Goal: Task Accomplishment & Management: Manage account settings

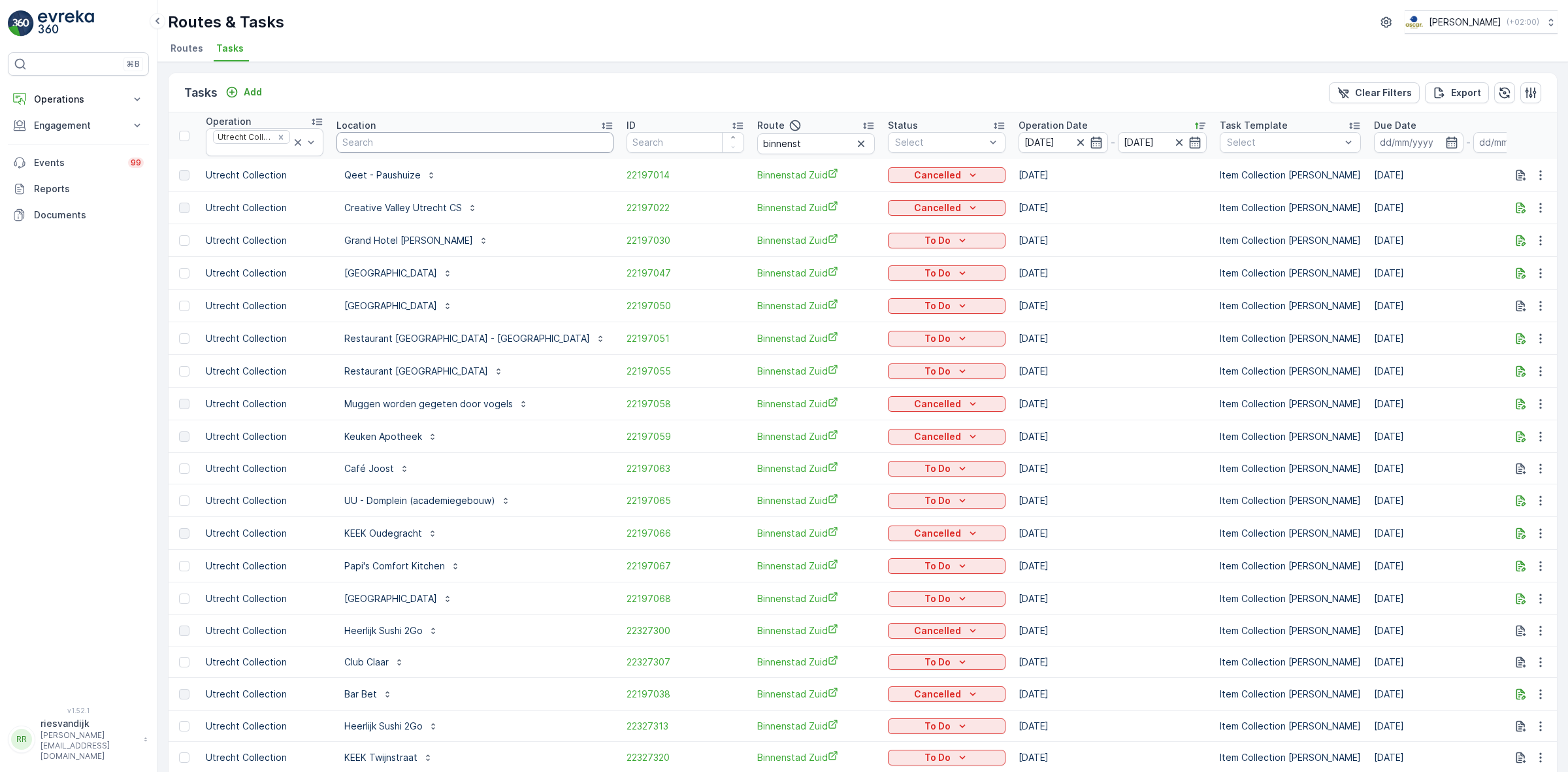
click at [473, 138] on input "text" at bounding box center [475, 142] width 277 height 21
type input "stadhuis"
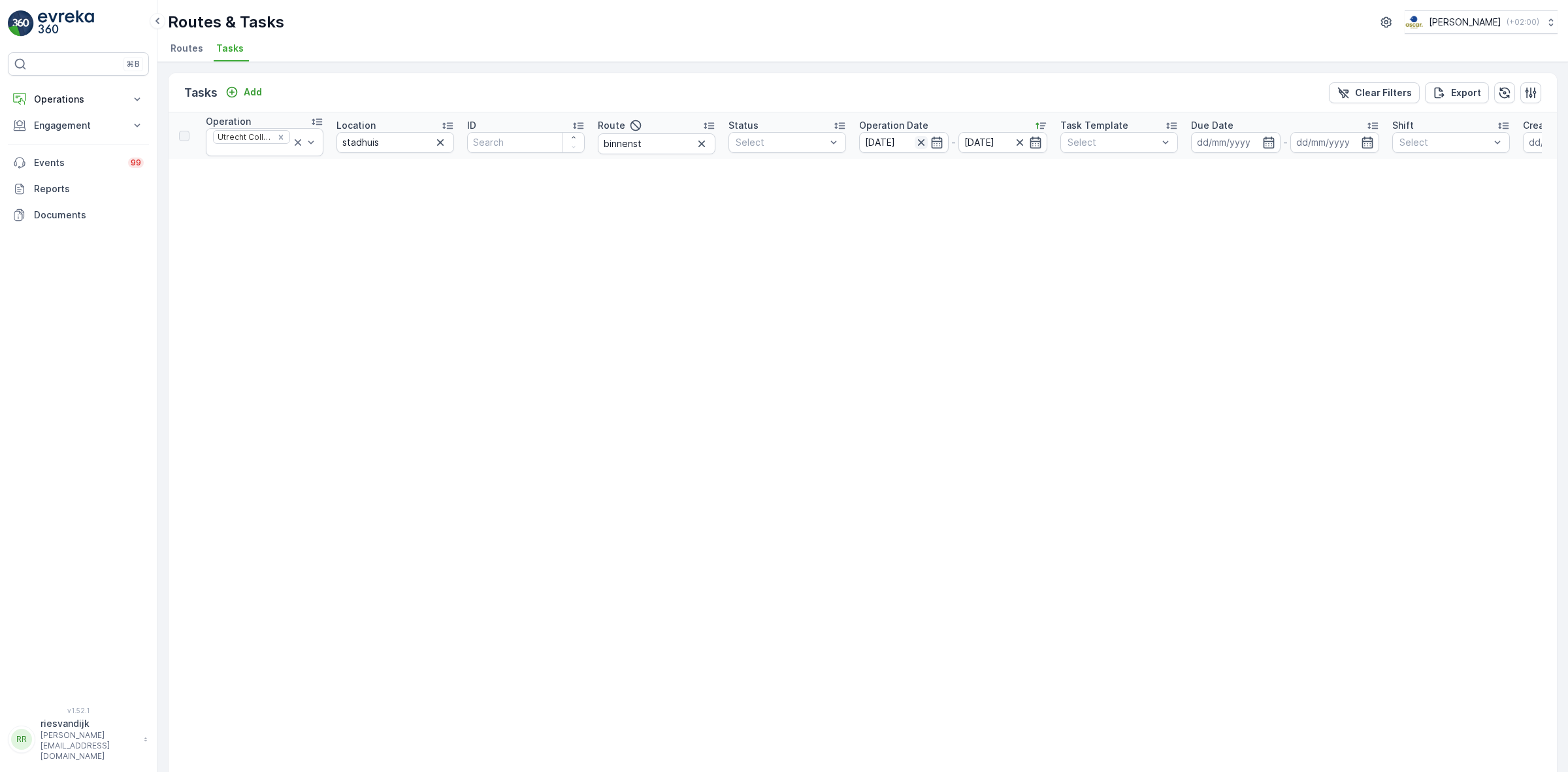
click at [926, 144] on icon "button" at bounding box center [921, 142] width 13 height 13
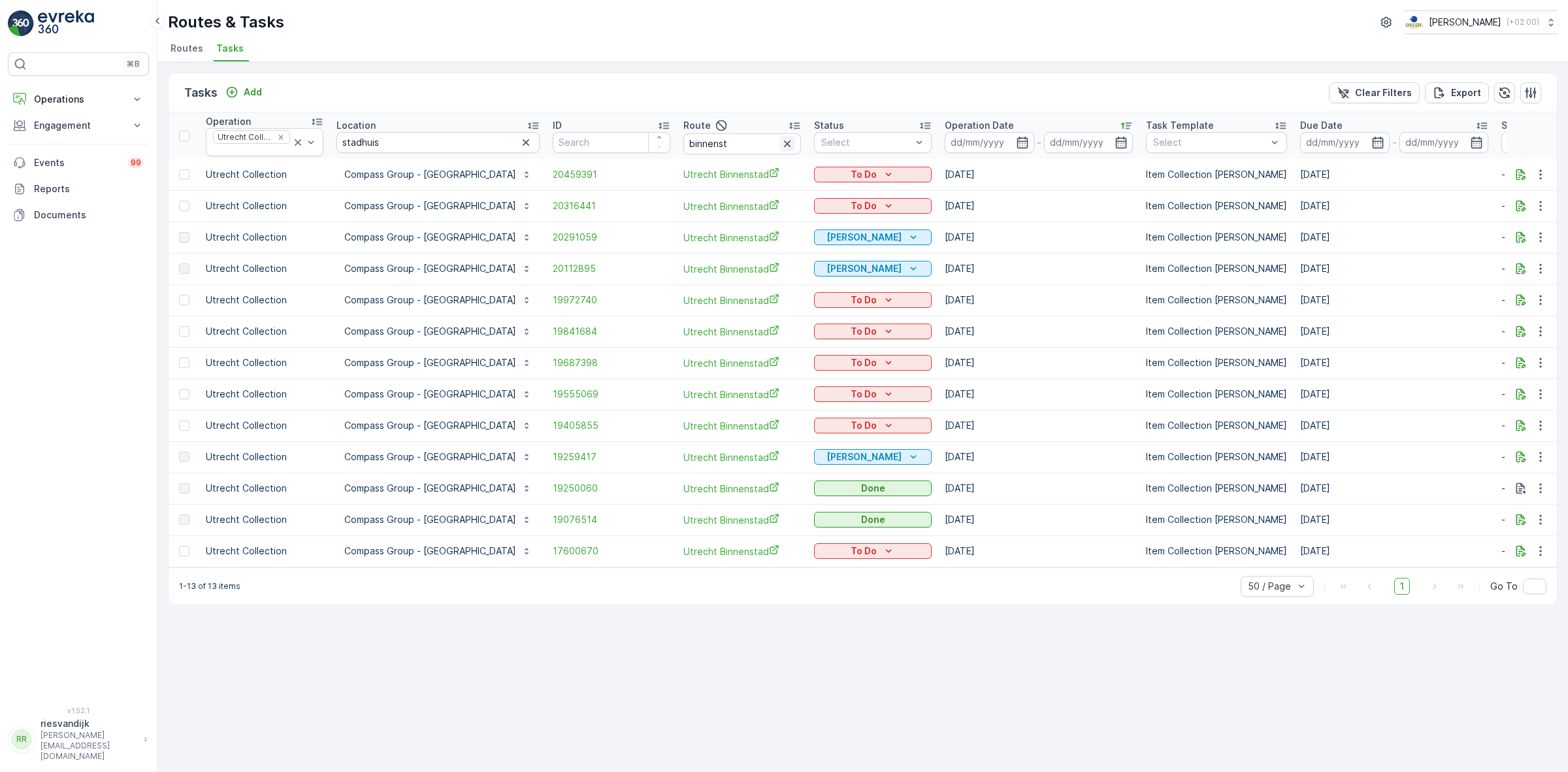
click at [795, 145] on button "button" at bounding box center [787, 144] width 16 height 16
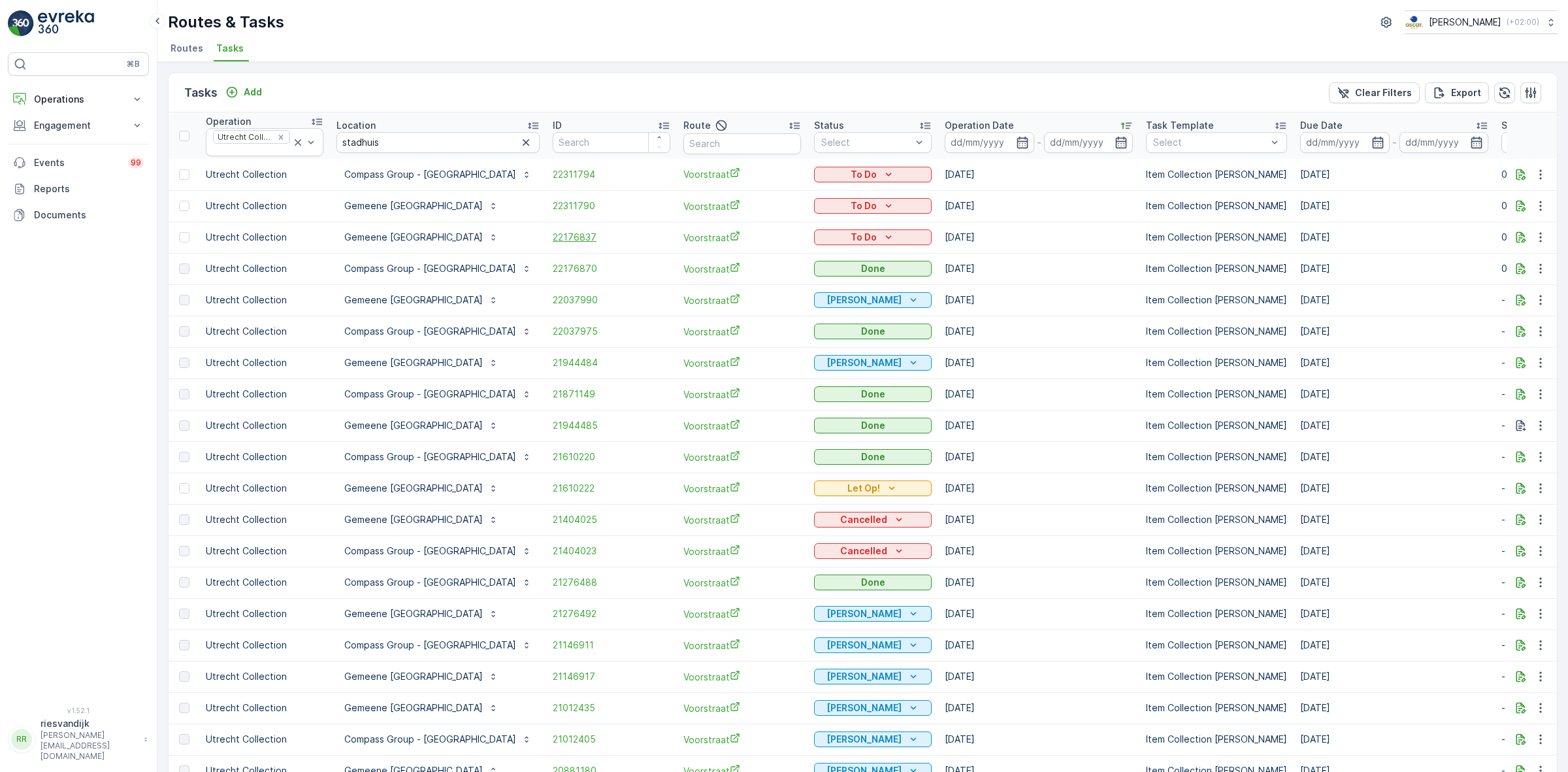
click at [604, 241] on span "22176837" at bounding box center [611, 237] width 117 height 13
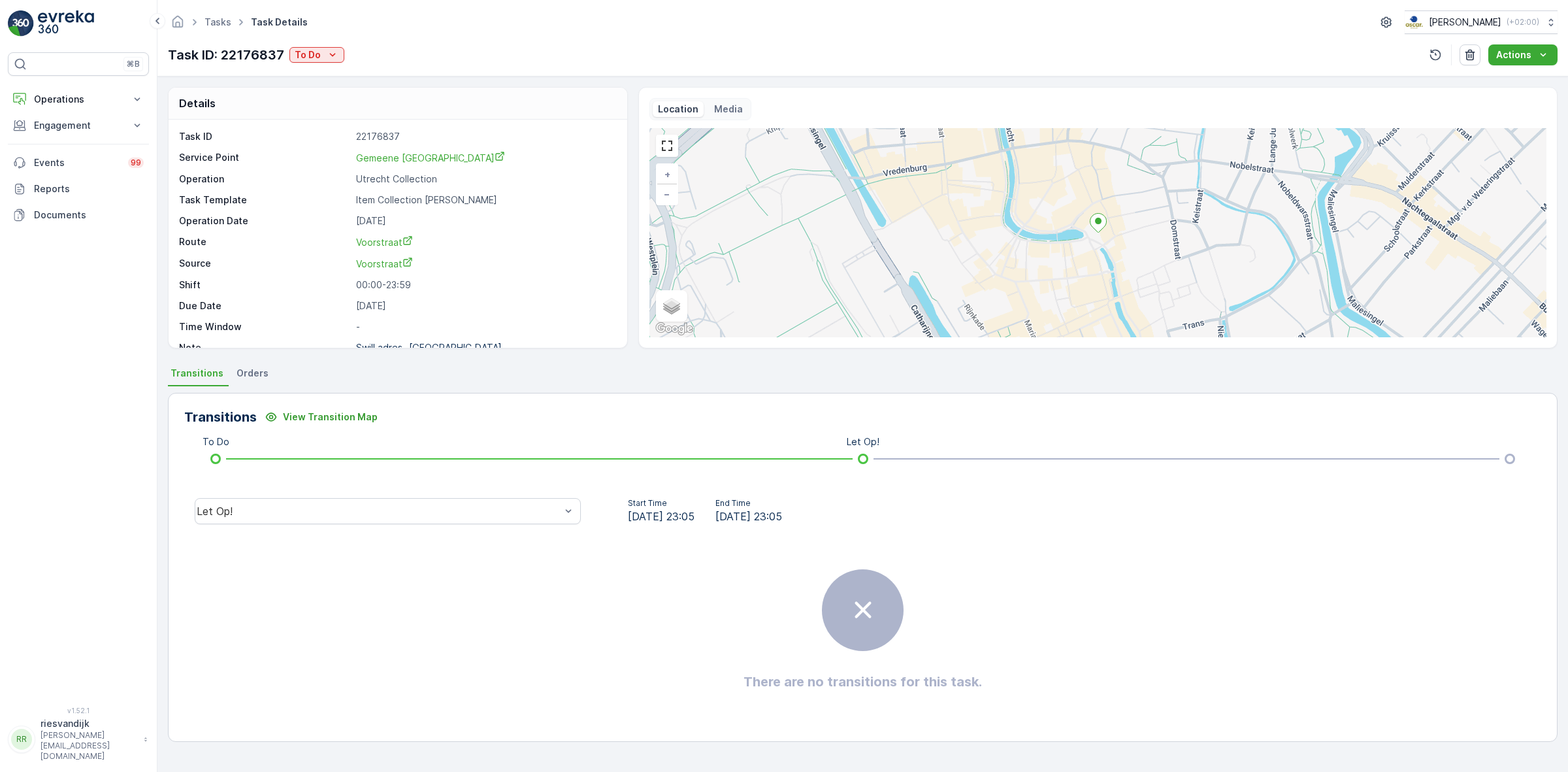
scroll to position [17, 0]
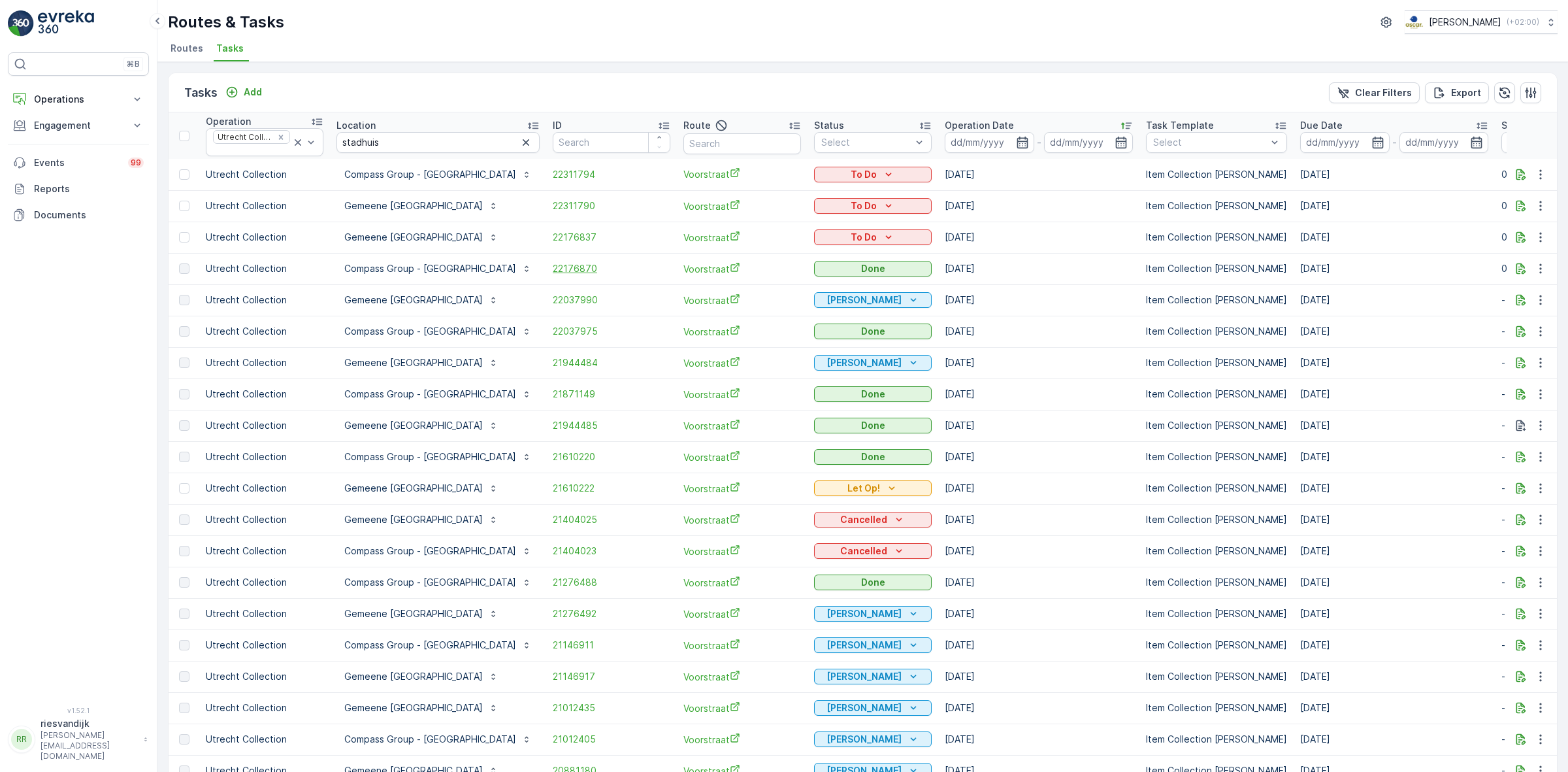
click at [600, 265] on span "22176870" at bounding box center [611, 269] width 117 height 13
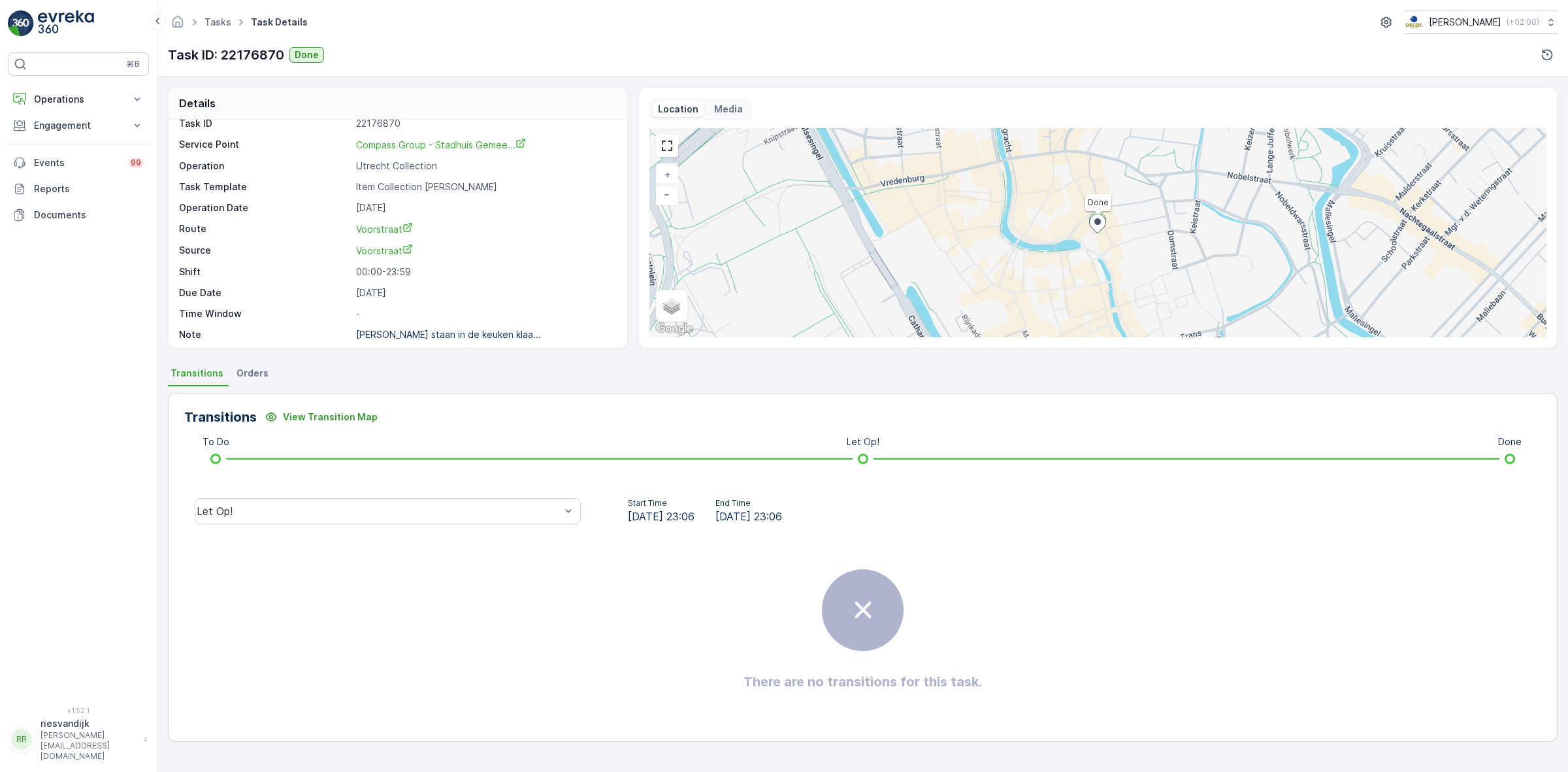
scroll to position [17, 0]
click at [484, 410] on div "Done" at bounding box center [387, 413] width 370 height 12
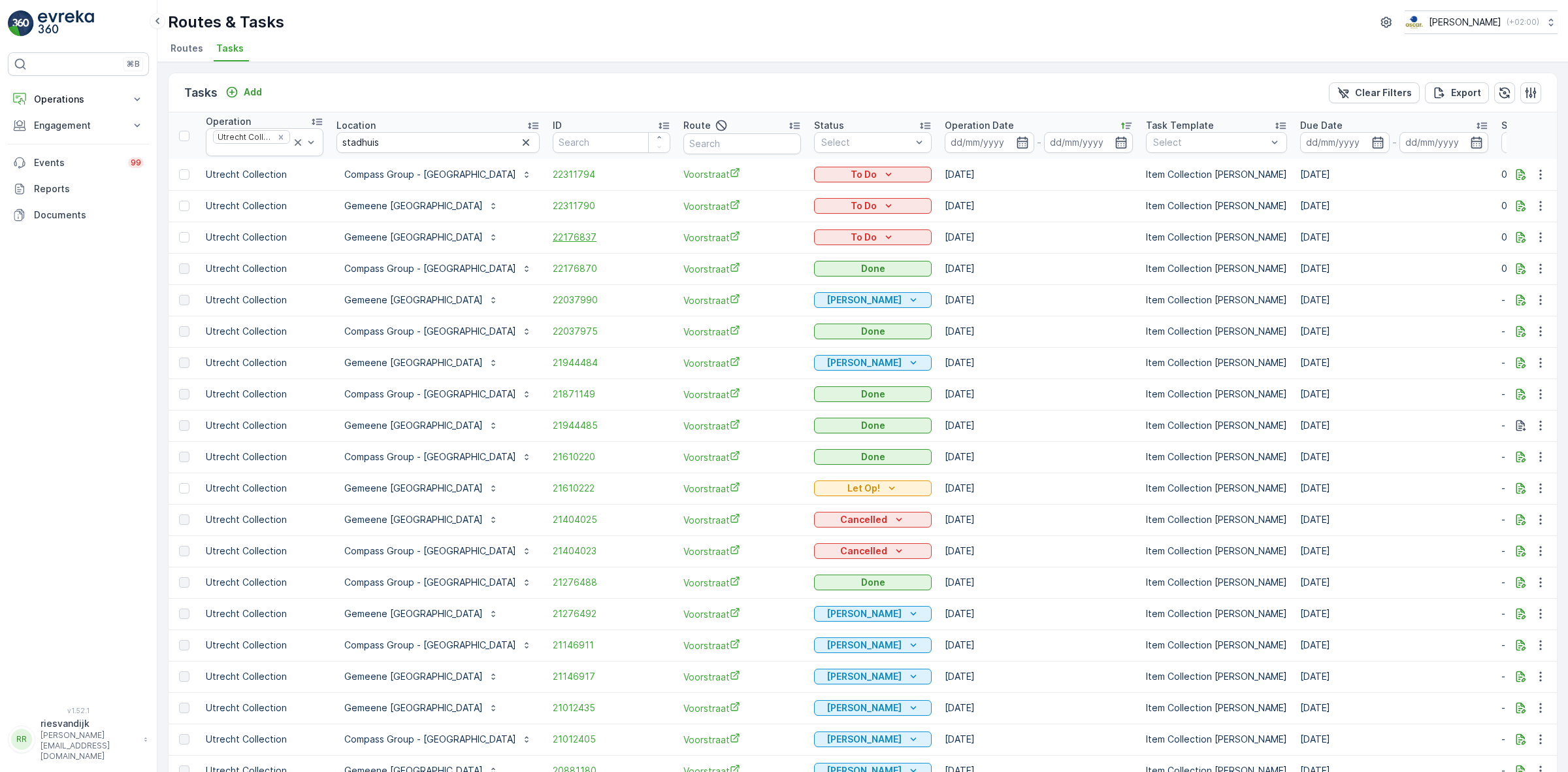
click at [624, 237] on span "22176837" at bounding box center [611, 237] width 117 height 13
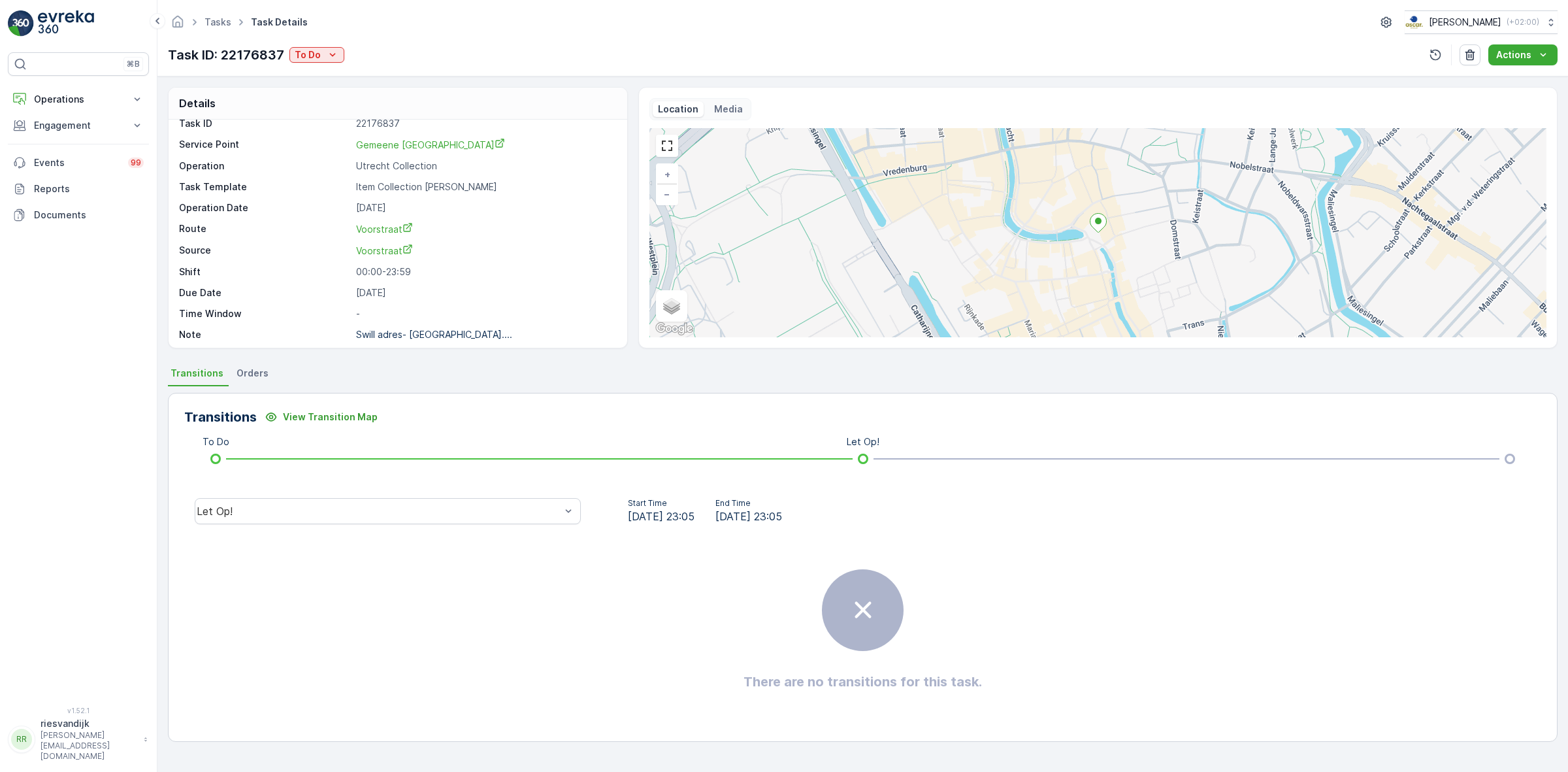
scroll to position [17, 0]
drag, startPoint x: 461, startPoint y: 525, endPoint x: 458, endPoint y: 514, distance: 11.4
click at [462, 525] on div "Let Op!" at bounding box center [387, 512] width 407 height 42
click at [458, 415] on div "Done" at bounding box center [387, 413] width 370 height 12
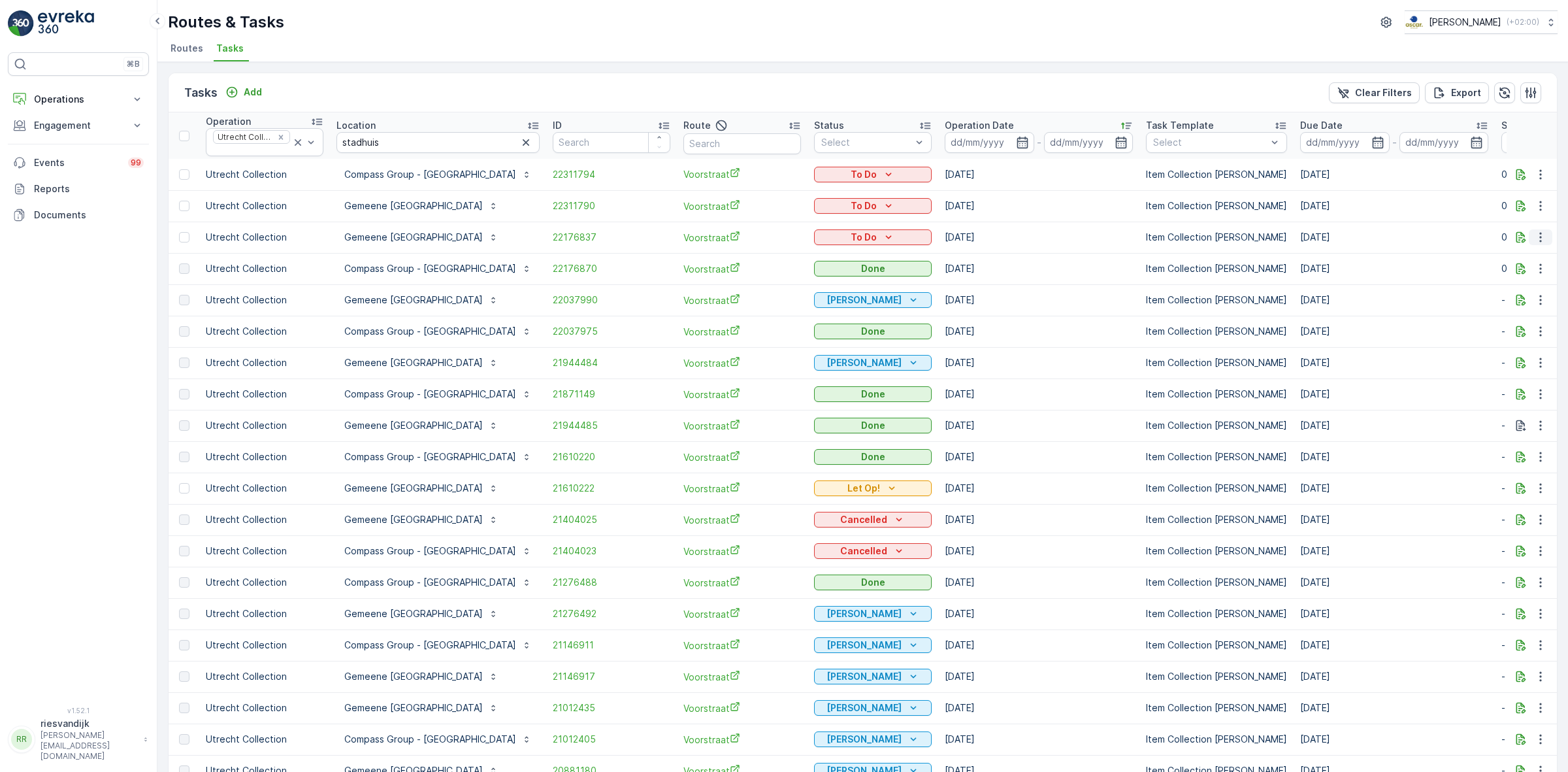
click at [1540, 237] on icon "button" at bounding box center [1540, 237] width 13 height 13
click at [1532, 293] on span "Change Route" at bounding box center [1507, 295] width 64 height 13
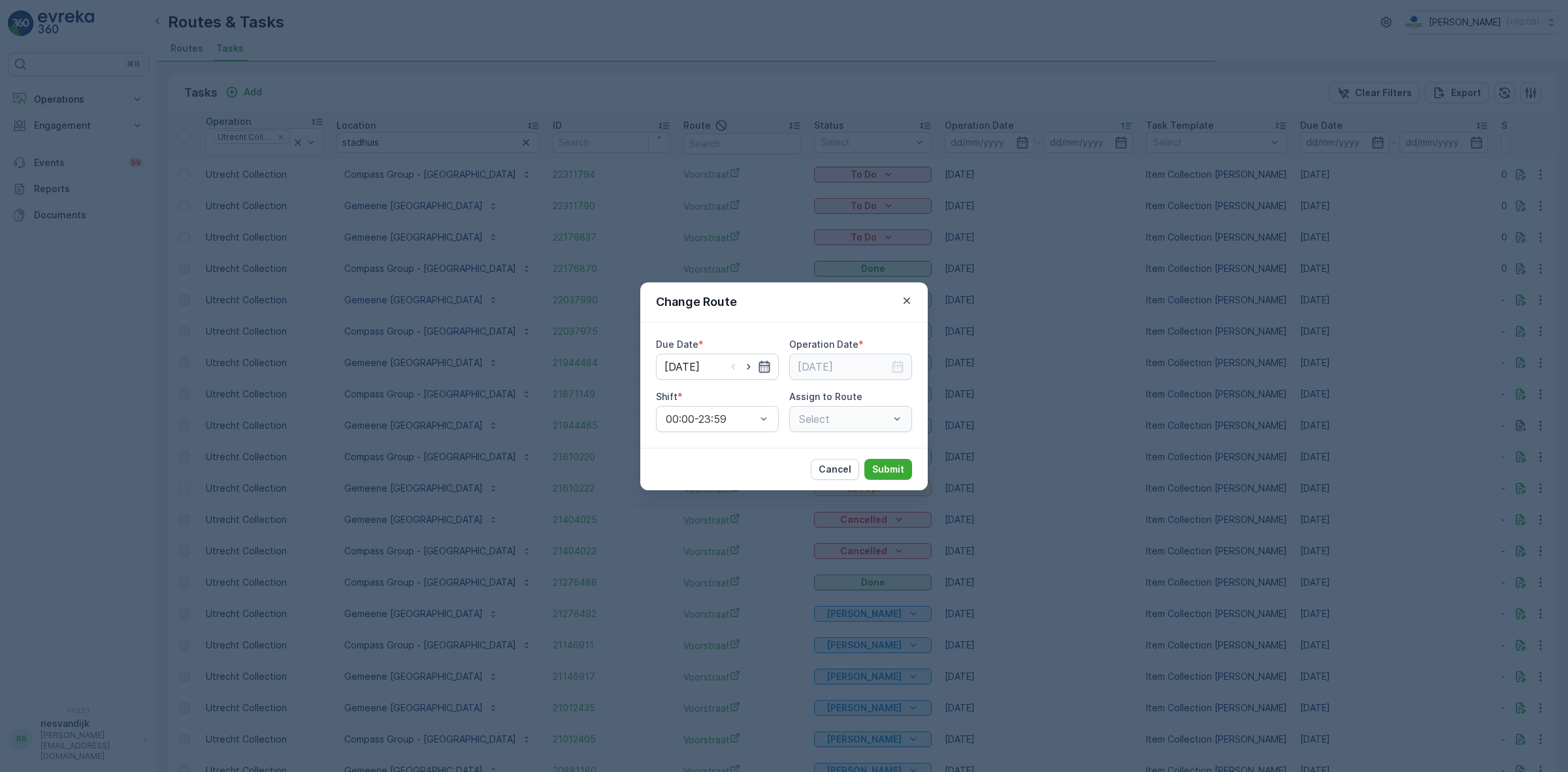
type input "[DATE]"
click at [762, 369] on icon "button" at bounding box center [764, 366] width 11 height 12
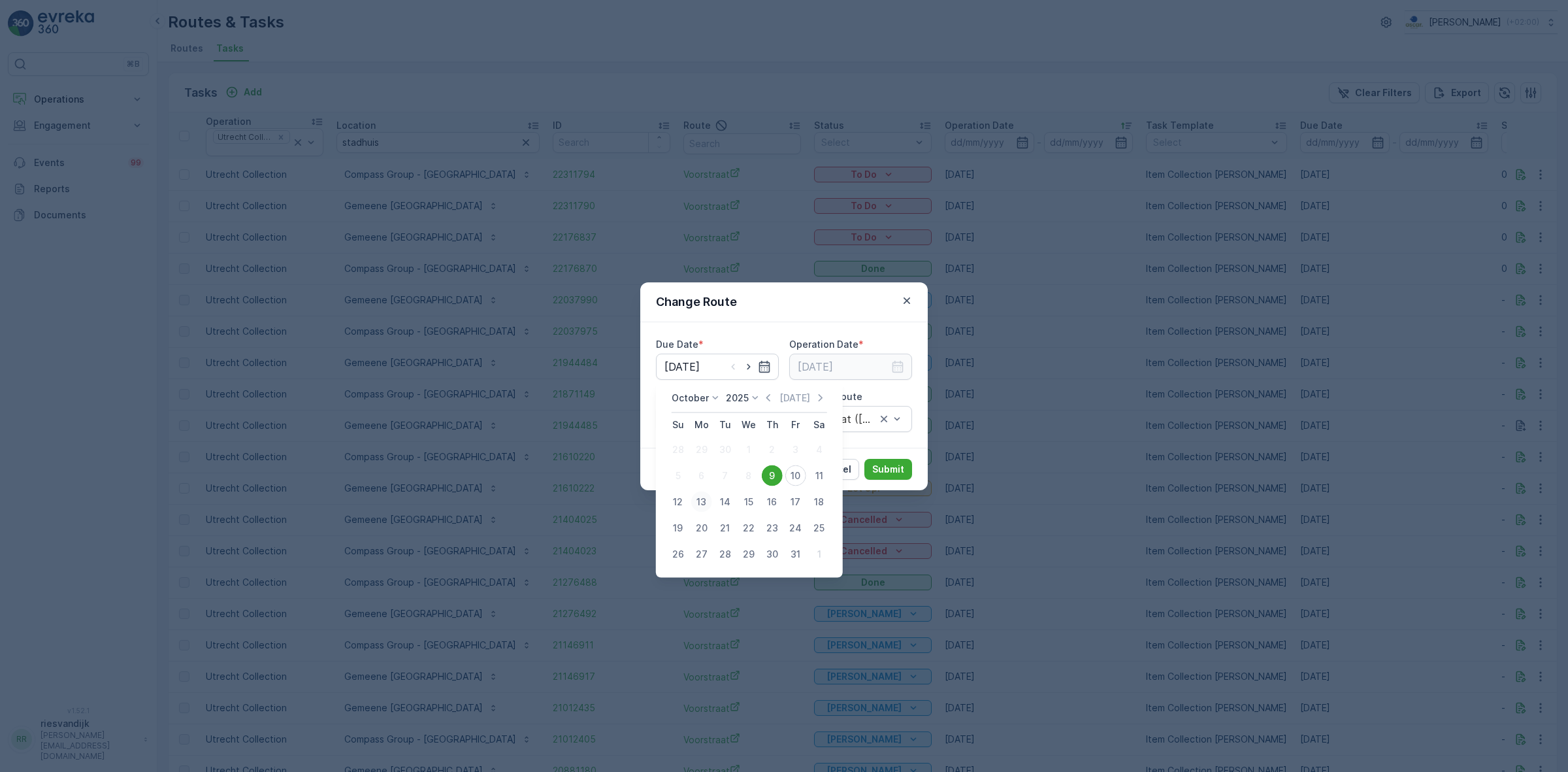
click at [697, 506] on div "13" at bounding box center [701, 502] width 21 height 21
type input "[DATE]"
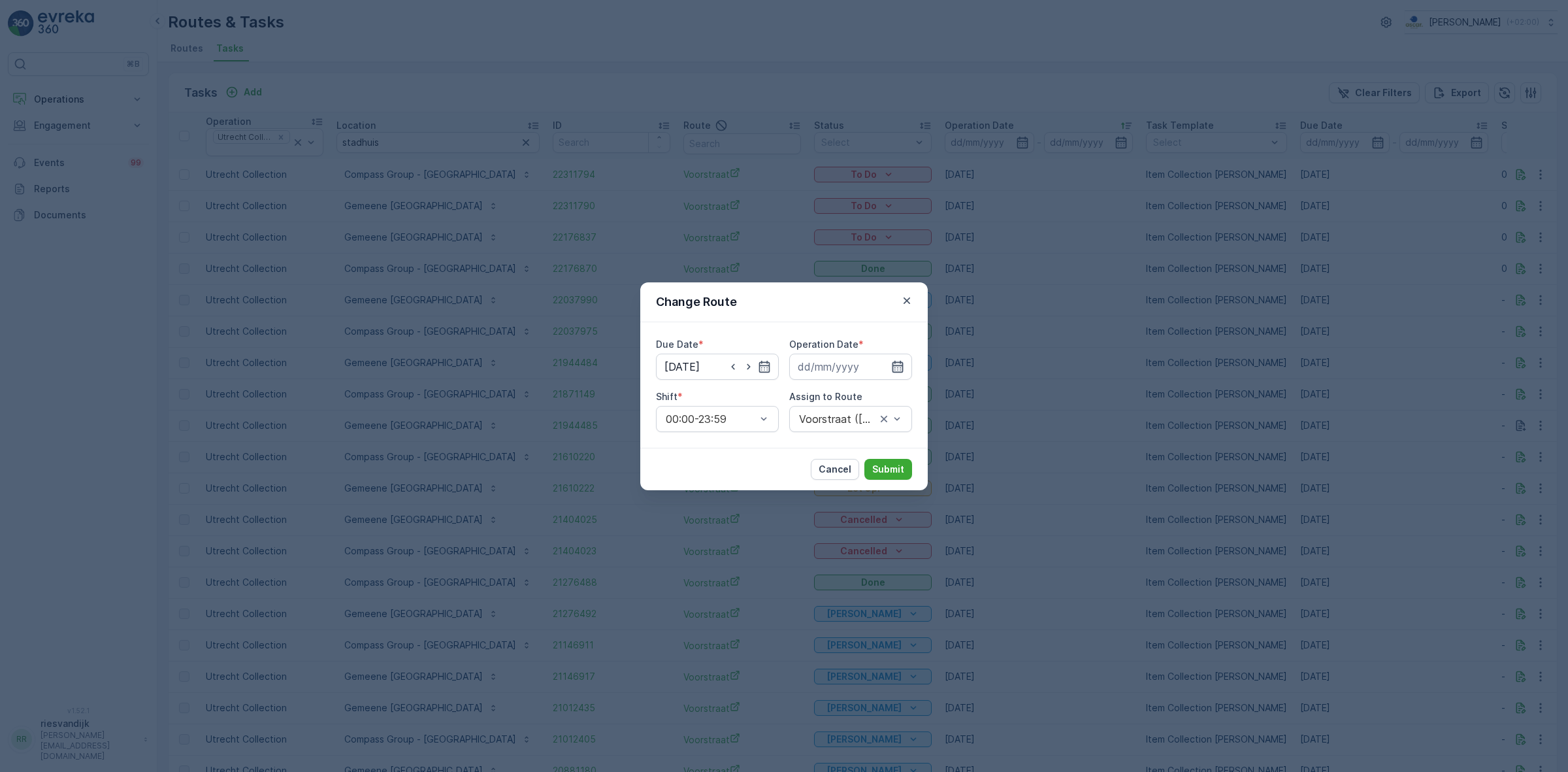
click at [899, 367] on icon "button" at bounding box center [897, 367] width 13 height 13
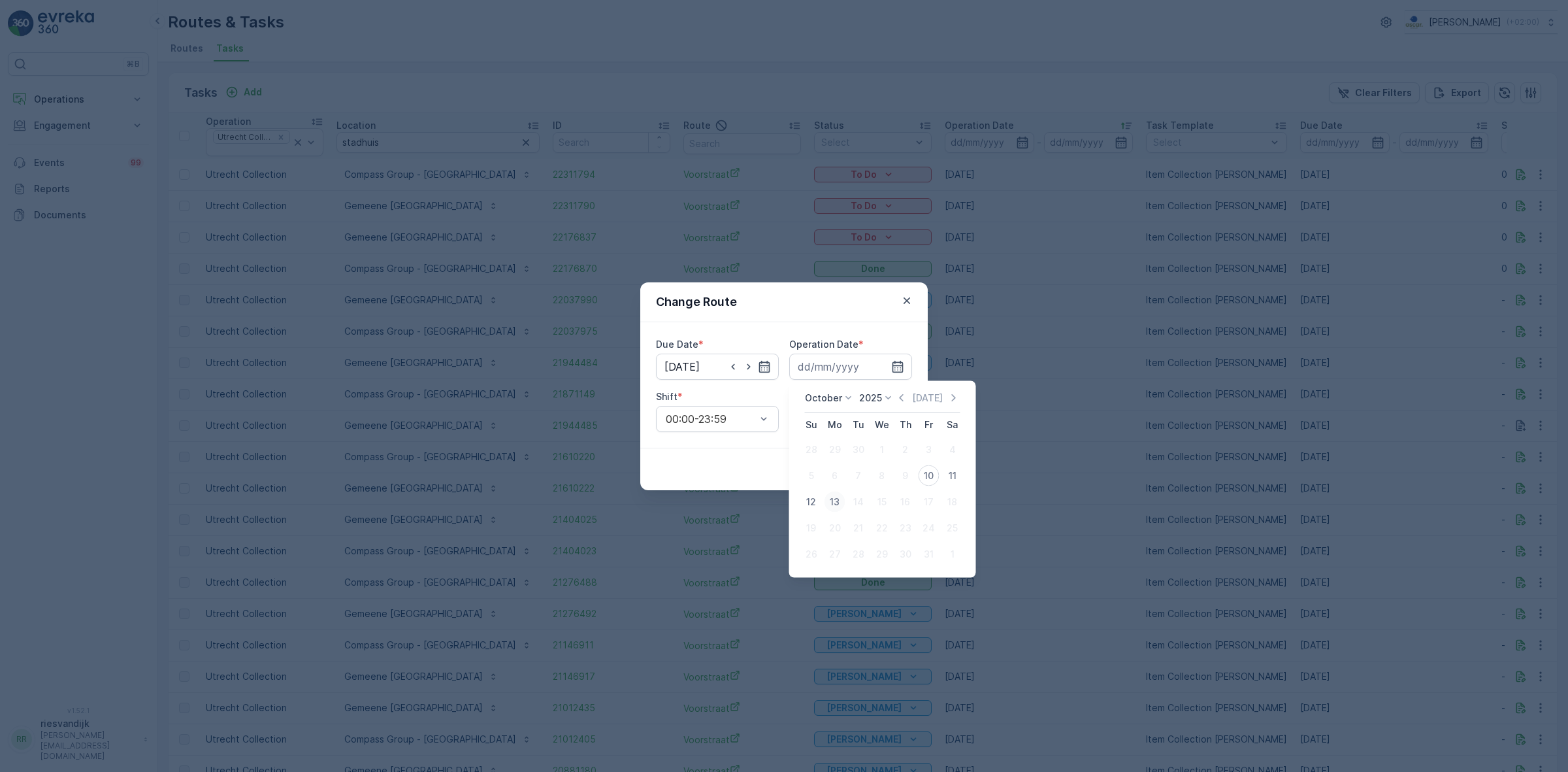
click at [829, 500] on div "13" at bounding box center [835, 502] width 21 height 21
type input "[DATE]"
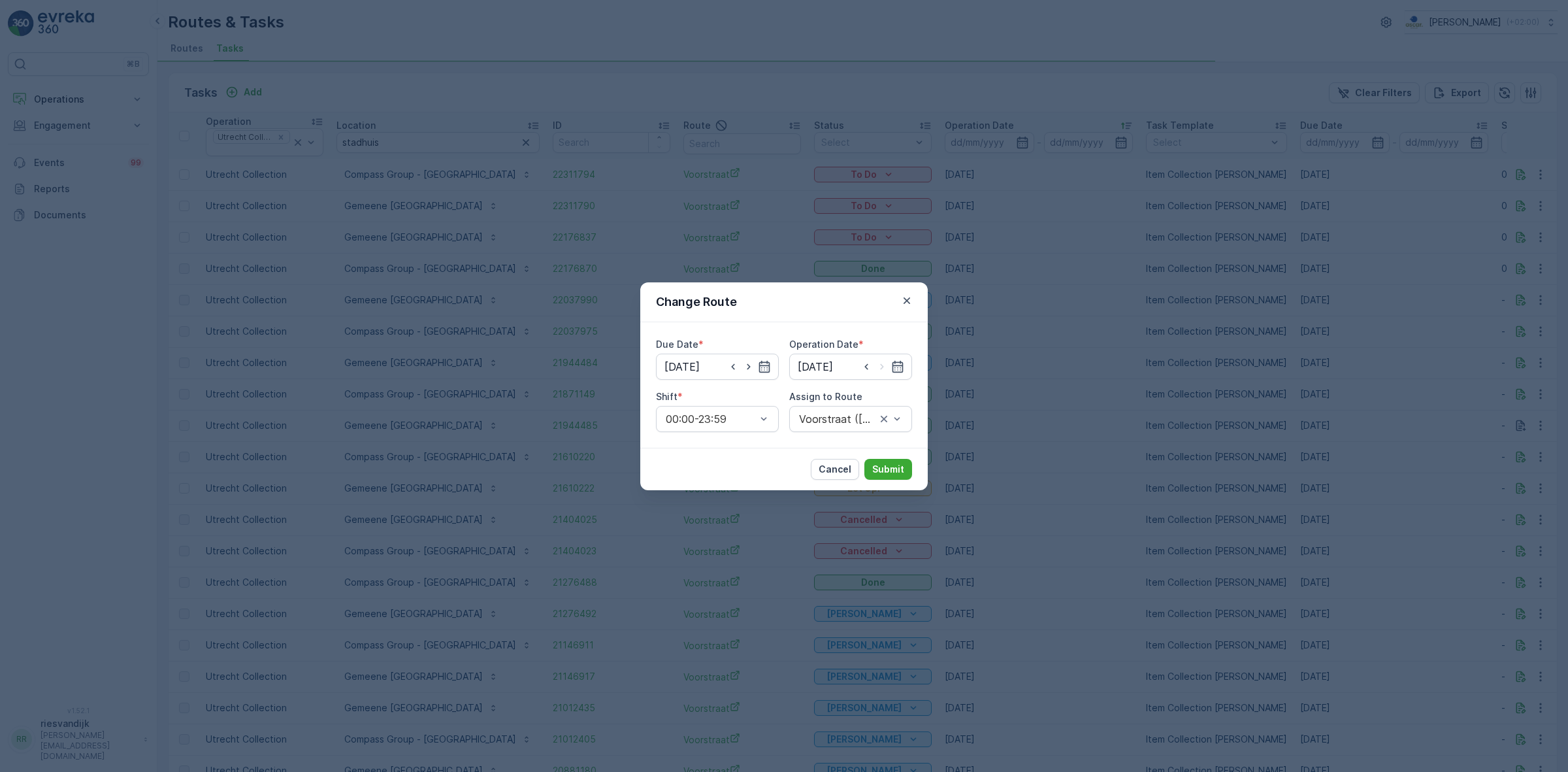
click at [819, 312] on div "Change Route" at bounding box center [784, 302] width 288 height 40
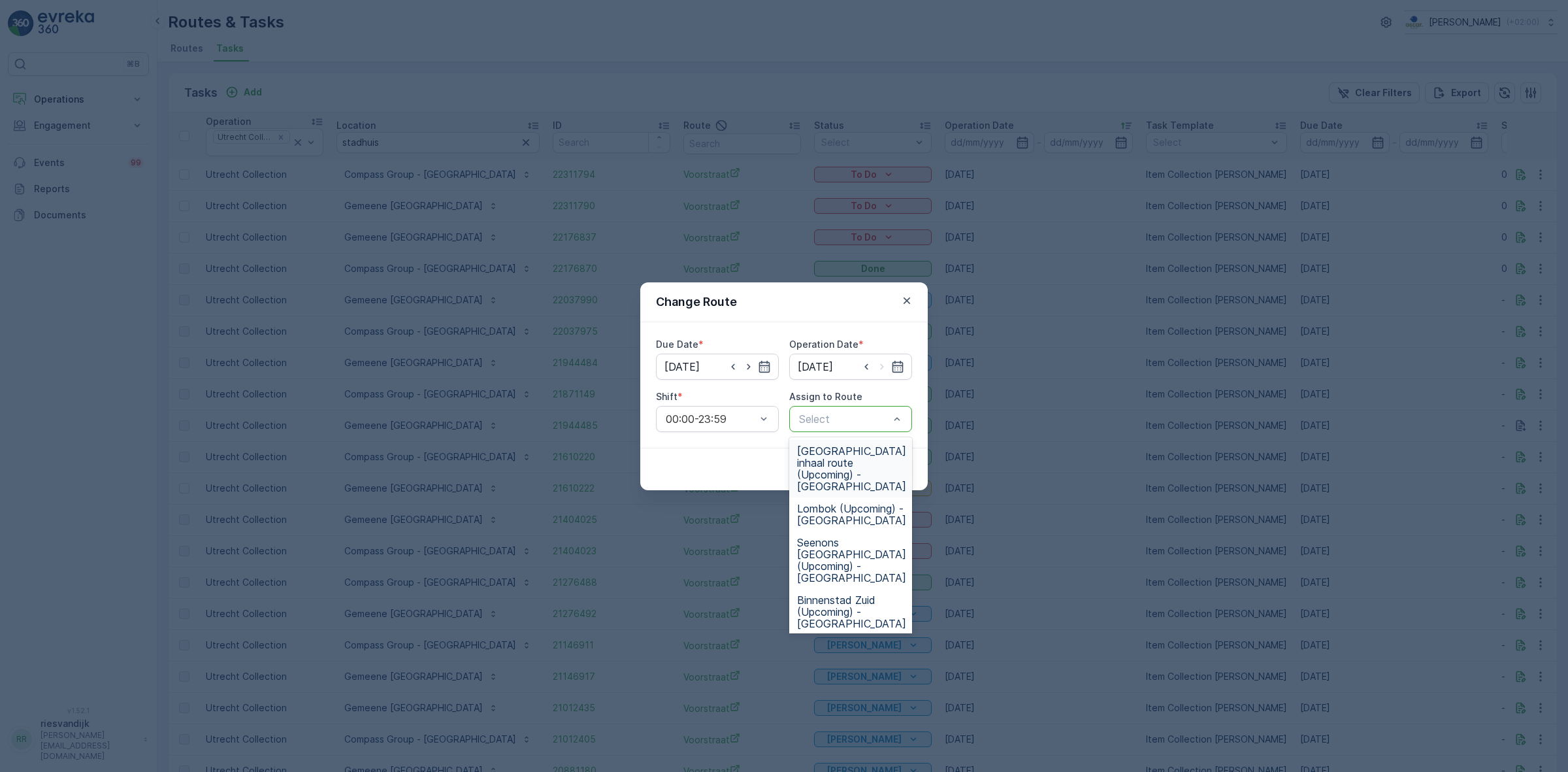
click at [883, 429] on div "Select" at bounding box center [850, 419] width 123 height 26
type input "v"
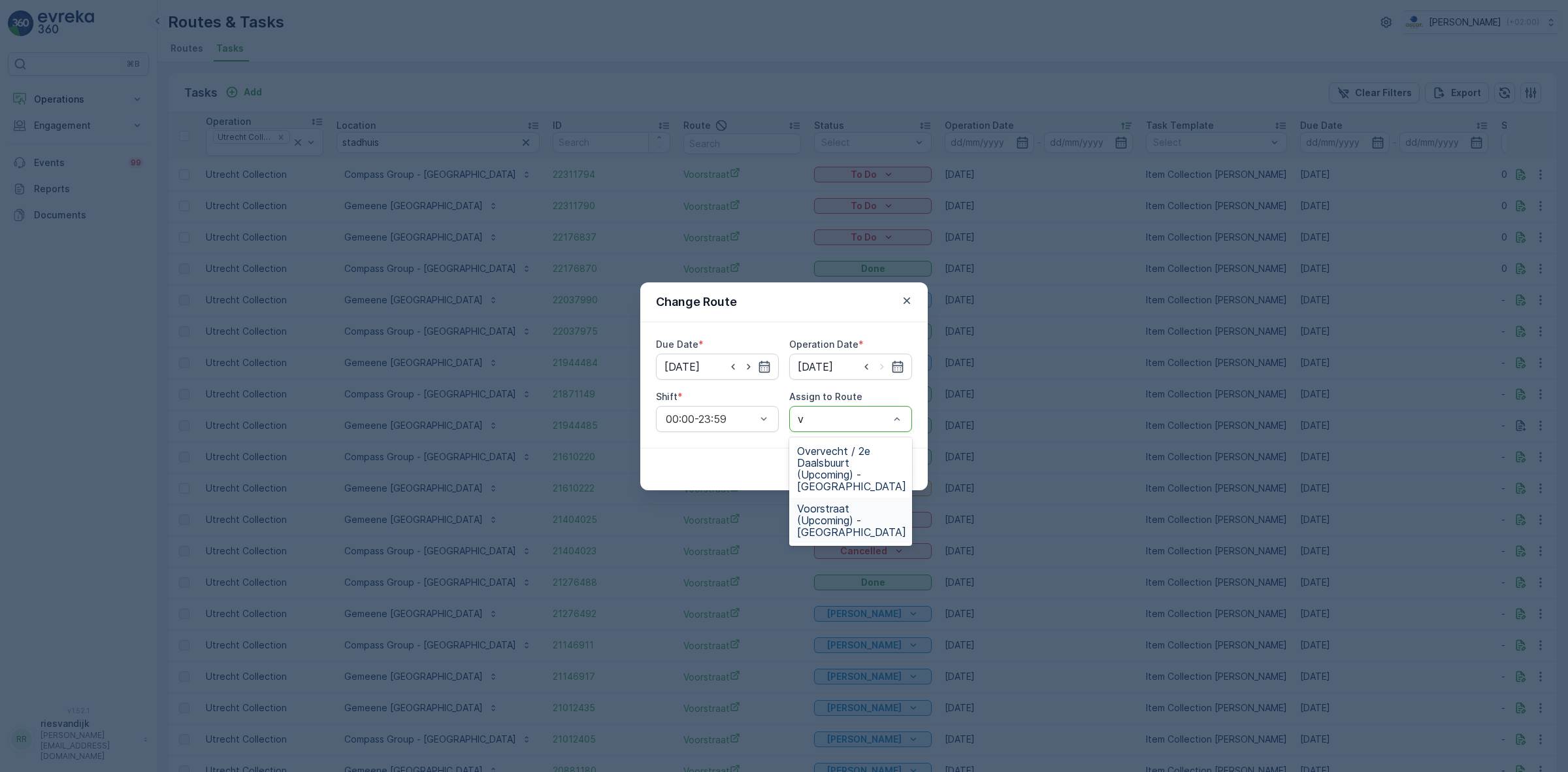
click at [869, 502] on span "Voorstraat (Upcoming) - [GEOGRAPHIC_DATA]" at bounding box center [852, 520] width 109 height 35
click at [877, 463] on p "Submit" at bounding box center [888, 470] width 32 height 13
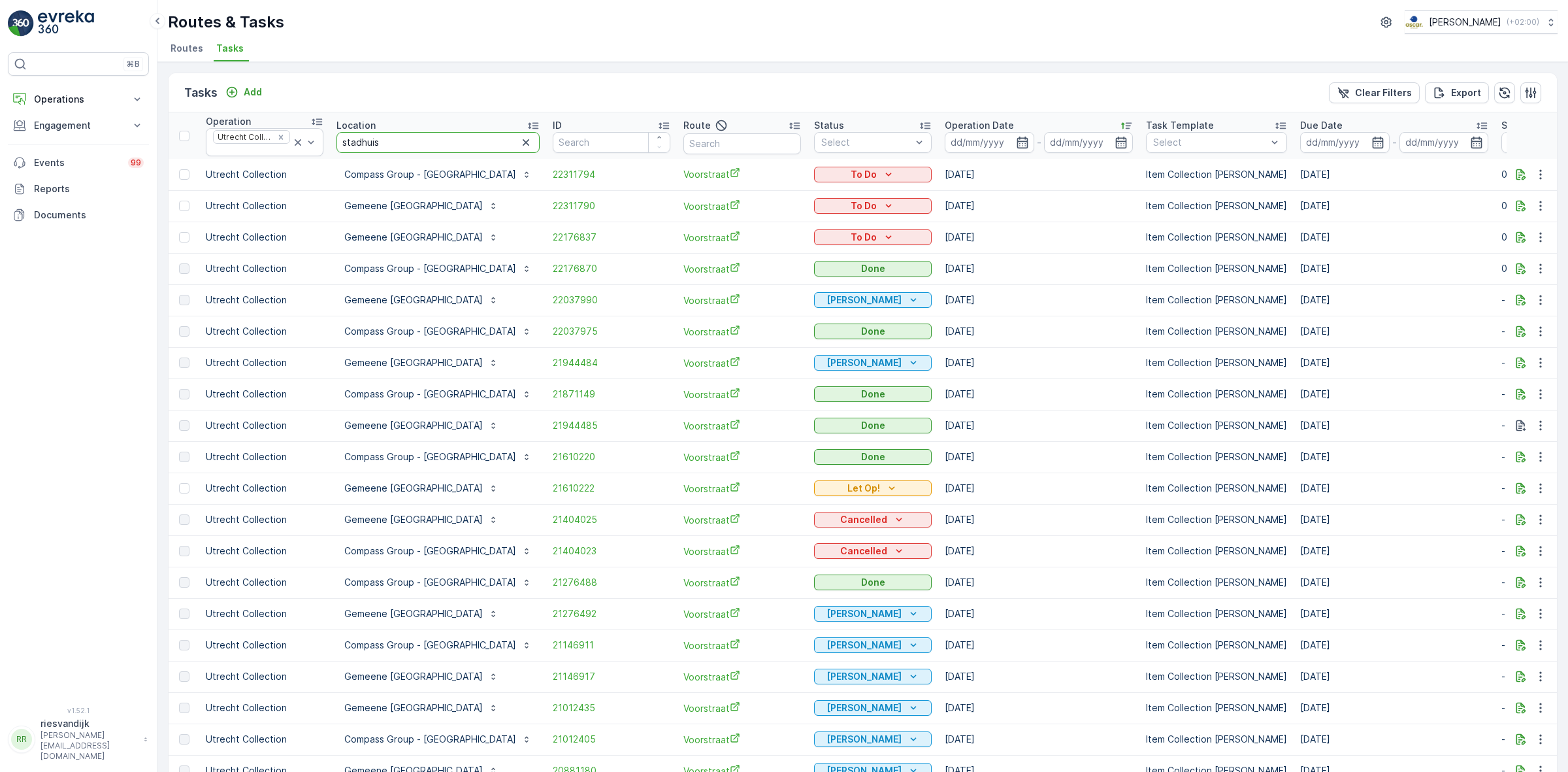
click at [419, 138] on input "stadhuis" at bounding box center [438, 142] width 203 height 21
type input "stadhuisbrug"
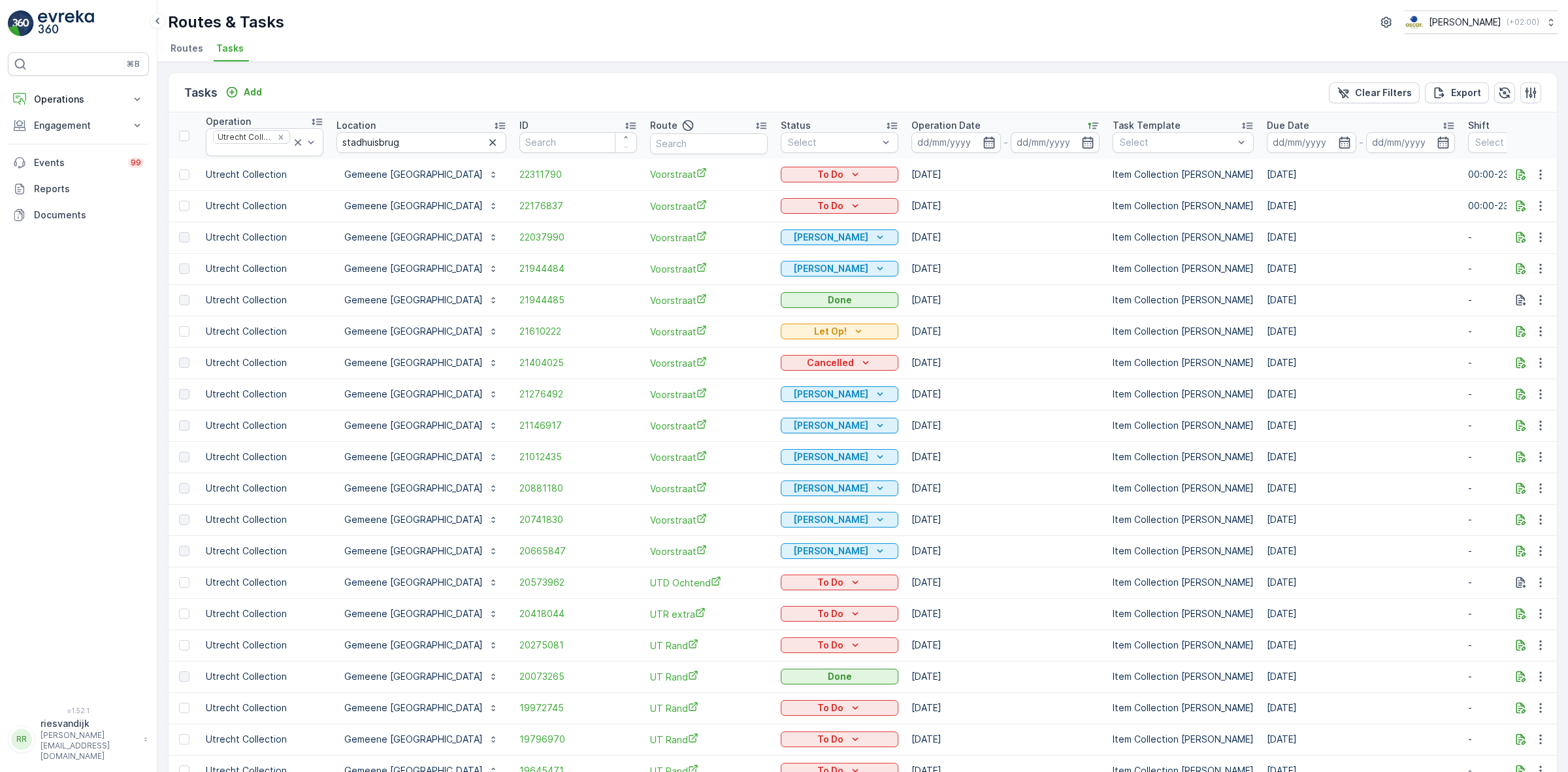
click at [921, 124] on p "Operation Date" at bounding box center [946, 125] width 69 height 13
click at [299, 140] on icon at bounding box center [298, 142] width 7 height 7
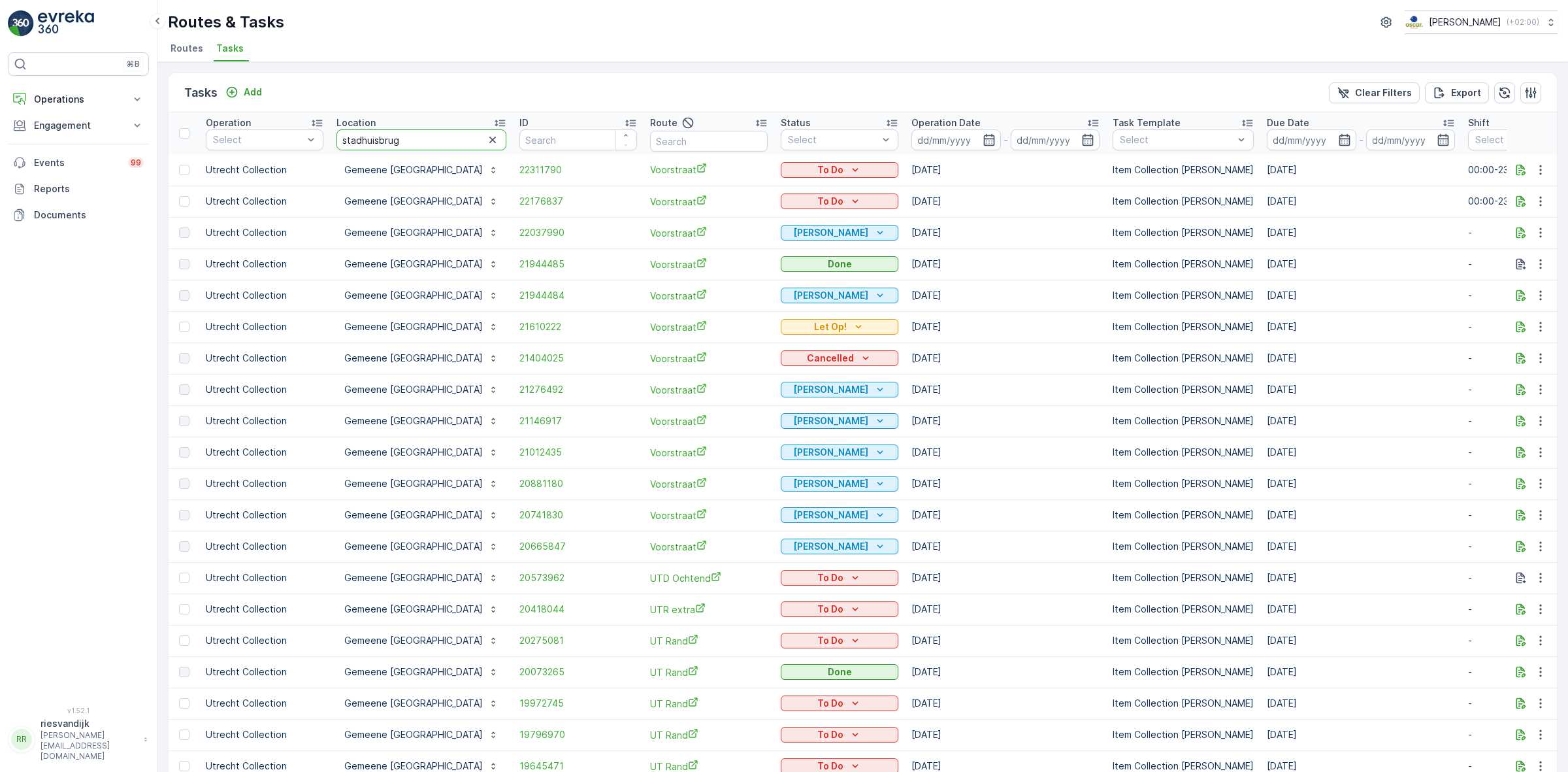
click at [439, 140] on input "stadhuisbrug" at bounding box center [421, 140] width 170 height 21
click at [490, 142] on icon "button" at bounding box center [493, 140] width 13 height 13
click at [461, 142] on input "text" at bounding box center [421, 140] width 170 height 21
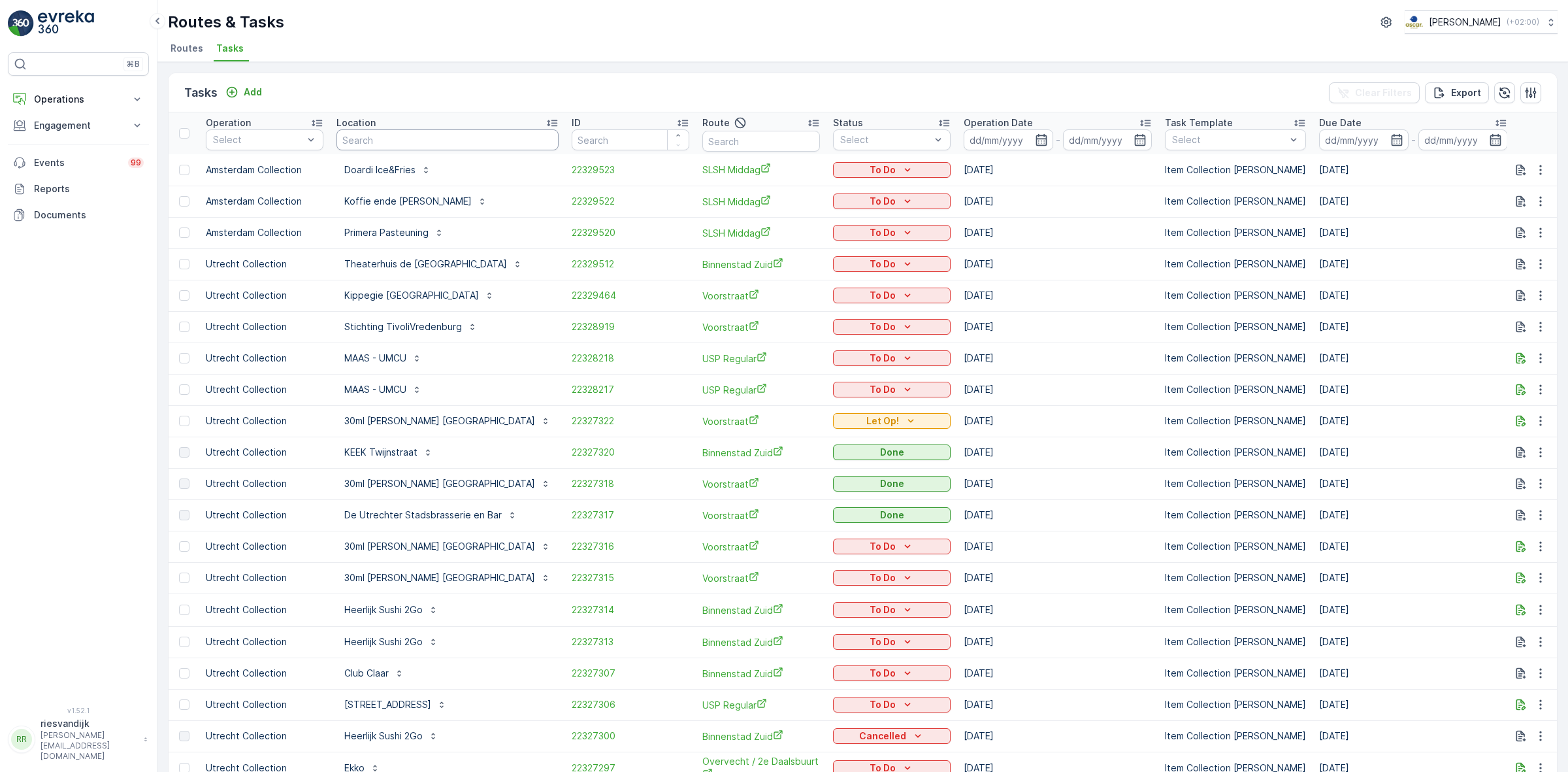
click at [461, 142] on input "text" at bounding box center [447, 140] width 222 height 21
type input "beta"
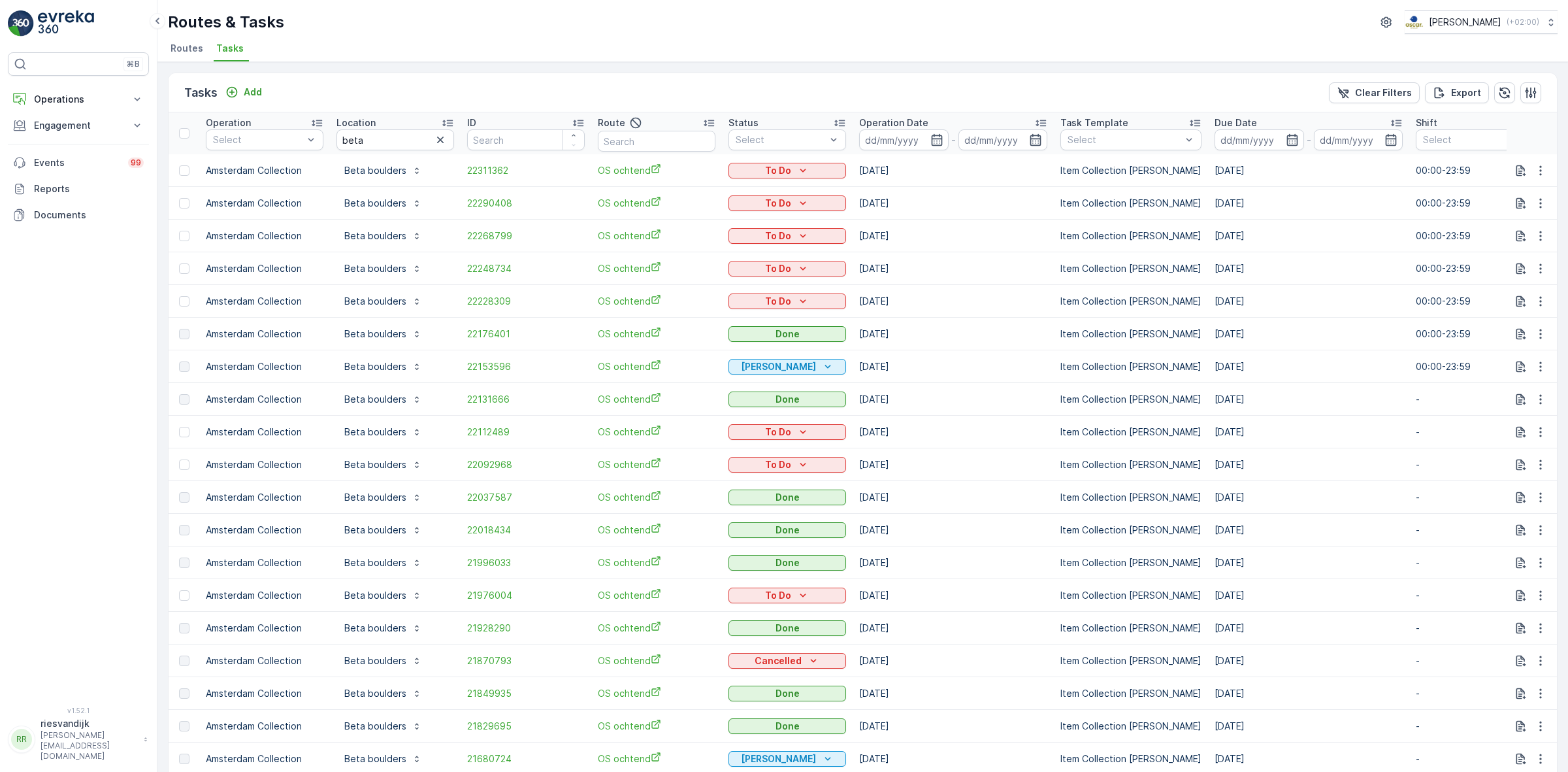
click at [442, 141] on icon "button" at bounding box center [441, 140] width 13 height 13
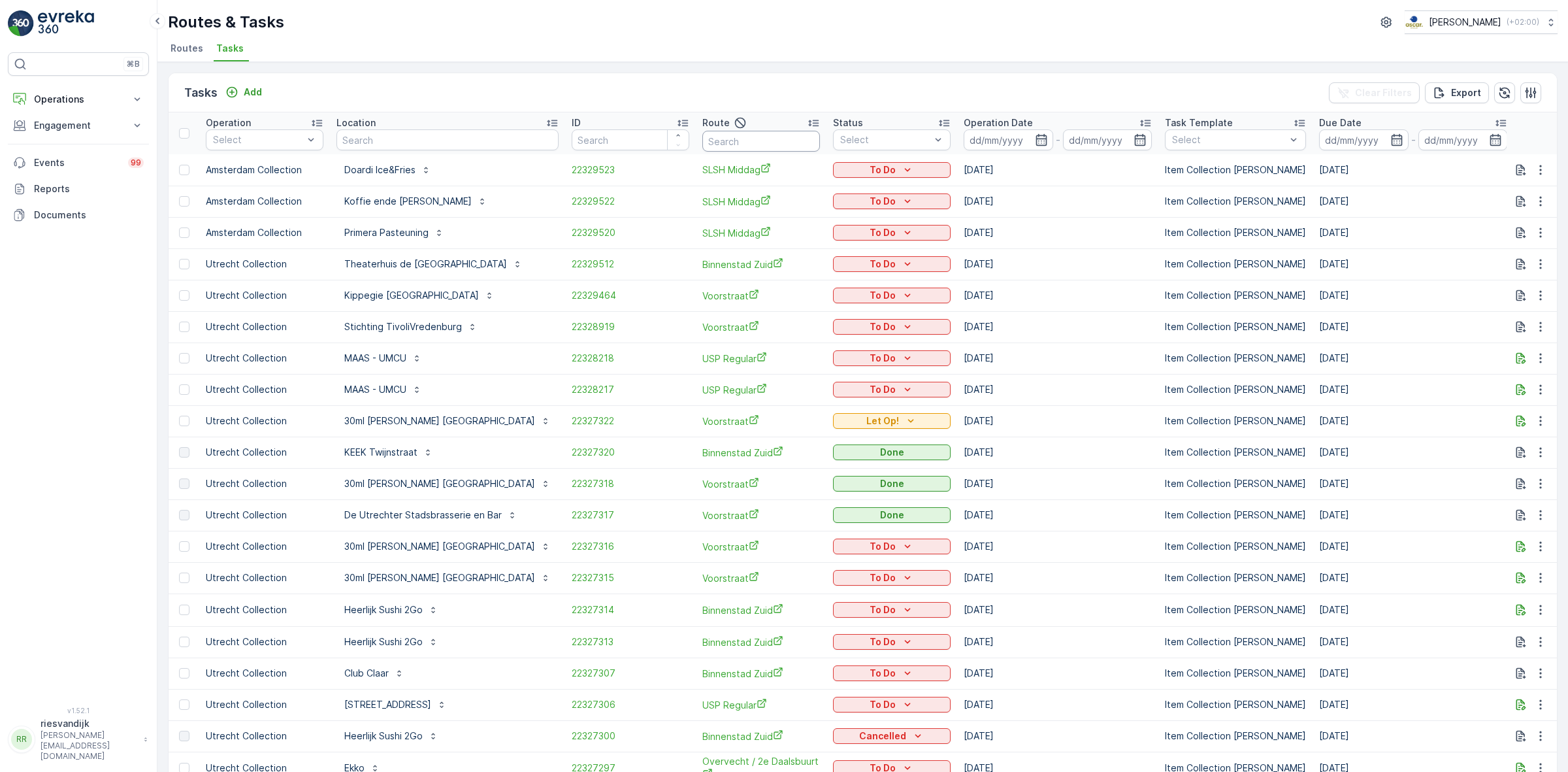
click at [735, 141] on input "text" at bounding box center [760, 141] width 117 height 21
type input "nds,"
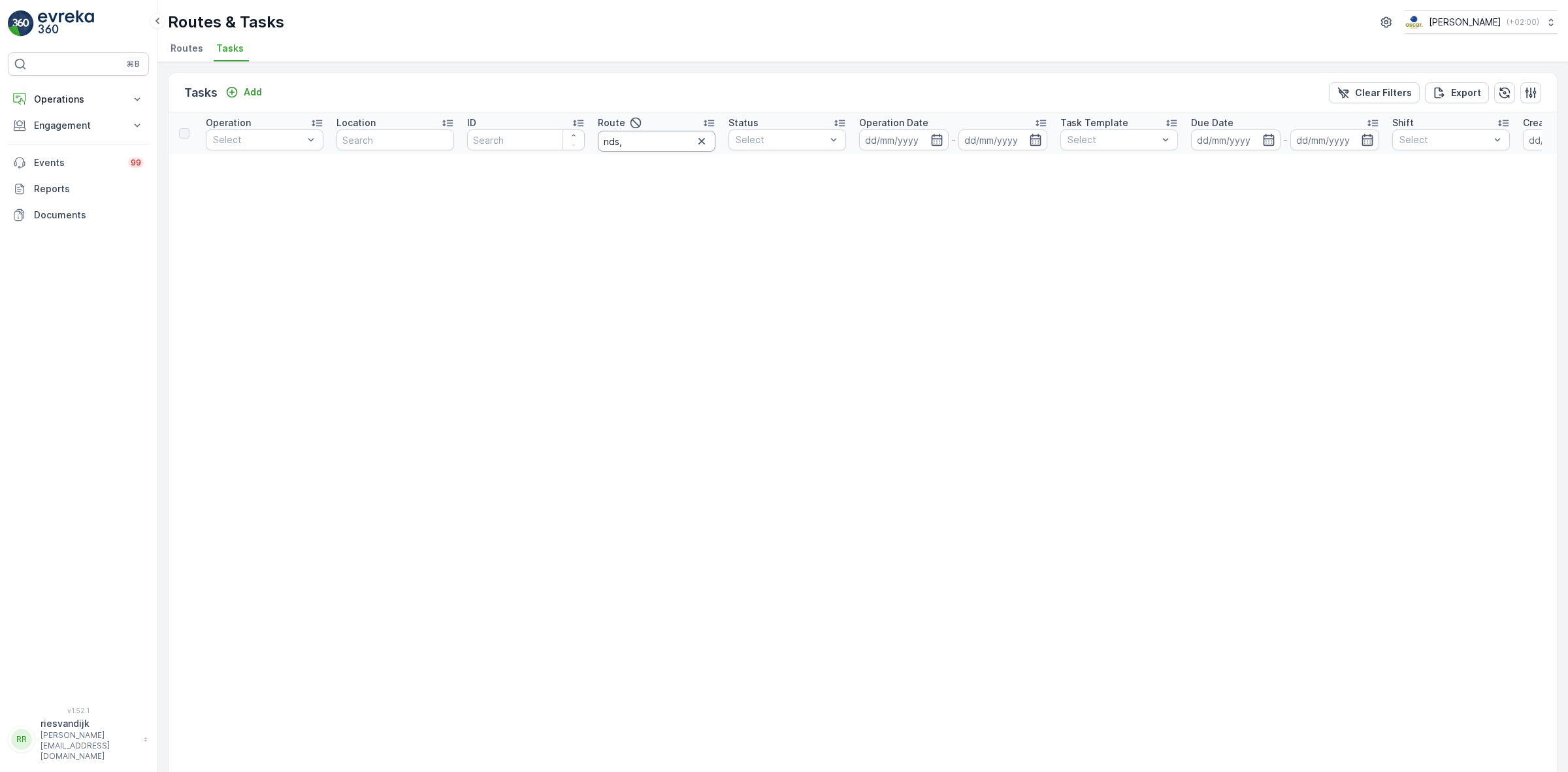
click at [661, 135] on input "nds," at bounding box center [656, 141] width 117 height 21
type input "ndsm"
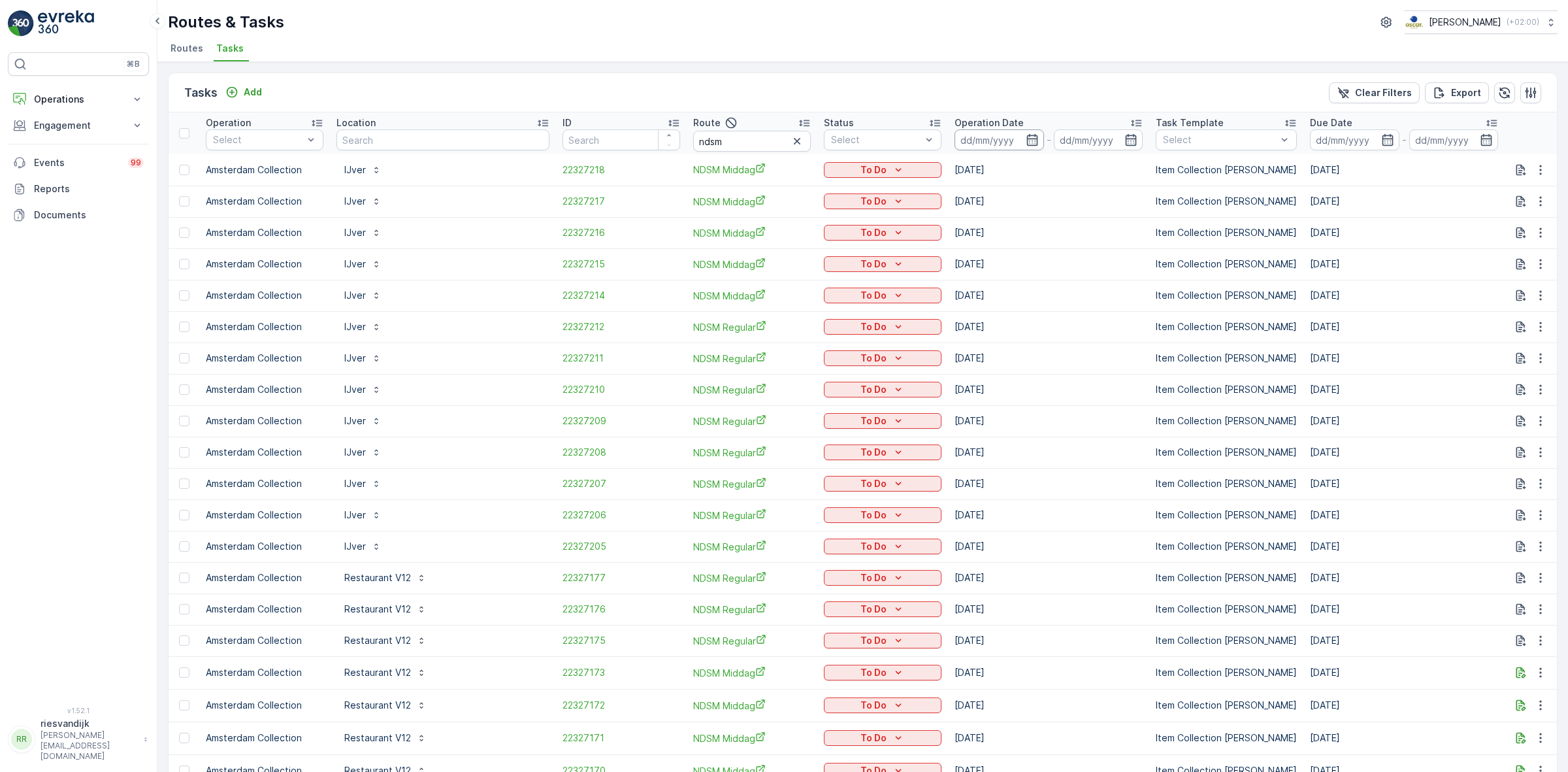
click at [1013, 138] on input at bounding box center [999, 140] width 90 height 21
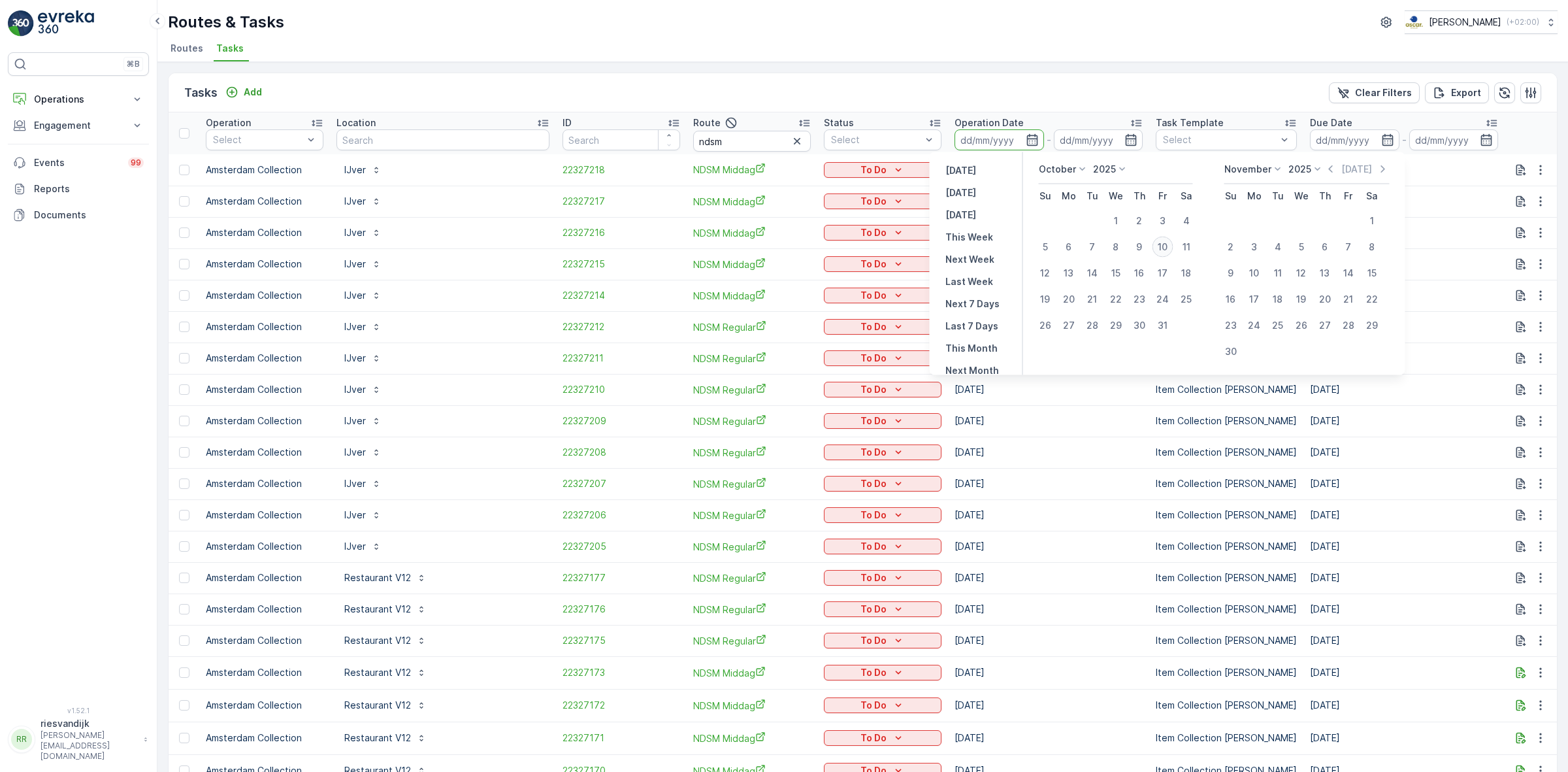
click at [1163, 247] on div "10" at bounding box center [1163, 247] width 21 height 21
type input "[DATE]"
click at [1163, 247] on div "10" at bounding box center [1163, 247] width 21 height 21
type input "[DATE]"
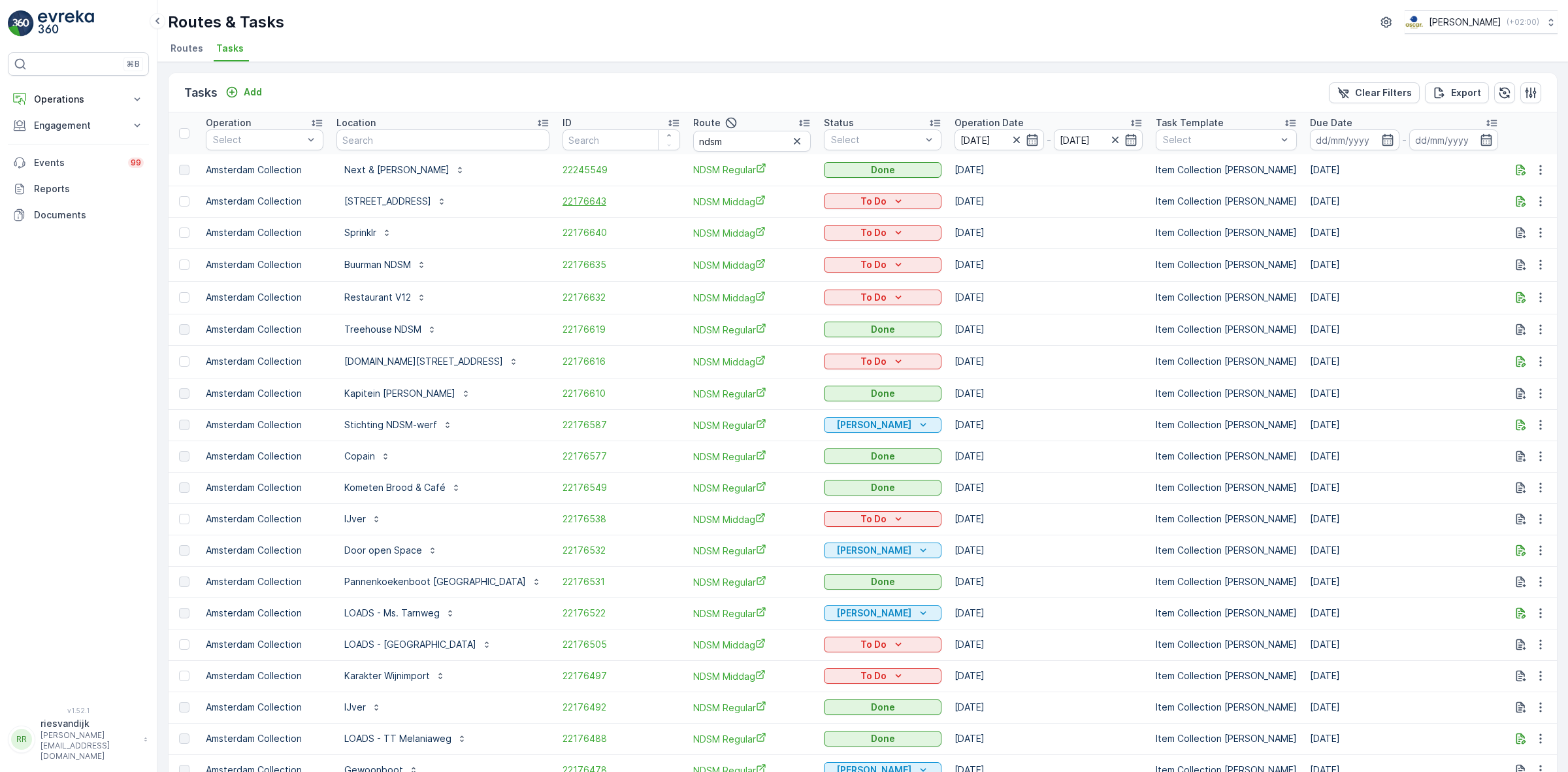
click at [565, 201] on span "22176643" at bounding box center [621, 201] width 117 height 13
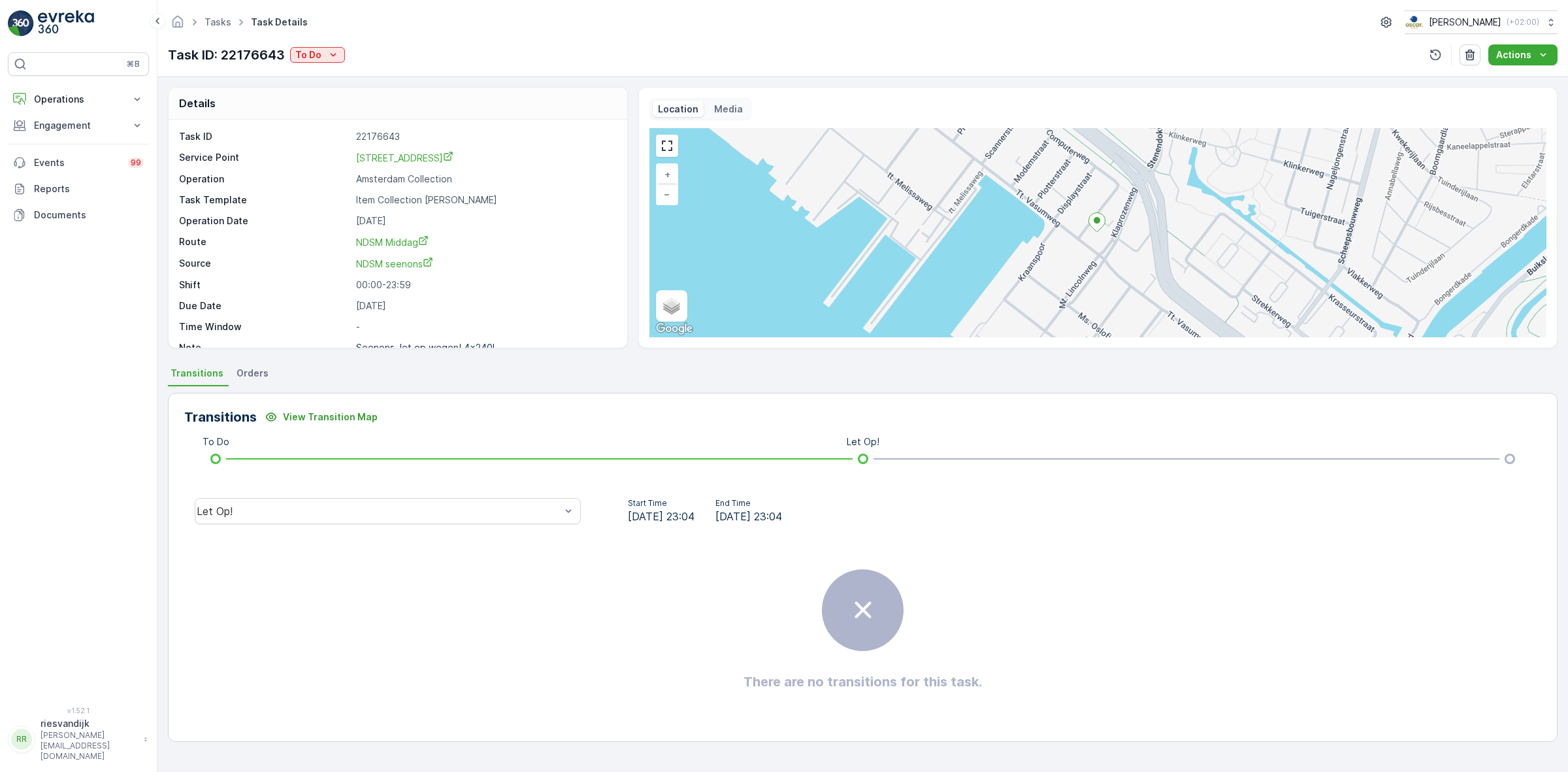
scroll to position [17, 0]
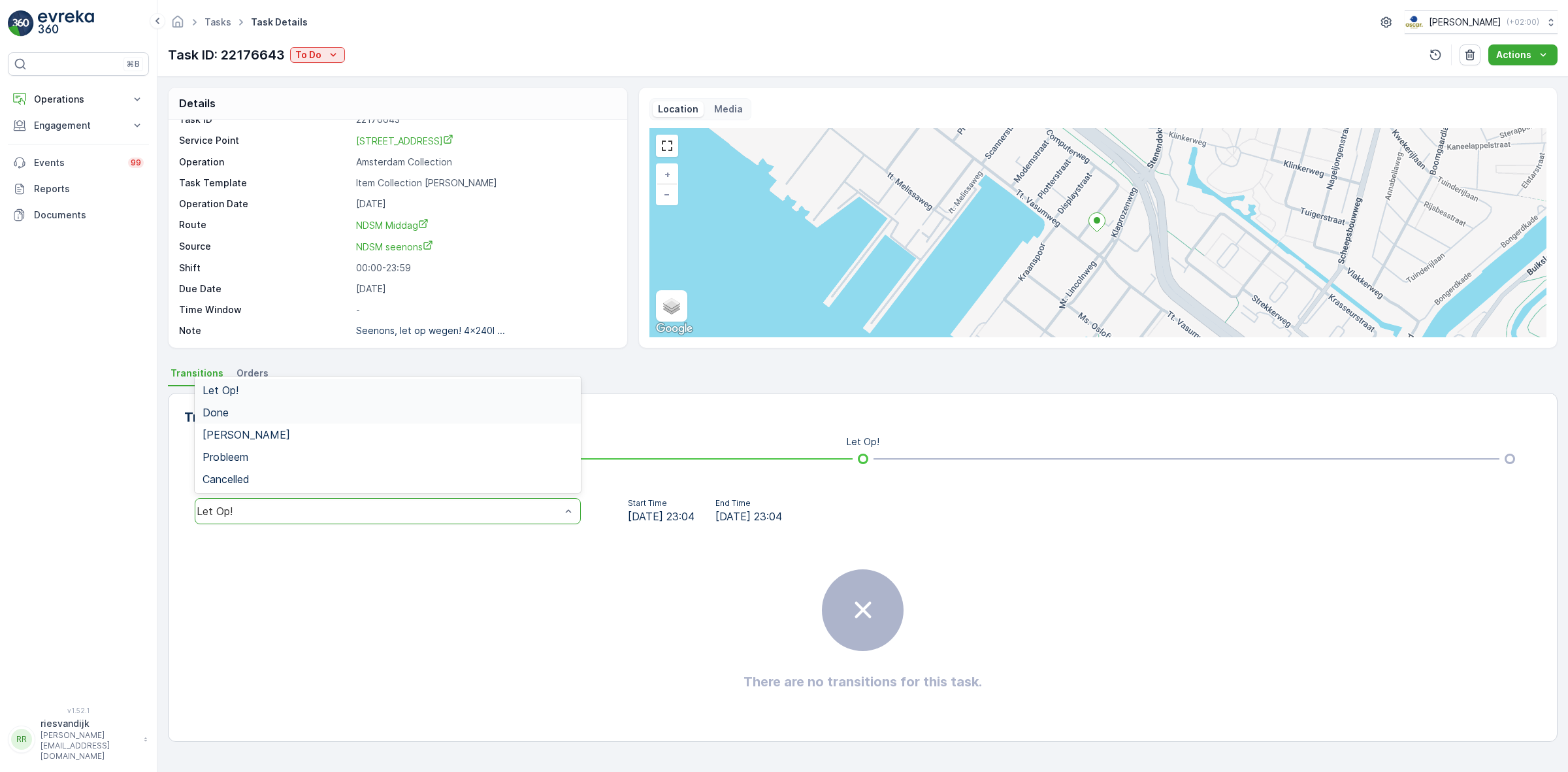
click at [292, 407] on div "Done" at bounding box center [387, 413] width 370 height 12
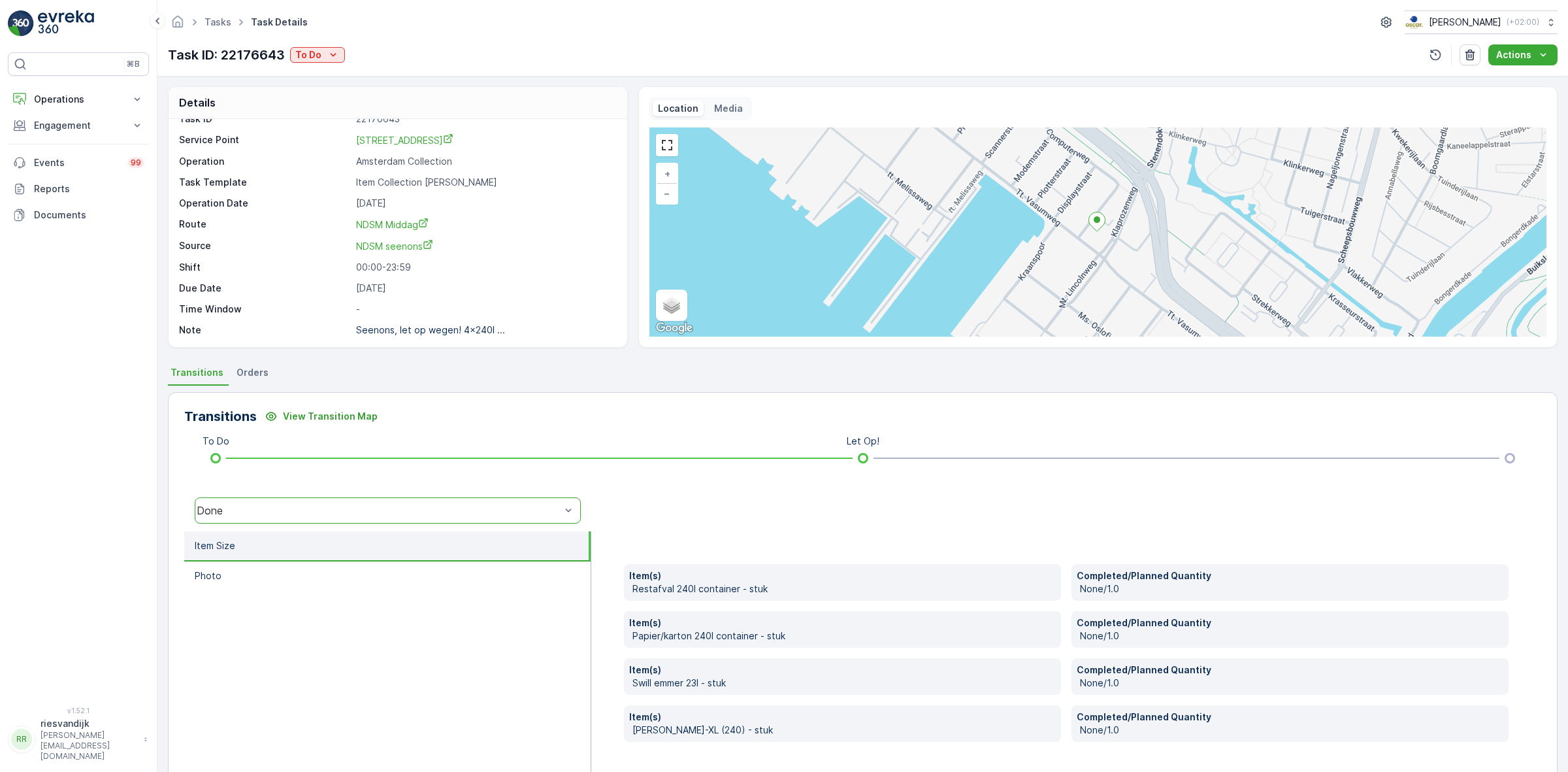
scroll to position [0, 0]
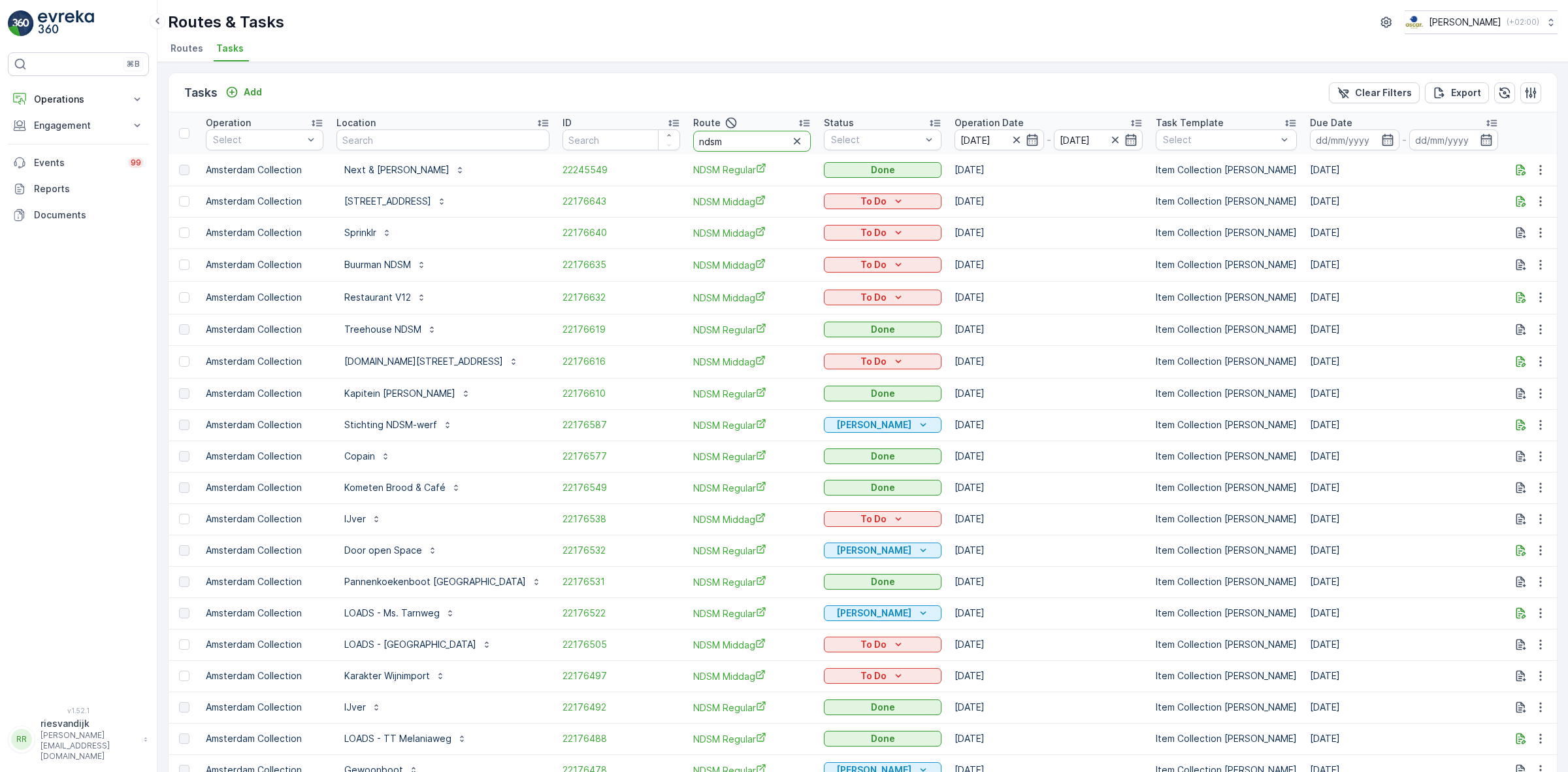
click at [710, 148] on input "ndsm" at bounding box center [751, 141] width 117 height 21
type input "ndsm reg"
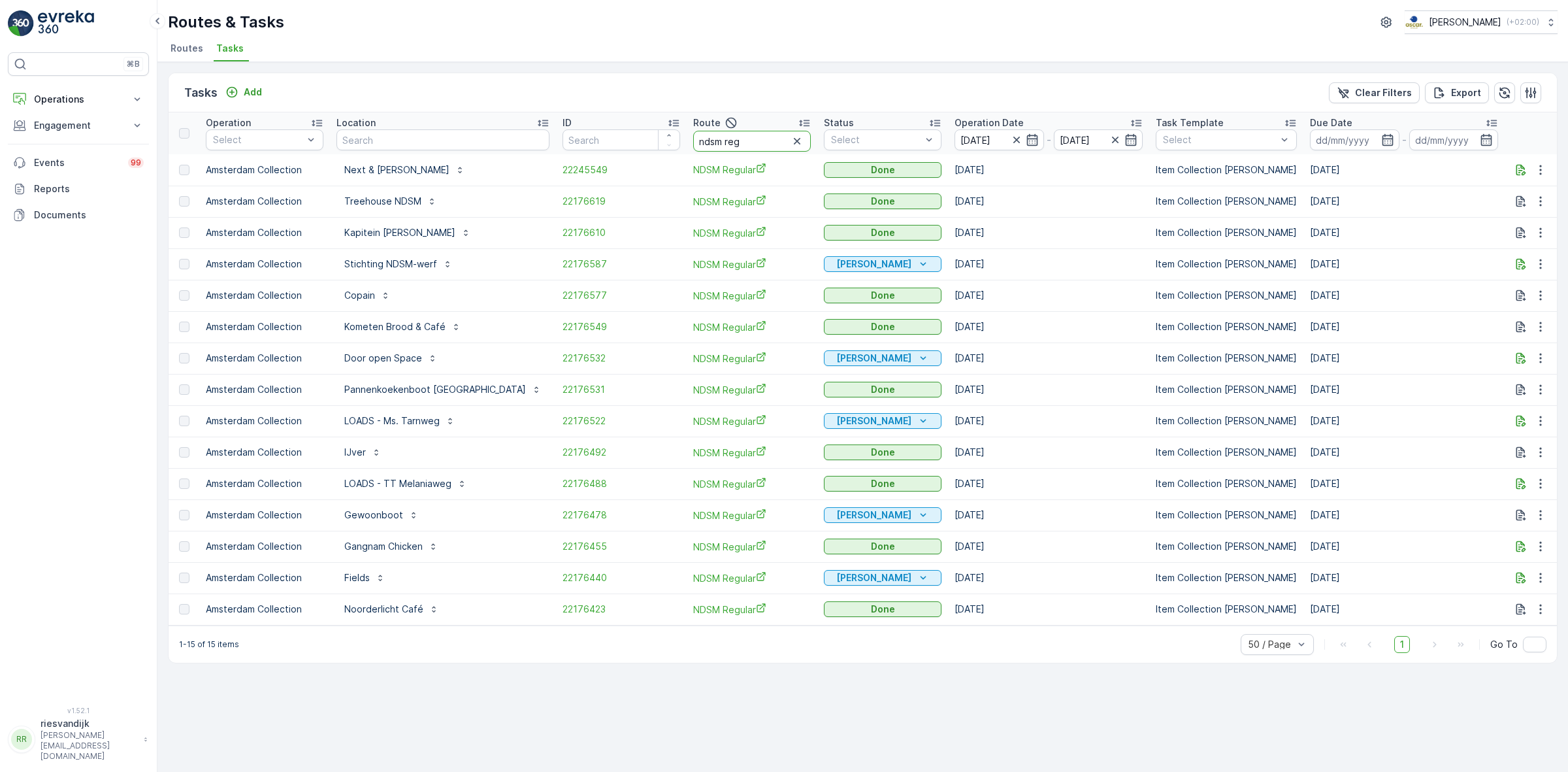
drag, startPoint x: 703, startPoint y: 138, endPoint x: 680, endPoint y: 138, distance: 23.0
click at [693, 138] on input "ndsm reg" at bounding box center [751, 141] width 117 height 21
type input "ndsm"
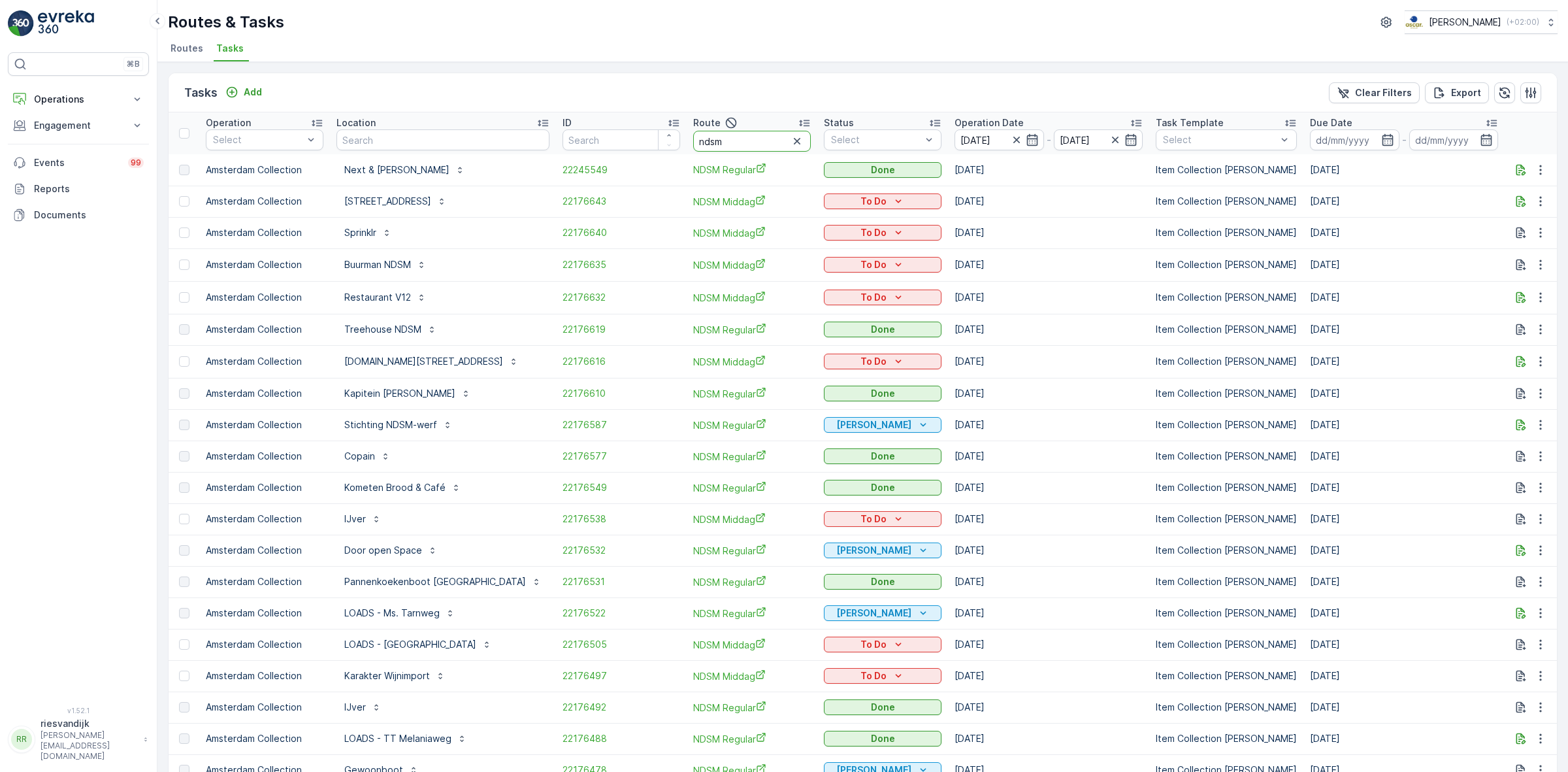
click at [725, 142] on input "ndsm" at bounding box center [751, 141] width 117 height 21
type input "ndsm middag"
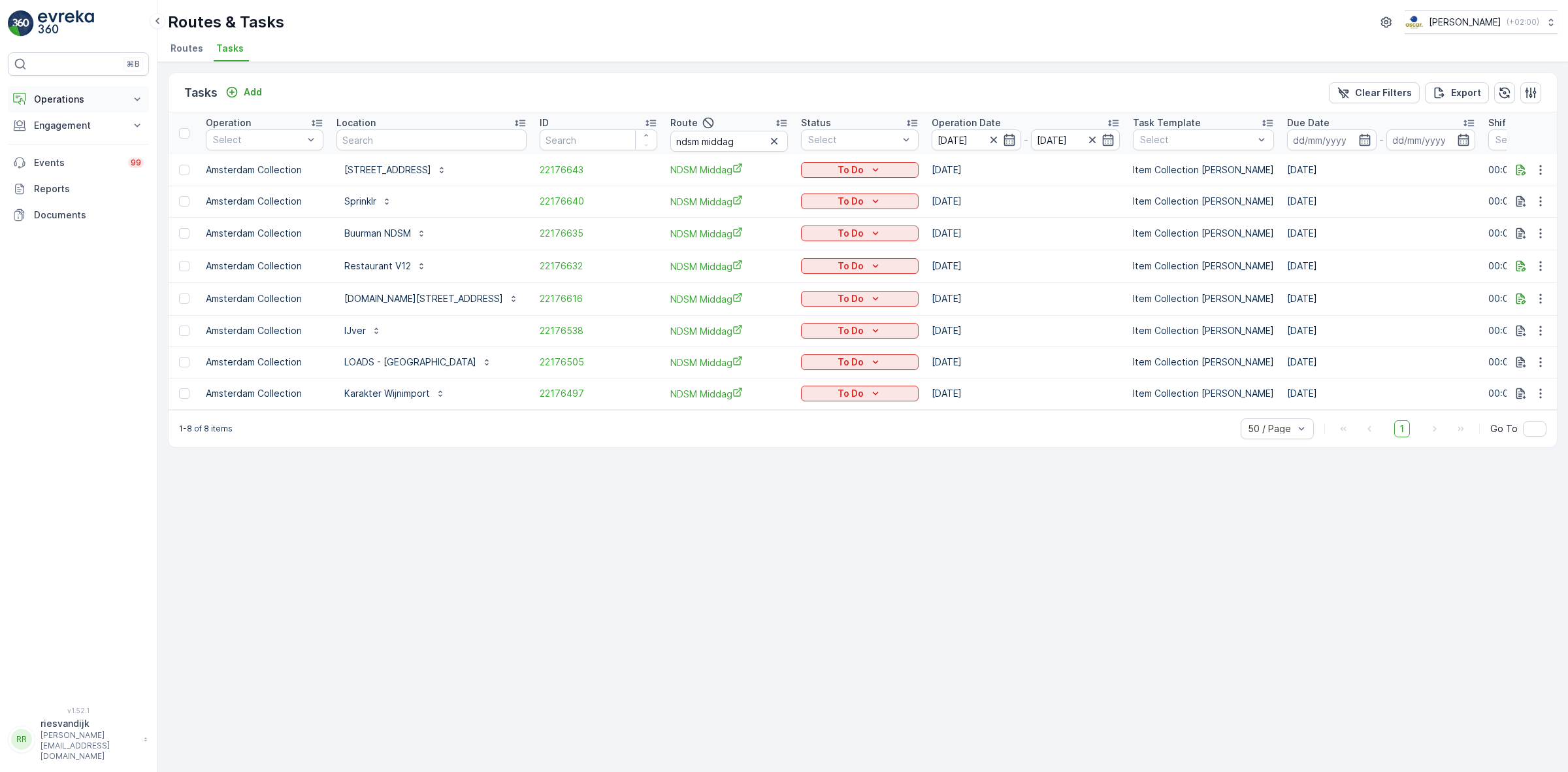
click at [118, 102] on p "Operations" at bounding box center [79, 100] width 89 height 13
click at [63, 178] on p "Cockpit" at bounding box center [50, 176] width 34 height 13
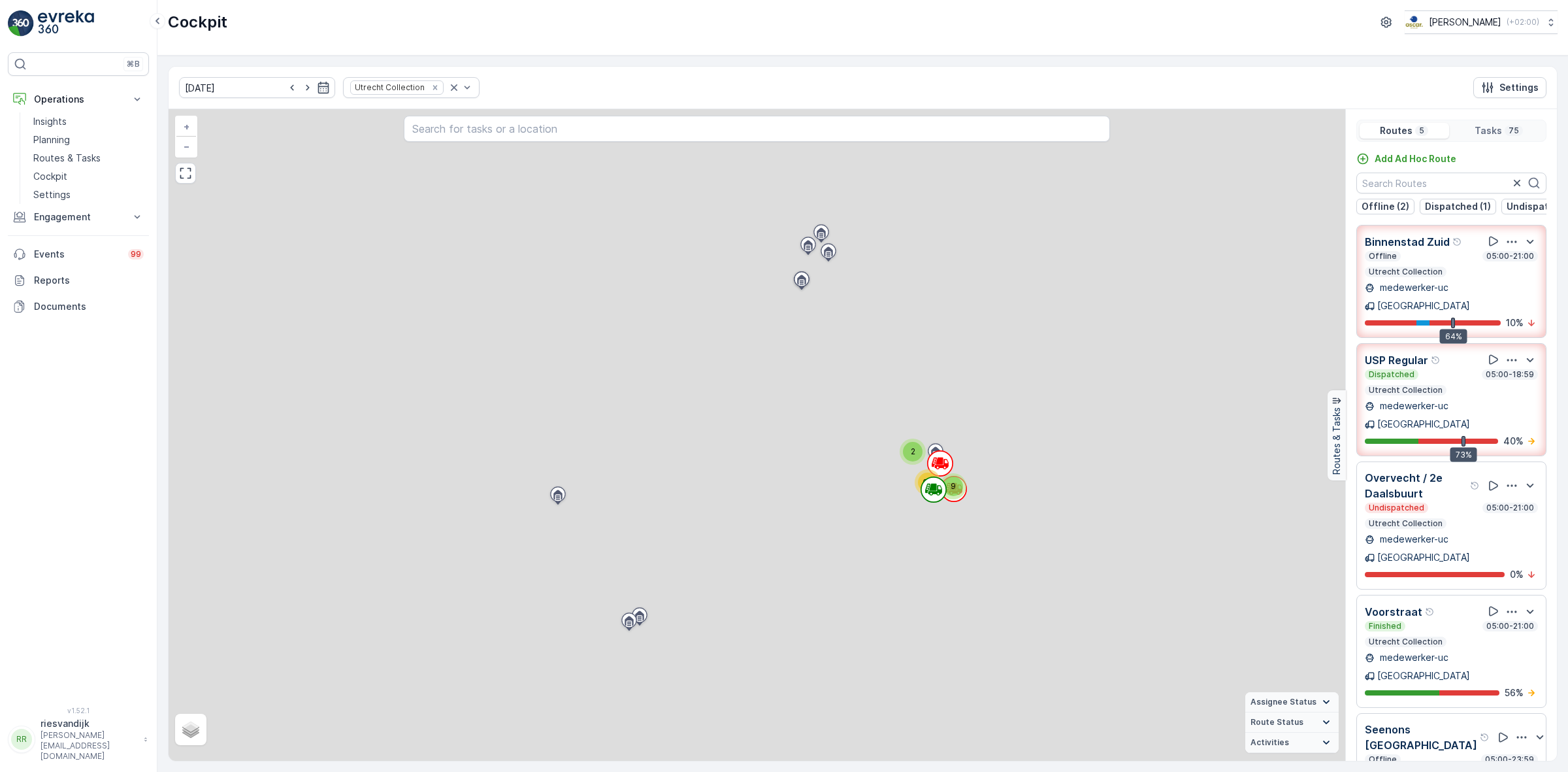
click at [431, 91] on icon "Remove Utrecht Collection" at bounding box center [435, 88] width 9 height 9
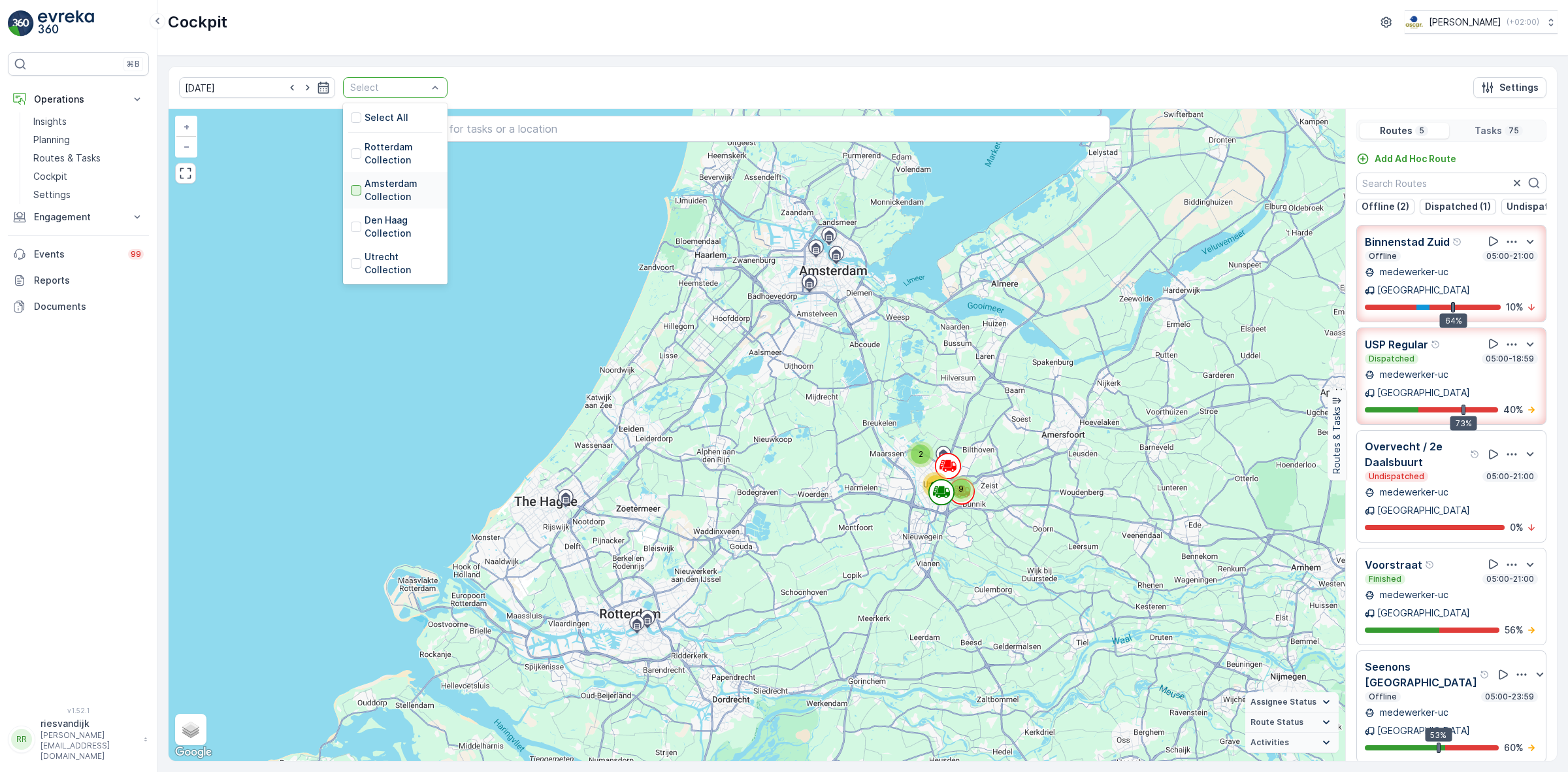
click at [351, 193] on div at bounding box center [356, 190] width 10 height 10
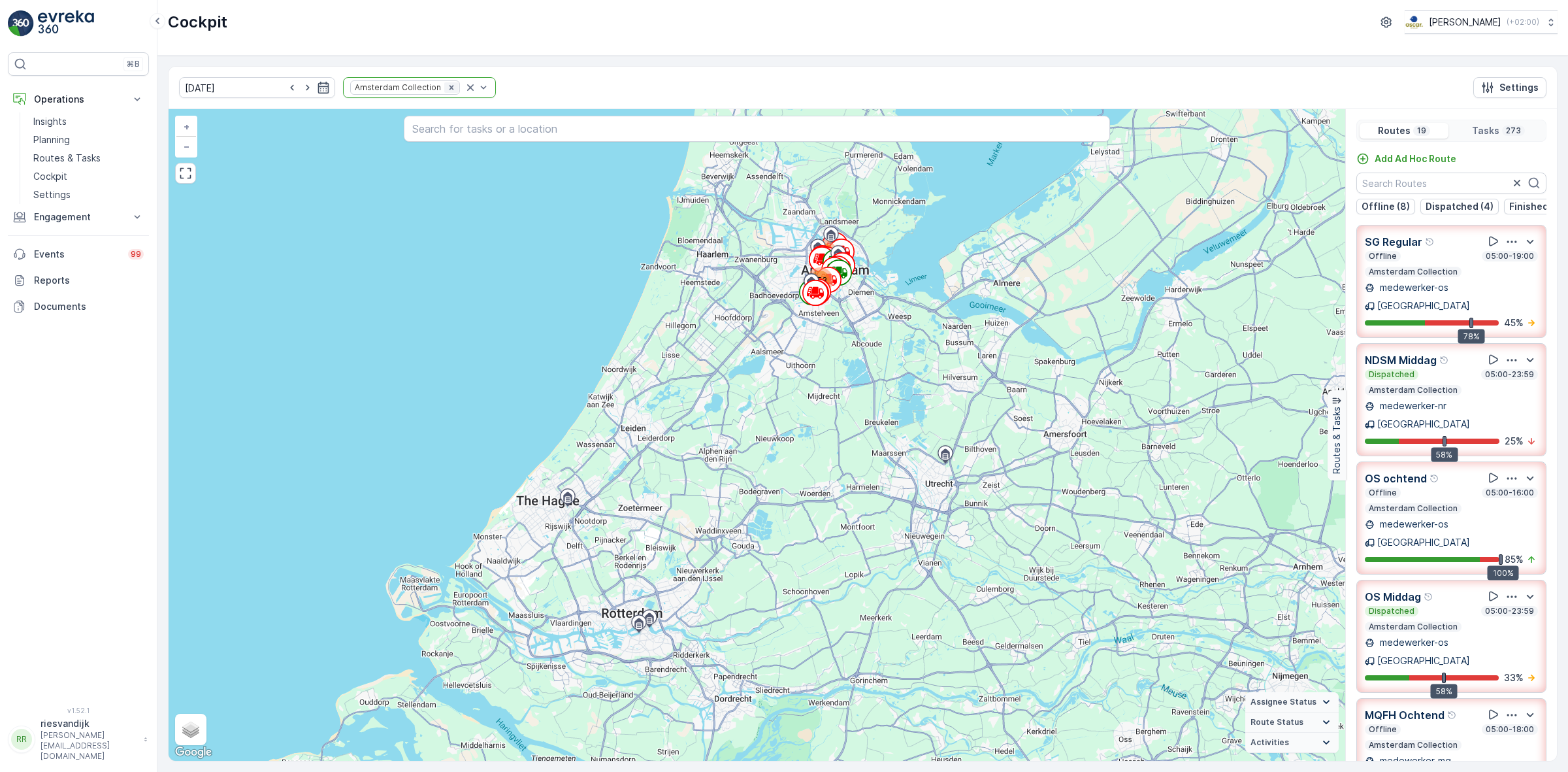
click at [447, 87] on icon "Remove Amsterdam Collection" at bounding box center [452, 88] width 9 height 9
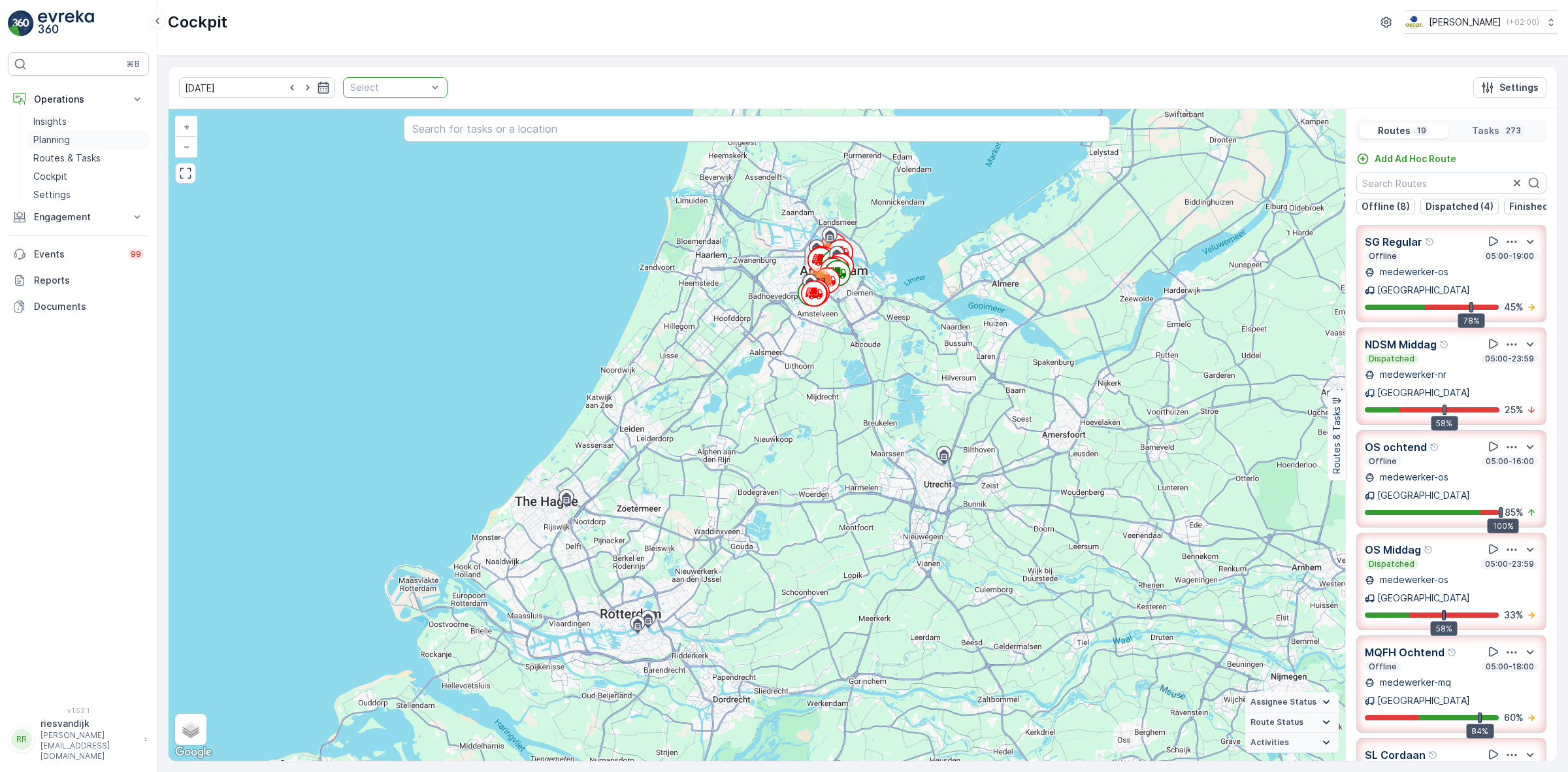
click at [60, 140] on p "Planning" at bounding box center [52, 140] width 37 height 13
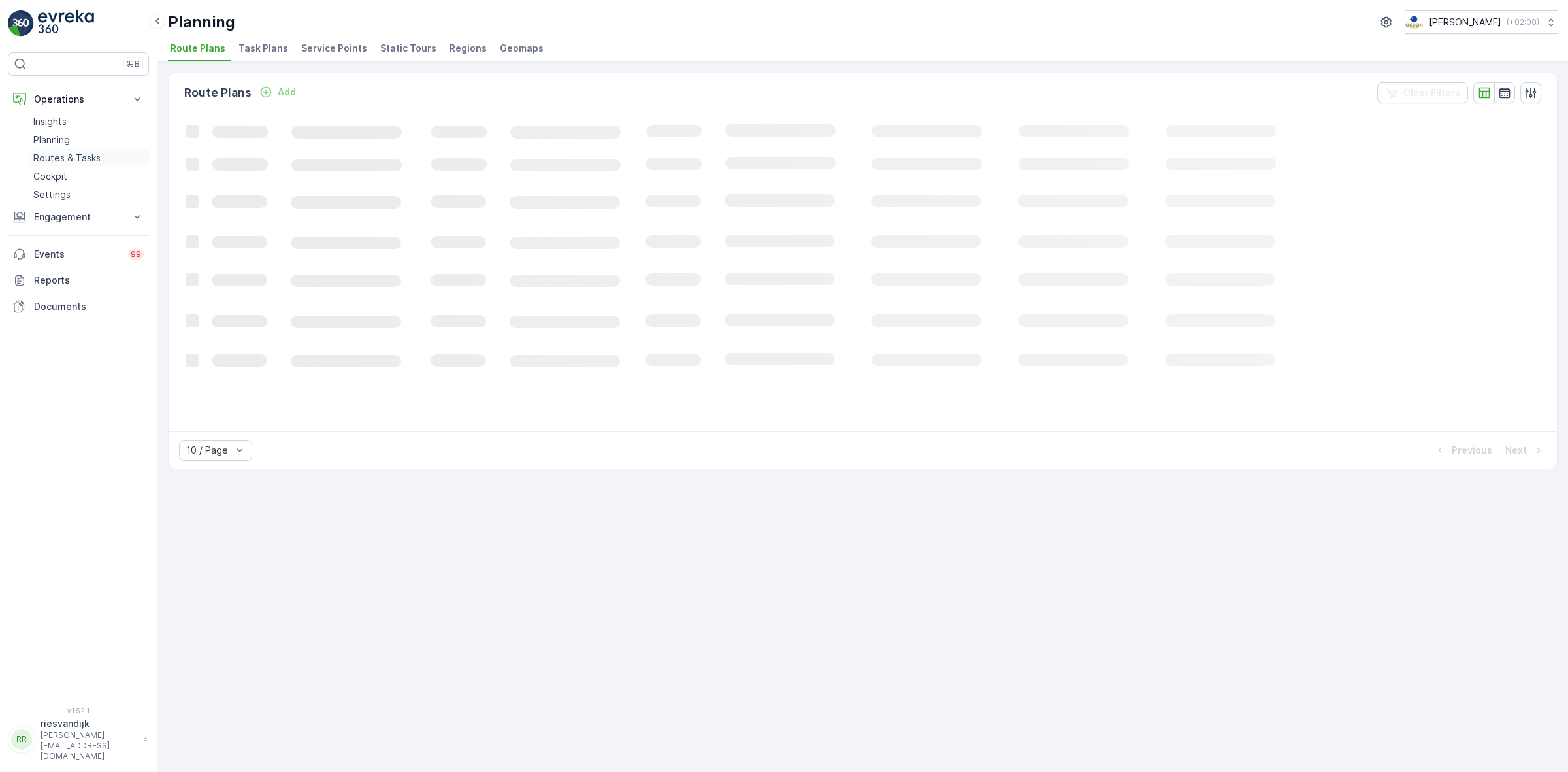
click at [62, 155] on p "Routes & Tasks" at bounding box center [67, 158] width 68 height 13
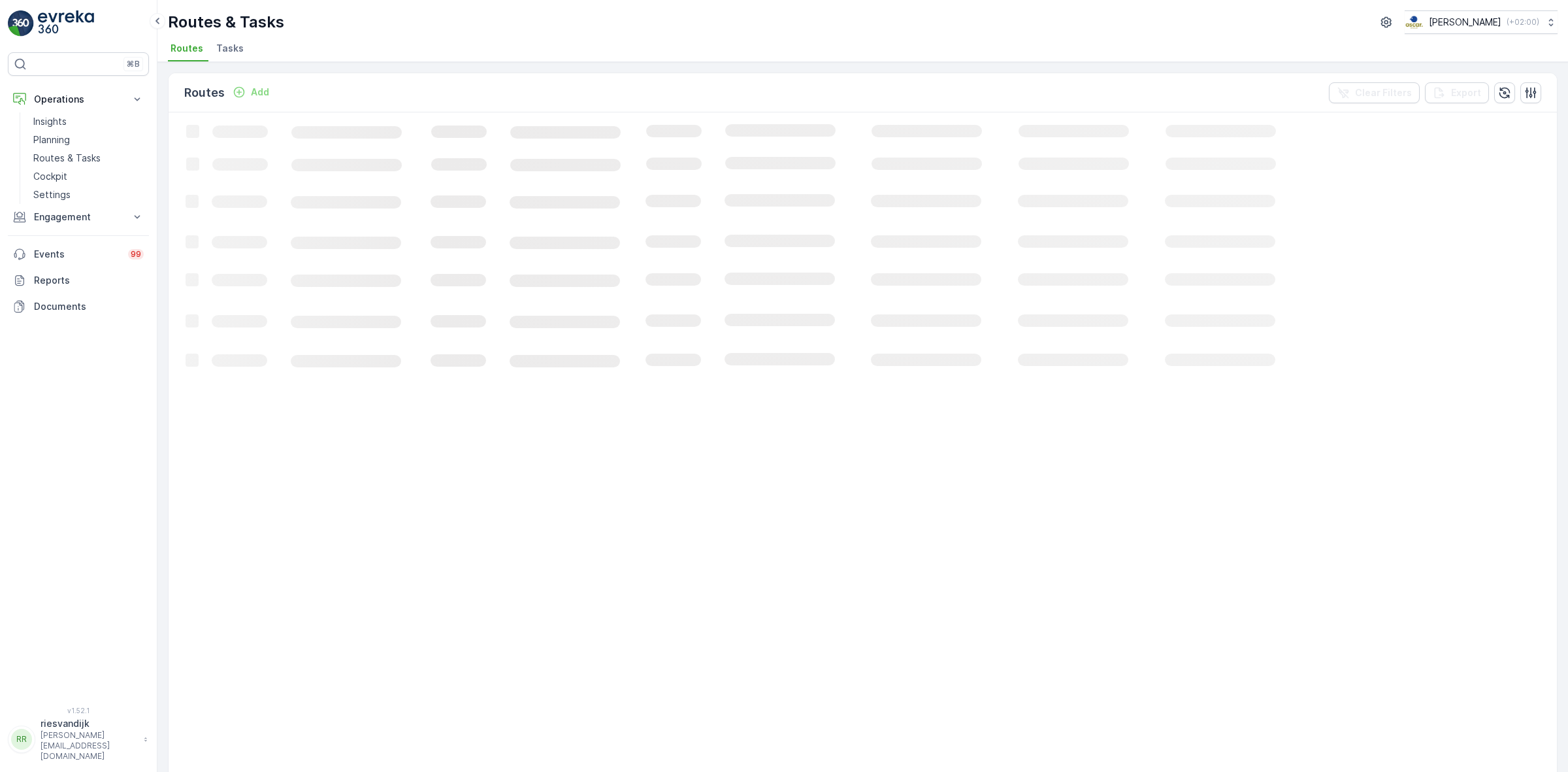
click at [235, 56] on li "Tasks" at bounding box center [231, 51] width 35 height 22
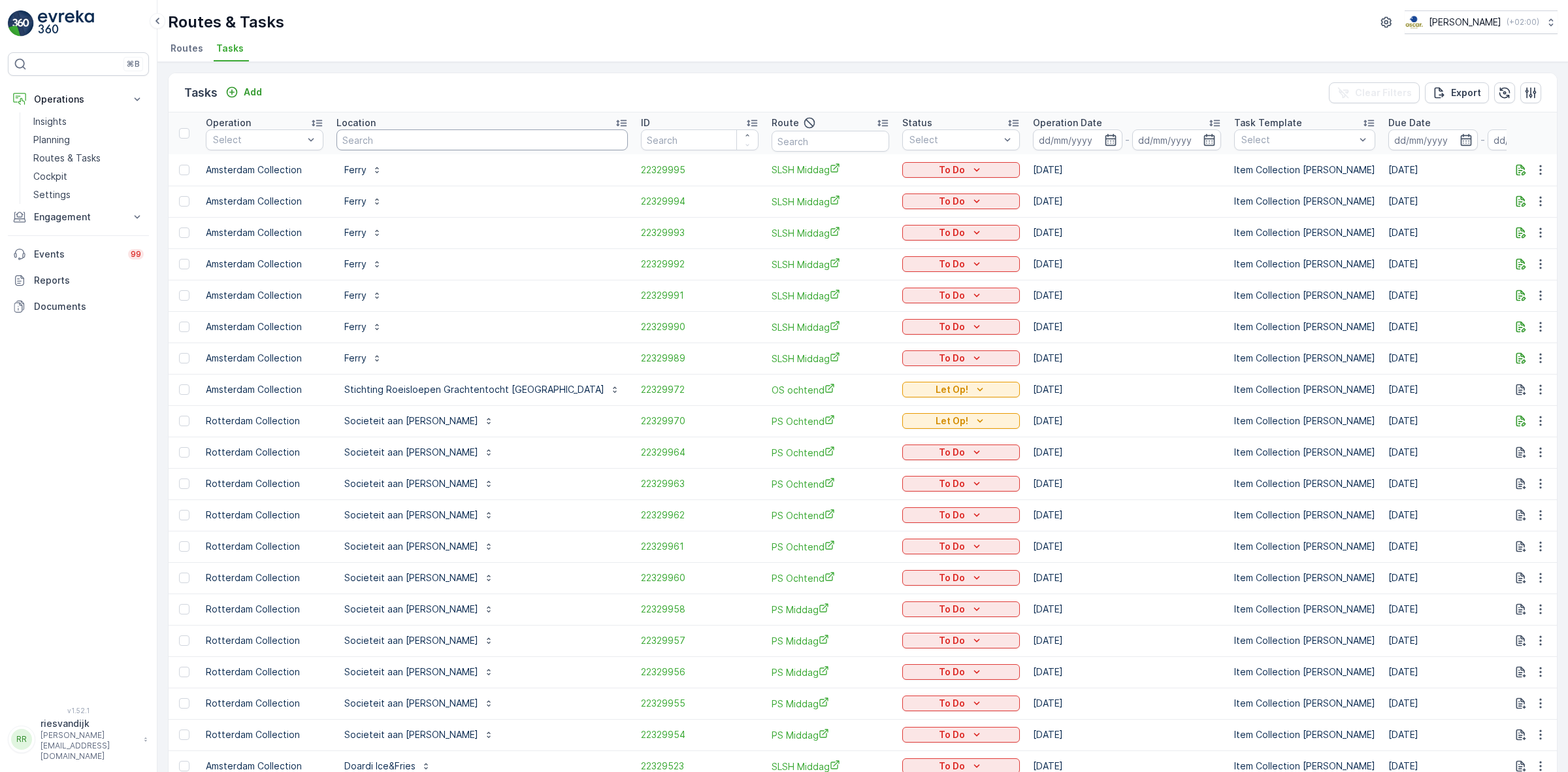
click at [370, 132] on input "text" at bounding box center [482, 140] width 292 height 21
type input "rino"
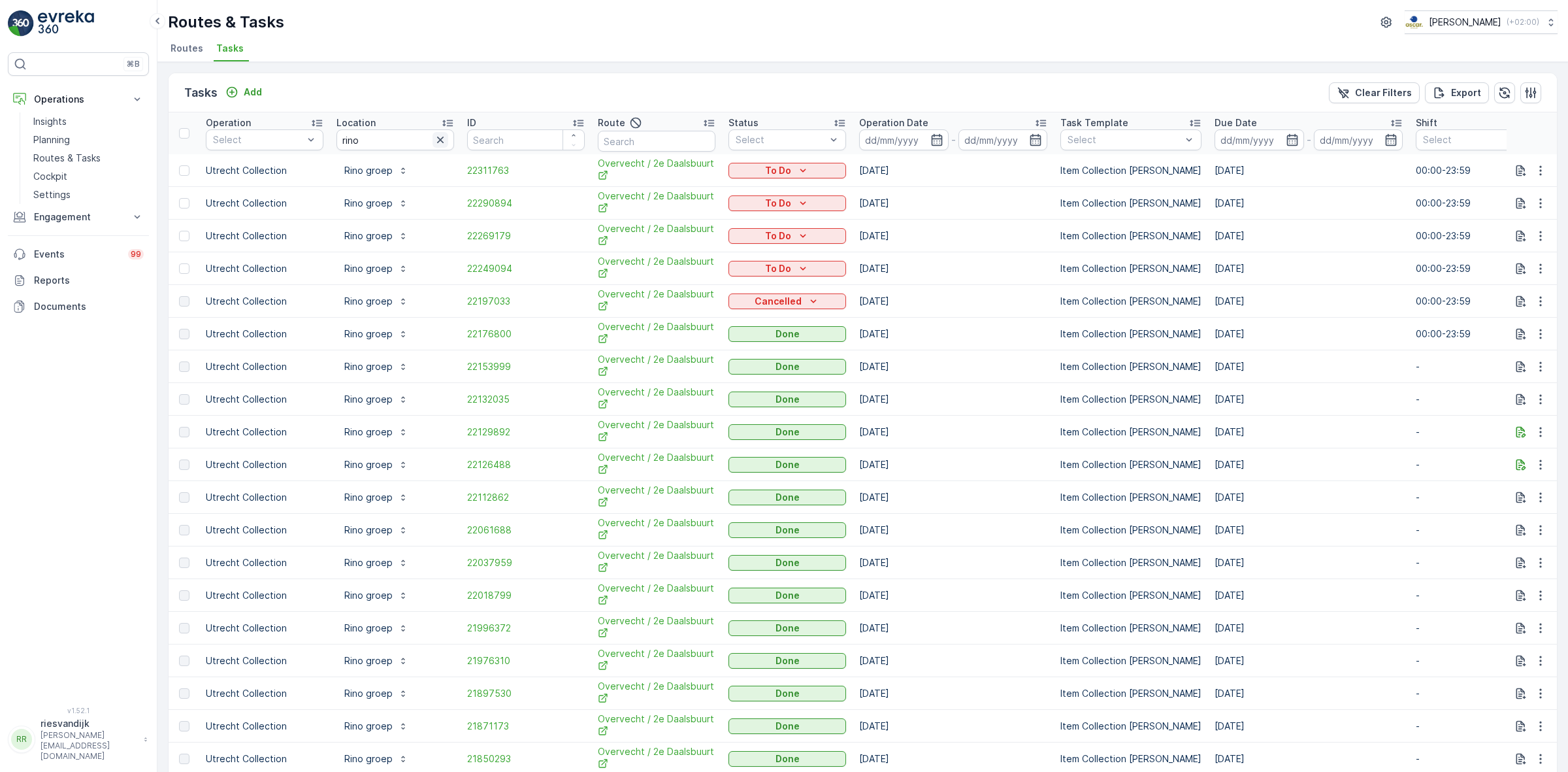
click at [438, 140] on icon "button" at bounding box center [441, 140] width 13 height 13
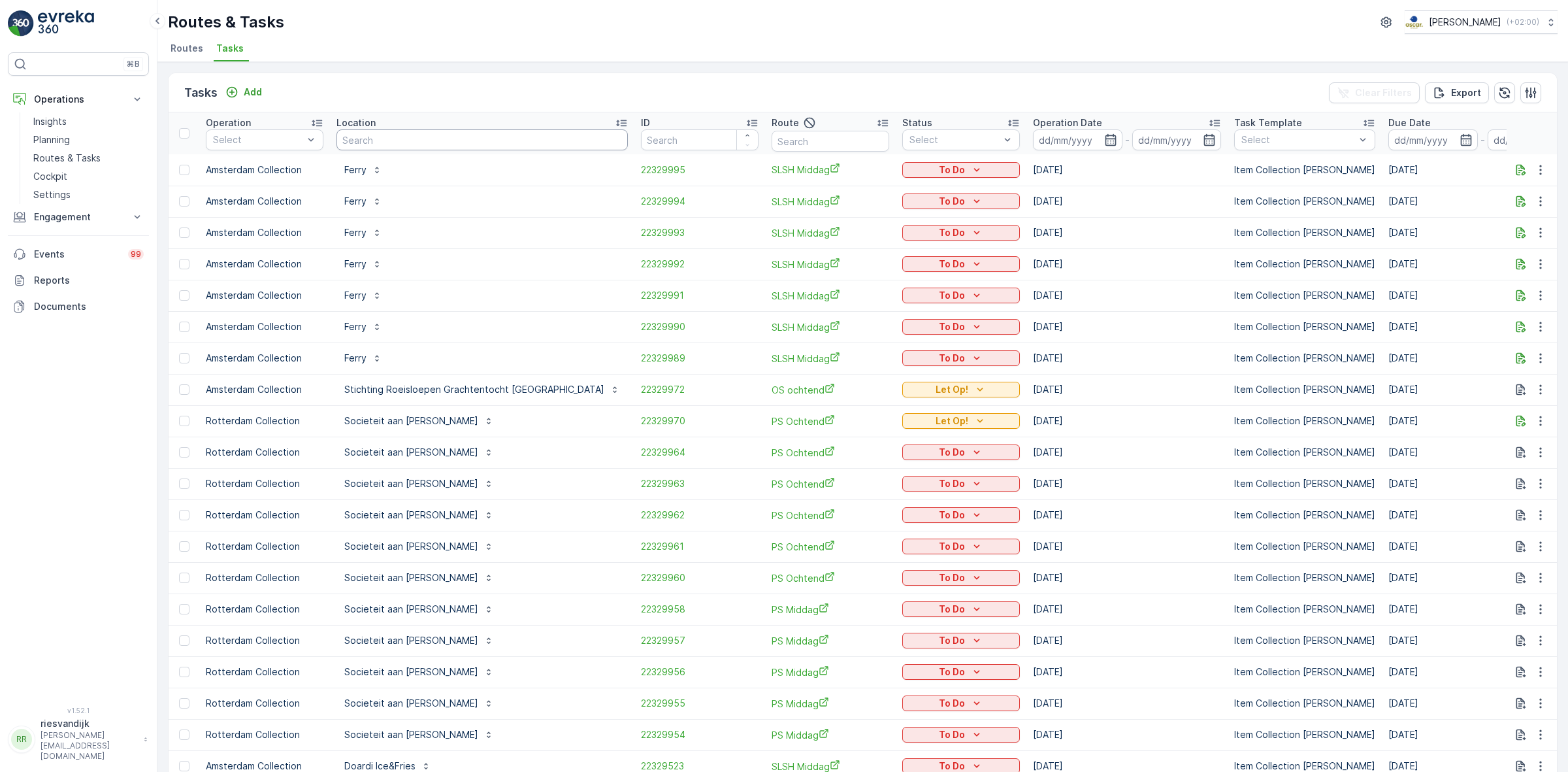
click at [355, 129] on input "text" at bounding box center [482, 140] width 292 height 21
type input "rino"
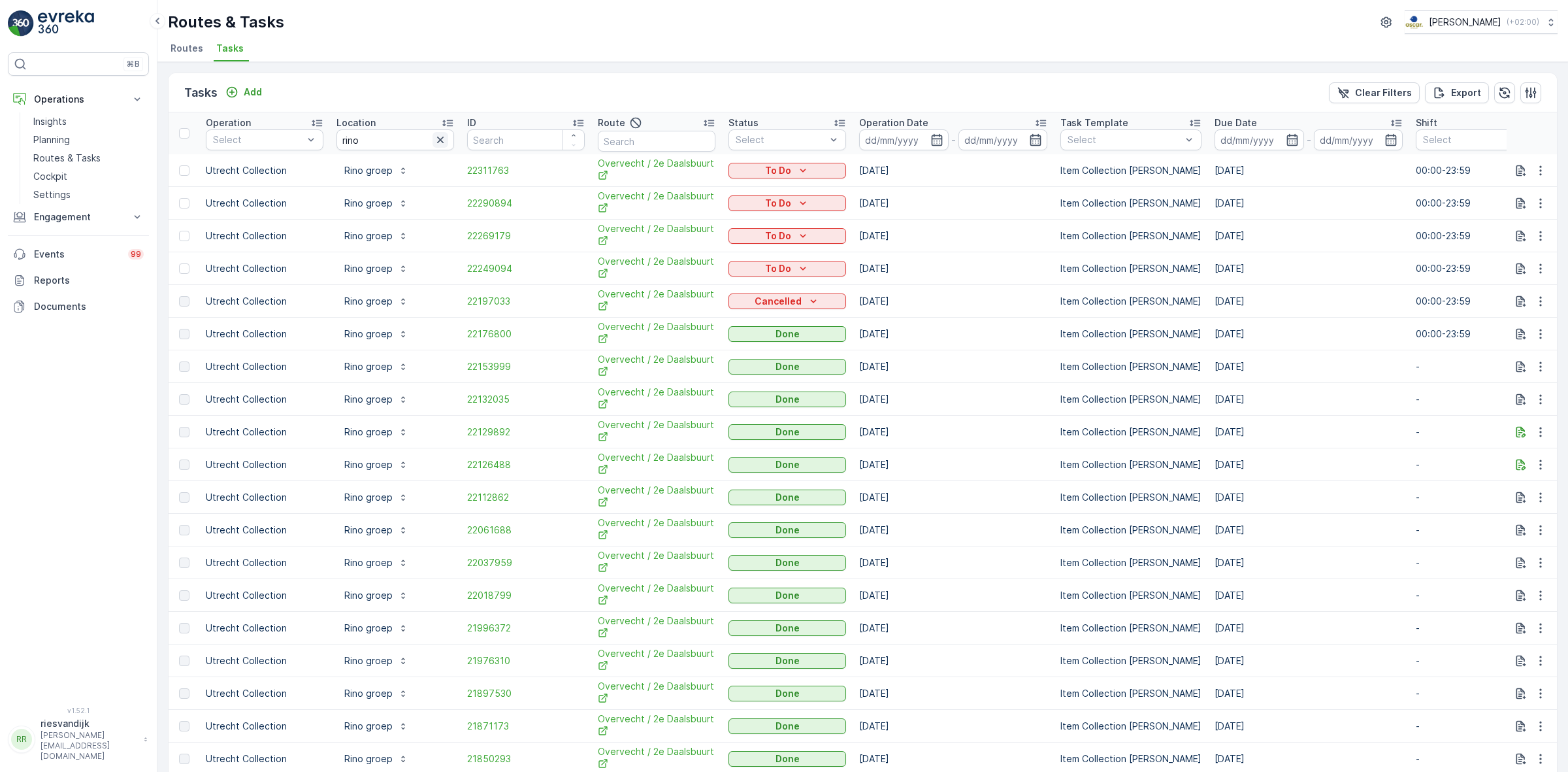
click at [443, 140] on icon "button" at bounding box center [441, 140] width 13 height 13
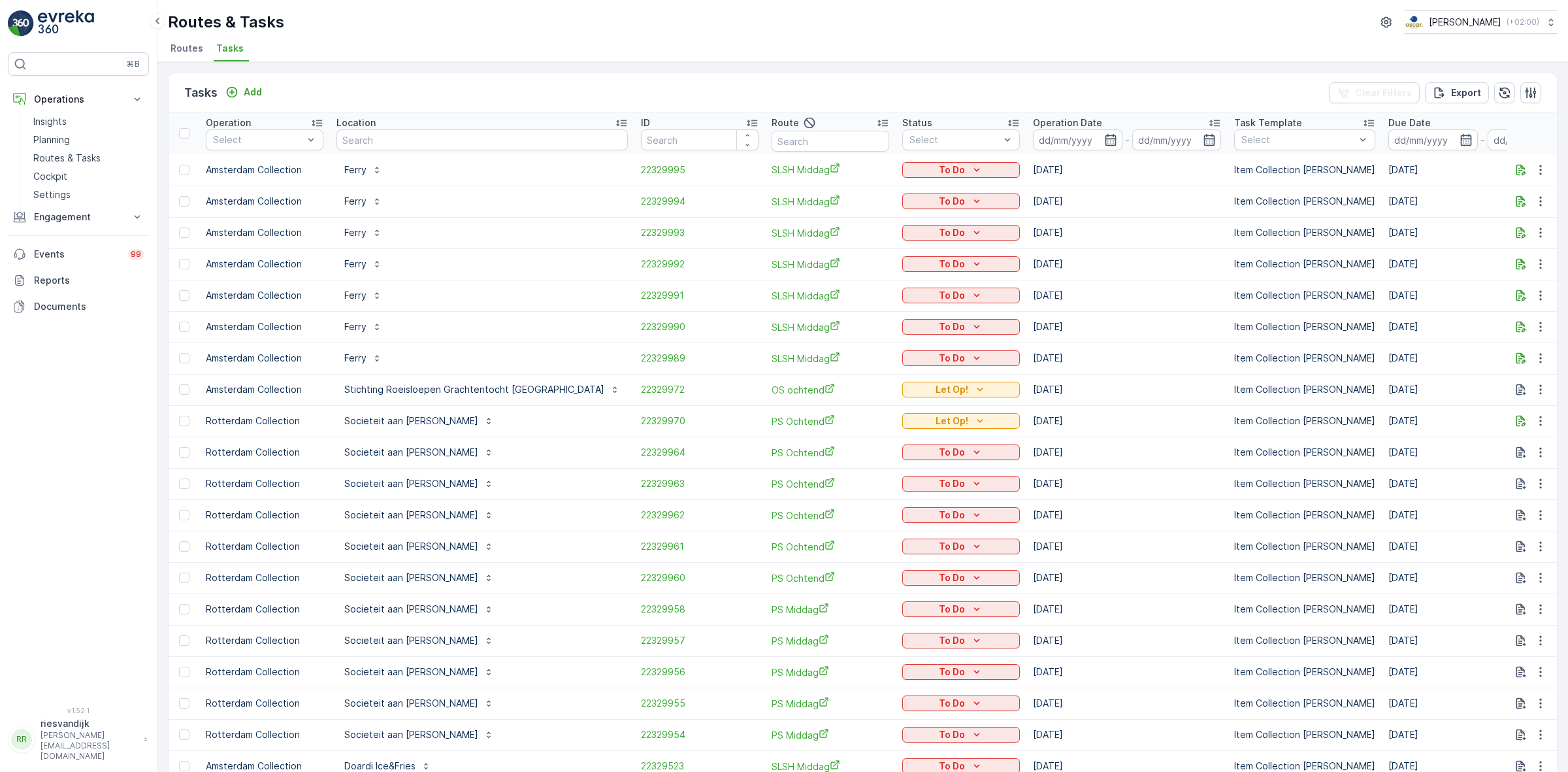
click at [672, 136] on input "number" at bounding box center [699, 140] width 117 height 21
click at [794, 139] on input "text" at bounding box center [830, 141] width 117 height 21
type input "overvecht"
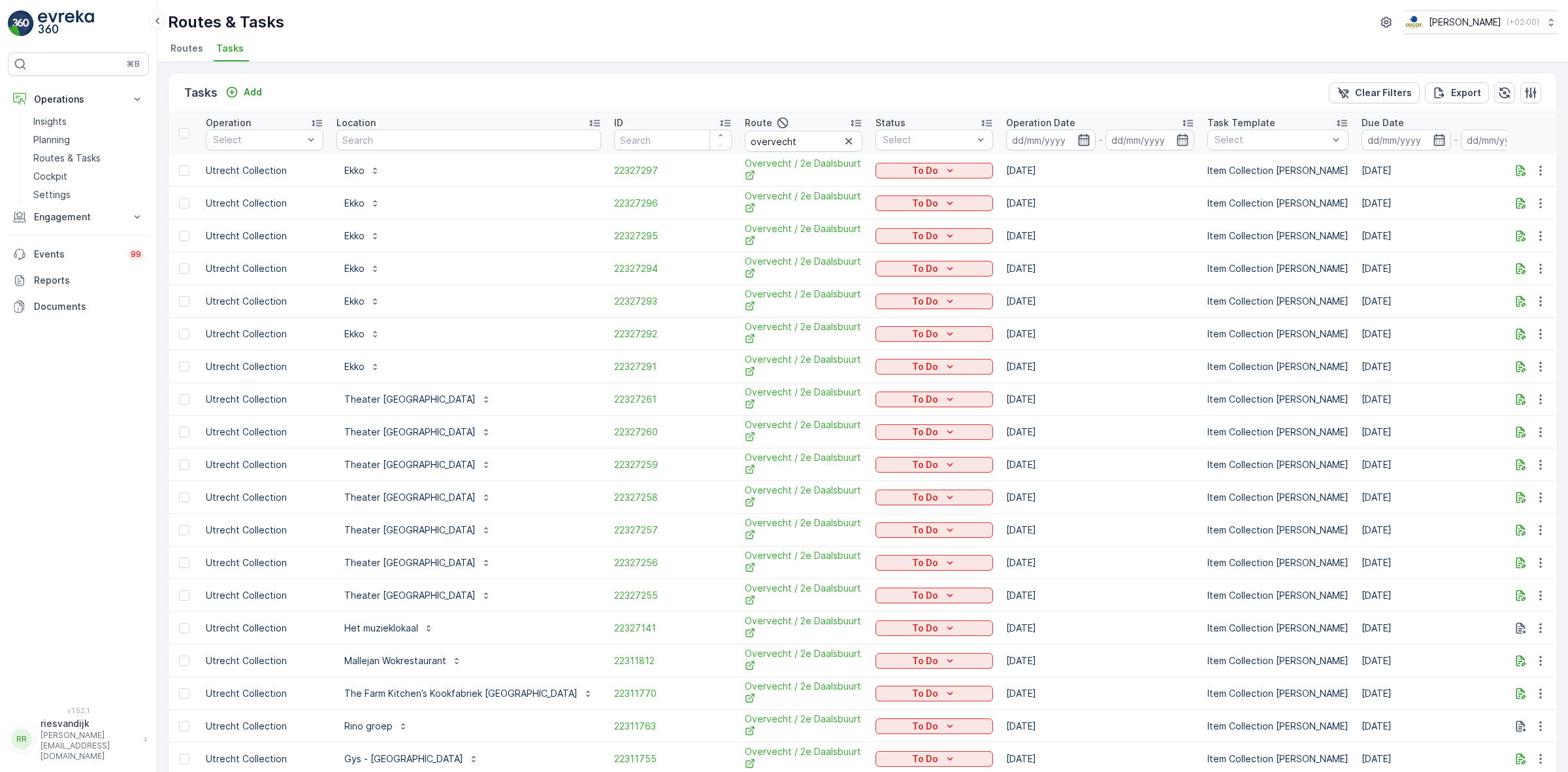
click at [1078, 138] on icon "button" at bounding box center [1084, 140] width 11 height 12
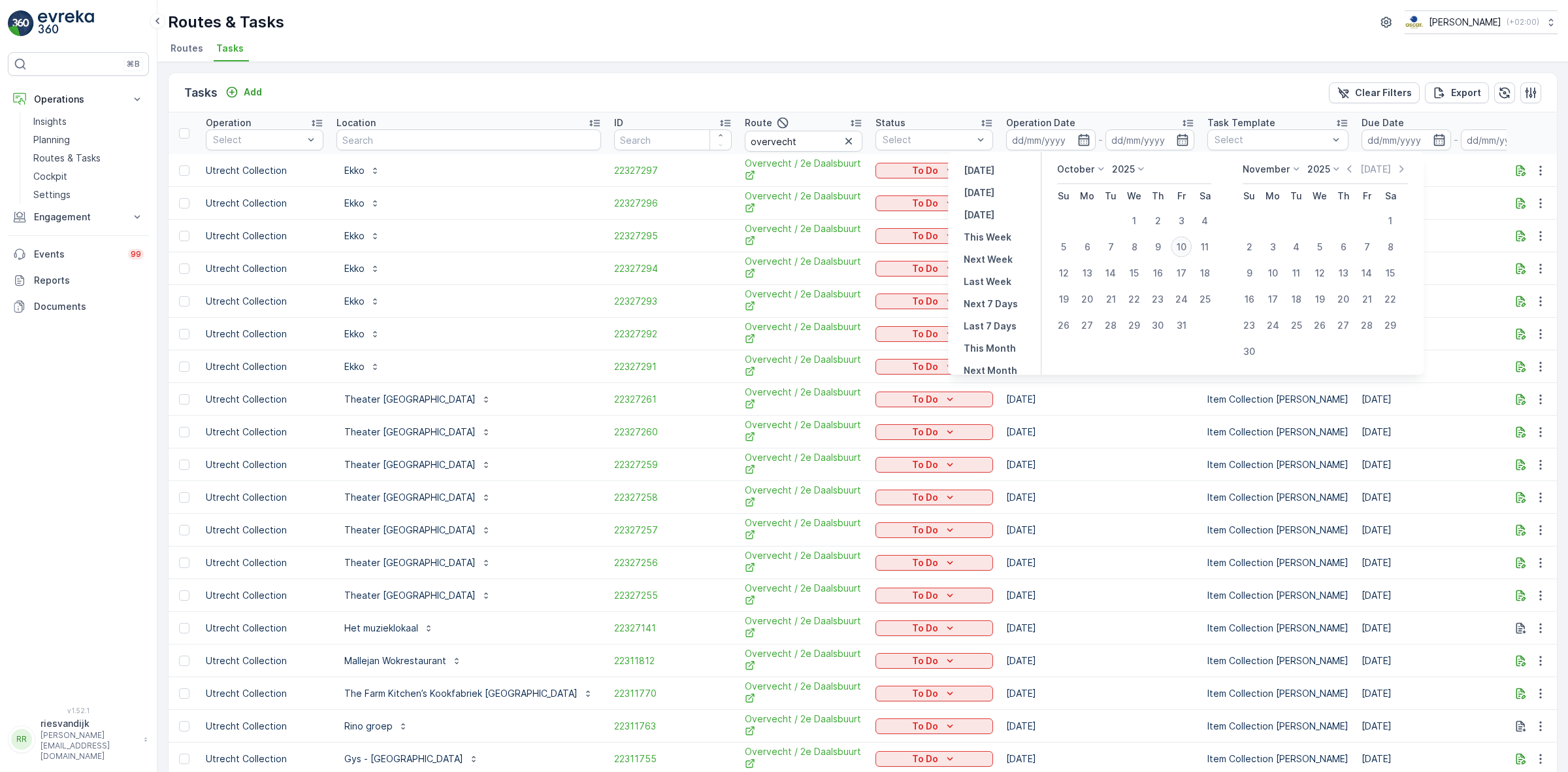
click at [1183, 247] on div "10" at bounding box center [1181, 247] width 21 height 21
type input "[DATE]"
click at [1183, 247] on div "10" at bounding box center [1181, 247] width 21 height 21
type input "[DATE]"
click at [1107, 75] on div "Tasks Add Clear Filters Export" at bounding box center [863, 93] width 1388 height 39
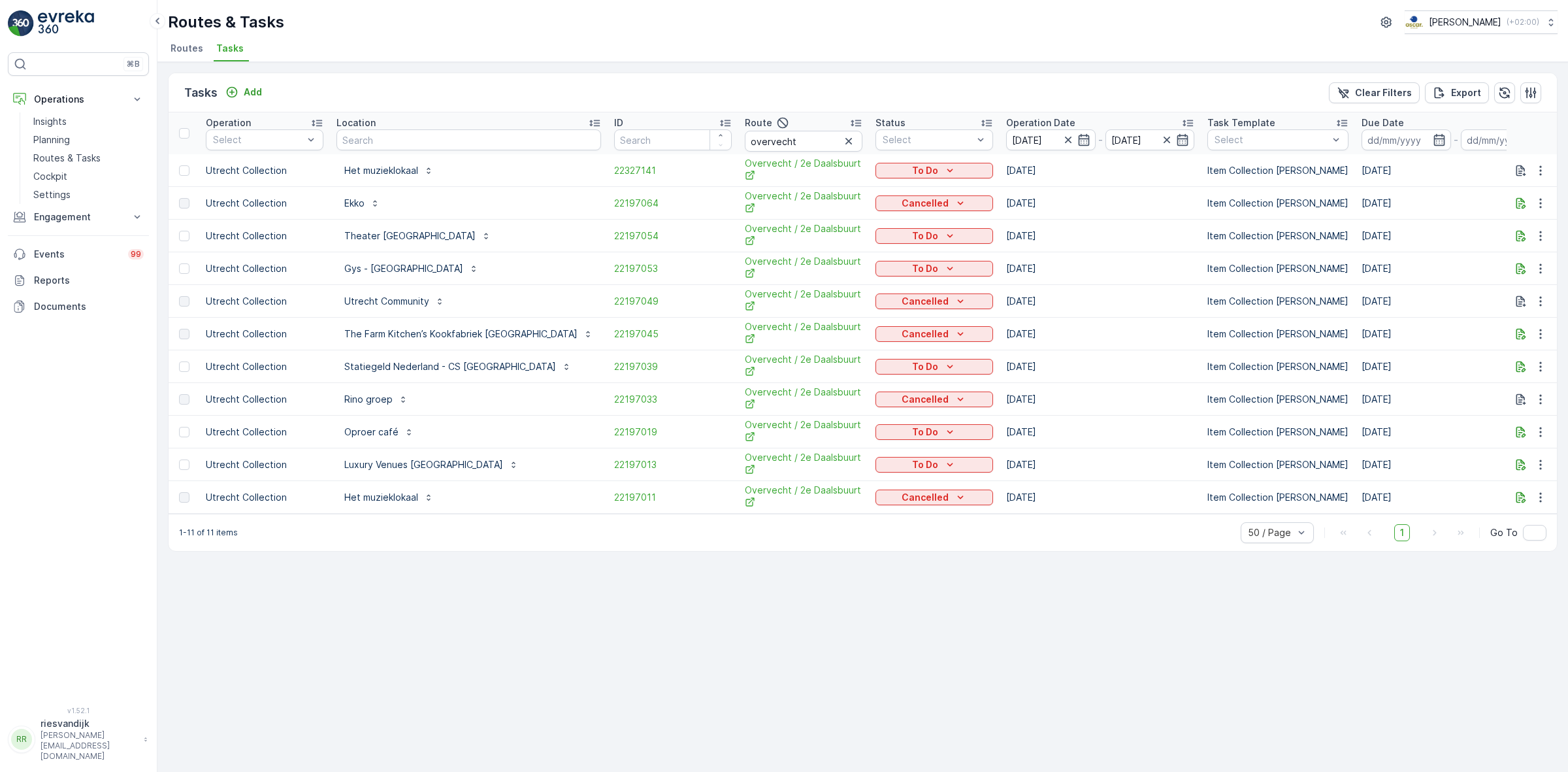
click at [608, 407] on td "22197033" at bounding box center [673, 399] width 130 height 33
click at [614, 399] on span "22197033" at bounding box center [673, 399] width 117 height 13
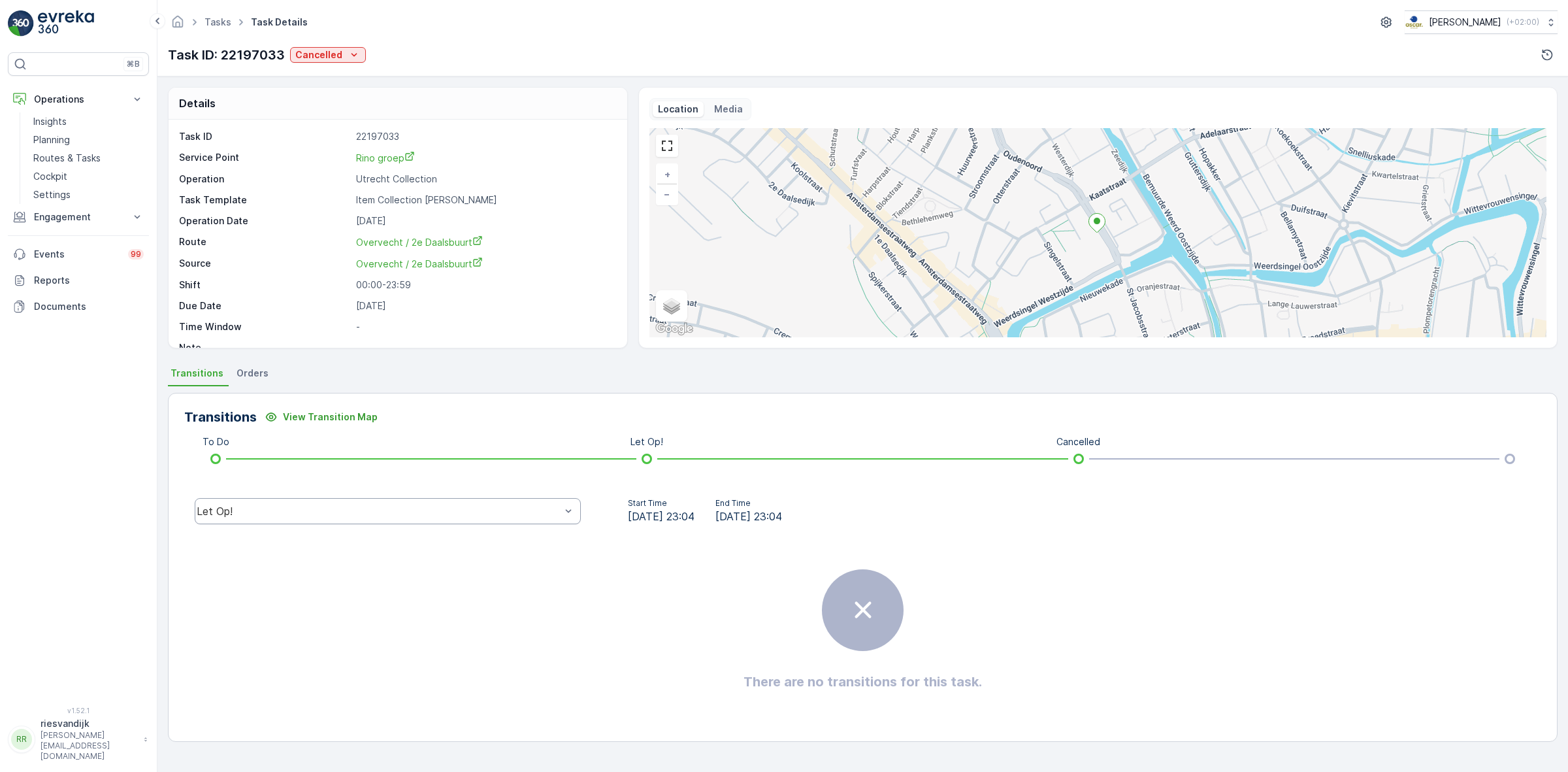
click at [562, 520] on div at bounding box center [568, 511] width 13 height 25
click at [507, 417] on div "Done" at bounding box center [387, 413] width 370 height 12
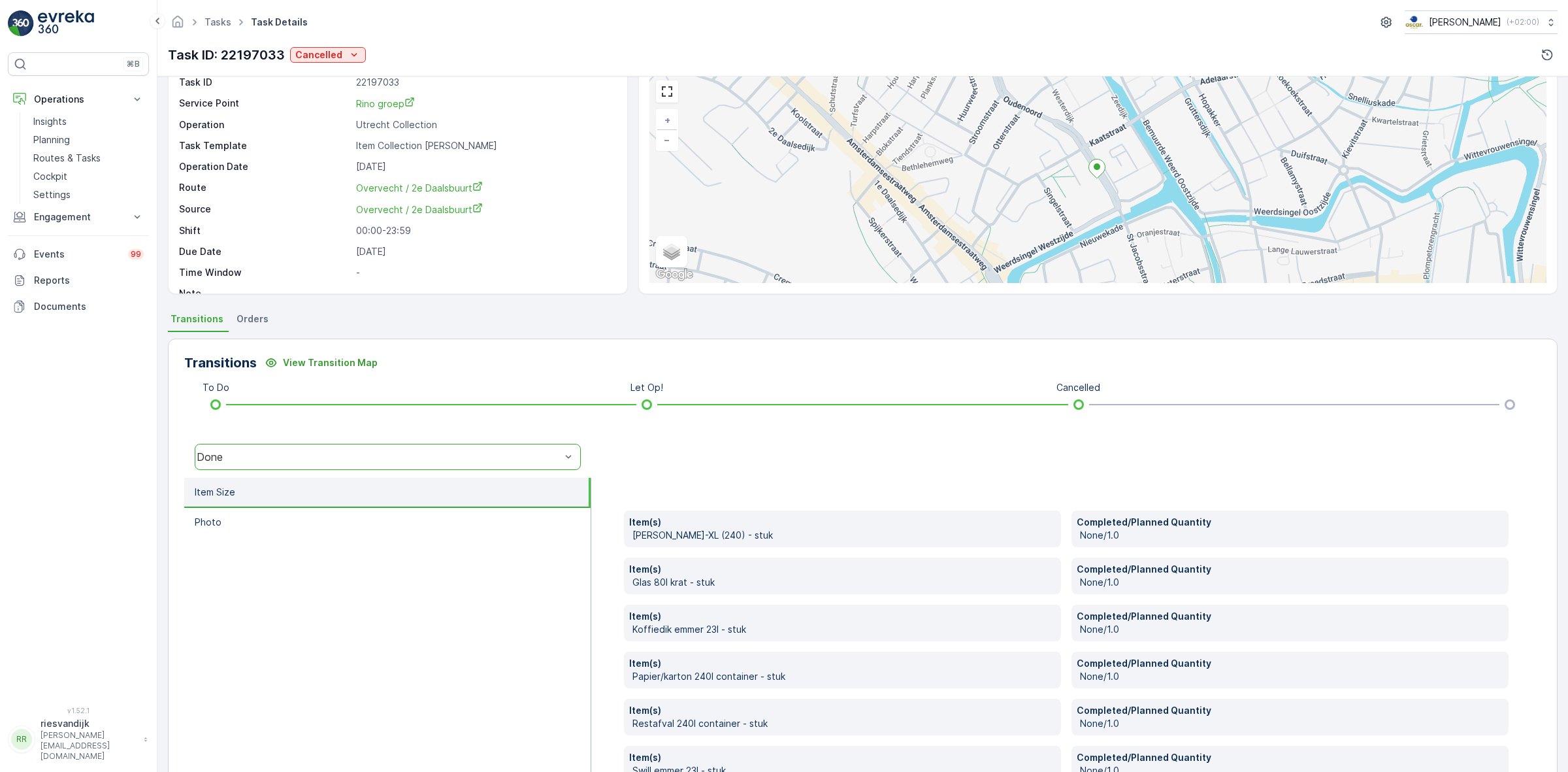
scroll to position [138, 0]
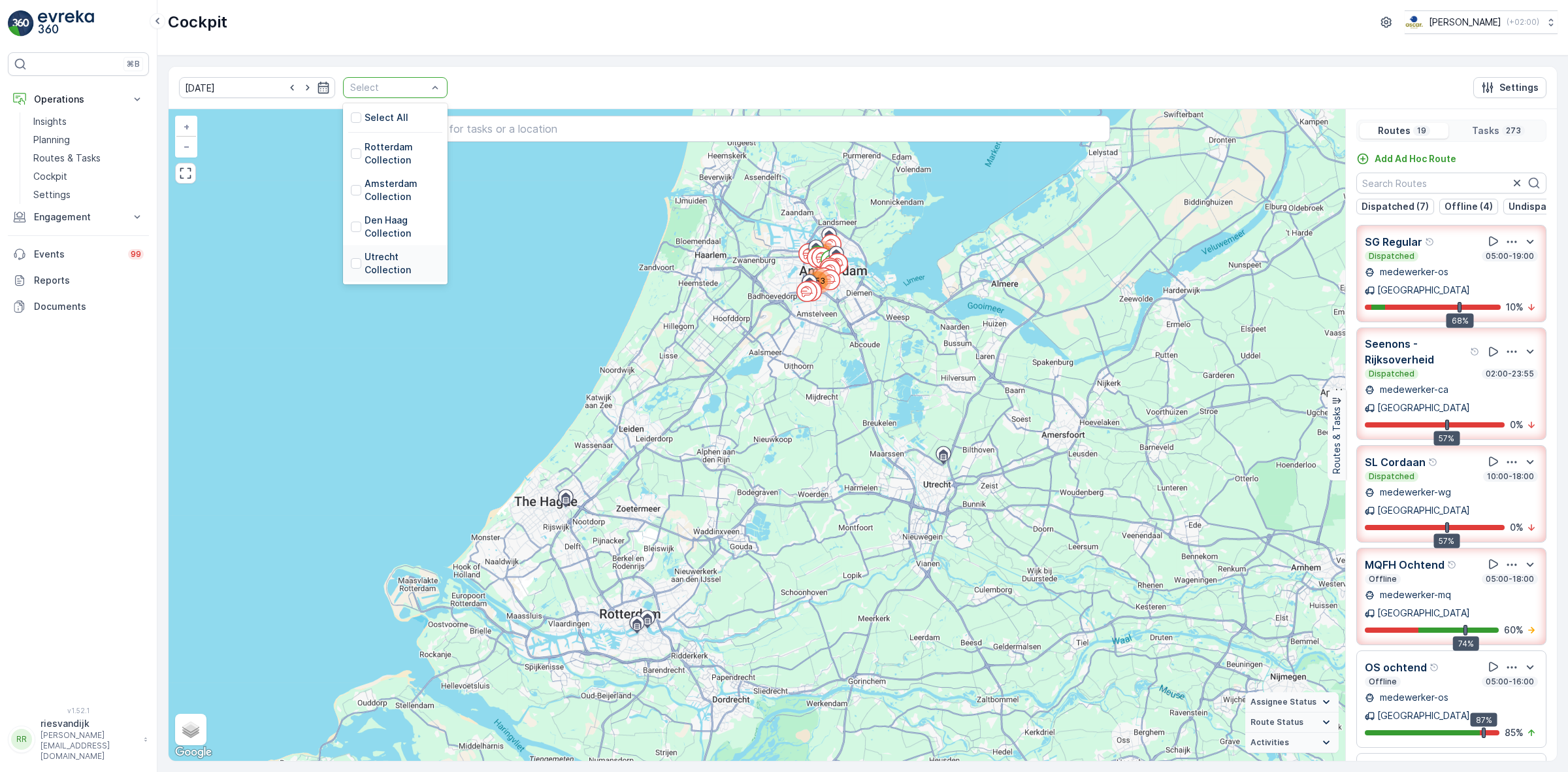
click at [351, 266] on div at bounding box center [356, 264] width 10 height 10
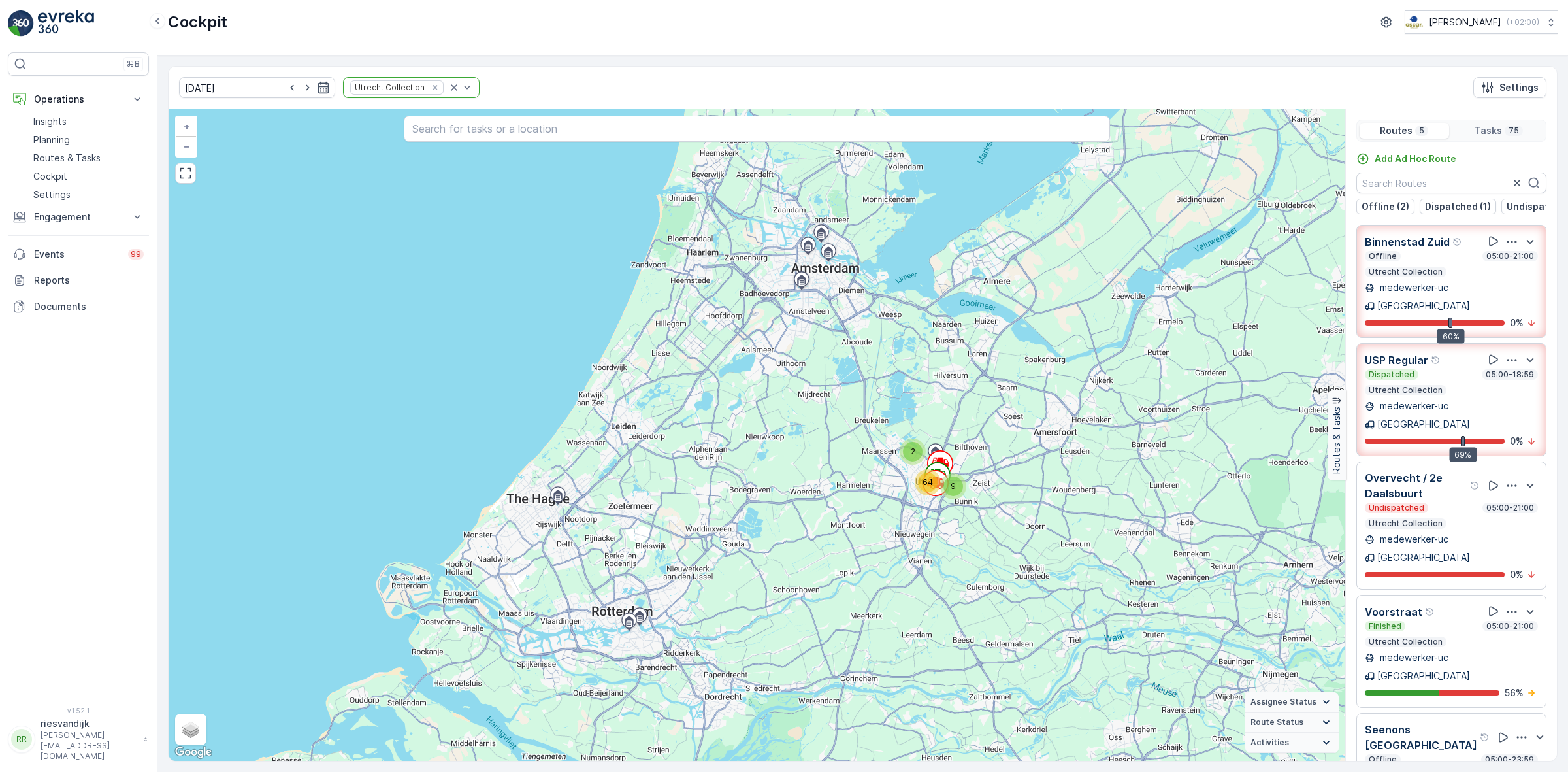
click at [686, 70] on div "10.10.2025 Utrecht Collection Settings" at bounding box center [863, 88] width 1388 height 43
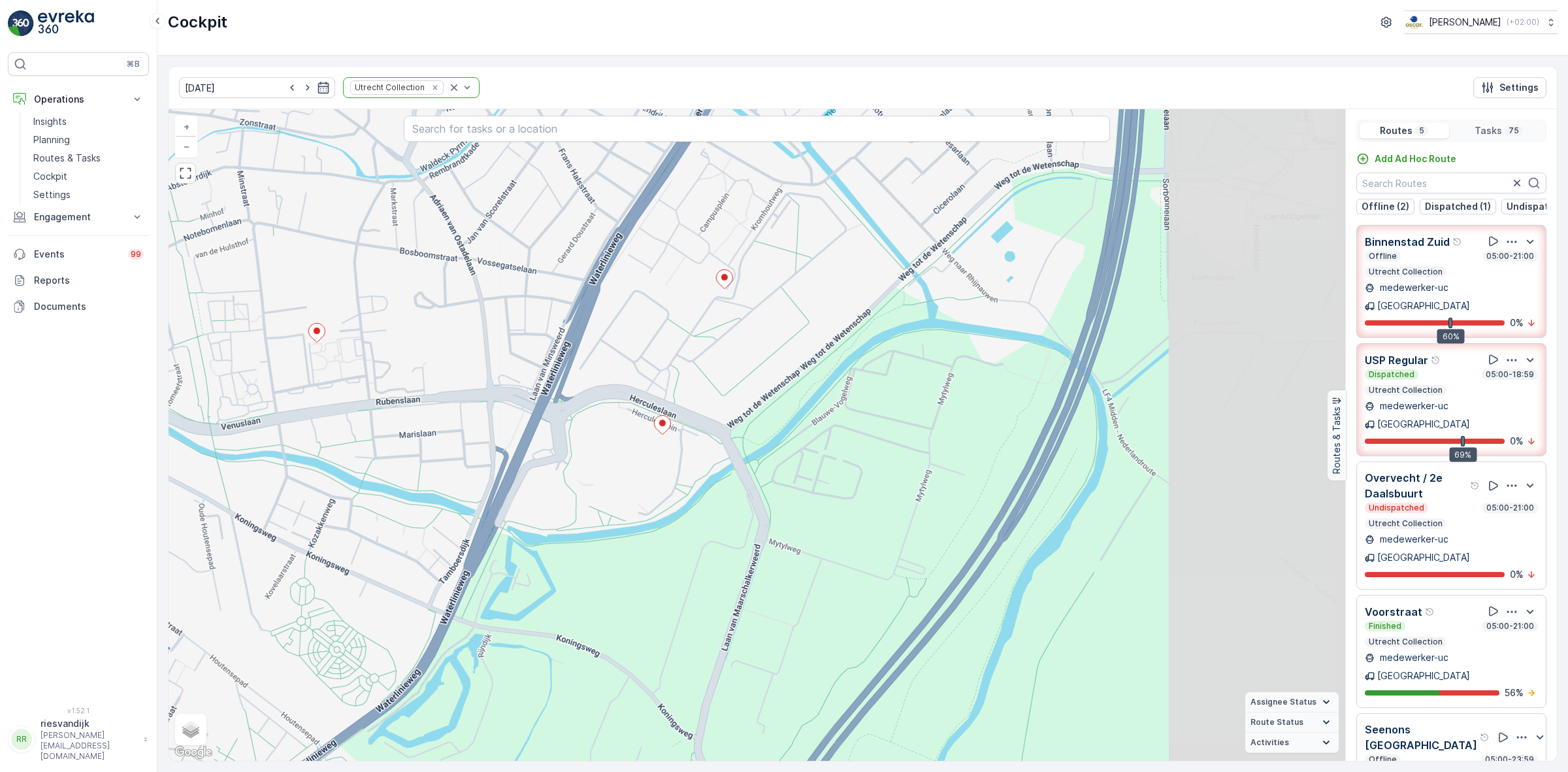
drag, startPoint x: 971, startPoint y: 493, endPoint x: 510, endPoint y: 396, distance: 471.1
click at [511, 396] on div "2 3 2 2 2 2 2 2 5 3 3 4 + − Satellite Roadmap Terrain Hybrid Leaflet Keyboard s…" at bounding box center [756, 435] width 1177 height 652
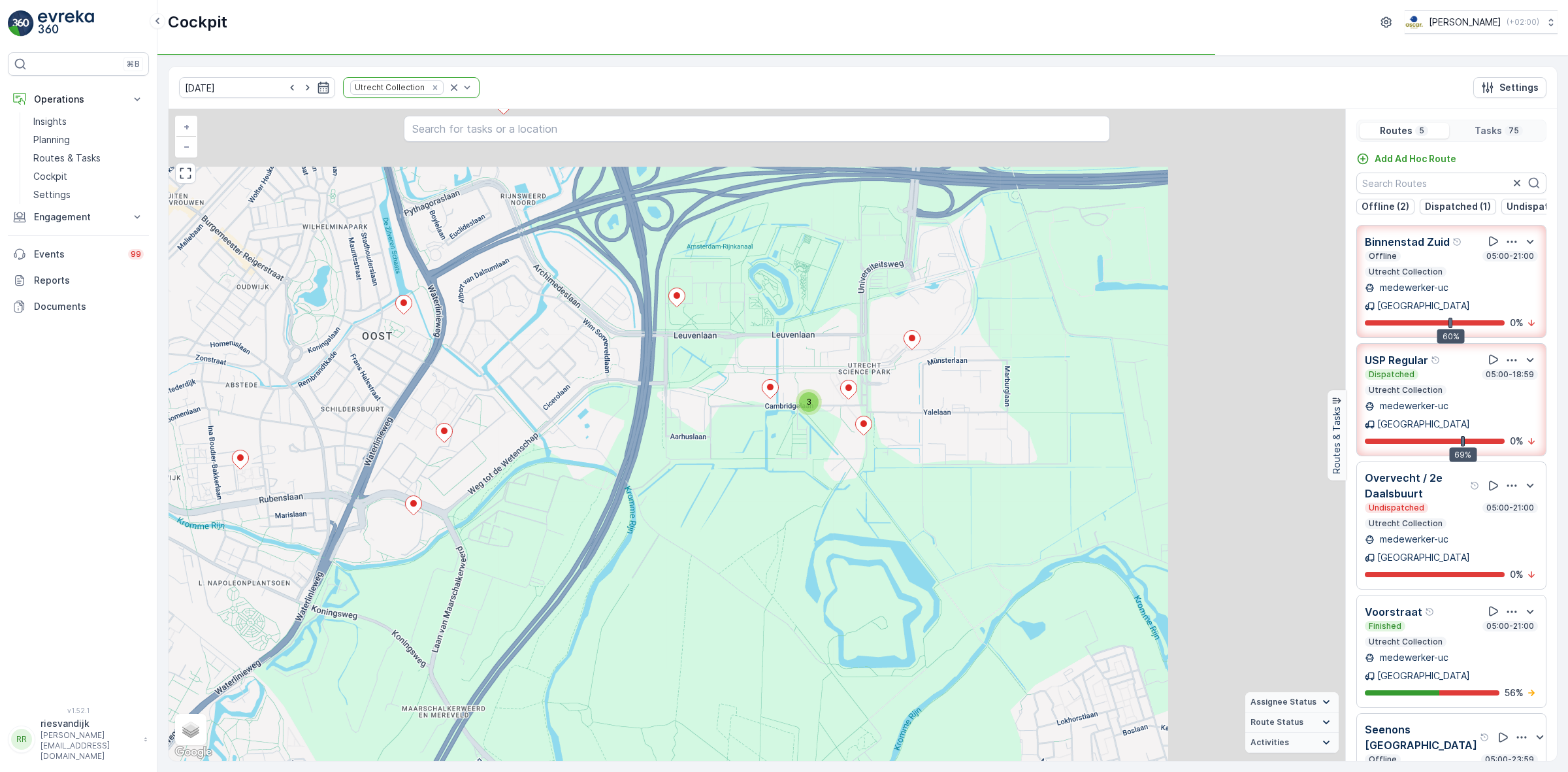
drag, startPoint x: 985, startPoint y: 393, endPoint x: 768, endPoint y: 520, distance: 251.4
click at [775, 548] on div "3 3 2 2 2 2 3 2 2 3 5 3 3 4 2 + − Satellite Roadmap Terrain Hybrid Leaflet Keyb…" at bounding box center [756, 435] width 1177 height 652
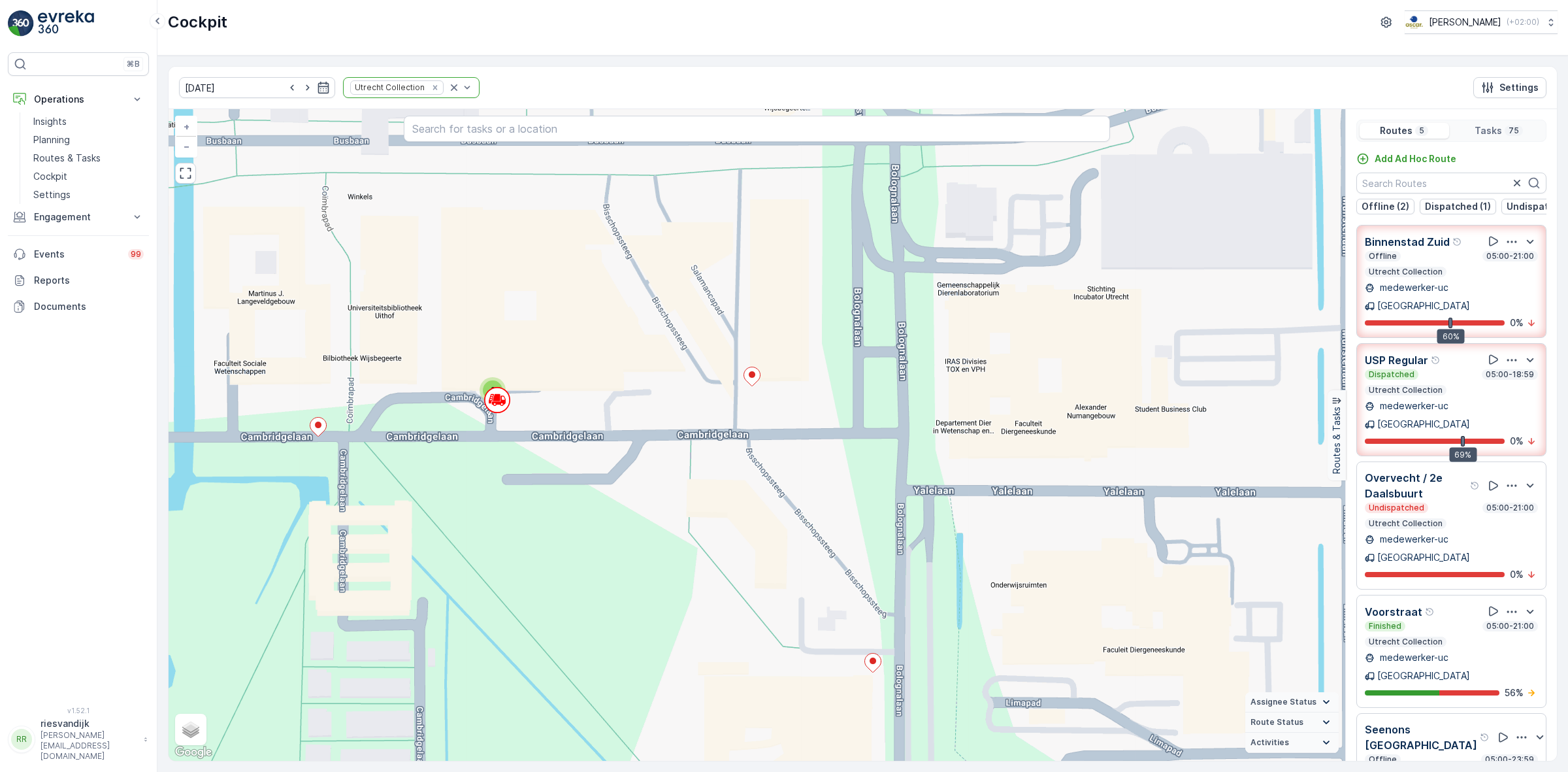
drag, startPoint x: 691, startPoint y: 425, endPoint x: 778, endPoint y: 455, distance: 92.0
click at [778, 455] on div "2 2 2 2 2 2 2 2 2 2 2 + − Satellite Roadmap Terrain Hybrid Leaflet Keyboard sho…" at bounding box center [756, 435] width 1177 height 652
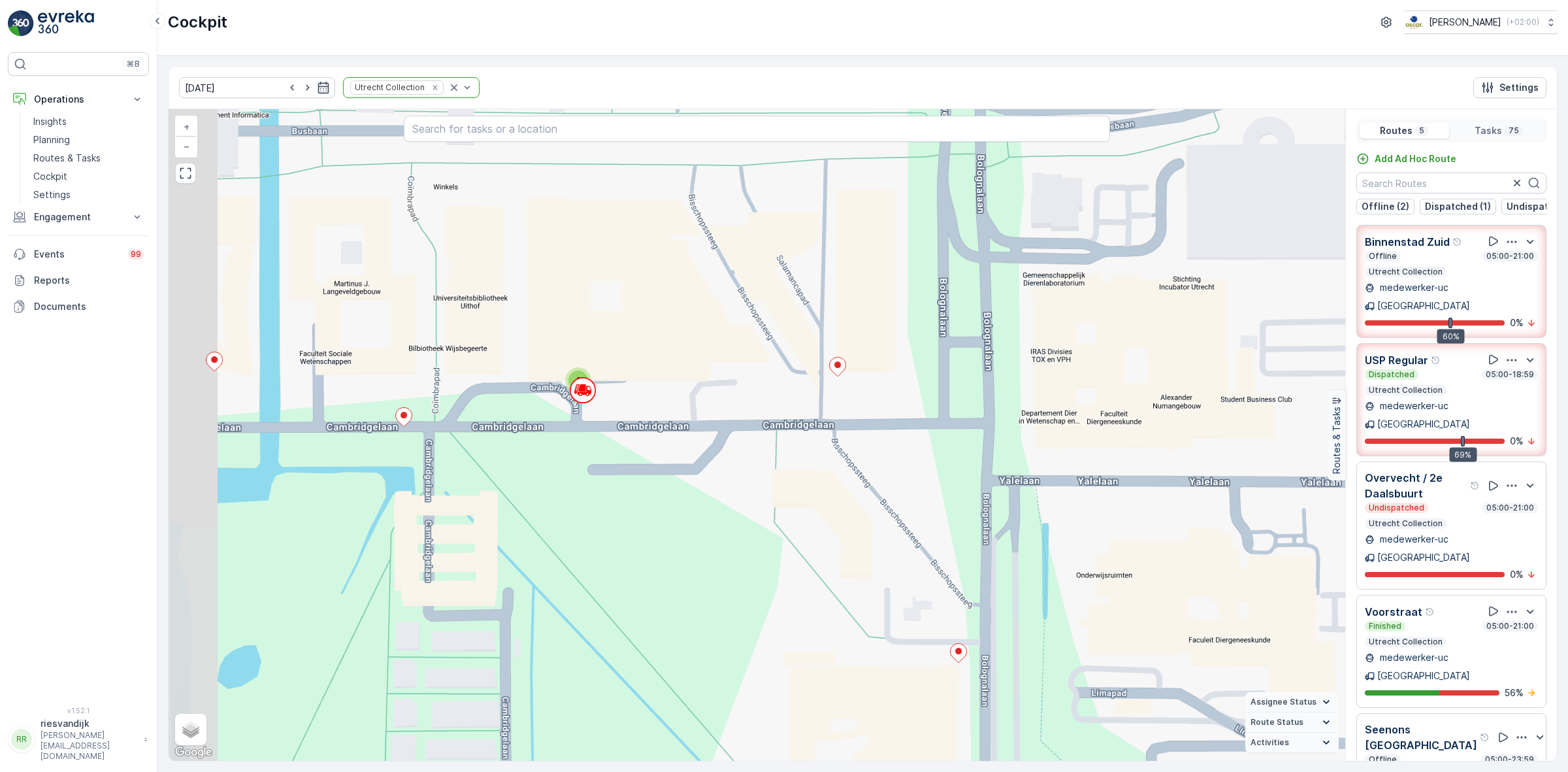
drag, startPoint x: 680, startPoint y: 422, endPoint x: 782, endPoint y: 422, distance: 102.0
click at [779, 420] on div "2 2 2 2 2 2 2 2 2 2 2 + − Satellite Roadmap Terrain Hybrid Leaflet Keyboard sho…" at bounding box center [756, 435] width 1177 height 652
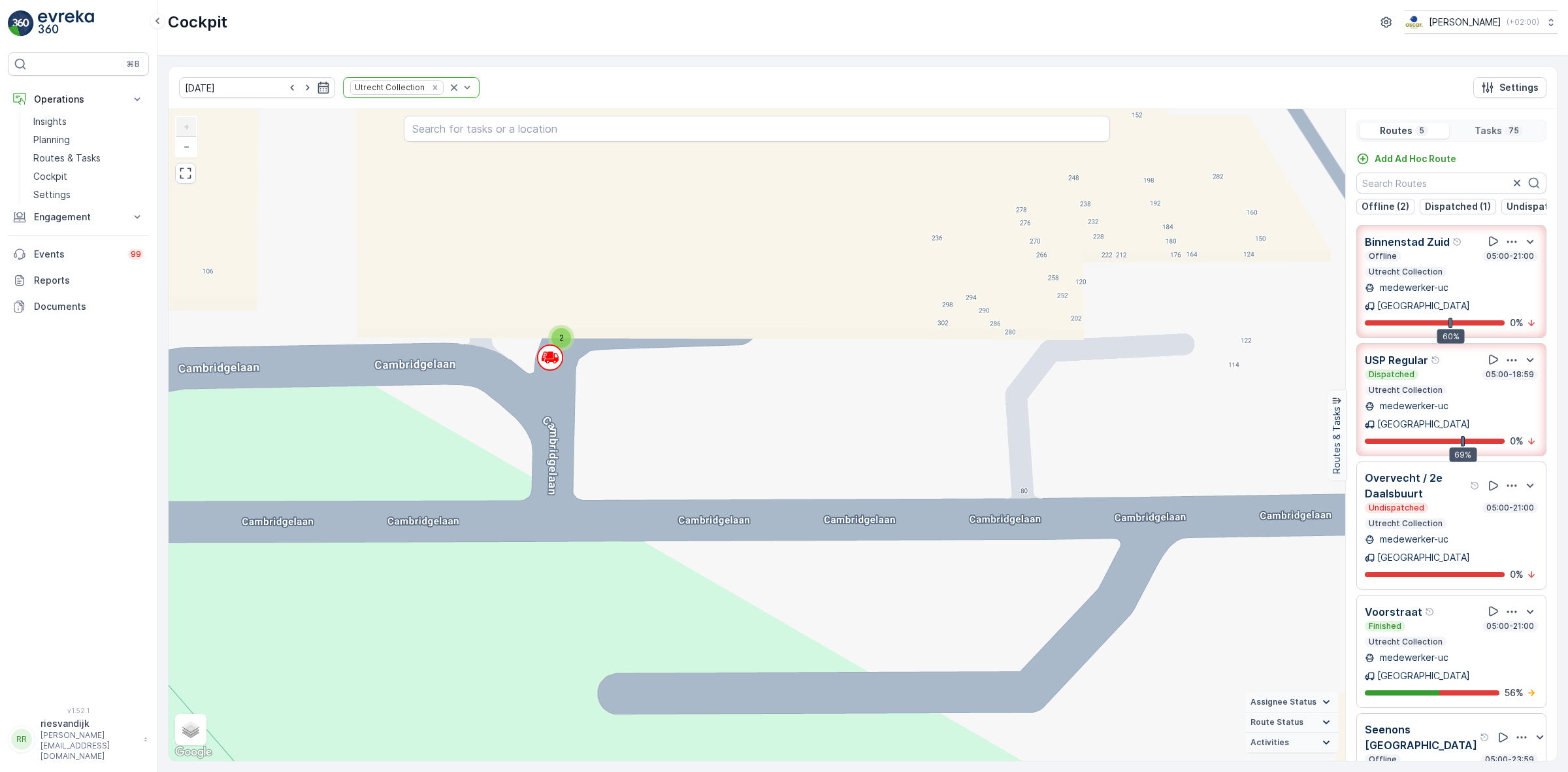
click at [1510, 354] on icon "button" at bounding box center [1512, 360] width 13 height 13
click at [1510, 390] on span "See More Details" at bounding box center [1514, 396] width 76 height 13
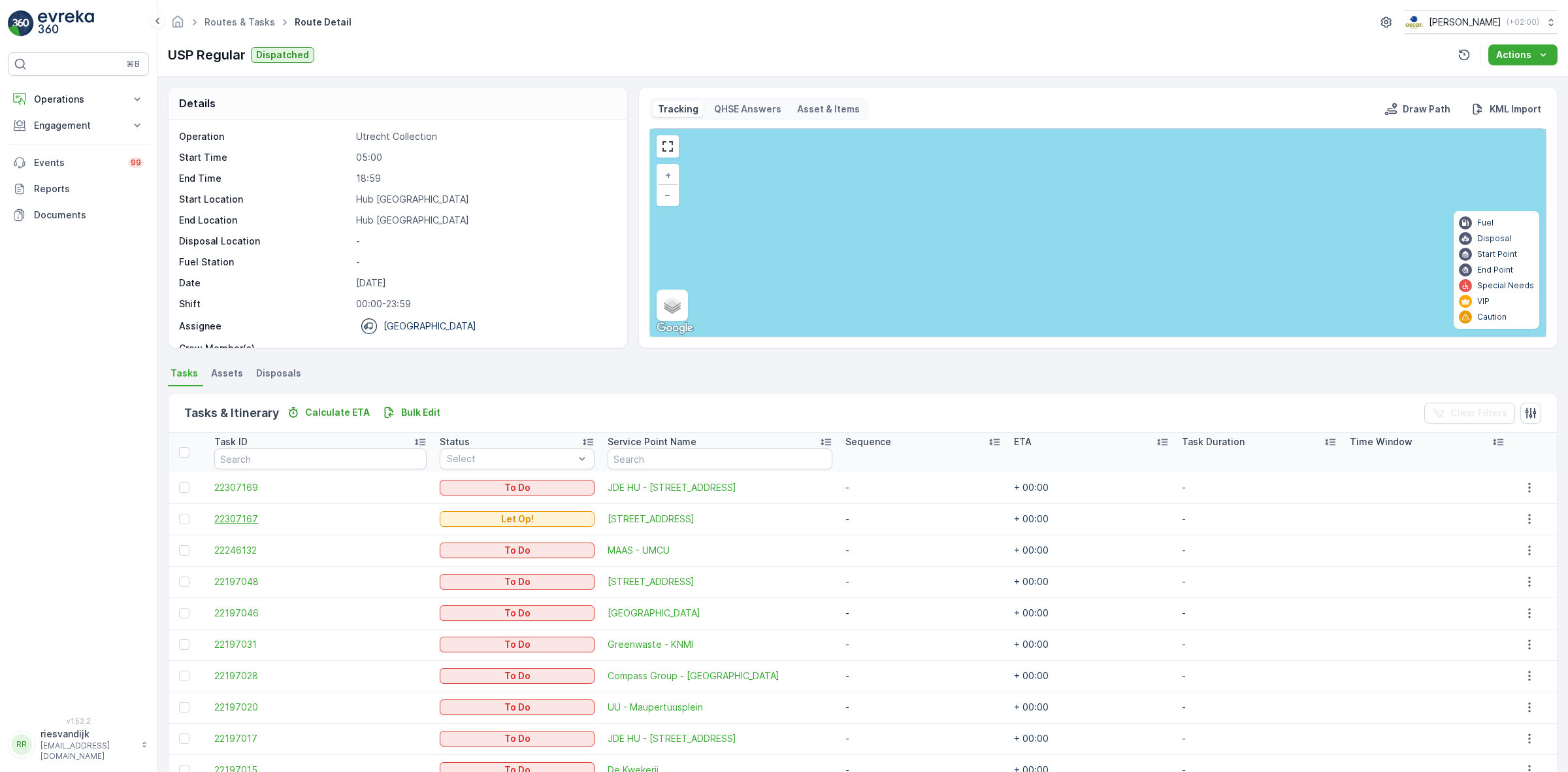
click at [249, 519] on span "22307167" at bounding box center [321, 519] width 212 height 13
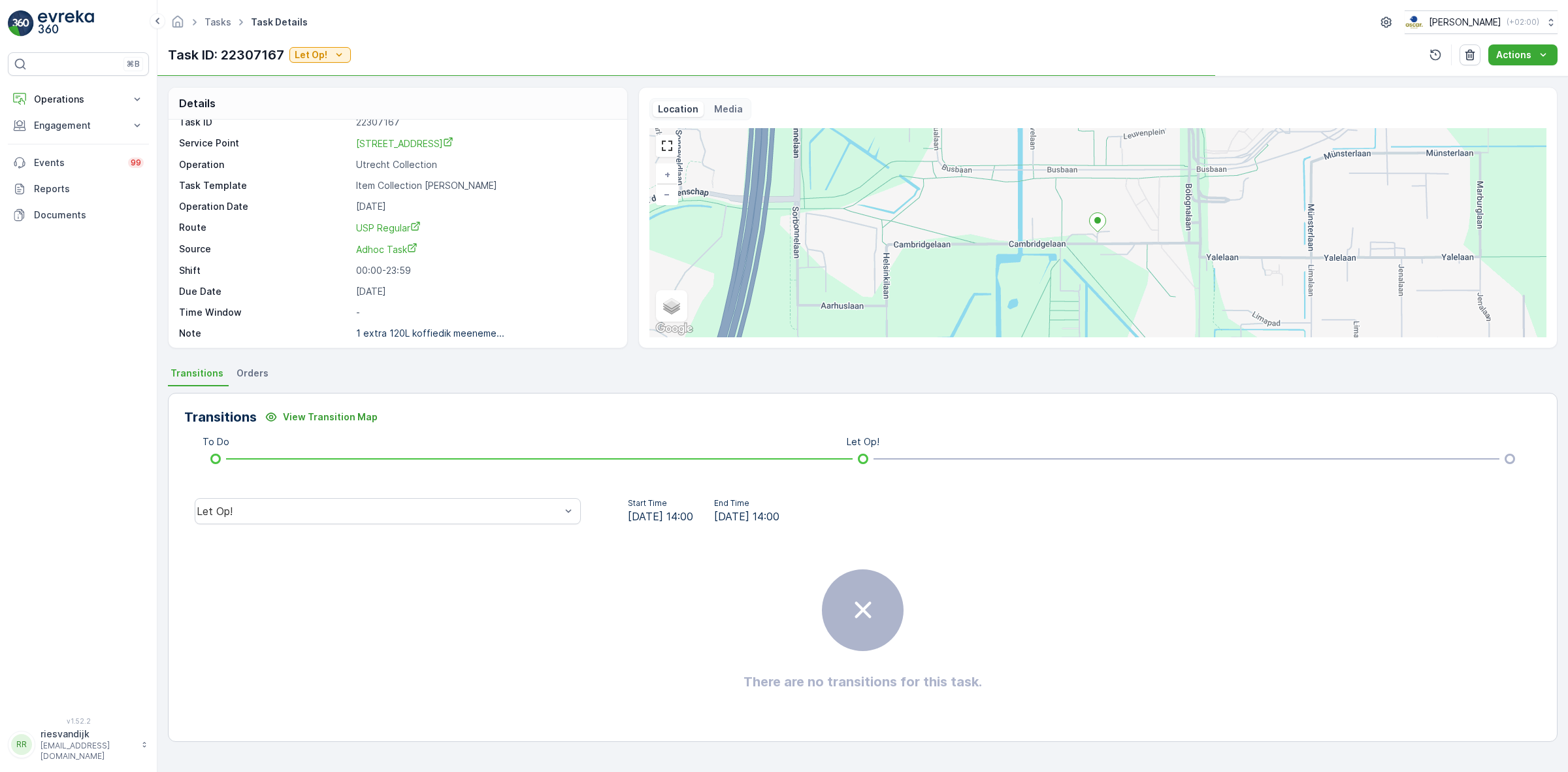
scroll to position [17, 0]
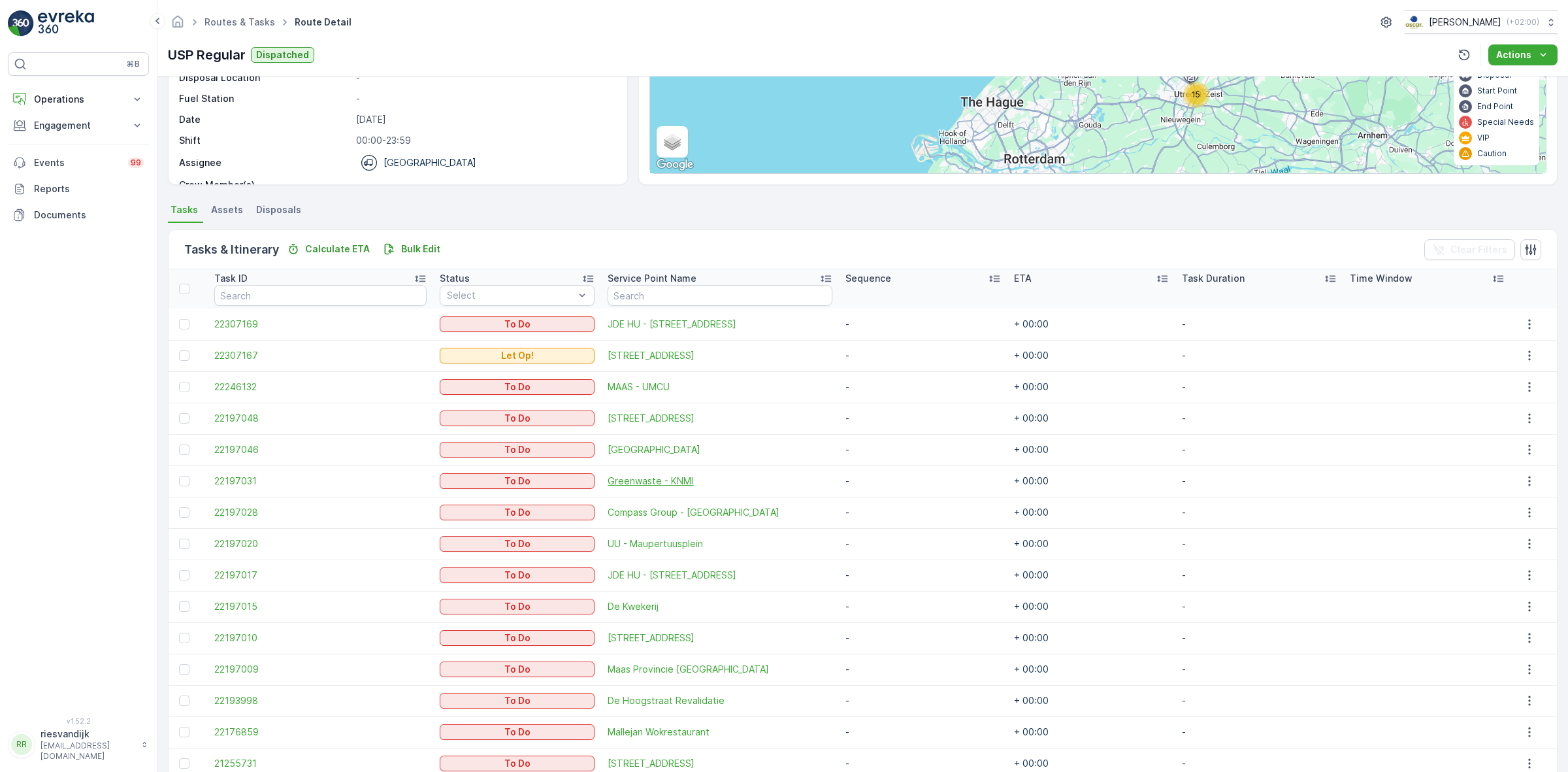
scroll to position [226, 0]
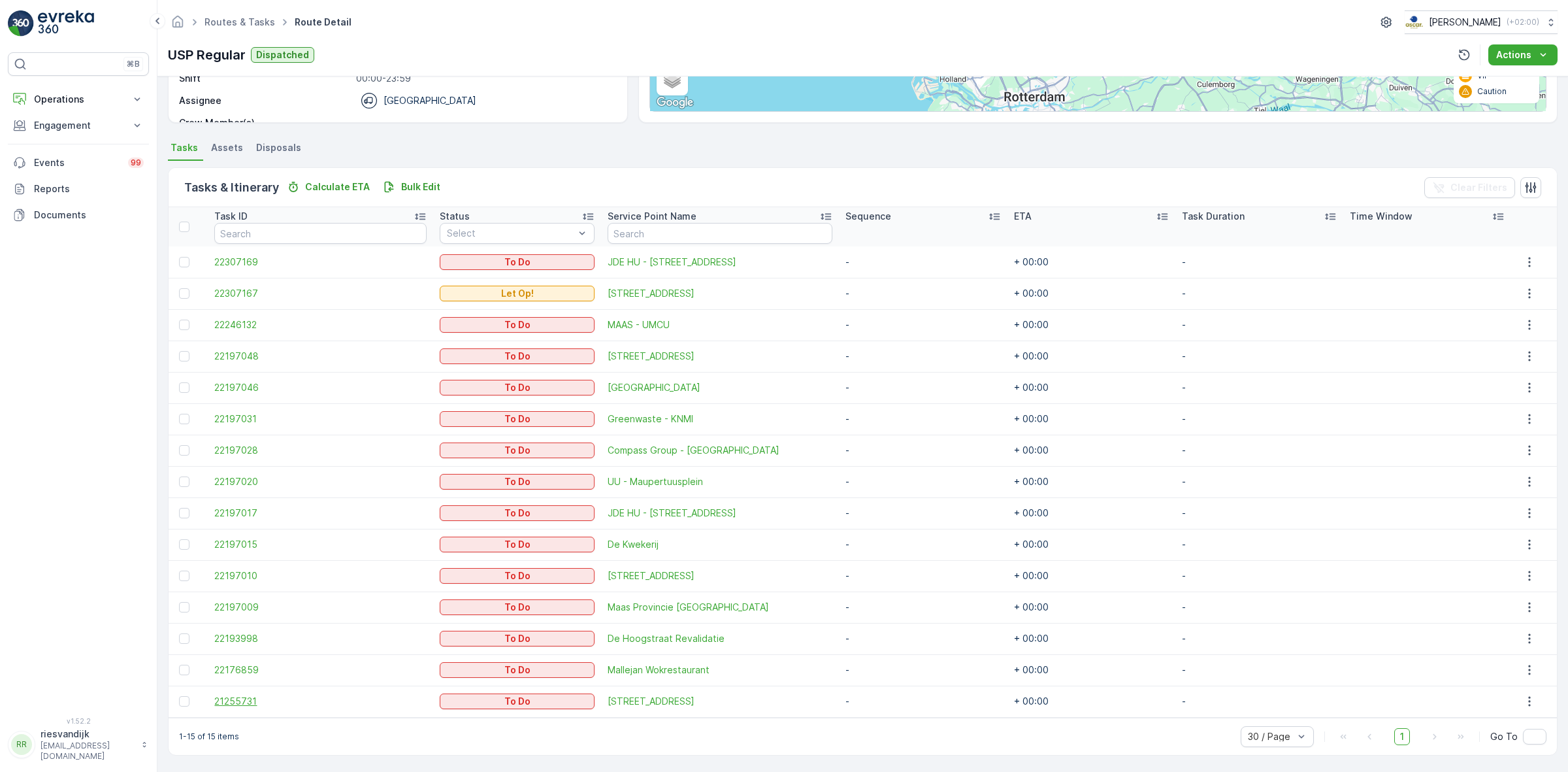
click at [246, 700] on span "21255731" at bounding box center [321, 701] width 212 height 13
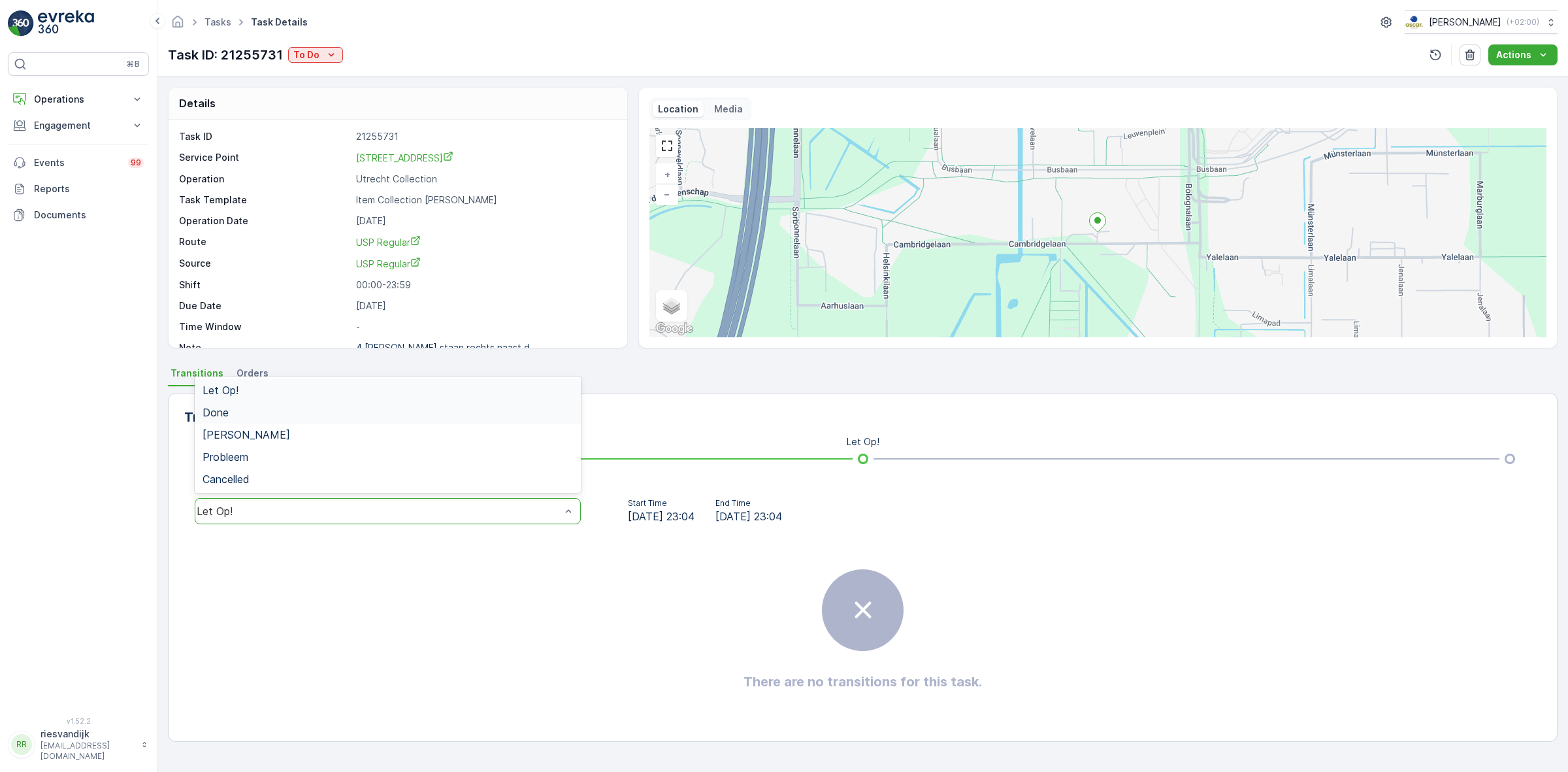
click at [363, 409] on div "Done" at bounding box center [387, 413] width 370 height 12
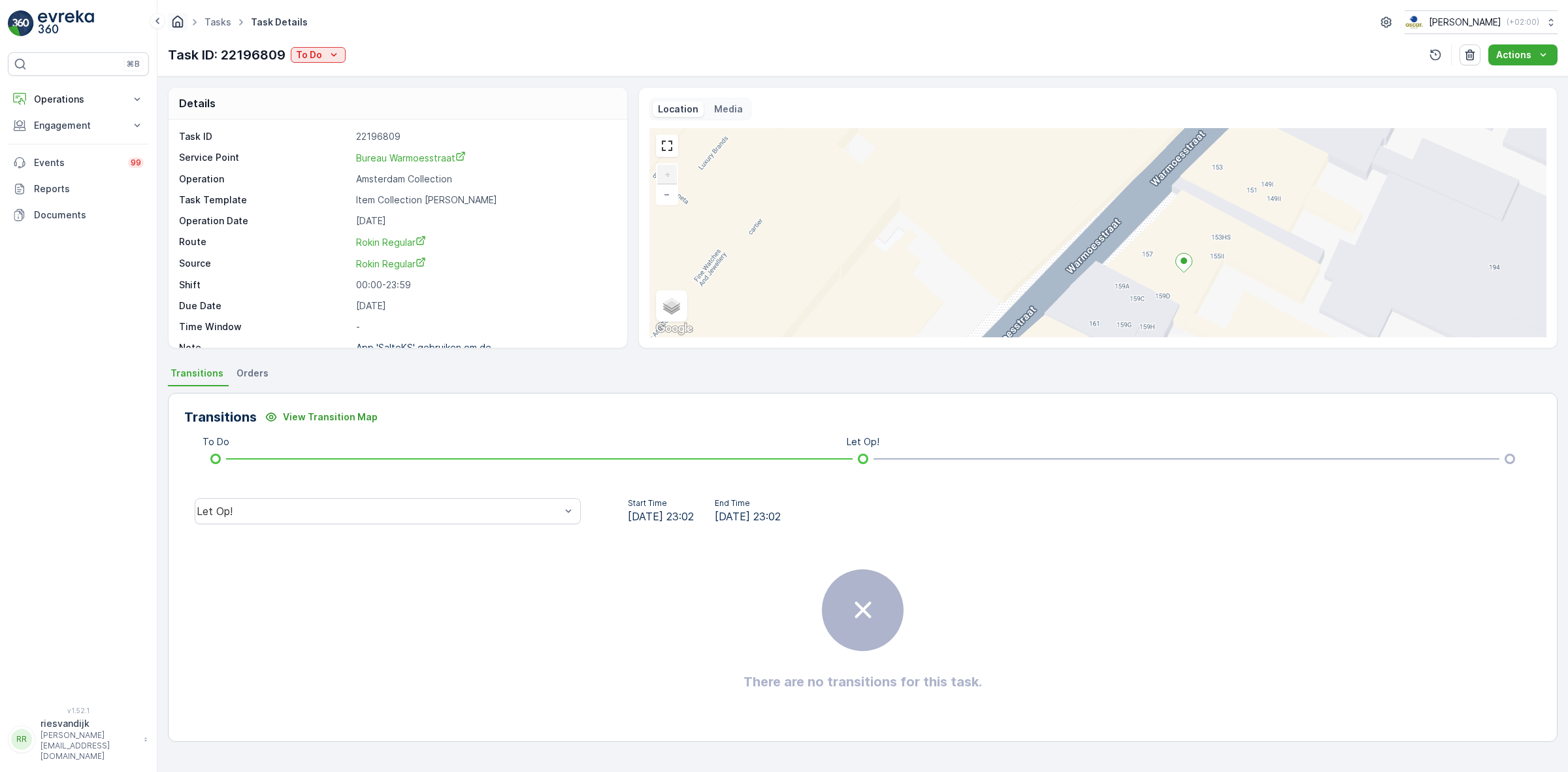
click at [182, 20] on icon "Homepage" at bounding box center [178, 21] width 11 height 12
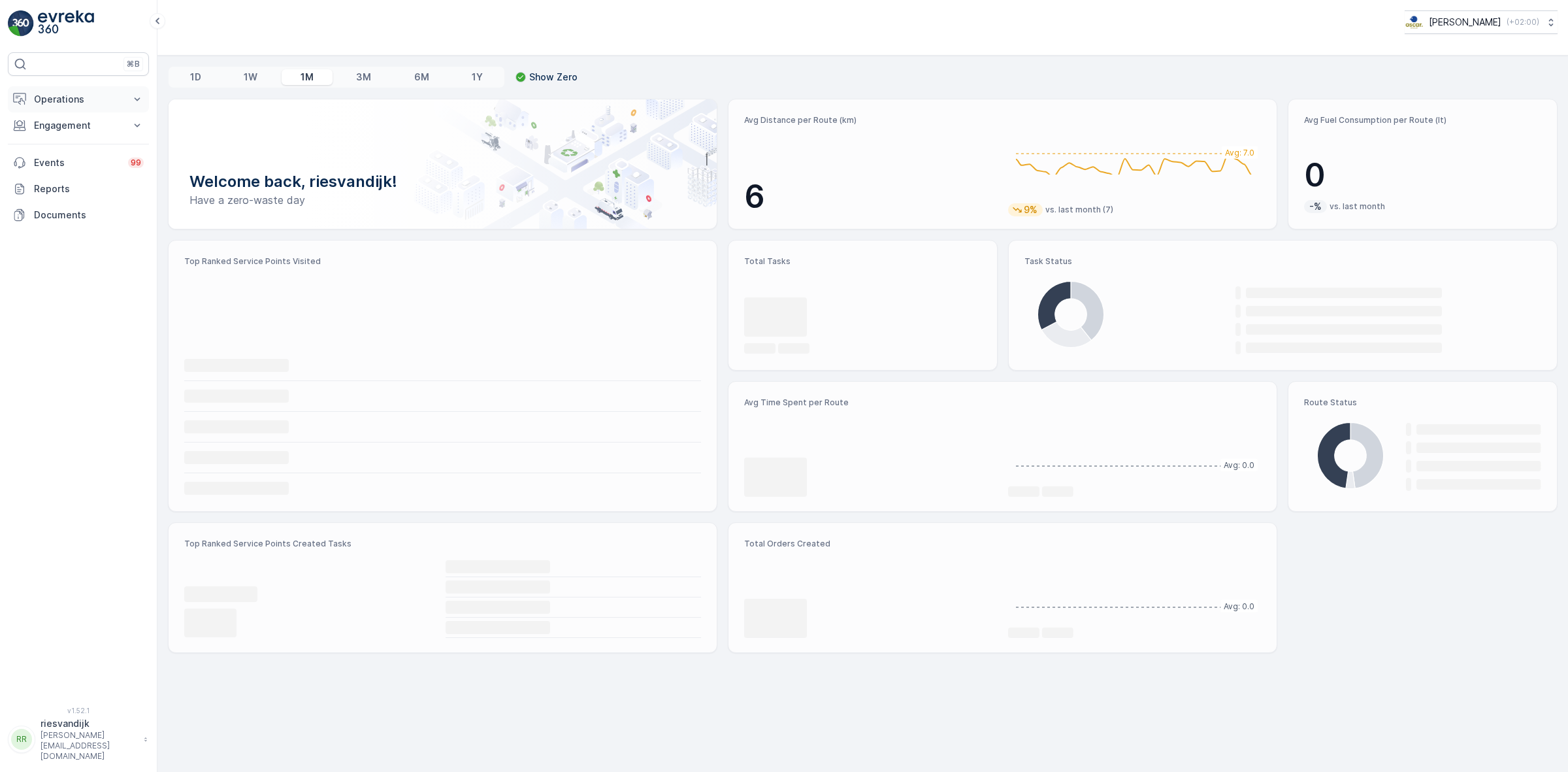
click at [100, 102] on p "Operations" at bounding box center [79, 100] width 89 height 13
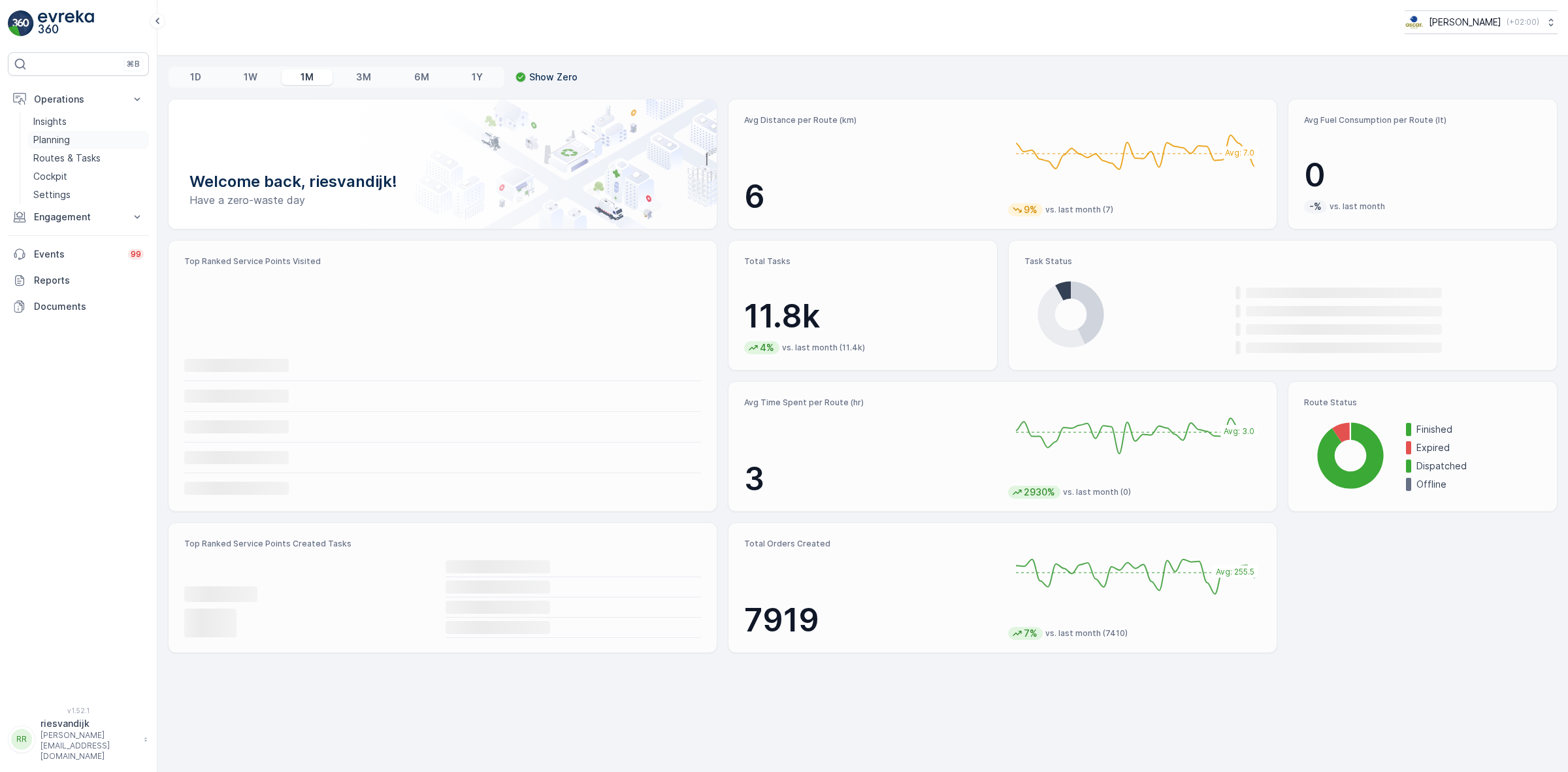
click at [87, 142] on link "Planning" at bounding box center [88, 140] width 121 height 18
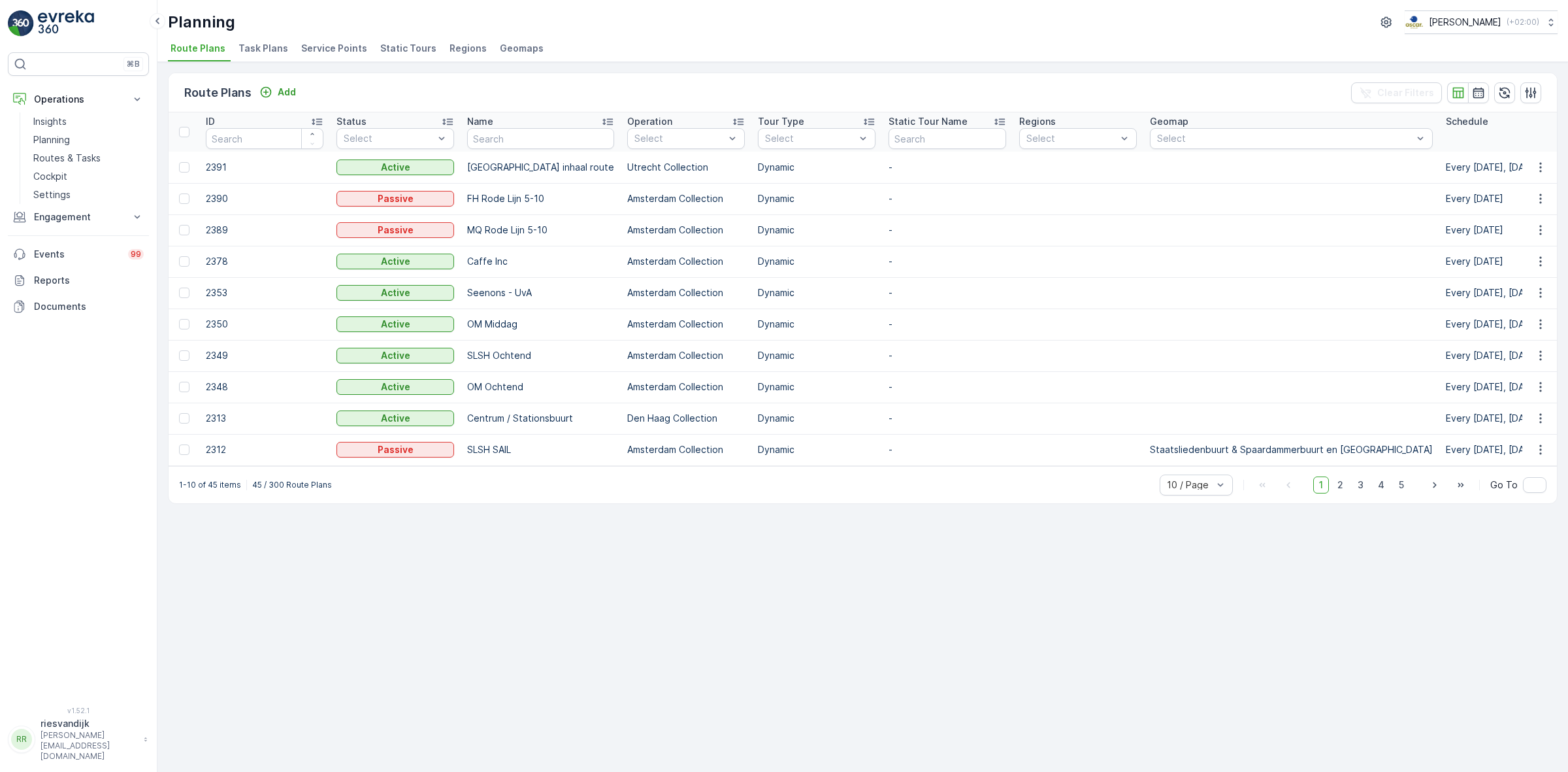
click at [265, 50] on span "Task Plans" at bounding box center [264, 49] width 50 height 13
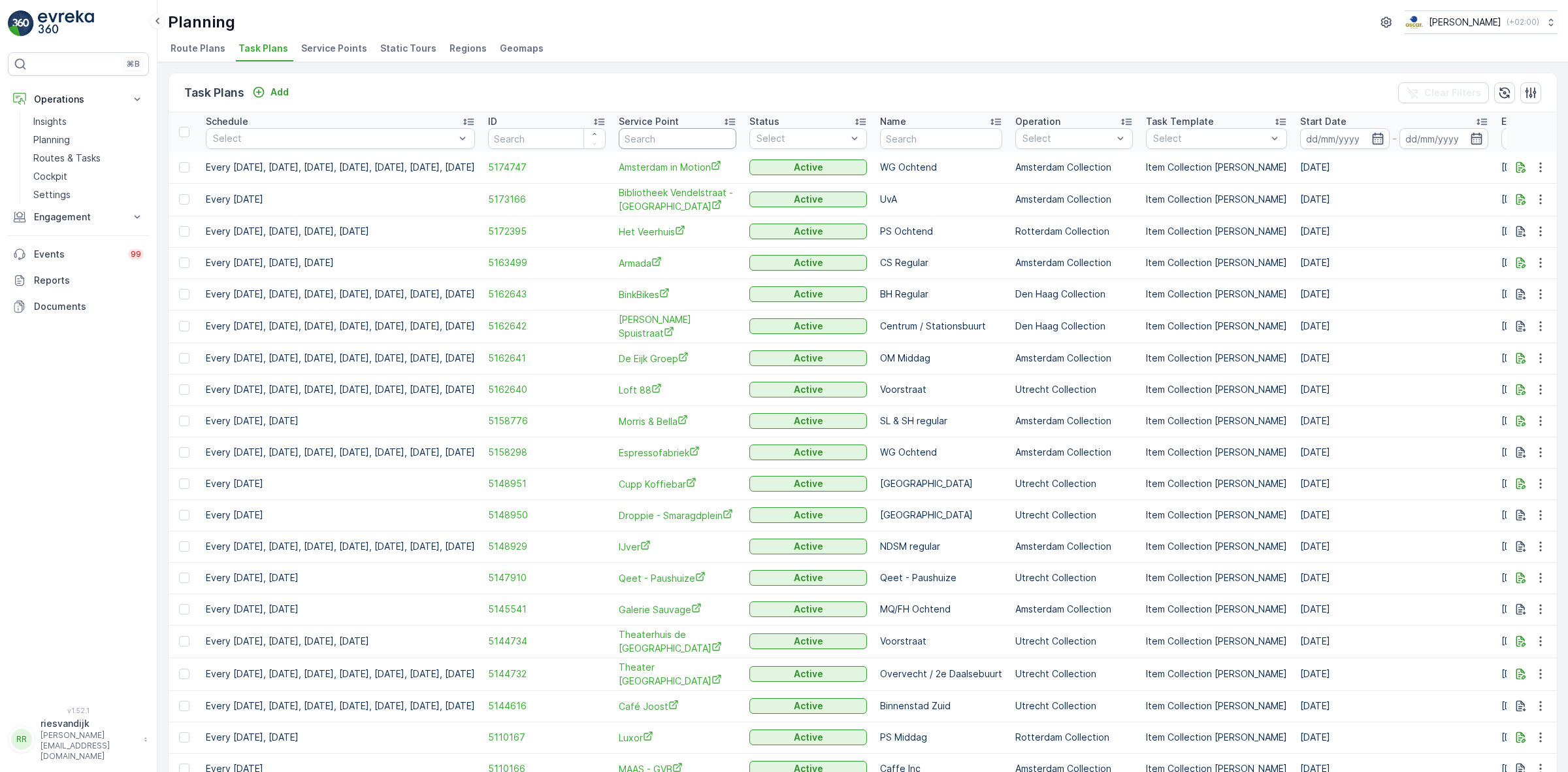
click at [736, 132] on input "text" at bounding box center [677, 138] width 117 height 21
type input "w"
type input "stadhuisbr"
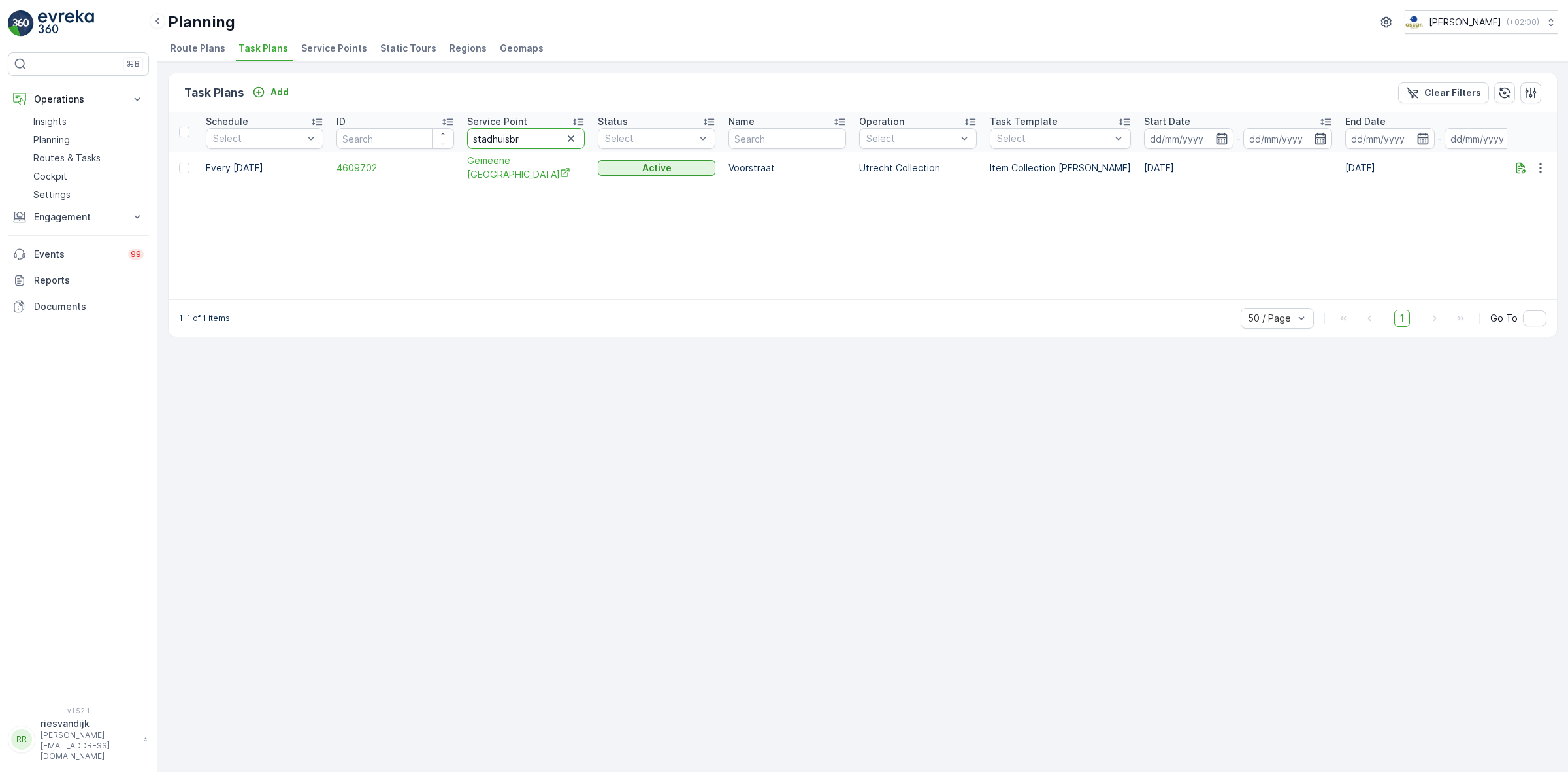
drag, startPoint x: 522, startPoint y: 138, endPoint x: 469, endPoint y: 132, distance: 53.3
click at [469, 132] on input "stadhuisbr" at bounding box center [526, 138] width 117 height 21
type input "beta"
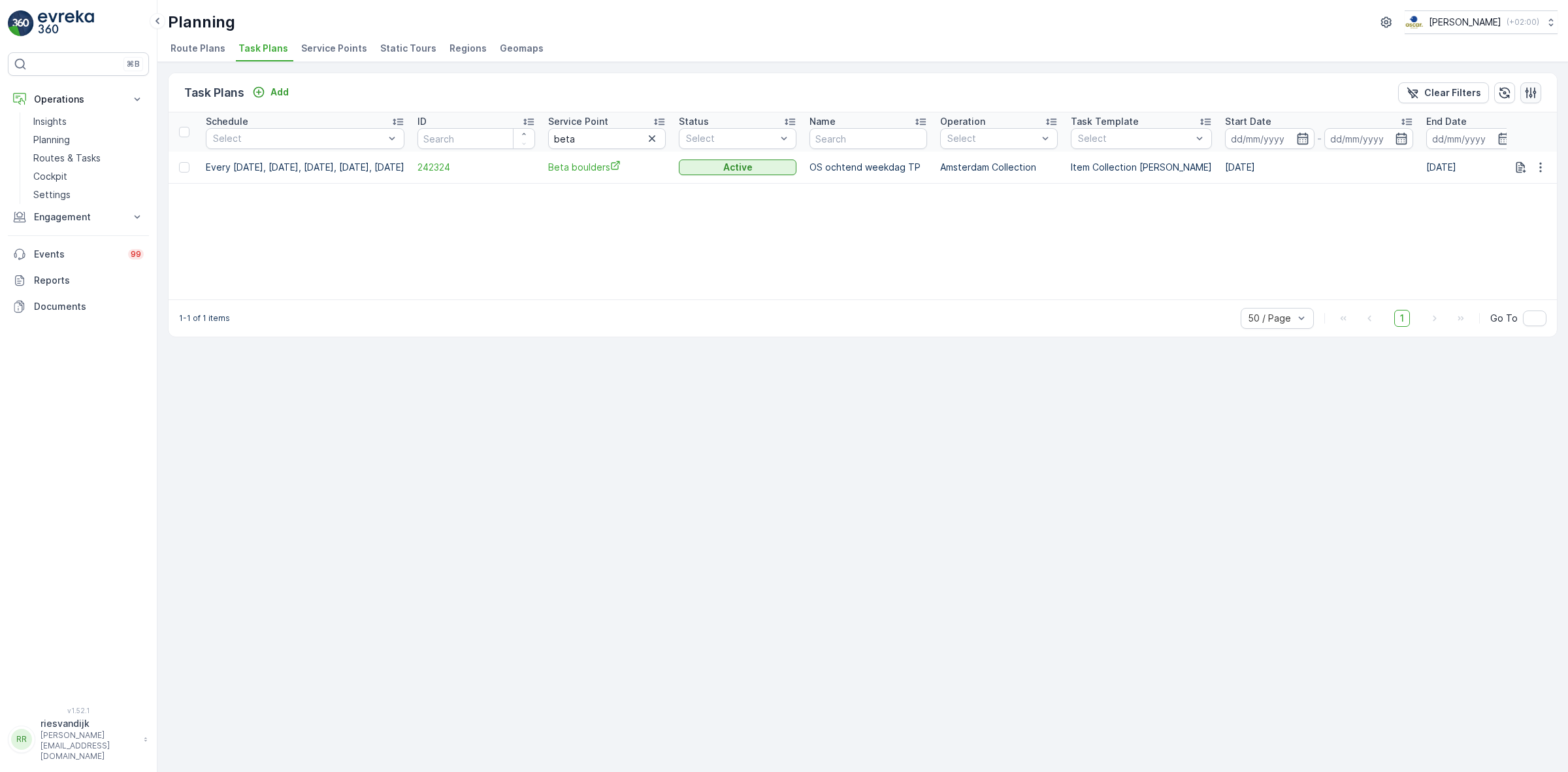
click at [1530, 101] on button "button" at bounding box center [1531, 93] width 21 height 21
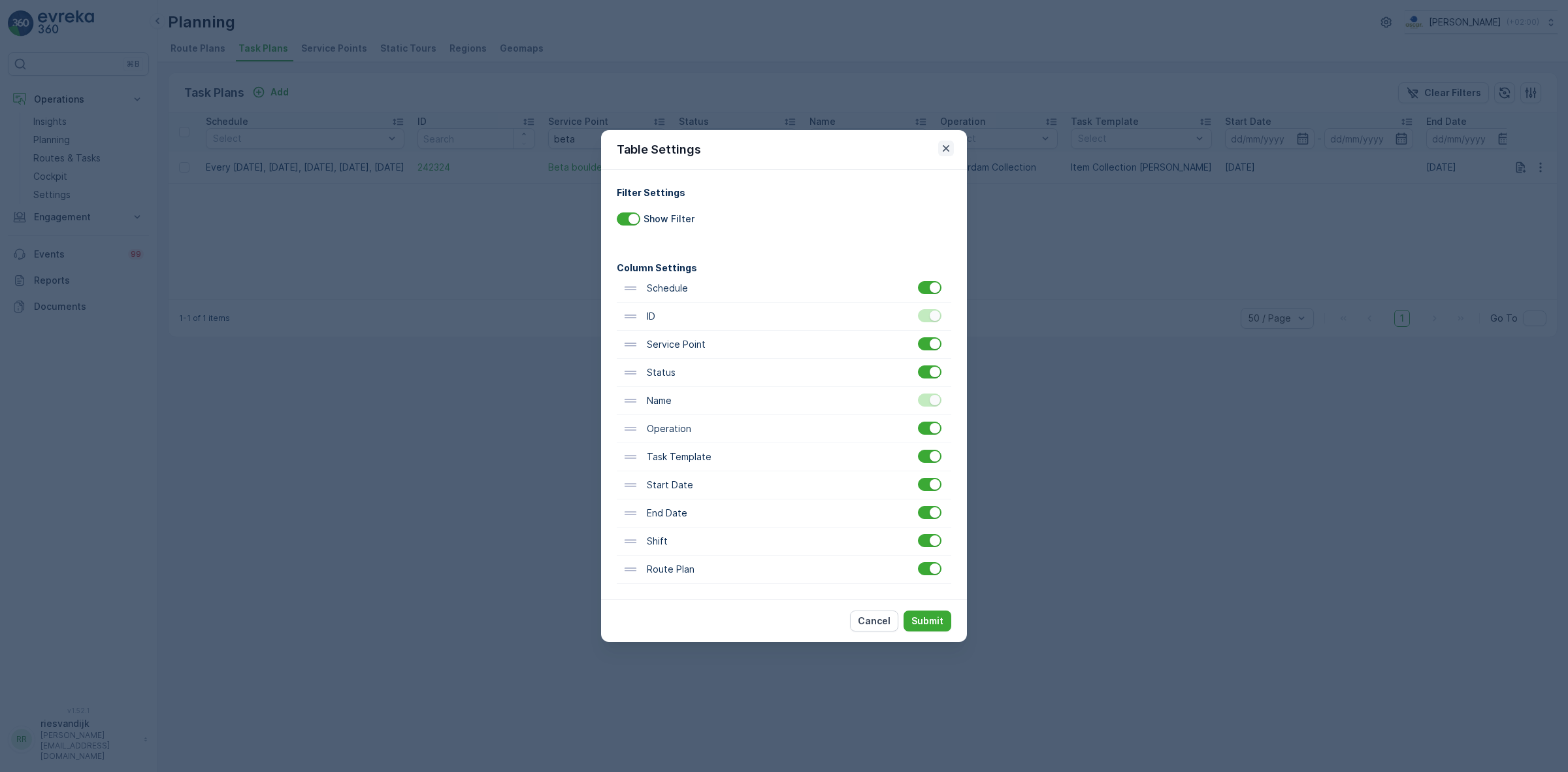
click at [949, 142] on icon "button" at bounding box center [946, 148] width 13 height 13
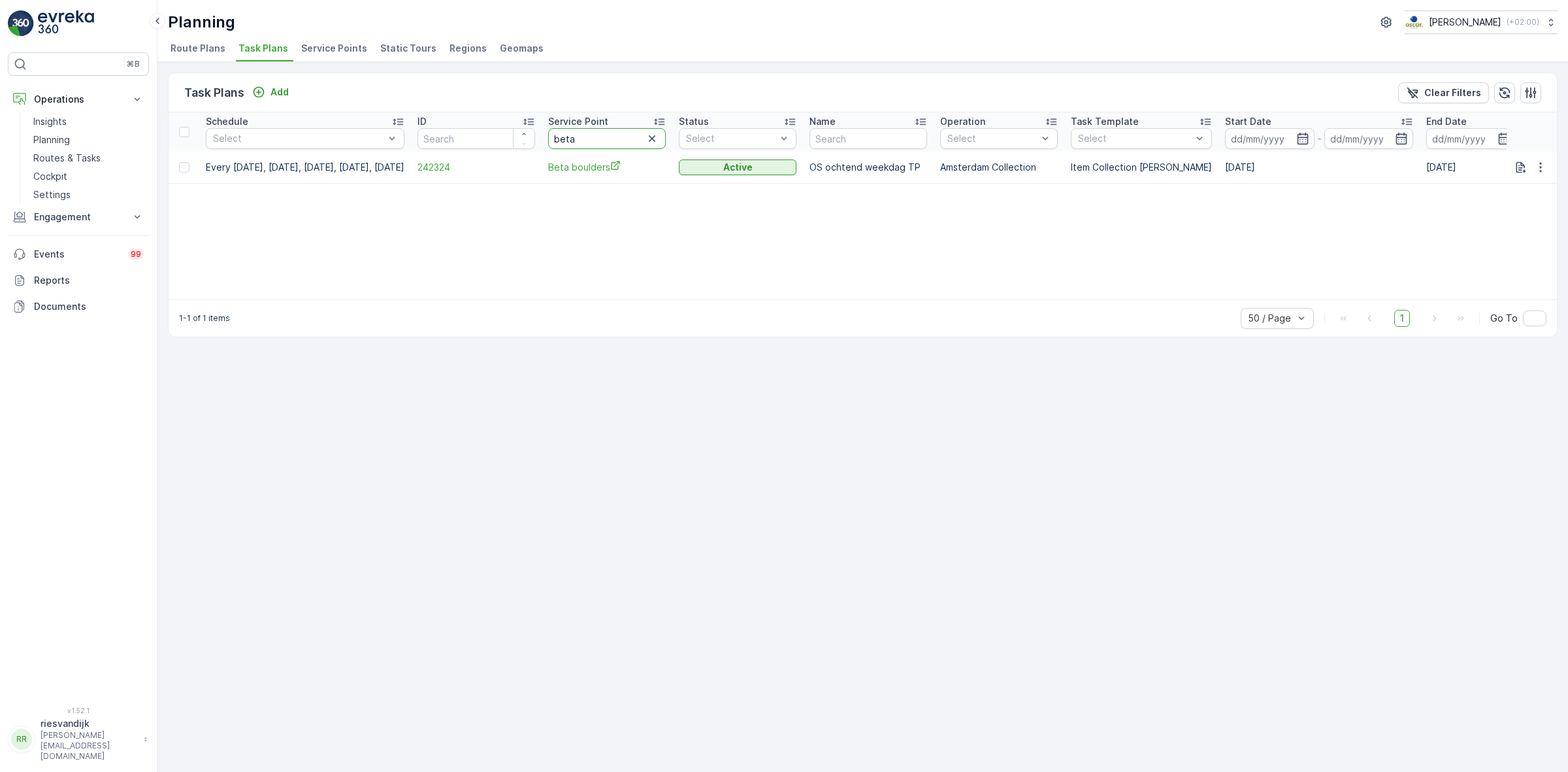
drag, startPoint x: 615, startPoint y: 144, endPoint x: 576, endPoint y: 139, distance: 39.3
click at [576, 139] on tr "Schedule Select ID Service Point beta Status Select Name Operation Select Task …" at bounding box center [1051, 132] width 1765 height 39
type input "lager"
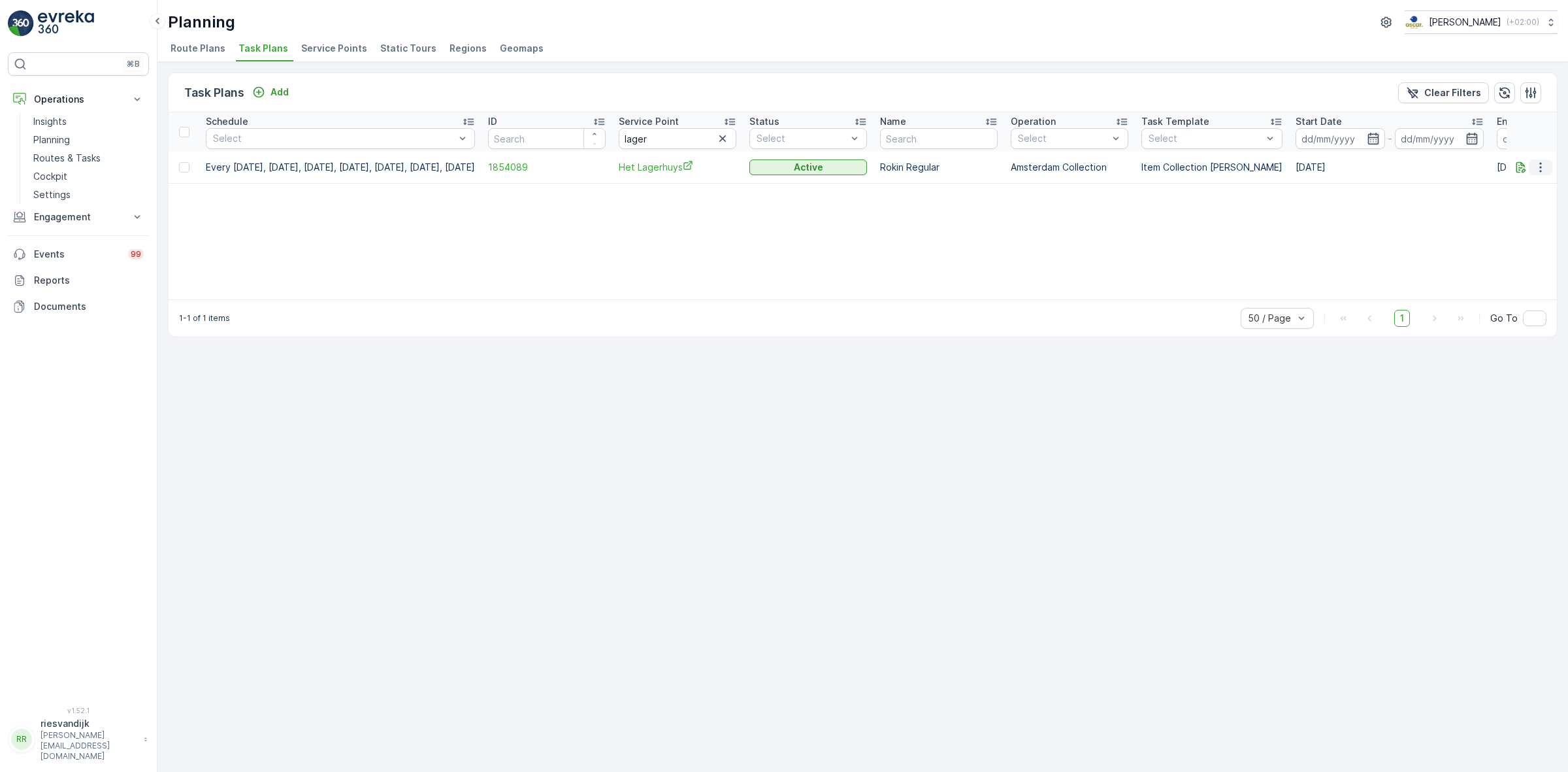
click at [1534, 167] on icon "button" at bounding box center [1540, 167] width 13 height 13
click at [1537, 211] on span "Edit Task Plan" at bounding box center [1517, 205] width 61 height 13
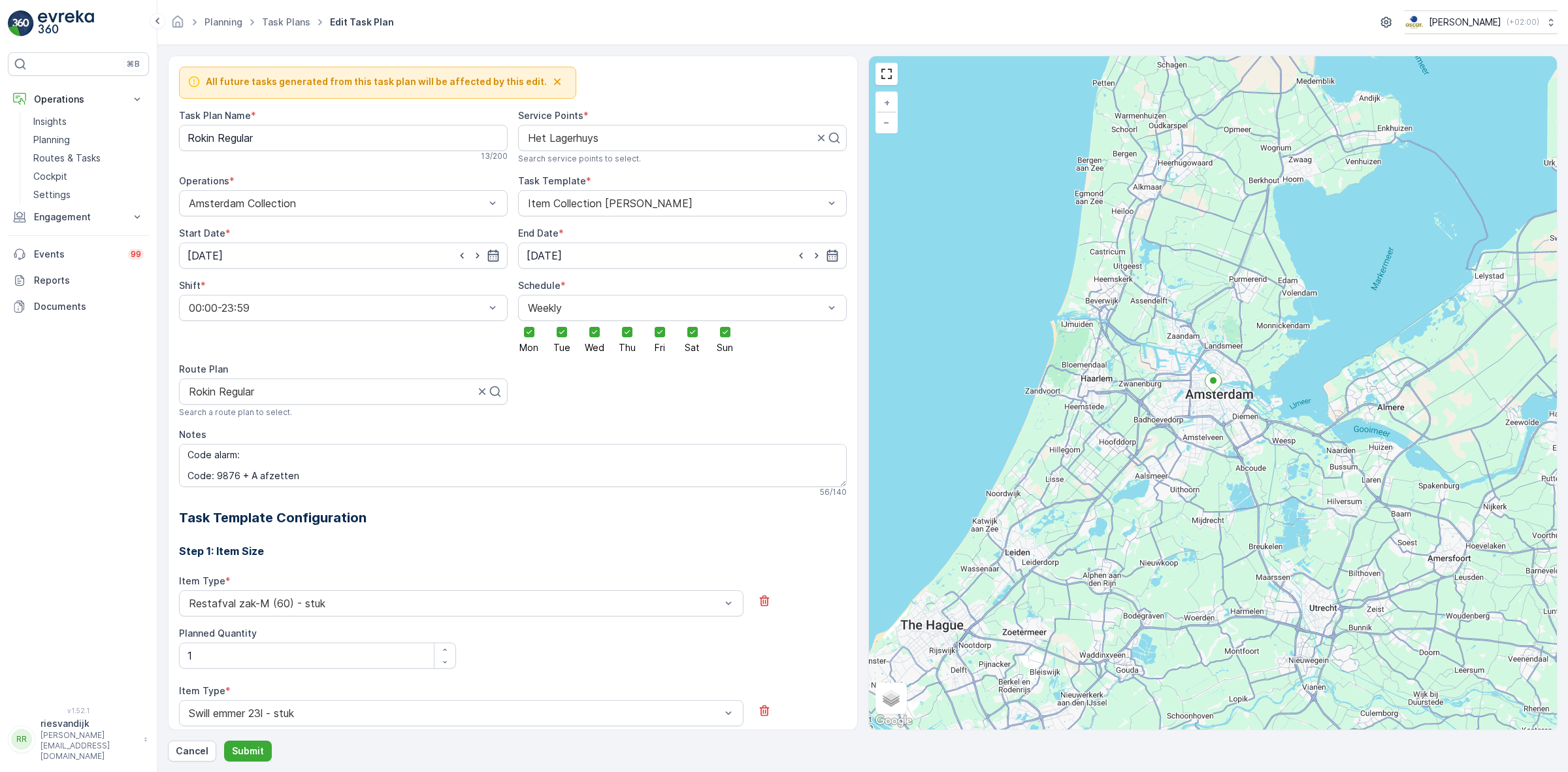
click at [617, 53] on form "All future tasks generated from this task plan will be affected by this edit. T…" at bounding box center [863, 409] width 1411 height 727
click at [200, 756] on p "Cancel" at bounding box center [192, 751] width 33 height 13
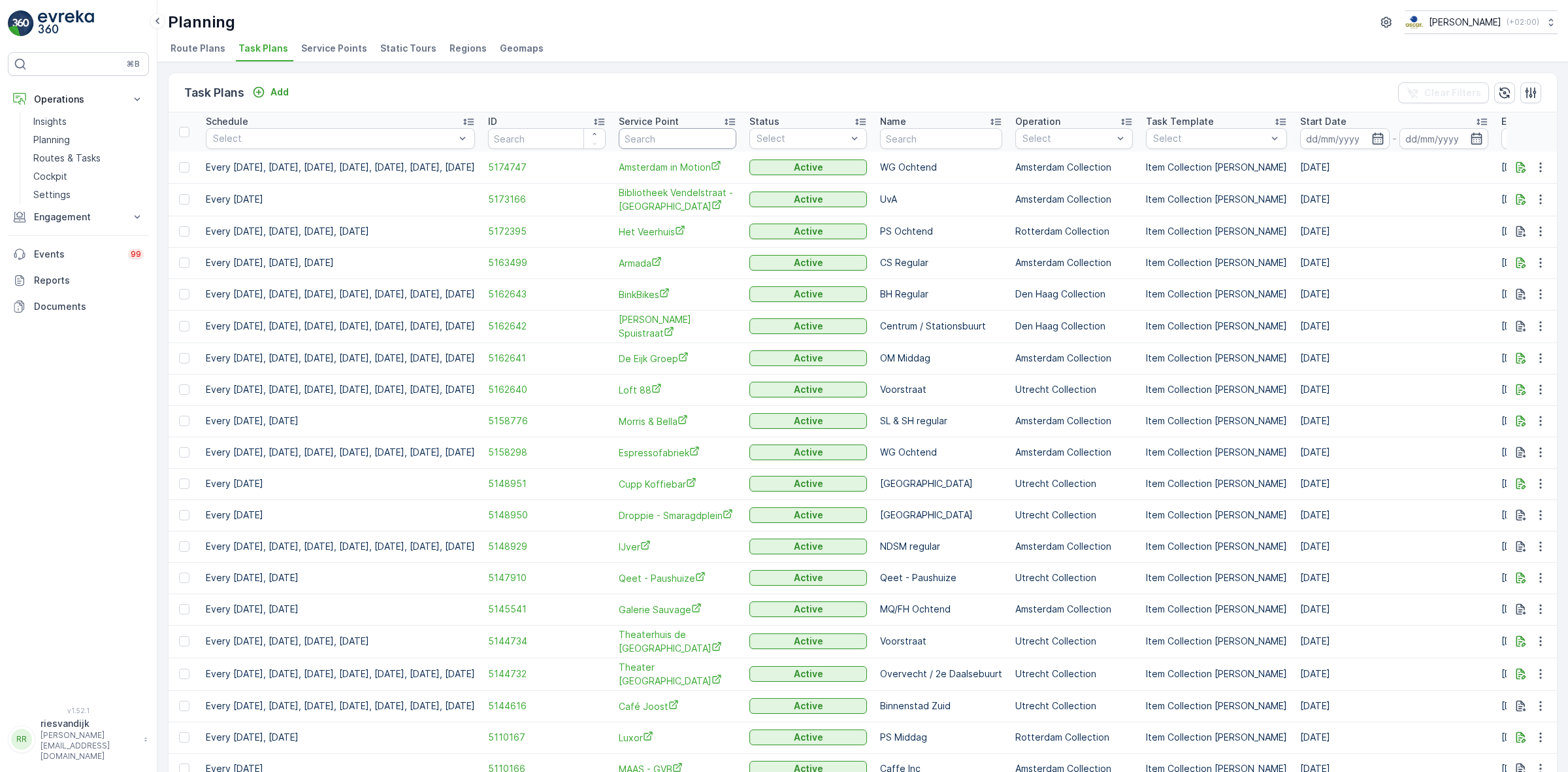
click at [684, 131] on input "text" at bounding box center [677, 138] width 117 height 21
type input "societ"
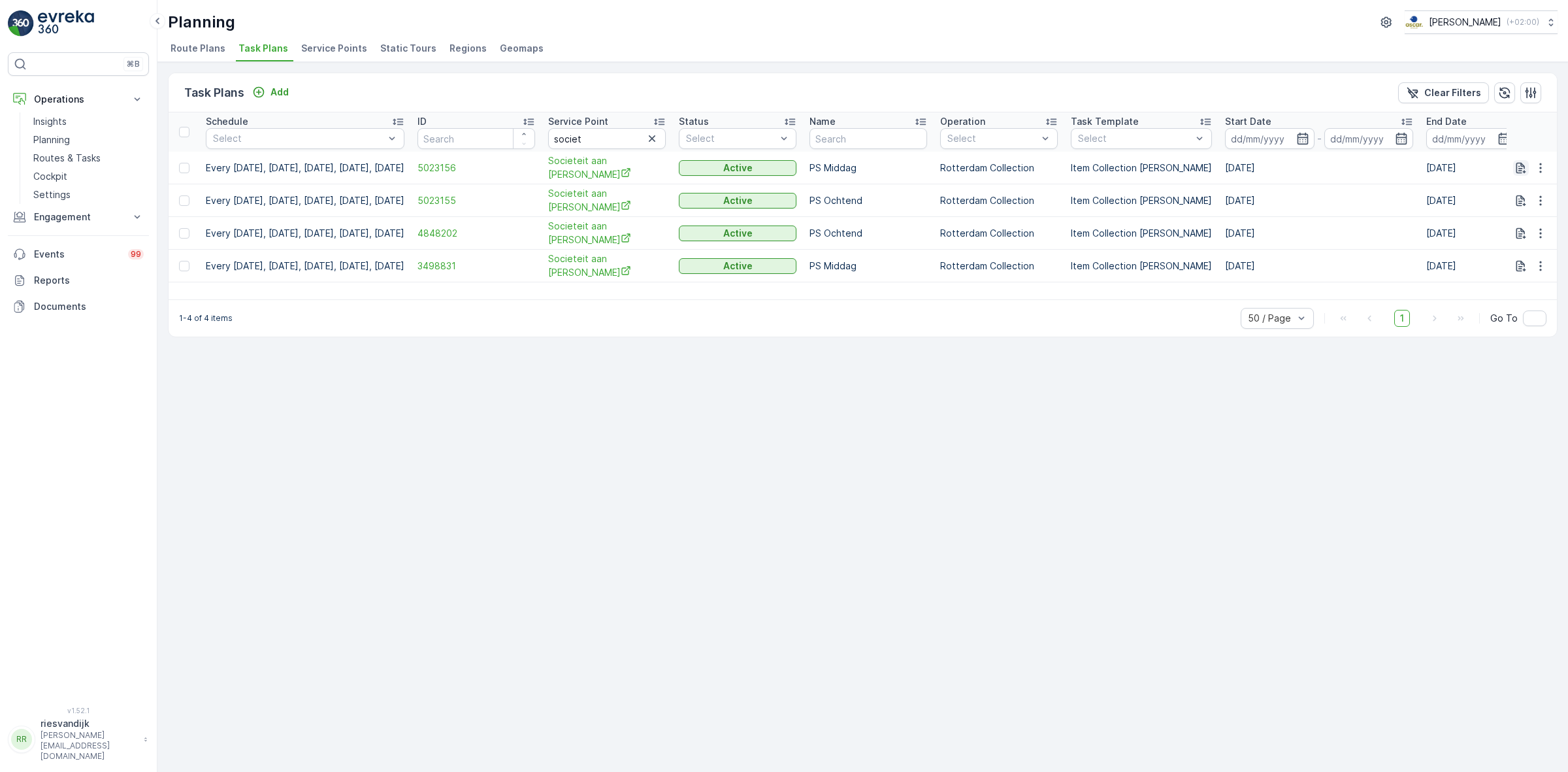
click at [1525, 171] on icon "button" at bounding box center [1521, 168] width 13 height 13
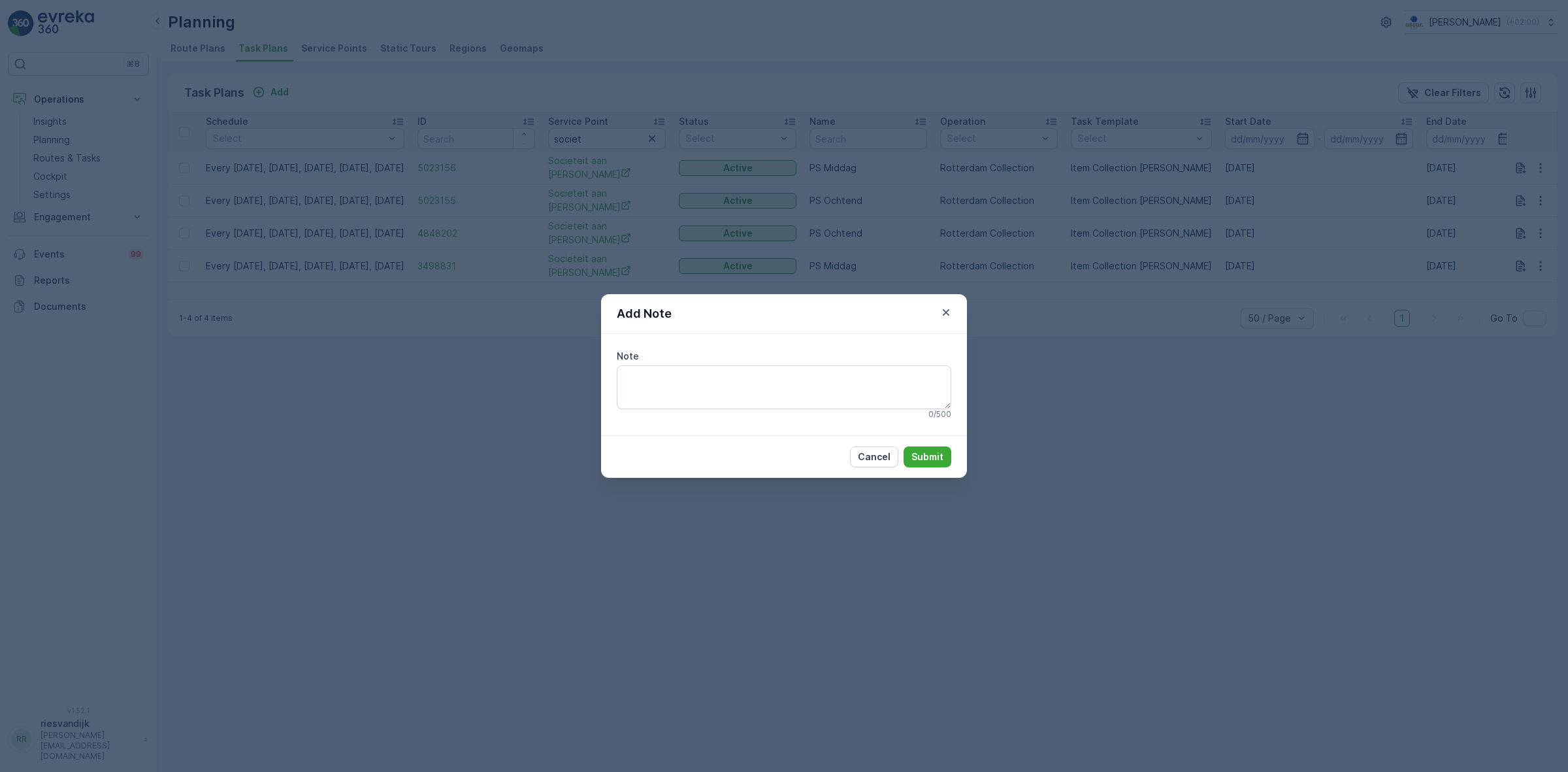
click at [942, 302] on div "Add Note" at bounding box center [784, 314] width 366 height 40
click at [942, 308] on icon "button" at bounding box center [946, 312] width 13 height 13
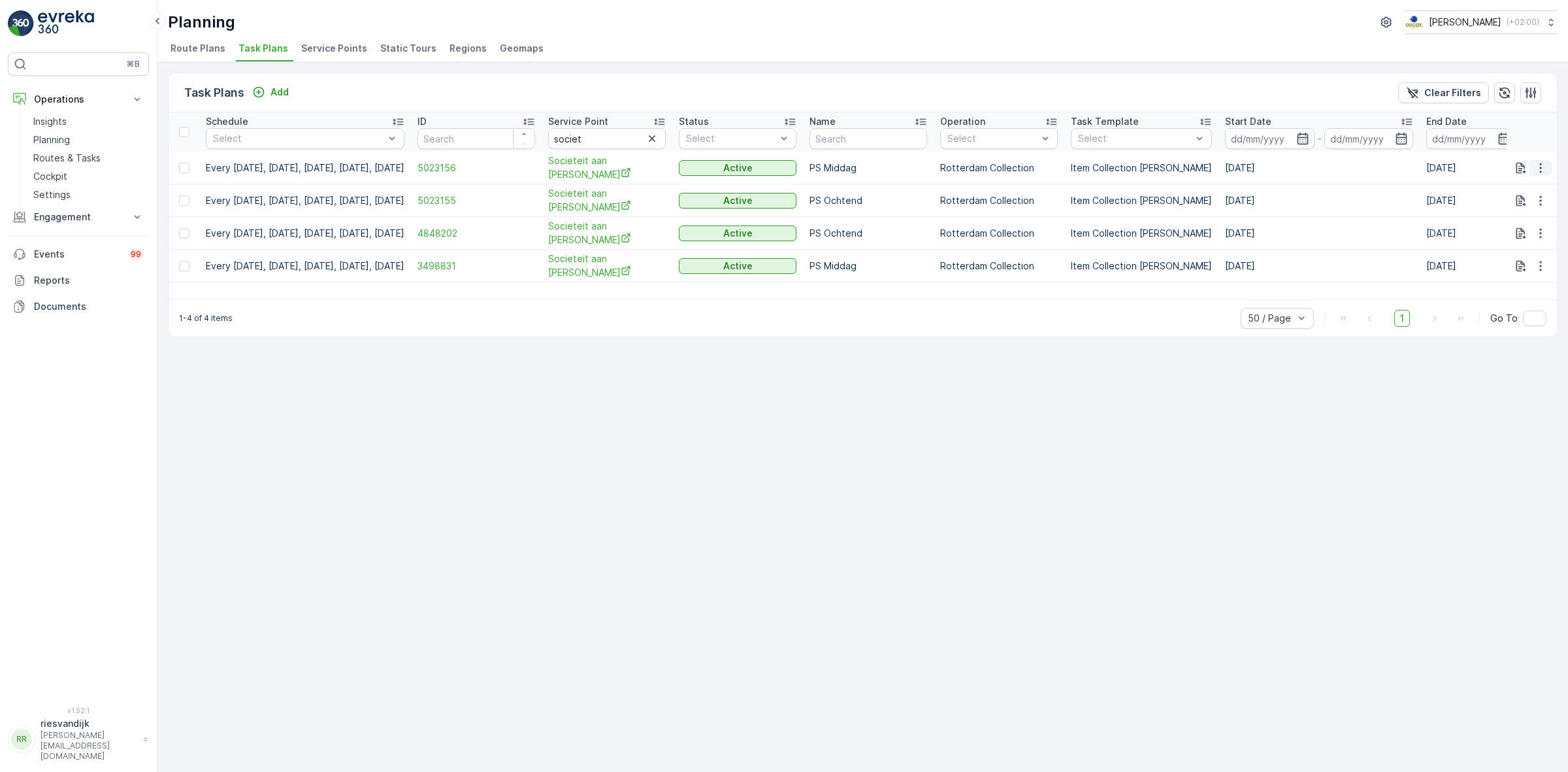
click at [1537, 169] on icon "button" at bounding box center [1540, 168] width 13 height 13
click at [1532, 201] on span "Edit Task Plan" at bounding box center [1517, 205] width 61 height 13
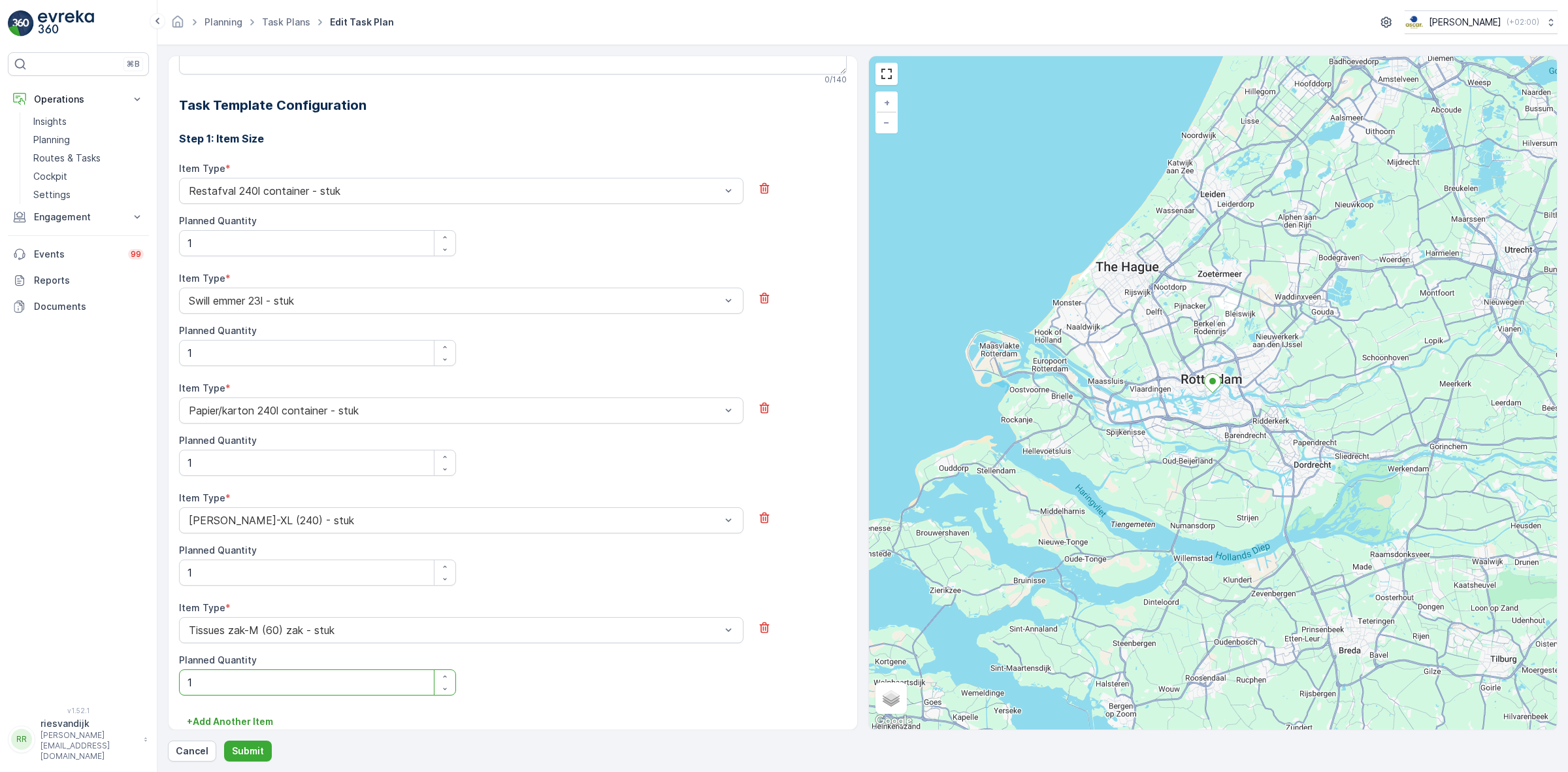
scroll to position [383, 0]
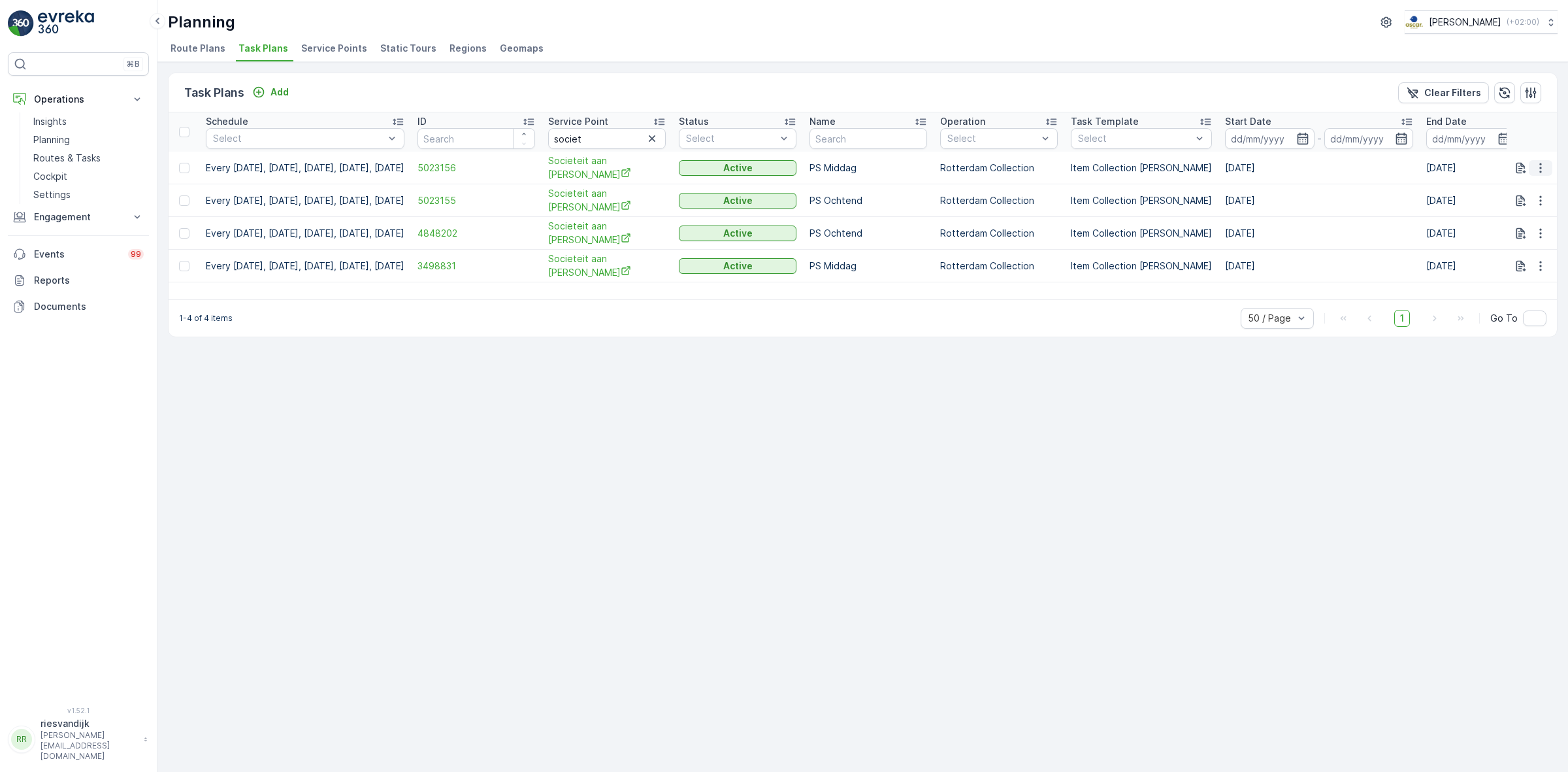
click at [1542, 170] on icon "button" at bounding box center [1540, 168] width 13 height 13
click at [1510, 211] on span "Edit Task Plan" at bounding box center [1517, 205] width 61 height 13
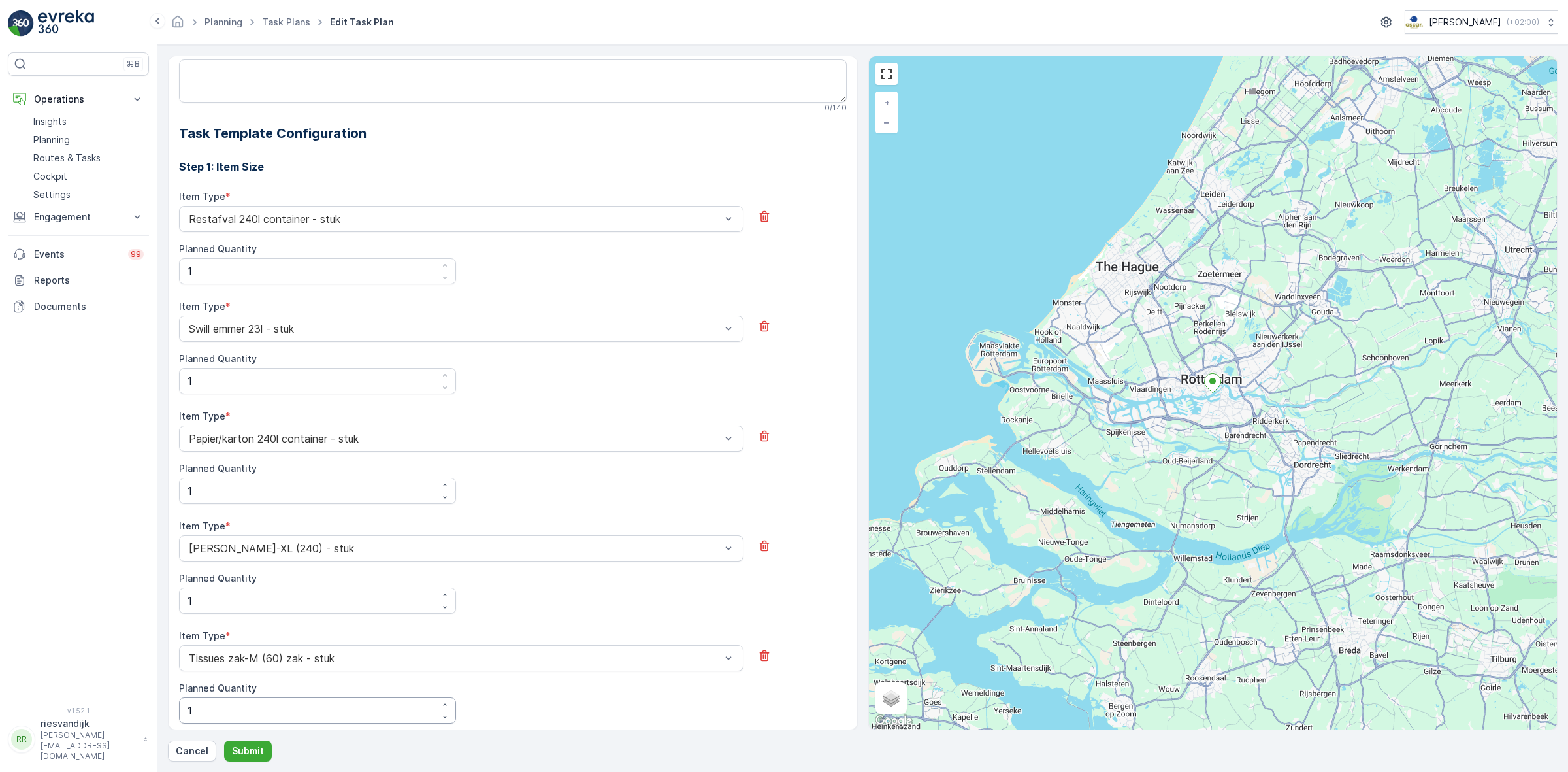
scroll to position [383, 0]
click at [441, 380] on icon "button" at bounding box center [445, 376] width 8 height 8
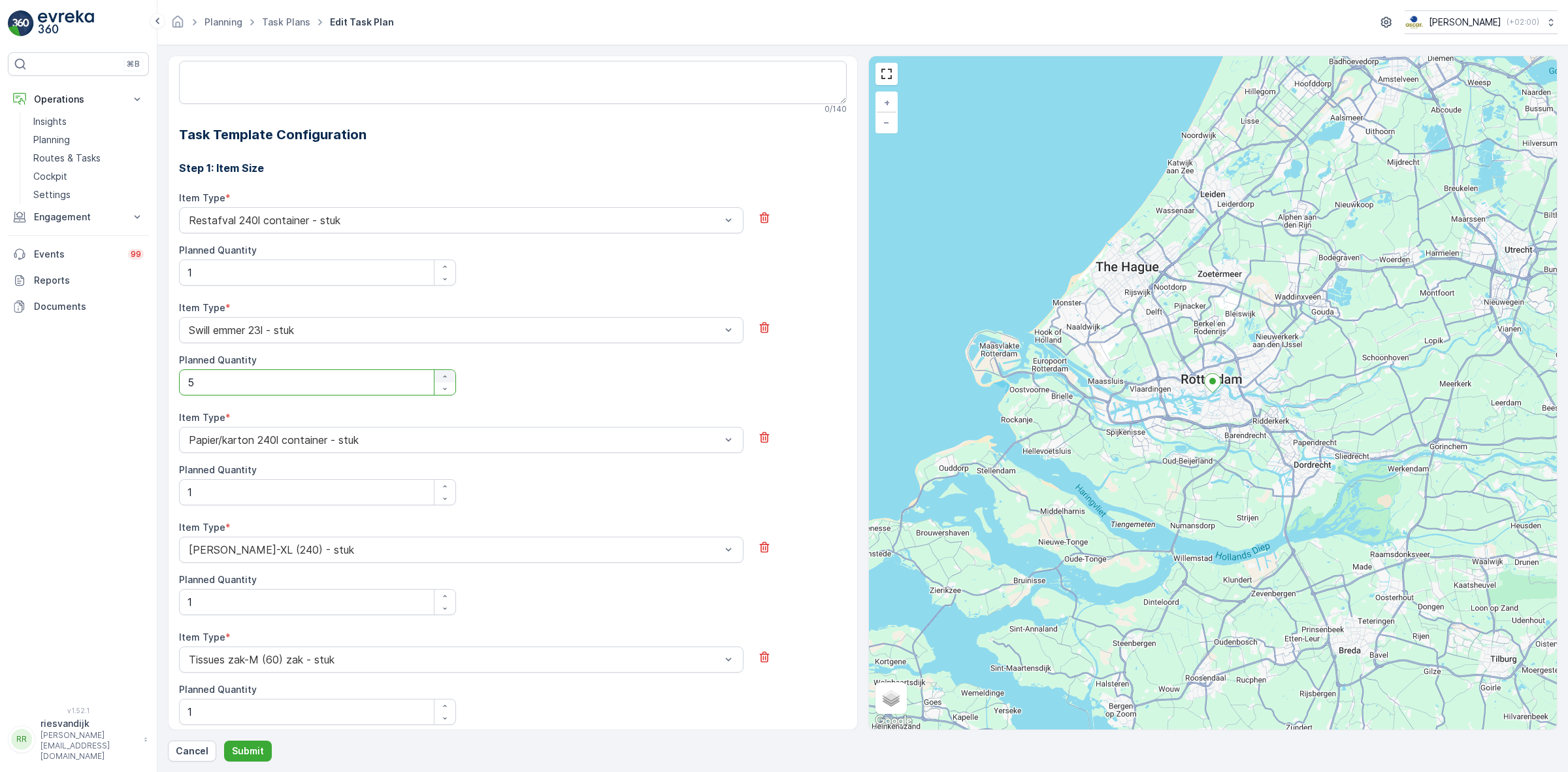
click at [441, 380] on icon "button" at bounding box center [445, 376] width 8 height 8
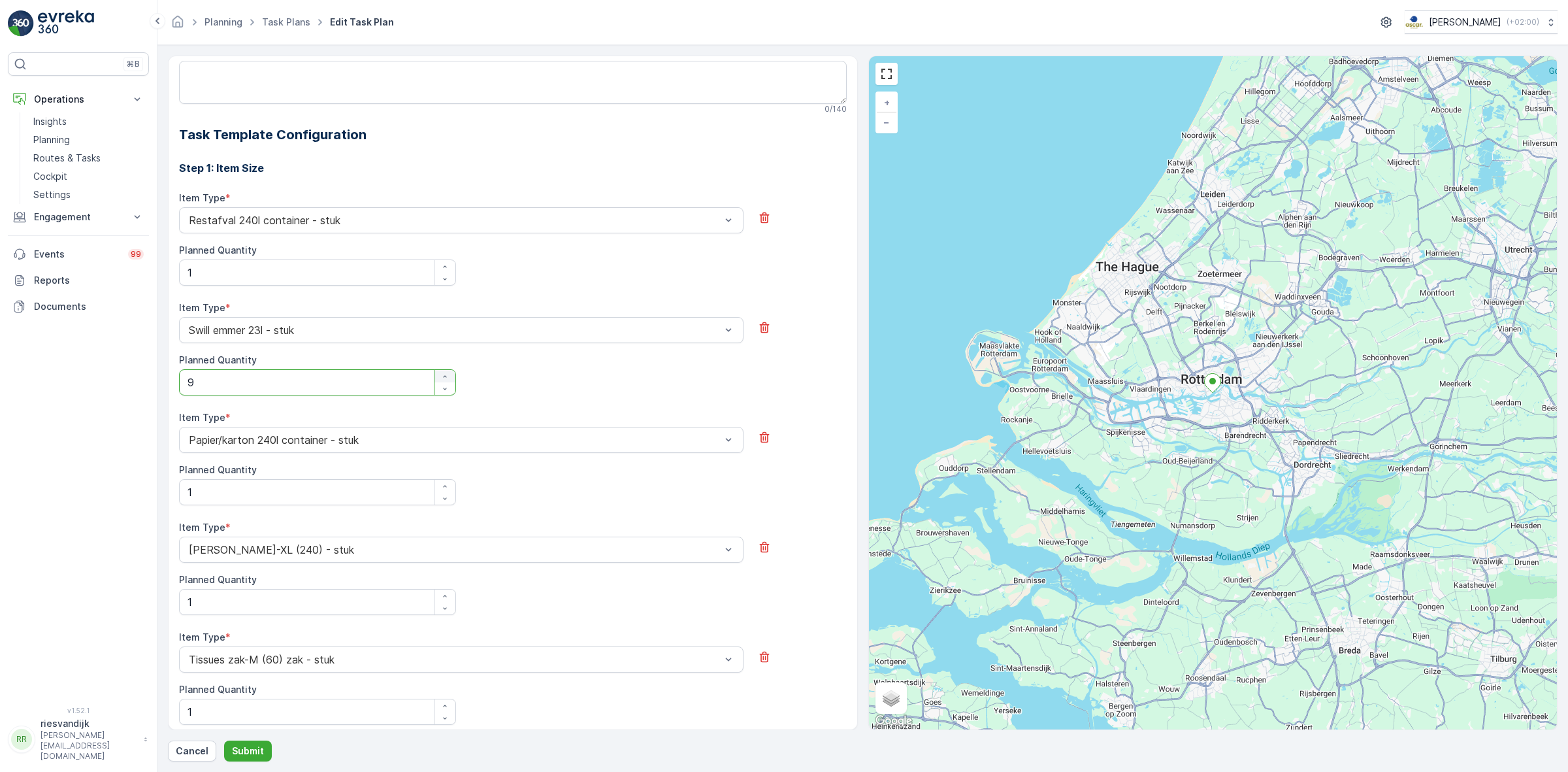
type Quantity "10"
click at [479, 382] on div "Item Type * Swill emmer 23l - stuk Planned Quantity 10" at bounding box center [513, 348] width 668 height 94
click at [237, 753] on p "Submit" at bounding box center [248, 751] width 32 height 13
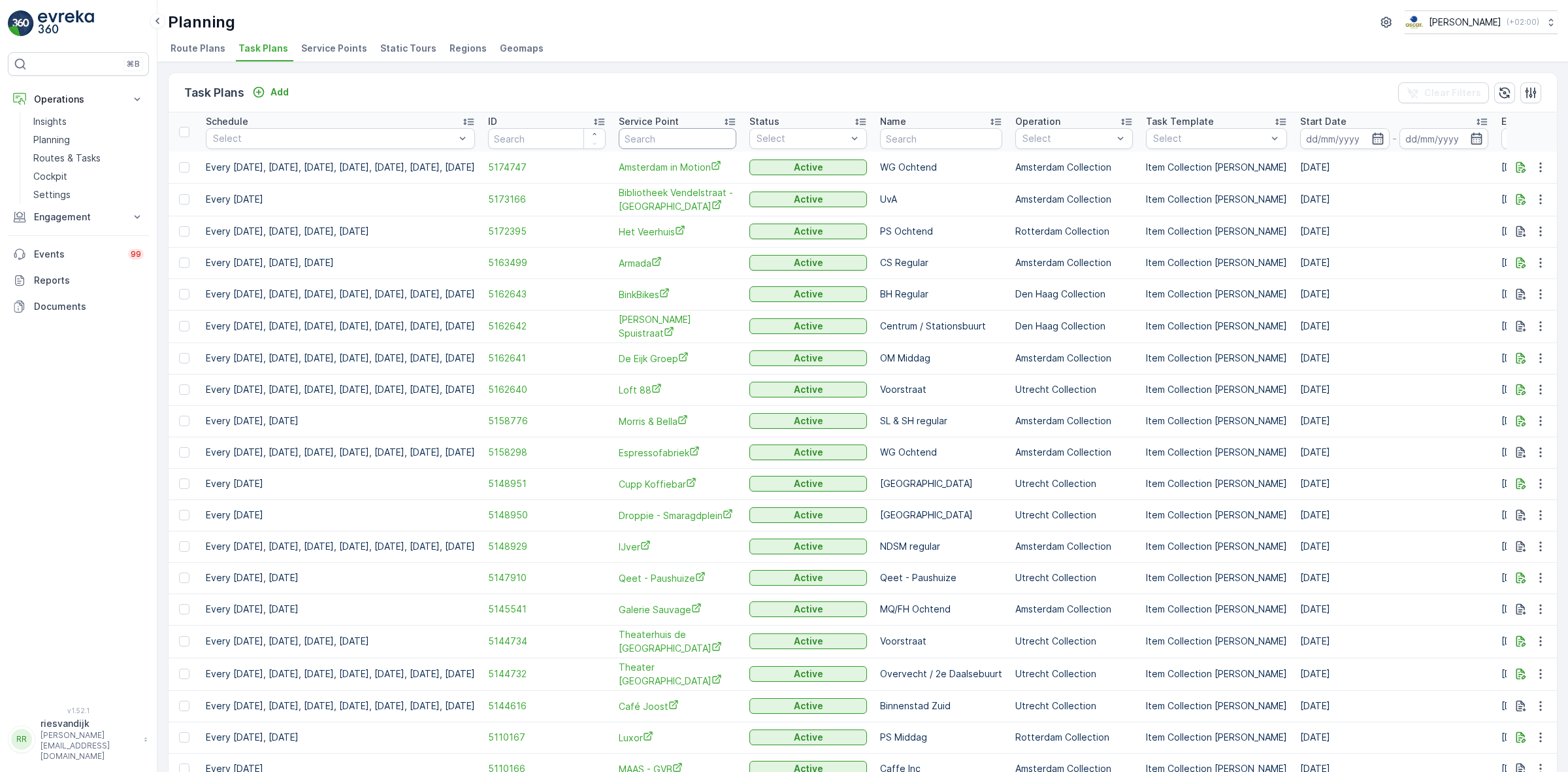
click at [688, 131] on input "text" at bounding box center [677, 138] width 117 height 21
type input "maas"
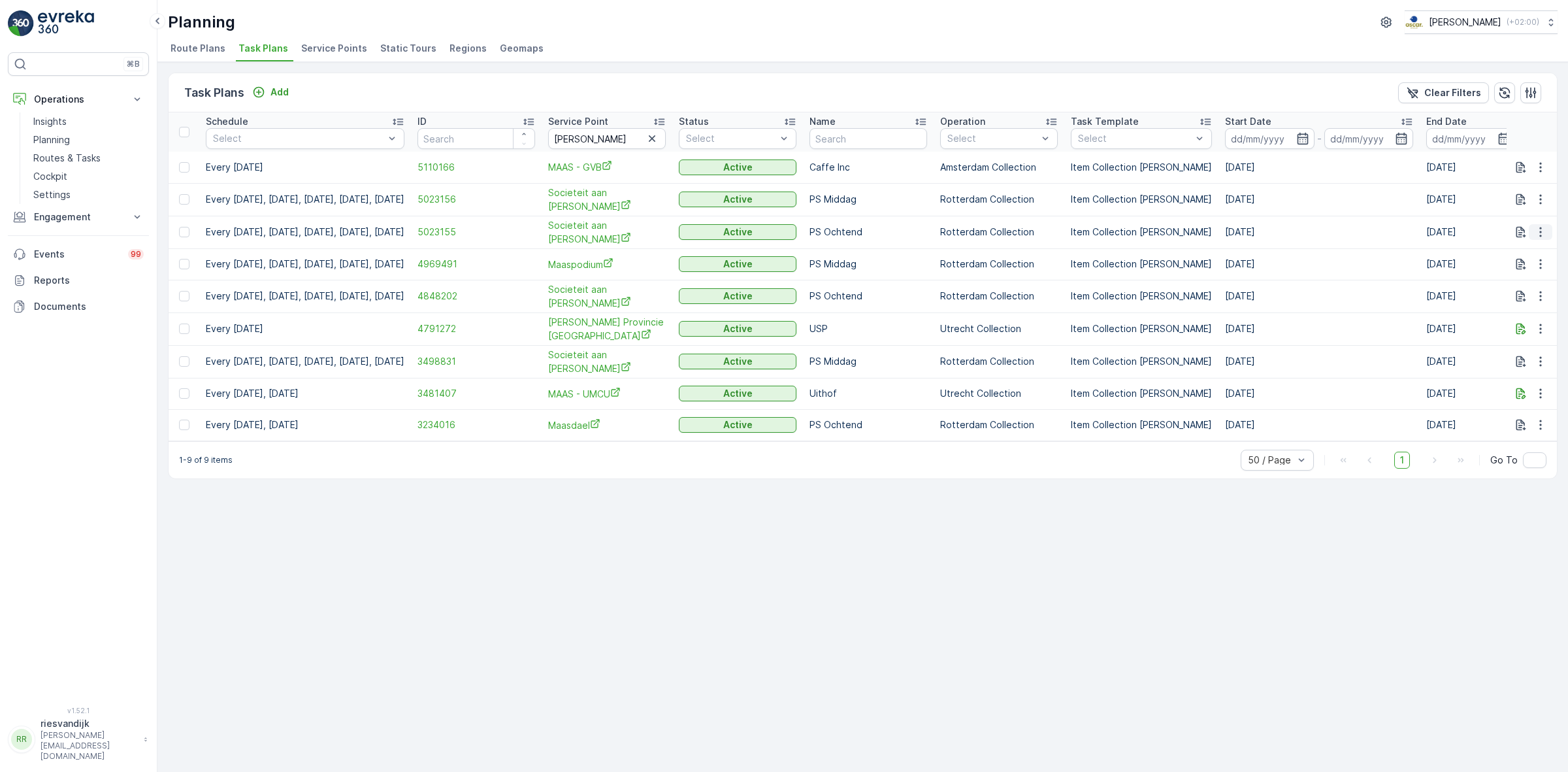
click at [1542, 226] on icon "button" at bounding box center [1540, 232] width 13 height 13
click at [1524, 272] on span "Edit Task Plan" at bounding box center [1517, 268] width 61 height 13
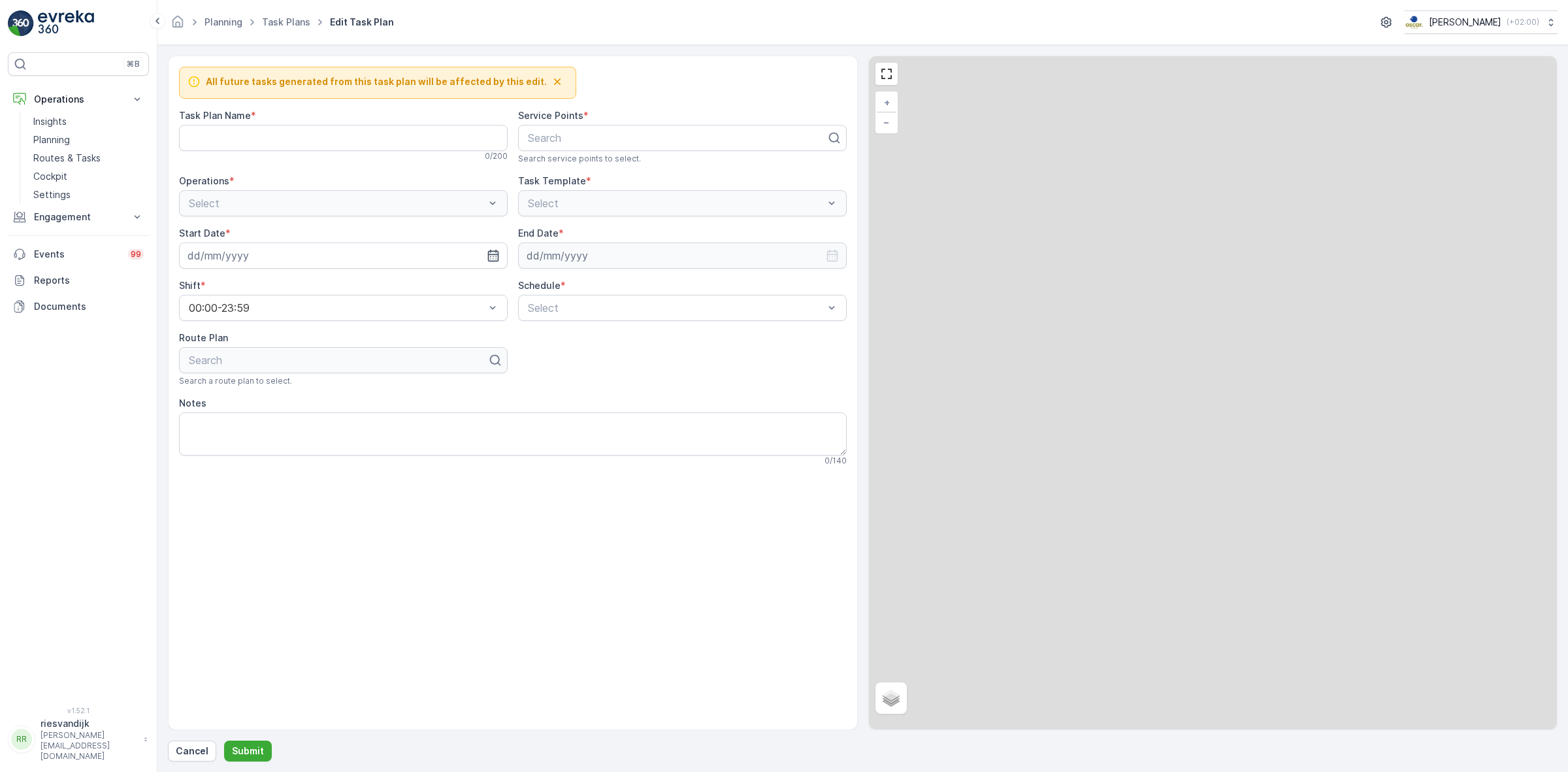
type Name "PS Ochtend"
type input "[DATE]"
type input "31.08.2030"
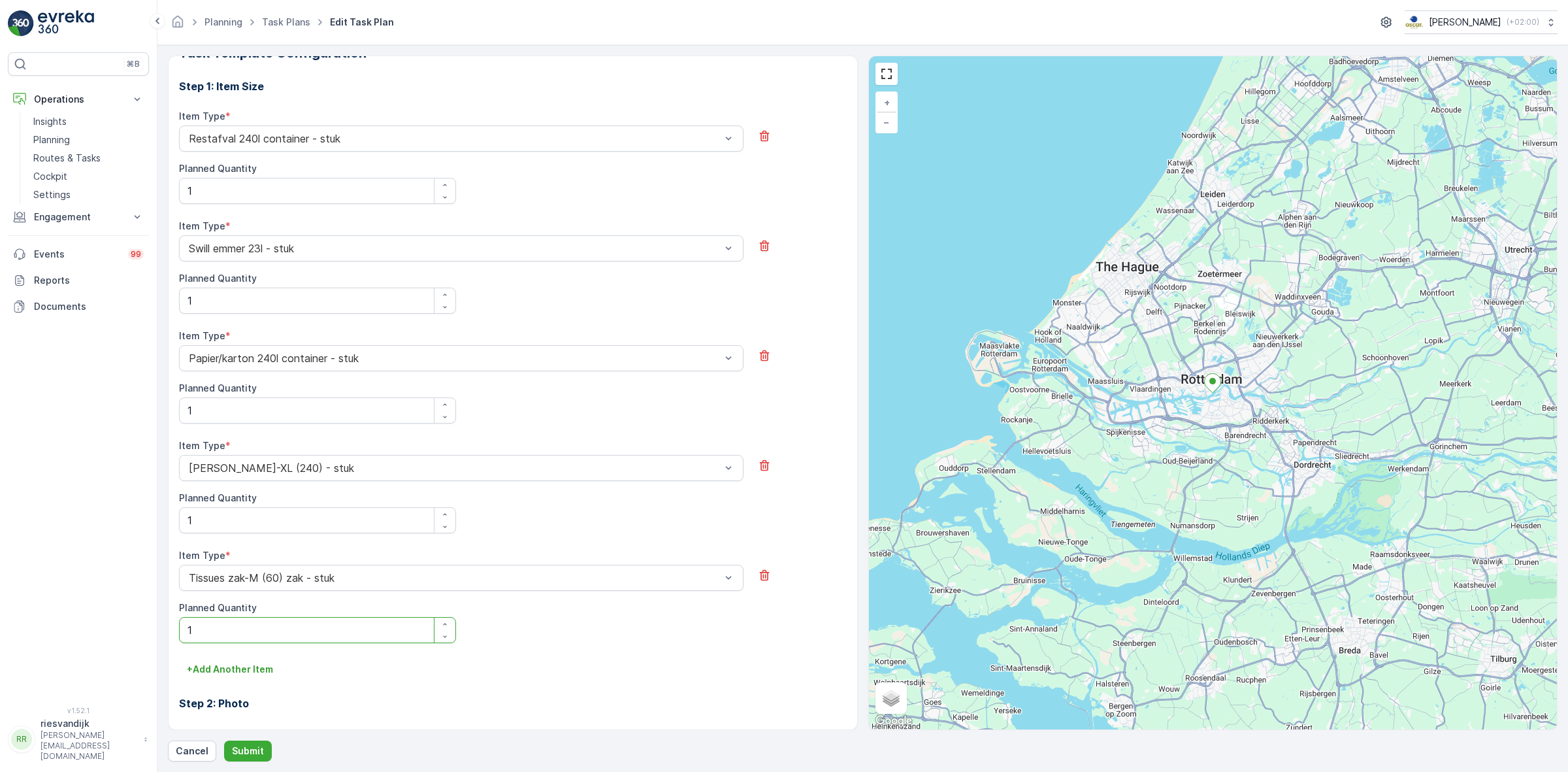
scroll to position [383, 0]
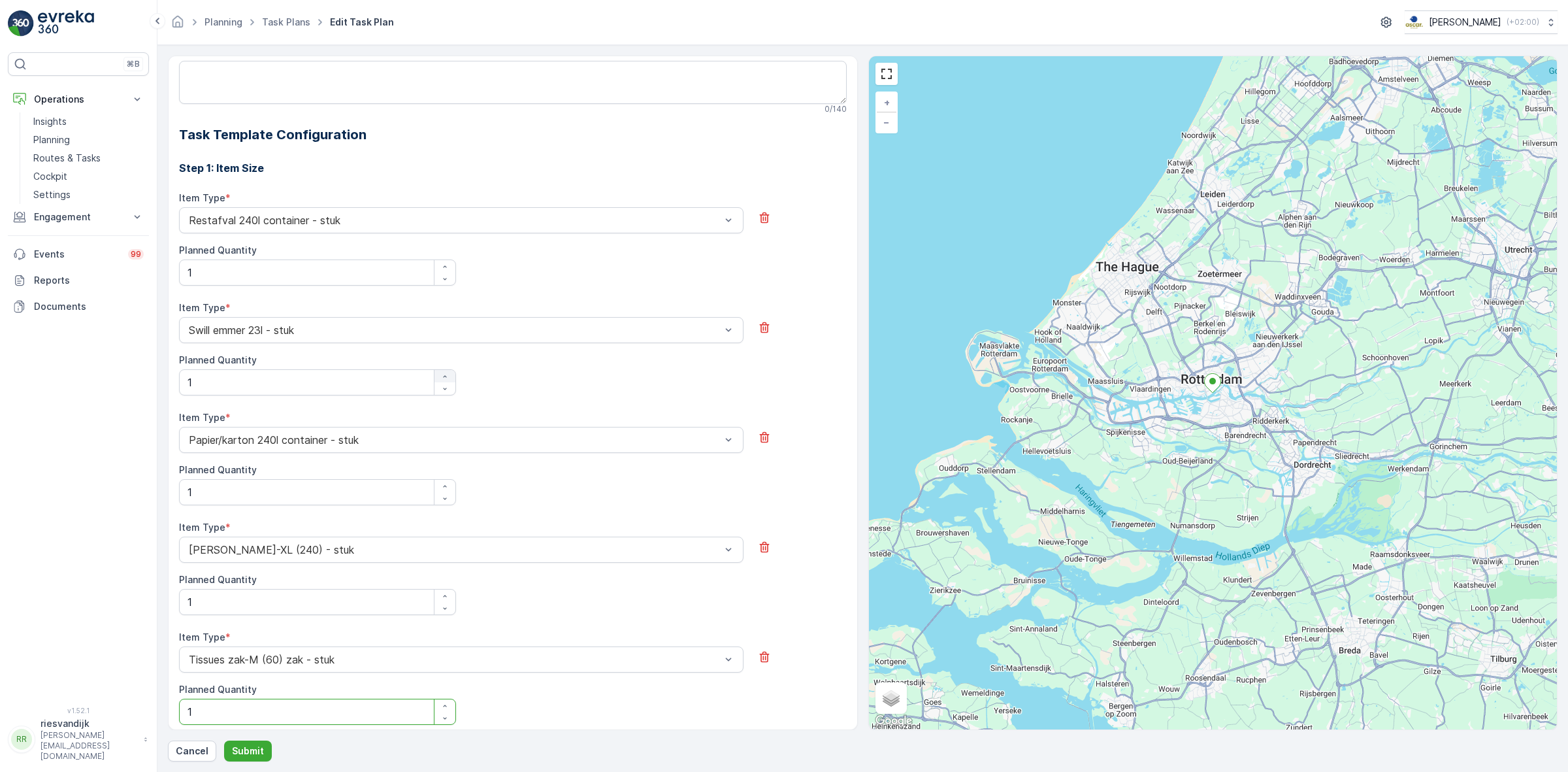
click at [452, 380] on div "button" at bounding box center [445, 376] width 21 height 8
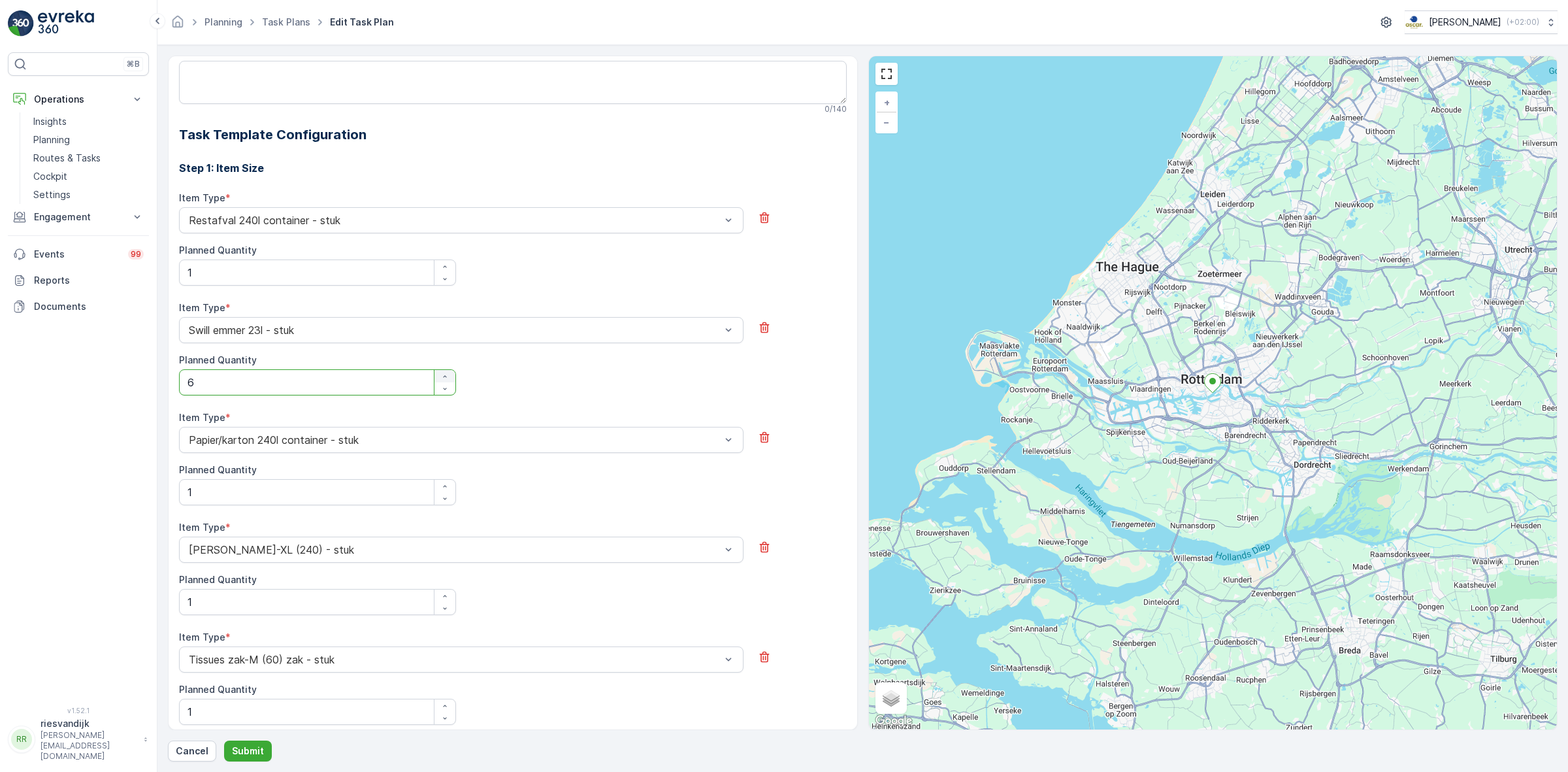
click at [452, 380] on div "button" at bounding box center [445, 376] width 21 height 8
type Quantity "10"
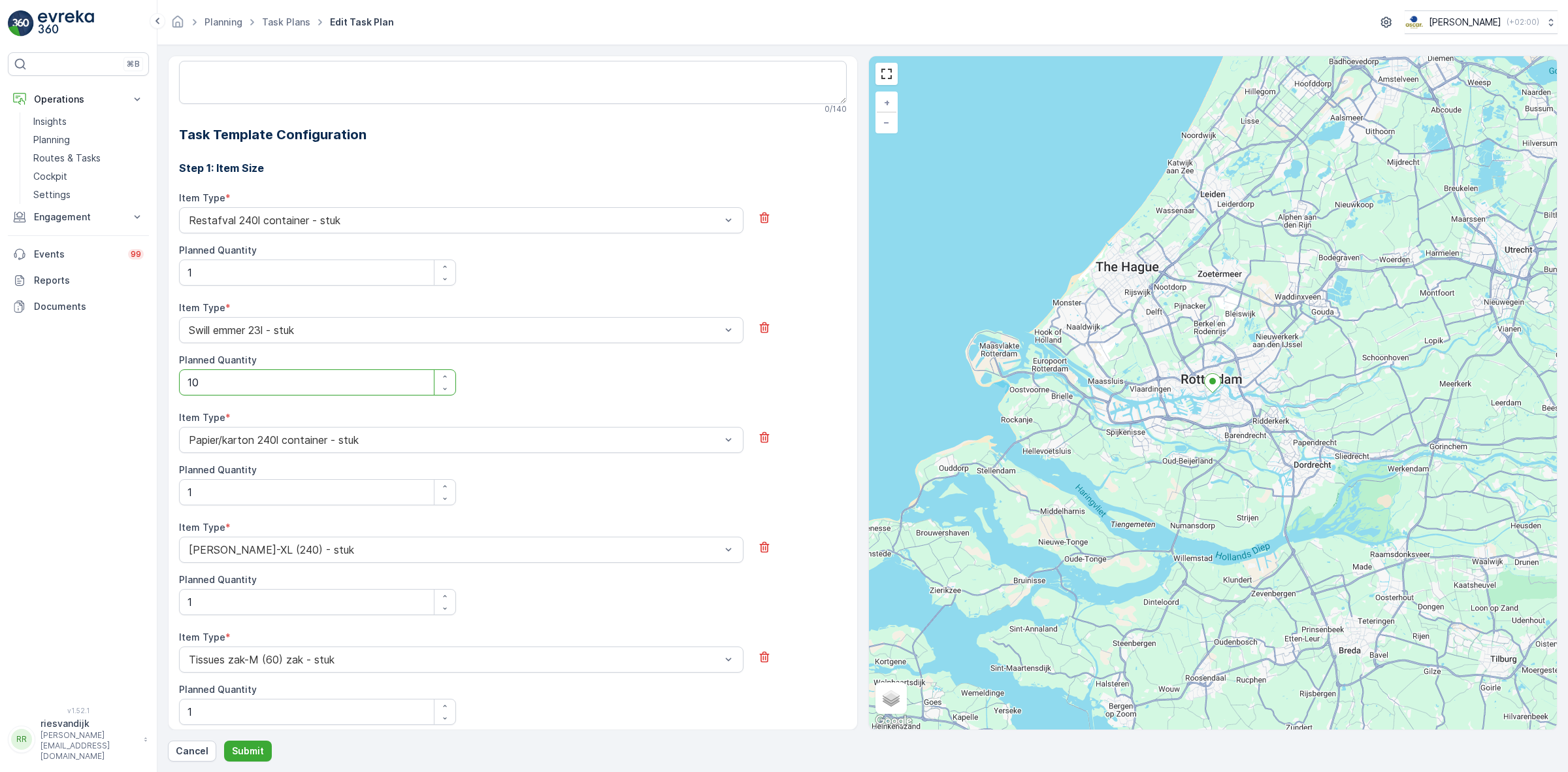
click at [476, 380] on div "Item Type * Swill emmer 23l - stuk Planned Quantity 10" at bounding box center [513, 348] width 668 height 94
click at [252, 742] on button "Submit" at bounding box center [248, 751] width 48 height 21
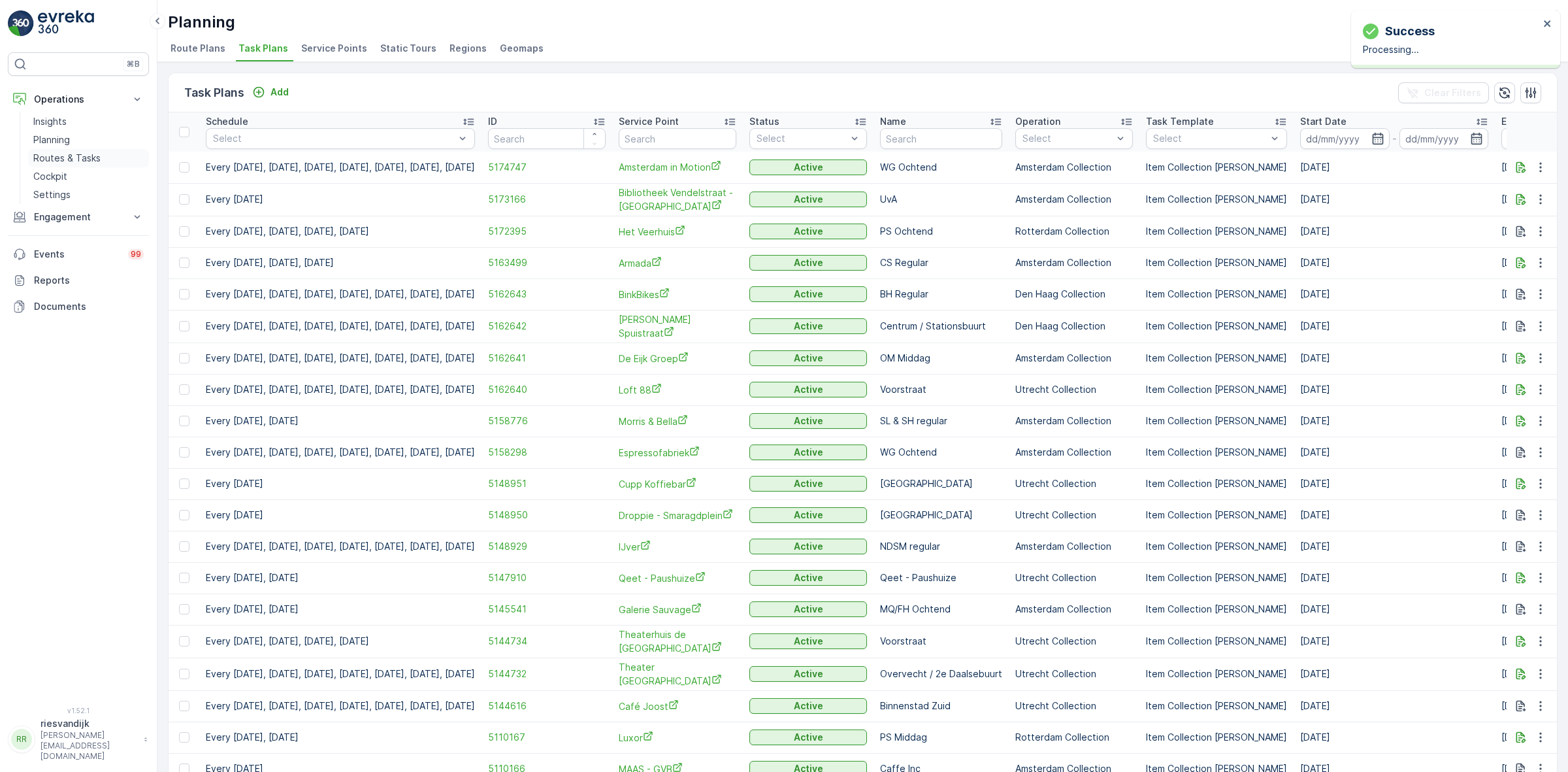
click at [82, 160] on p "Routes & Tasks" at bounding box center [67, 158] width 68 height 13
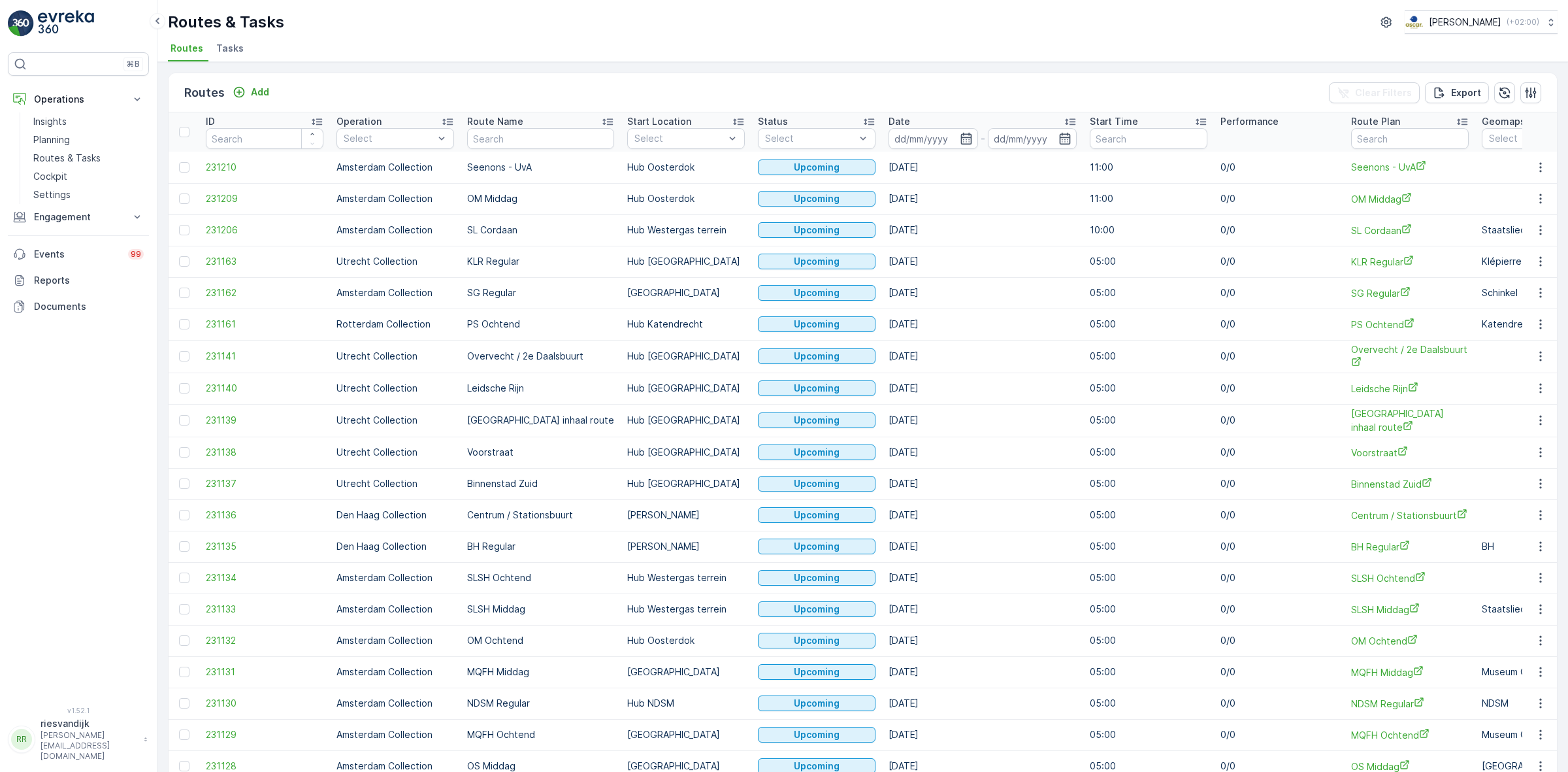
click at [239, 60] on li "Tasks" at bounding box center [231, 51] width 35 height 22
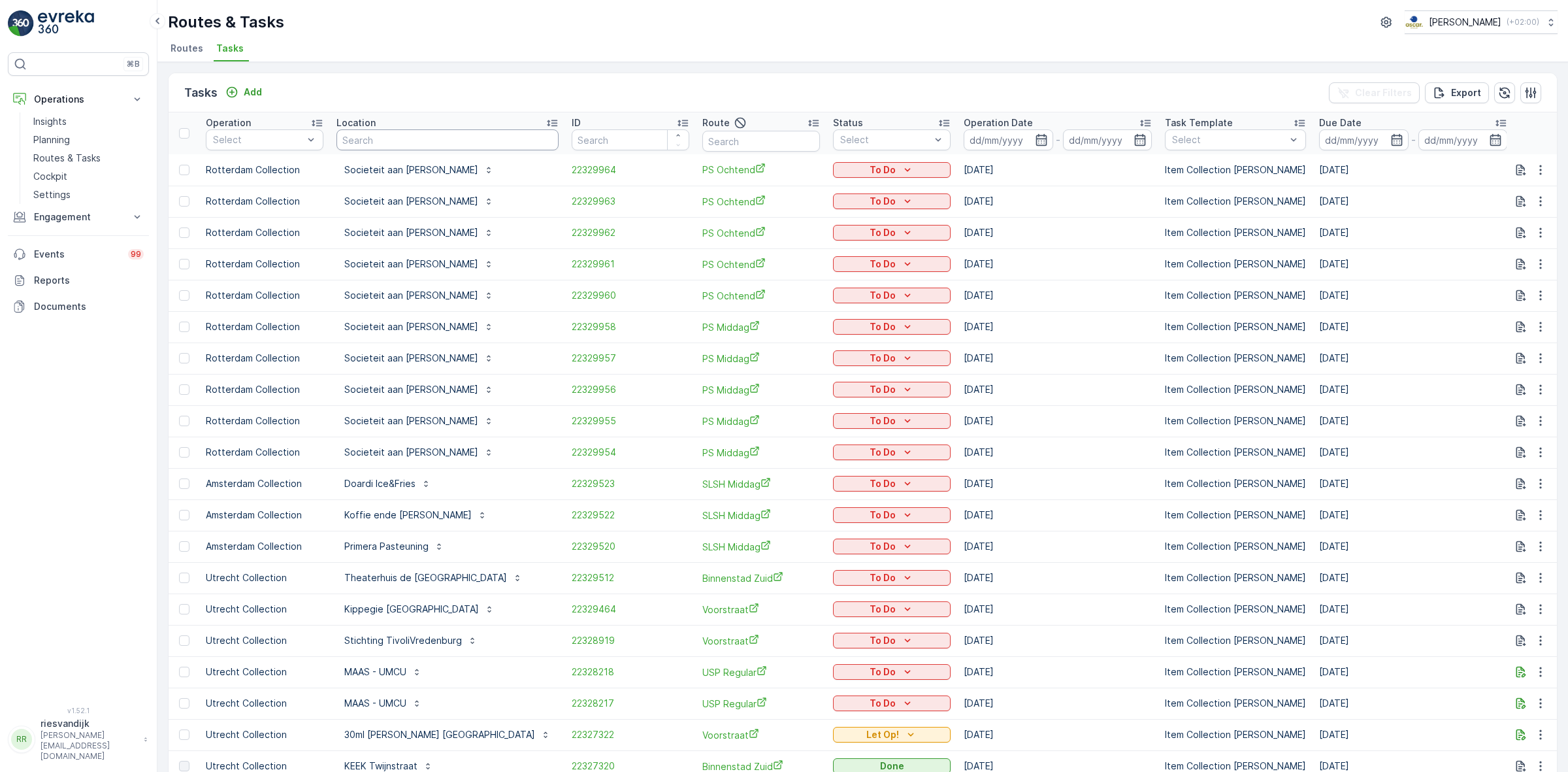
click at [458, 148] on input "text" at bounding box center [447, 140] width 222 height 21
type input "societ"
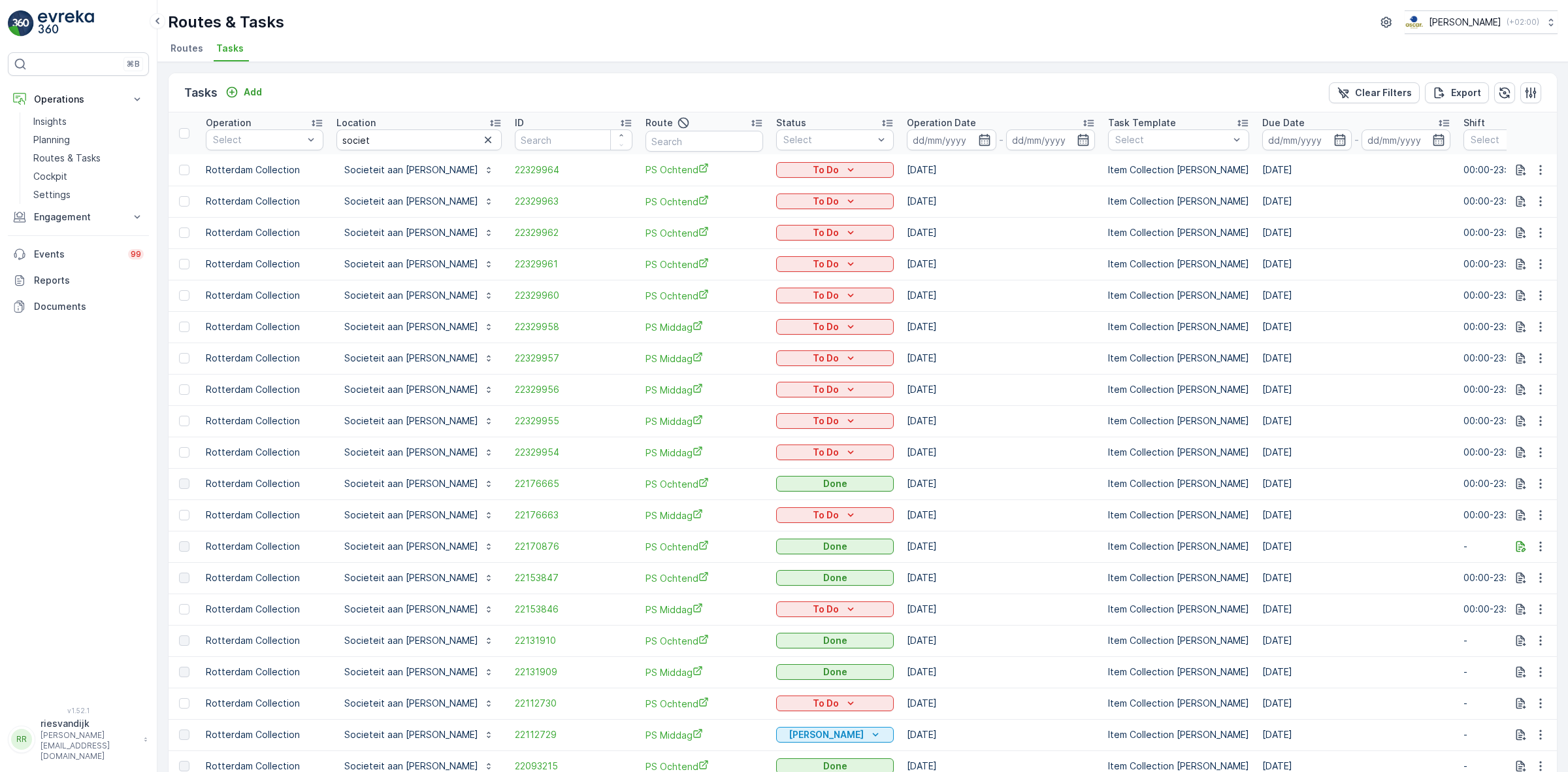
click at [907, 121] on p "Operation Date" at bounding box center [941, 123] width 69 height 13
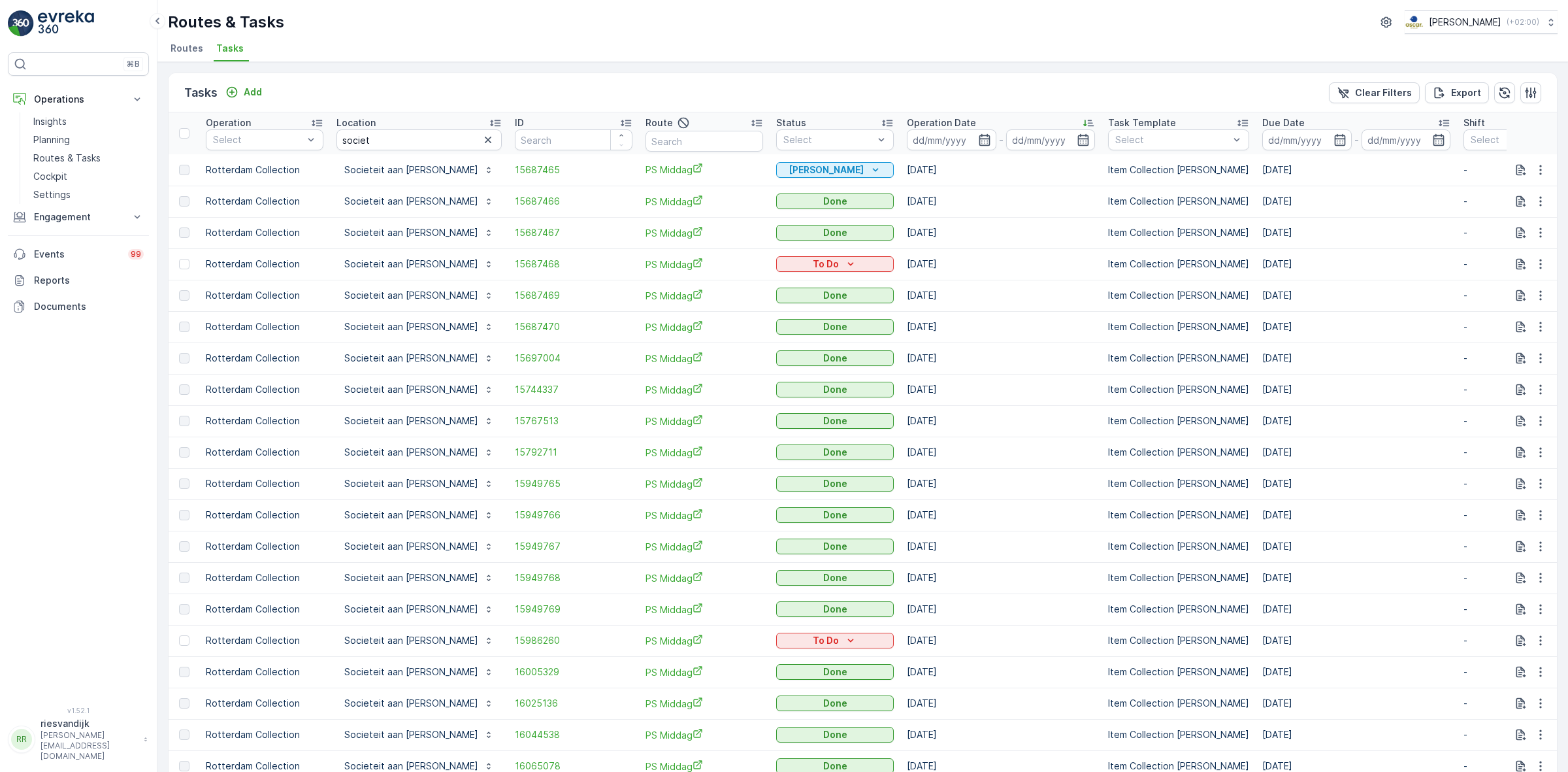
click at [907, 121] on p "Operation Date" at bounding box center [941, 123] width 69 height 13
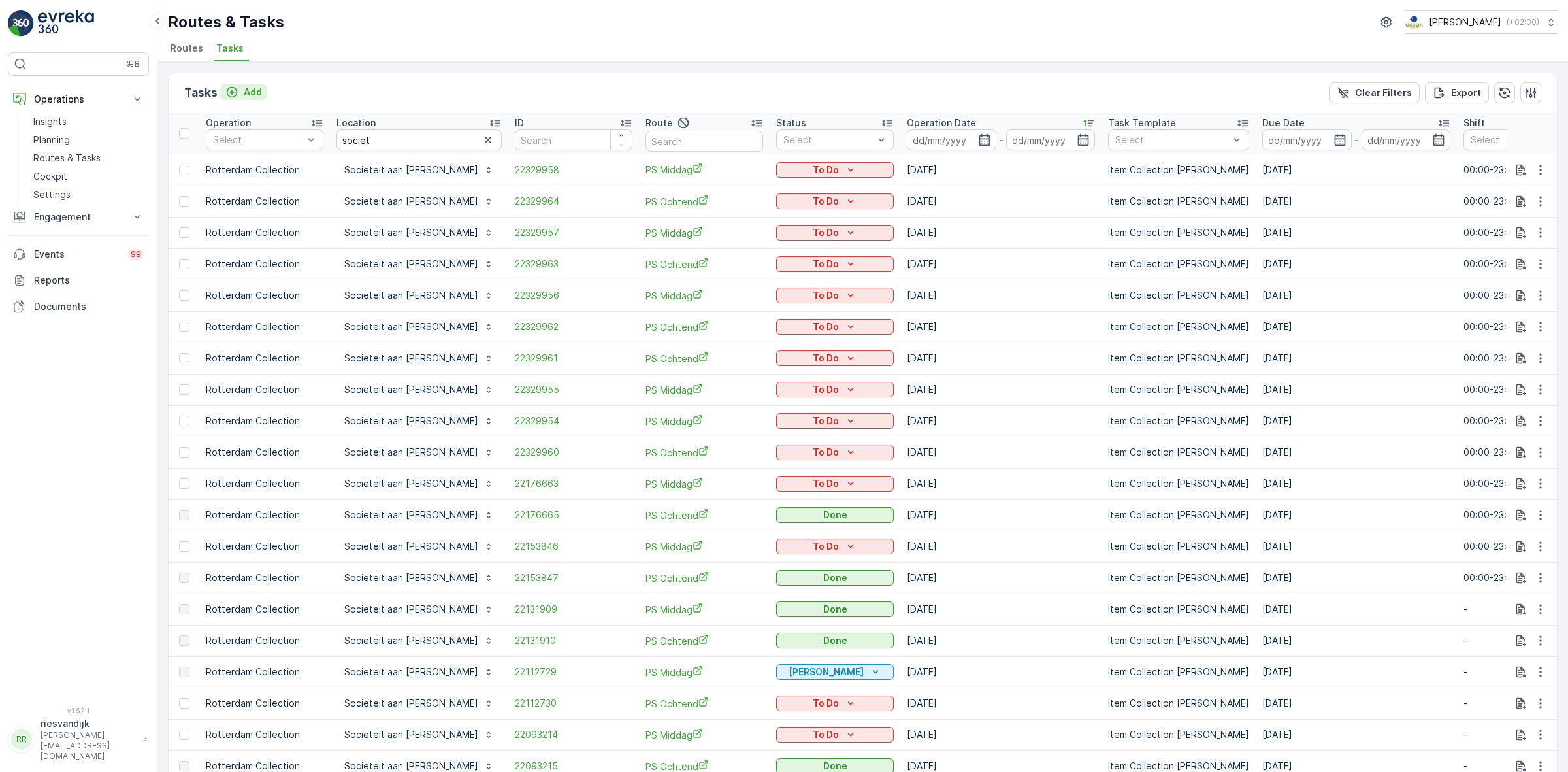
click at [253, 92] on p "Add" at bounding box center [253, 92] width 18 height 13
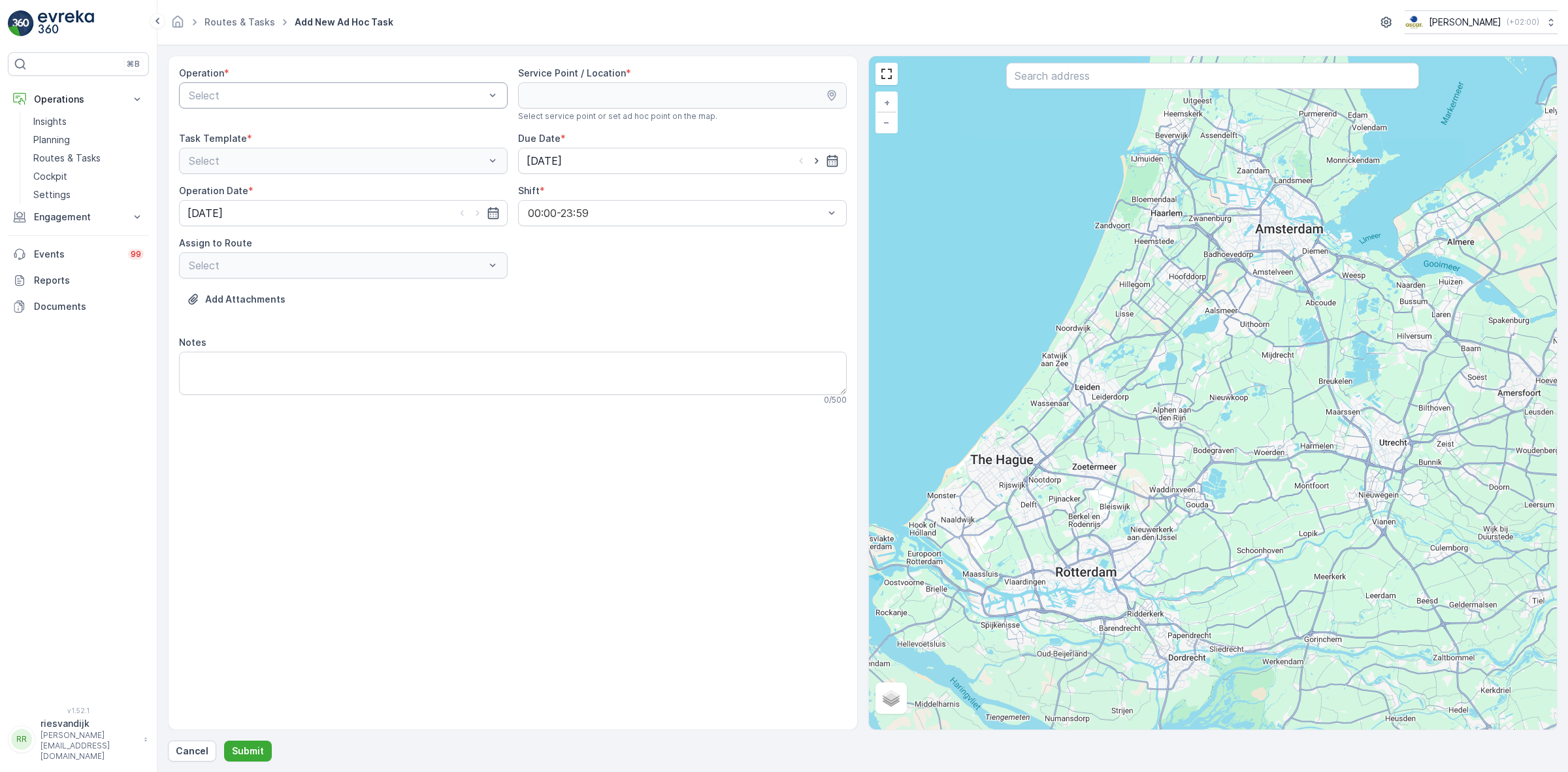
click at [404, 86] on div "Select" at bounding box center [343, 96] width 328 height 26
click at [395, 180] on div "Rotterdam Collection" at bounding box center [343, 172] width 328 height 22
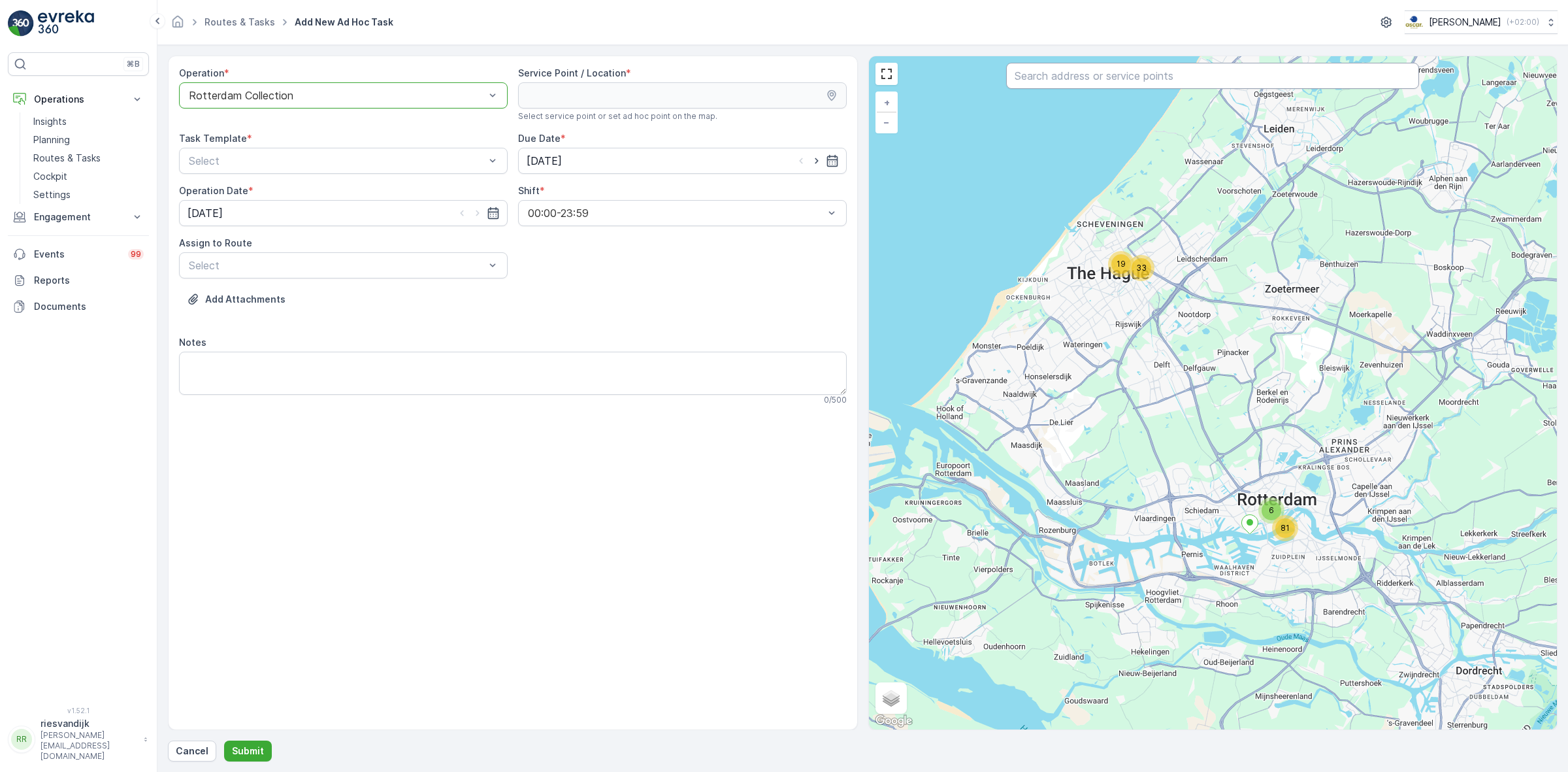
click at [1327, 87] on input "text" at bounding box center [1213, 76] width 413 height 26
type input "soci"
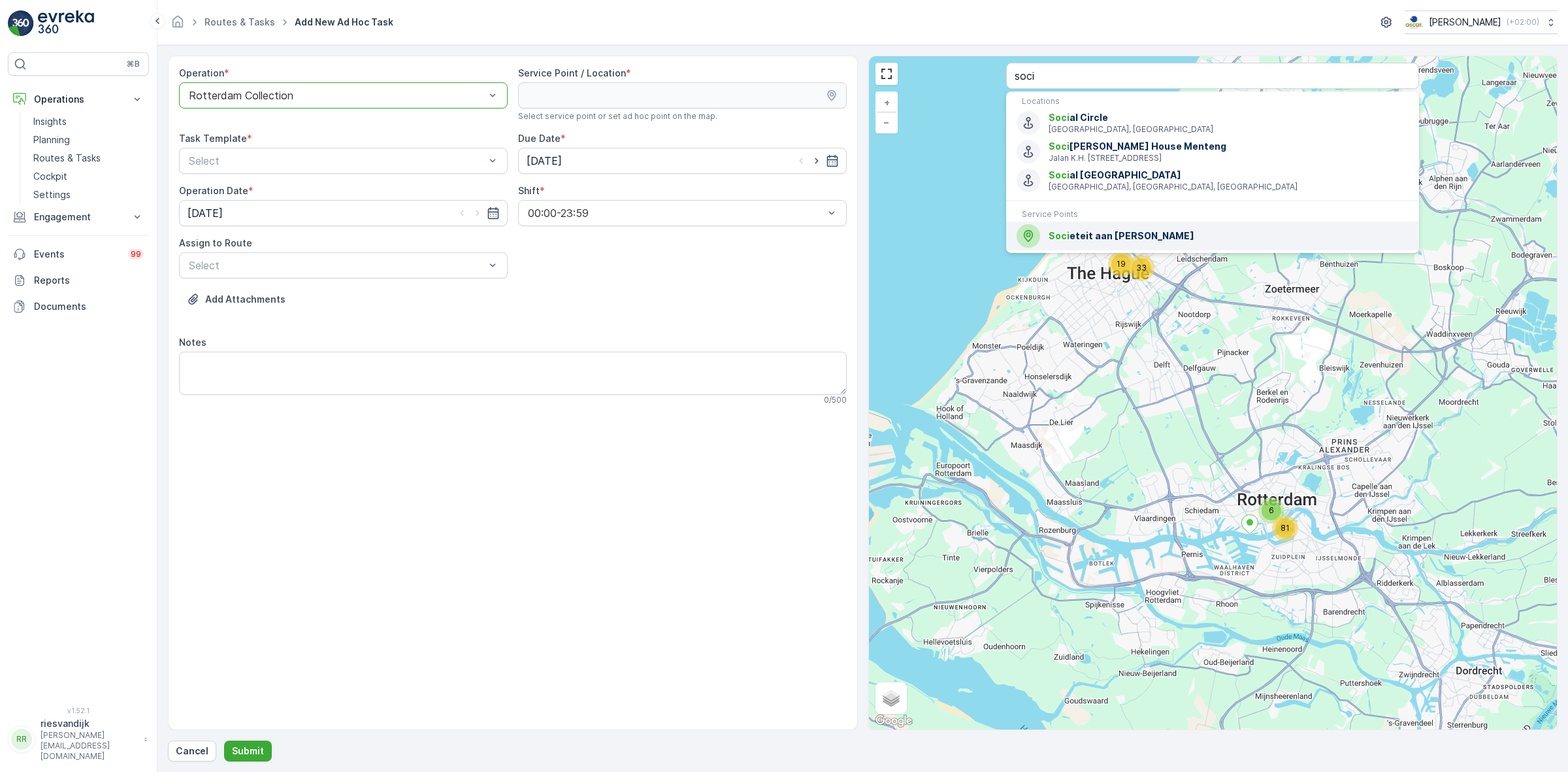
click at [1249, 239] on span "Soci eteit aan de Maas" at bounding box center [1228, 236] width 360 height 13
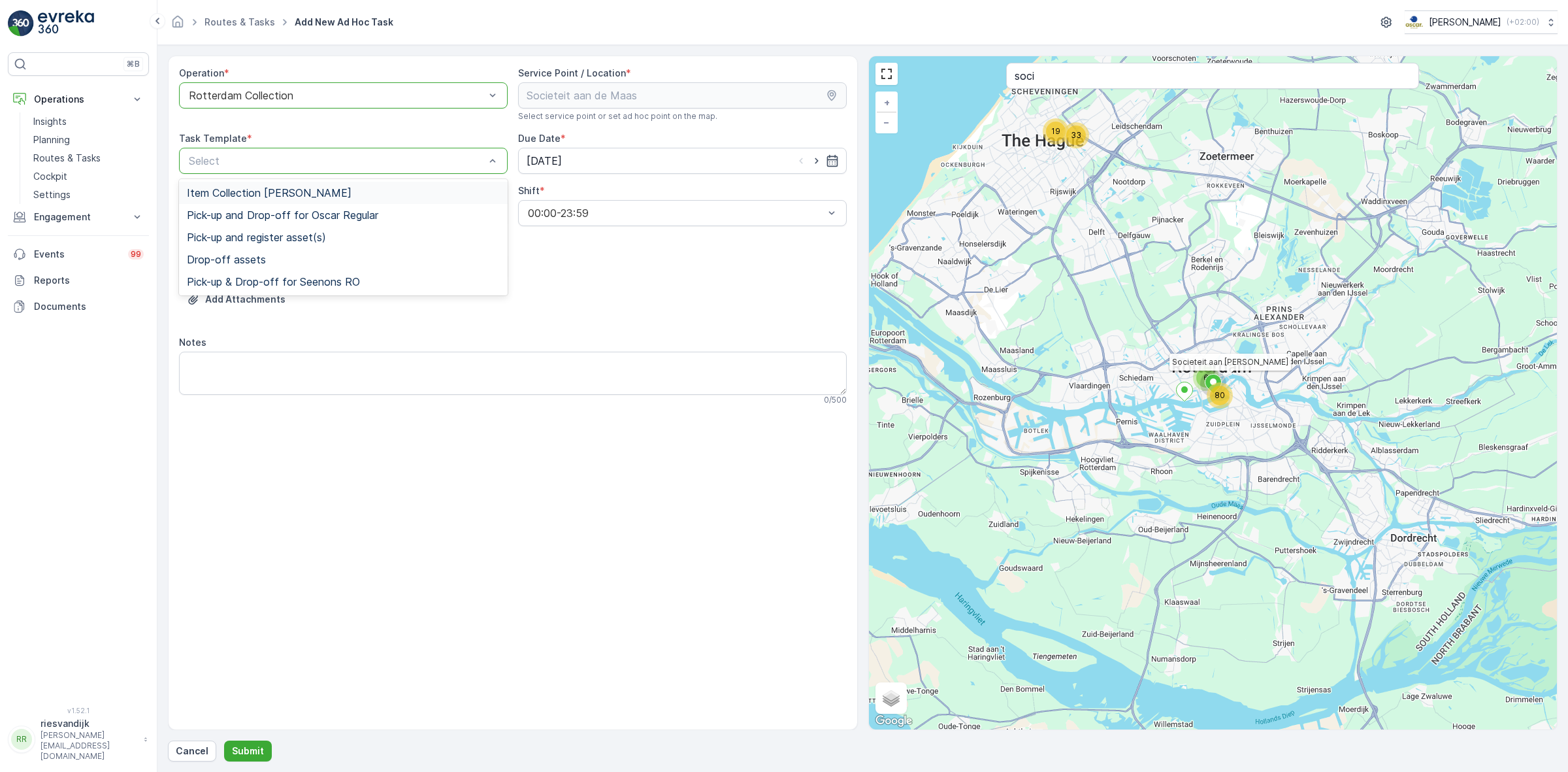
click at [379, 197] on div "Item Collection [PERSON_NAME]" at bounding box center [343, 193] width 313 height 12
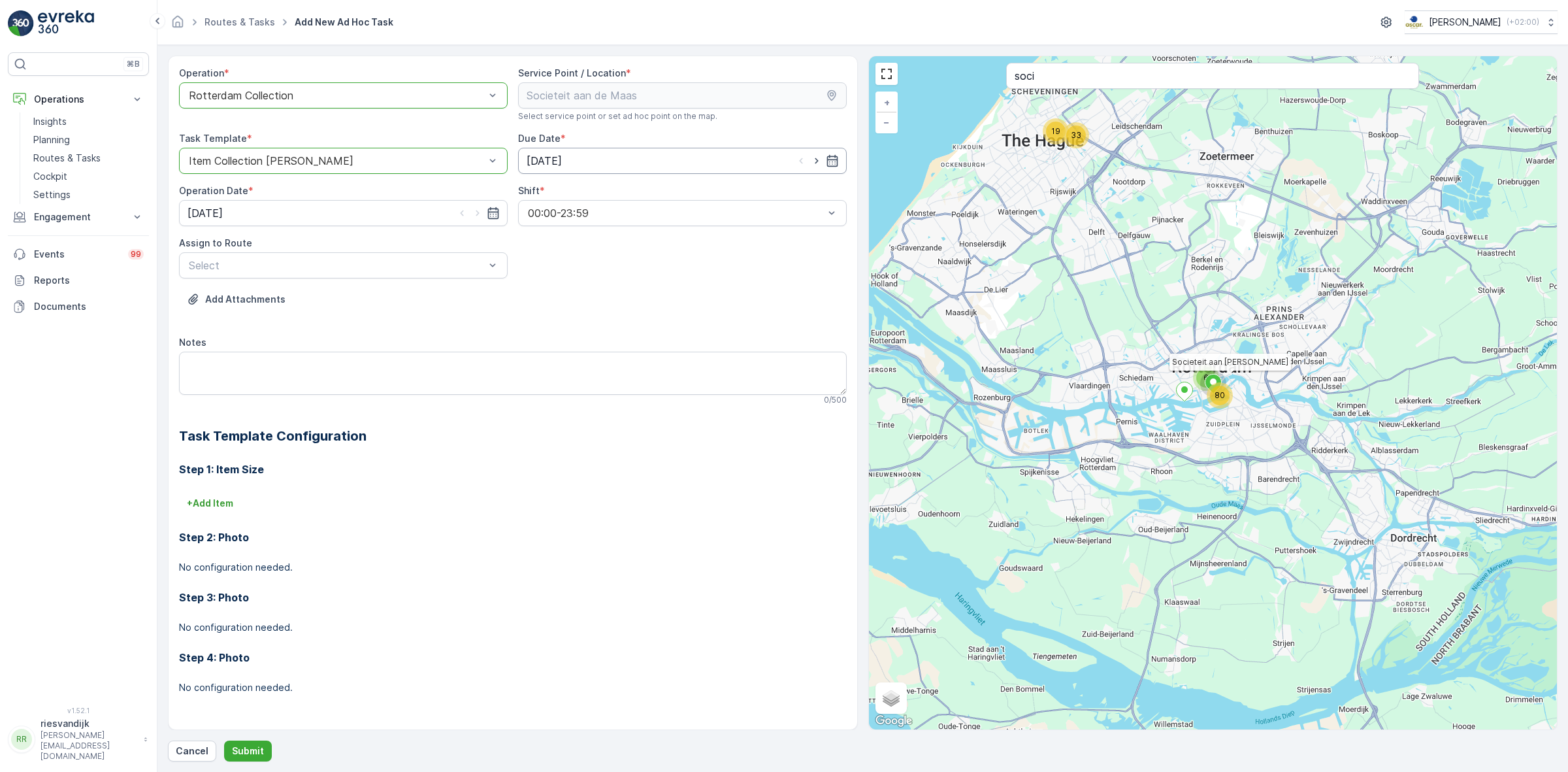
click at [818, 168] on input "[DATE]" at bounding box center [682, 161] width 328 height 26
click at [817, 167] on div "[DATE]" at bounding box center [682, 161] width 328 height 26
click at [566, 293] on div "13" at bounding box center [564, 297] width 21 height 21
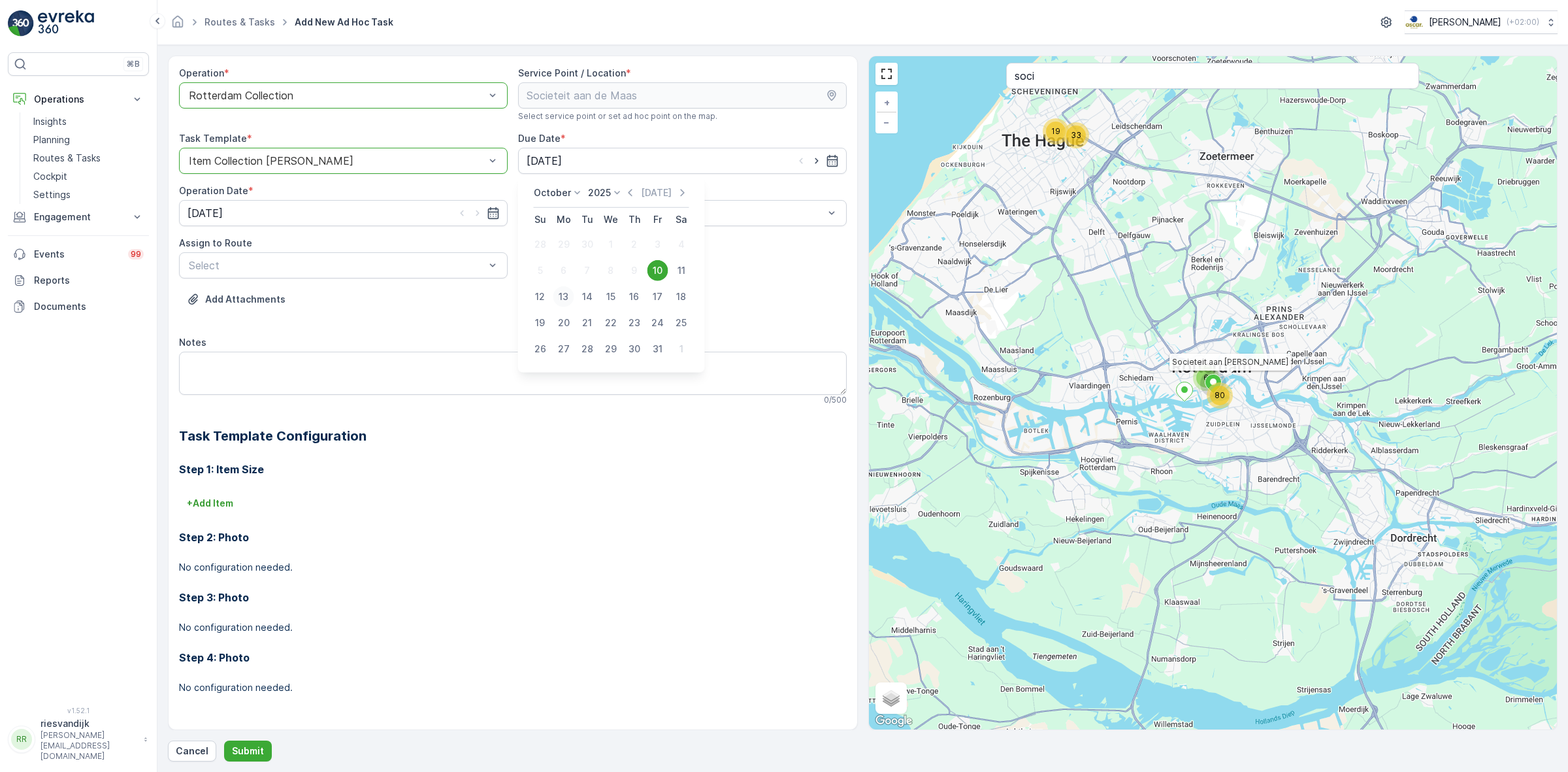
type input "[DATE]"
click at [566, 293] on div "Add Attachments" at bounding box center [513, 308] width 668 height 37
click at [503, 217] on input "[DATE]" at bounding box center [343, 213] width 328 height 26
click at [227, 347] on div "13" at bounding box center [225, 349] width 21 height 21
type input "[DATE]"
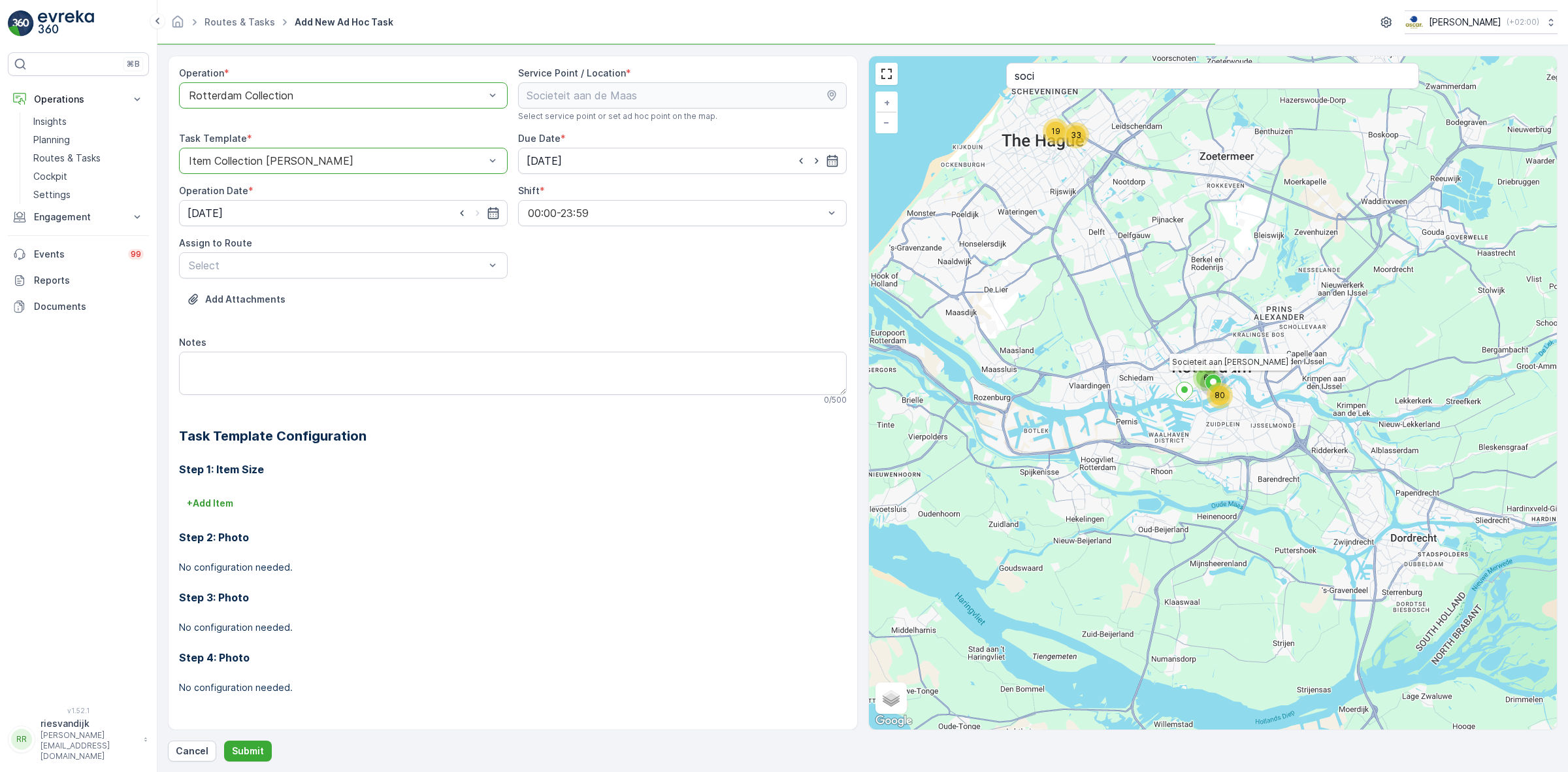
click at [595, 292] on div "Add Attachments" at bounding box center [513, 308] width 668 height 37
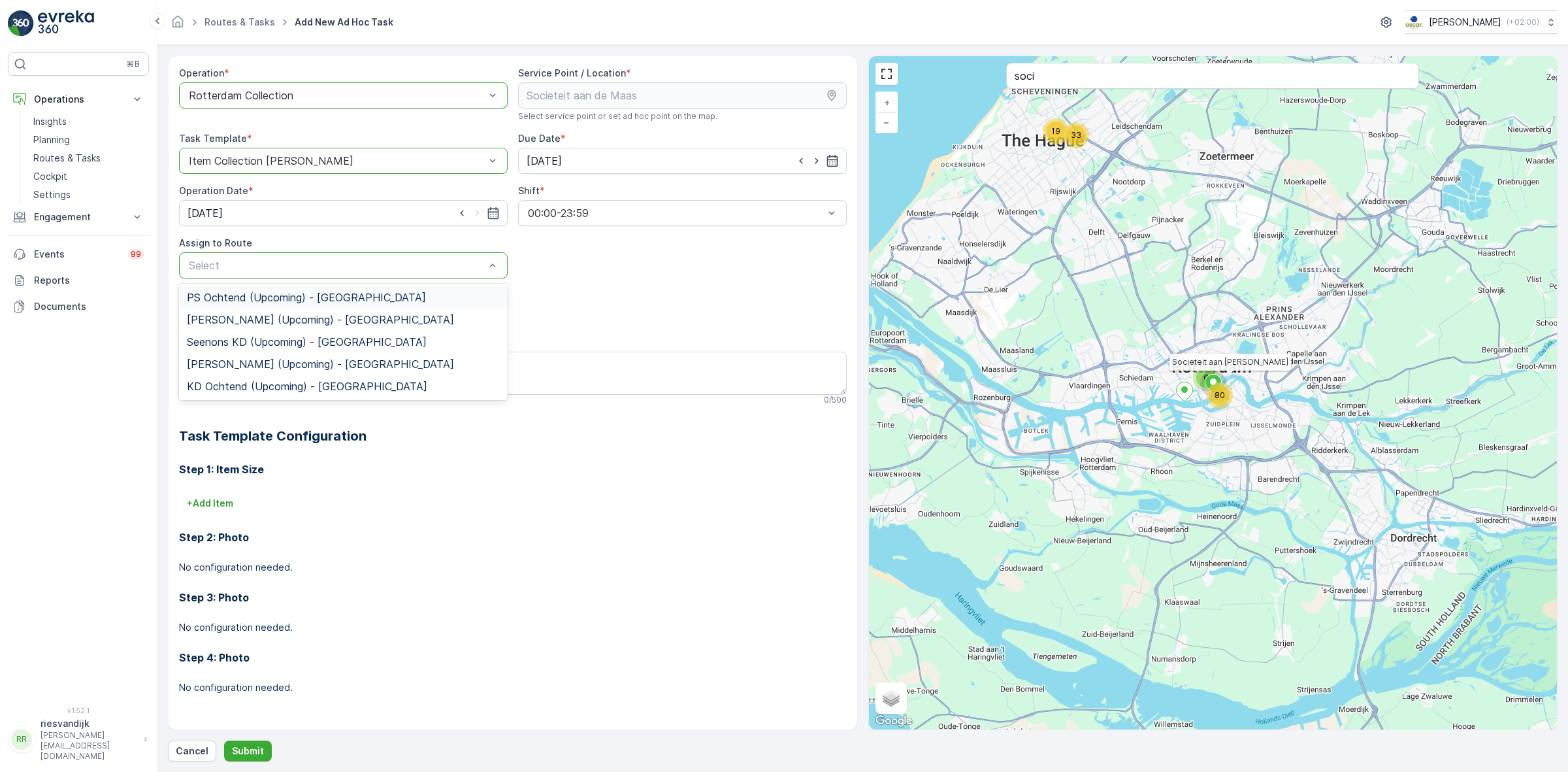
click at [346, 302] on span "PS Ochtend (Upcoming) - Rotterdam" at bounding box center [306, 298] width 239 height 12
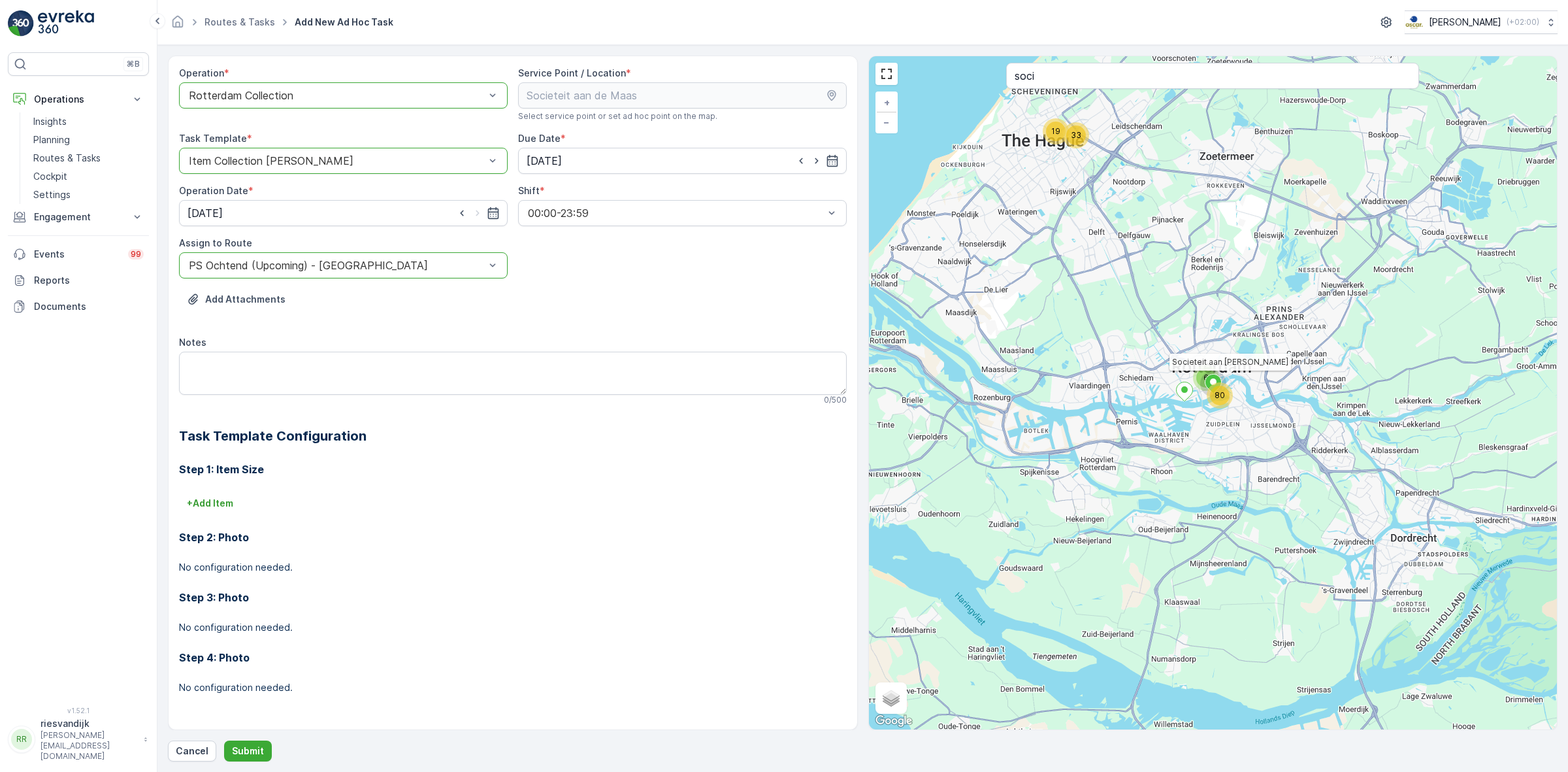
click at [417, 321] on div "Add Attachments" at bounding box center [513, 308] width 668 height 37
click at [337, 375] on textarea "Notes" at bounding box center [513, 373] width 668 height 43
type textarea "G"
type textarea "Graag 10 lege swill 23L plaatsen."
click at [246, 750] on p "Submit" at bounding box center [248, 751] width 32 height 13
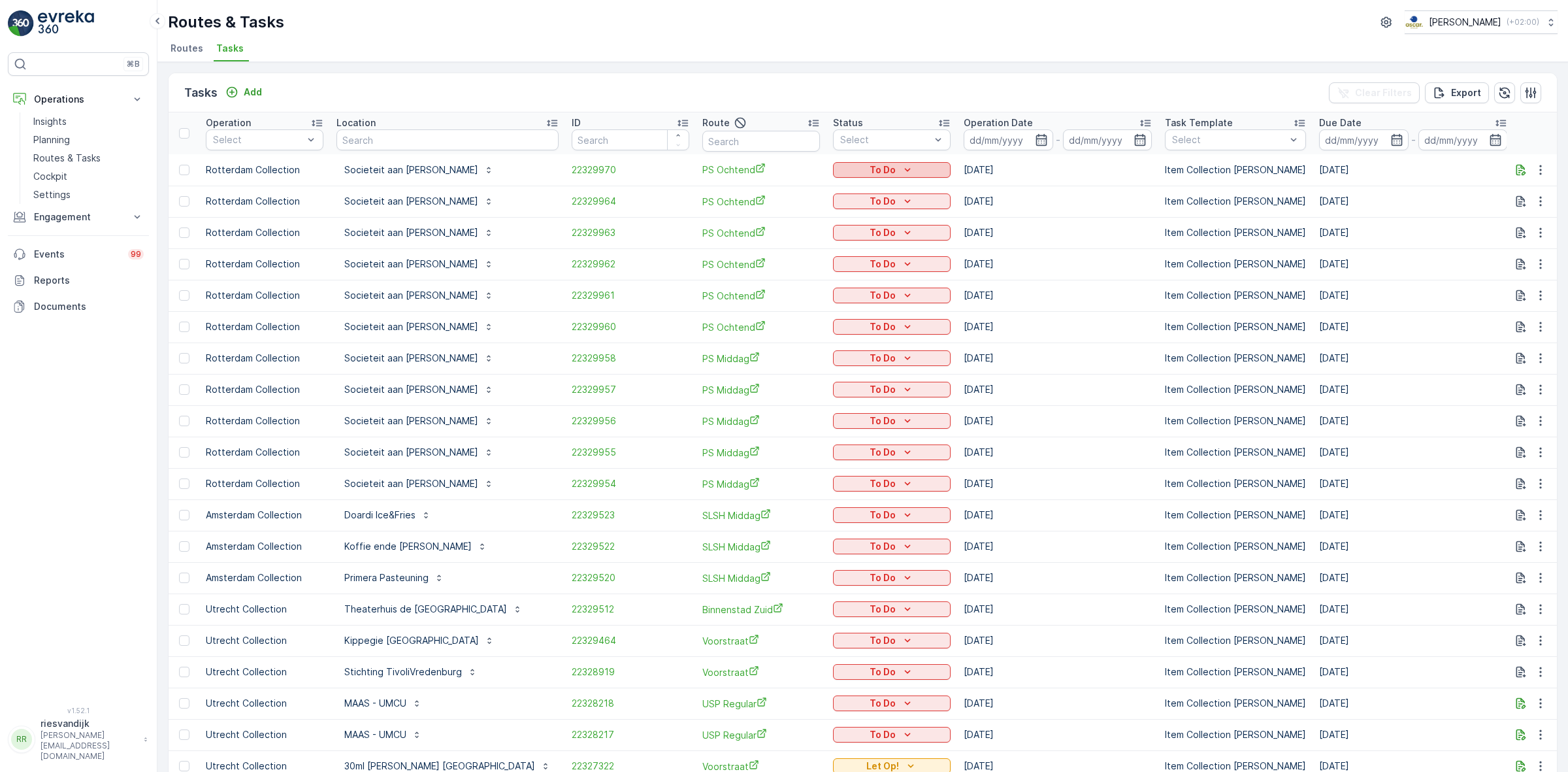
click at [870, 167] on p "To Do" at bounding box center [883, 170] width 26 height 13
click at [845, 85] on div "Tasks Add Clear Filters Export" at bounding box center [863, 93] width 1388 height 39
click at [901, 171] on icon "To Do" at bounding box center [907, 170] width 13 height 13
click at [825, 191] on span "Let Op!" at bounding box center [820, 189] width 33 height 13
click at [848, 49] on ul "Routes Tasks" at bounding box center [857, 51] width 1379 height 22
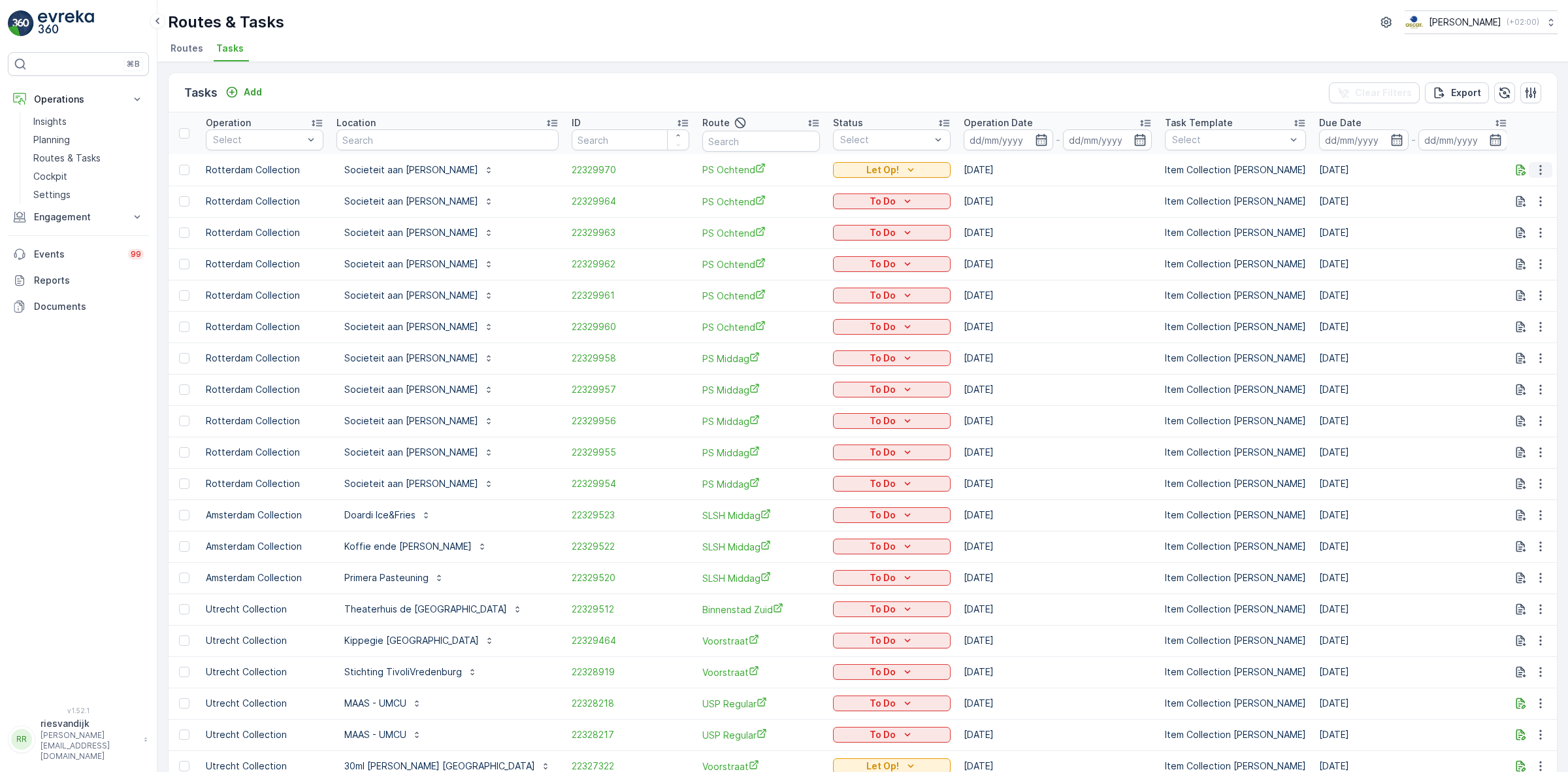
click at [1542, 171] on icon "button" at bounding box center [1540, 170] width 13 height 13
click at [1533, 227] on span "Change Route" at bounding box center [1507, 226] width 64 height 13
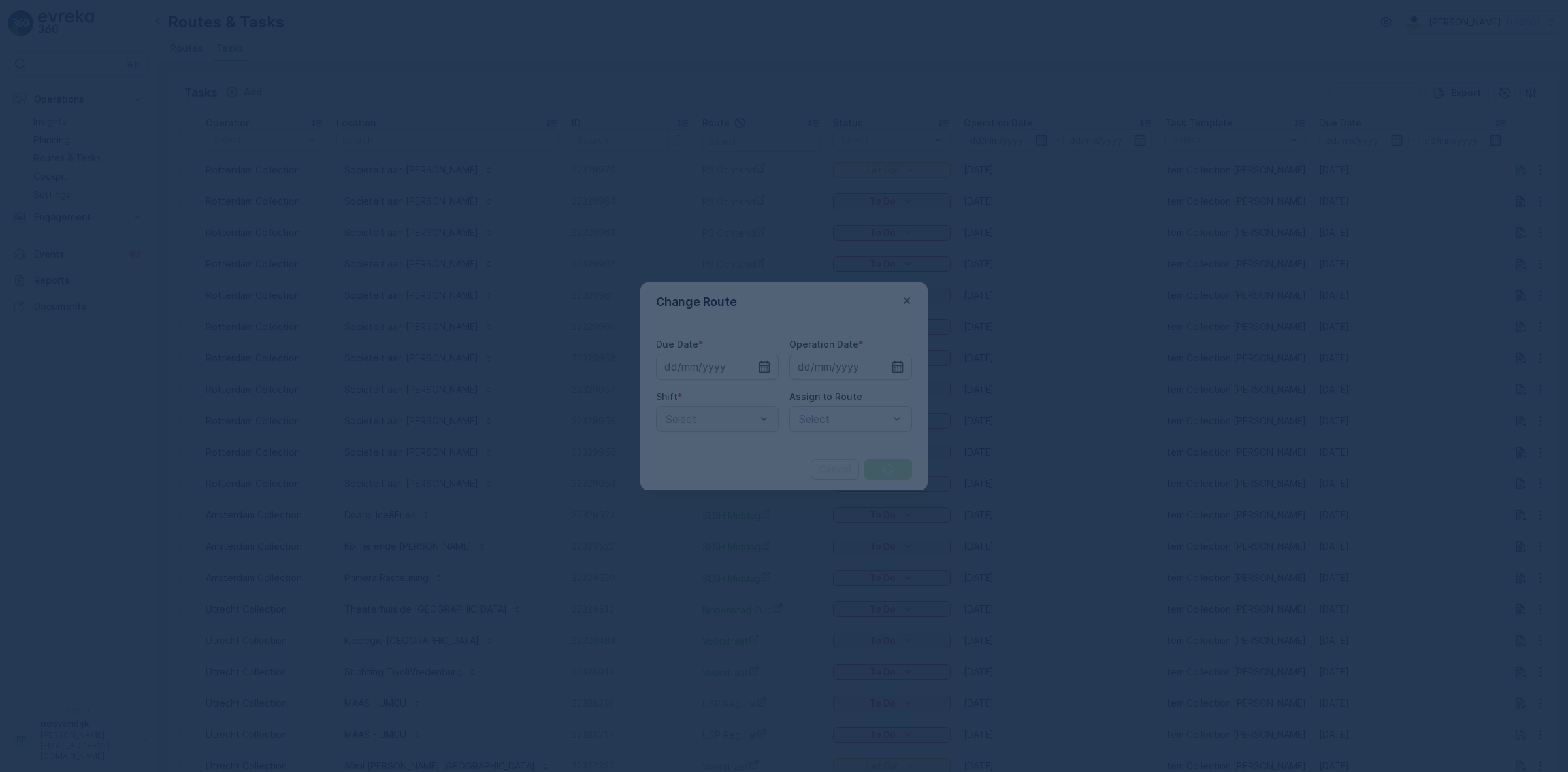
type input "13.10.2025"
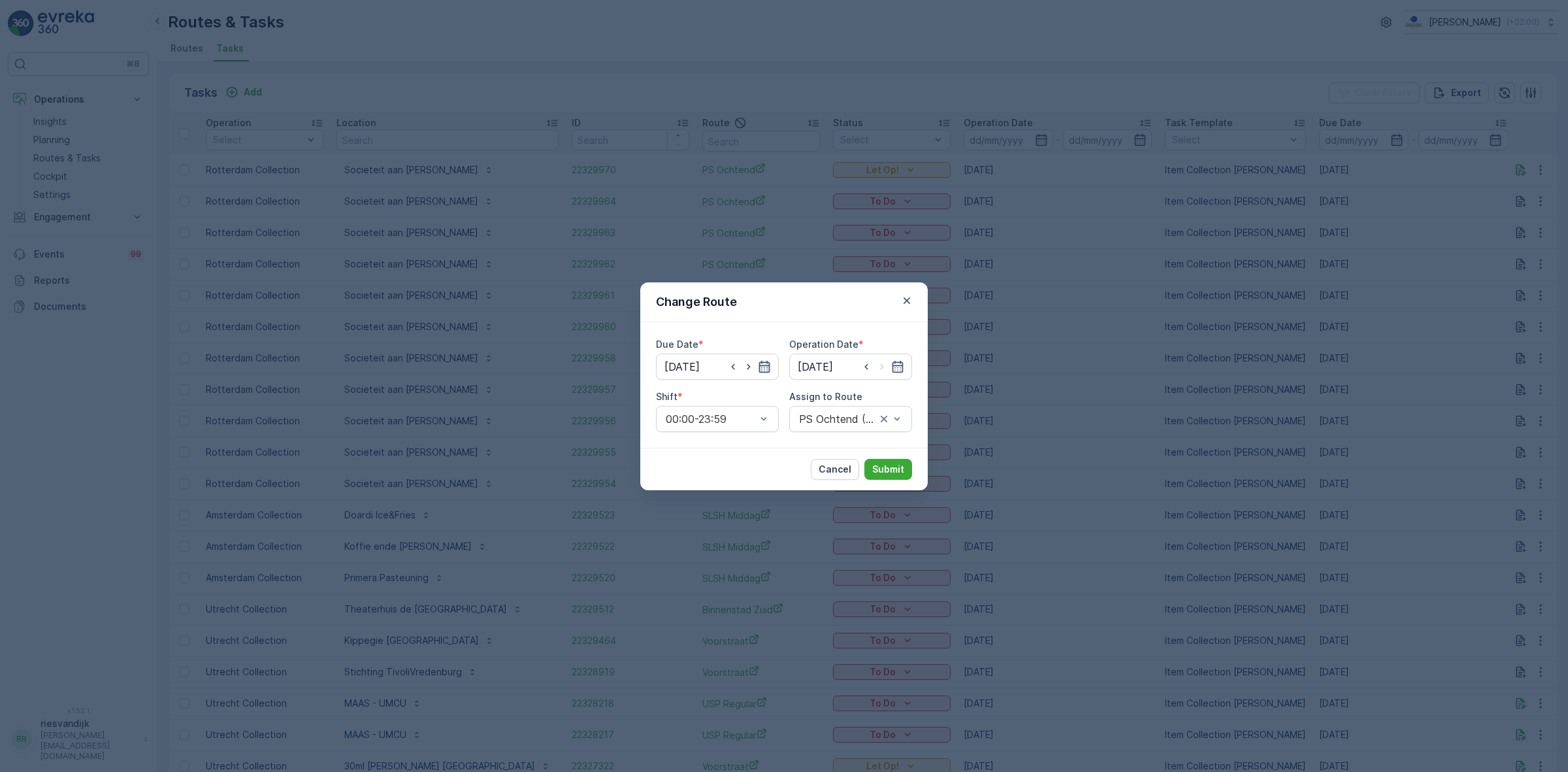
click at [765, 363] on icon "button" at bounding box center [764, 367] width 13 height 13
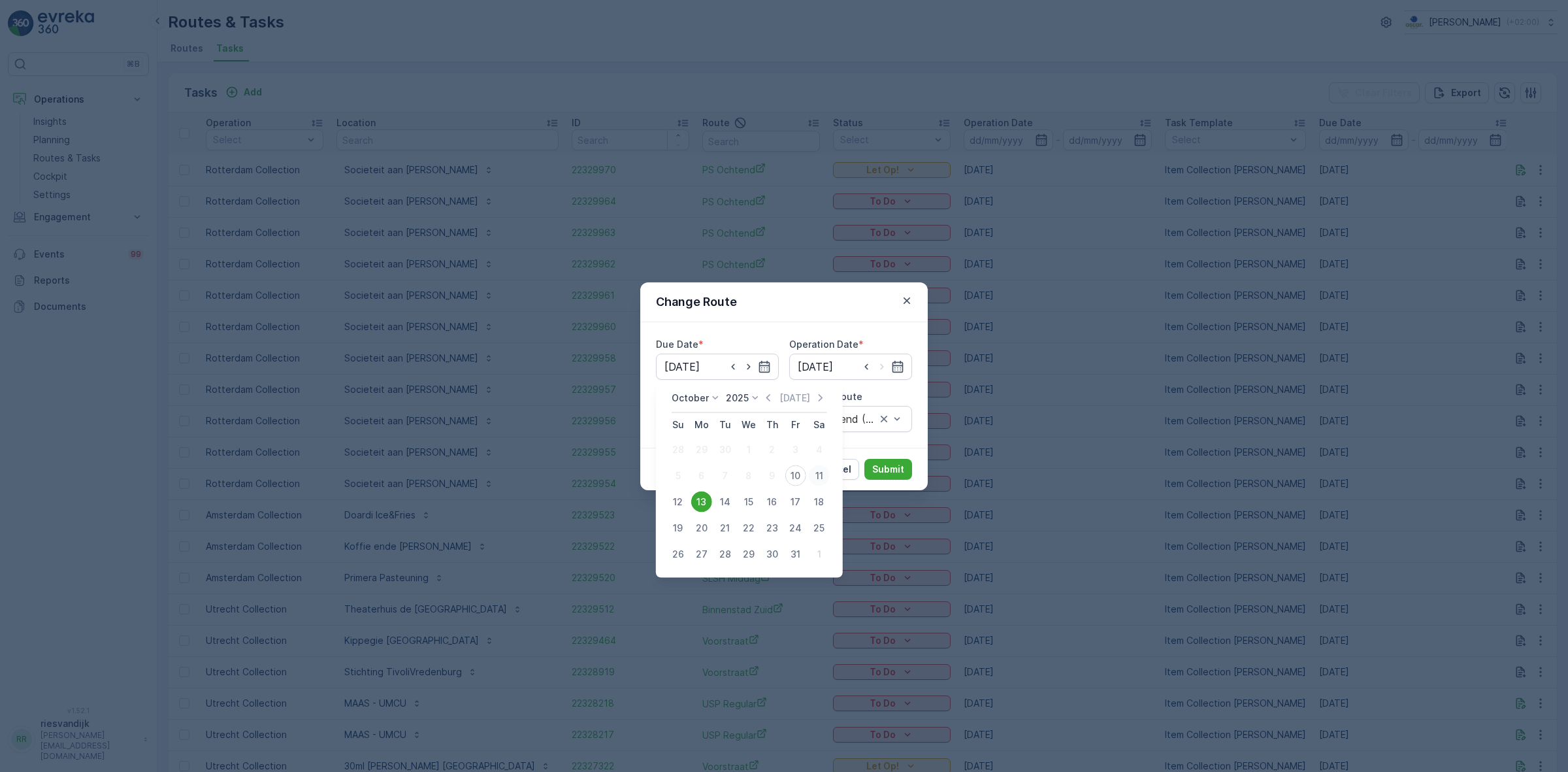
click at [819, 474] on div "11" at bounding box center [819, 476] width 21 height 21
type input "11.10.2025"
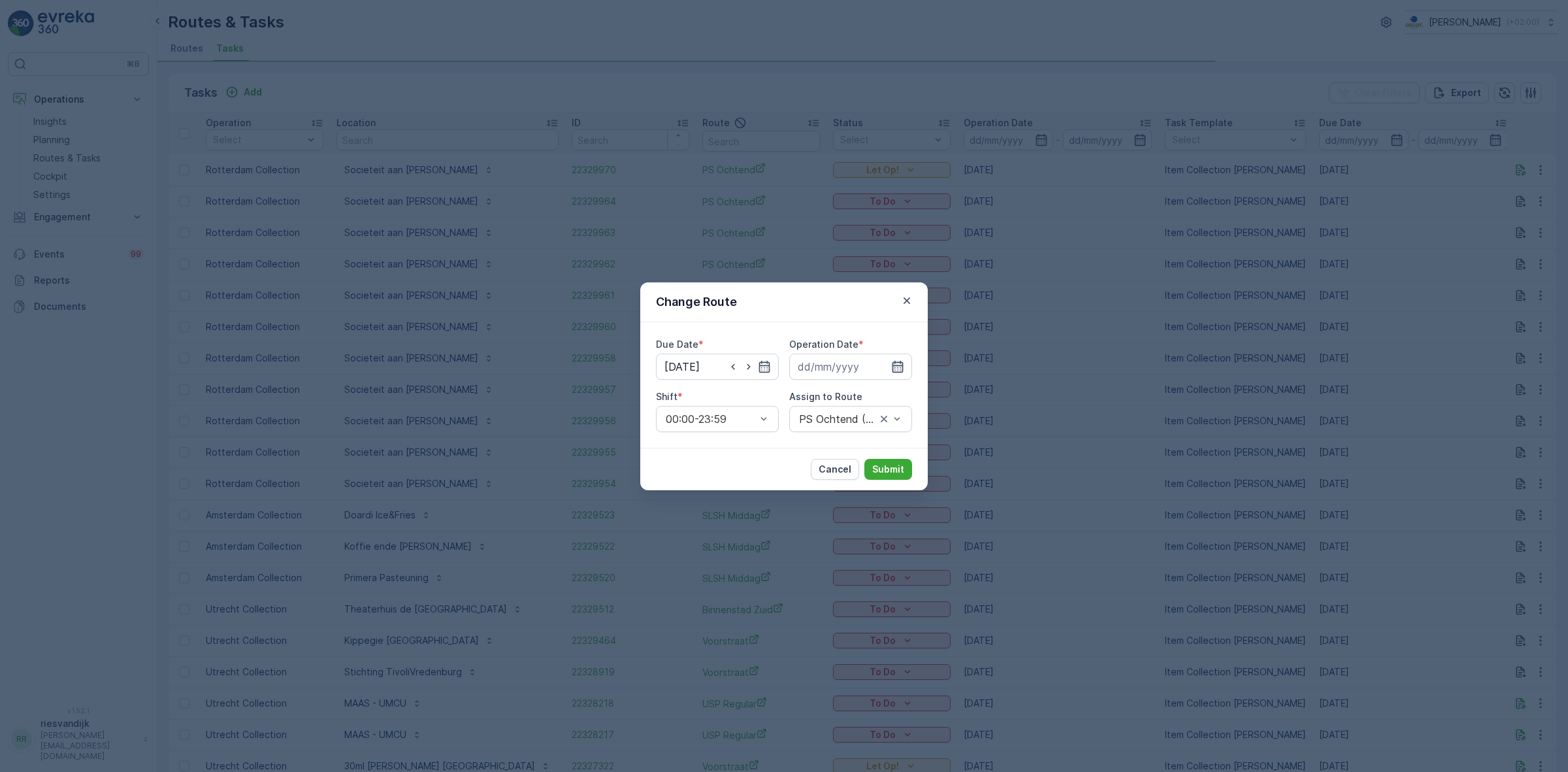
click at [895, 367] on icon "button" at bounding box center [897, 367] width 13 height 13
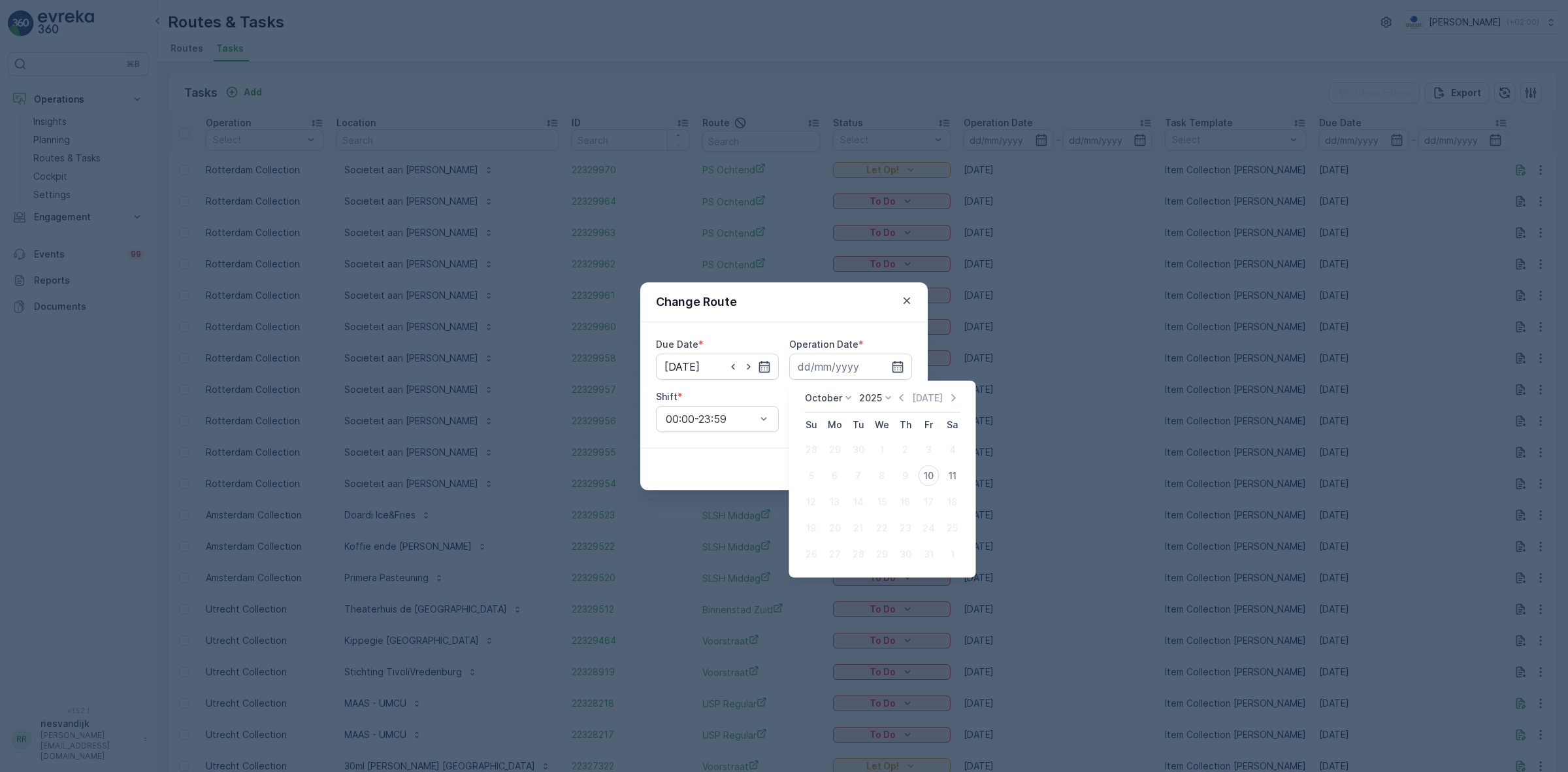
click at [945, 477] on div "11" at bounding box center [952, 476] width 21 height 21
type input "[DATE]"
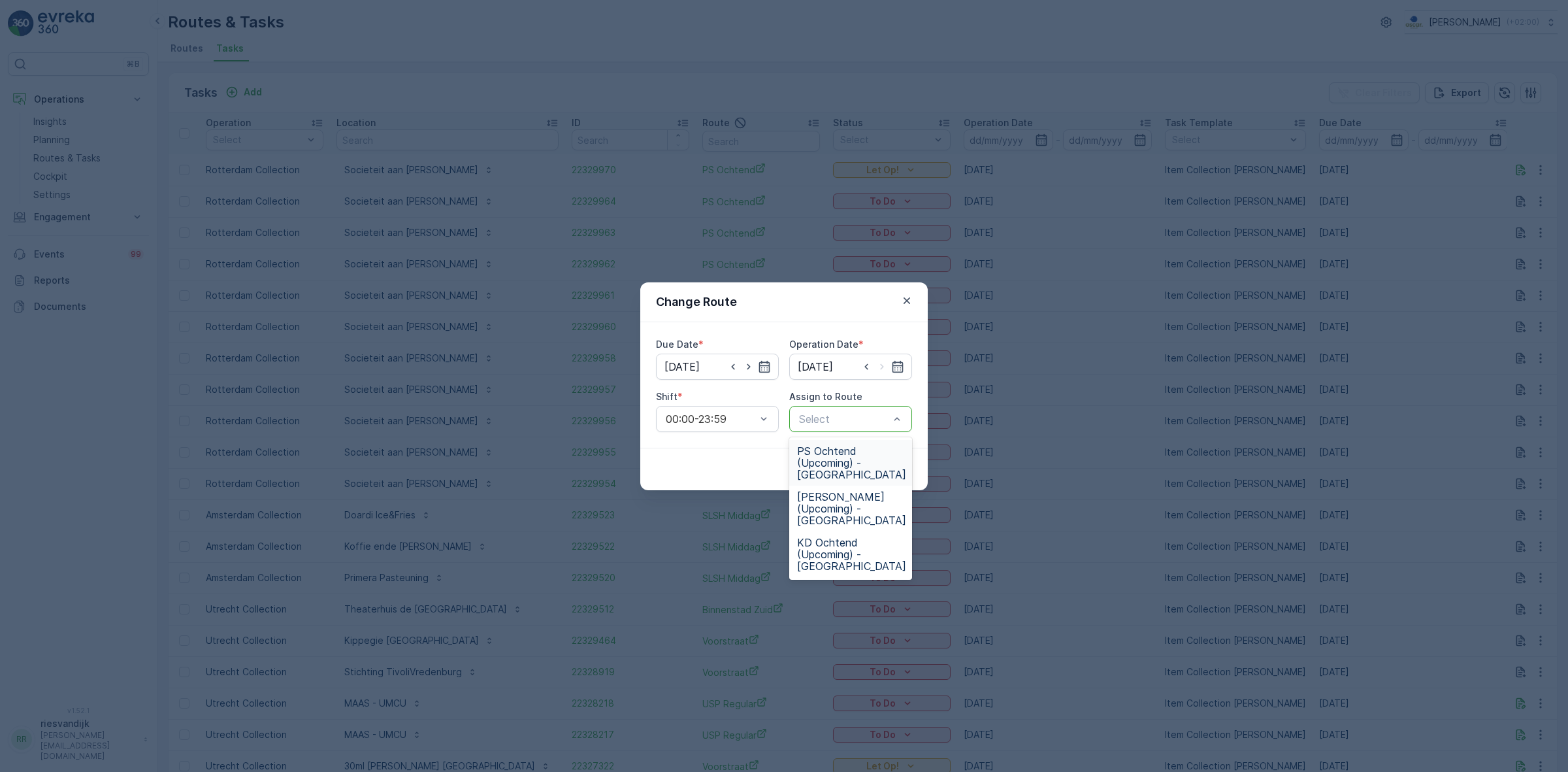
click at [859, 462] on span "PS Ochtend (Upcoming) - Rotterdam" at bounding box center [852, 463] width 109 height 35
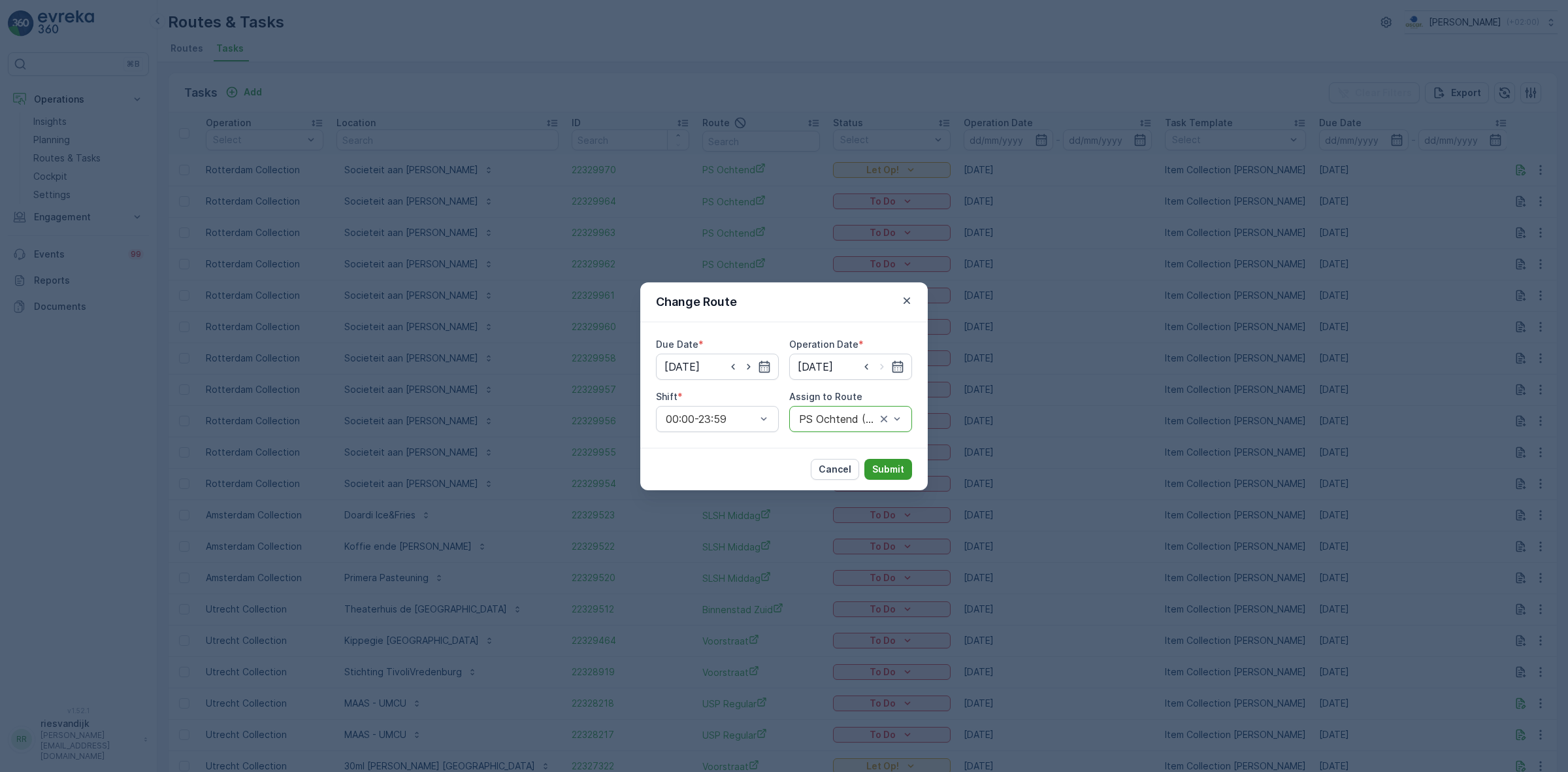
click at [876, 466] on p "Submit" at bounding box center [888, 470] width 32 height 13
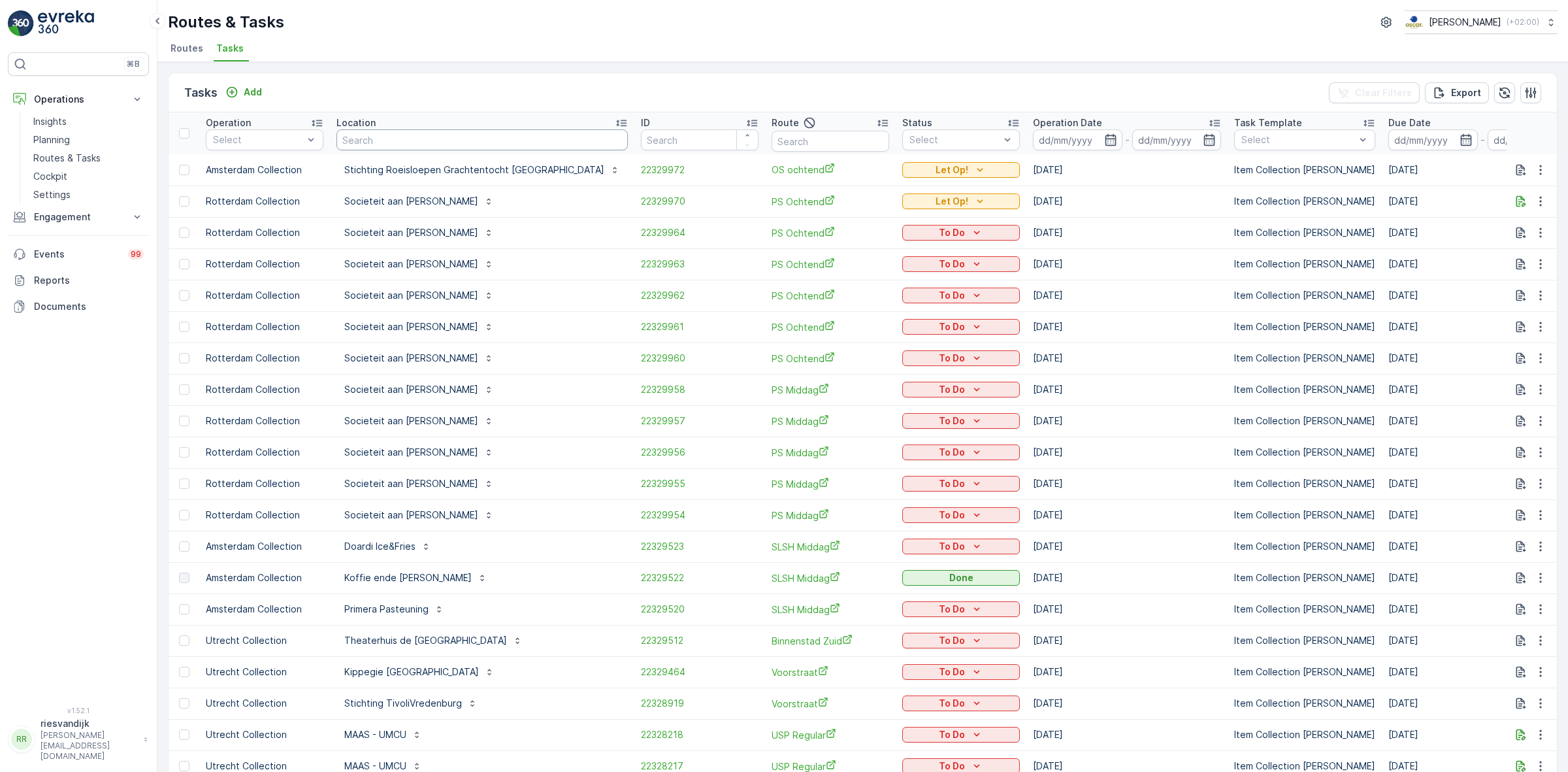
click at [466, 137] on input "text" at bounding box center [482, 140] width 292 height 21
type input "socie"
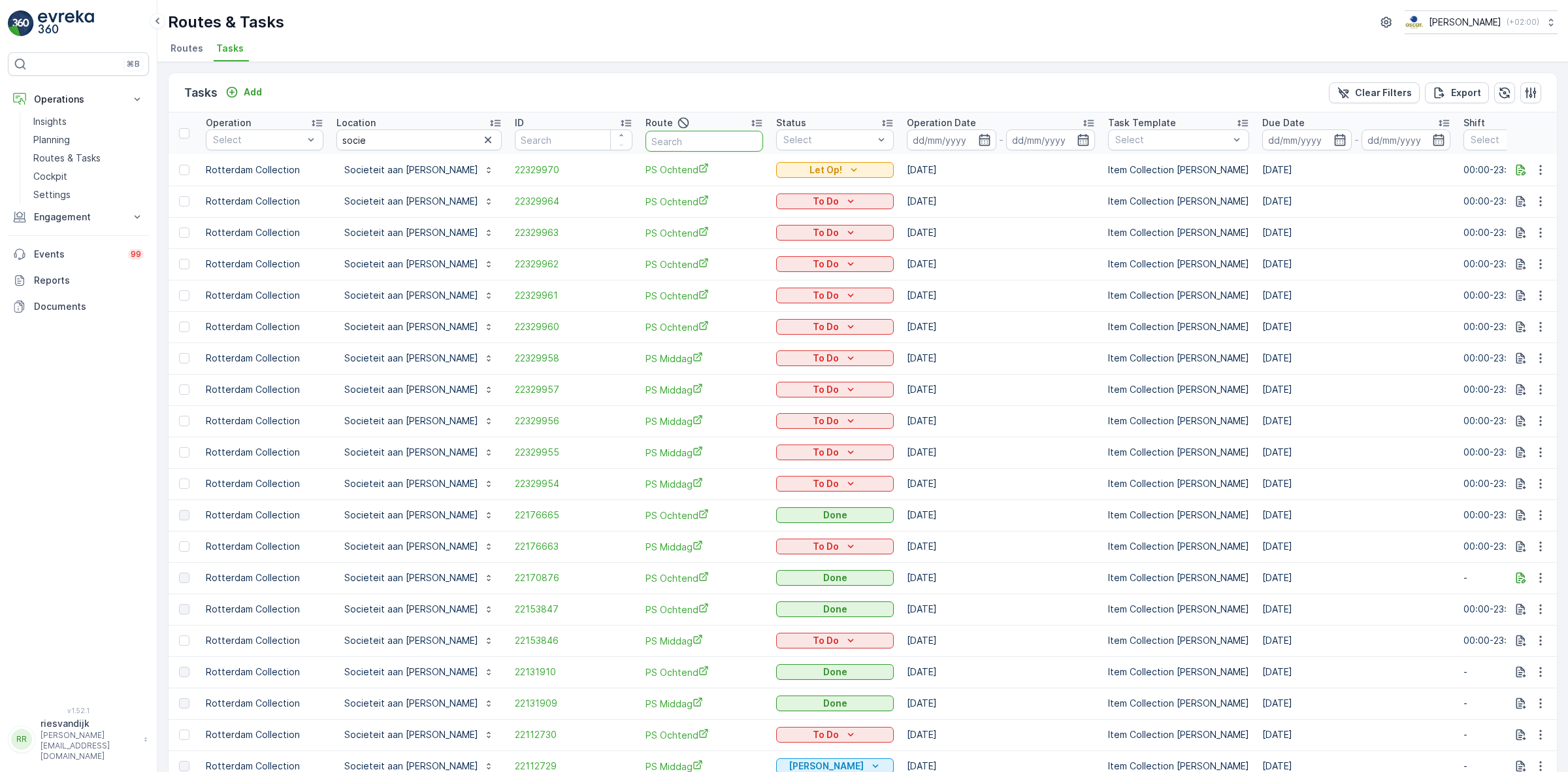
click at [690, 142] on input "text" at bounding box center [704, 141] width 117 height 21
type input "ocht"
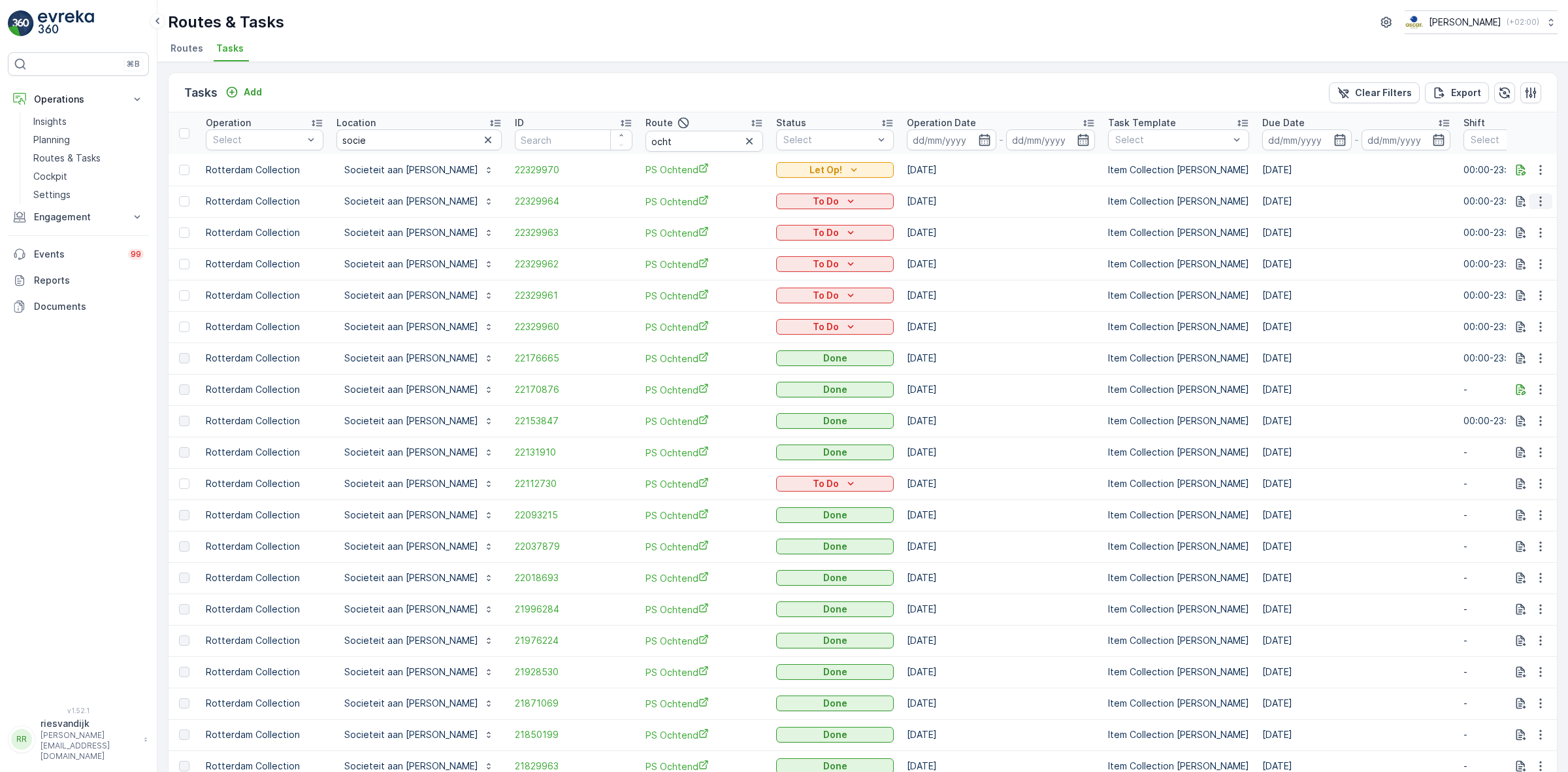
click at [1537, 207] on icon "button" at bounding box center [1540, 201] width 13 height 13
click at [1519, 250] on div "Change Route" at bounding box center [1519, 258] width 98 height 18
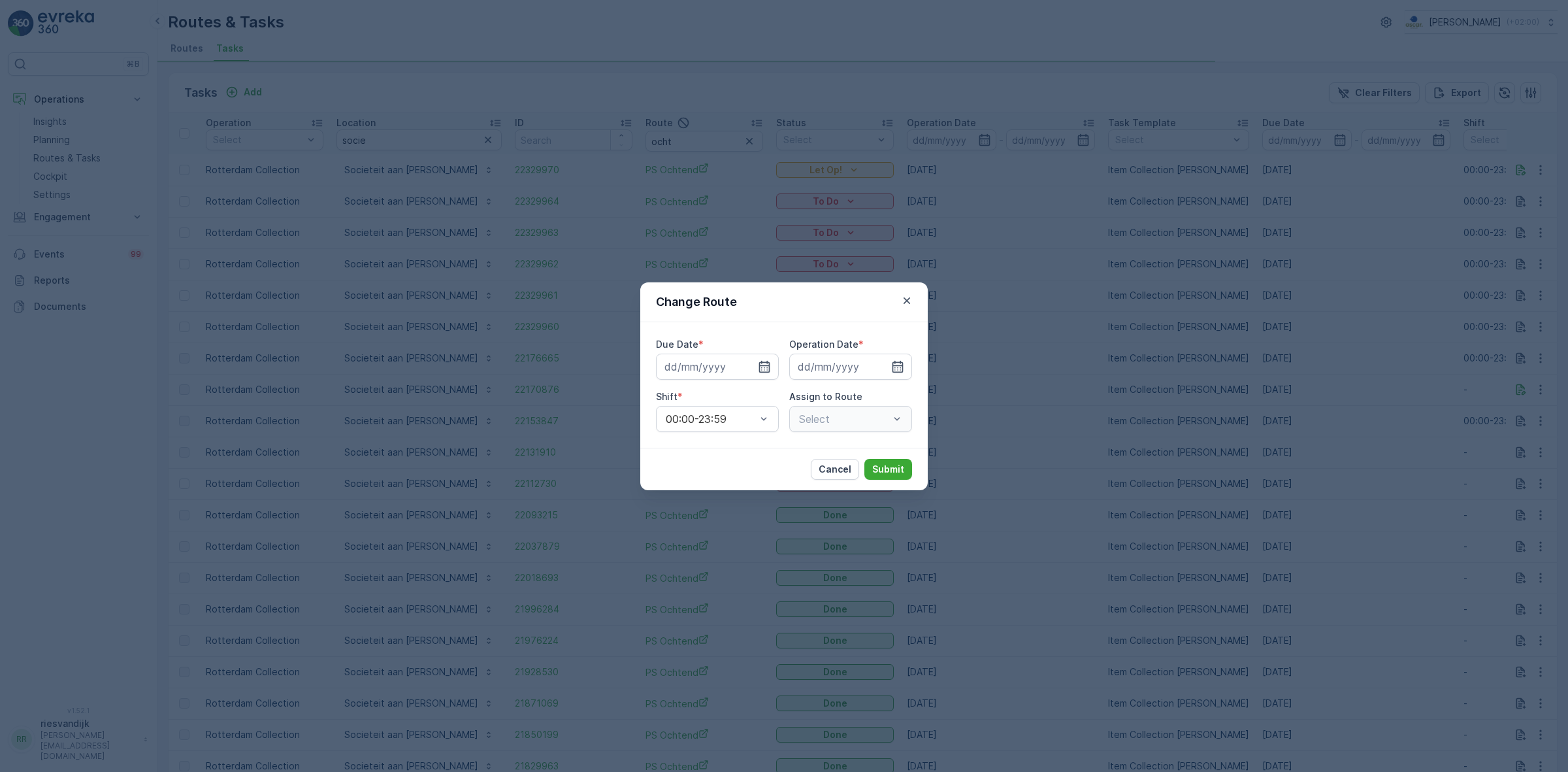
type input "[DATE]"
click at [764, 367] on icon "button" at bounding box center [764, 366] width 11 height 12
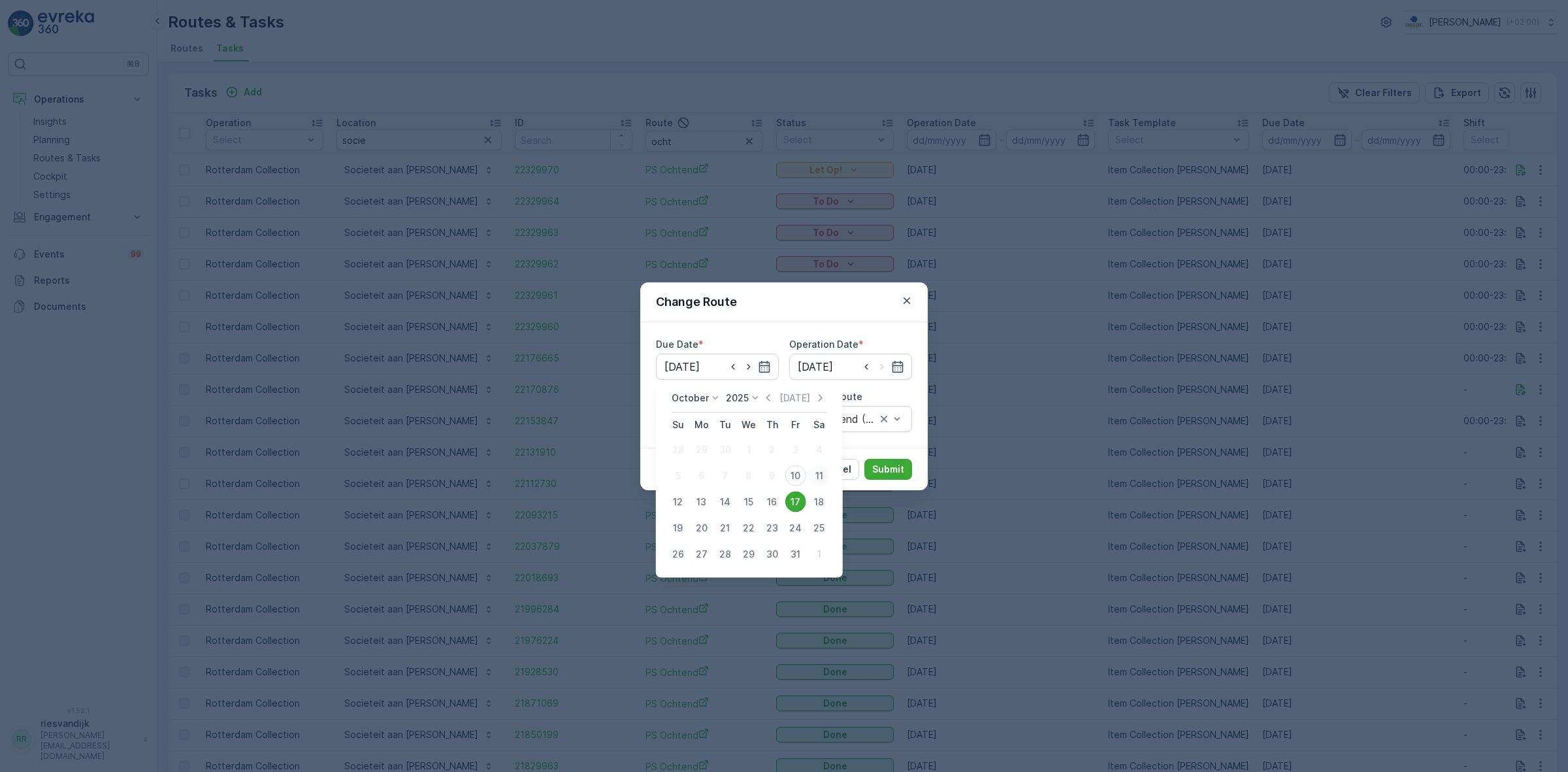
click at [809, 473] on div "11" at bounding box center [819, 476] width 21 height 21
type input "[DATE]"
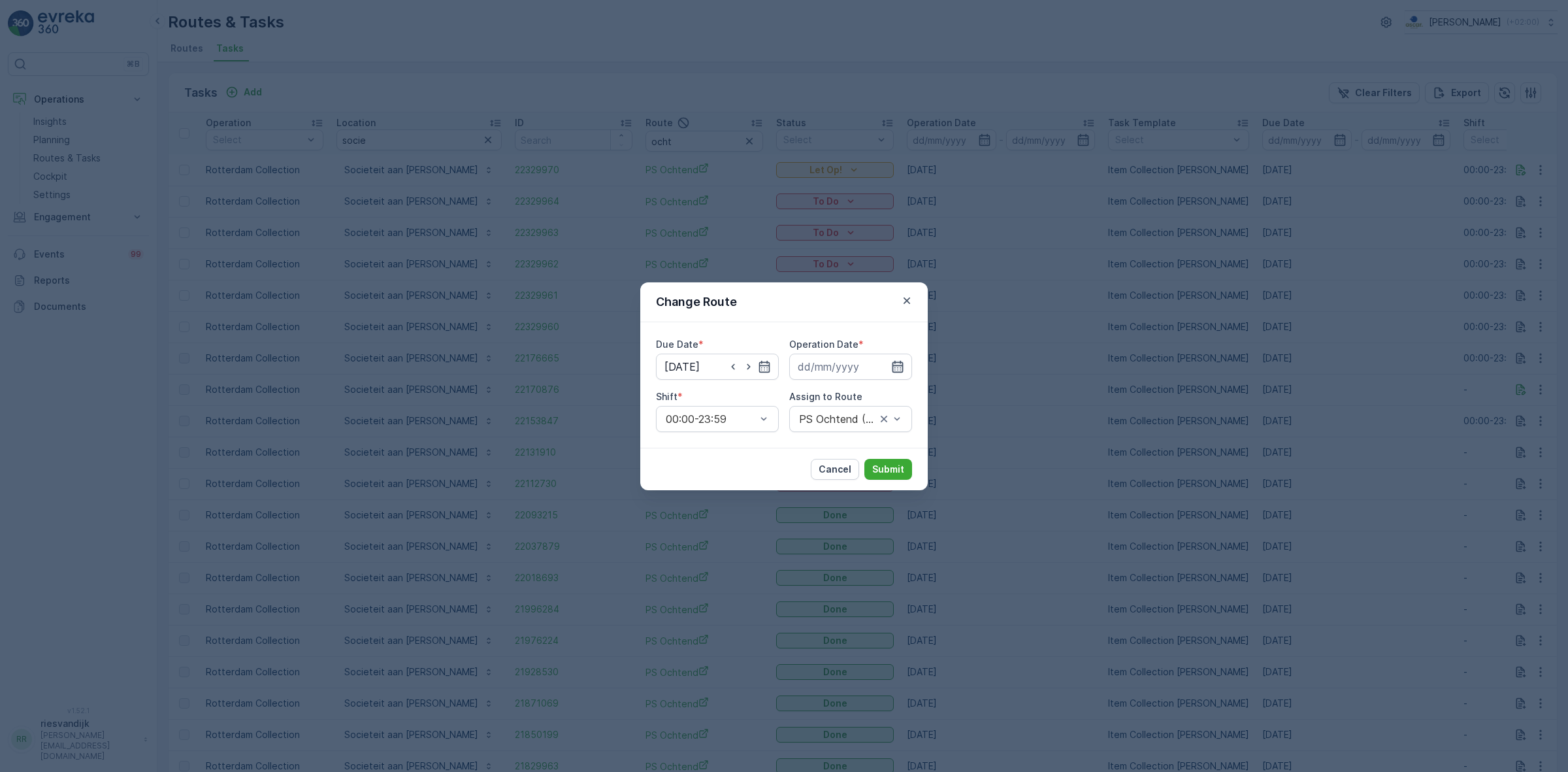
click at [892, 371] on icon "button" at bounding box center [897, 367] width 13 height 13
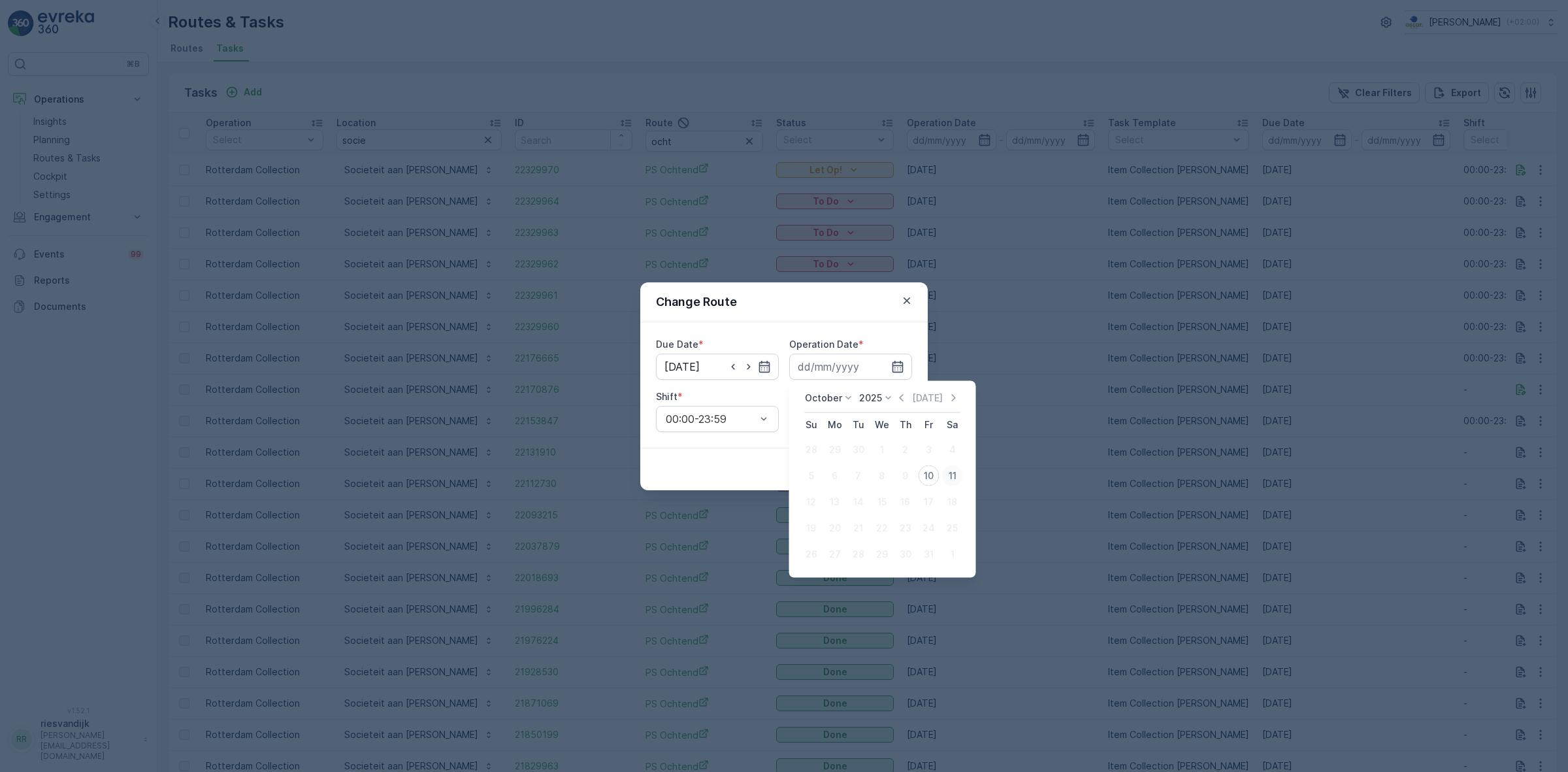
click at [952, 483] on div "11" at bounding box center [952, 476] width 21 height 21
type input "[DATE]"
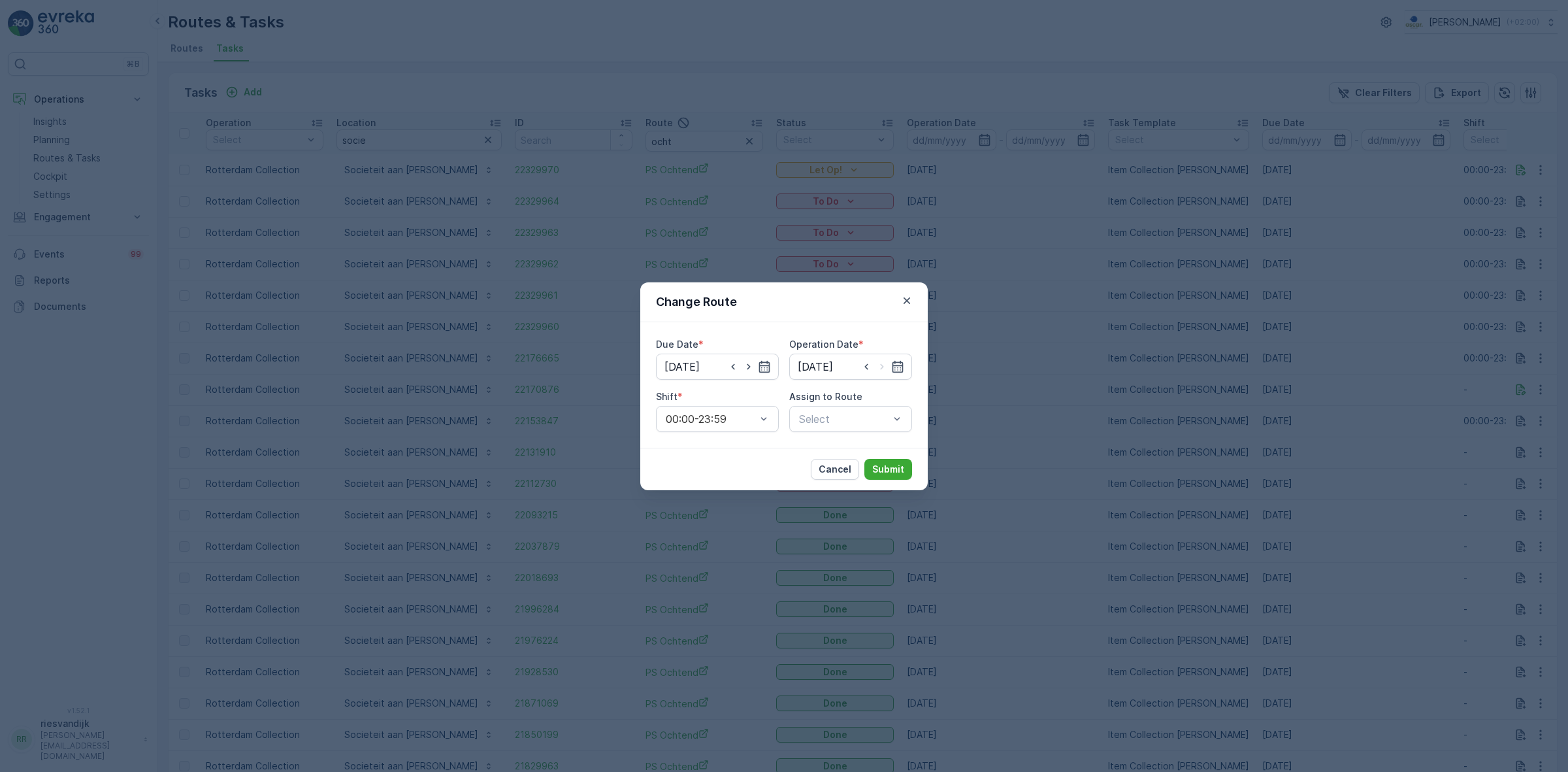
click at [899, 332] on div "Due Date * 11.10.2025 Operation Date * 11.10.2025 Shift * 00:00-23:59 Assign to…" at bounding box center [784, 384] width 288 height 125
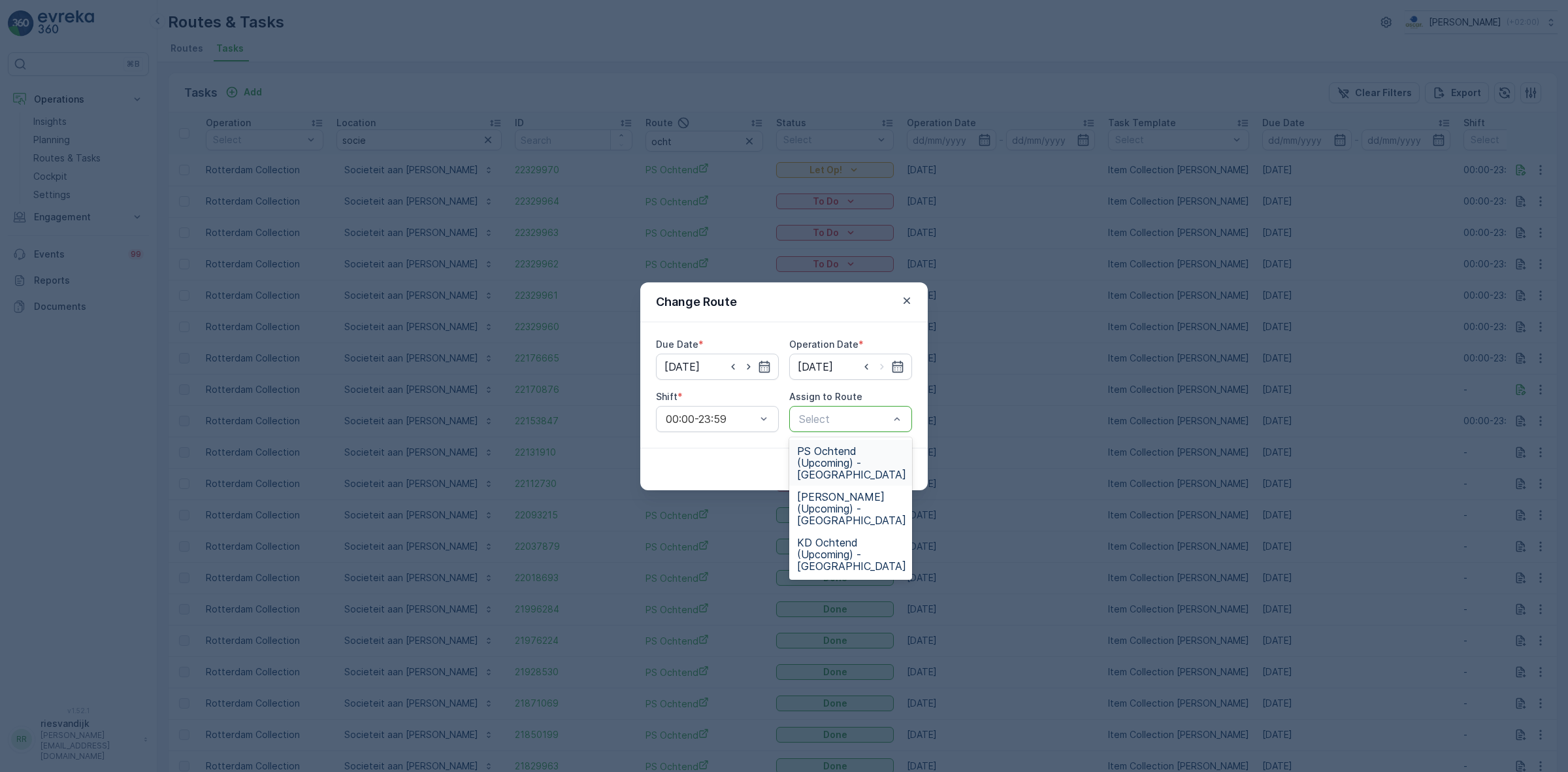
click at [872, 466] on span "PS Ochtend (Upcoming) - Rotterdam" at bounding box center [852, 463] width 109 height 35
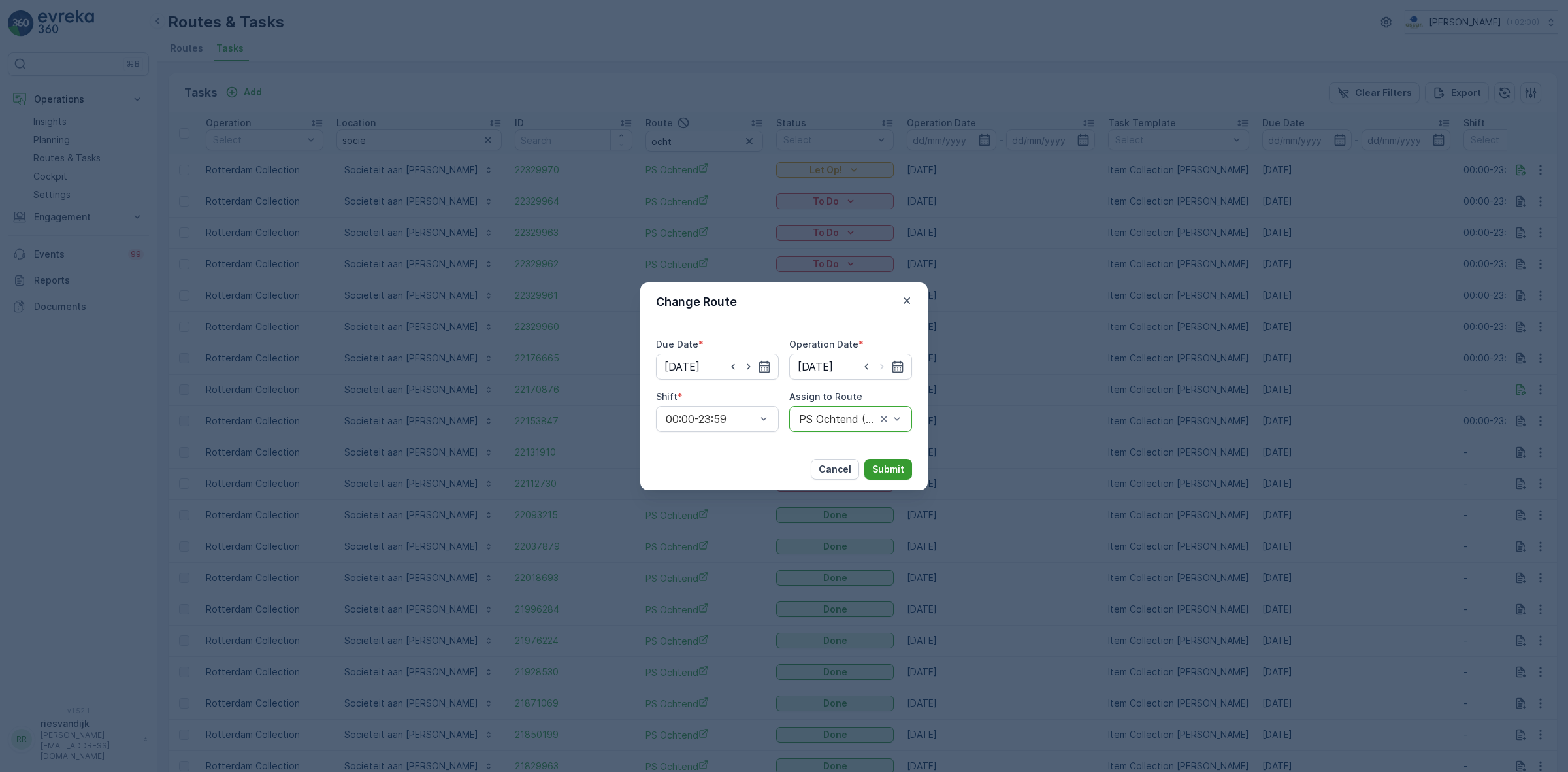
click at [890, 470] on p "Submit" at bounding box center [888, 470] width 32 height 13
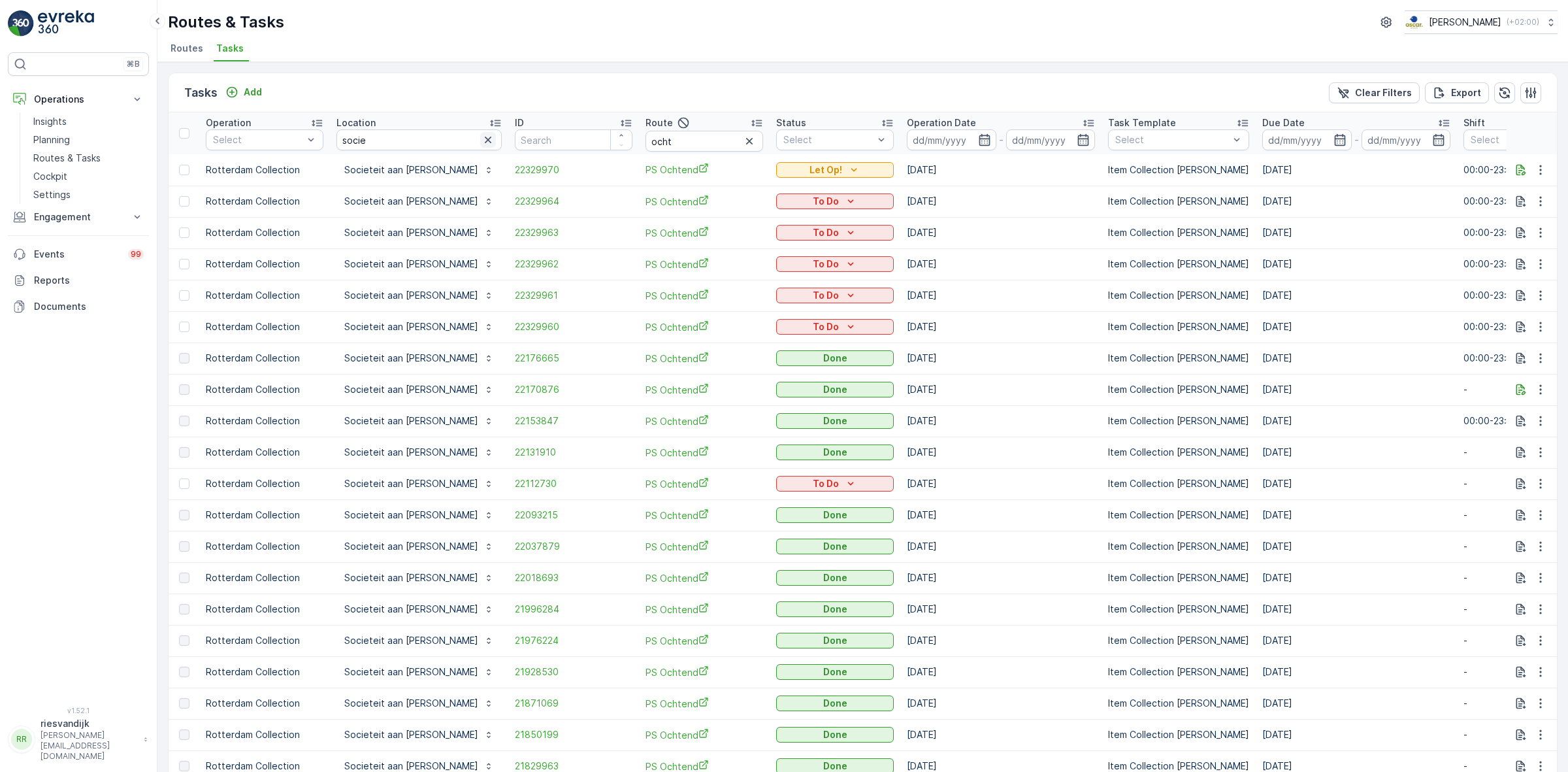
click at [482, 135] on icon "button" at bounding box center [488, 140] width 13 height 13
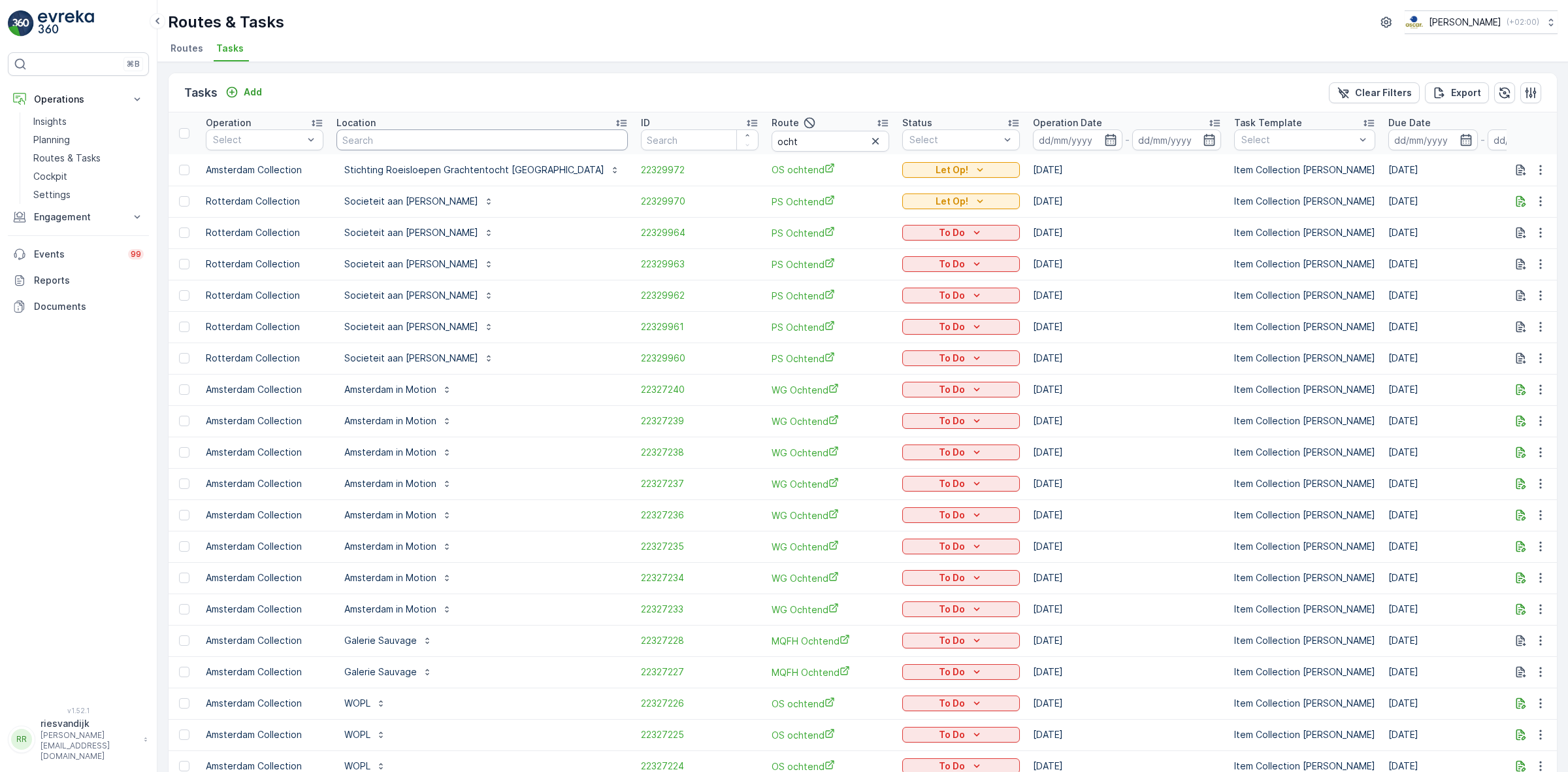
click at [396, 149] on input "text" at bounding box center [482, 140] width 292 height 21
type input "30ml"
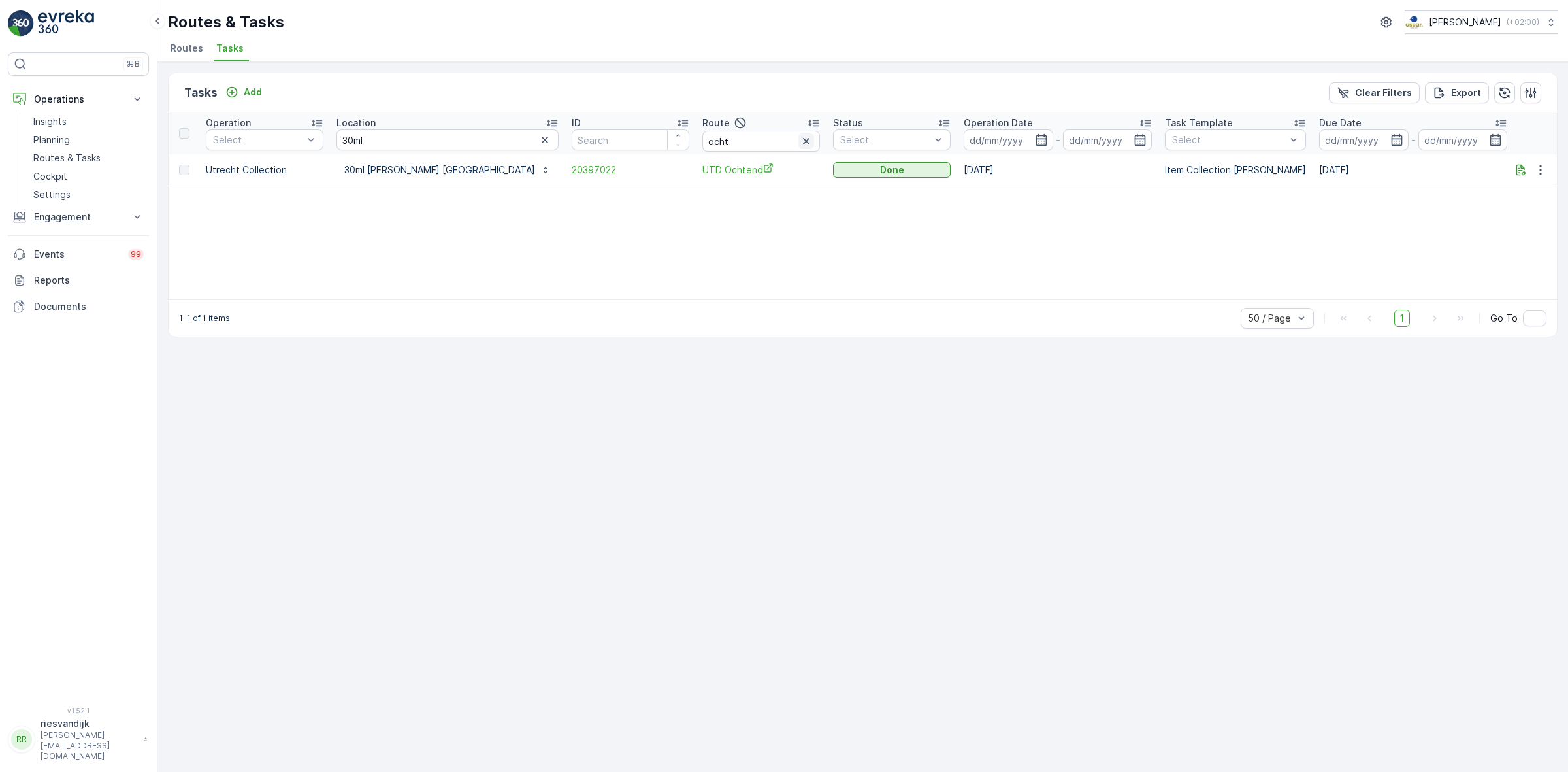
click at [800, 138] on icon "button" at bounding box center [806, 141] width 13 height 13
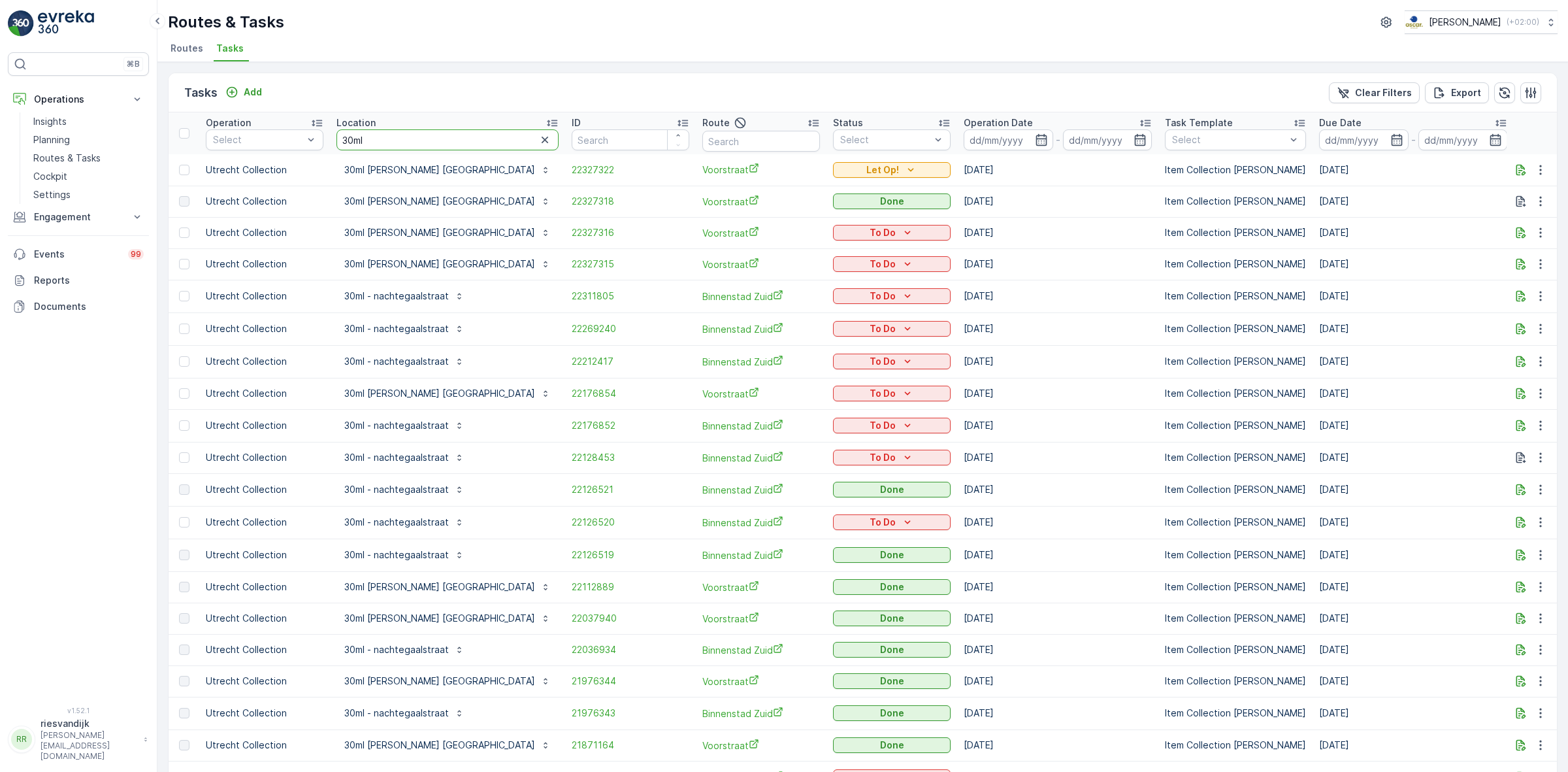
drag, startPoint x: 374, startPoint y: 140, endPoint x: 340, endPoint y: 140, distance: 34.0
click at [340, 140] on input "30ml" at bounding box center [447, 140] width 222 height 21
type input "brasser"
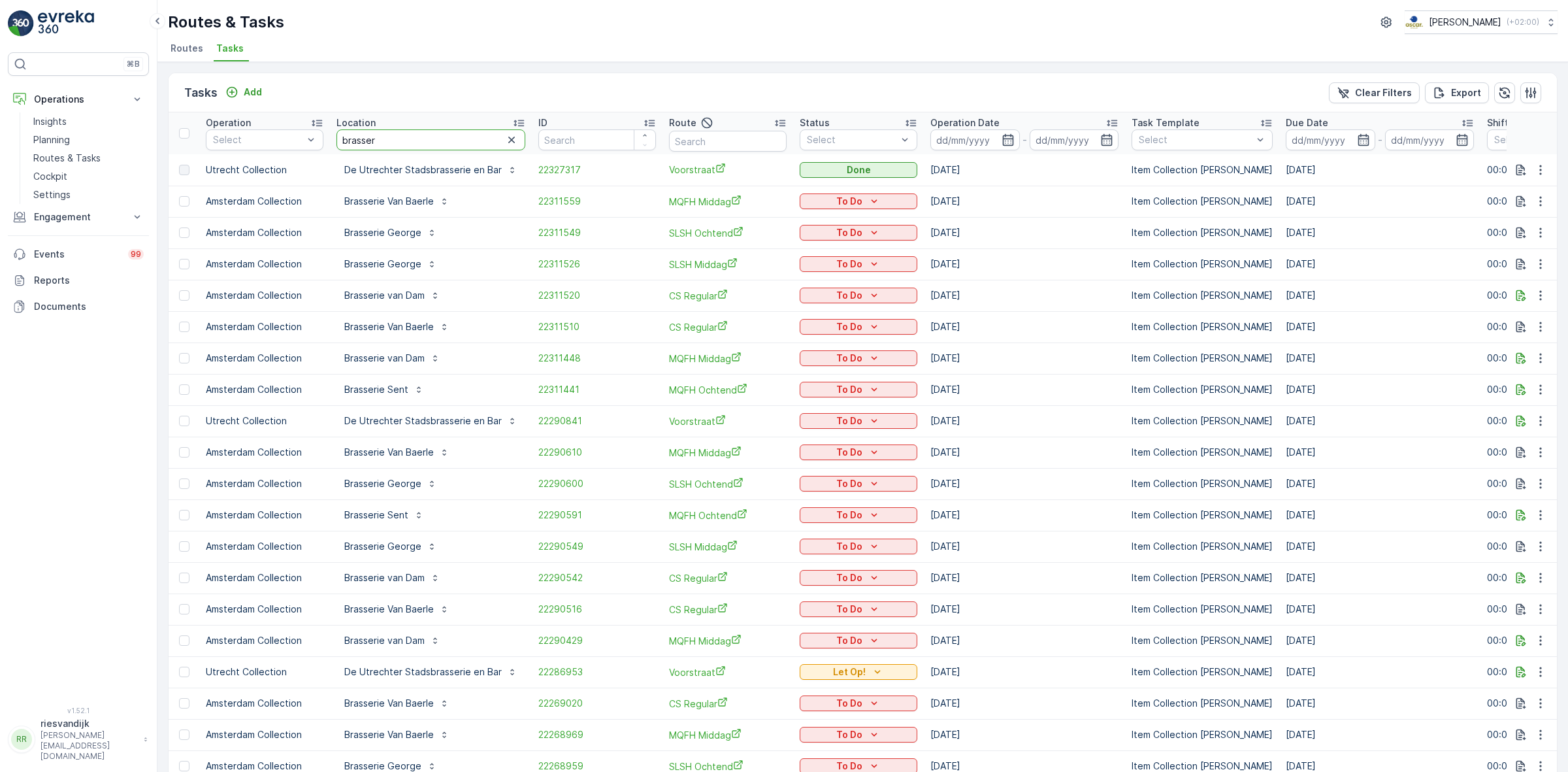
click at [430, 139] on input "brasser" at bounding box center [431, 140] width 189 height 21
type input "brasserie sent"
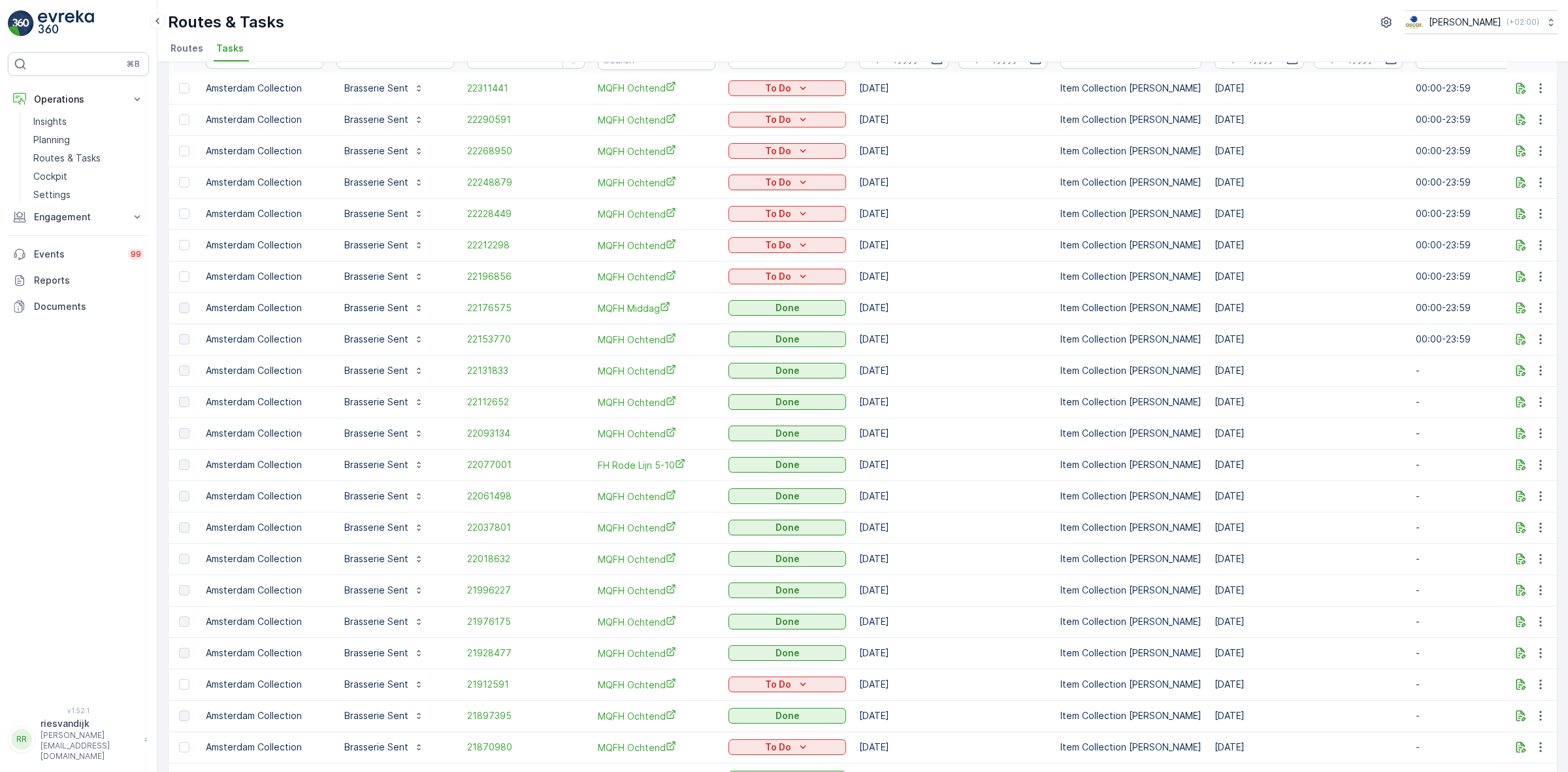
scroll to position [163, 0]
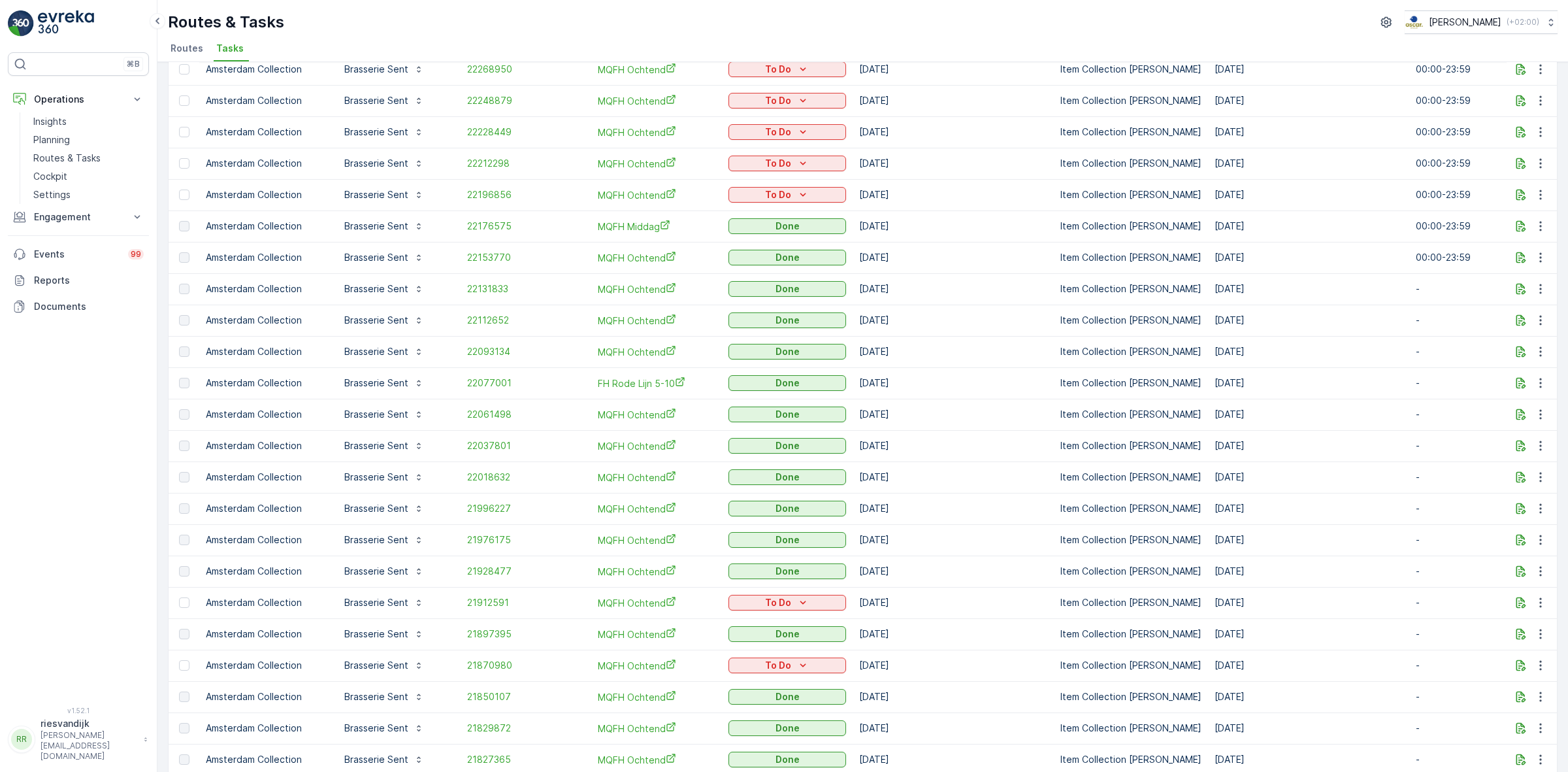
click at [230, 48] on span "Tasks" at bounding box center [230, 49] width 28 height 13
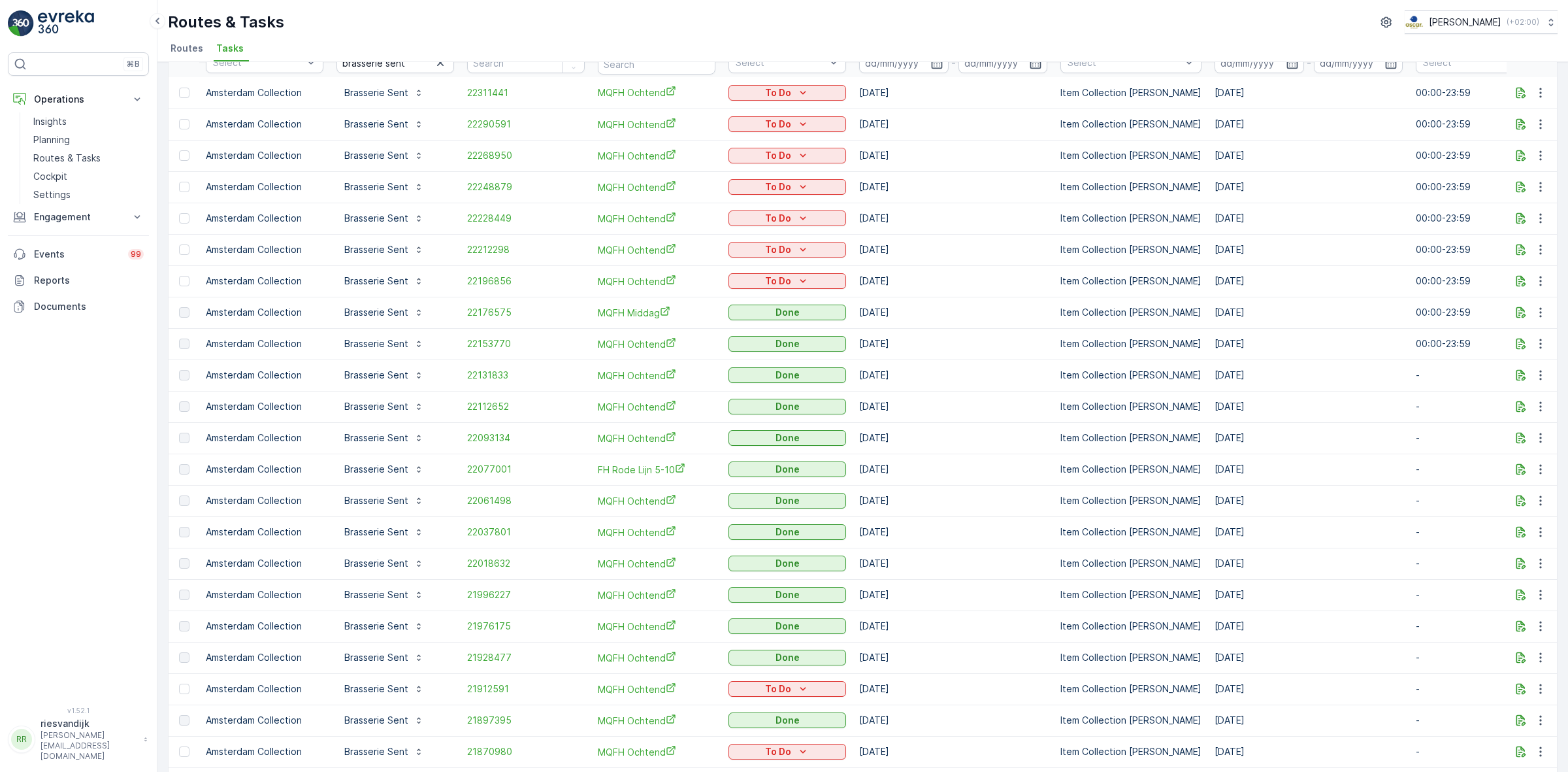
scroll to position [0, 0]
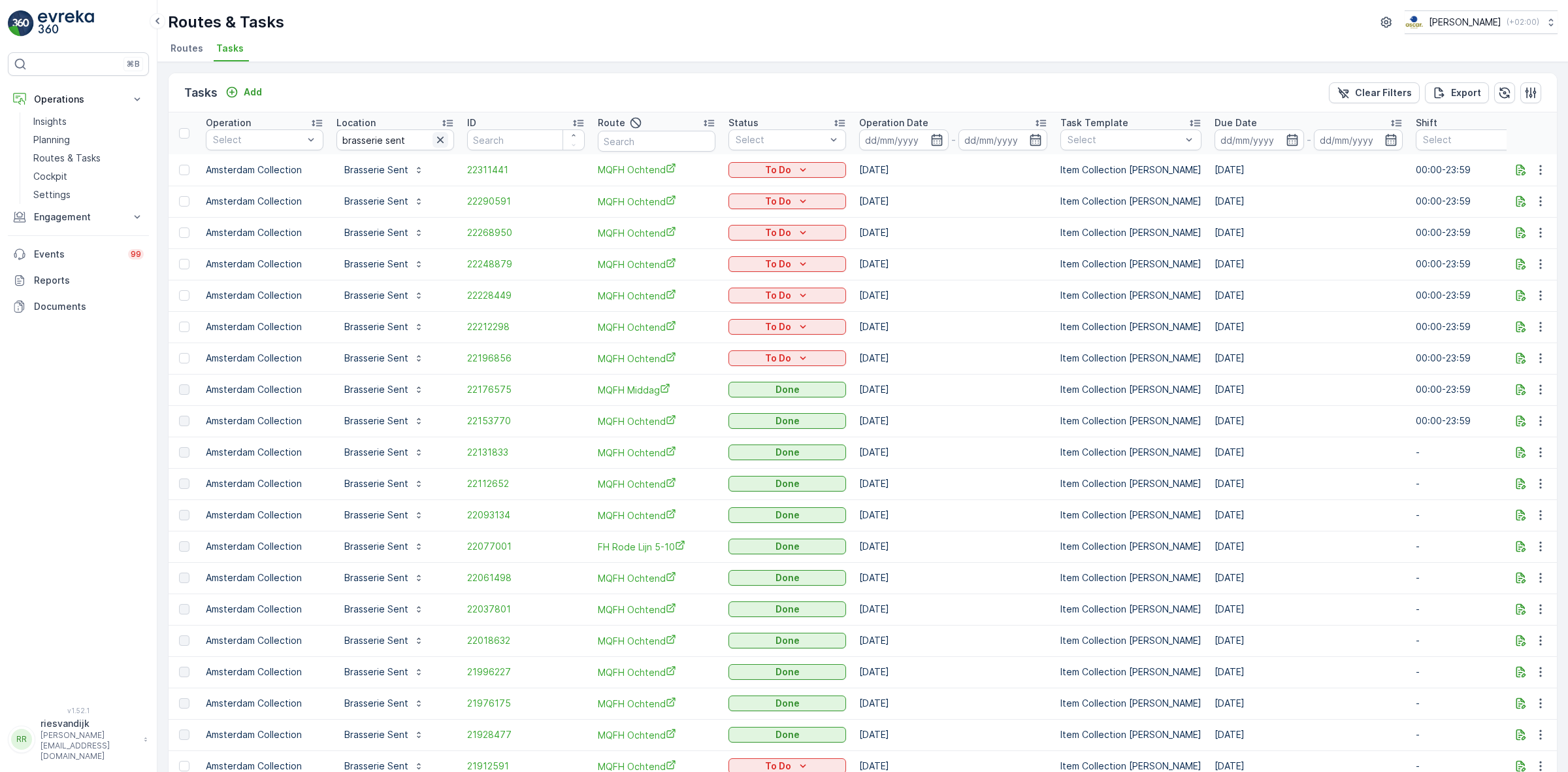
click at [440, 136] on icon "button" at bounding box center [441, 140] width 13 height 13
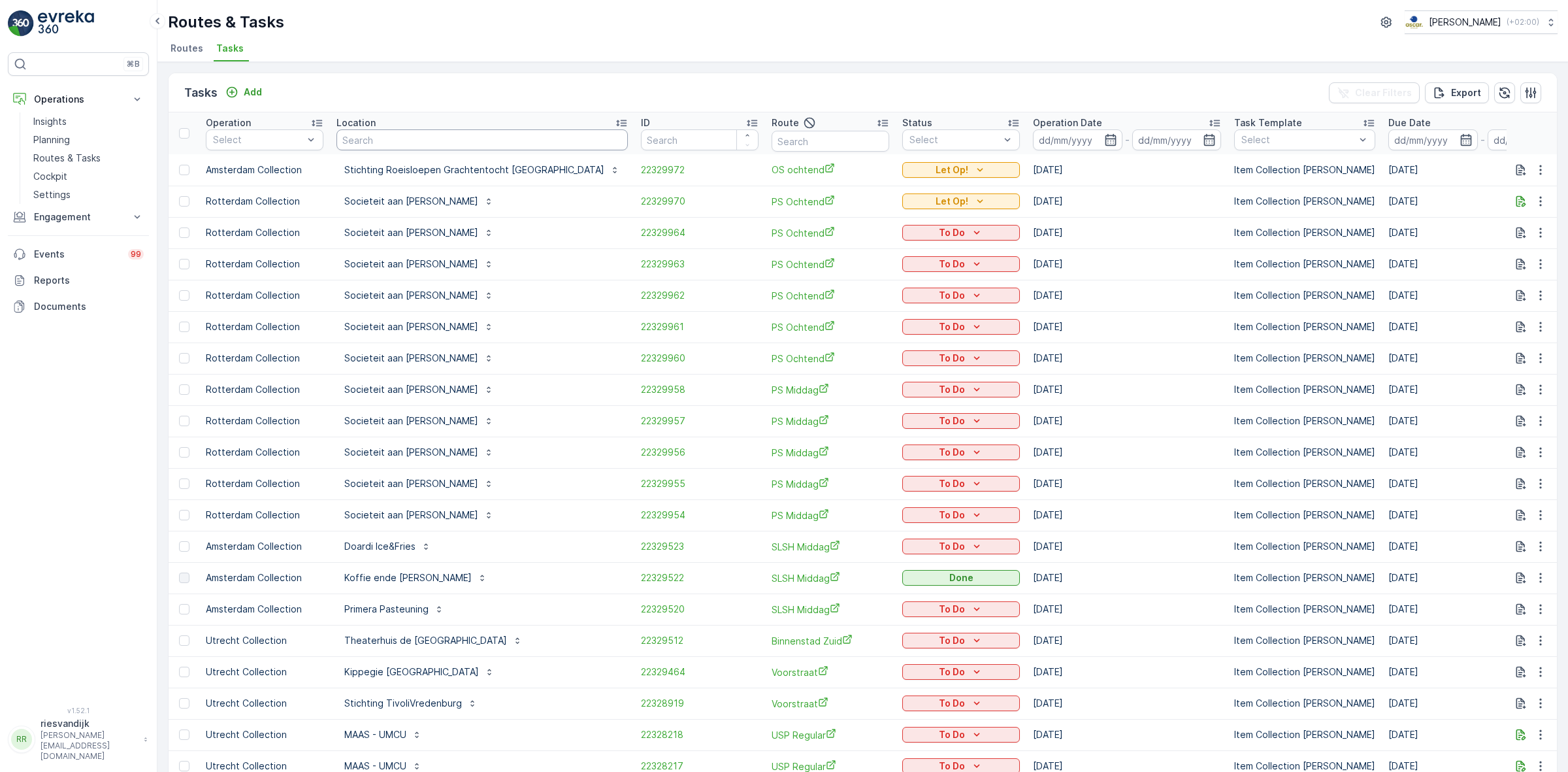
click at [413, 142] on input "text" at bounding box center [482, 140] width 292 height 21
type input "maas"
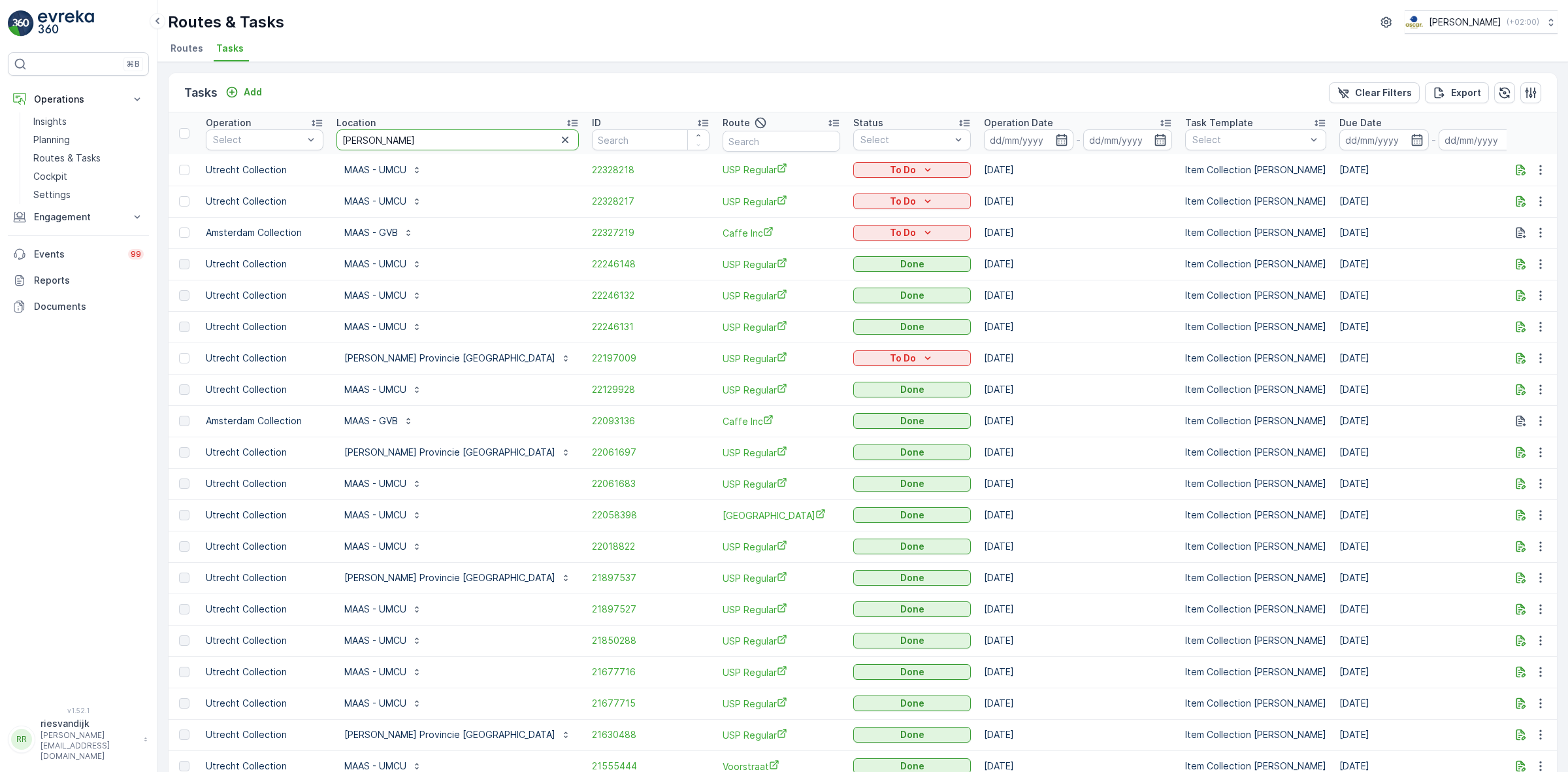
click at [399, 134] on input "maas" at bounding box center [458, 140] width 243 height 21
type input "maas pr"
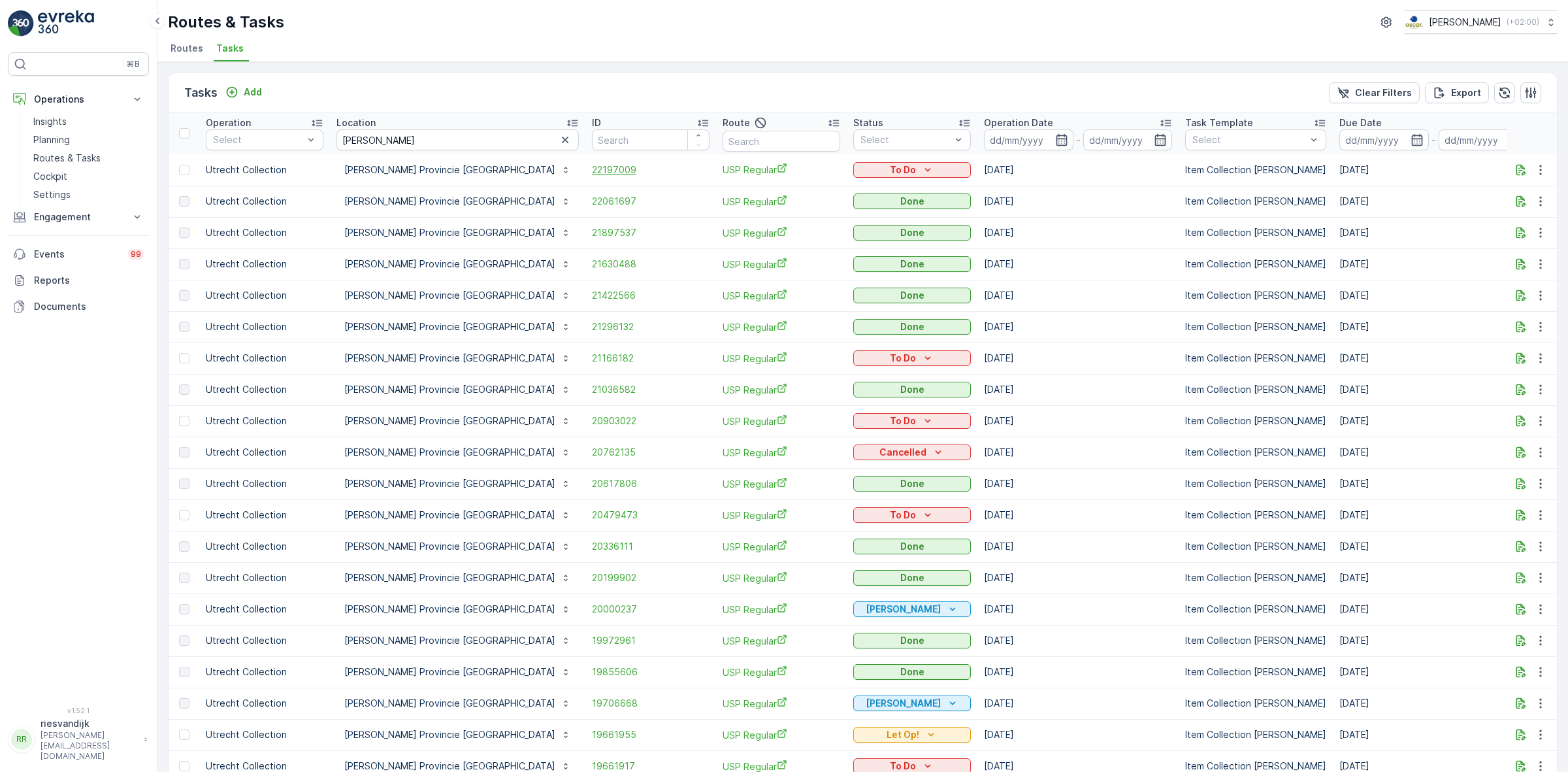
click at [592, 170] on span "22197009" at bounding box center [650, 170] width 117 height 13
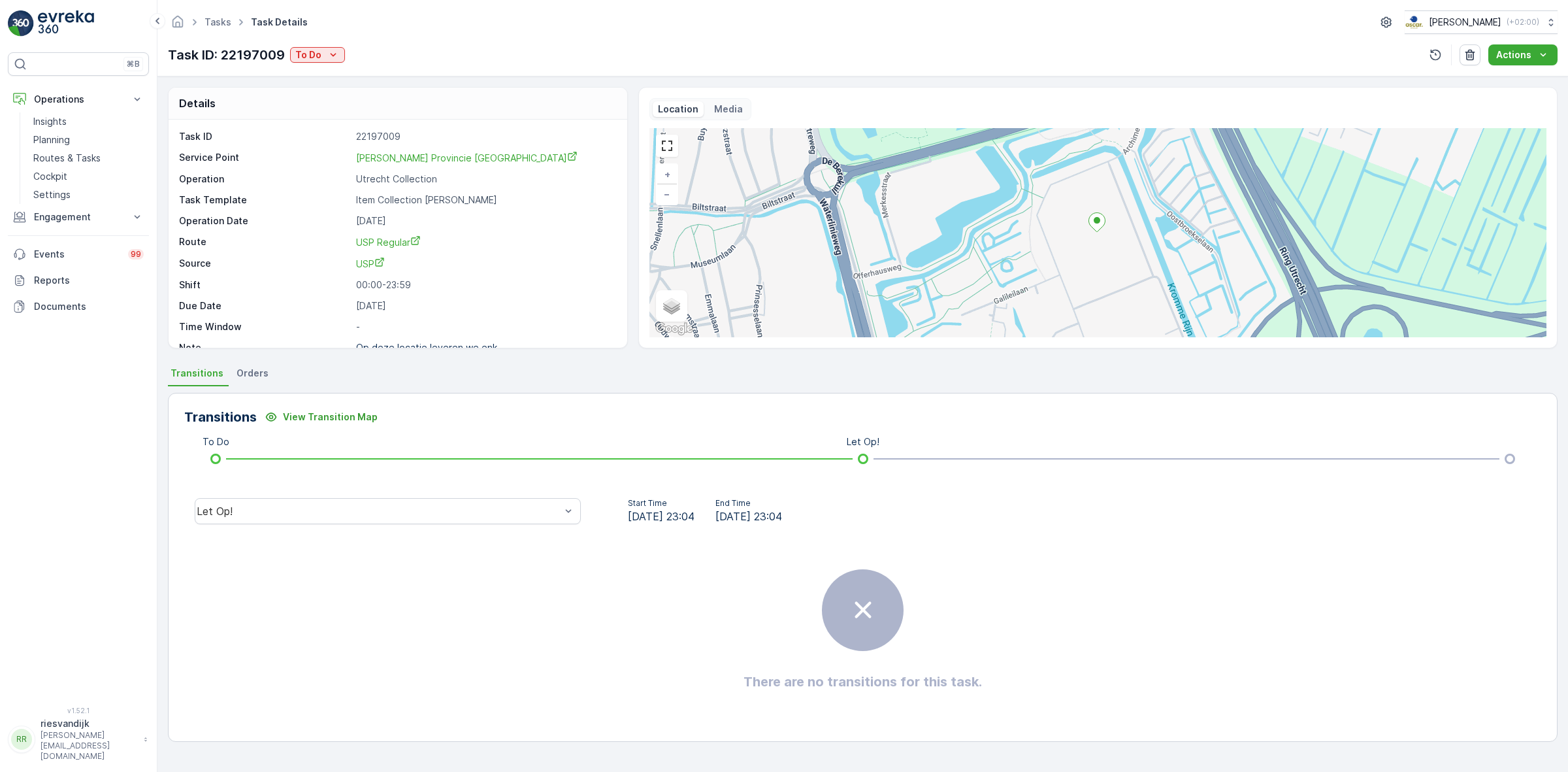
scroll to position [17, 0]
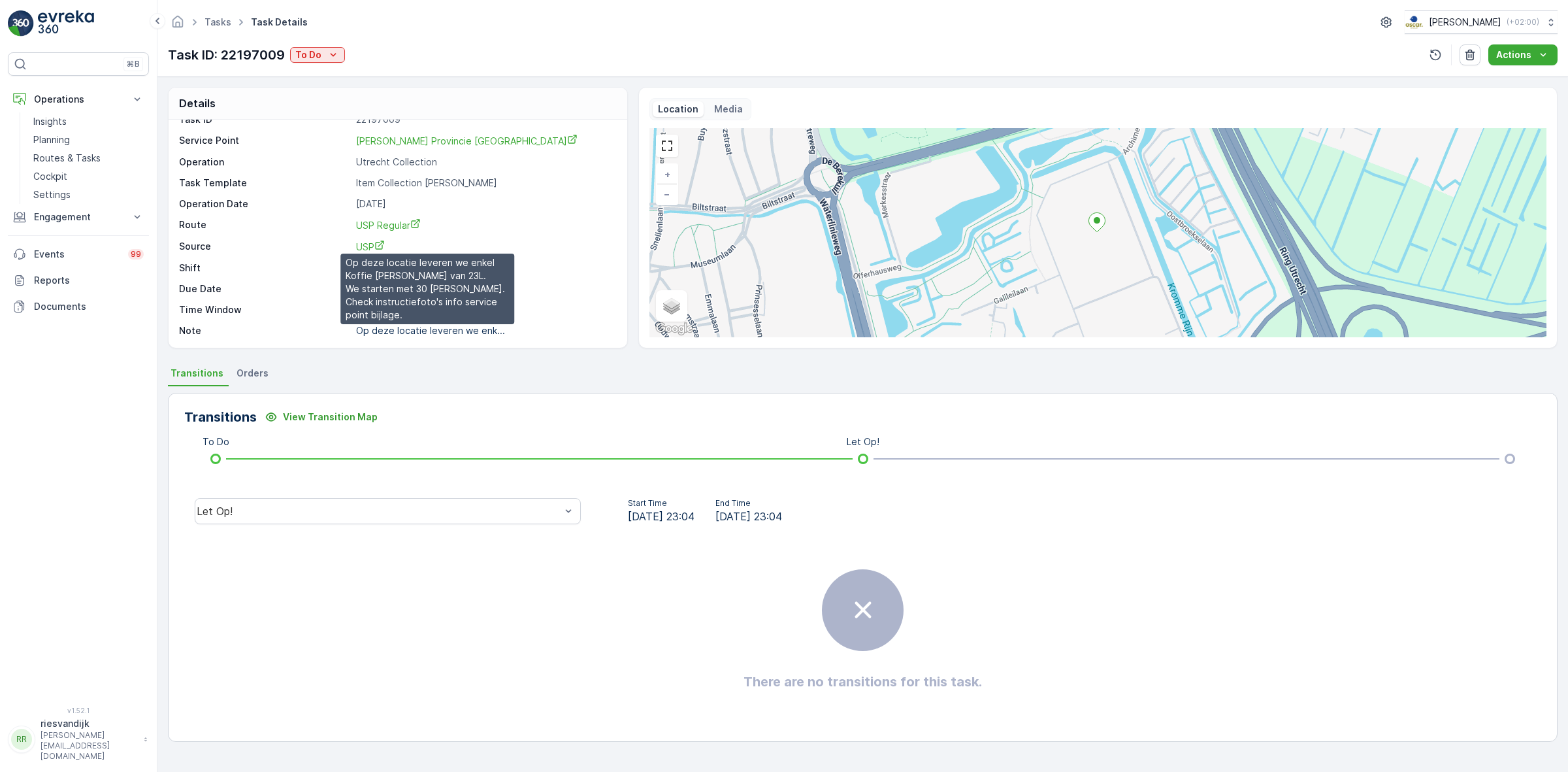
click at [461, 329] on p "Op deze locatie leveren we enk..." at bounding box center [430, 330] width 149 height 11
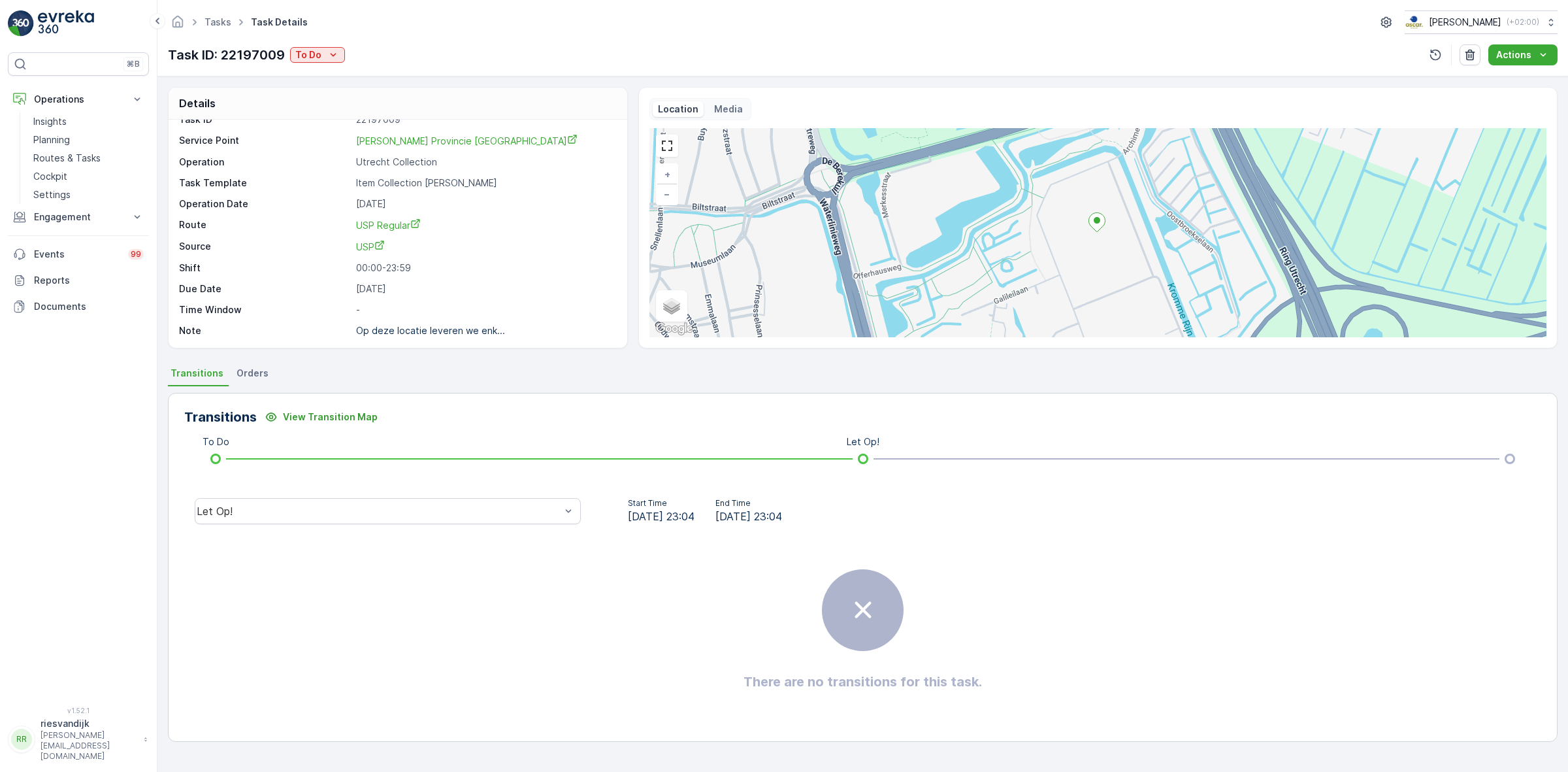
click at [714, 100] on div "Location Media" at bounding box center [700, 110] width 102 height 22
click at [716, 103] on p "Media" at bounding box center [728, 109] width 29 height 13
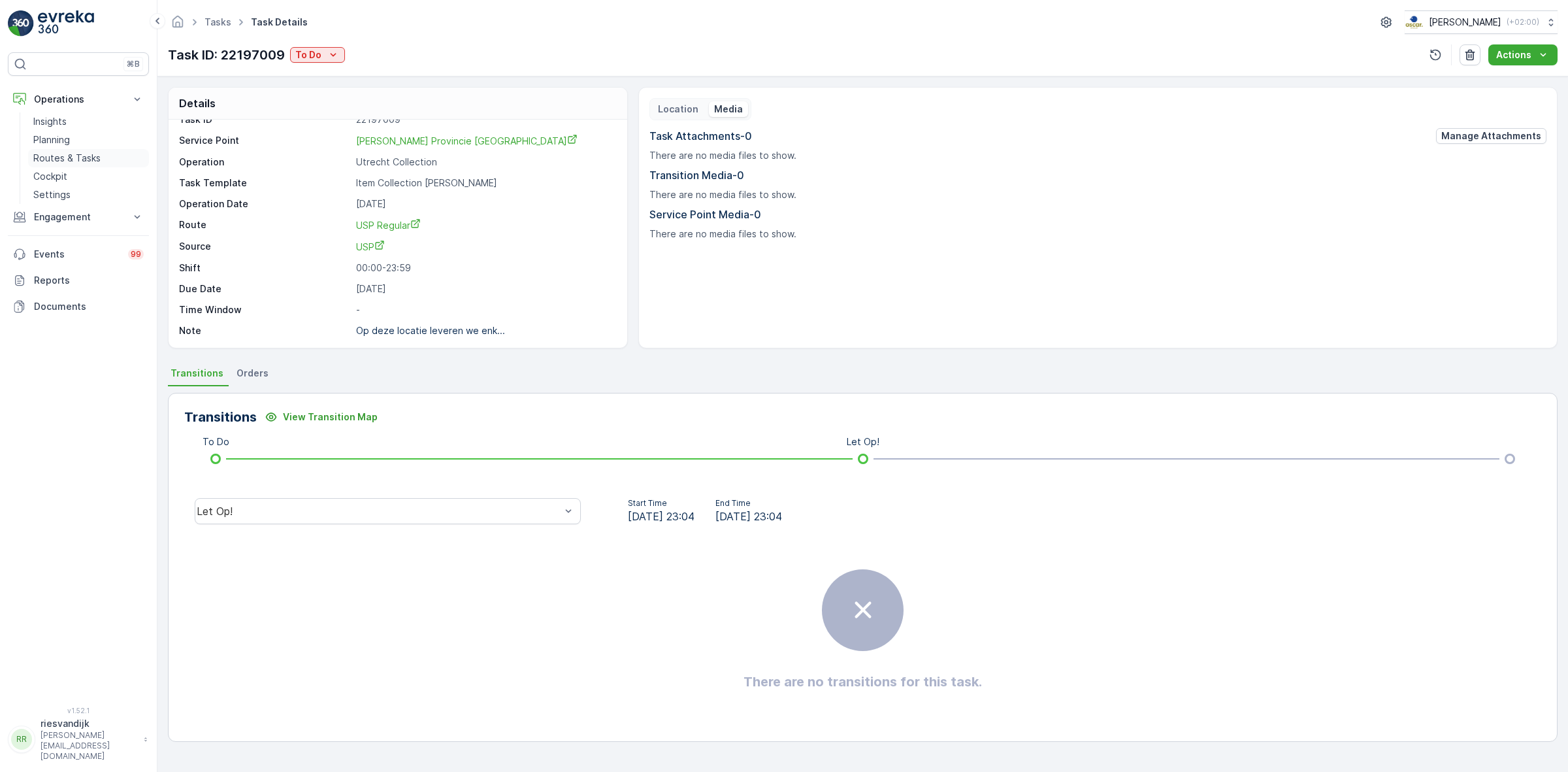
click at [57, 161] on p "Routes & Tasks" at bounding box center [67, 158] width 68 height 13
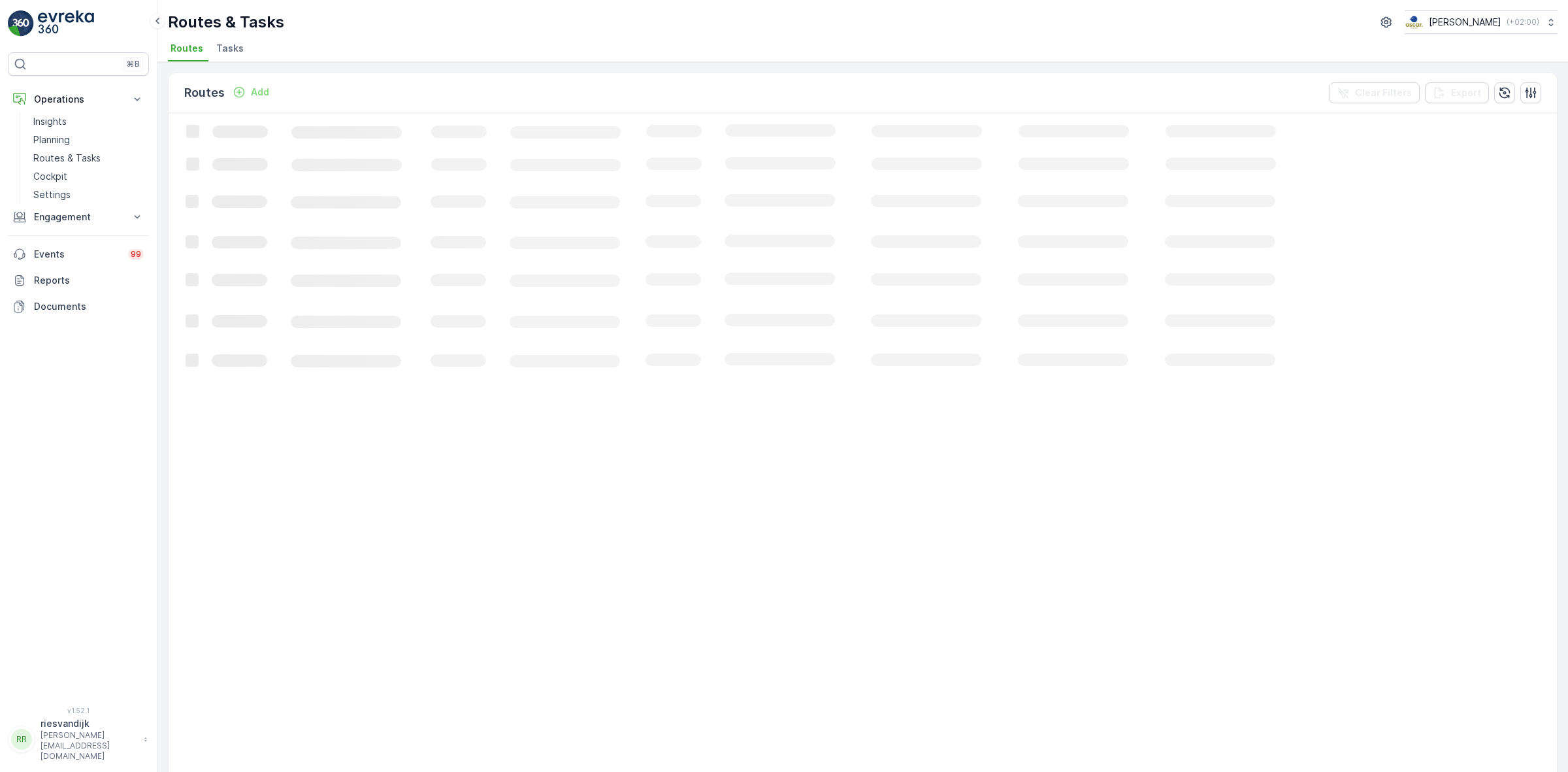
click at [231, 53] on span "Tasks" at bounding box center [230, 49] width 28 height 13
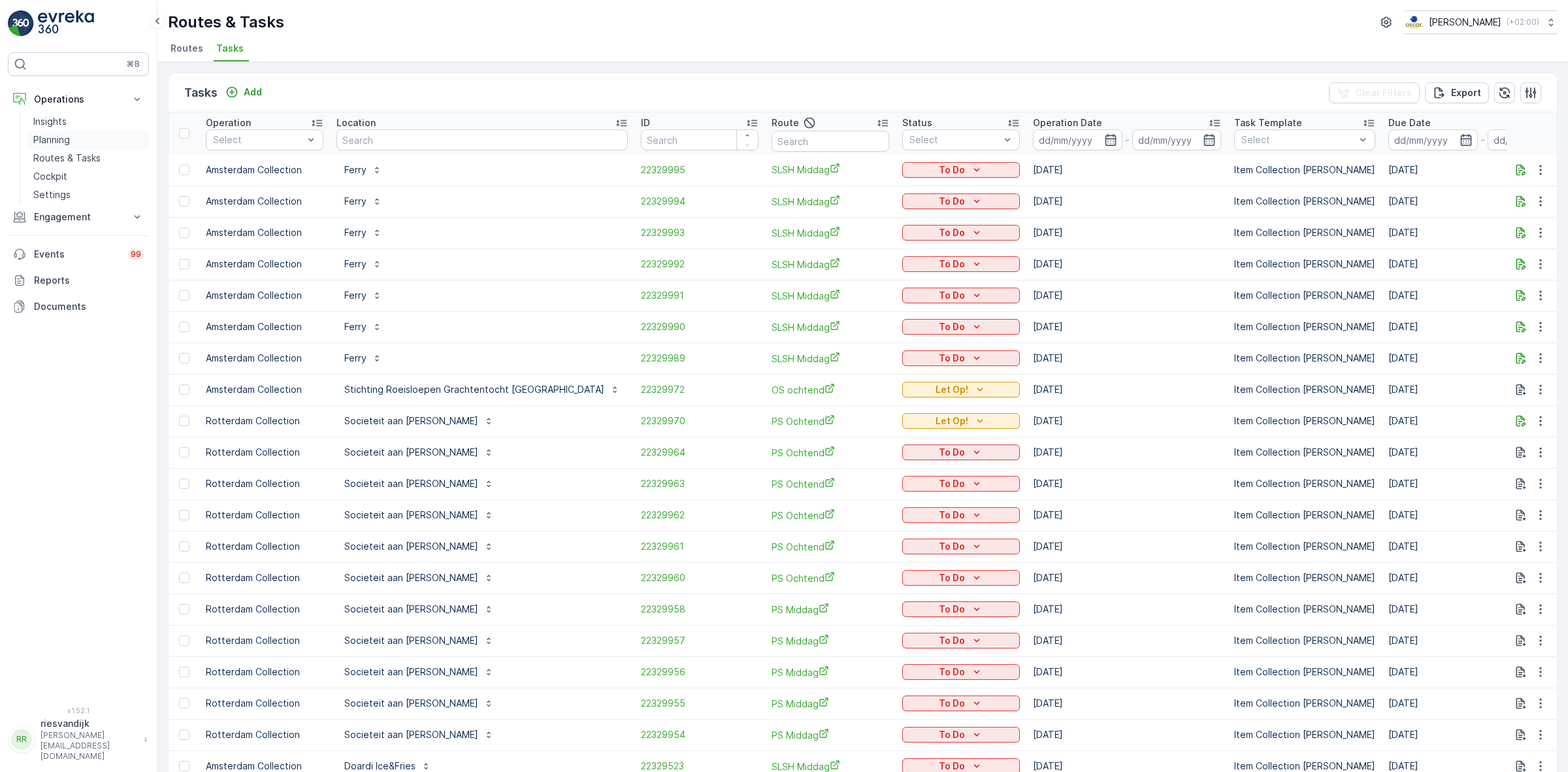
click at [97, 142] on link "Planning" at bounding box center [88, 140] width 121 height 18
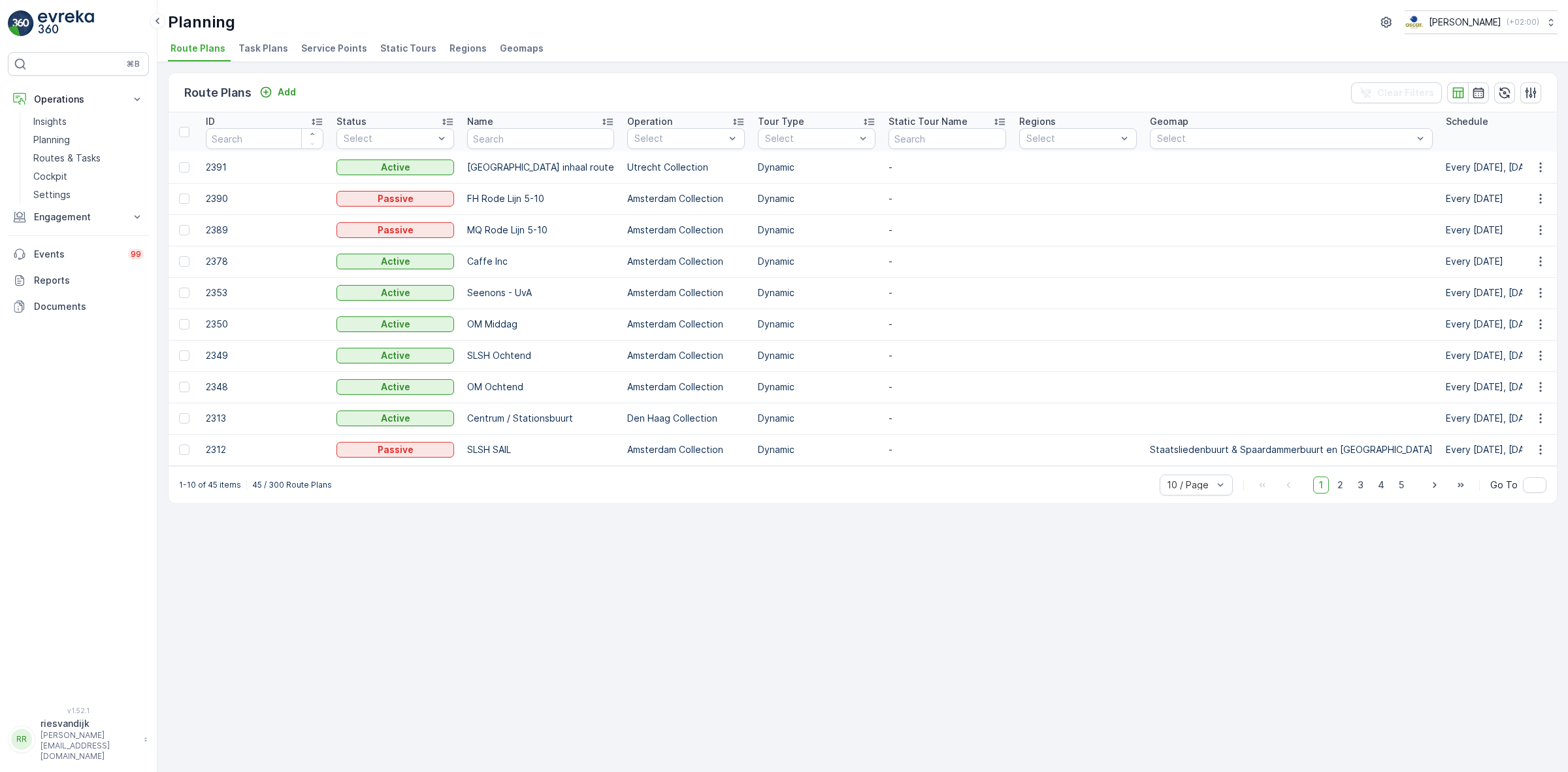
click at [327, 52] on span "Service Points" at bounding box center [334, 49] width 66 height 13
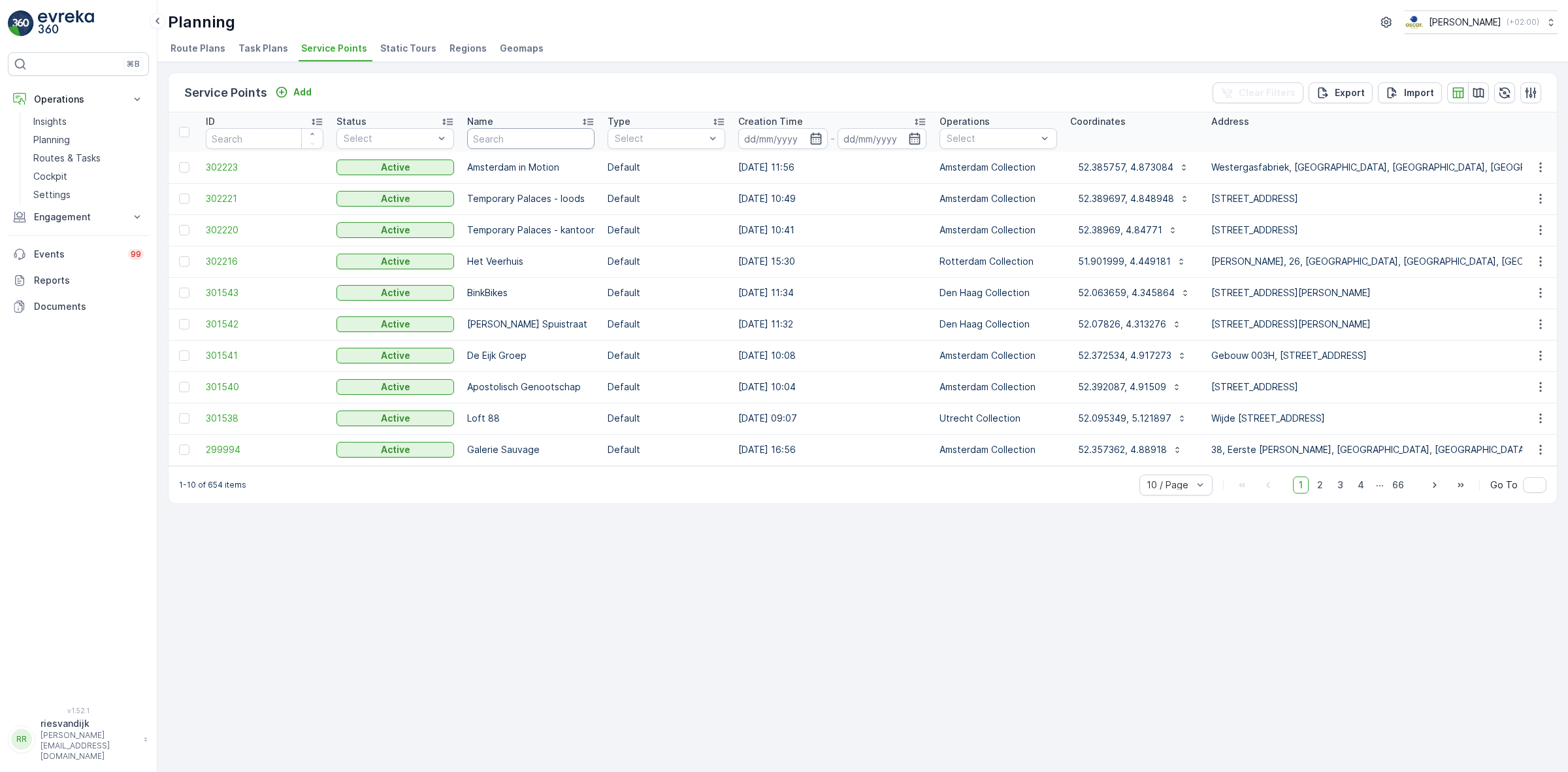
click at [539, 139] on input "text" at bounding box center [531, 138] width 127 height 21
type input "maas"
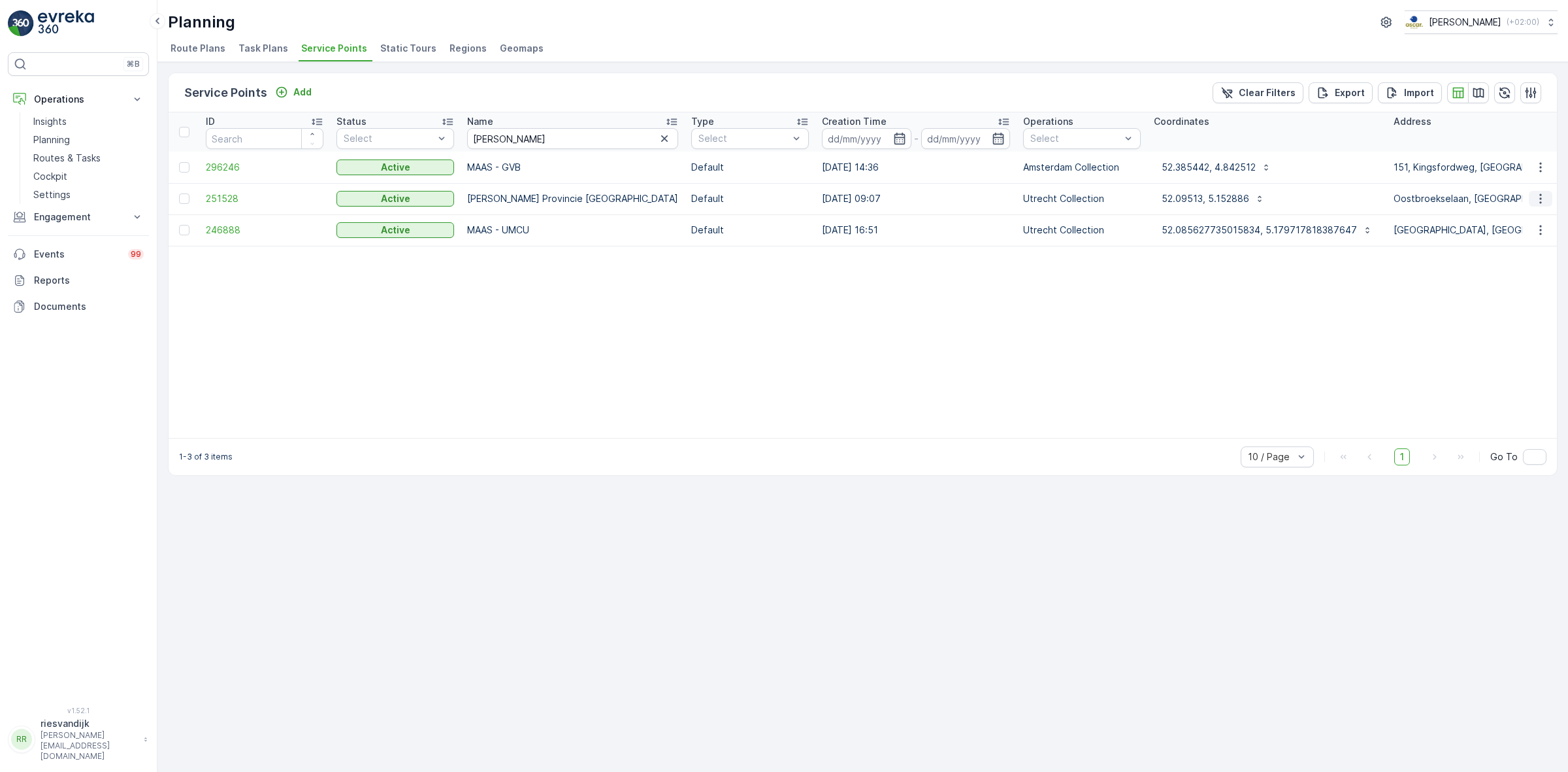
click at [1539, 201] on icon "button" at bounding box center [1540, 199] width 13 height 13
click at [1537, 220] on div "See More Details" at bounding box center [1512, 218] width 108 height 18
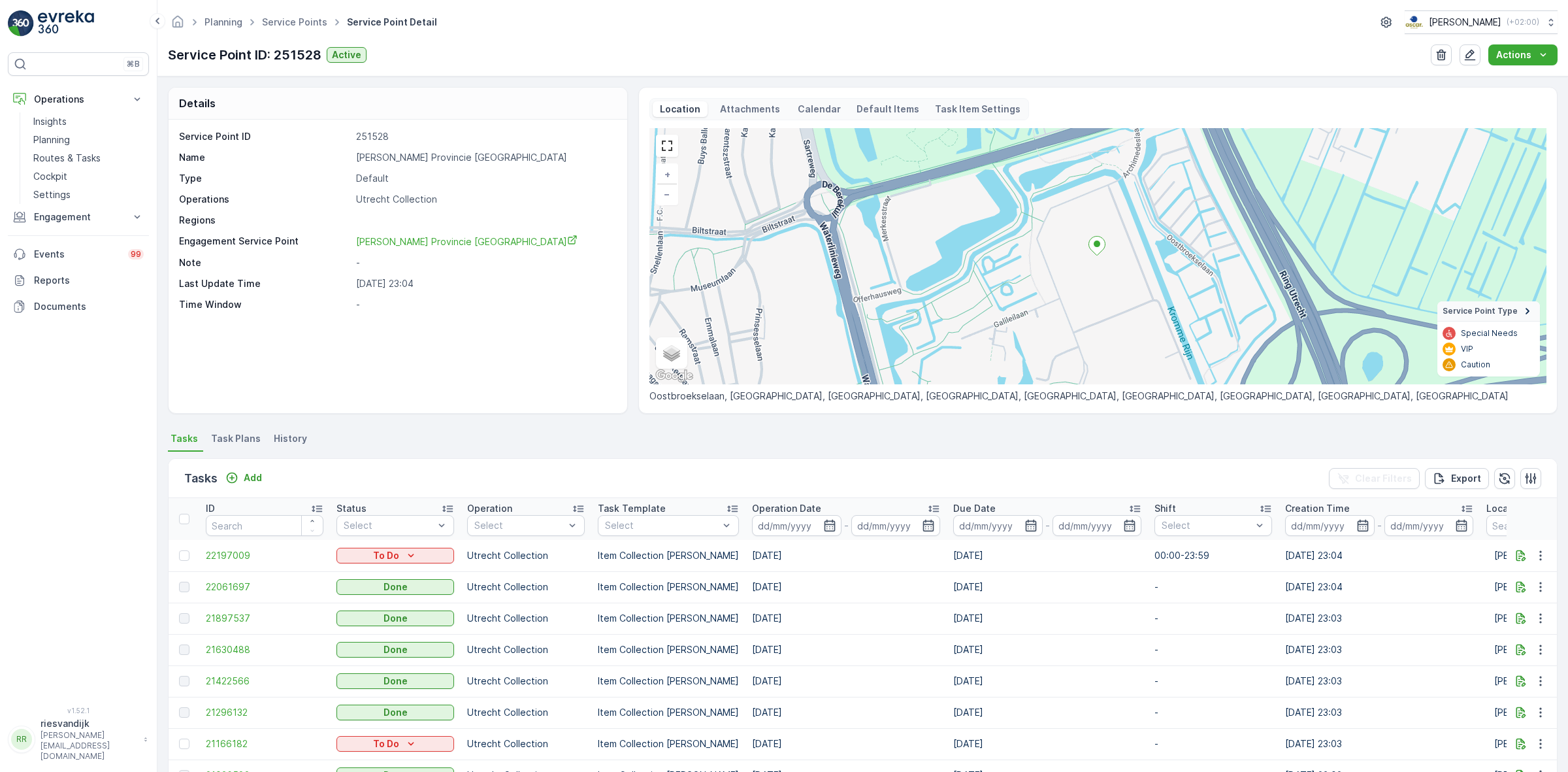
click at [970, 109] on p "Task Item Settings" at bounding box center [977, 109] width 86 height 13
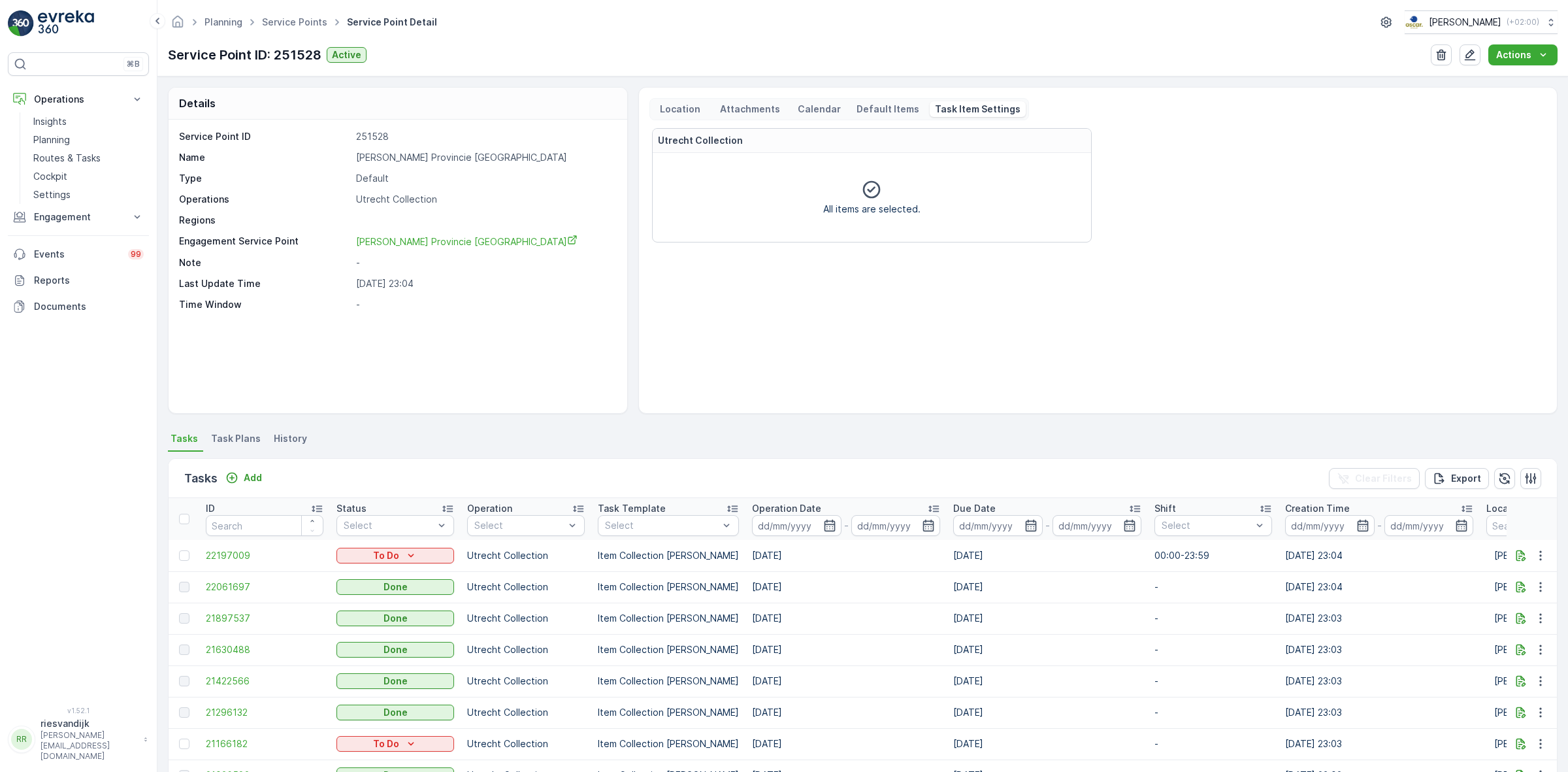
click at [748, 110] on p "Attachments" at bounding box center [750, 109] width 64 height 13
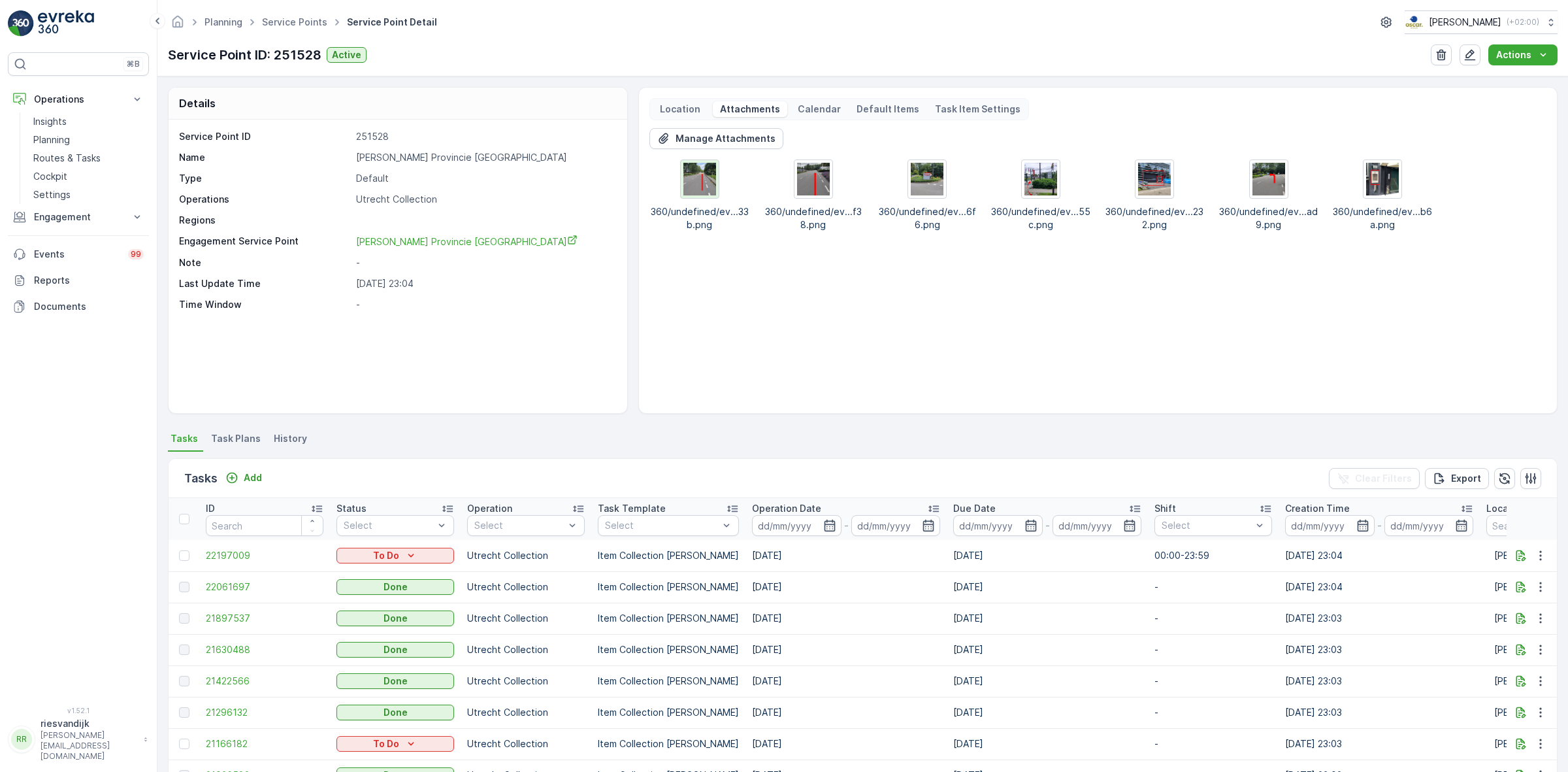
click at [699, 190] on img at bounding box center [700, 179] width 33 height 33
click at [752, 142] on p "Manage Attachments" at bounding box center [726, 138] width 100 height 13
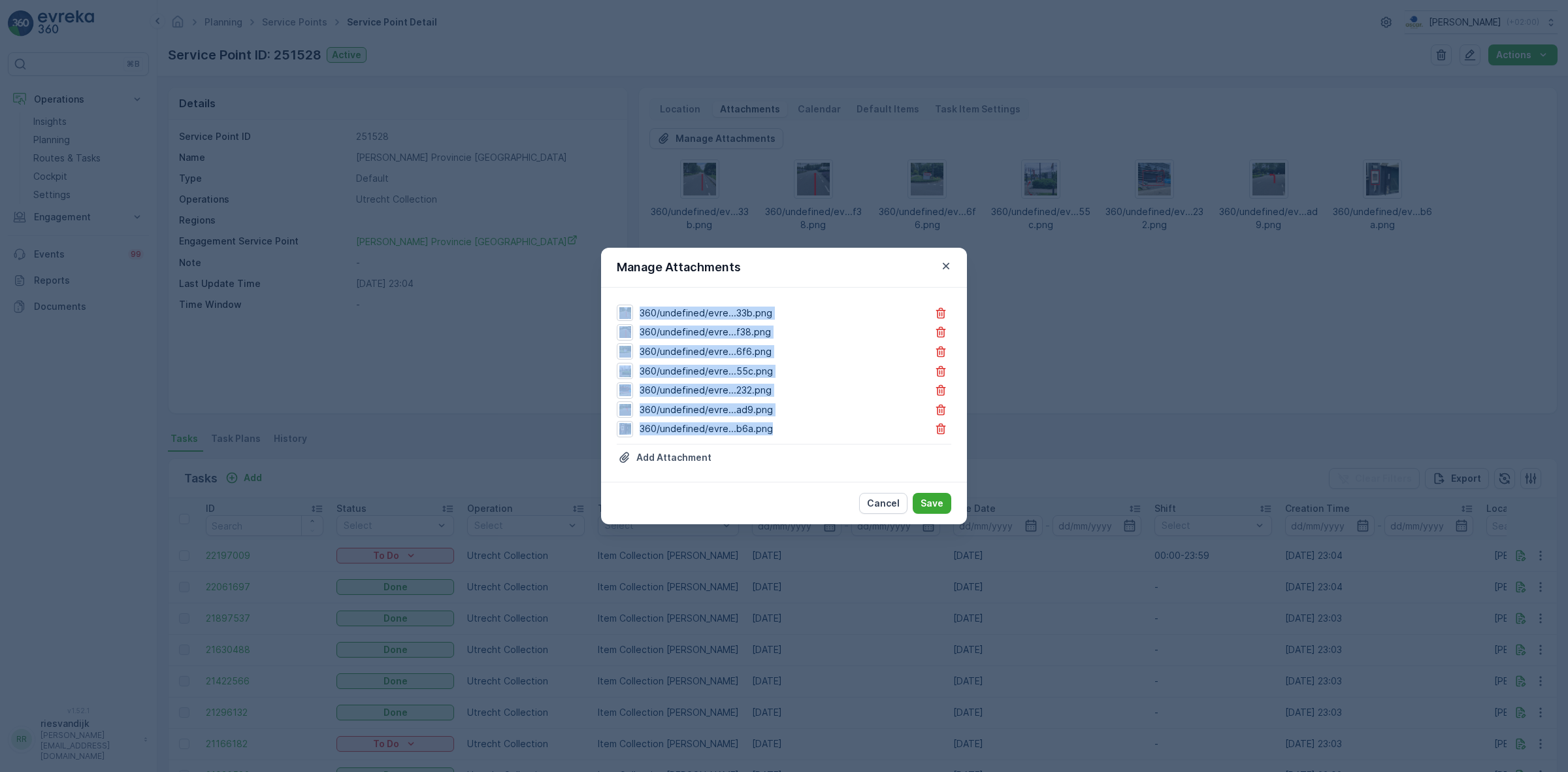
drag, startPoint x: 773, startPoint y: 434, endPoint x: 622, endPoint y: 296, distance: 204.6
click at [622, 296] on div "360/undefined/evre...33b.png 360/undefined/evre...f38.png 360/undefined/evre...…" at bounding box center [784, 385] width 366 height 194
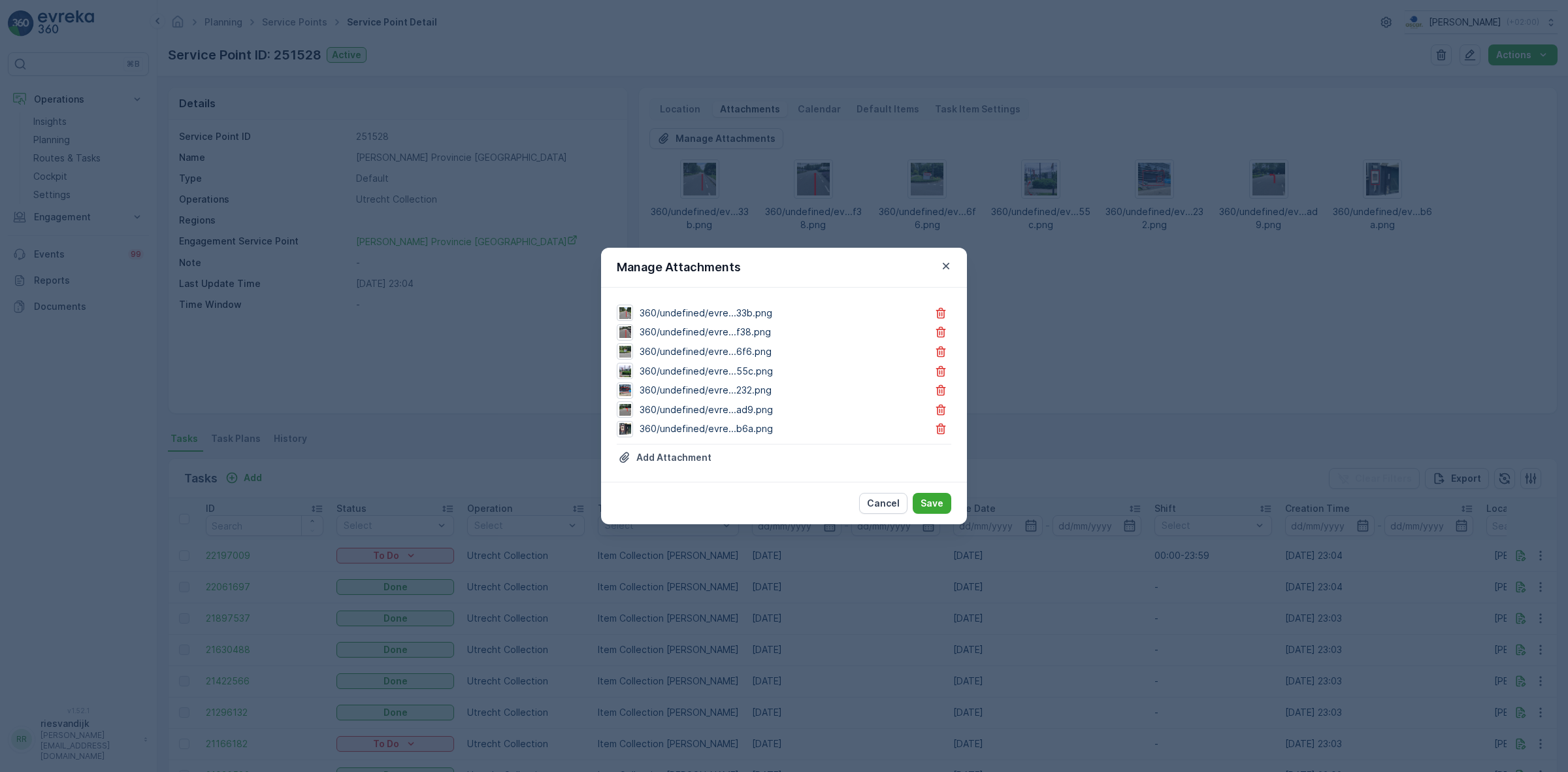
click at [798, 275] on div "Manage Attachments" at bounding box center [784, 268] width 366 height 40
click at [943, 503] on p "Save" at bounding box center [931, 503] width 23 height 13
click at [935, 503] on p "Save" at bounding box center [931, 503] width 23 height 13
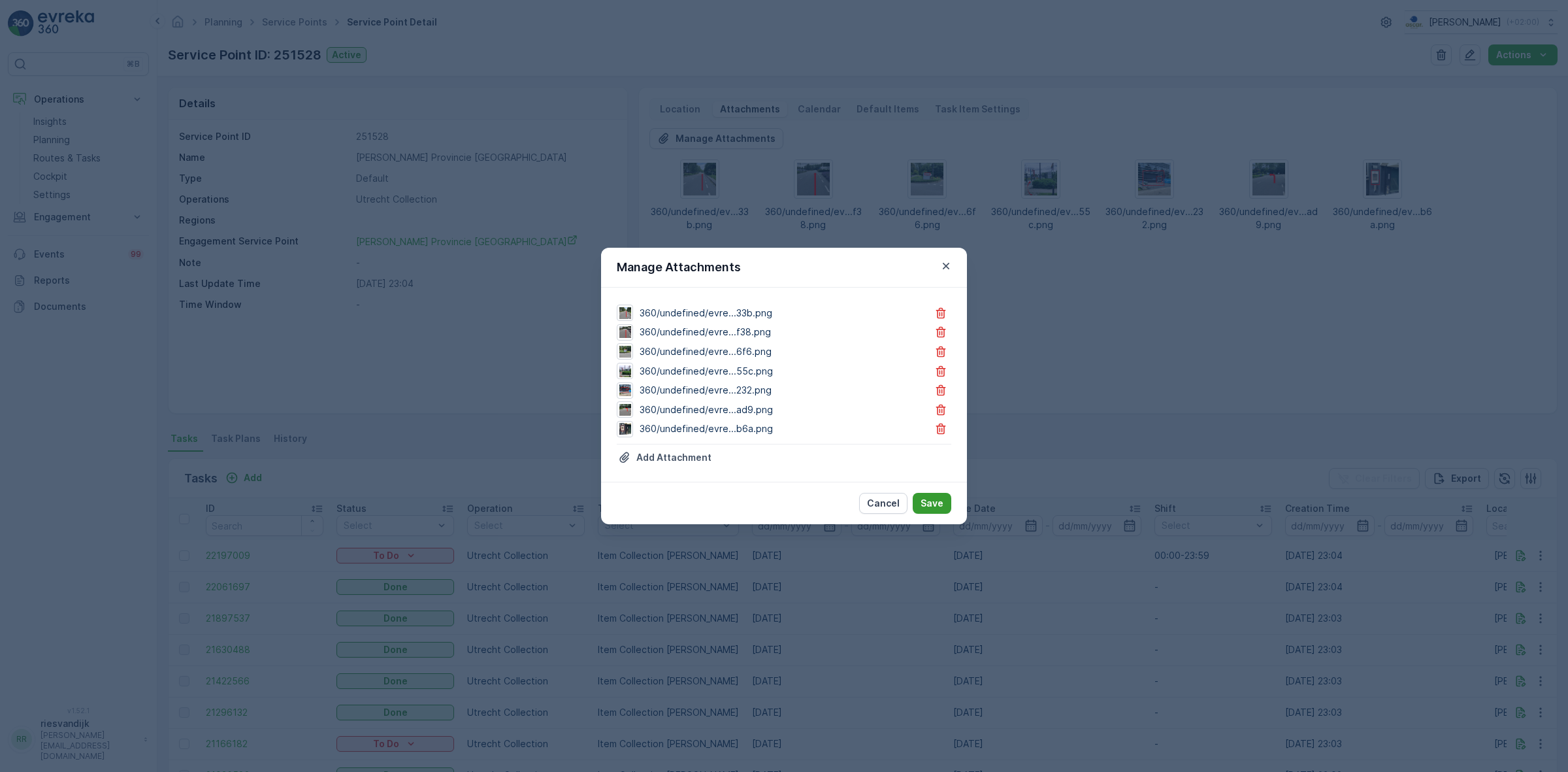
click at [935, 503] on p "Save" at bounding box center [931, 503] width 23 height 13
click at [1161, 245] on div "Manage Attachments 360/undefined/evre...33b.png 360/undefined/evre...f38.png 36…" at bounding box center [784, 386] width 1568 height 772
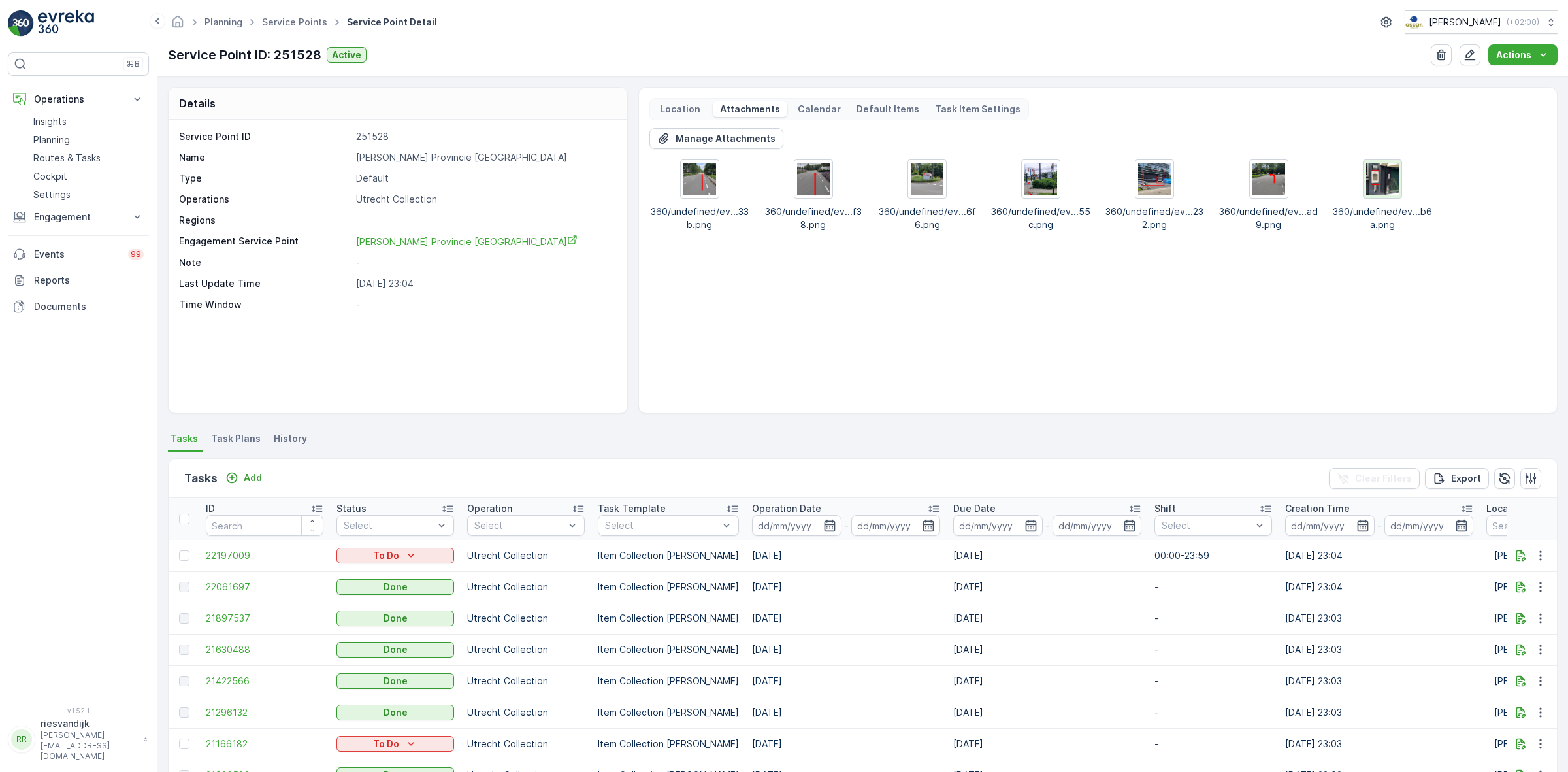
click at [1377, 187] on img at bounding box center [1382, 179] width 33 height 33
click at [700, 187] on img at bounding box center [700, 179] width 33 height 33
click at [798, 180] on img at bounding box center [813, 179] width 33 height 33
click at [913, 187] on img at bounding box center [927, 179] width 33 height 33
click at [1043, 197] on div at bounding box center [1041, 179] width 38 height 38
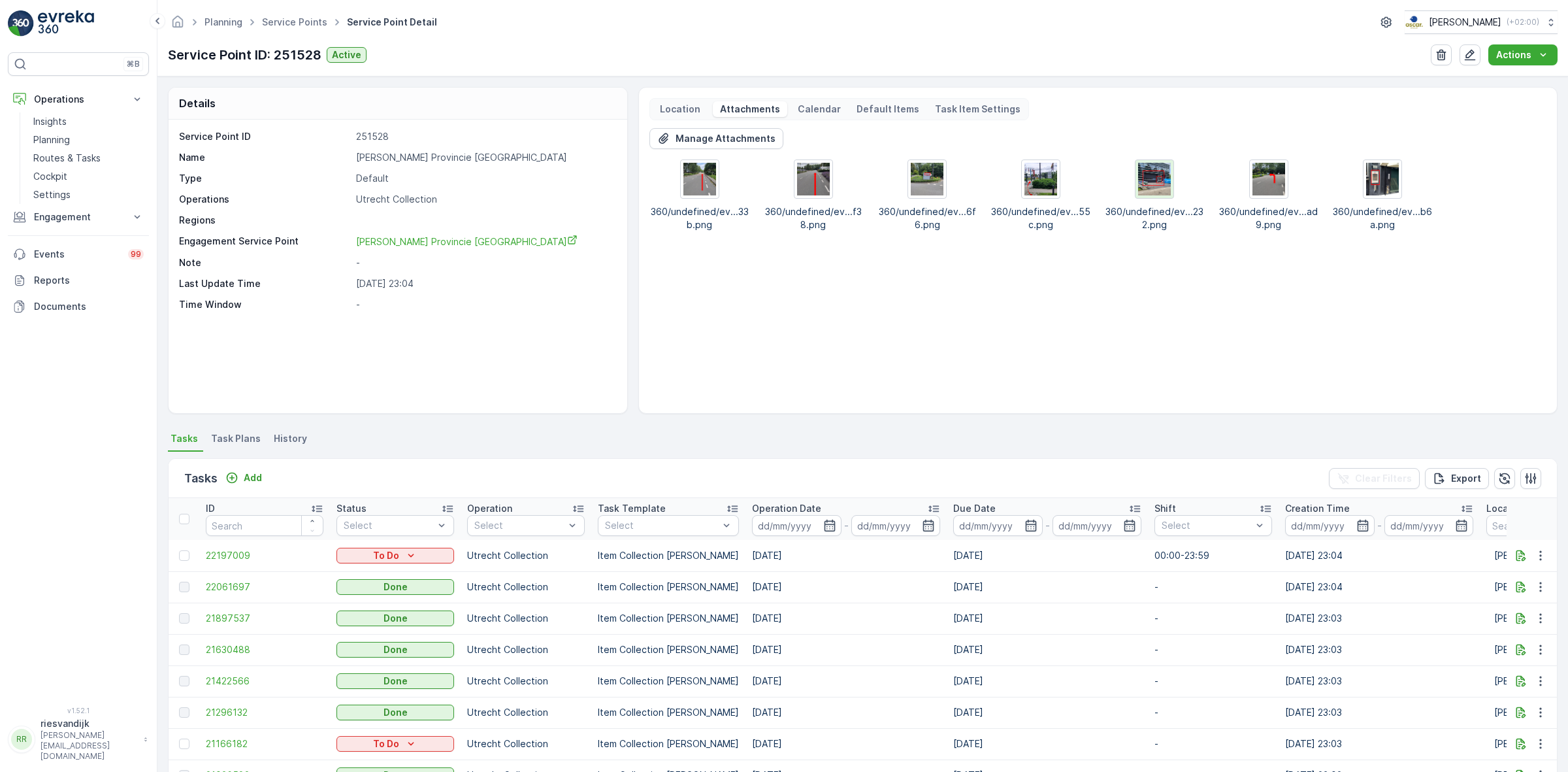
click at [1148, 185] on img at bounding box center [1154, 179] width 33 height 33
click at [1259, 180] on img at bounding box center [1269, 179] width 33 height 33
click at [1387, 180] on img at bounding box center [1382, 179] width 33 height 33
click at [1411, 267] on div "Manage Attachments 360/undefined/ev...33b.png 360/undefined/ev...f38.png 360/un…" at bounding box center [1098, 265] width 897 height 275
click at [1376, 180] on img at bounding box center [1382, 179] width 33 height 33
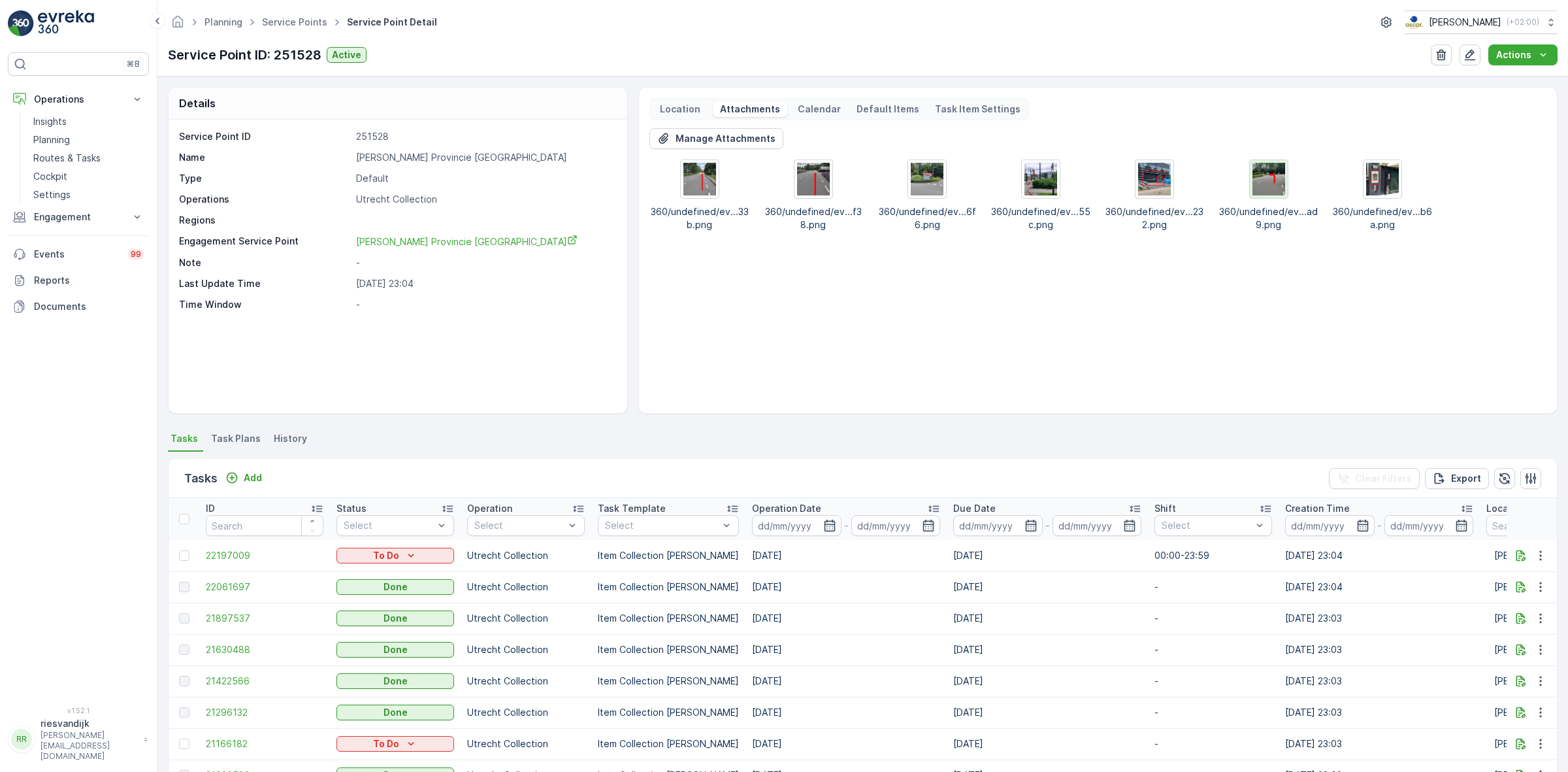
drag, startPoint x: 1261, startPoint y: 184, endPoint x: 1256, endPoint y: 167, distance: 17.7
click at [1256, 167] on img at bounding box center [1269, 179] width 33 height 33
click at [706, 144] on p "Manage Attachments" at bounding box center [726, 138] width 100 height 13
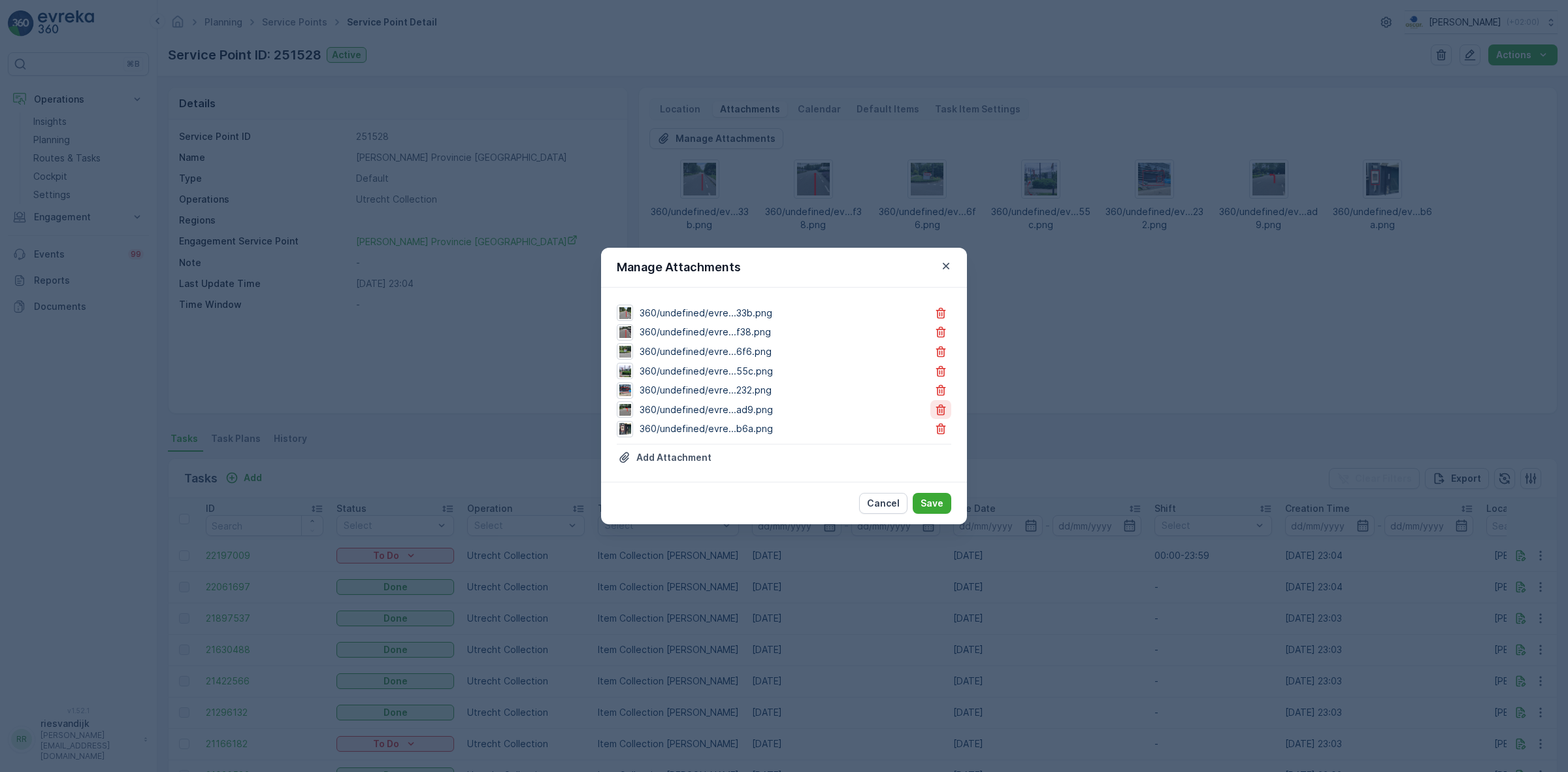
click at [937, 407] on icon "button" at bounding box center [941, 409] width 10 height 11
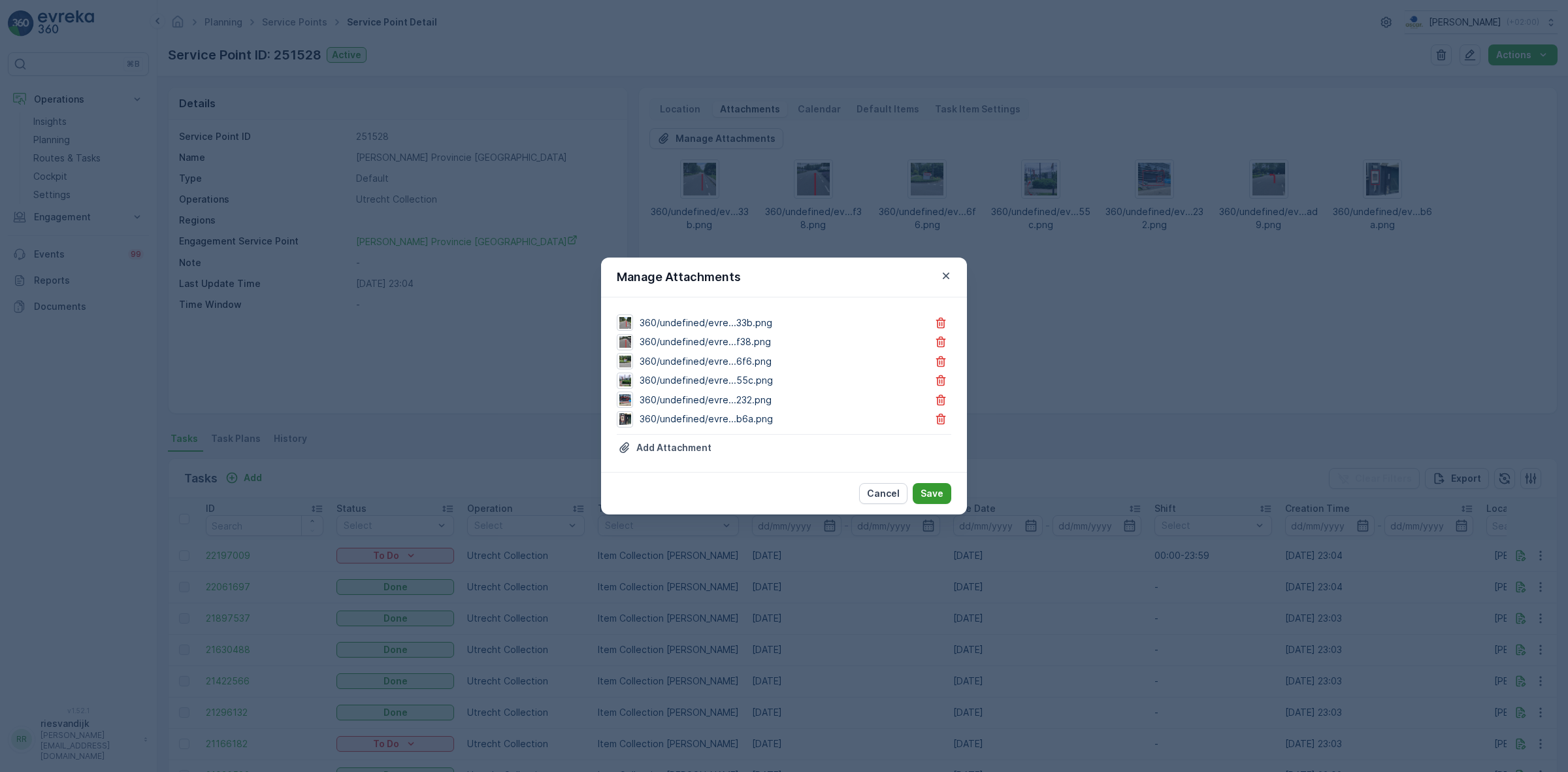
click at [928, 498] on p "Save" at bounding box center [931, 494] width 23 height 13
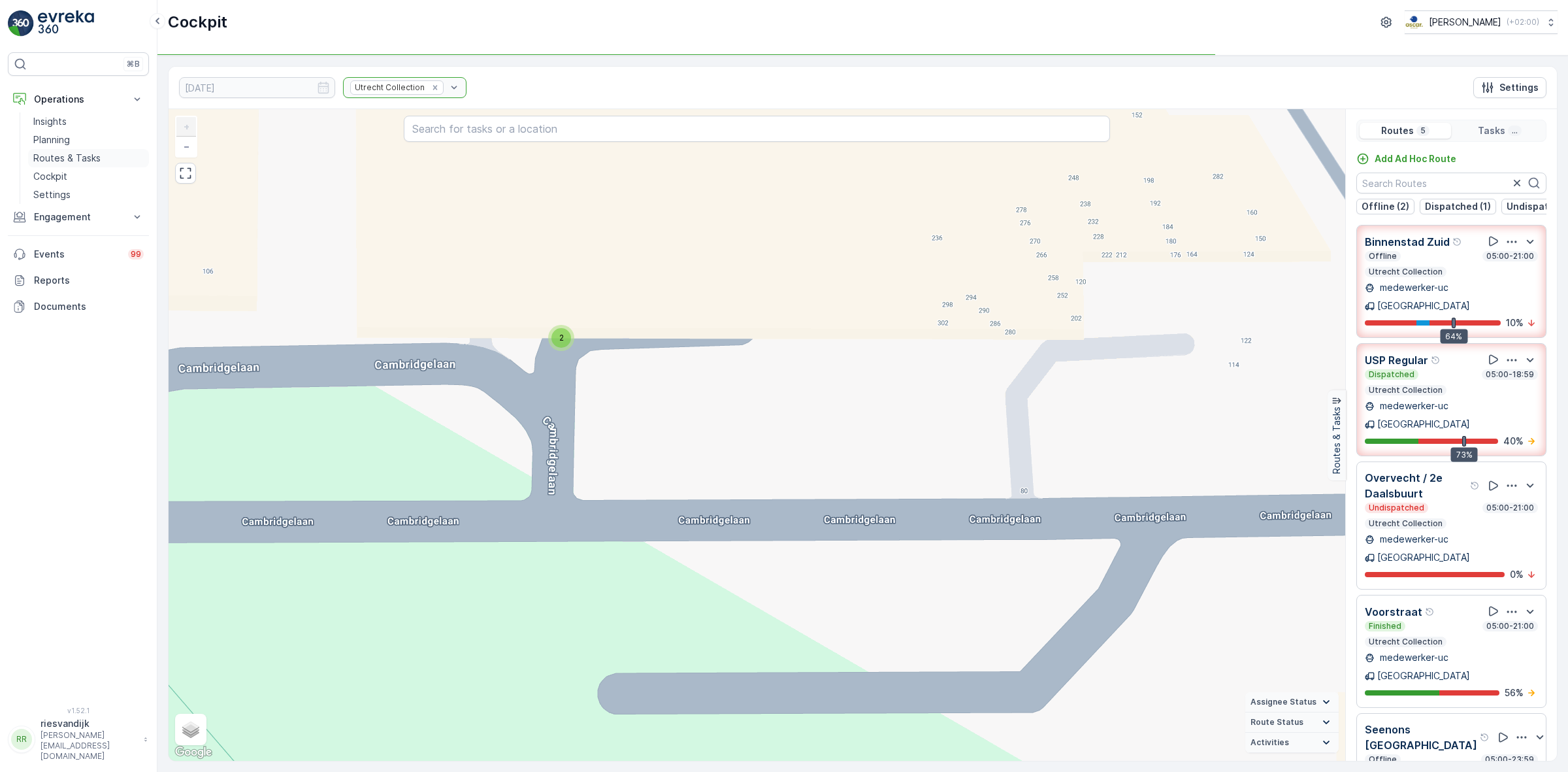
click at [64, 153] on p "Routes & Tasks" at bounding box center [67, 158] width 68 height 13
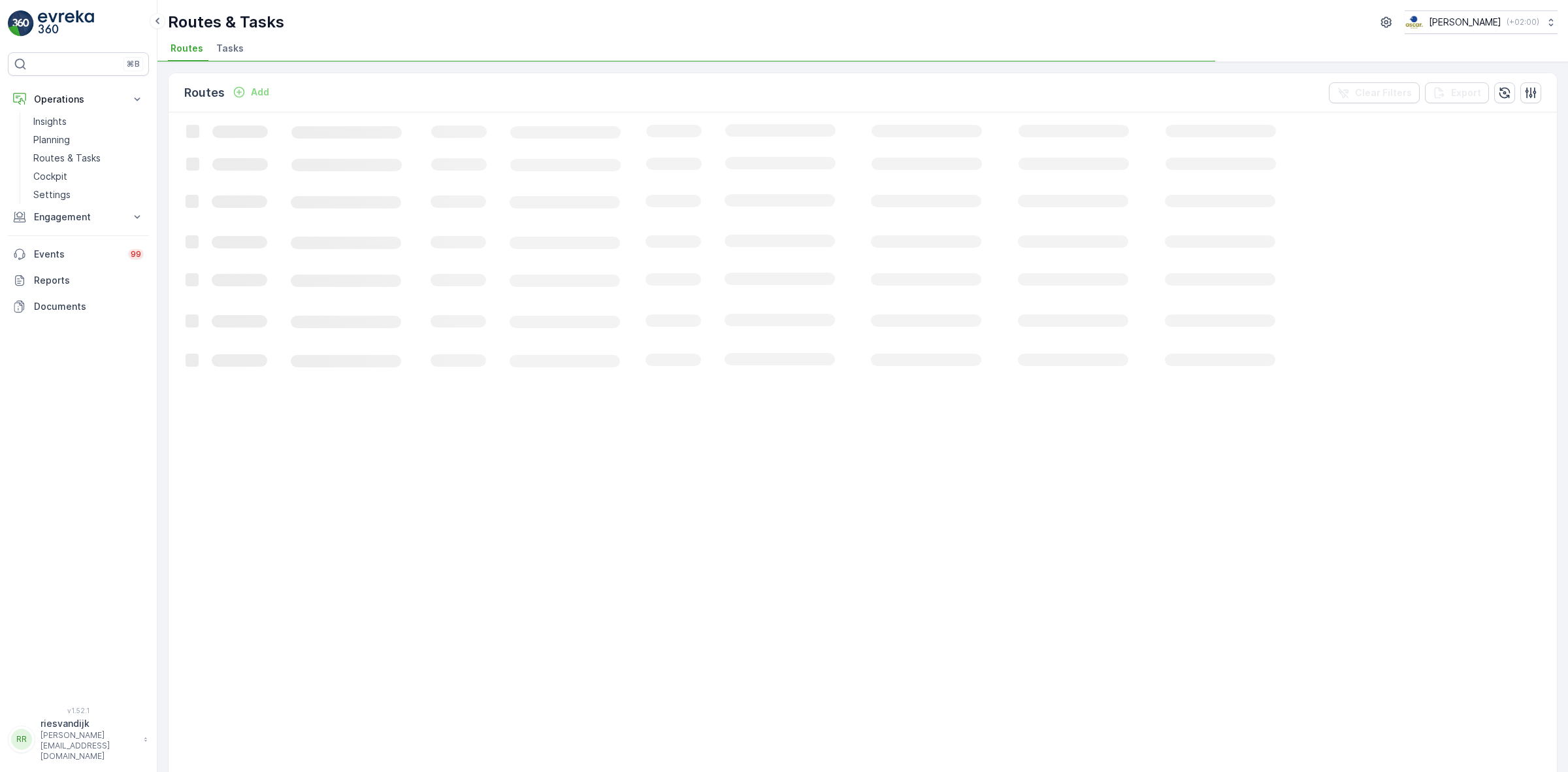
click at [230, 49] on span "Tasks" at bounding box center [230, 49] width 28 height 13
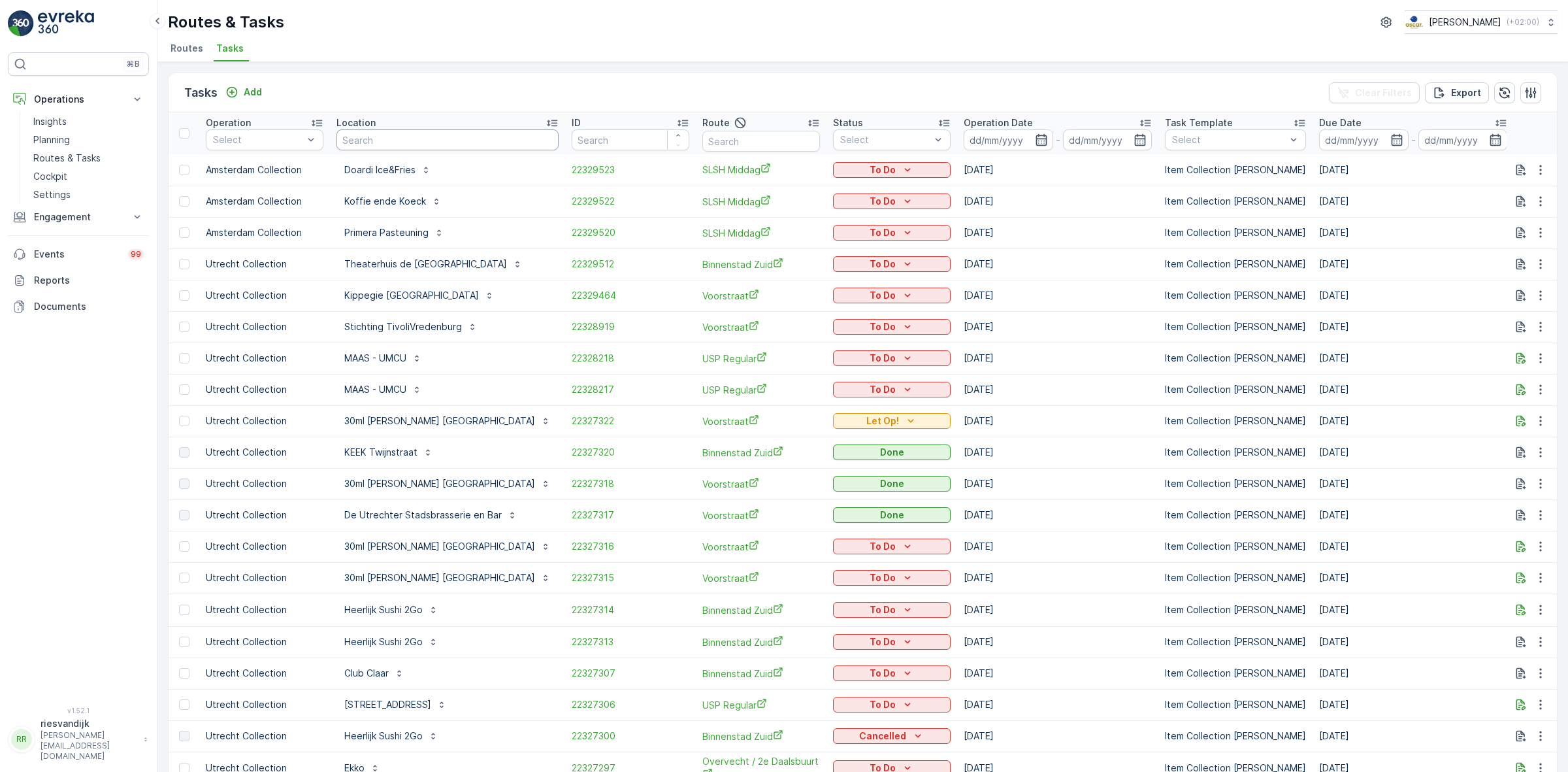
click at [366, 137] on input "text" at bounding box center [447, 140] width 222 height 21
type input "beta"
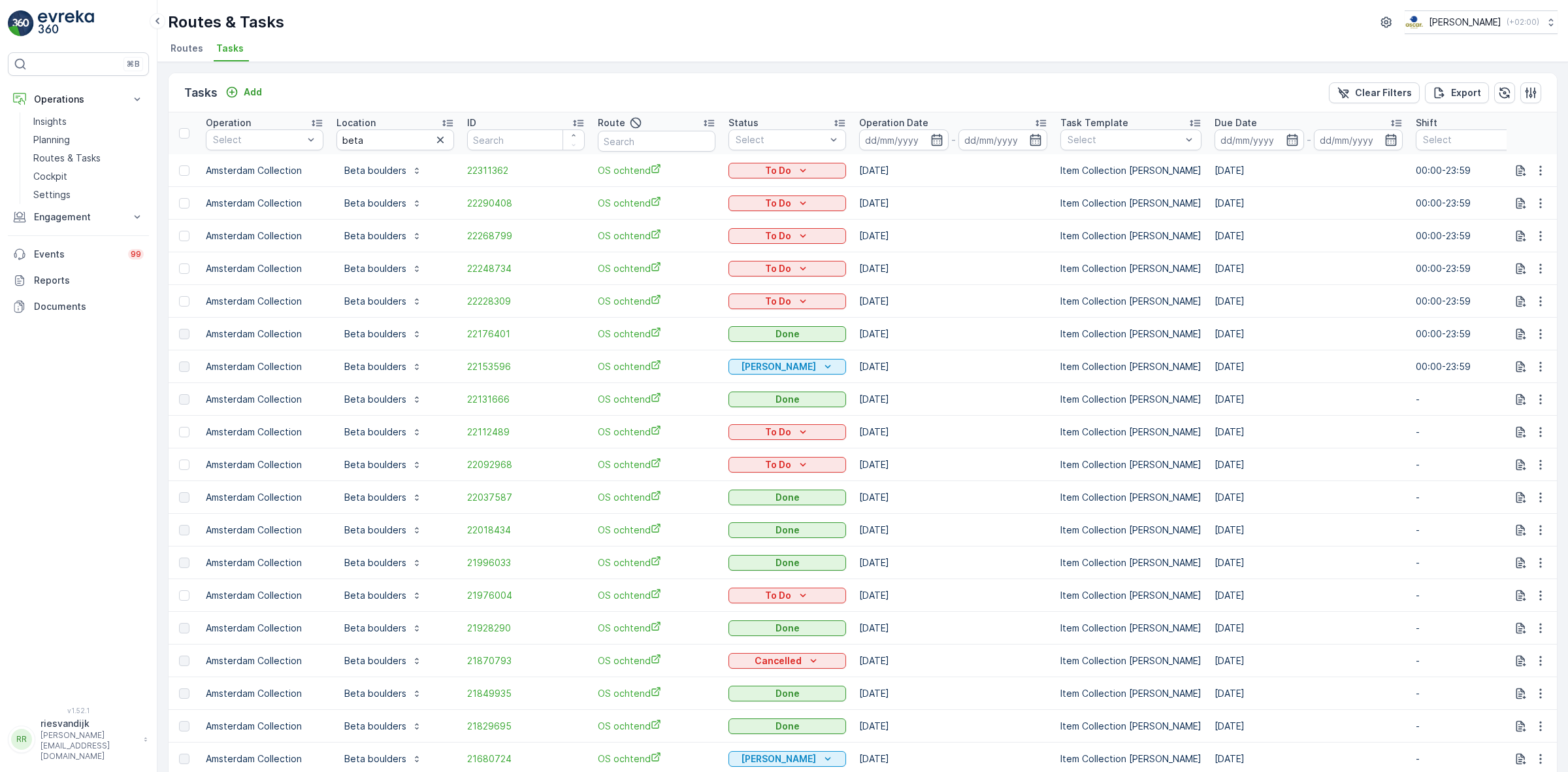
drag, startPoint x: 438, startPoint y: 138, endPoint x: 416, endPoint y: 136, distance: 22.1
click at [438, 138] on icon "button" at bounding box center [441, 140] width 13 height 13
click at [397, 141] on input "text" at bounding box center [395, 140] width 117 height 21
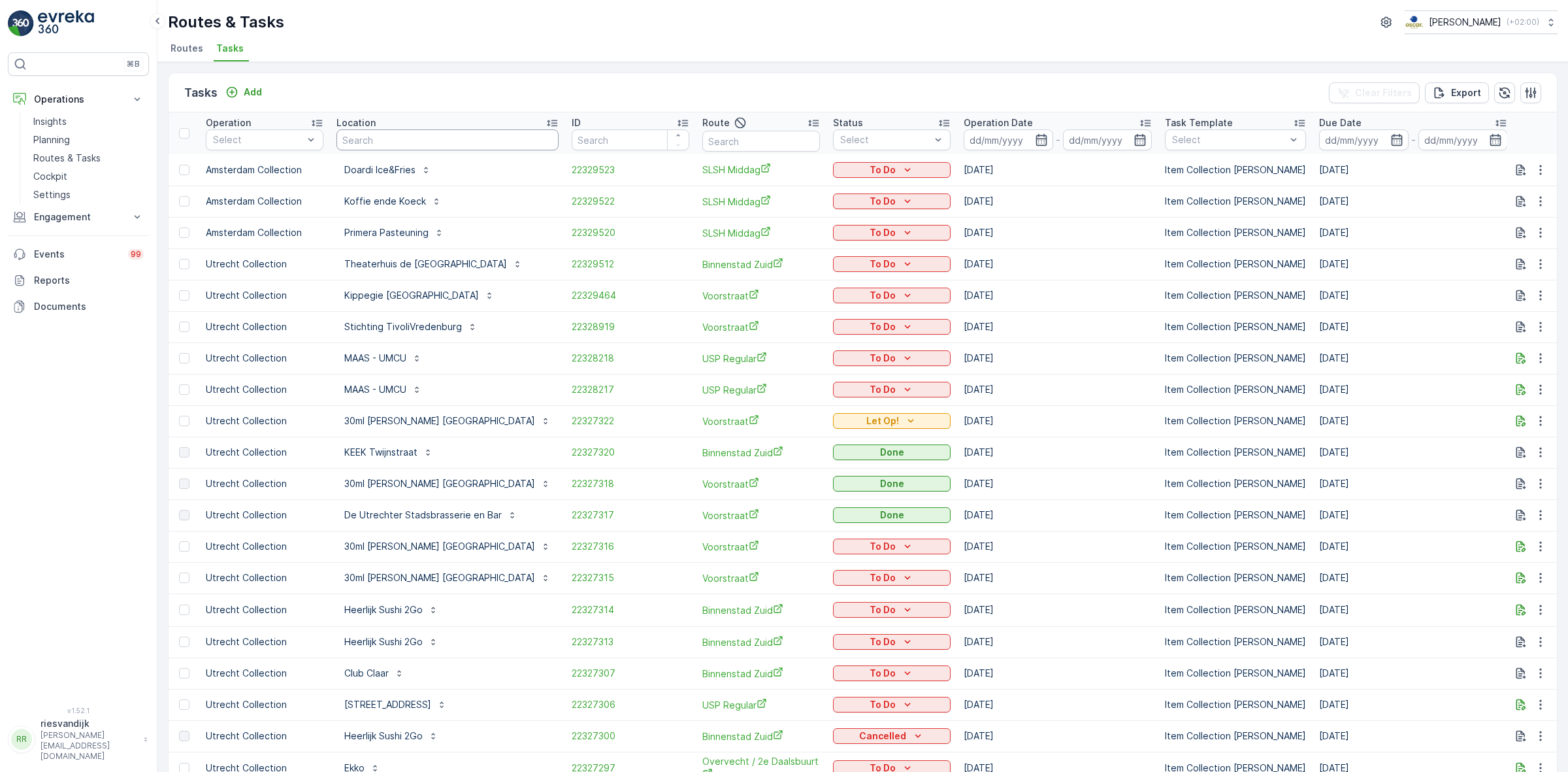
click at [397, 141] on input "text" at bounding box center [447, 140] width 222 height 21
type input "la"
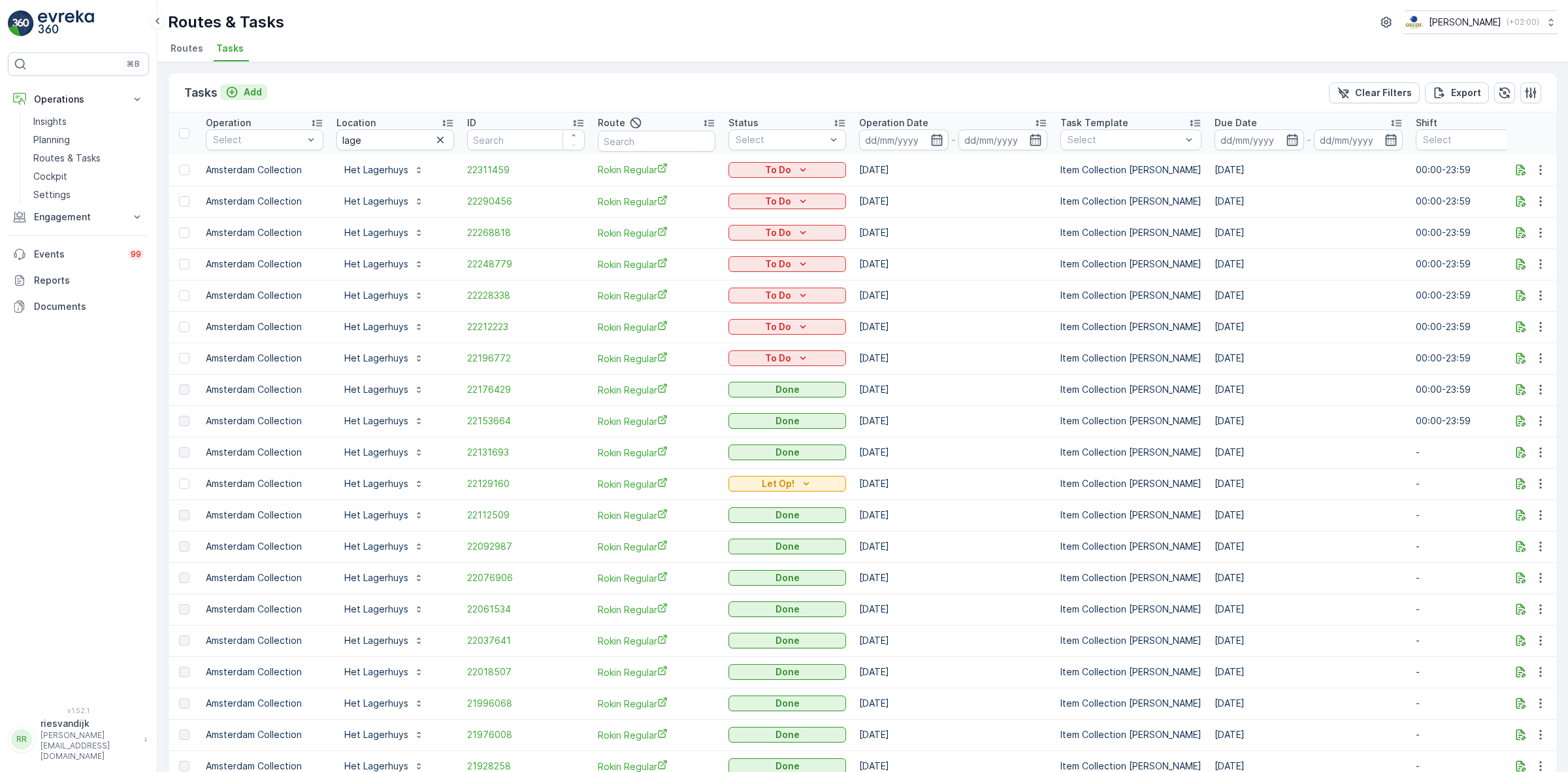
click at [252, 92] on p "Add" at bounding box center [253, 92] width 18 height 13
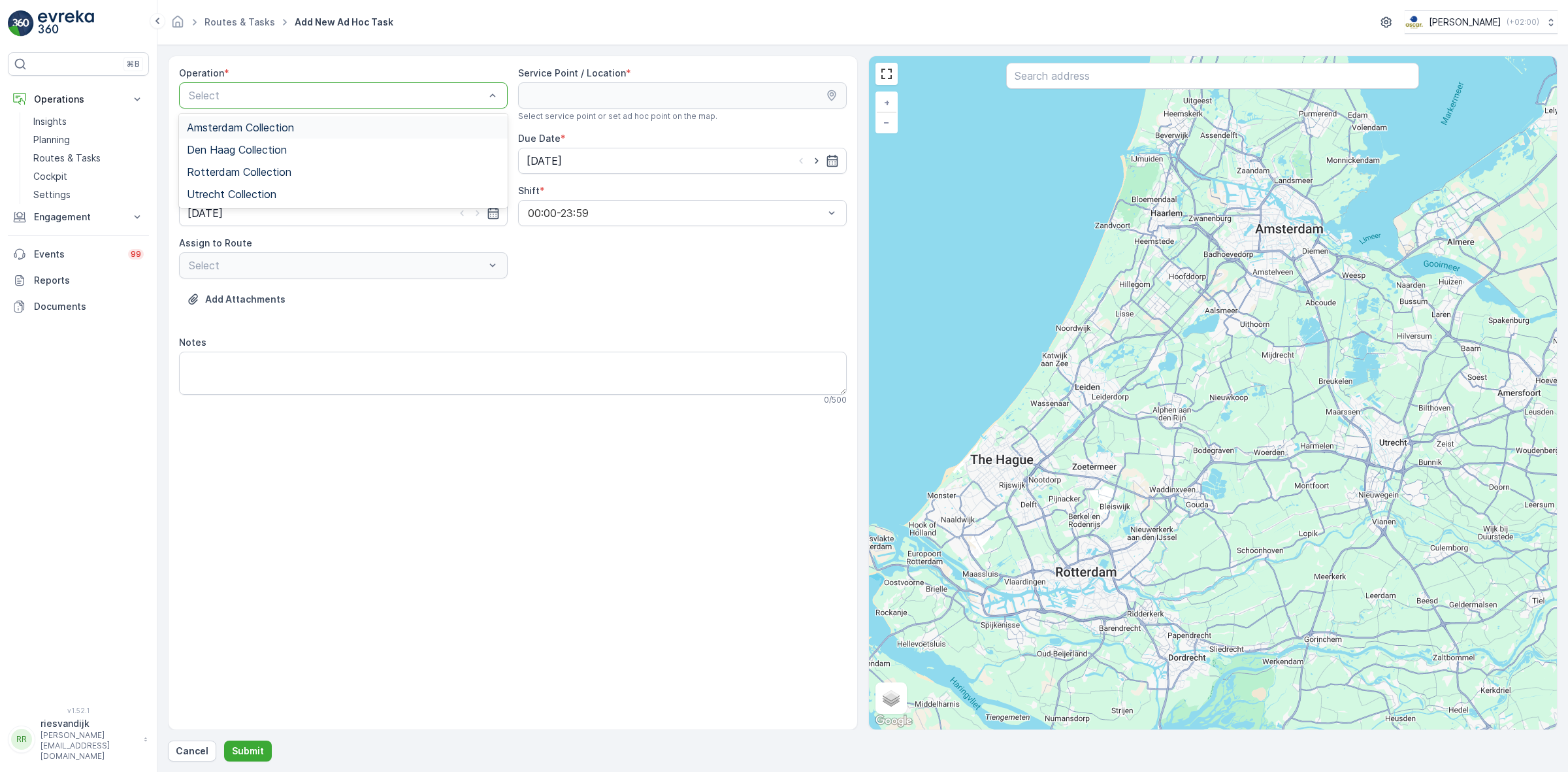
click at [435, 125] on div "Amsterdam Collection" at bounding box center [343, 127] width 313 height 12
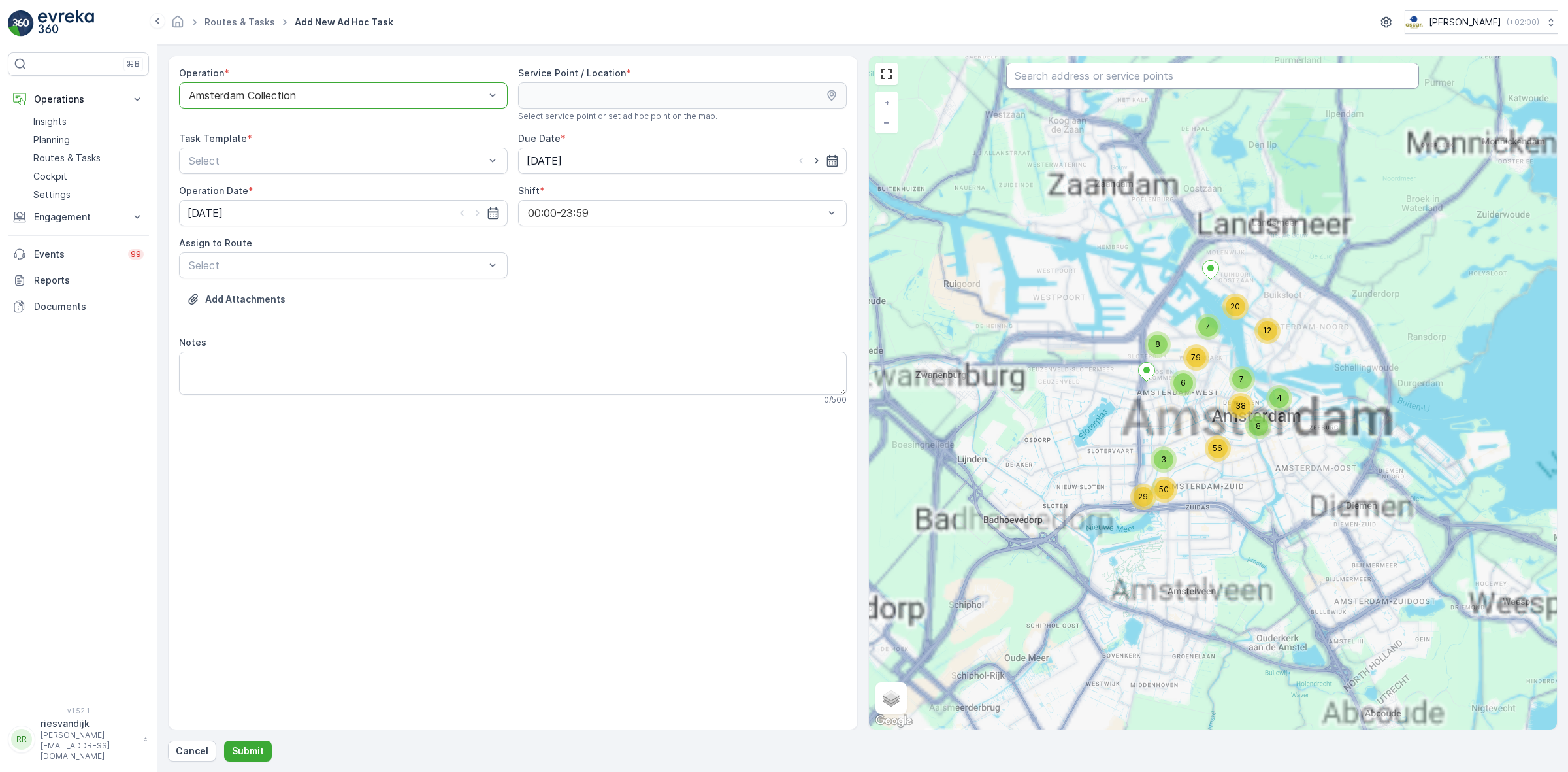
click at [1145, 83] on input "text" at bounding box center [1213, 76] width 413 height 26
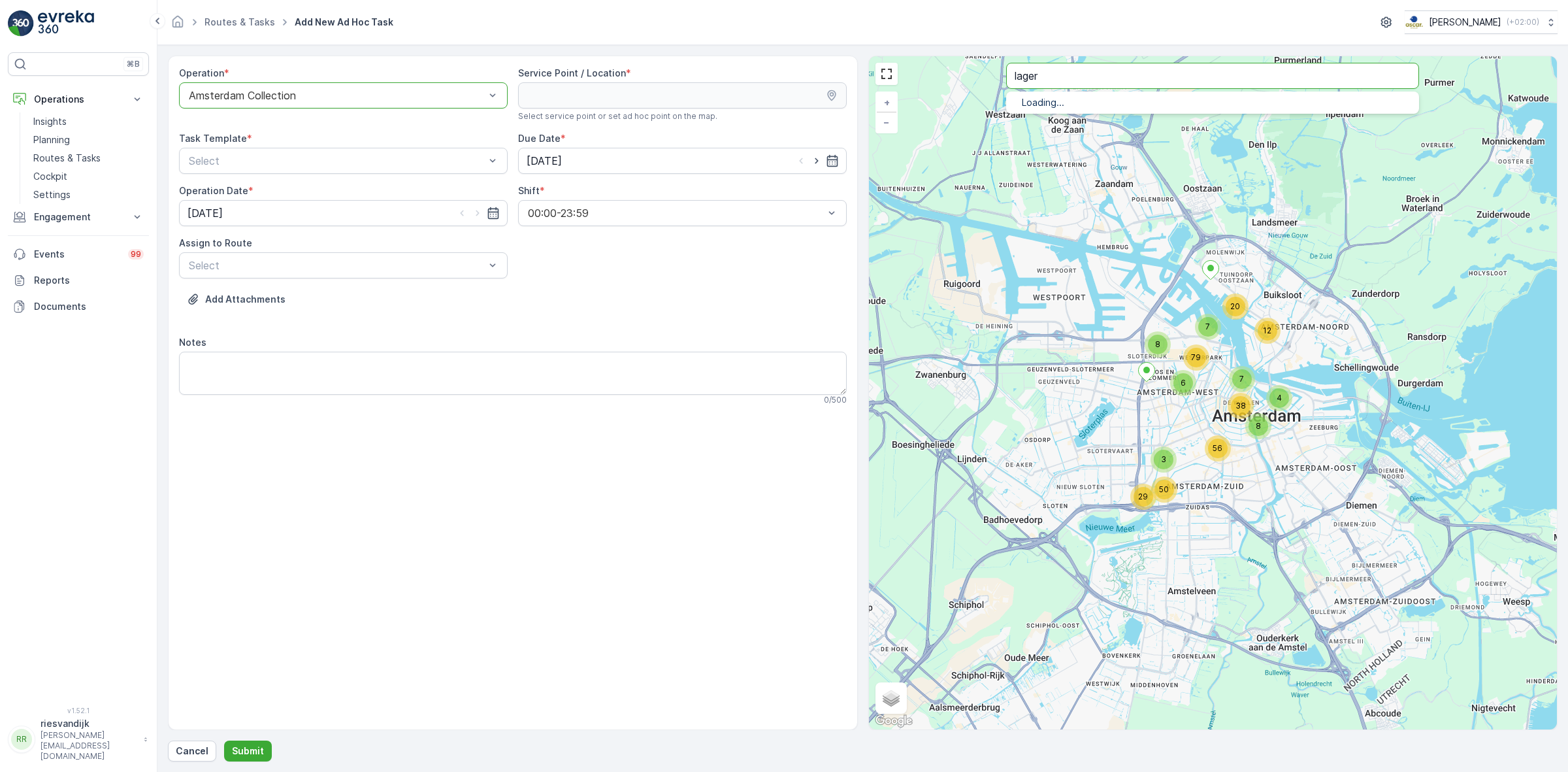
type input "lager"
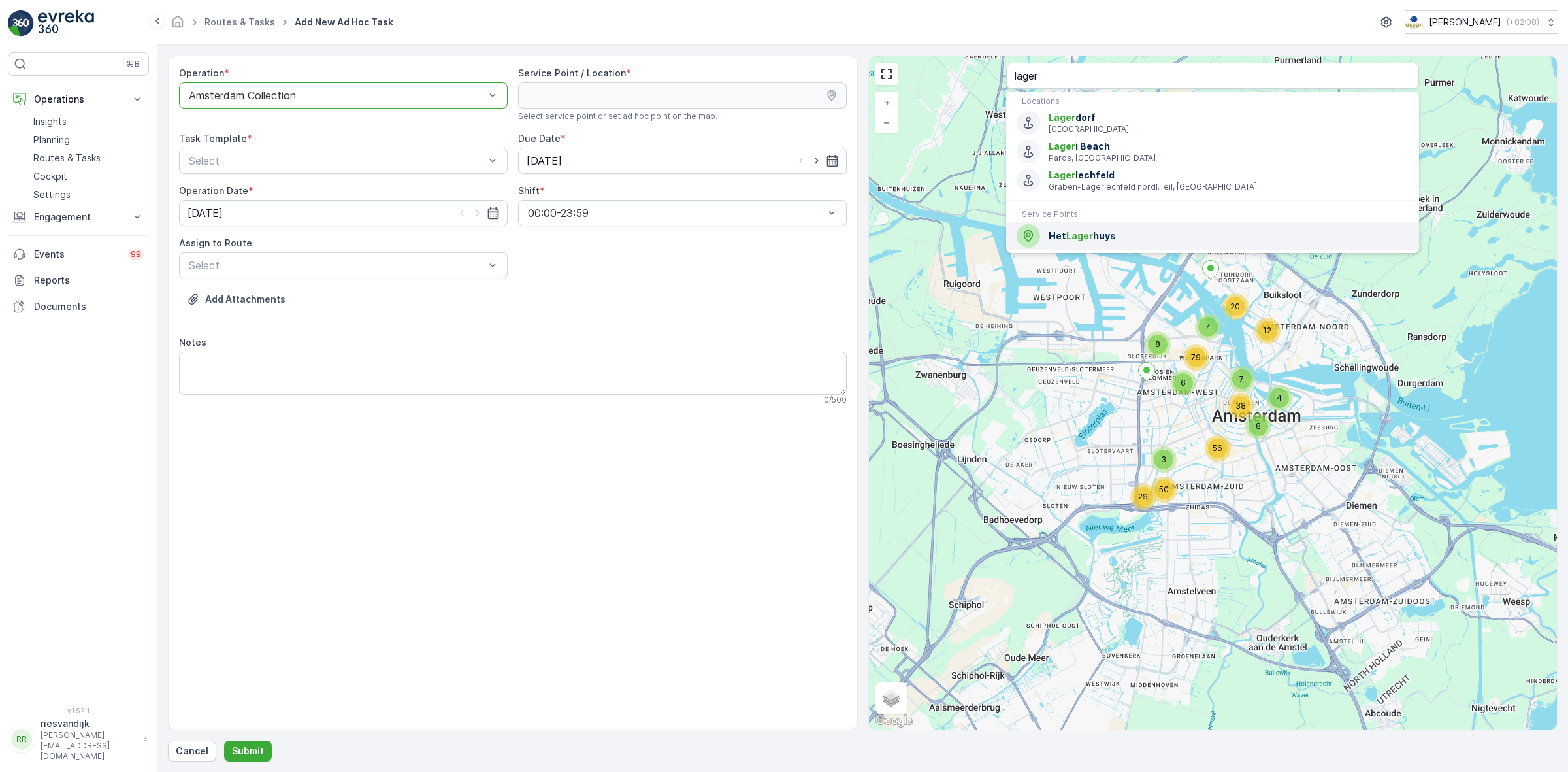
click at [1135, 224] on div "Het Lager huys" at bounding box center [1213, 236] width 392 height 24
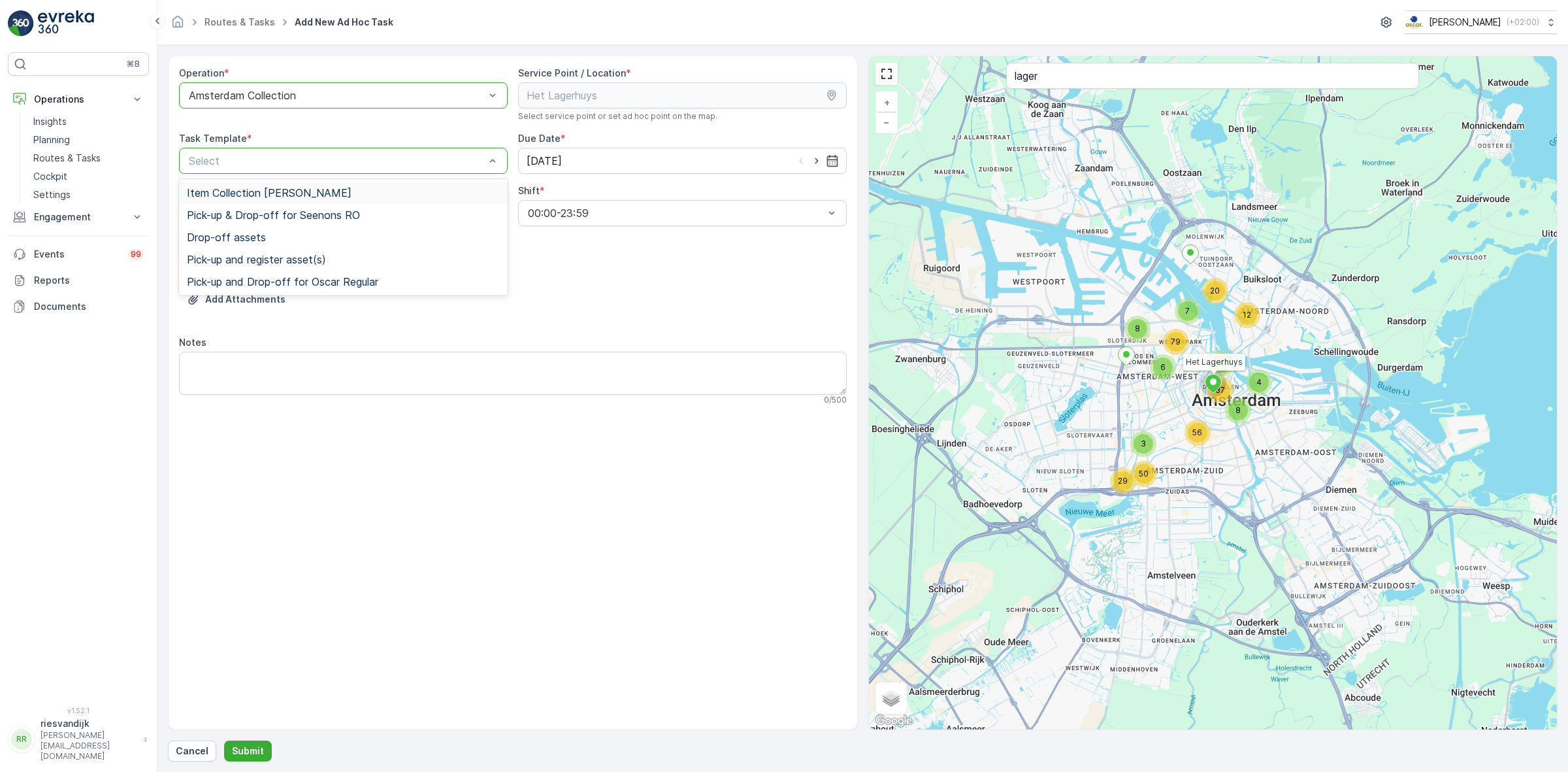
click at [433, 193] on div "Item Collection [PERSON_NAME]" at bounding box center [343, 193] width 313 height 12
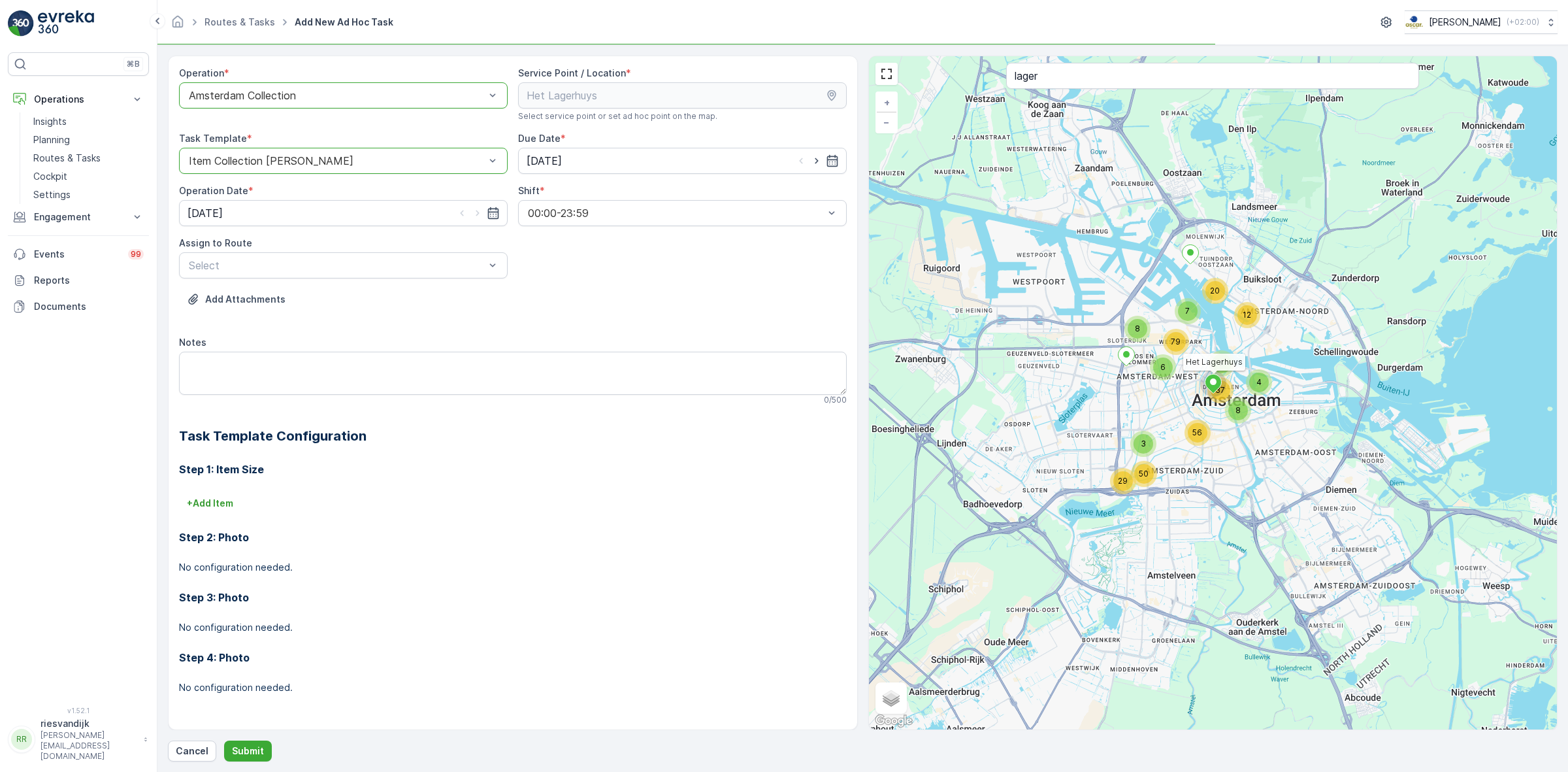
click at [815, 159] on icon "button" at bounding box center [816, 161] width 3 height 6
type input "[DATE]"
click at [478, 213] on icon "button" at bounding box center [477, 213] width 3 height 6
type input "[DATE]"
click at [670, 220] on div "00:00-23:59" at bounding box center [682, 213] width 328 height 26
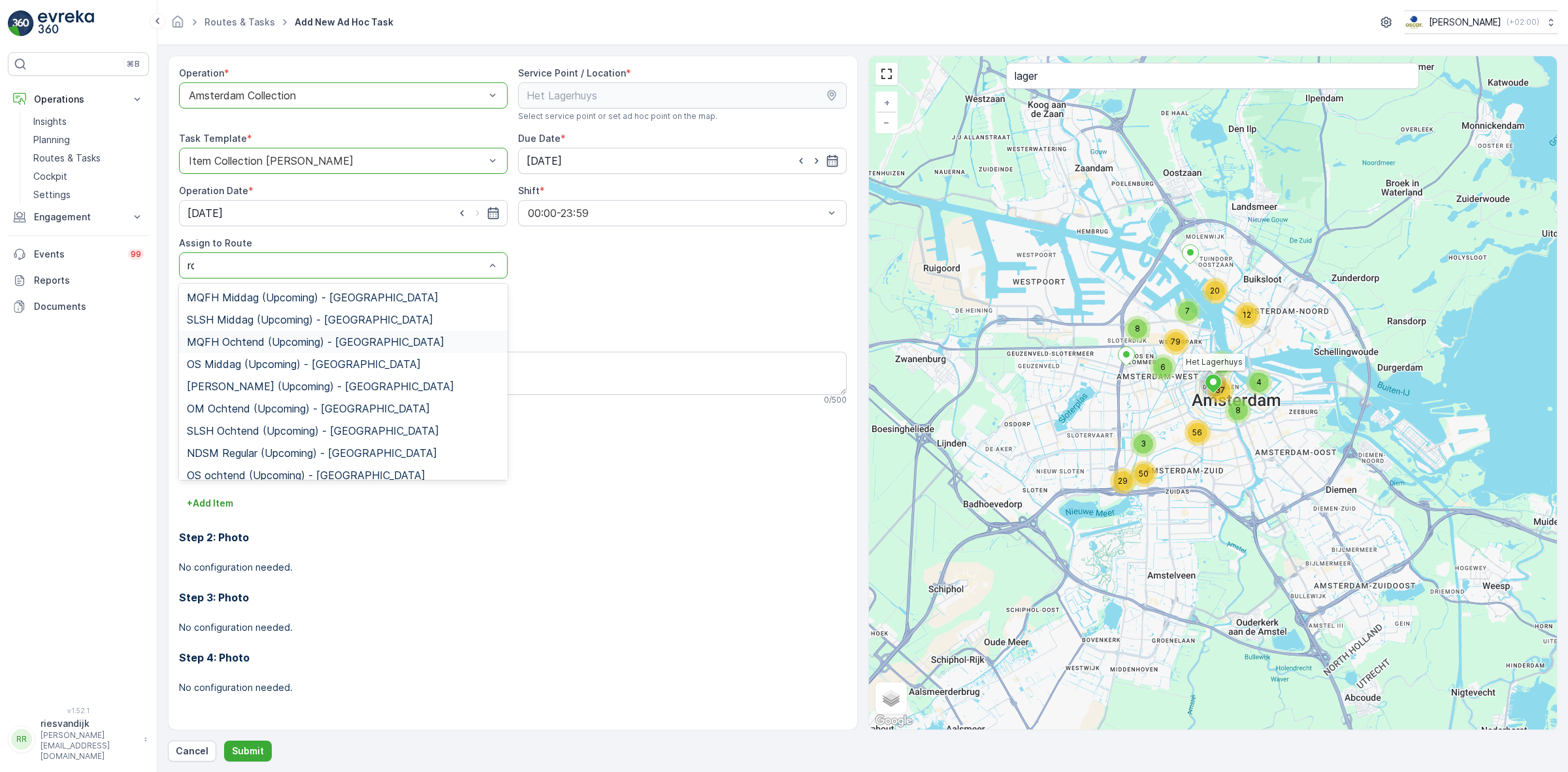
type input "rok"
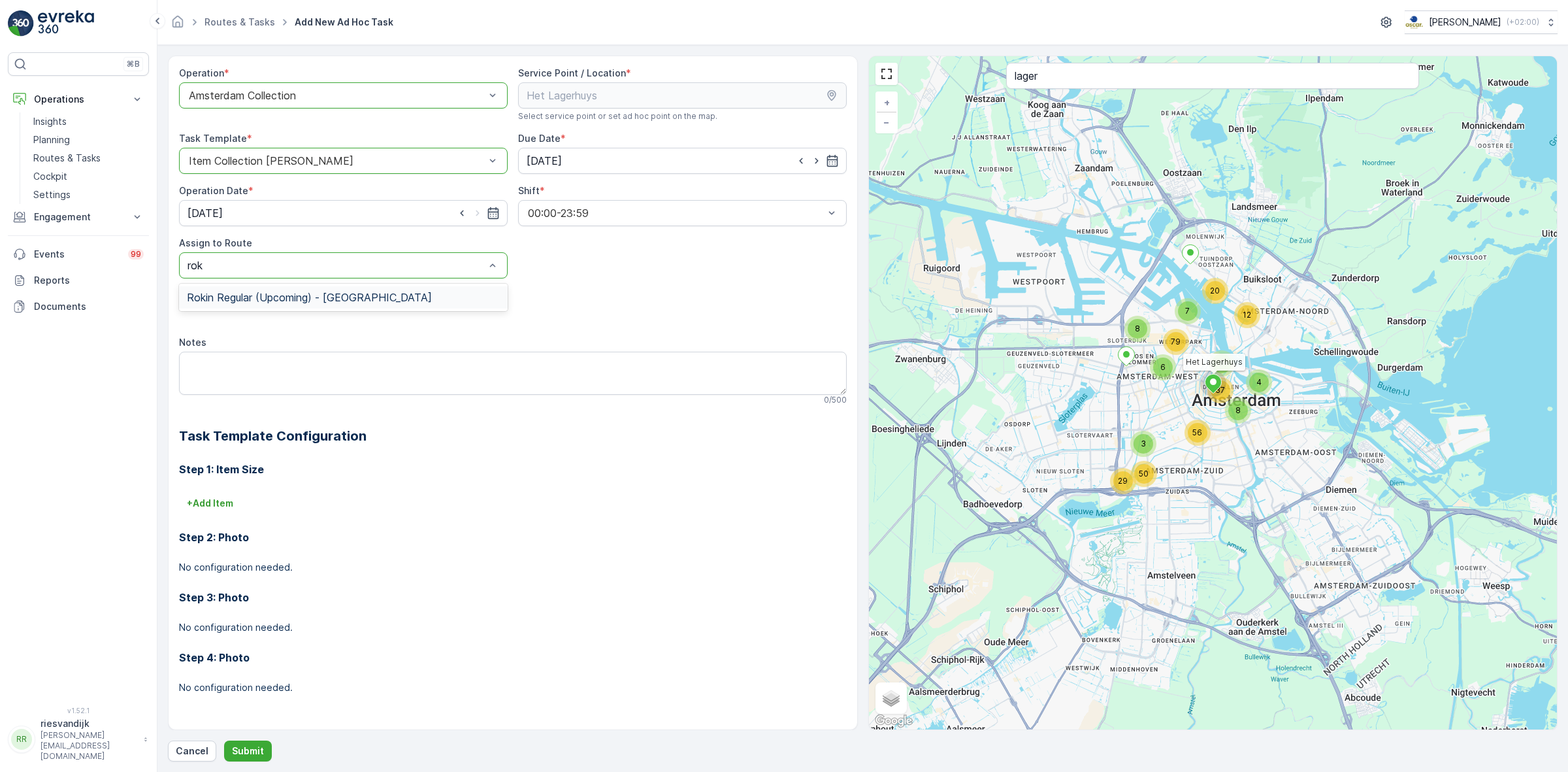
click at [431, 287] on div "Rokin Regular (Upcoming) - [GEOGRAPHIC_DATA]" at bounding box center [343, 298] width 328 height 22
click at [420, 365] on textarea "Notes" at bounding box center [513, 373] width 668 height 43
type textarea "G"
type textarea "Graag 6 stuks 60L"
click at [180, 752] on p "Cancel" at bounding box center [192, 751] width 33 height 13
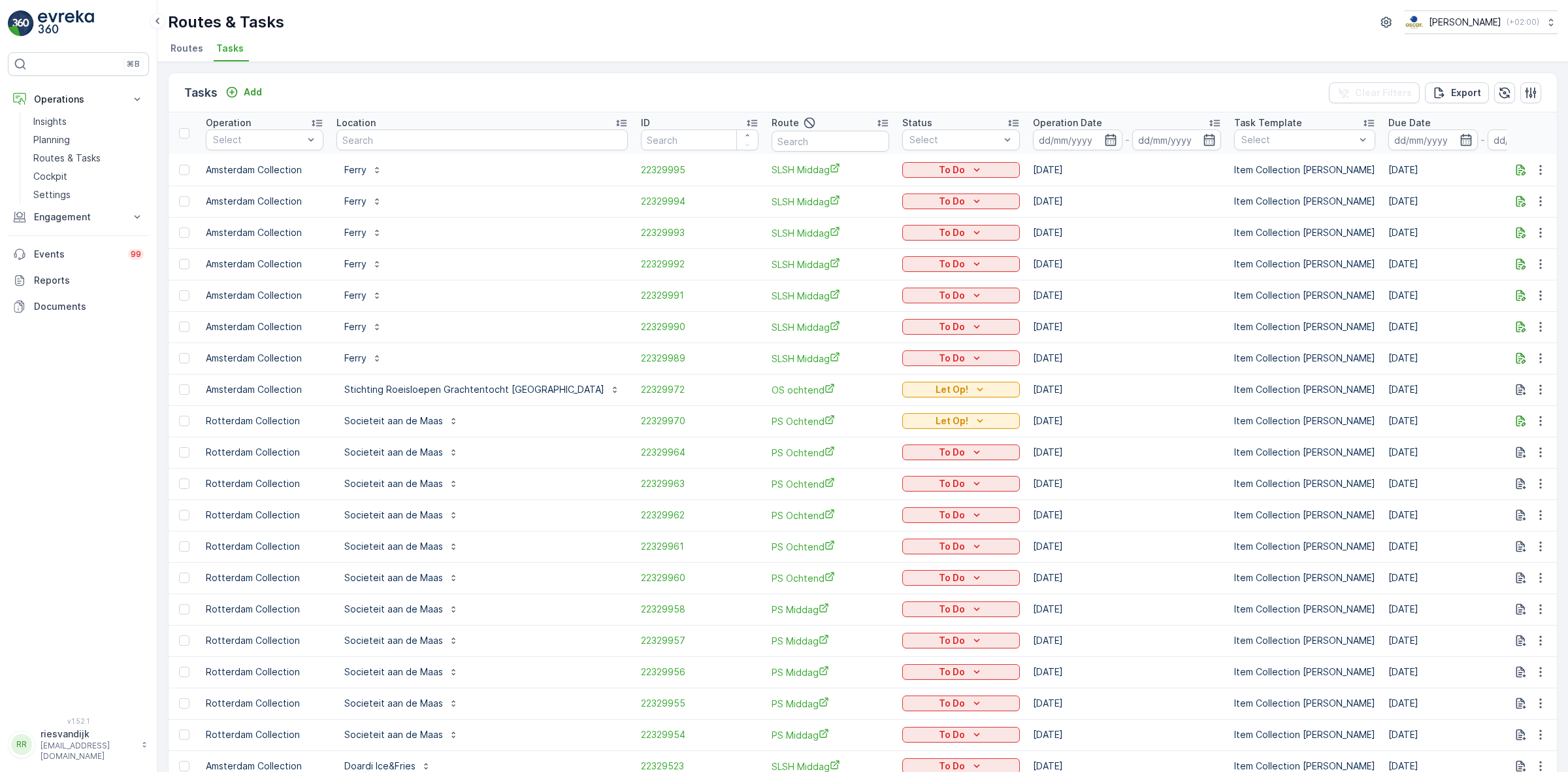
click at [187, 50] on span "Routes" at bounding box center [187, 49] width 33 height 13
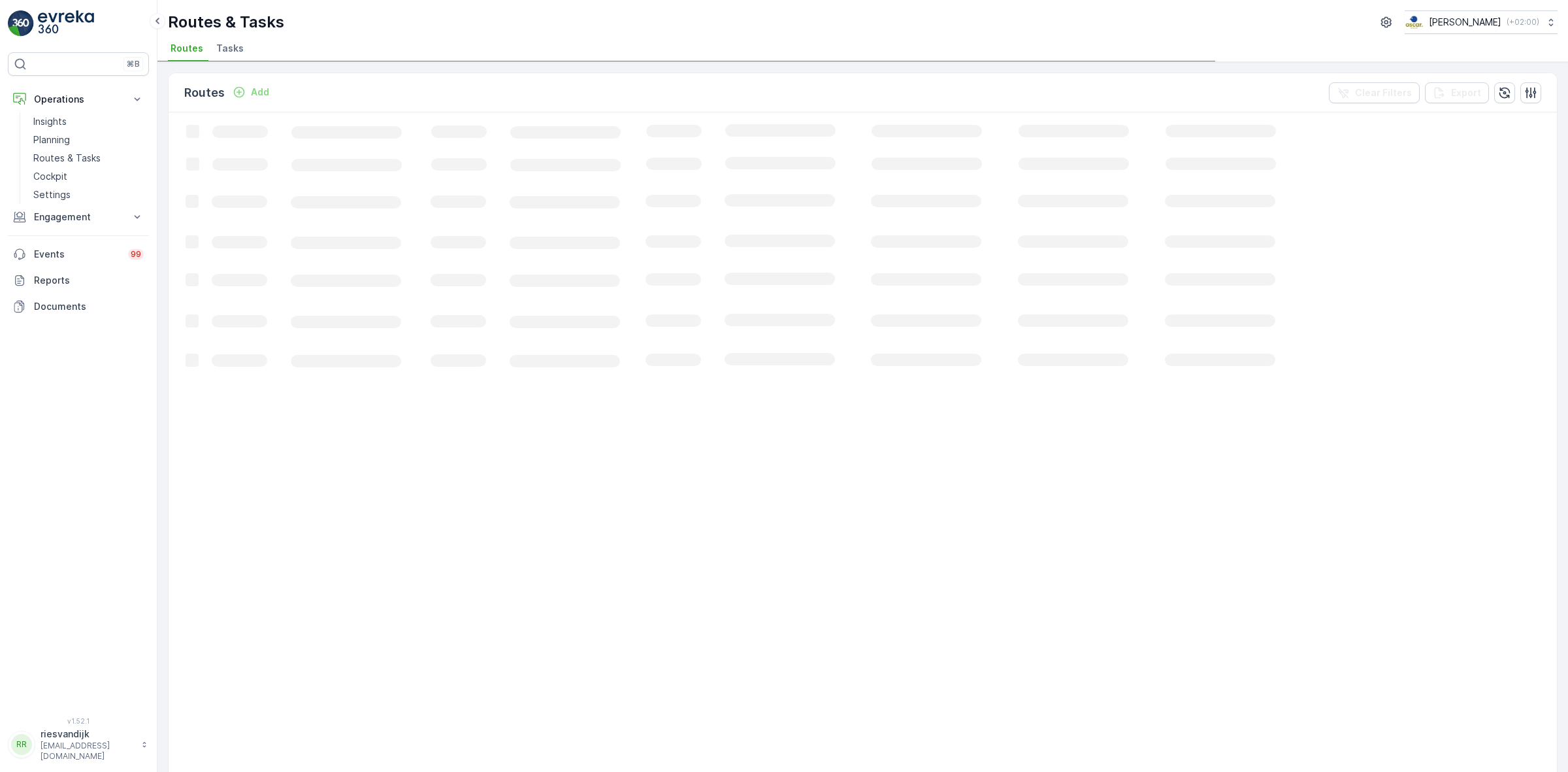
click at [235, 54] on span "Tasks" at bounding box center [230, 49] width 28 height 13
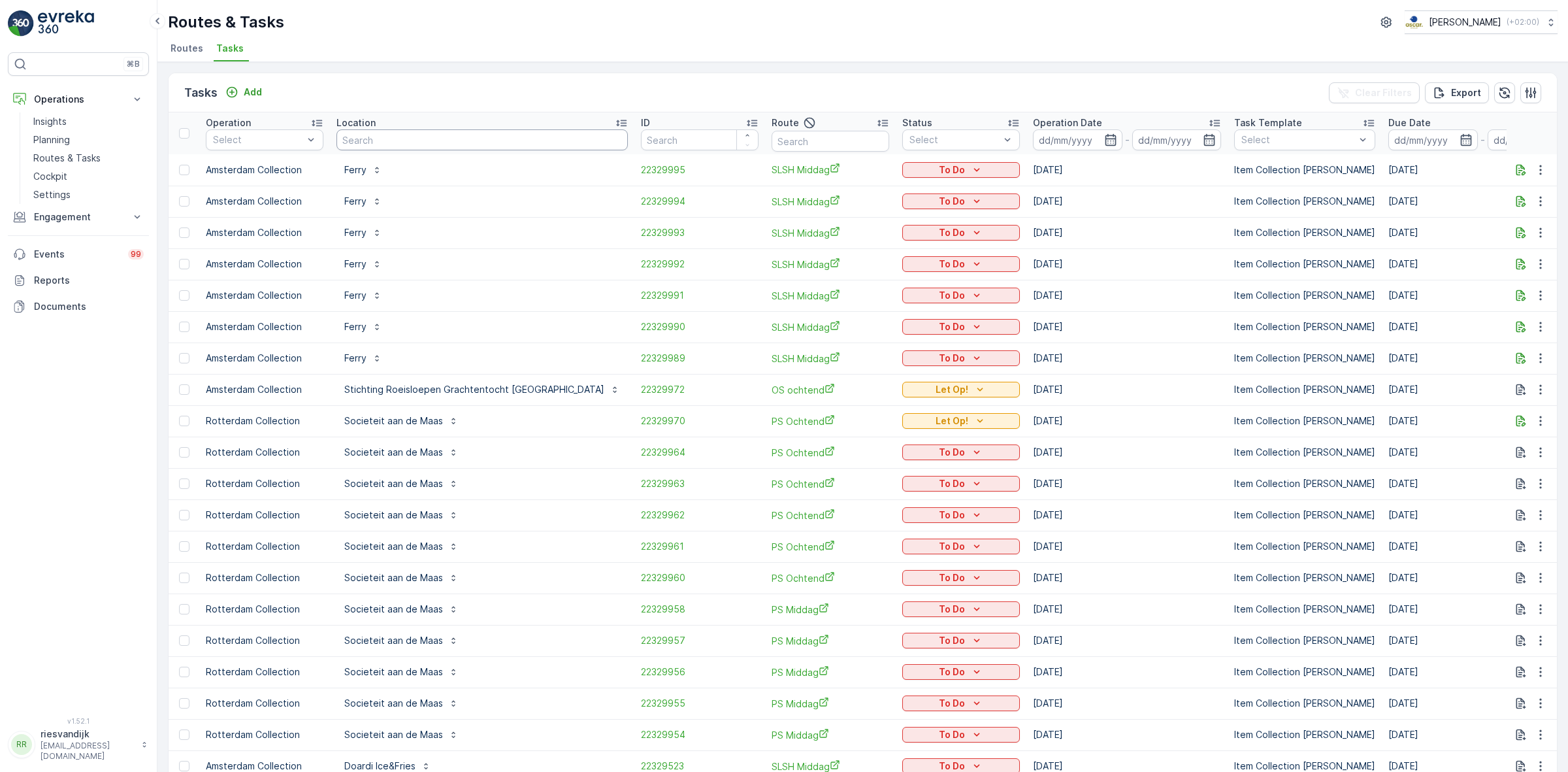
click at [451, 132] on input "text" at bounding box center [482, 140] width 292 height 21
type input "stati"
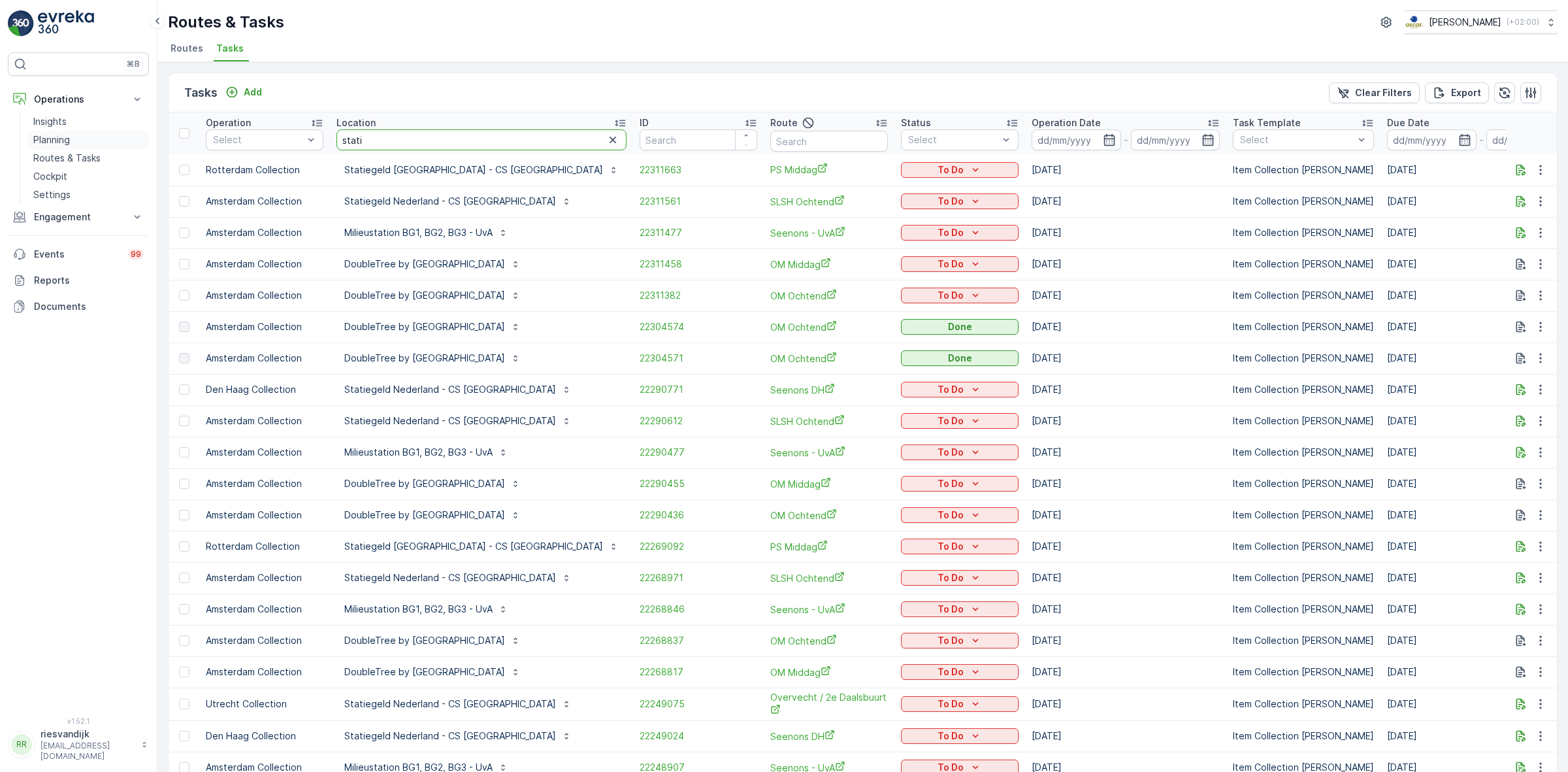
drag, startPoint x: 425, startPoint y: 145, endPoint x: 124, endPoint y: 147, distance: 301.0
click at [124, 147] on div "⌘B Operations Insights Planning Routes & Tasks Cockpit Settings Engagement Insi…" at bounding box center [784, 386] width 1568 height 772
type input "kippe"
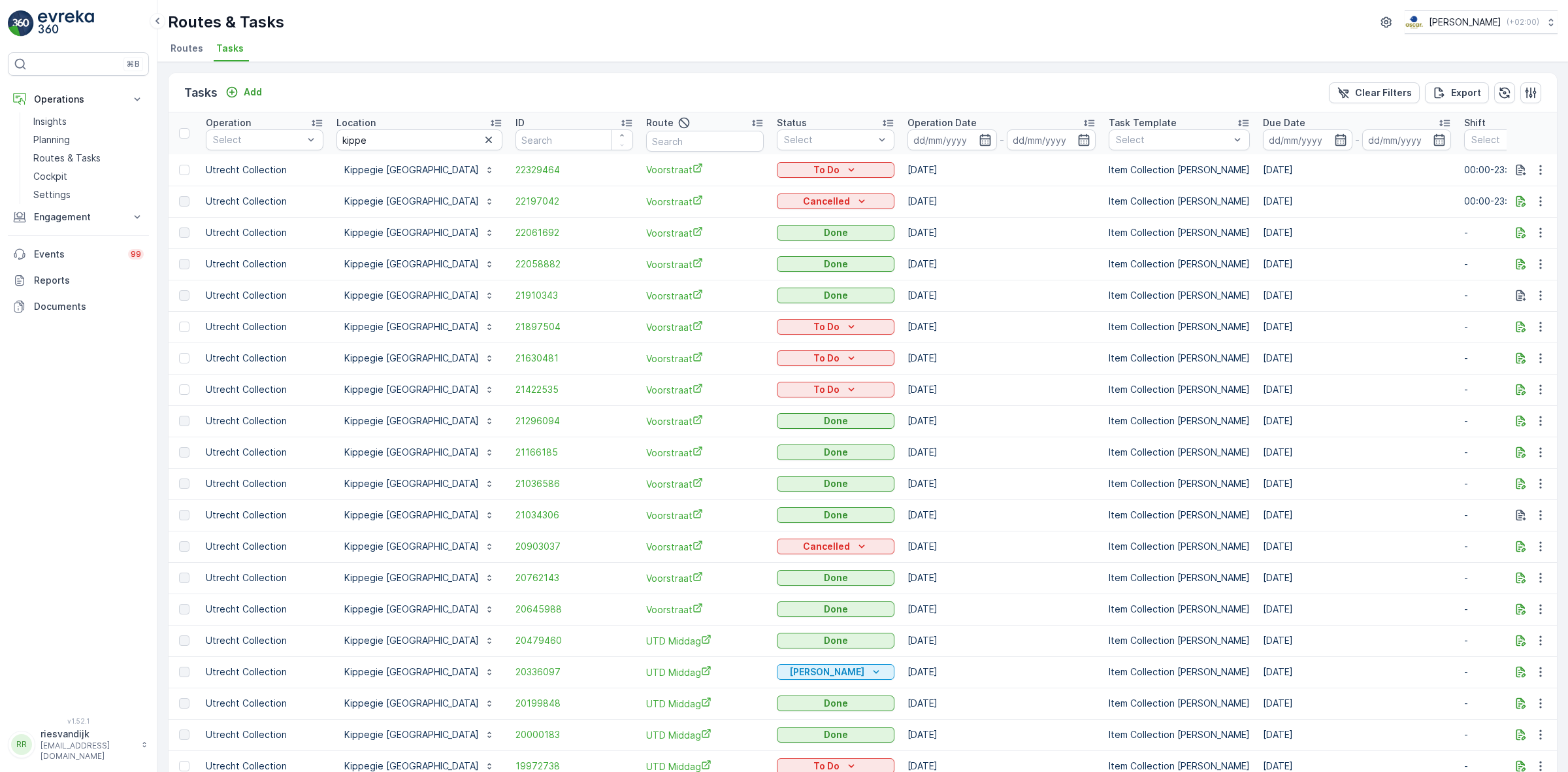
click at [482, 144] on icon "button" at bounding box center [489, 140] width 13 height 13
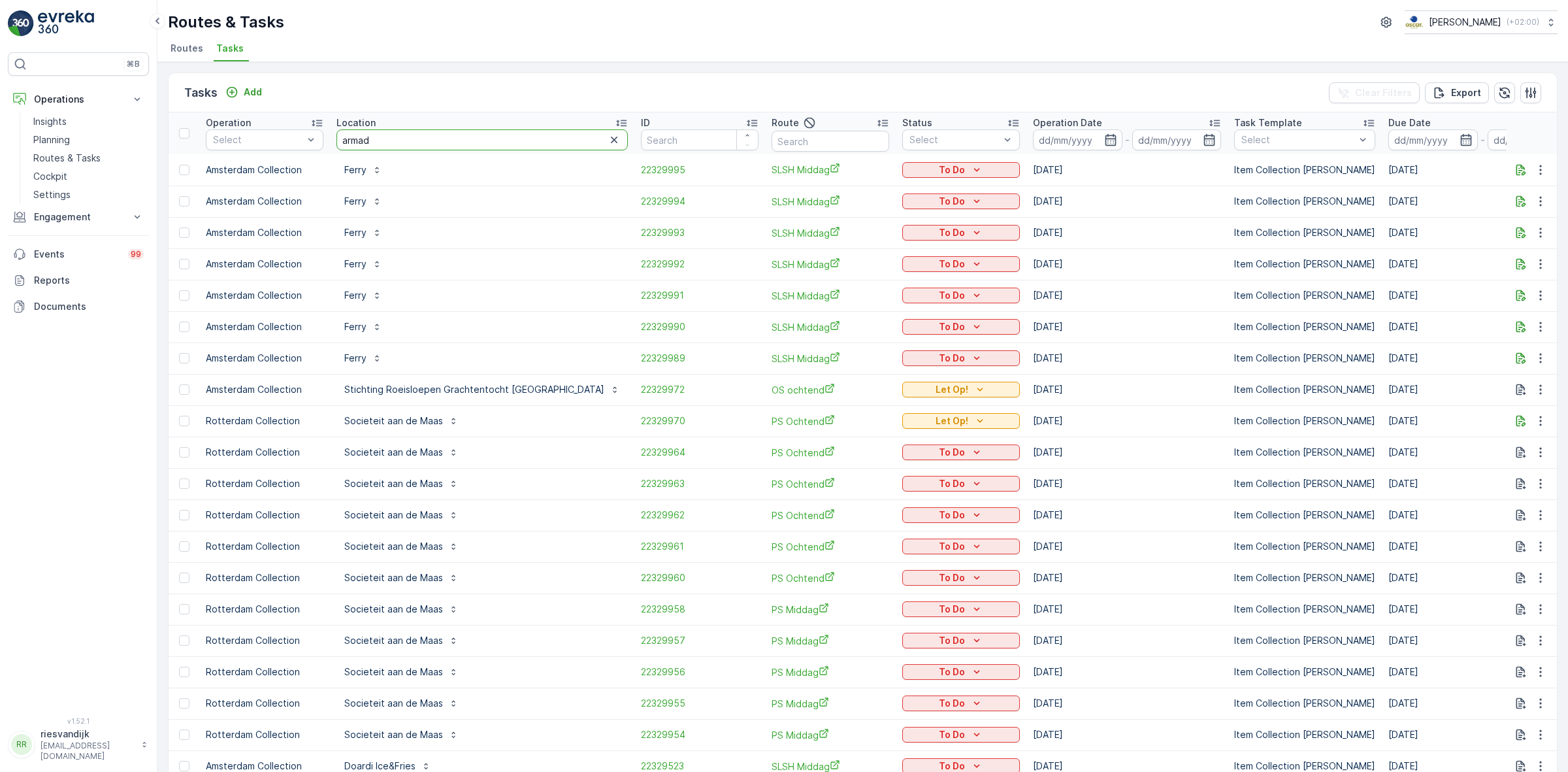
type input "armada"
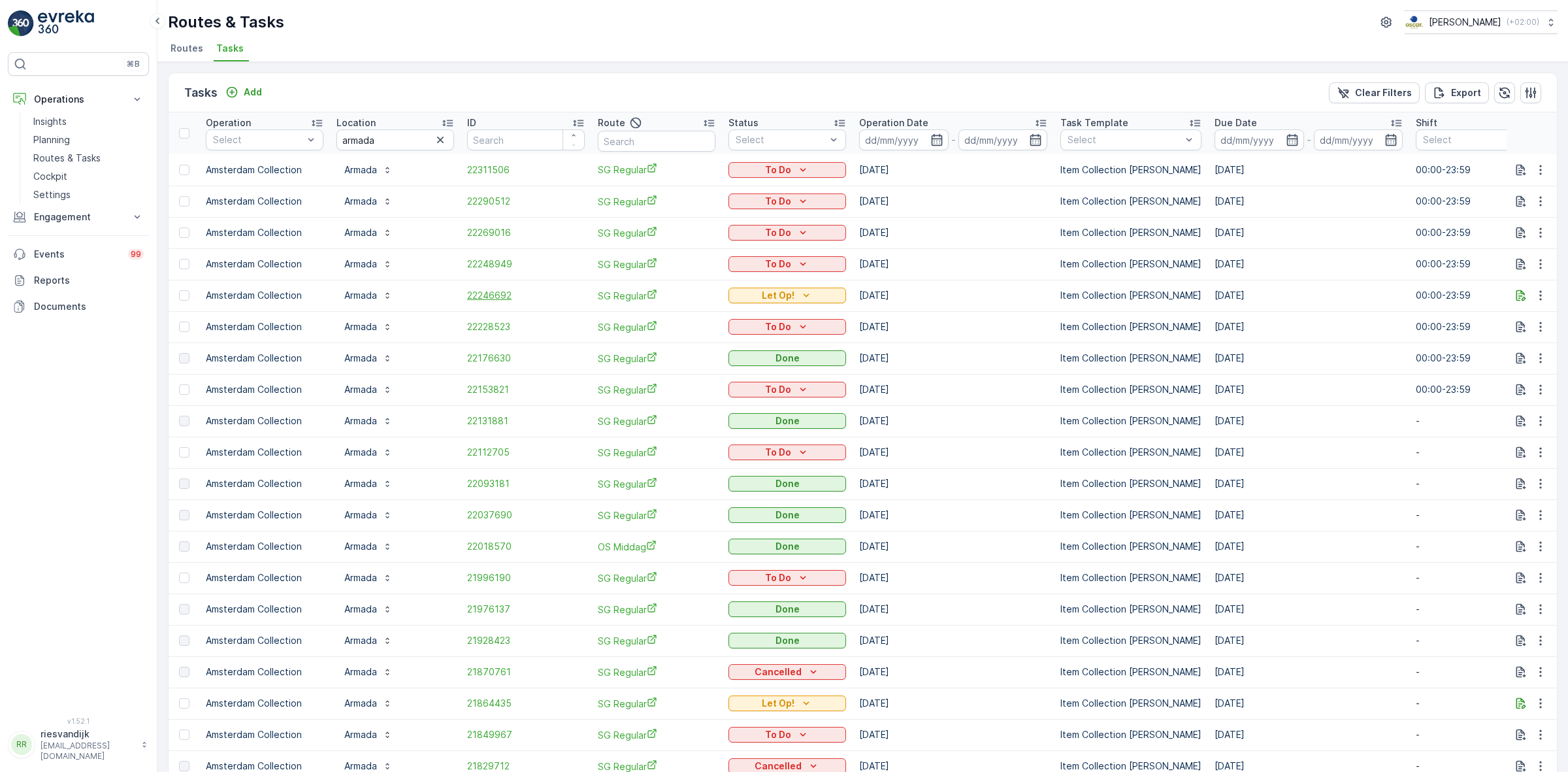
click at [497, 296] on span "22246692" at bounding box center [526, 296] width 117 height 13
click at [1516, 295] on icon "button" at bounding box center [1521, 296] width 13 height 13
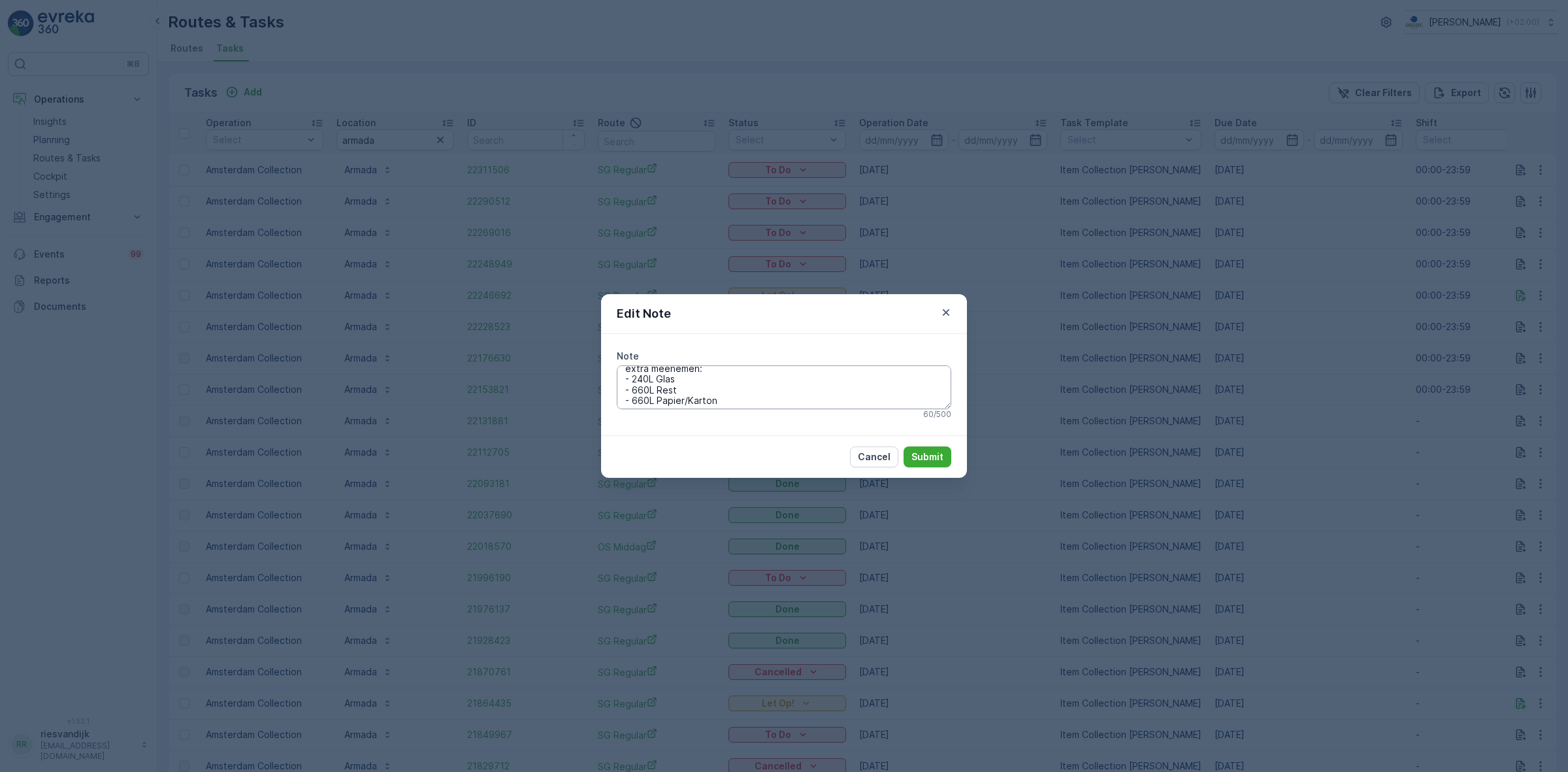
scroll to position [10, 0]
click at [631, 380] on textarea "extra meenemen: - 240L Glas - 660L Rest - 660L Papier/Karton" at bounding box center [784, 387] width 334 height 43
click at [633, 388] on textarea "extra meenemen: - 1 x 240L Glas - 660L Rest - 660L Papier/Karton" at bounding box center [784, 387] width 334 height 43
click at [641, 396] on textarea "extra meenemen: - 1x 240L Glas - 2x 660L Rest - 660L Papier/Karton" at bounding box center [784, 387] width 334 height 43
drag, startPoint x: 631, startPoint y: 397, endPoint x: 661, endPoint y: 422, distance: 39.1
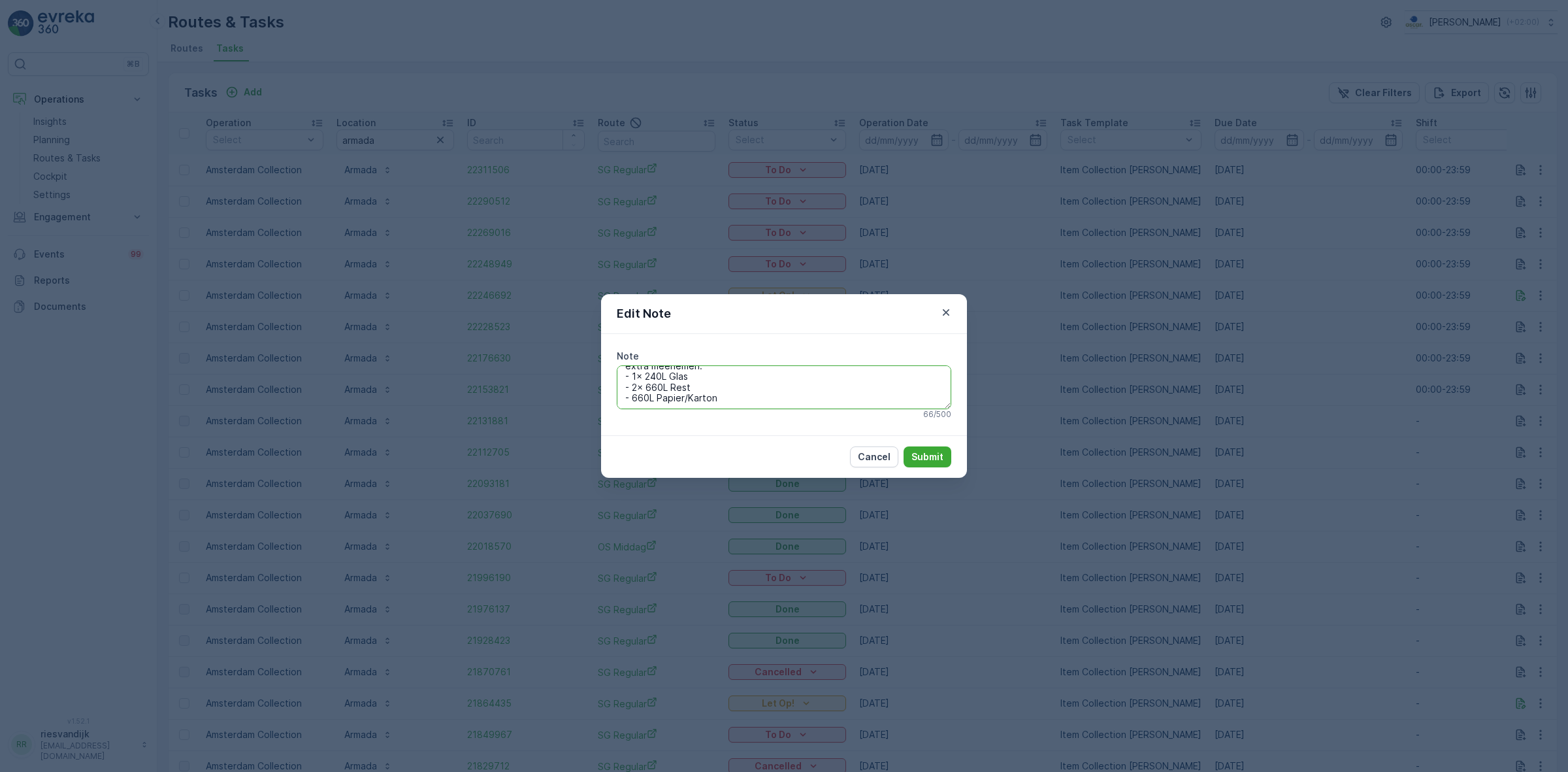
click at [631, 397] on textarea "extra meenemen: - 1x 240L Glas - 2x 660L Rest - 660L Papier/Karton" at bounding box center [784, 387] width 334 height 43
type textarea "extra meenemen: - 1x 240L Glas - 2x 660L Rest - 1x 660L Papier/Karton"
click at [916, 458] on p "Submit" at bounding box center [927, 457] width 32 height 13
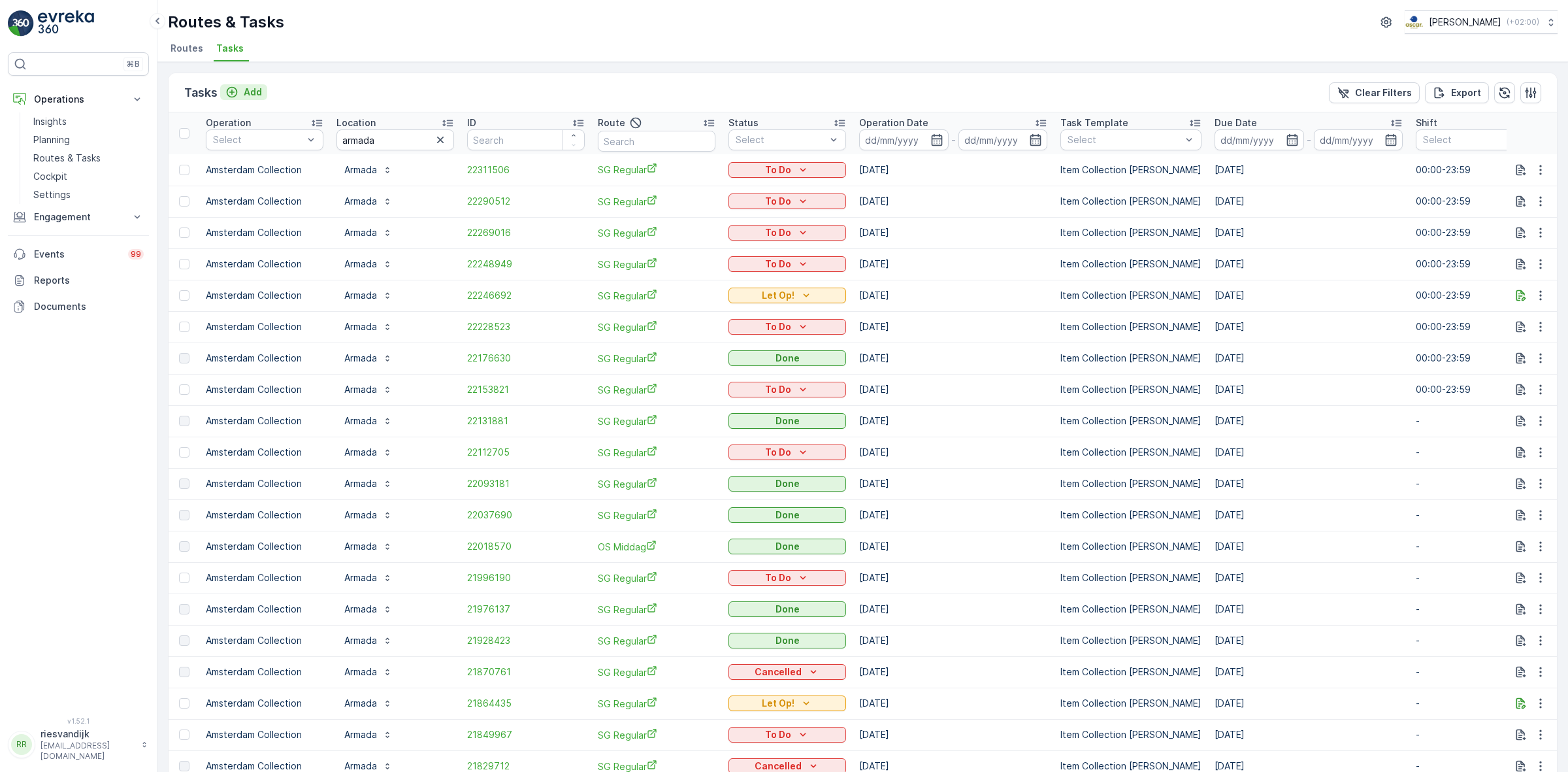
click at [253, 90] on p "Add" at bounding box center [253, 92] width 18 height 13
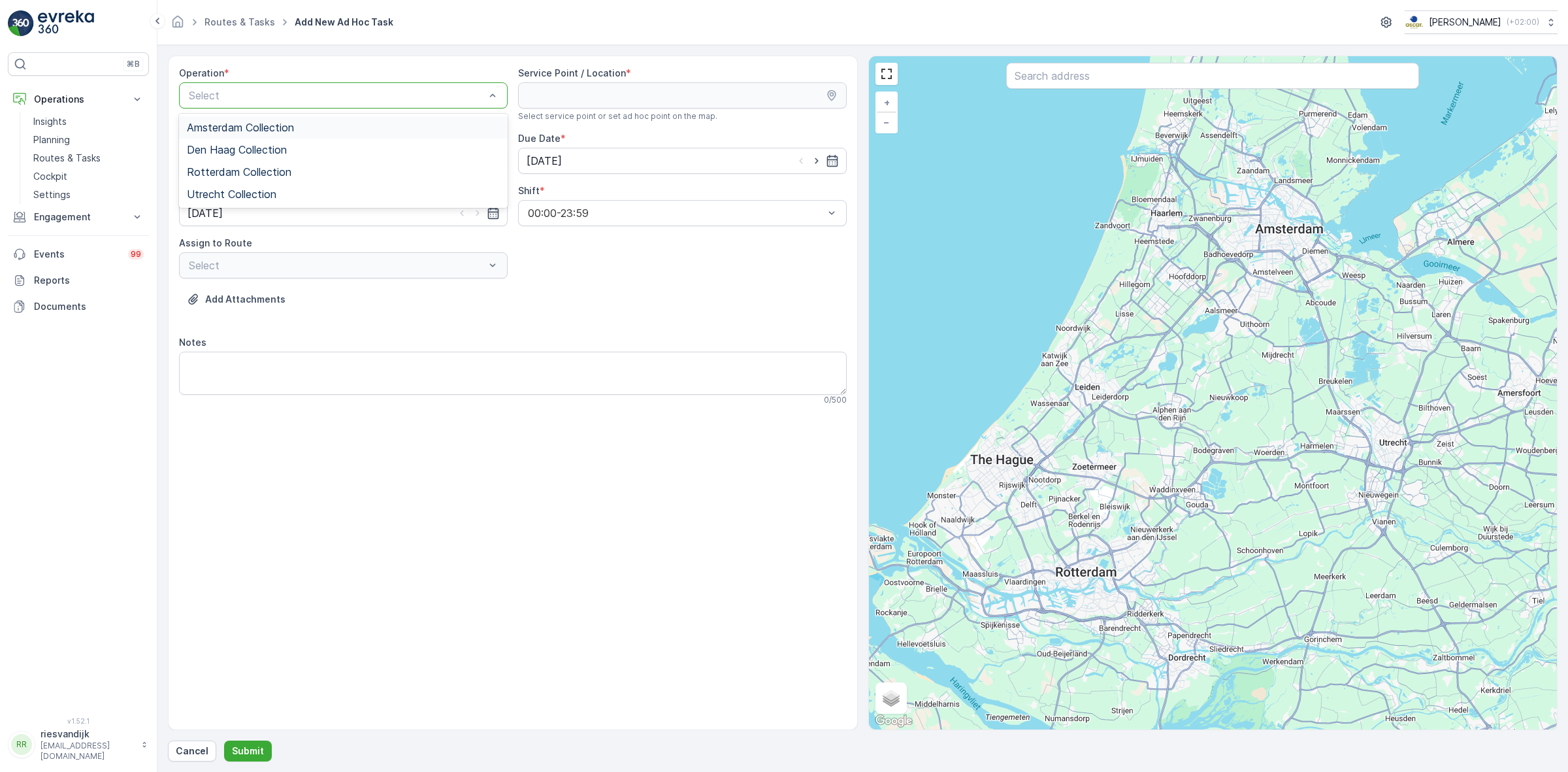
click at [415, 125] on div "Amsterdam Collection" at bounding box center [343, 127] width 313 height 12
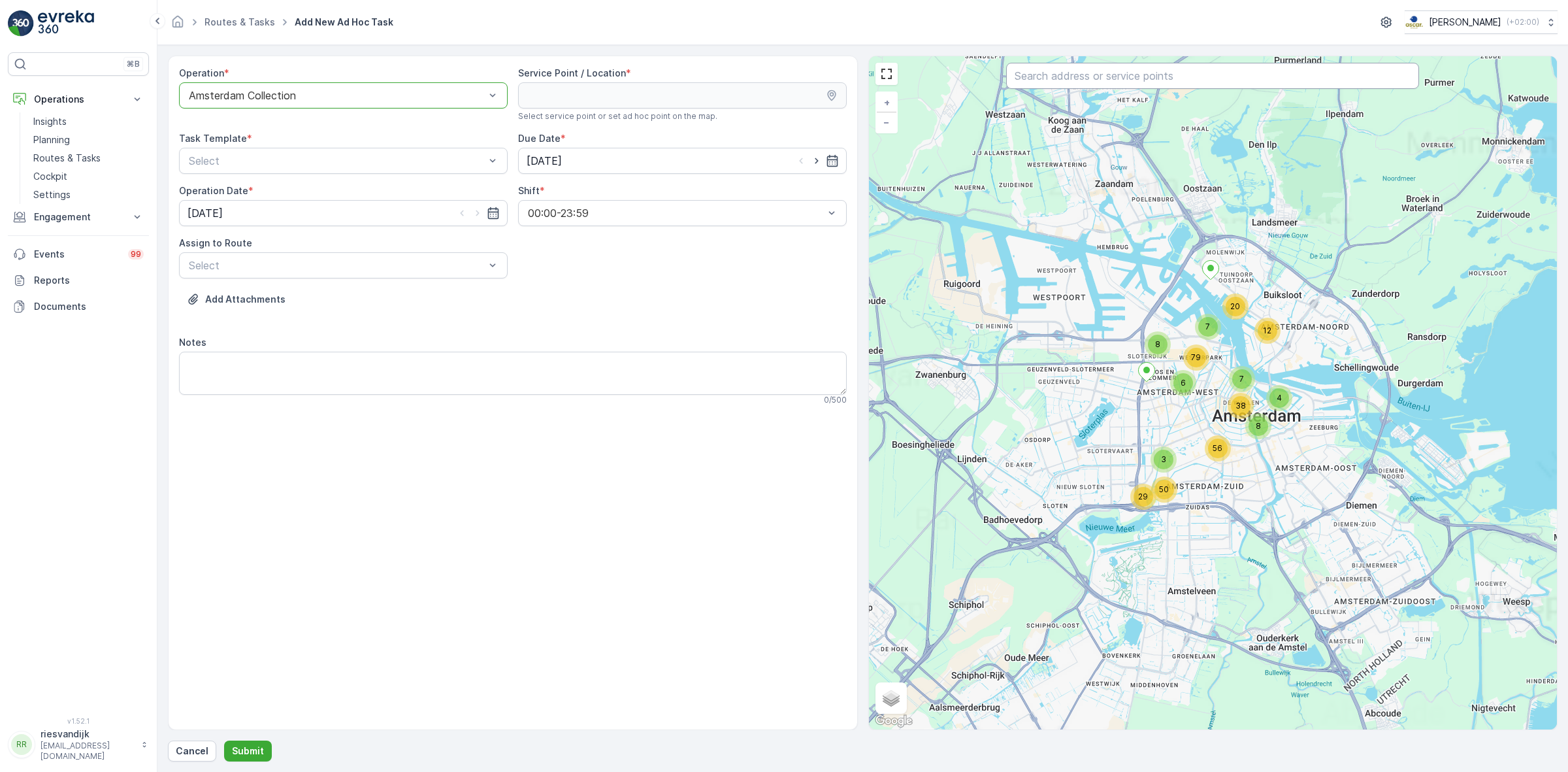
click at [1040, 76] on input "text" at bounding box center [1213, 76] width 413 height 26
type input "arma"
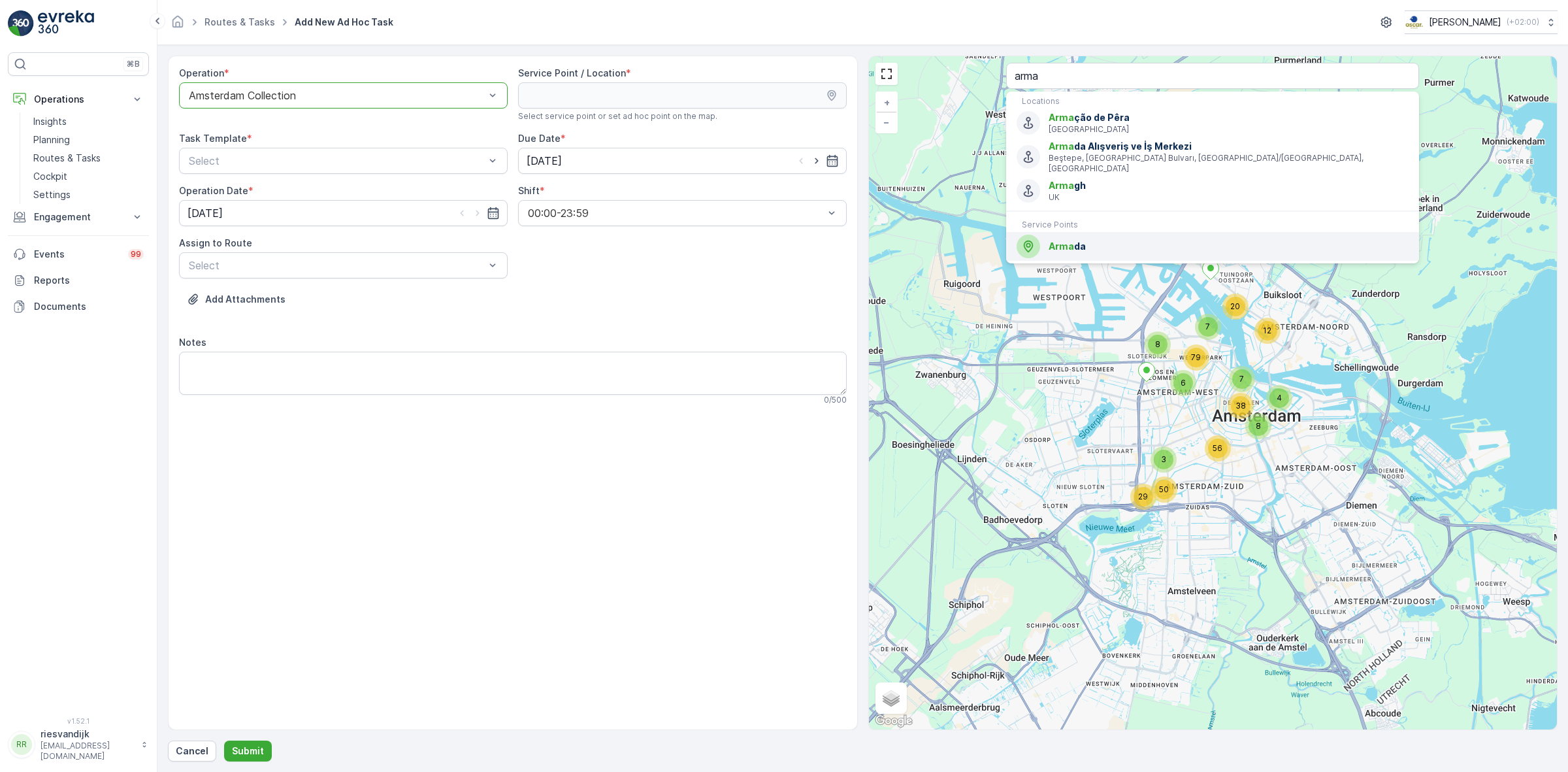
click at [1105, 235] on div "Arma da" at bounding box center [1213, 247] width 392 height 24
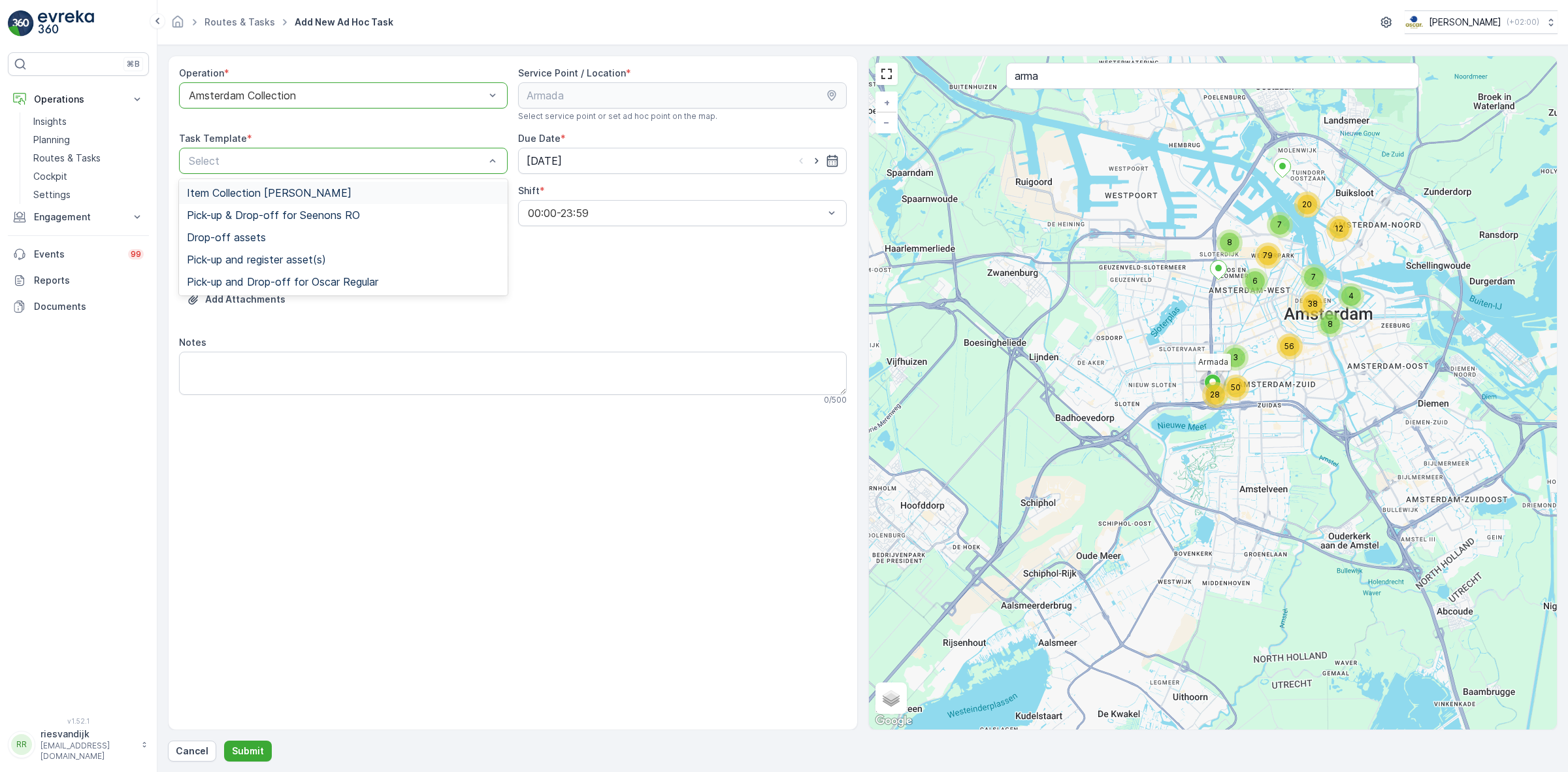
click at [429, 198] on div "Item Collection [PERSON_NAME]" at bounding box center [343, 193] width 313 height 12
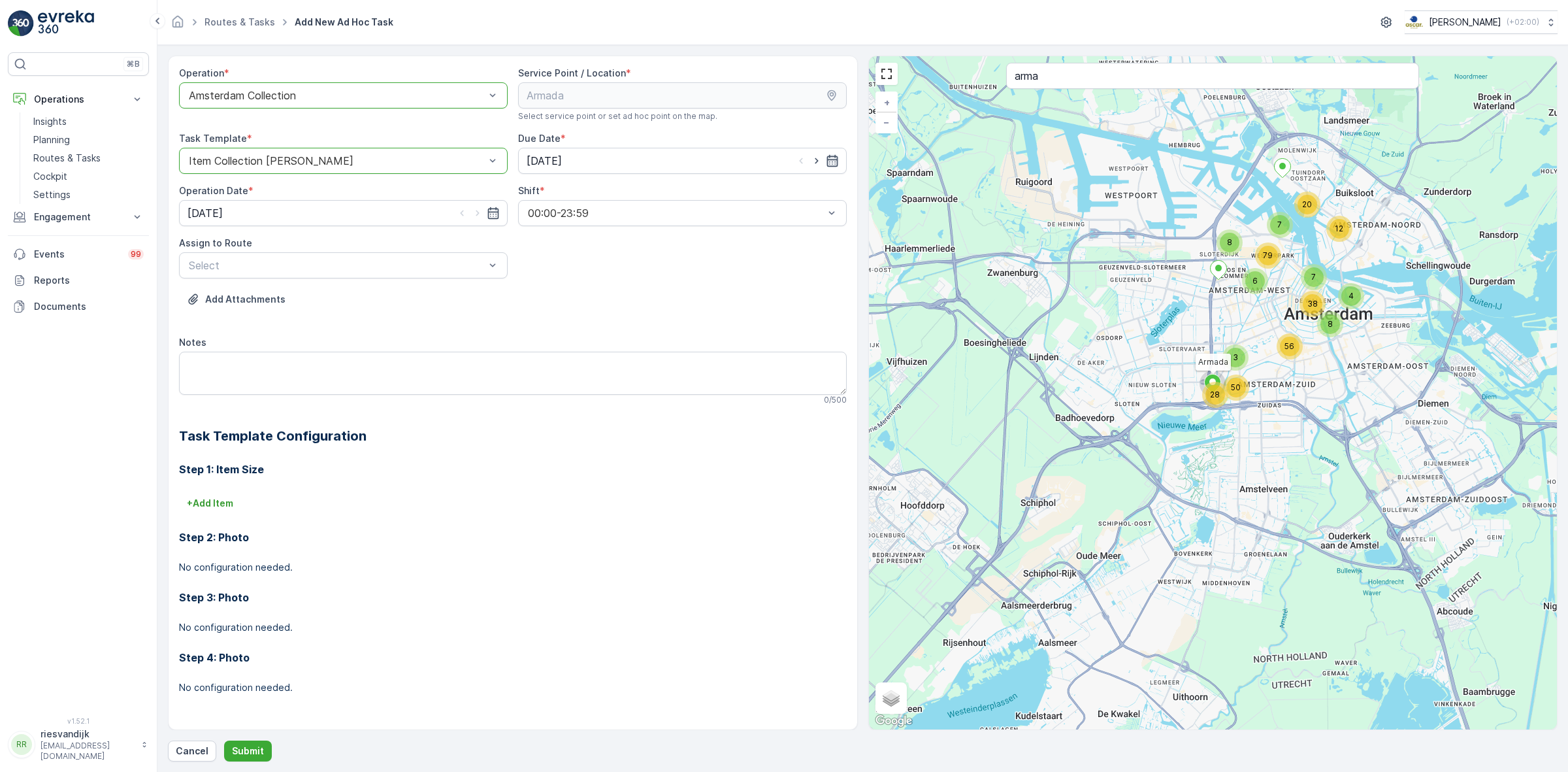
click at [832, 160] on icon "button" at bounding box center [832, 161] width 11 height 12
click at [560, 351] on div "27" at bounding box center [564, 349] width 21 height 21
type input "[DATE]"
click at [497, 223] on input "[DATE]" at bounding box center [343, 213] width 328 height 26
click at [222, 407] on div "27" at bounding box center [225, 401] width 21 height 21
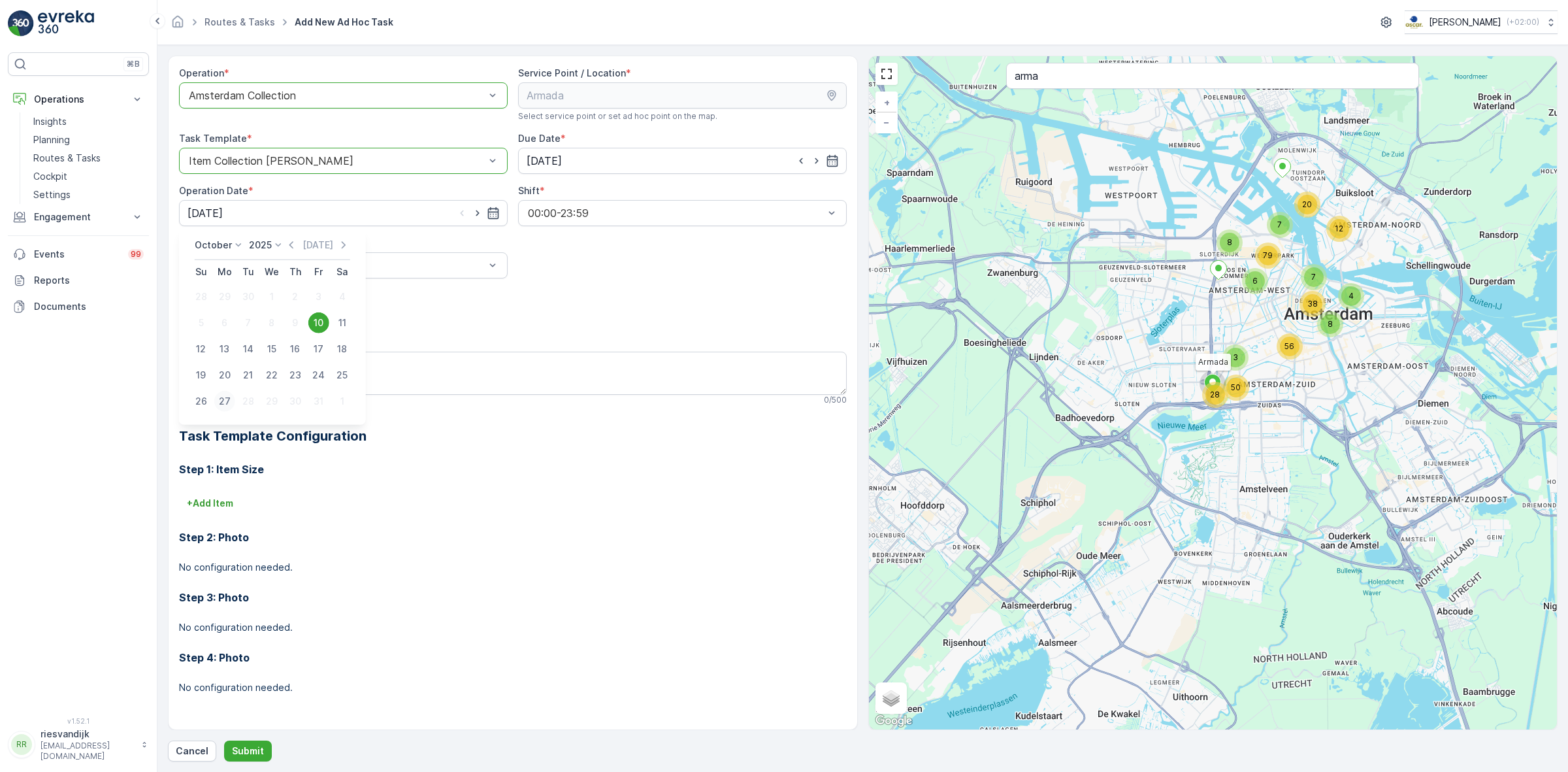
type input "[DATE]"
click at [601, 295] on div "Add Attachments" at bounding box center [513, 308] width 668 height 37
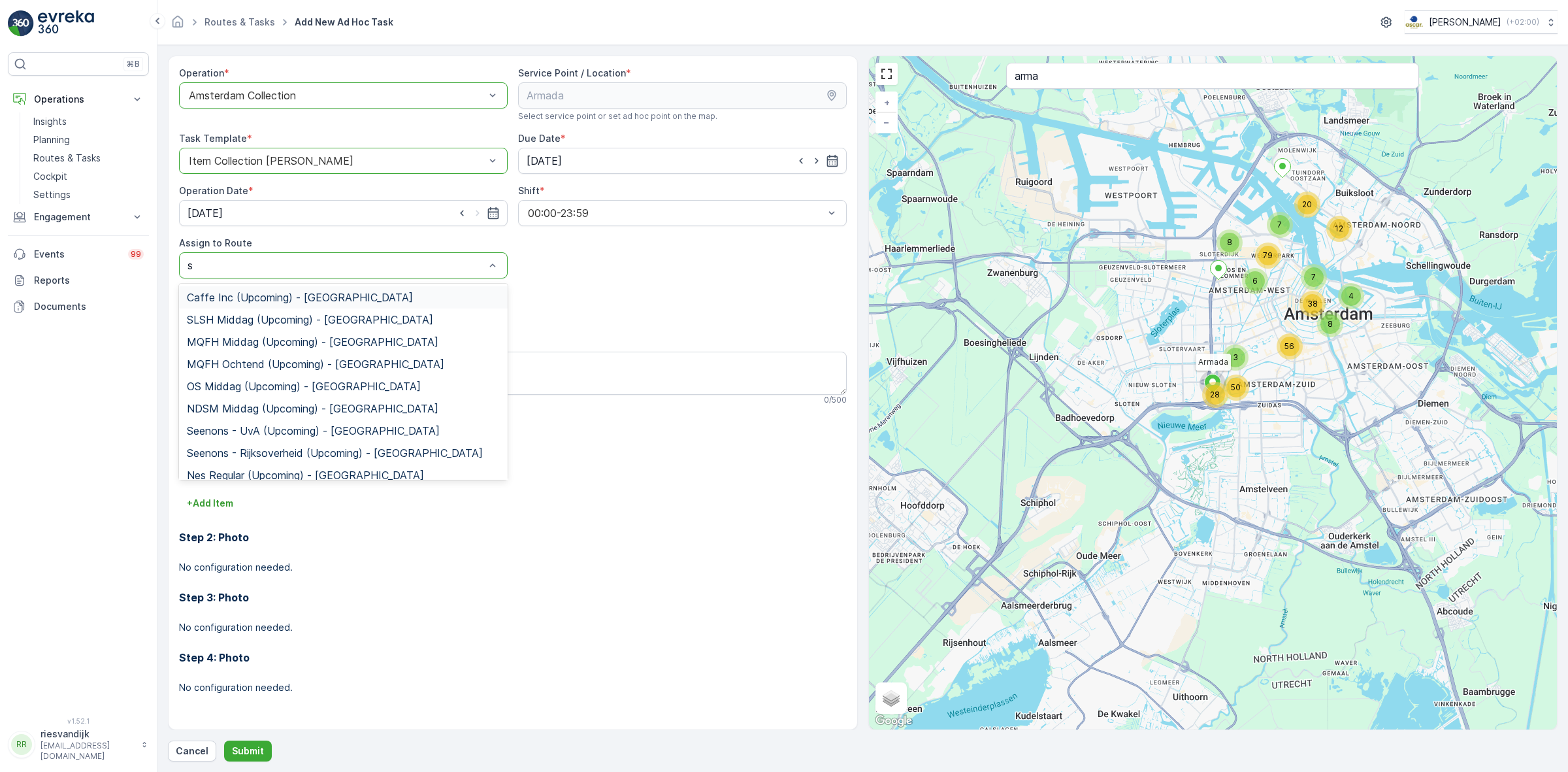
type input "sg"
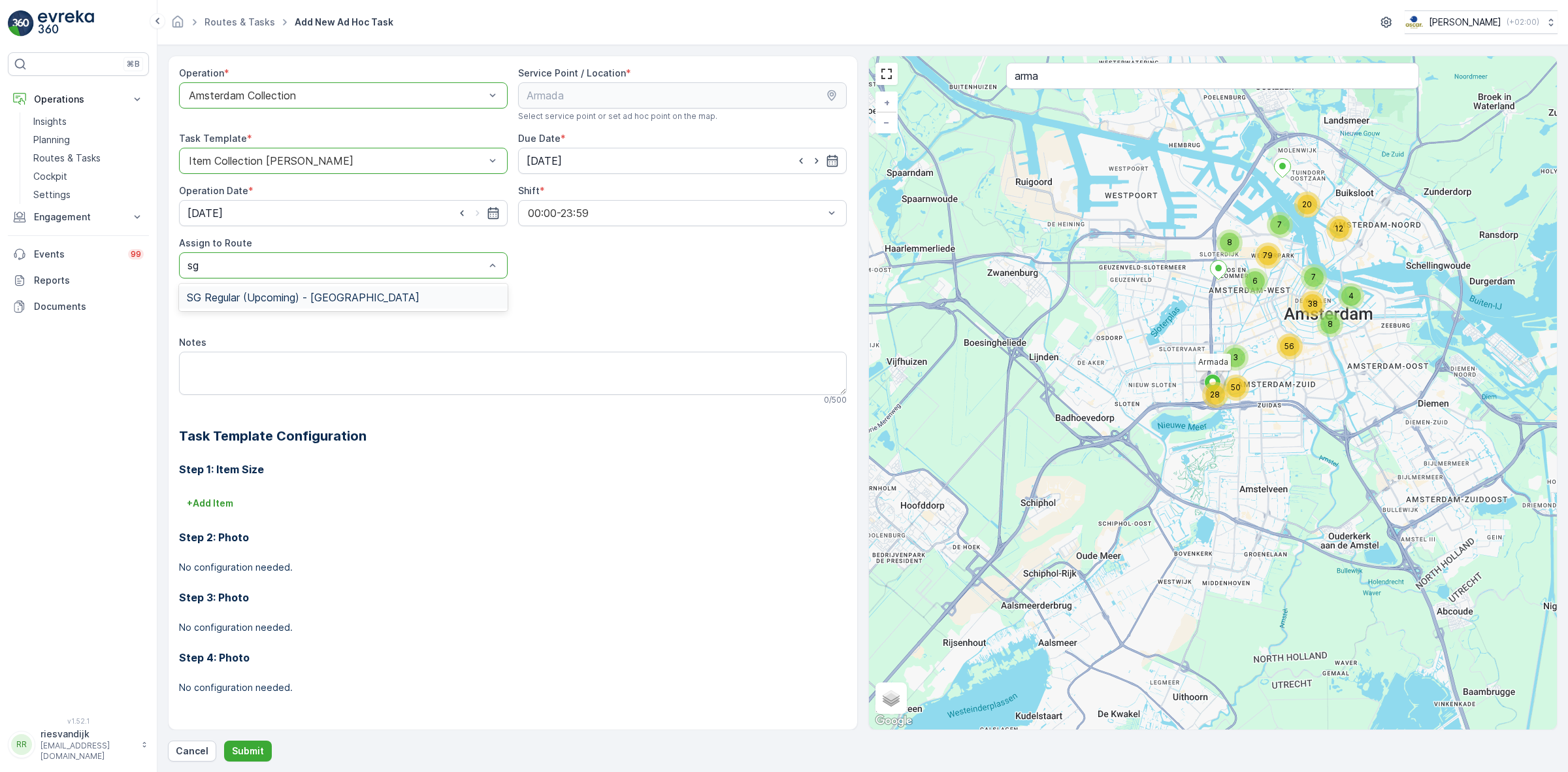
click at [429, 298] on div "SG Regular (Upcoming) - Amsterdam" at bounding box center [343, 298] width 313 height 12
click at [471, 310] on div "Add Attachments" at bounding box center [513, 308] width 668 height 37
click at [334, 348] on div "Notes" at bounding box center [513, 342] width 668 height 13
click at [334, 357] on textarea "Notes" at bounding box center [513, 373] width 668 height 43
type textarea "G"
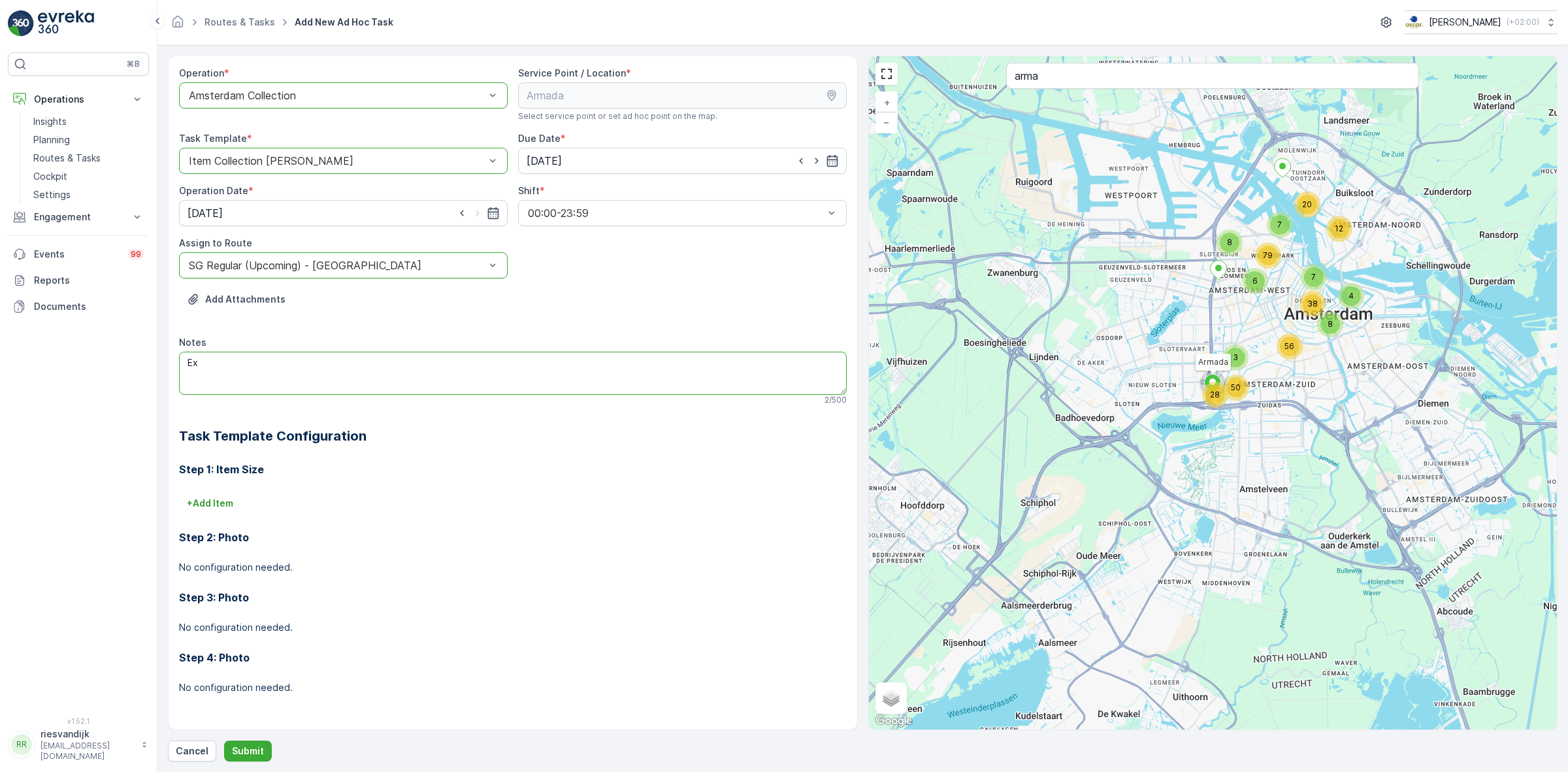
type textarea "E"
type textarea "tijdelijke bakken enkel ophalen, niet verwisselen: - 1x 240L Glas - 2x 660L Res…"
click at [256, 750] on p "Submit" at bounding box center [248, 751] width 32 height 13
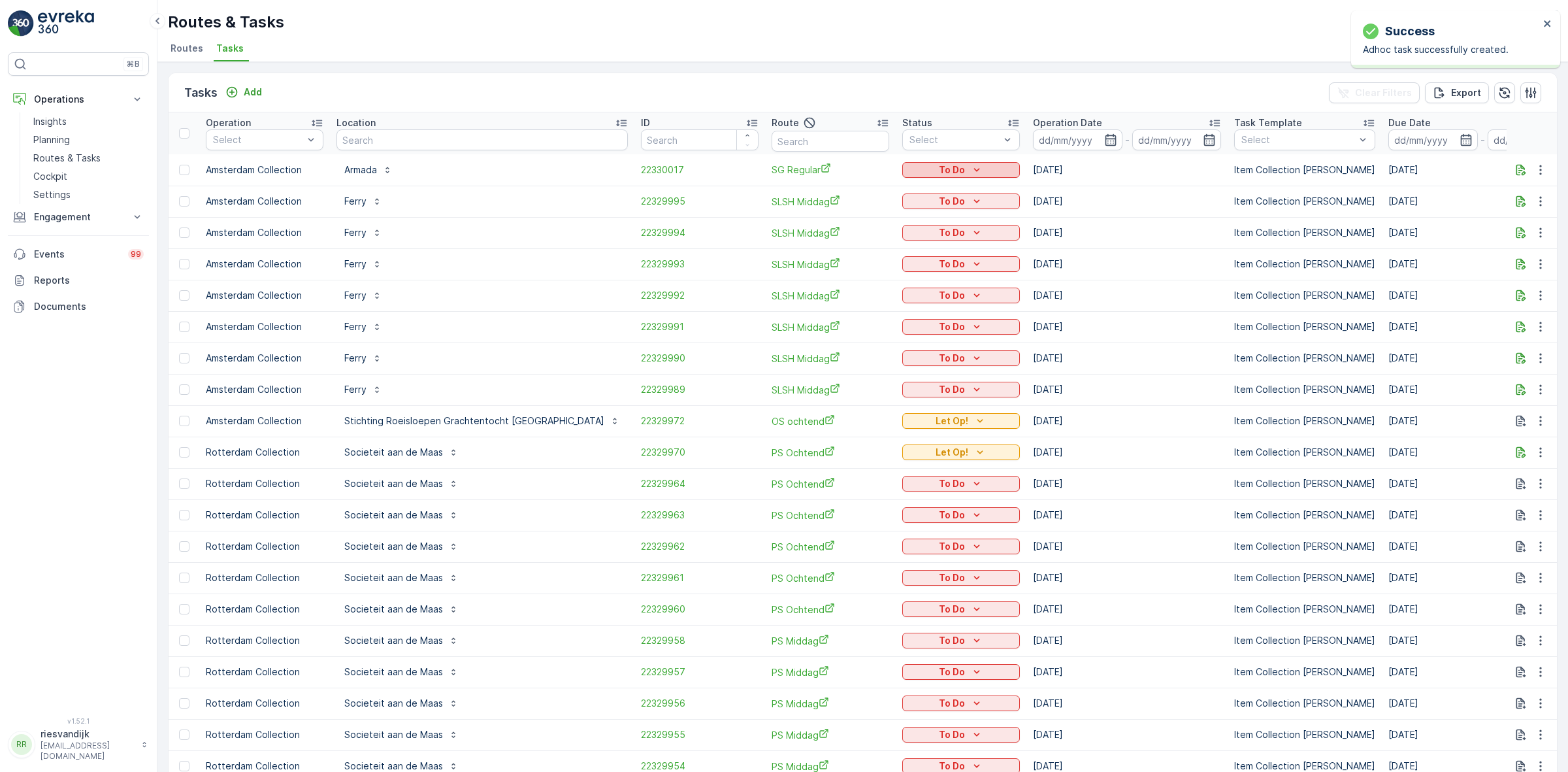
click at [911, 162] on button "To Do" at bounding box center [960, 170] width 117 height 16
click at [880, 182] on span "Let Op!" at bounding box center [878, 189] width 33 height 13
click at [870, 34] on div "Routes & Tasks Oscar Circulair ( +02:00 ) Routes Tasks" at bounding box center [863, 31] width 1411 height 62
click at [1104, 134] on icon "button" at bounding box center [1110, 140] width 13 height 13
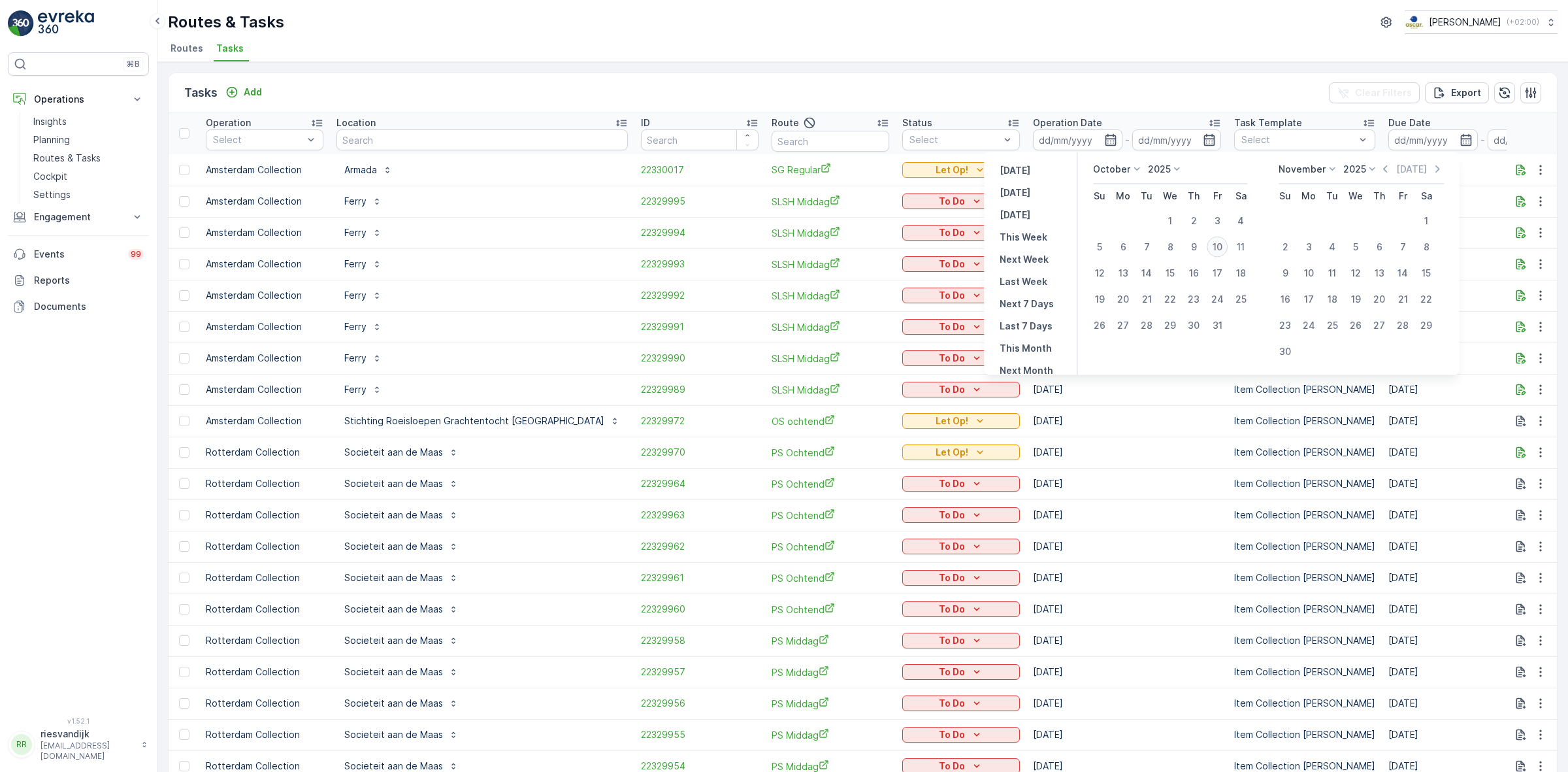
click at [1217, 256] on div "10" at bounding box center [1217, 247] width 21 height 21
type input "[DATE]"
click at [1217, 256] on div "10" at bounding box center [1217, 247] width 21 height 21
type input "[DATE]"
click at [1105, 83] on div "Tasks Add Clear Filters Export" at bounding box center [863, 93] width 1388 height 39
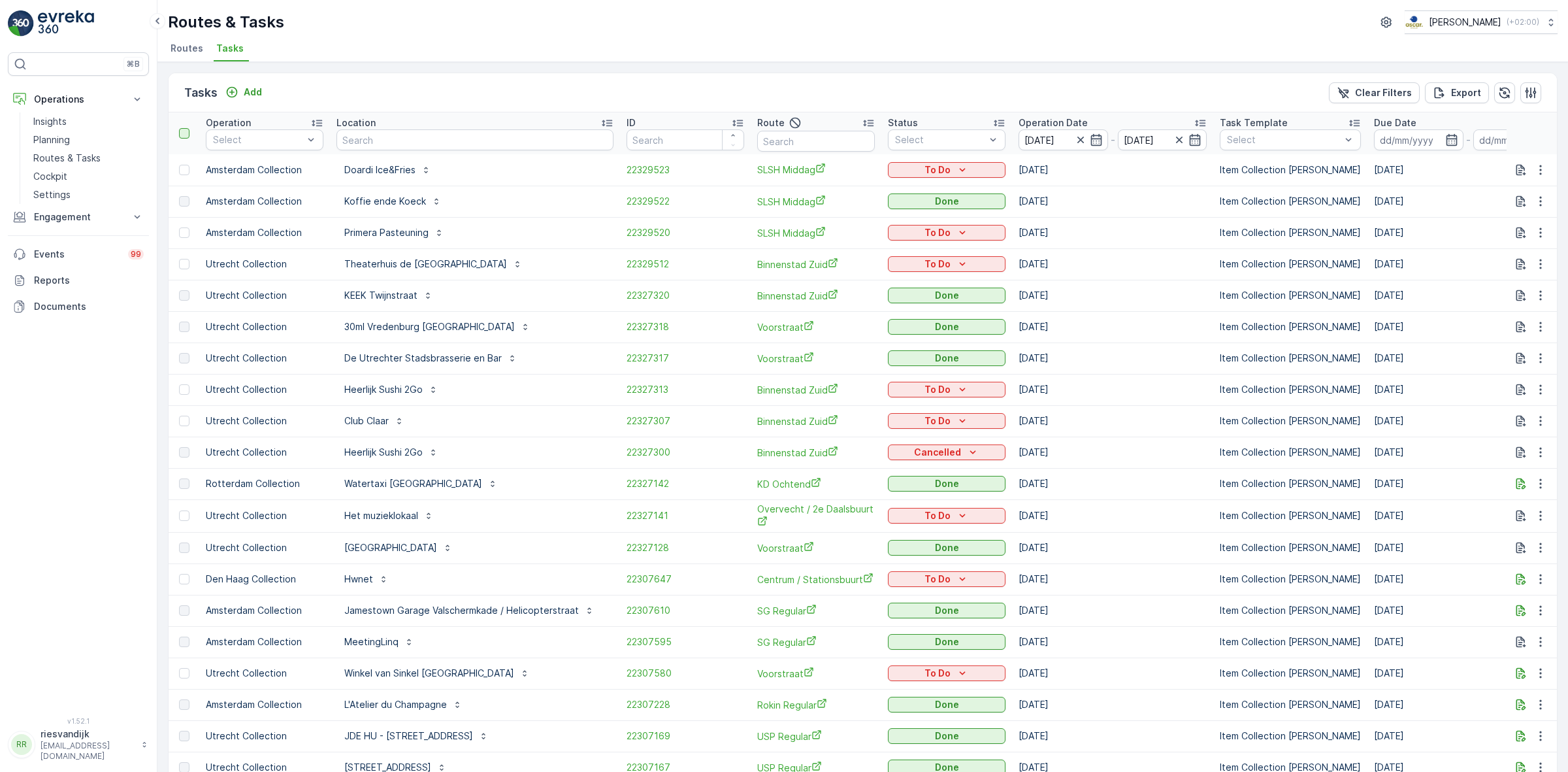
click at [183, 137] on div at bounding box center [184, 133] width 10 height 10
click at [186, 128] on input "checkbox" at bounding box center [186, 128] width 0 height 0
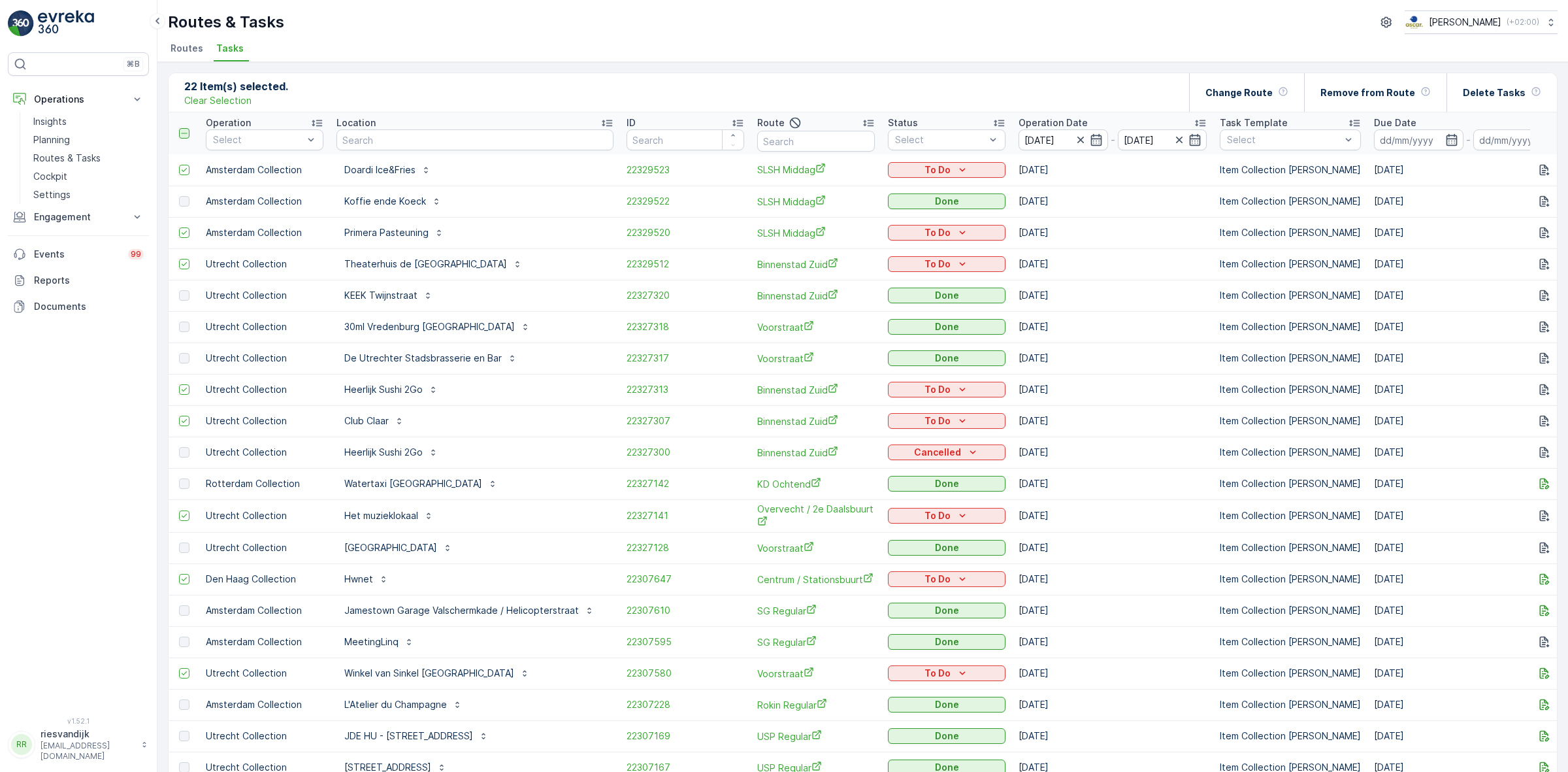
click at [183, 137] on icon at bounding box center [184, 133] width 9 height 9
click at [186, 128] on input "checkbox" at bounding box center [186, 128] width 0 height 0
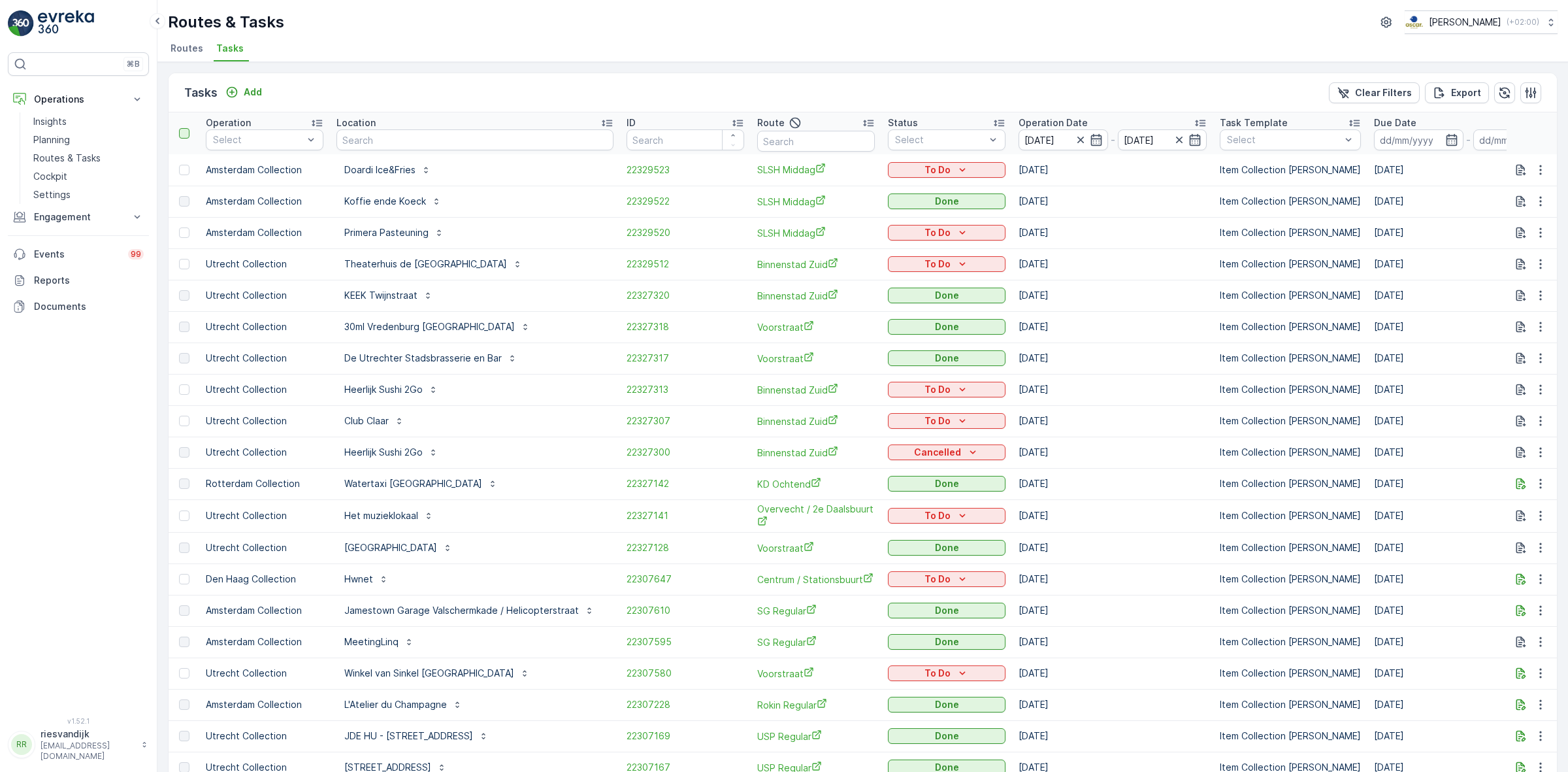
click at [183, 137] on div at bounding box center [184, 133] width 10 height 10
click at [186, 128] on input "checkbox" at bounding box center [186, 128] width 0 height 0
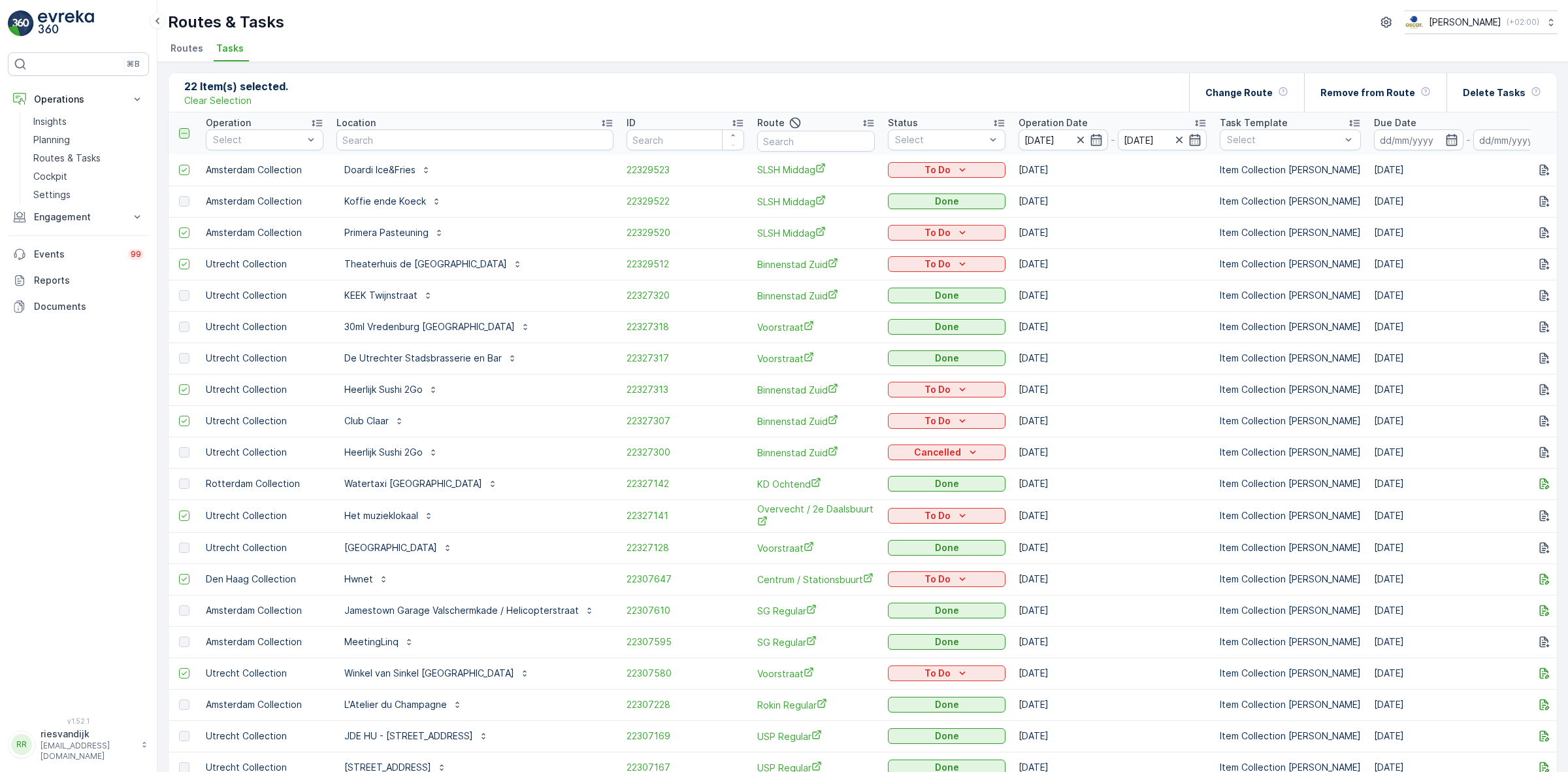
click at [183, 137] on icon at bounding box center [184, 133] width 9 height 9
click at [186, 128] on input "checkbox" at bounding box center [186, 128] width 0 height 0
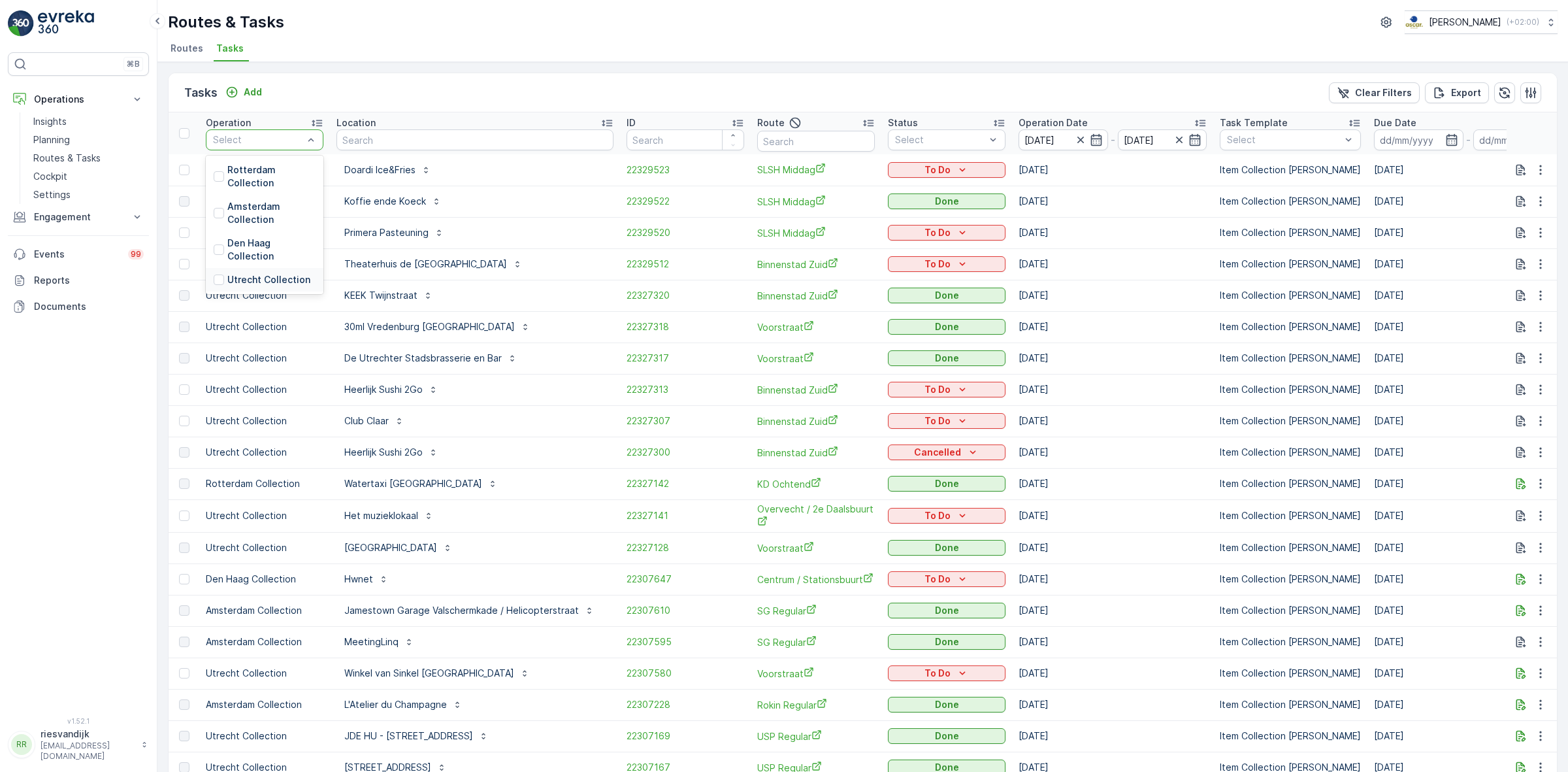
click at [250, 275] on p "Utrecht Collection" at bounding box center [269, 280] width 83 height 13
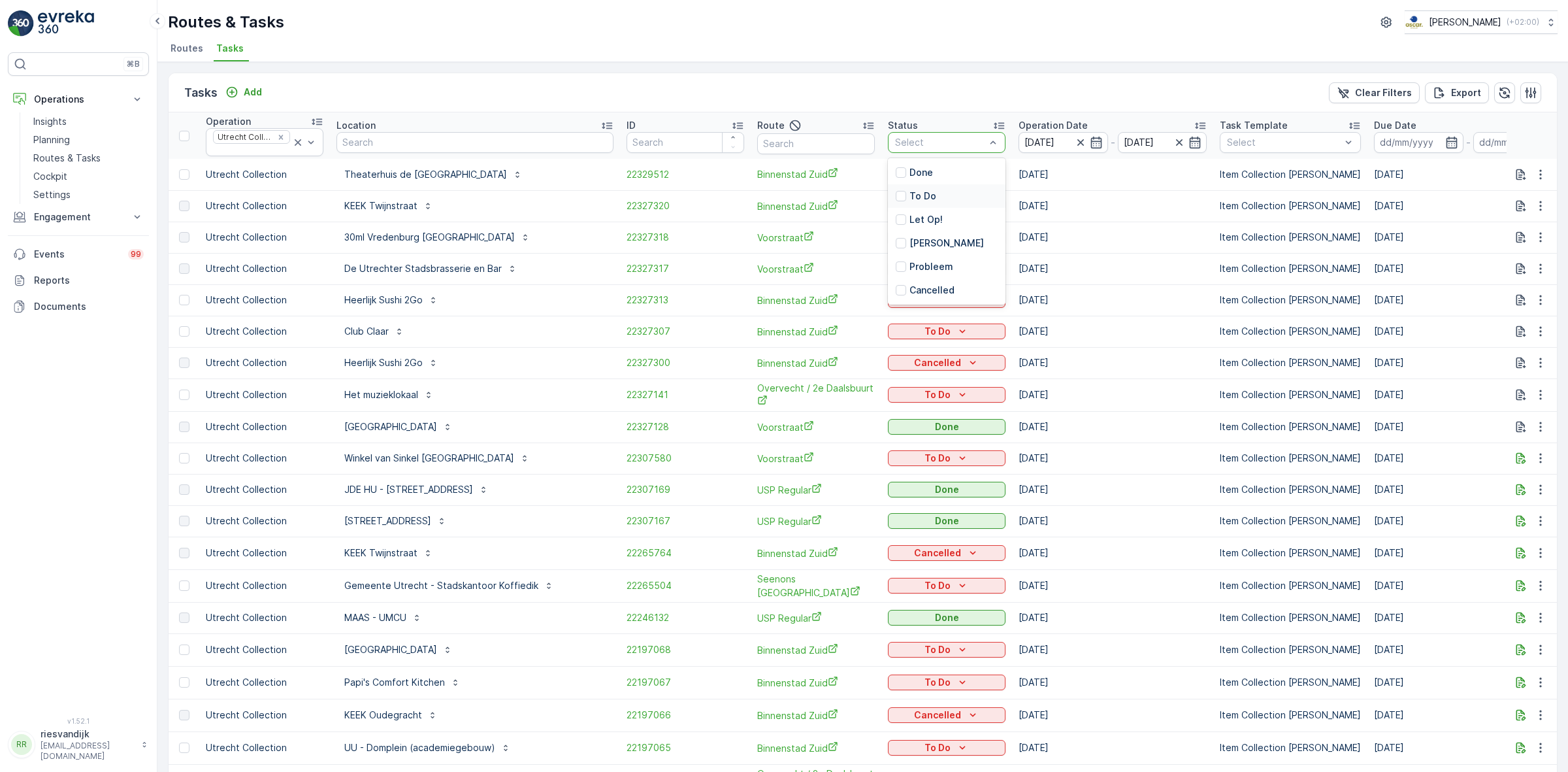
click at [922, 197] on div "To Do" at bounding box center [946, 196] width 117 height 24
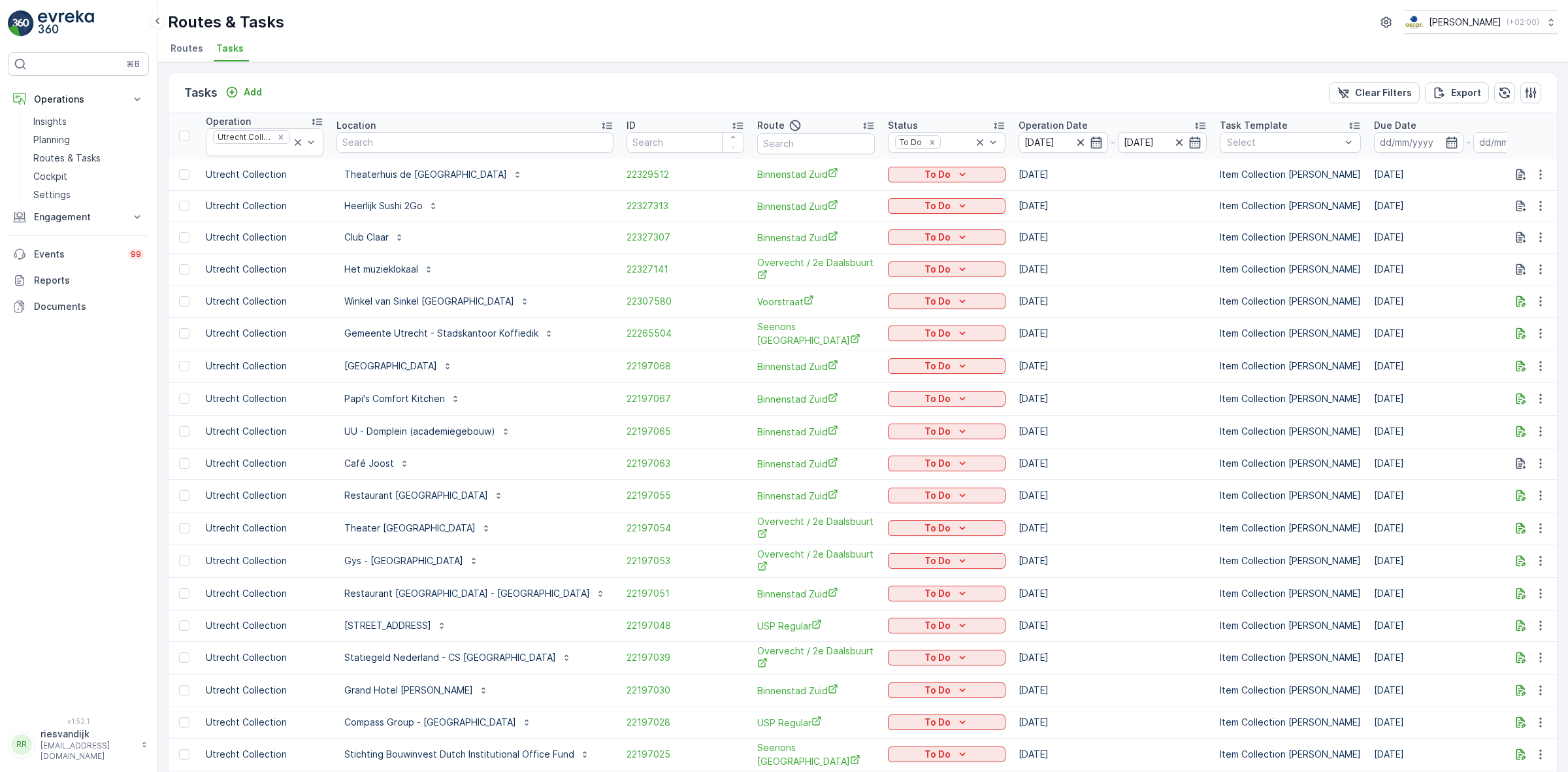
click at [888, 73] on div "Tasks Add Clear Filters Export" at bounding box center [863, 93] width 1388 height 39
click at [559, 132] on input "text" at bounding box center [475, 142] width 277 height 21
click at [784, 152] on input "text" at bounding box center [815, 144] width 117 height 21
type input "voors"
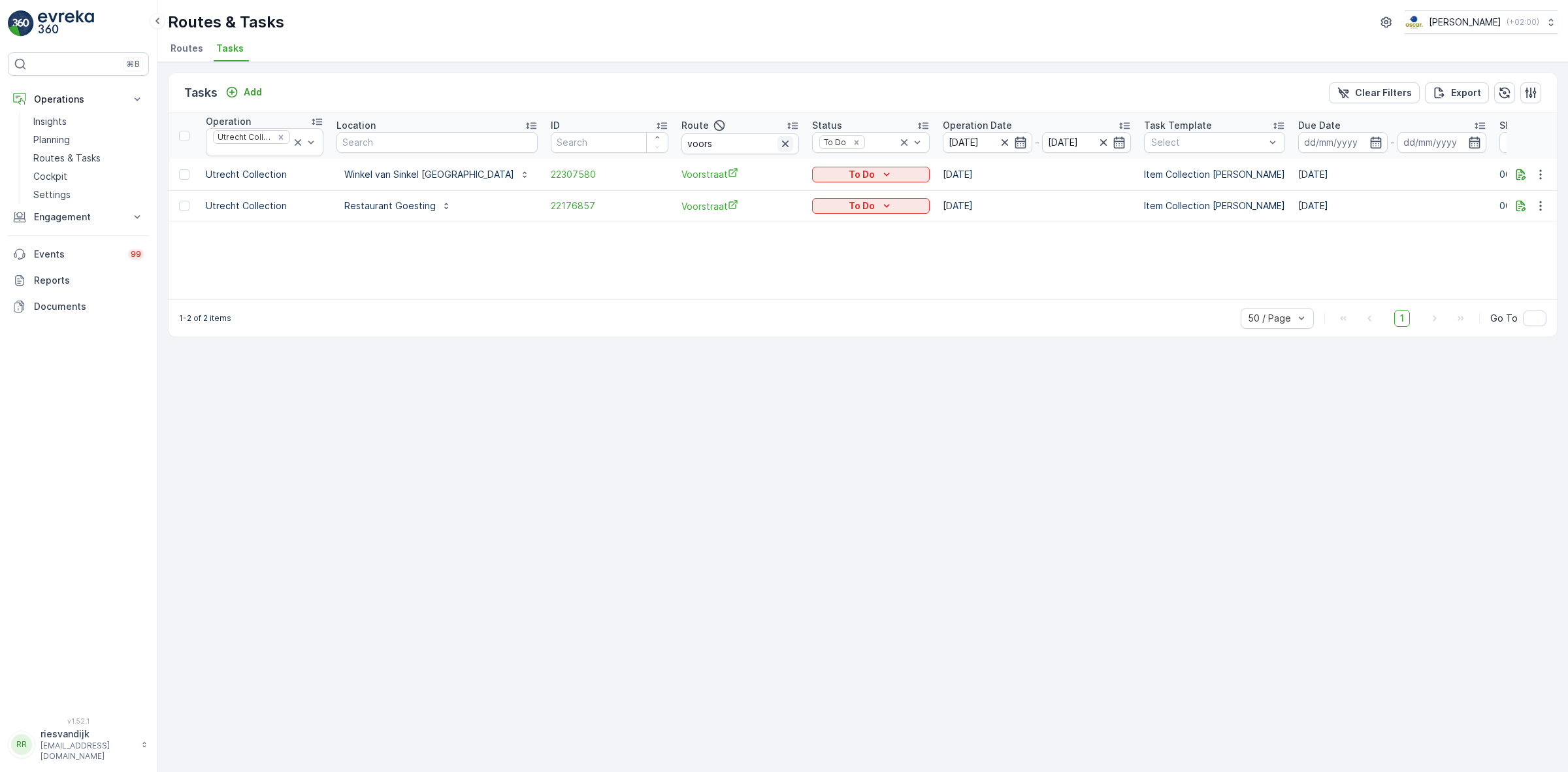
click at [777, 139] on button "button" at bounding box center [785, 144] width 16 height 16
click at [684, 141] on input "text" at bounding box center [740, 144] width 117 height 21
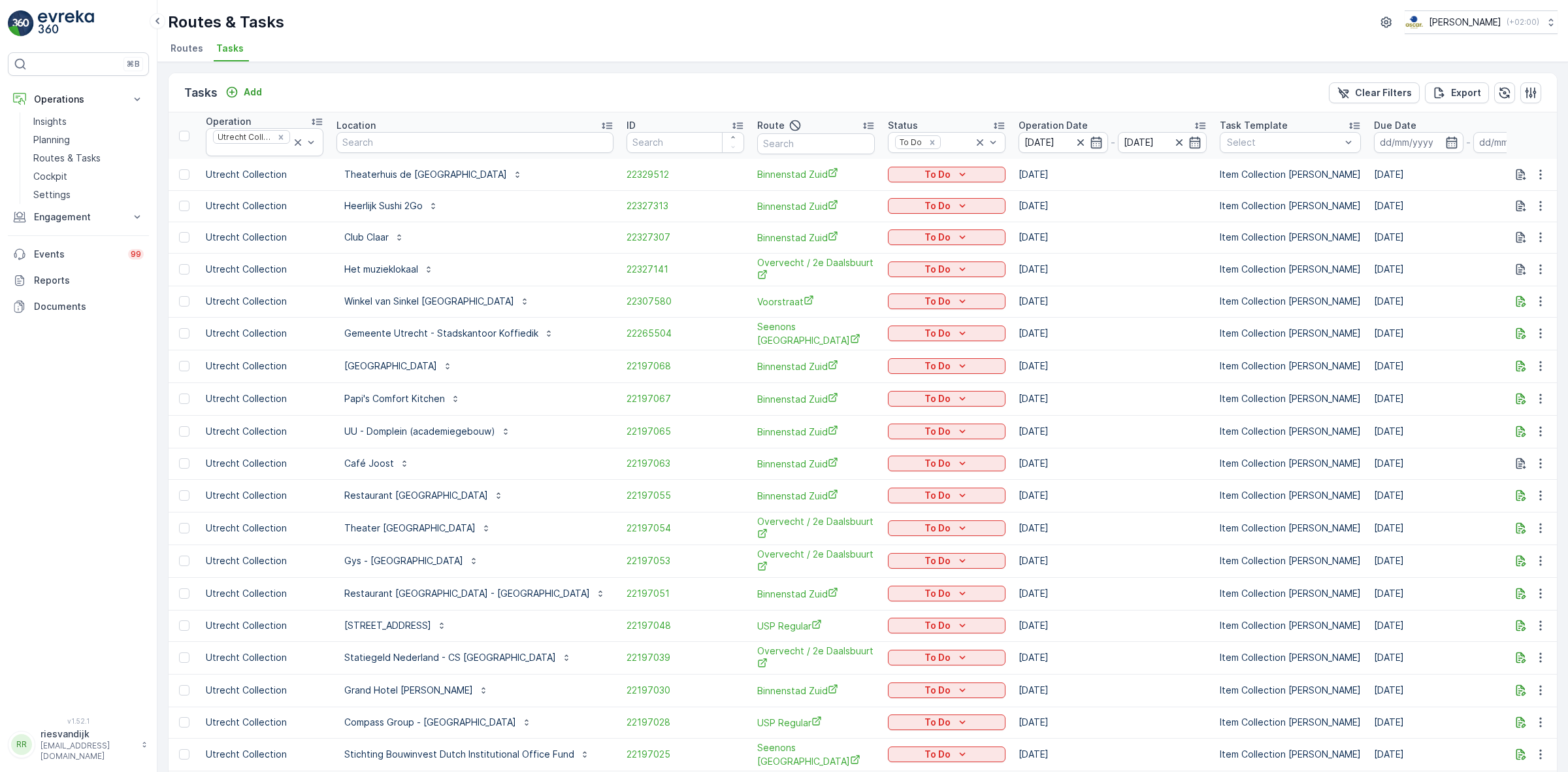
click at [802, 125] on div "Route" at bounding box center [815, 125] width 117 height 16
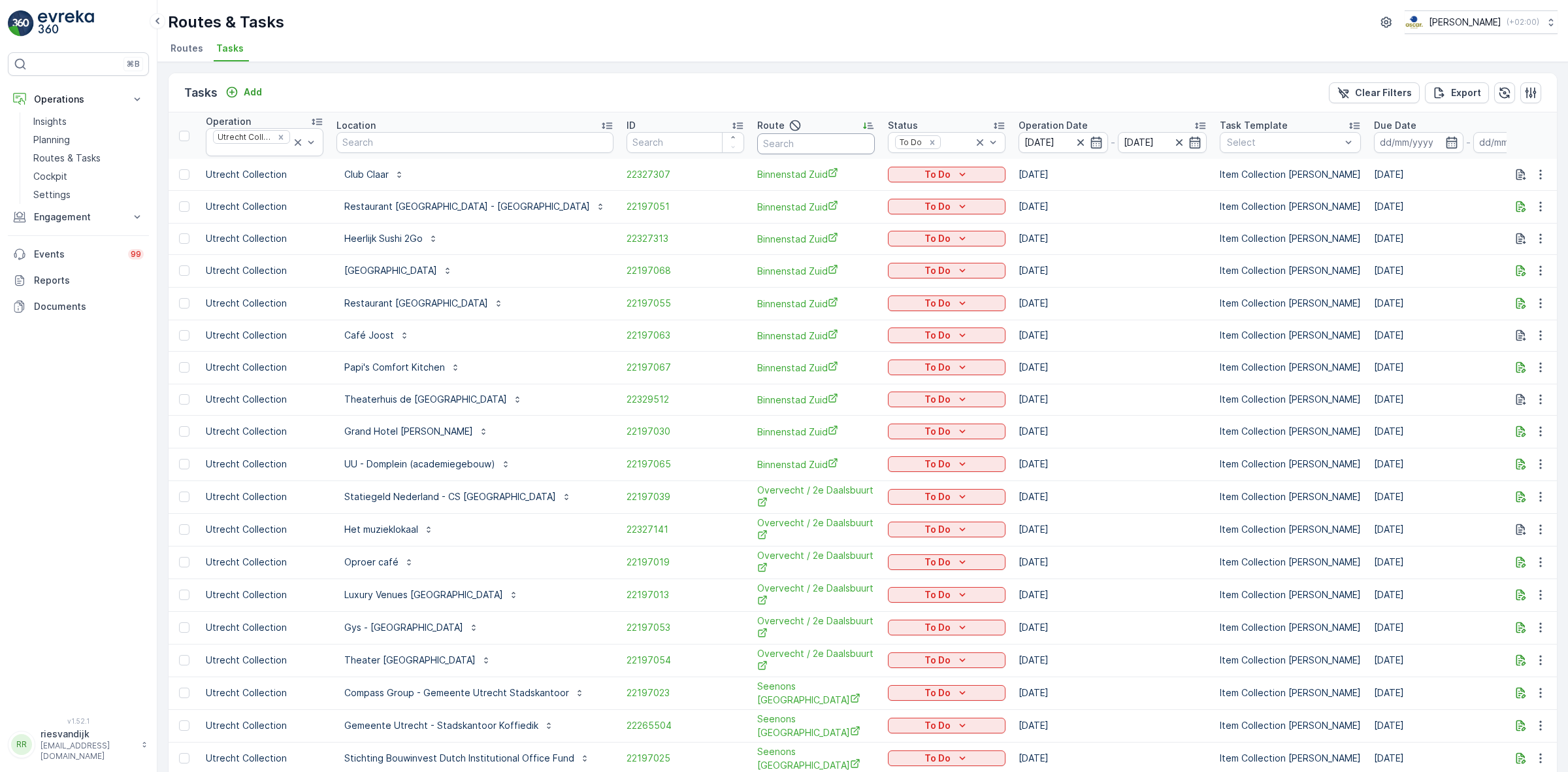
click at [785, 141] on input "text" at bounding box center [815, 144] width 117 height 21
click at [407, 131] on div "Location" at bounding box center [475, 125] width 277 height 13
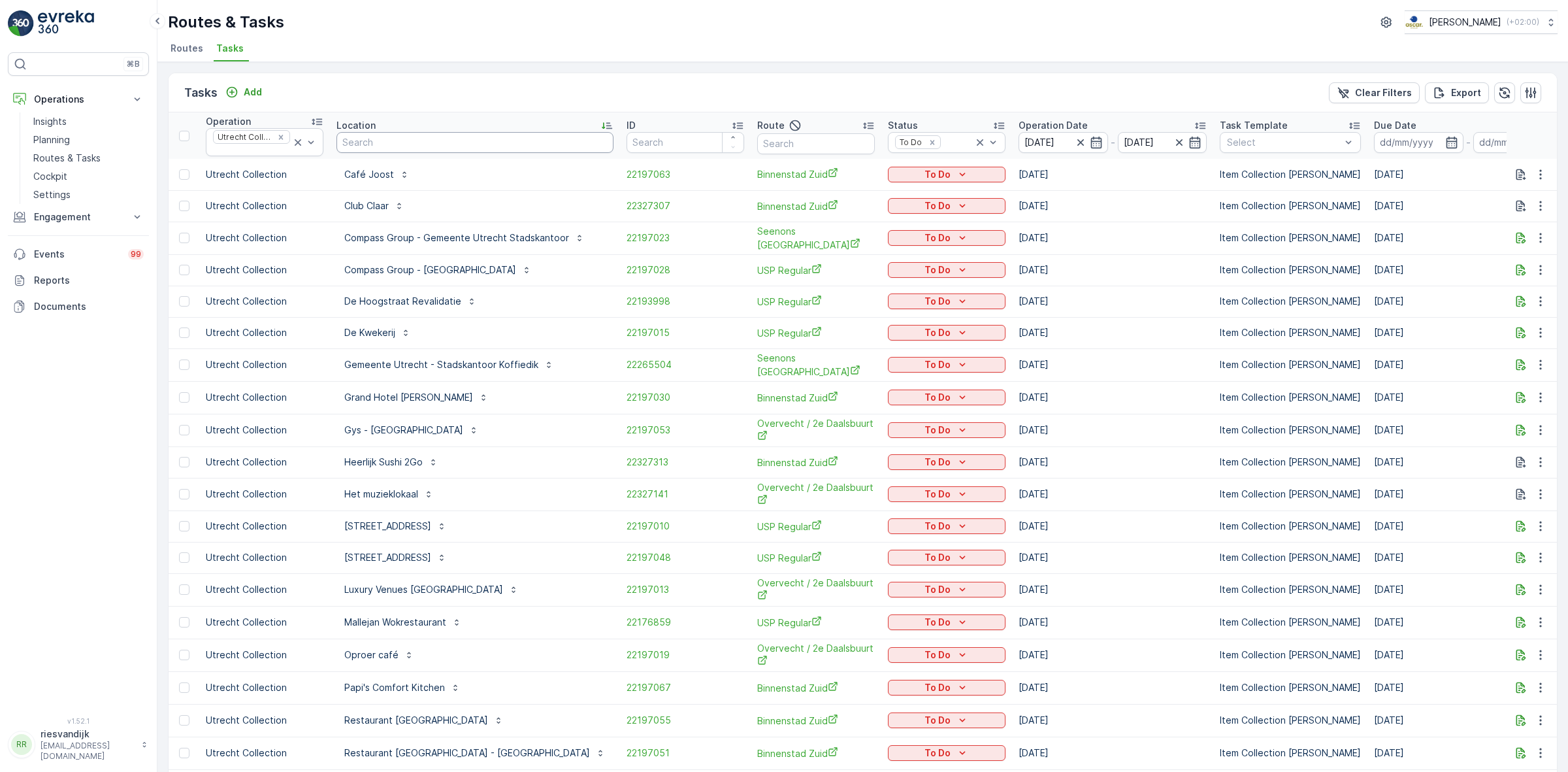
click at [417, 144] on input "text" at bounding box center [475, 142] width 277 height 21
click at [301, 150] on div at bounding box center [305, 142] width 26 height 27
click at [296, 147] on icon at bounding box center [298, 142] width 13 height 13
click at [282, 132] on div "Utrecht Collection" at bounding box center [264, 142] width 117 height 28
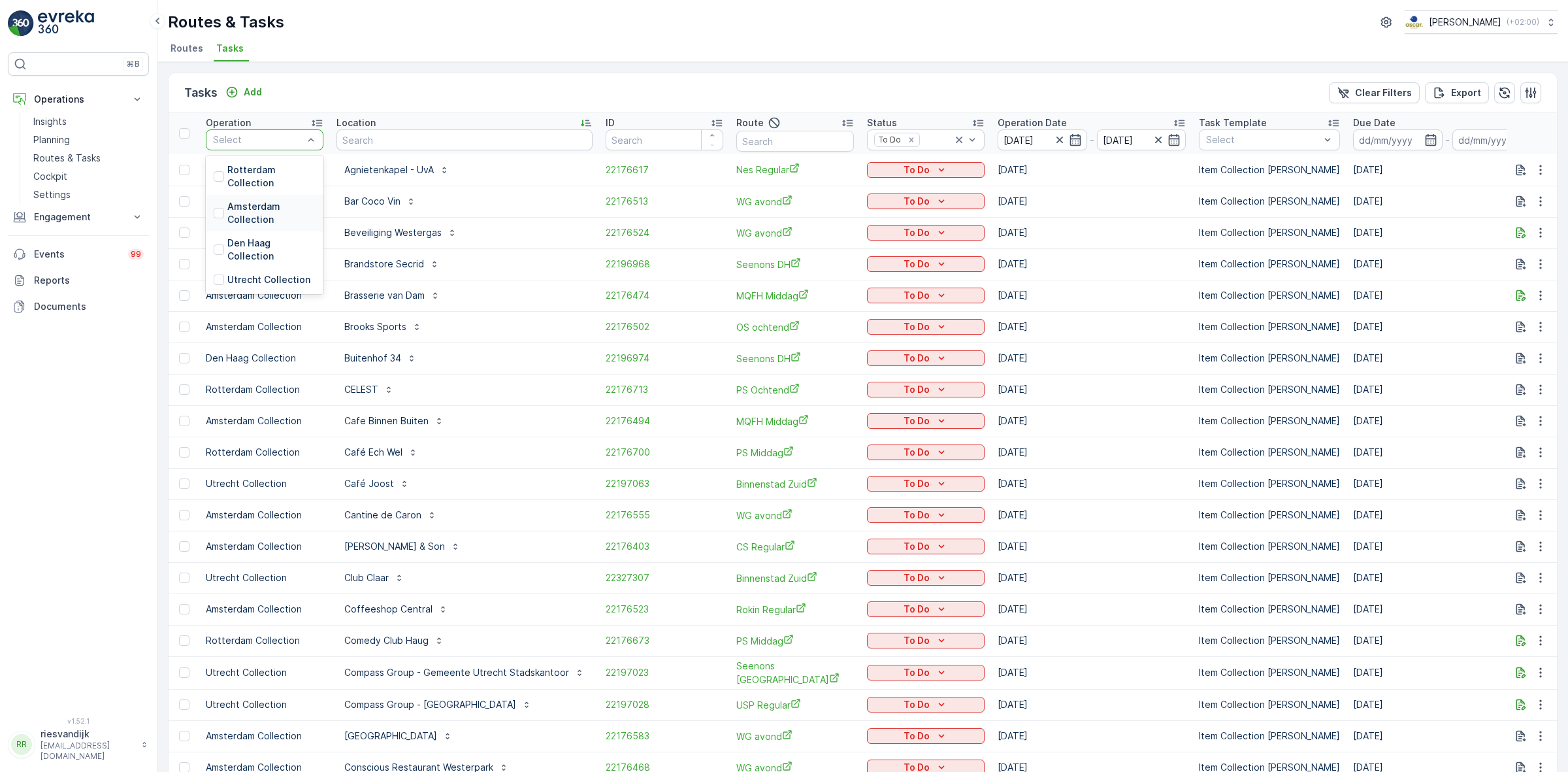
click at [256, 197] on div "Amsterdam Collection" at bounding box center [264, 213] width 117 height 37
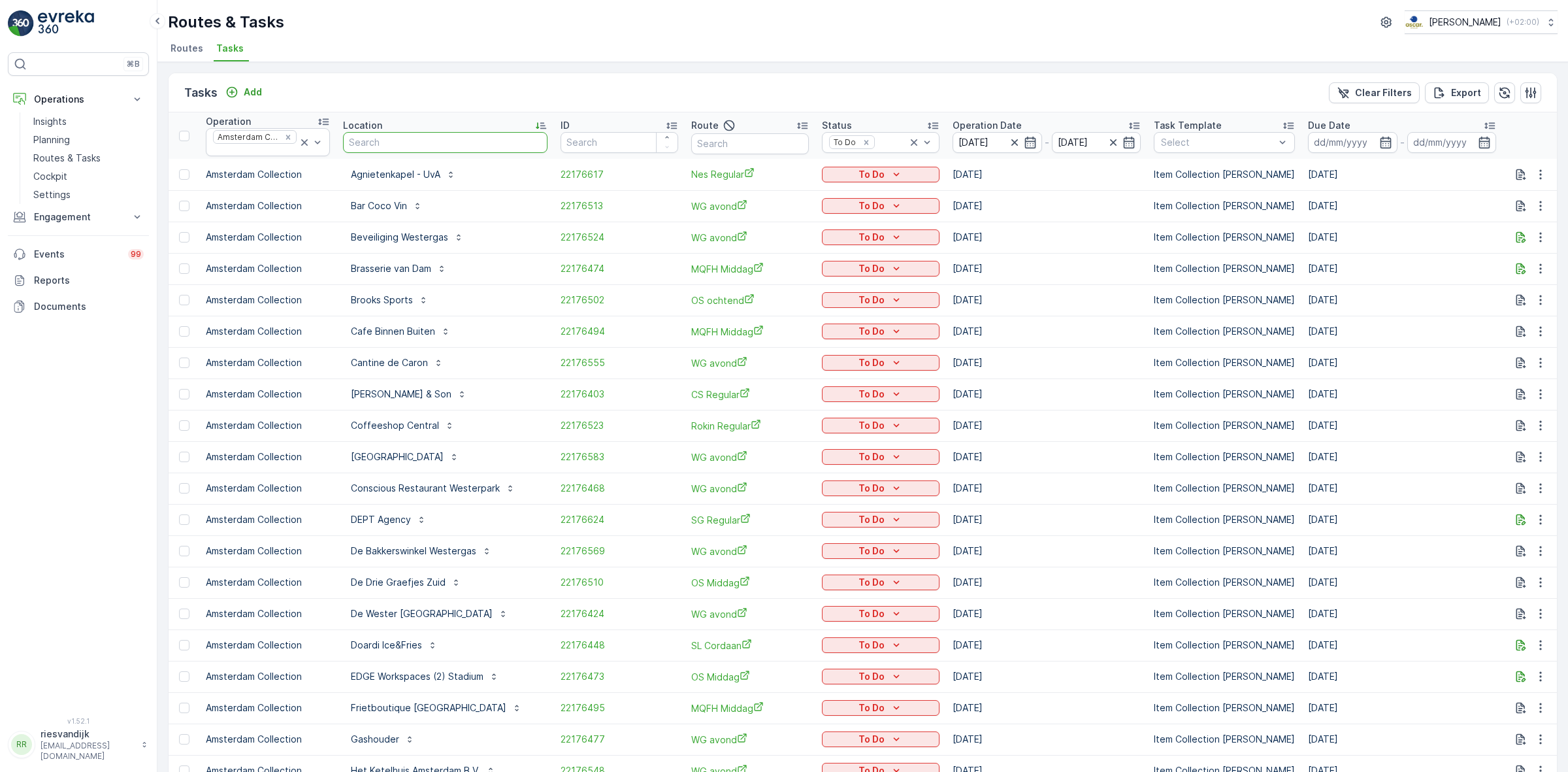
click at [425, 137] on input "text" at bounding box center [445, 142] width 205 height 21
type input "sa"
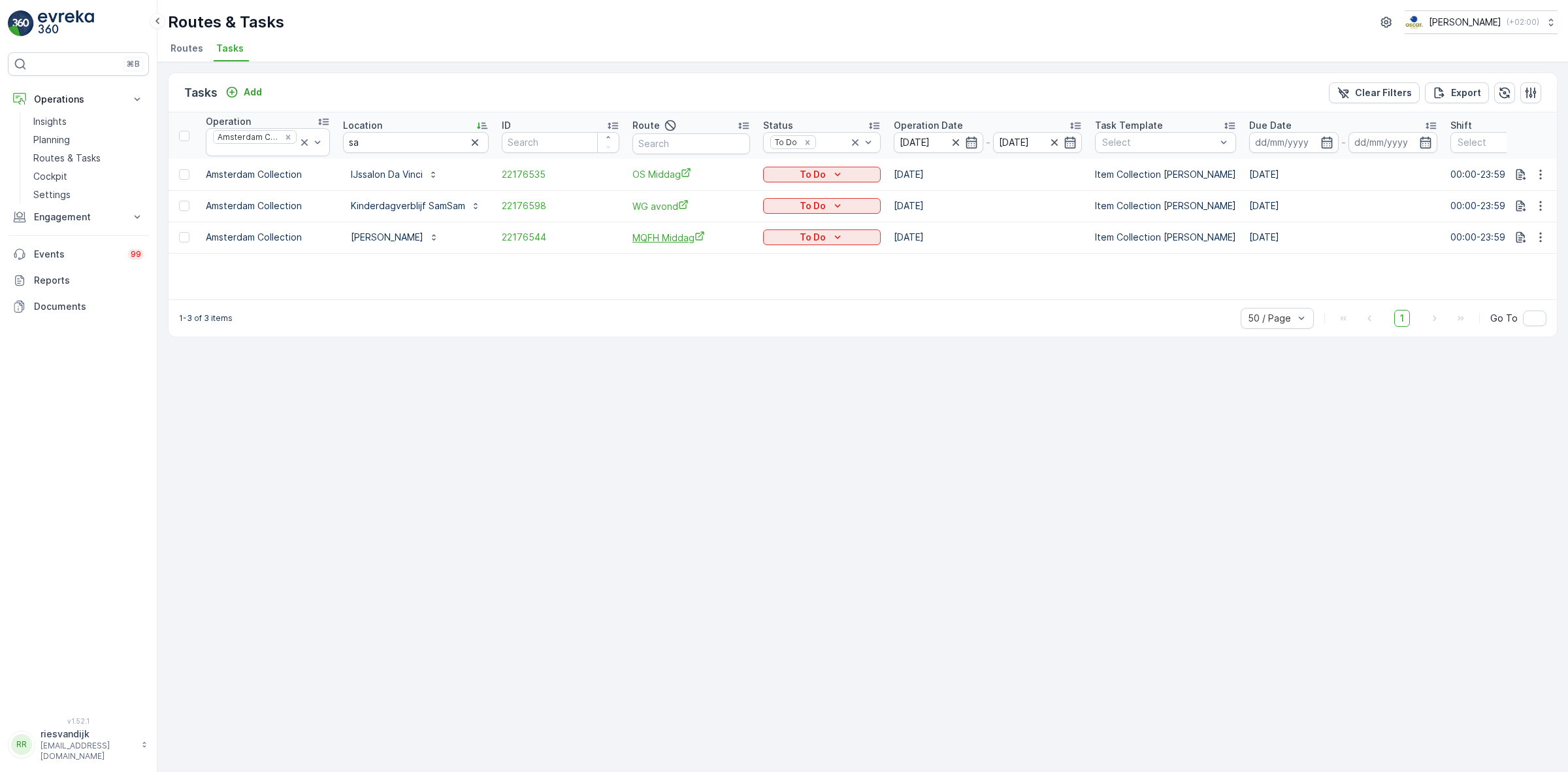
click at [647, 243] on span "MQFH Middag" at bounding box center [691, 237] width 117 height 14
click at [472, 144] on icon "button" at bounding box center [475, 142] width 7 height 7
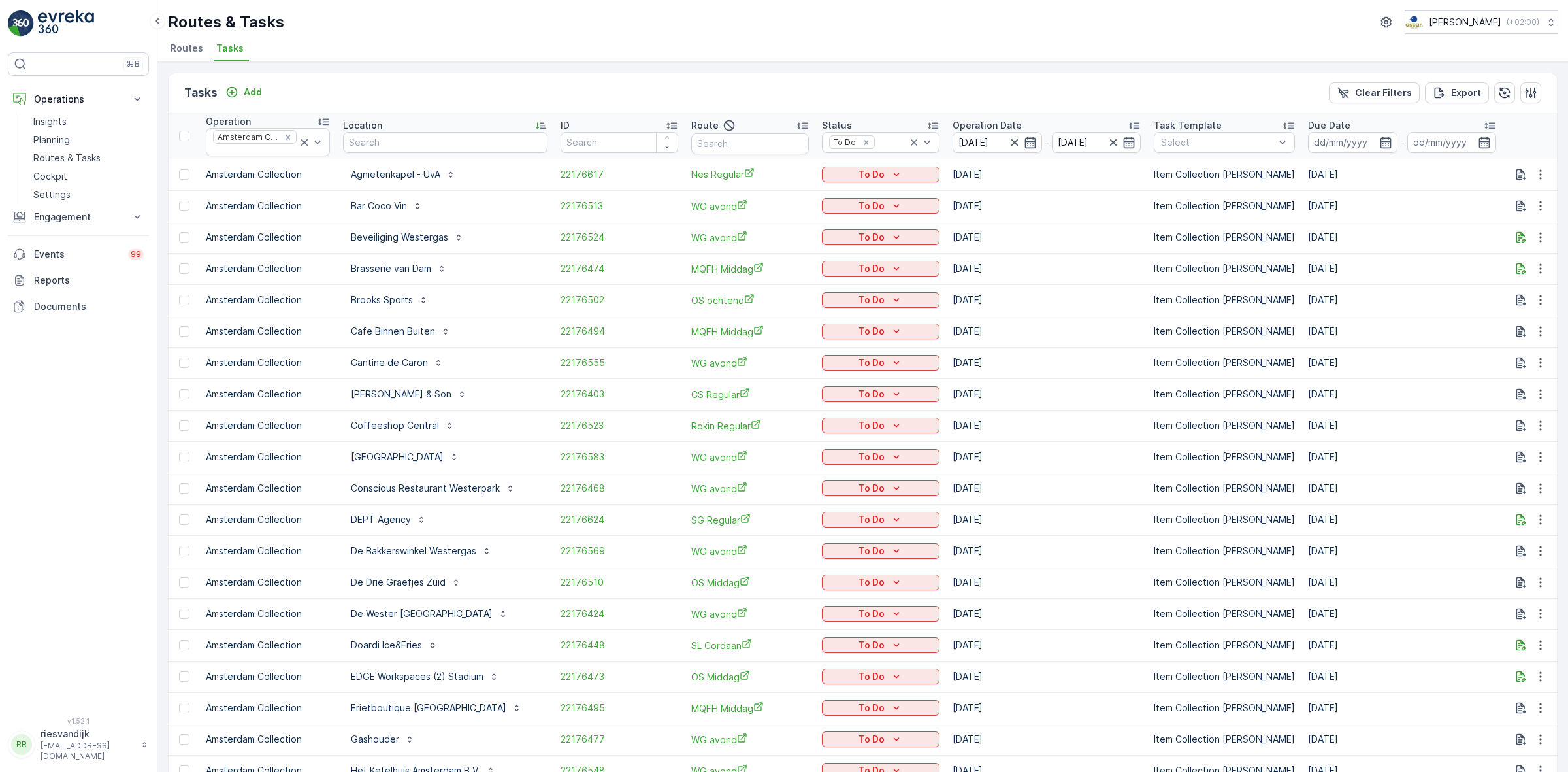
click at [301, 142] on icon at bounding box center [304, 142] width 7 height 7
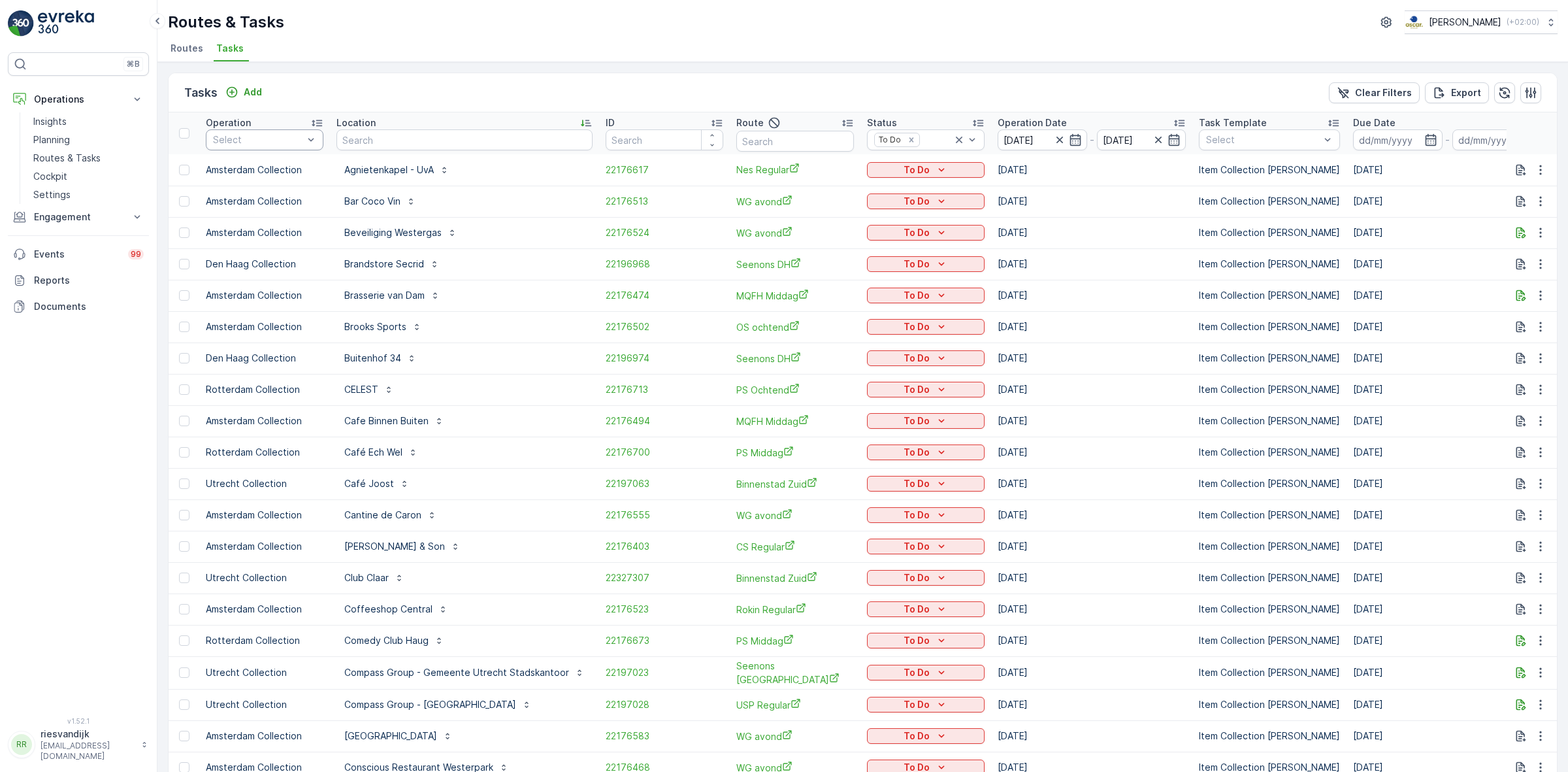
click at [252, 131] on div "Select" at bounding box center [264, 140] width 117 height 21
click at [258, 277] on p "Utrecht Collection" at bounding box center [269, 280] width 83 height 13
click at [496, 70] on div "Tasks Add Clear Filters Export Operation option Utrecht Collection, selected. S…" at bounding box center [863, 417] width 1411 height 710
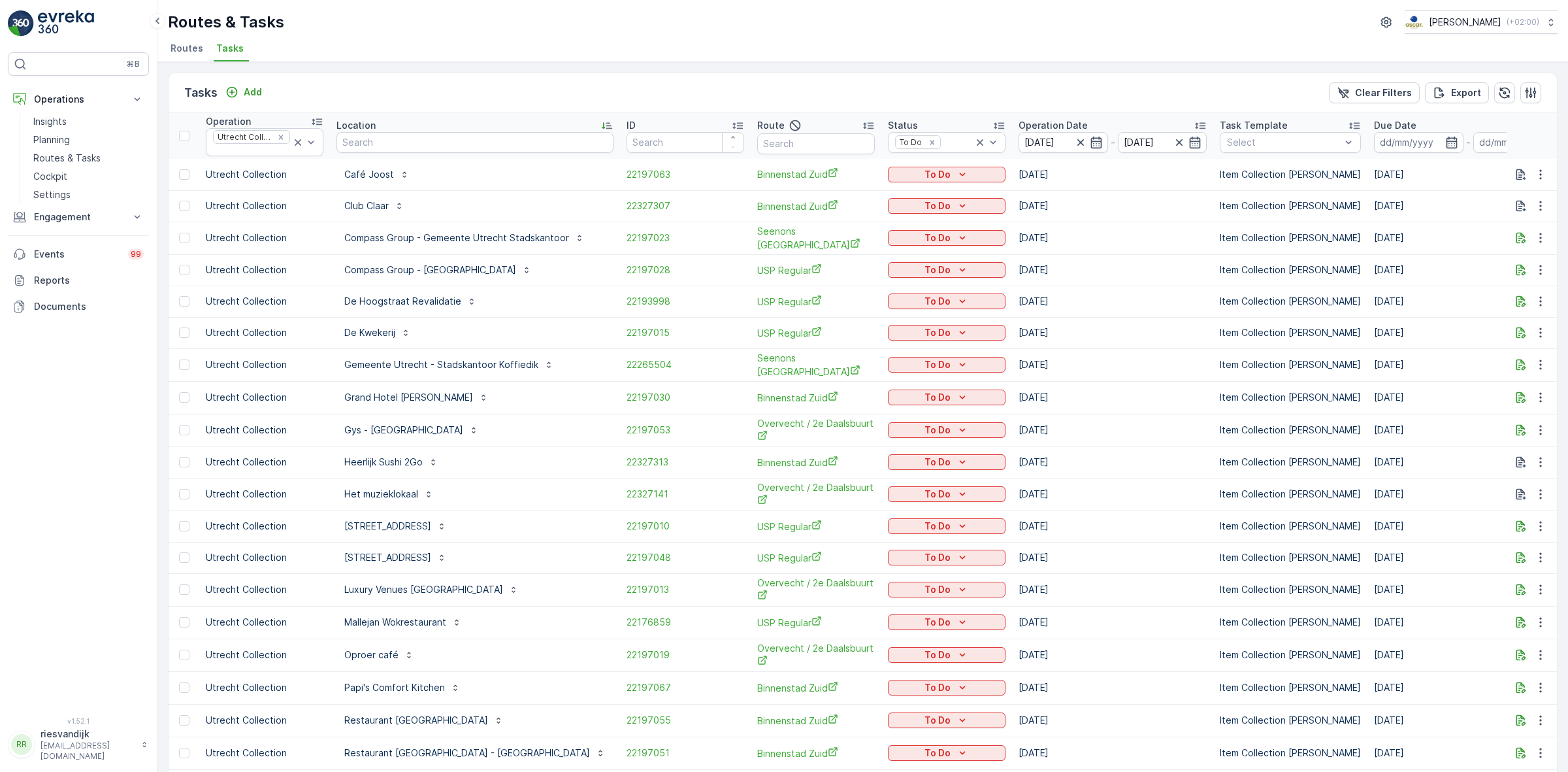
click at [757, 124] on p "Route" at bounding box center [771, 125] width 28 height 13
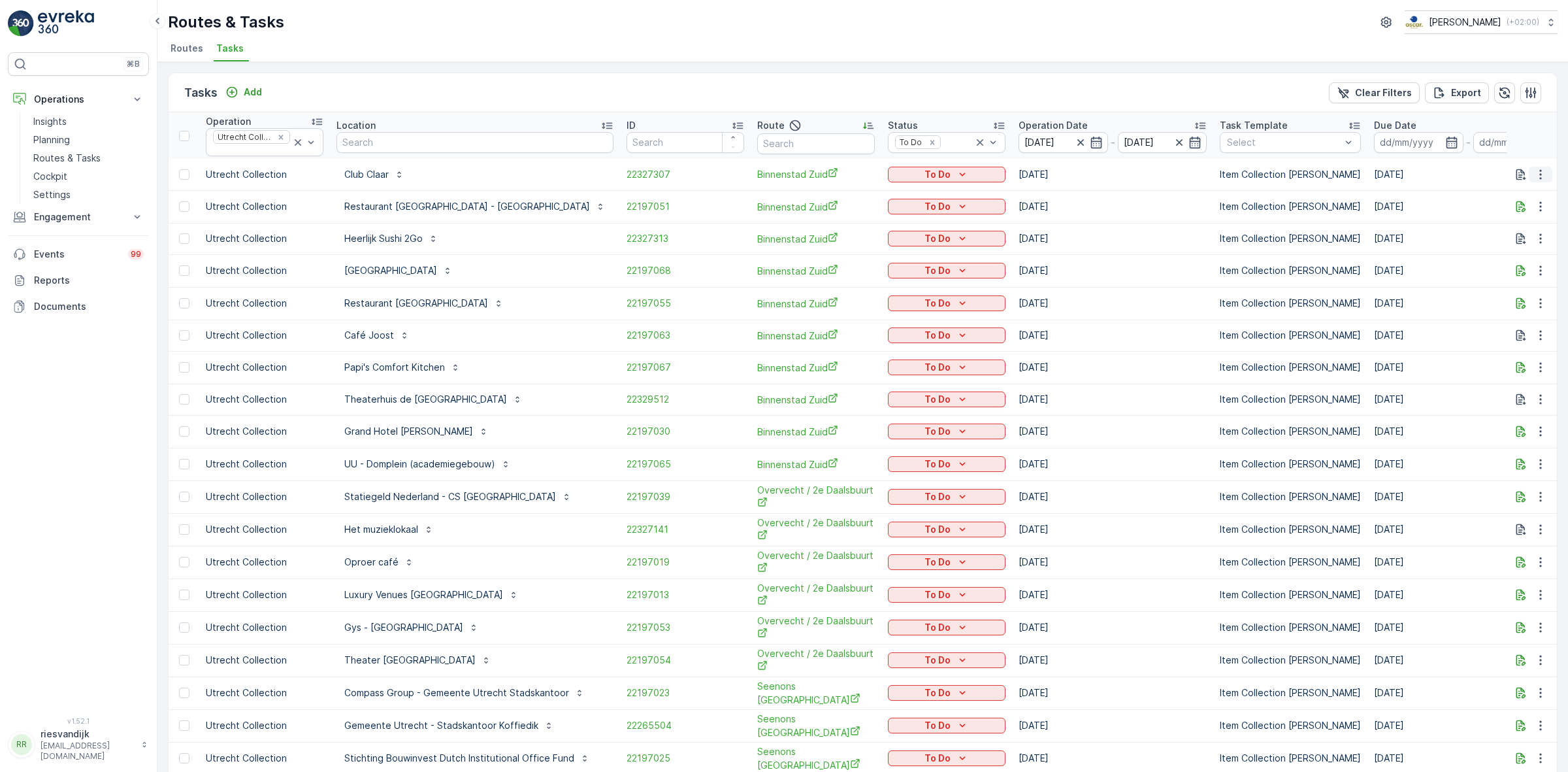
click at [1536, 180] on icon "button" at bounding box center [1540, 174] width 13 height 13
click at [1525, 227] on span "Change Route" at bounding box center [1507, 232] width 64 height 13
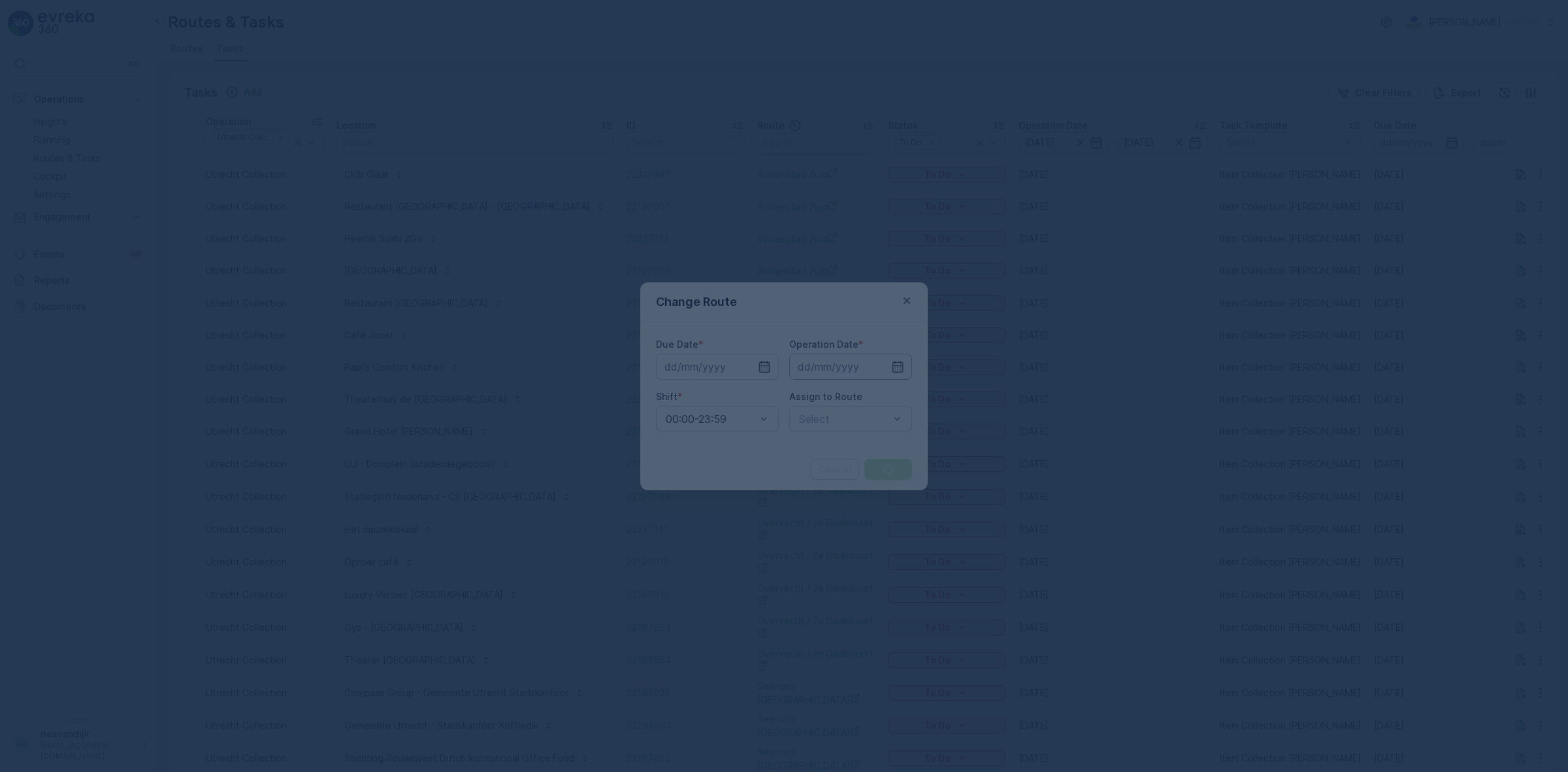
type input "[DATE]"
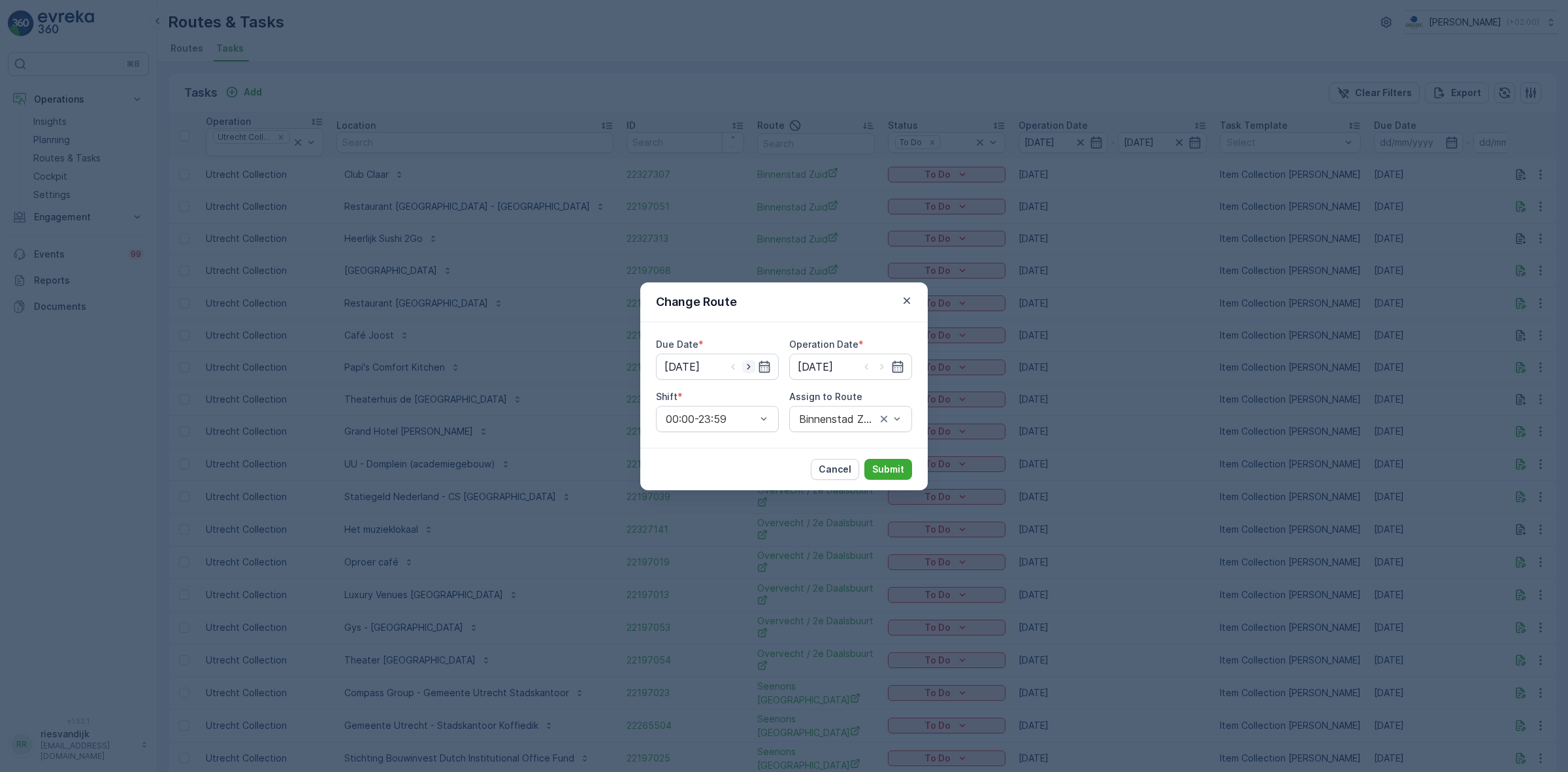
click at [748, 367] on icon "button" at bounding box center [748, 366] width 3 height 6
type input "[DATE]"
click at [882, 366] on icon "button" at bounding box center [882, 367] width 13 height 13
type input "[DATE]"
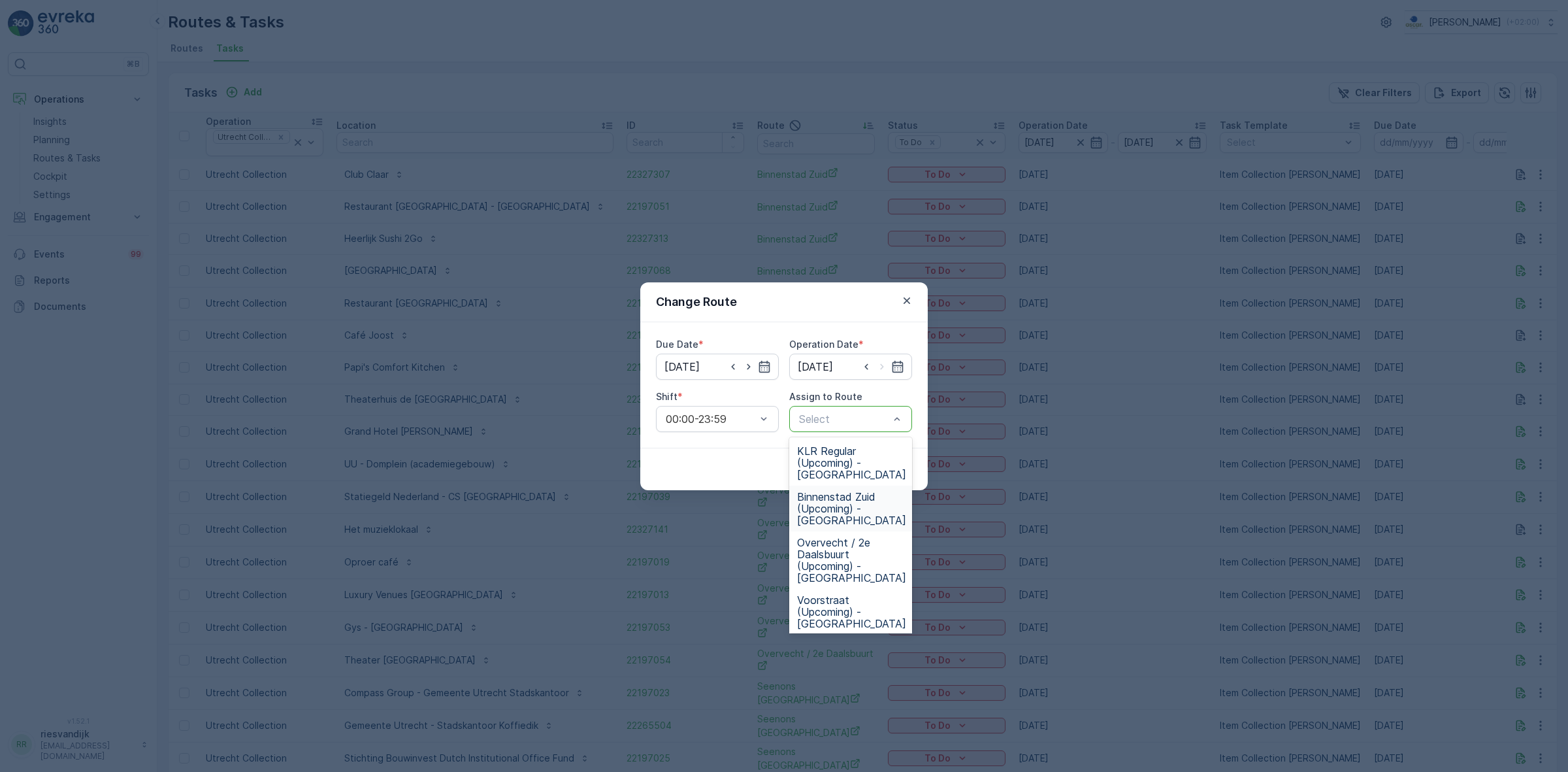
click at [840, 491] on span "Binnenstad Zuid (Upcoming) - [GEOGRAPHIC_DATA]" at bounding box center [852, 509] width 109 height 35
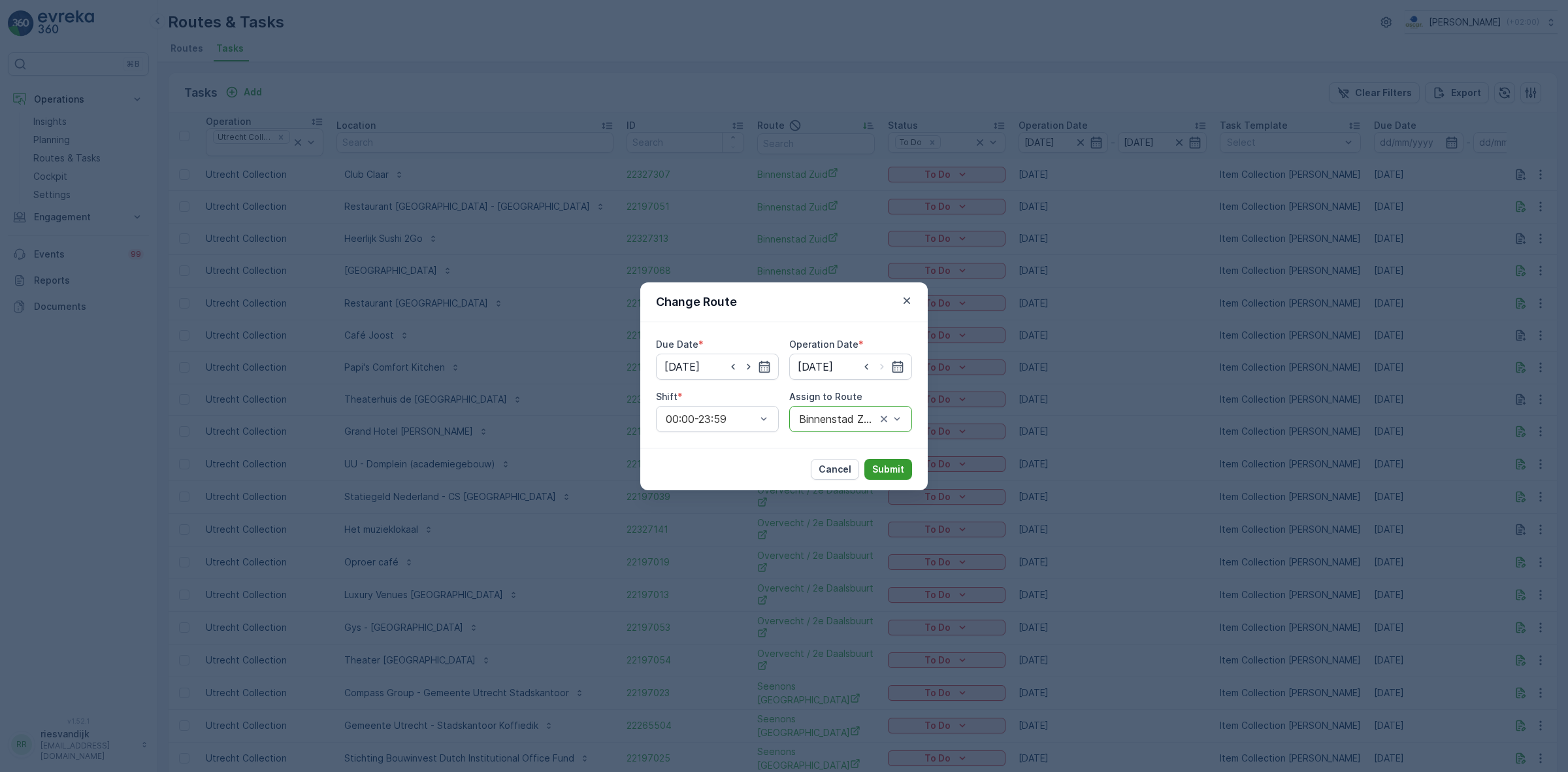
click at [880, 468] on p "Submit" at bounding box center [888, 470] width 32 height 13
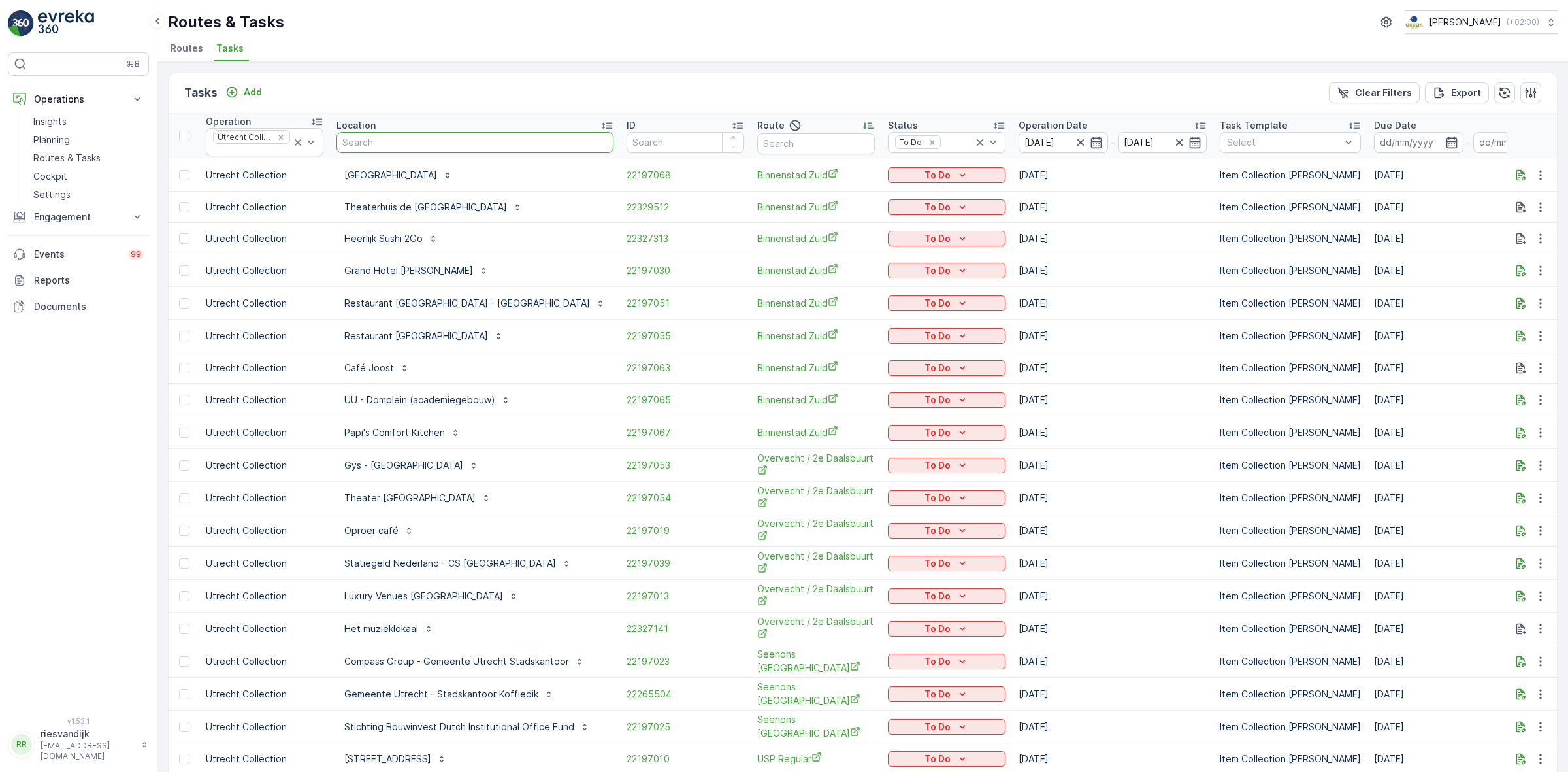
click at [451, 147] on input "text" at bounding box center [475, 142] width 277 height 21
type input "30"
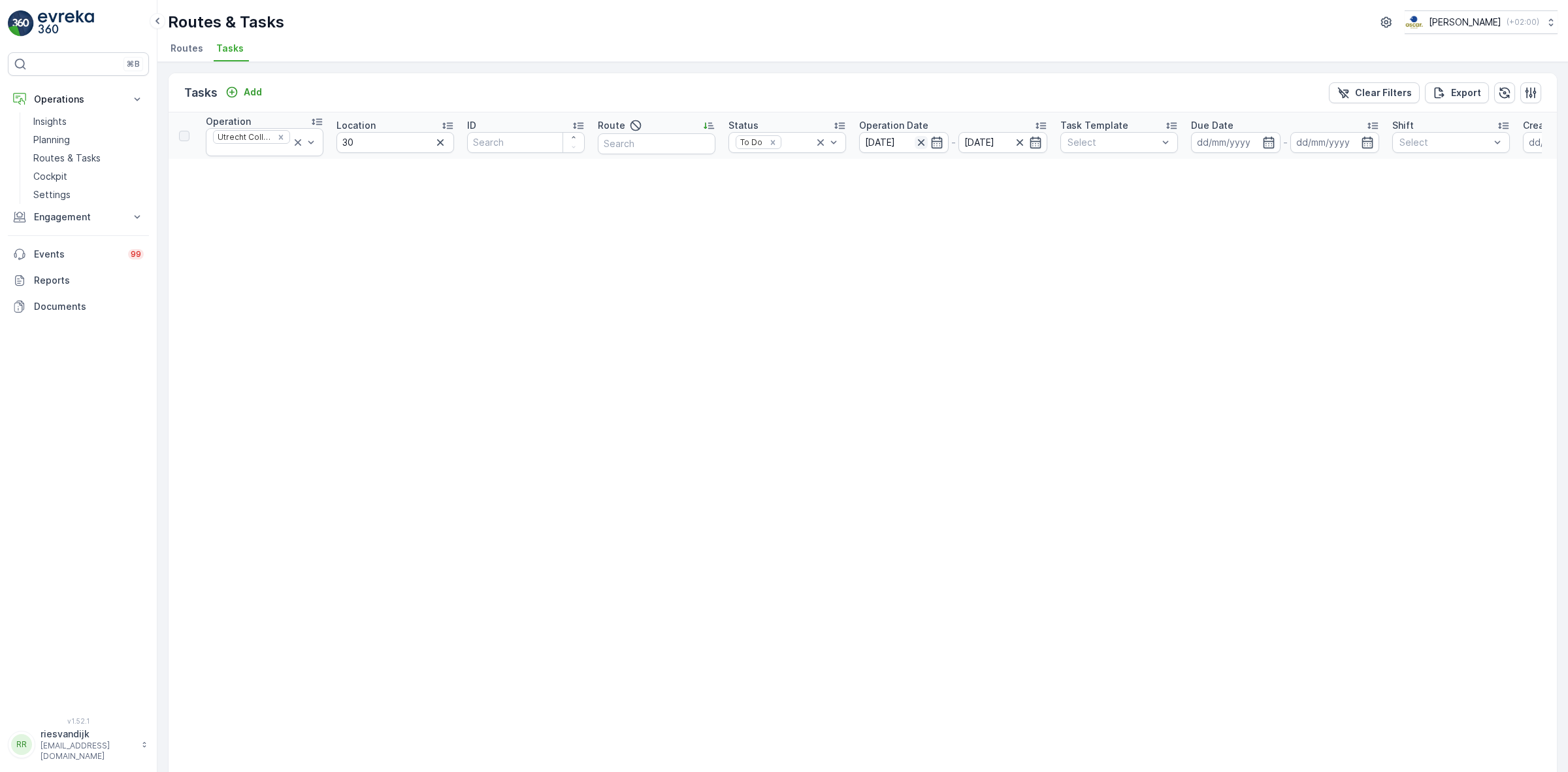
click at [923, 141] on icon "button" at bounding box center [921, 142] width 13 height 13
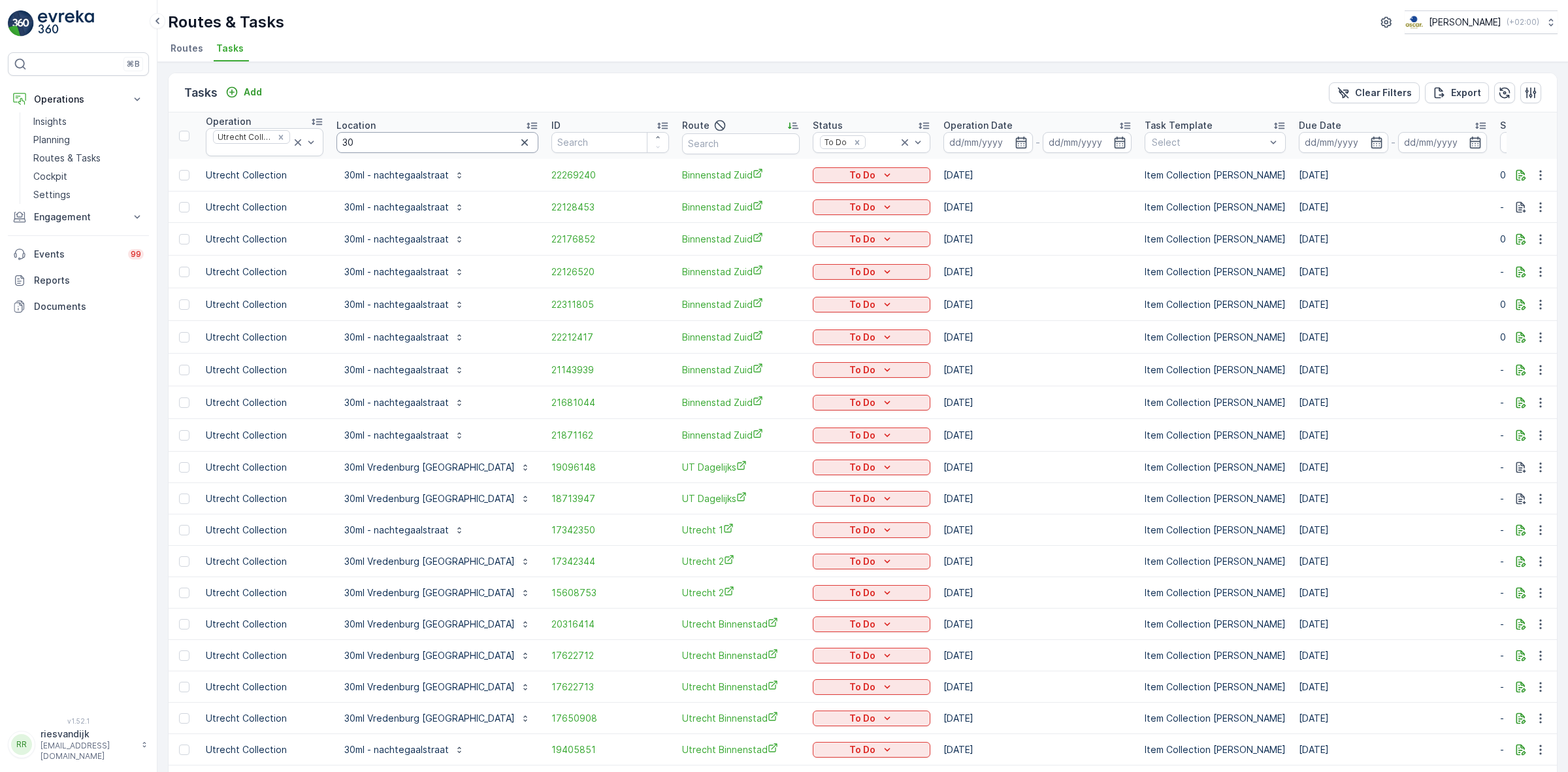
click at [426, 144] on input "30" at bounding box center [437, 142] width 202 height 21
type input "30ml - vre"
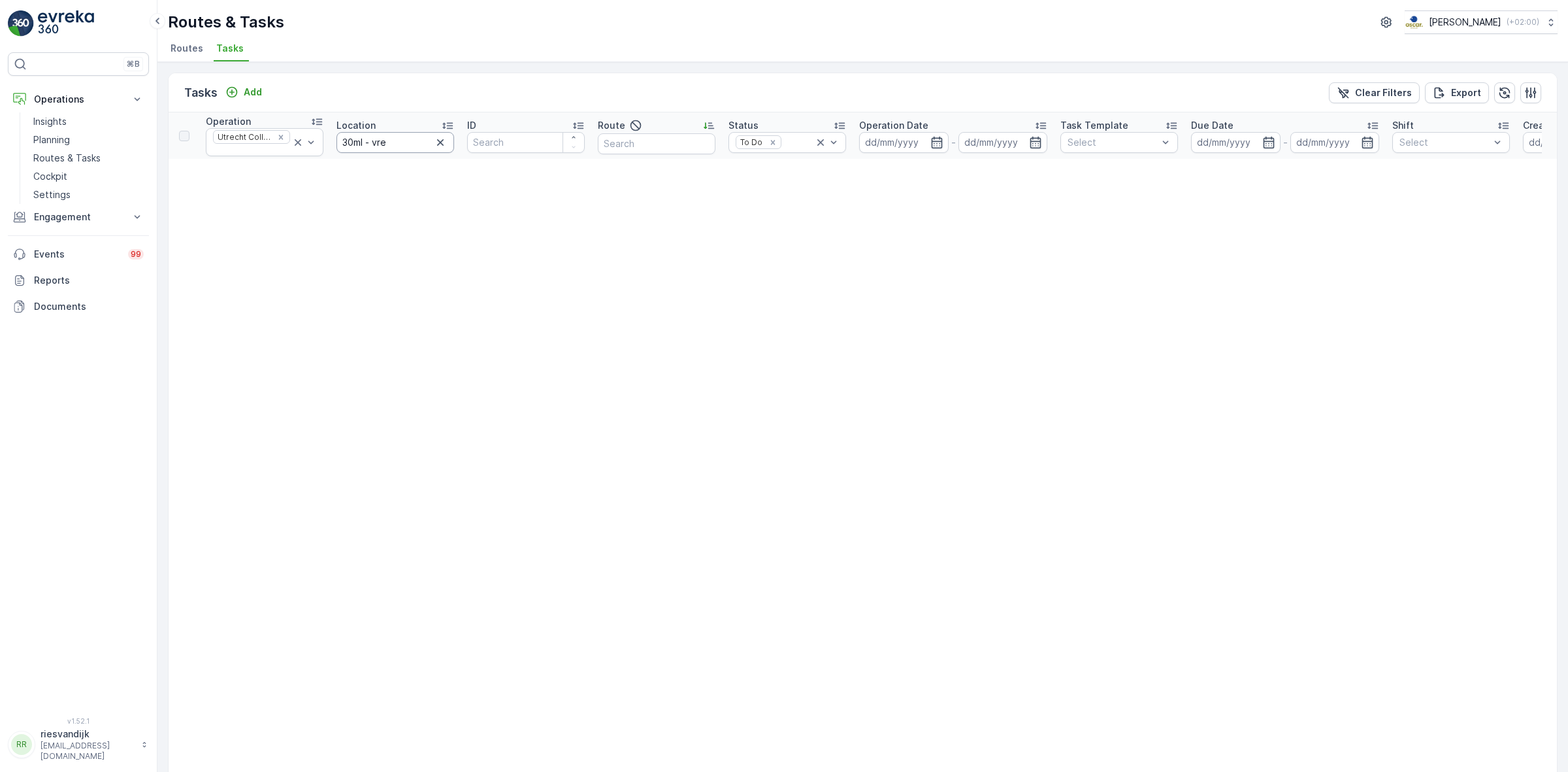
click at [426, 144] on input "30ml - vre" at bounding box center [395, 142] width 117 height 21
type input "30ml v"
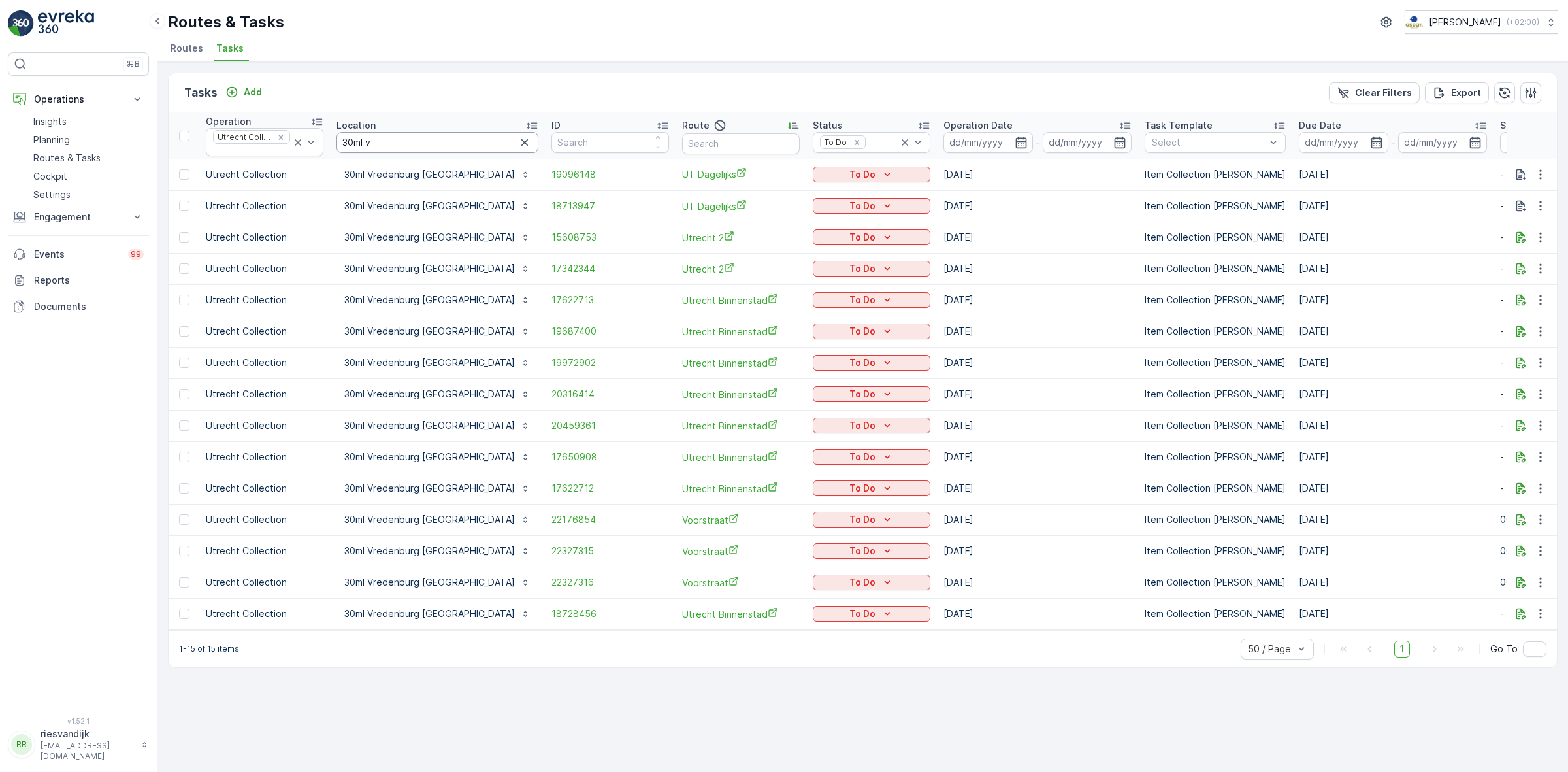
click at [389, 147] on input "30ml v" at bounding box center [437, 142] width 202 height 21
click at [898, 146] on icon at bounding box center [905, 142] width 13 height 13
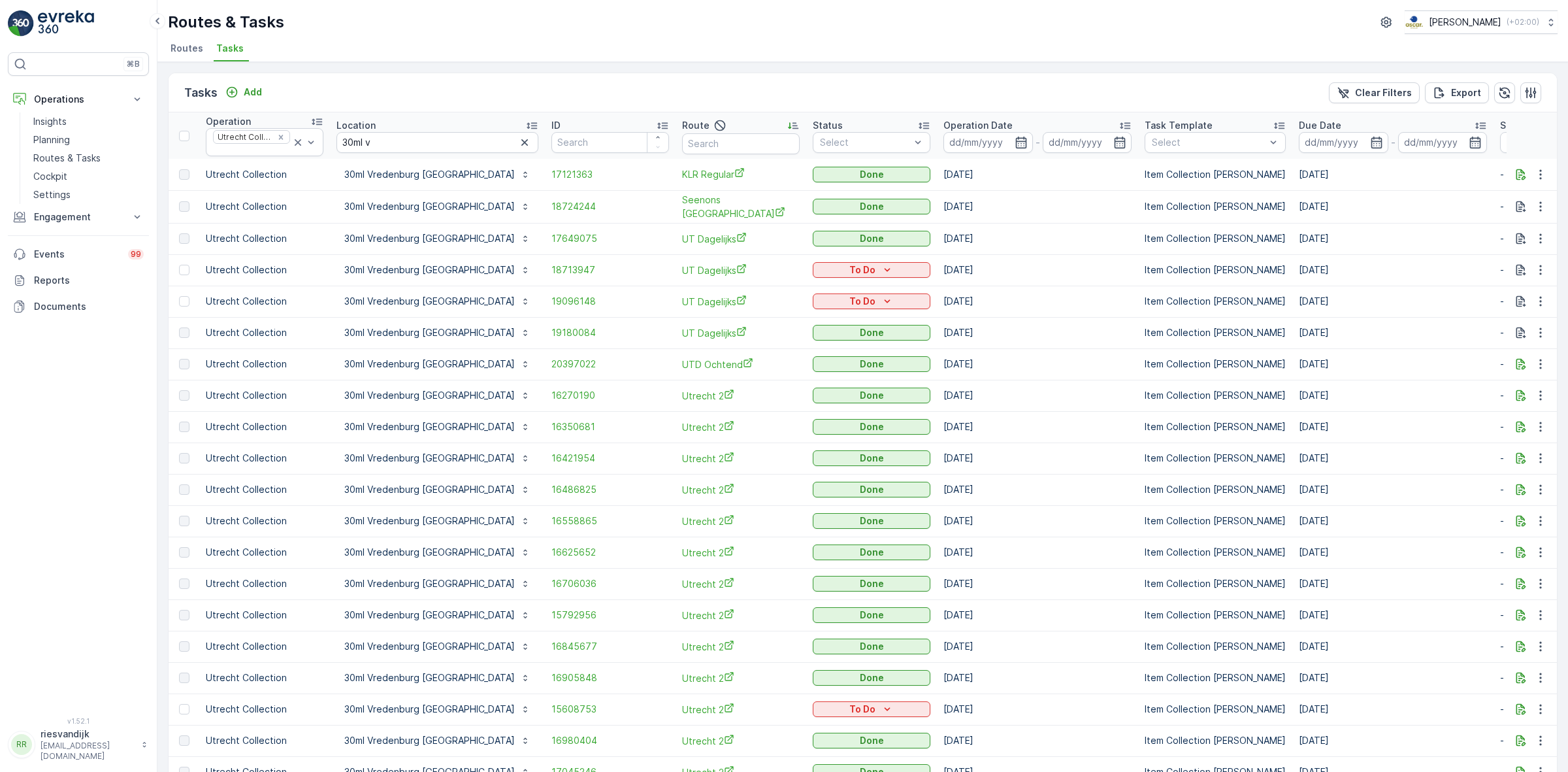
click at [943, 123] on p "Operation Date" at bounding box center [978, 125] width 69 height 13
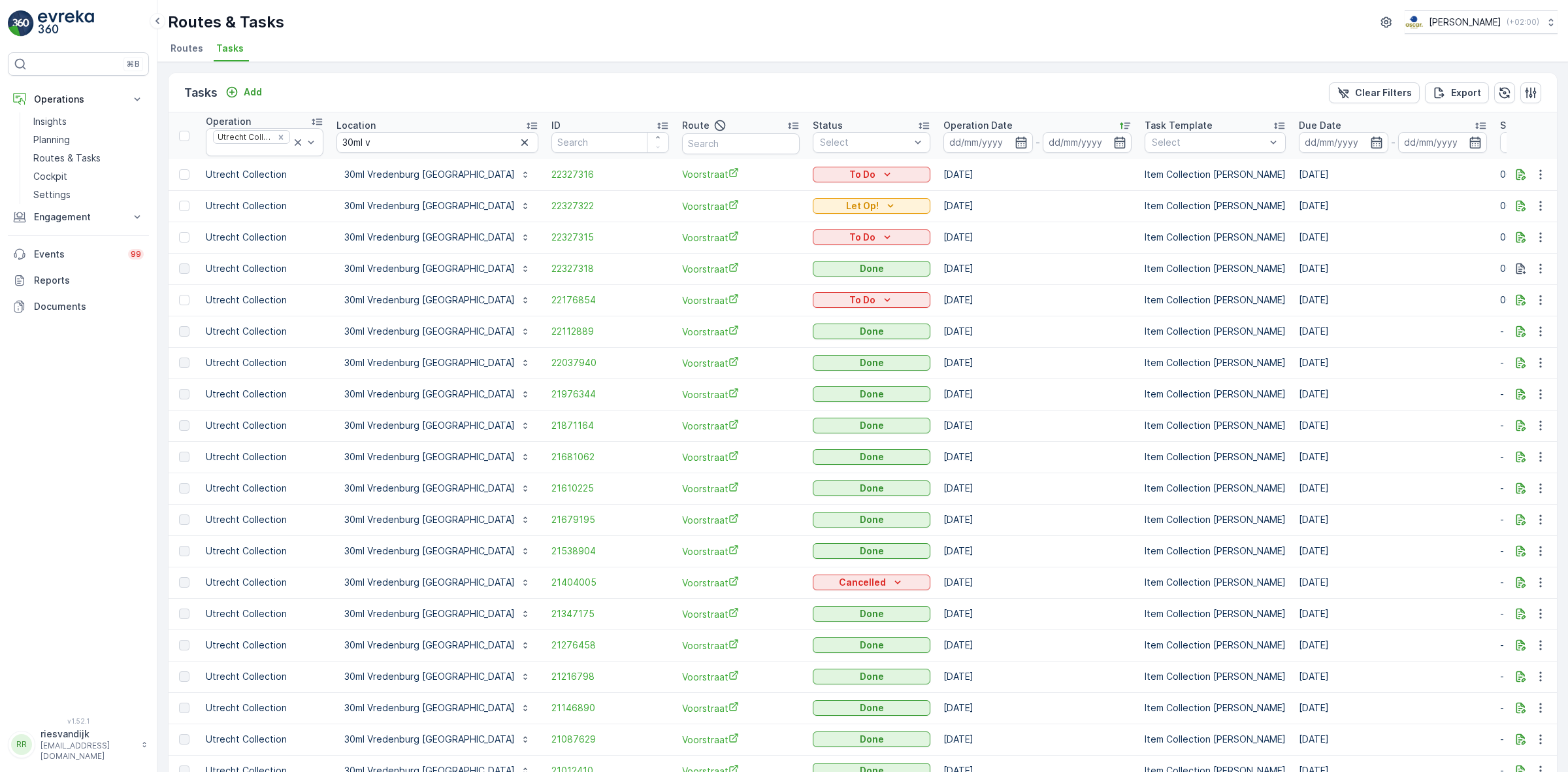
drag, startPoint x: 464, startPoint y: 142, endPoint x: 456, endPoint y: 142, distance: 8.0
click at [521, 142] on icon "button" at bounding box center [524, 142] width 7 height 7
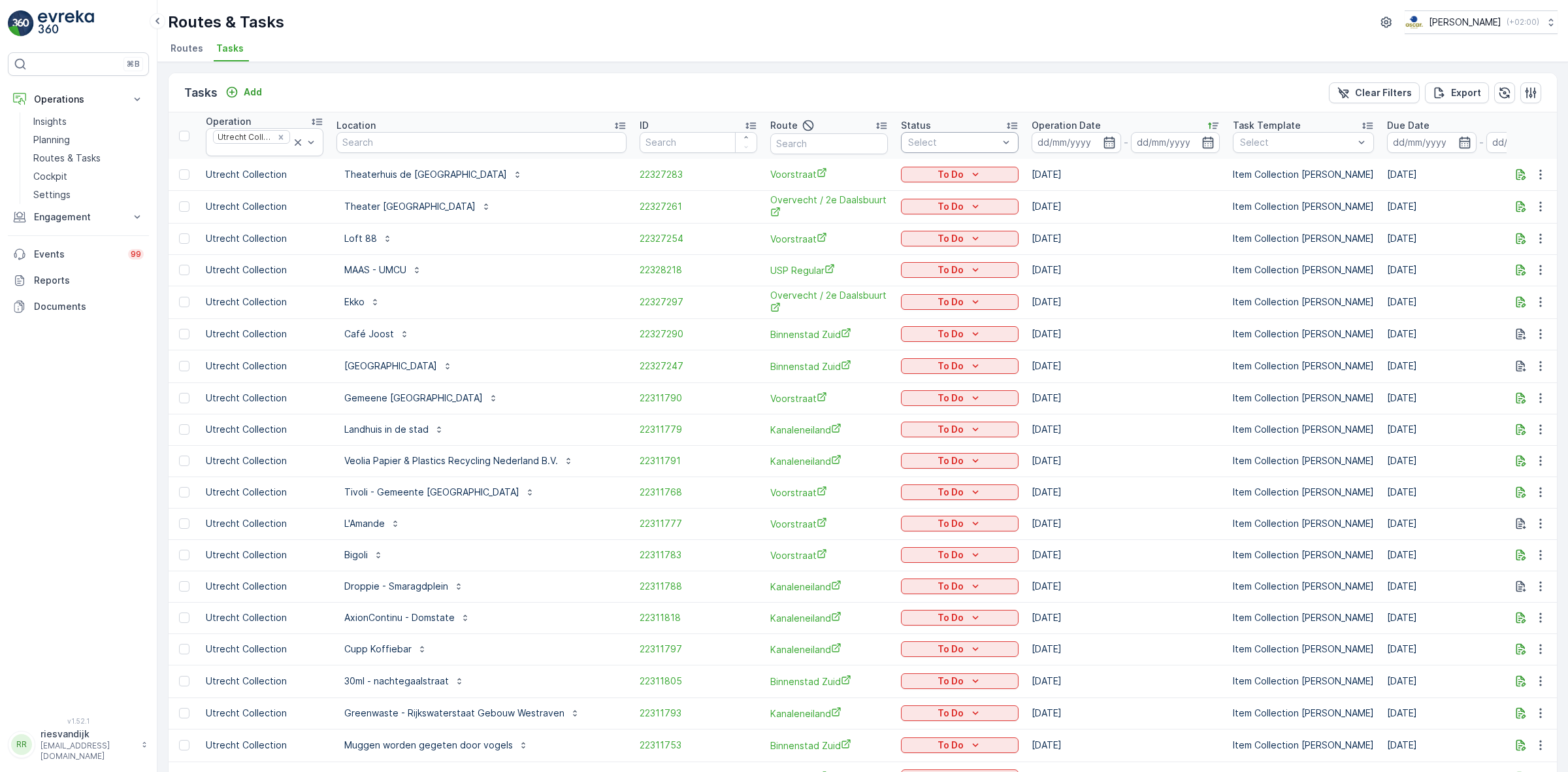
click at [910, 134] on div "Select" at bounding box center [959, 142] width 117 height 21
click at [906, 194] on div "To Do" at bounding box center [959, 196] width 117 height 24
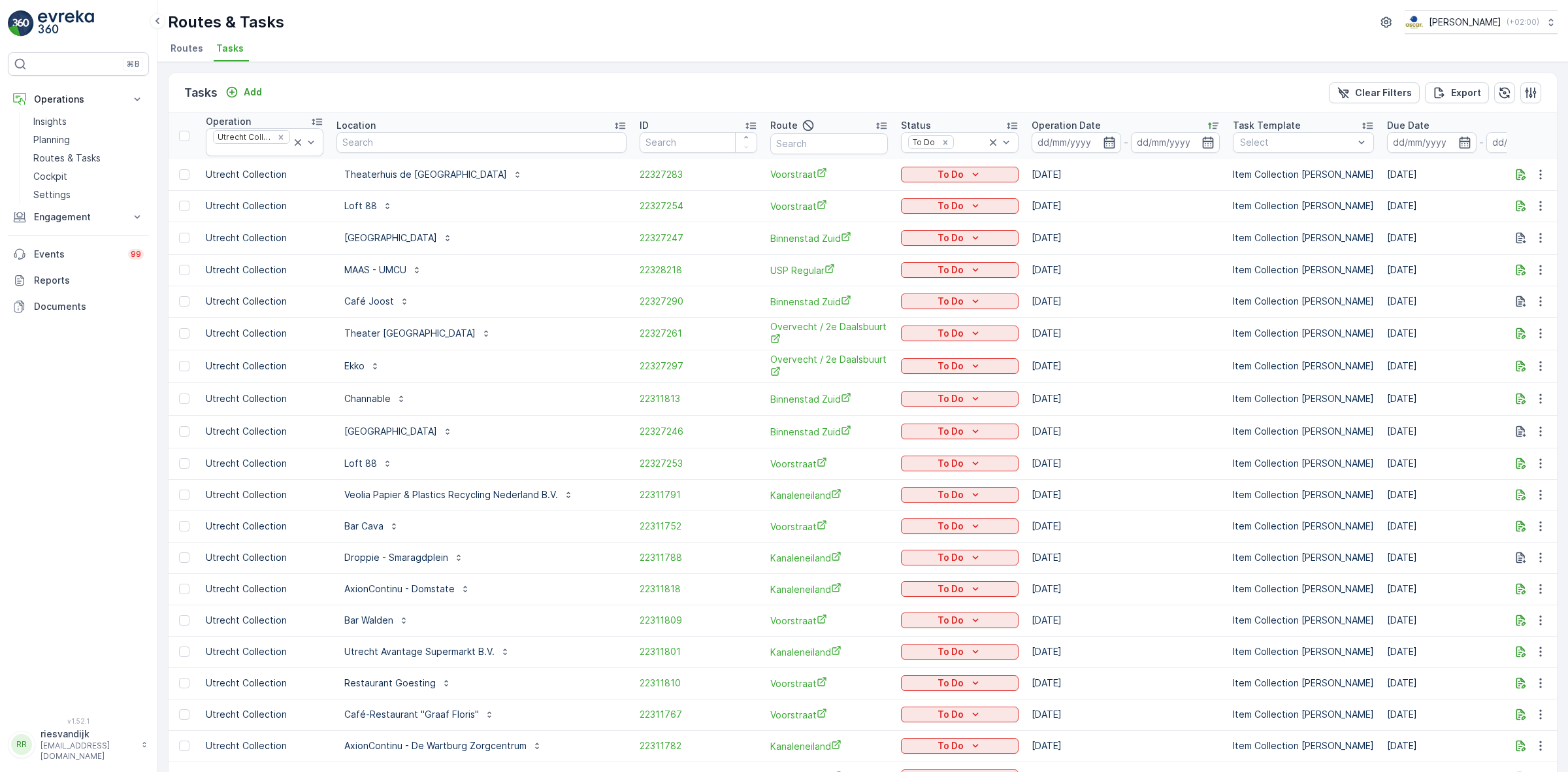
click at [870, 64] on div "Tasks Add Clear Filters Export Operation Utrecht Collection Location ID Route S…" at bounding box center [863, 417] width 1411 height 710
click at [770, 127] on p "Route" at bounding box center [784, 125] width 28 height 13
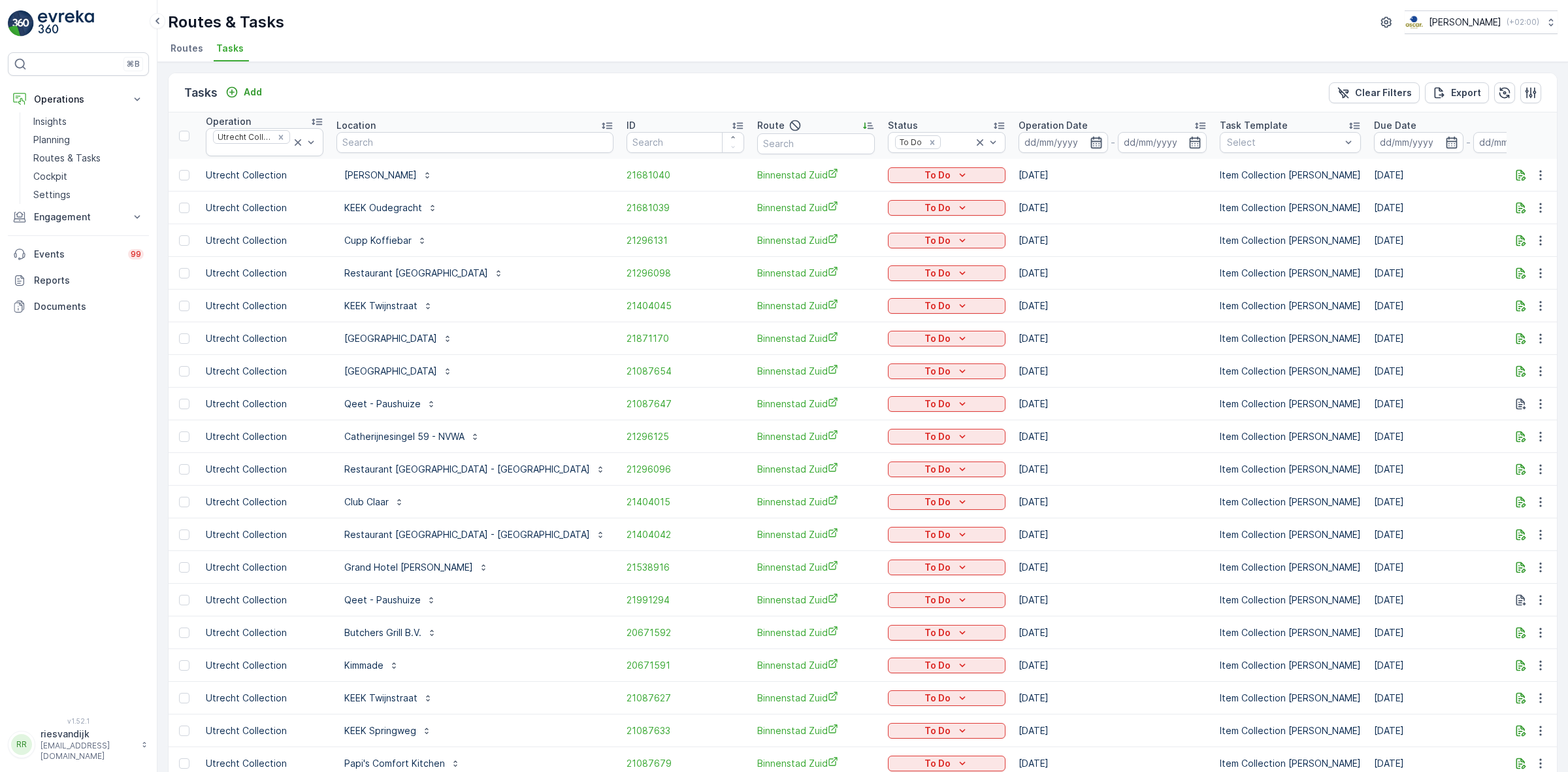
click at [1089, 136] on icon "button" at bounding box center [1096, 142] width 13 height 13
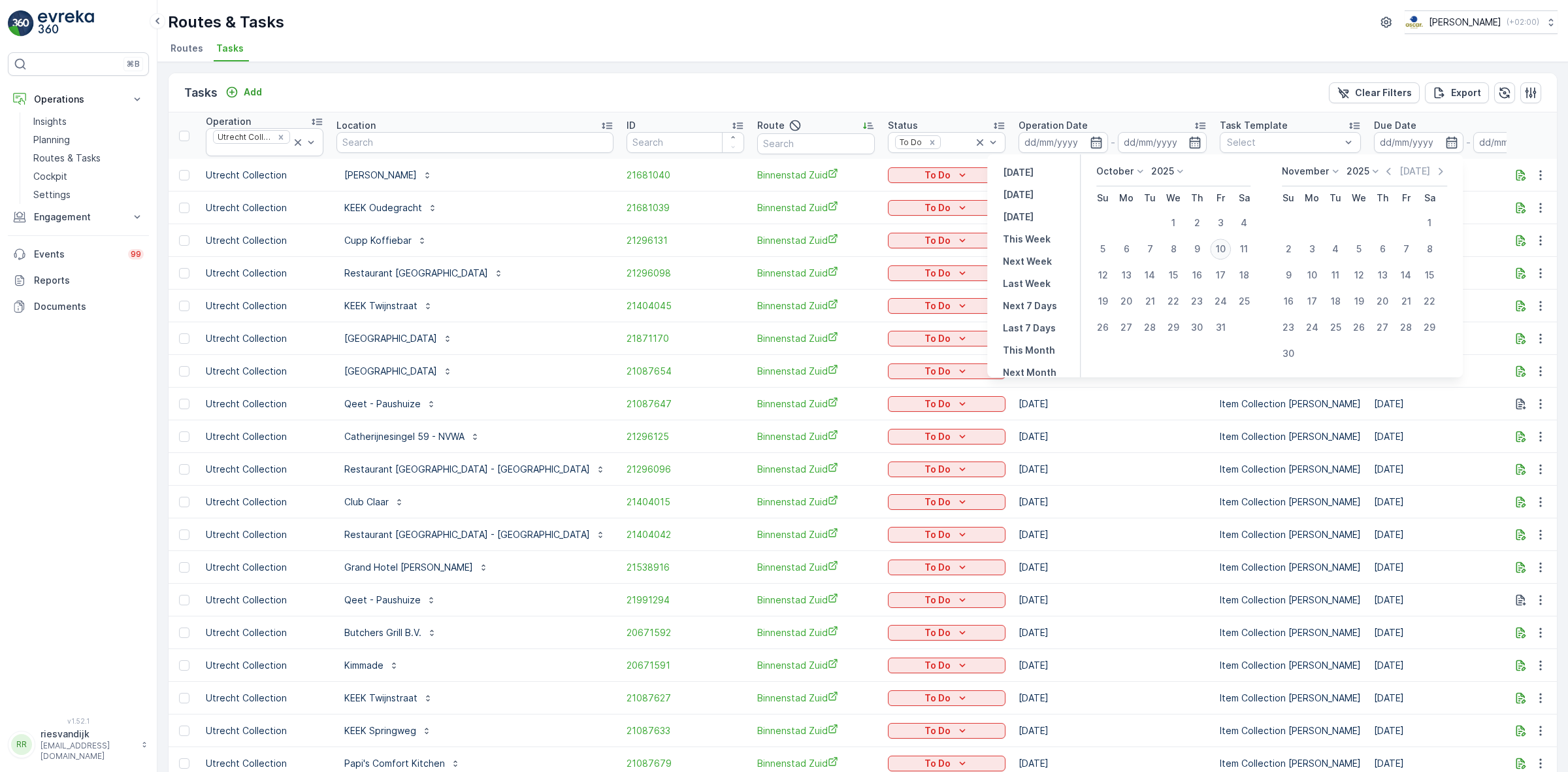
click at [1219, 253] on div "10" at bounding box center [1221, 249] width 21 height 21
type input "[DATE]"
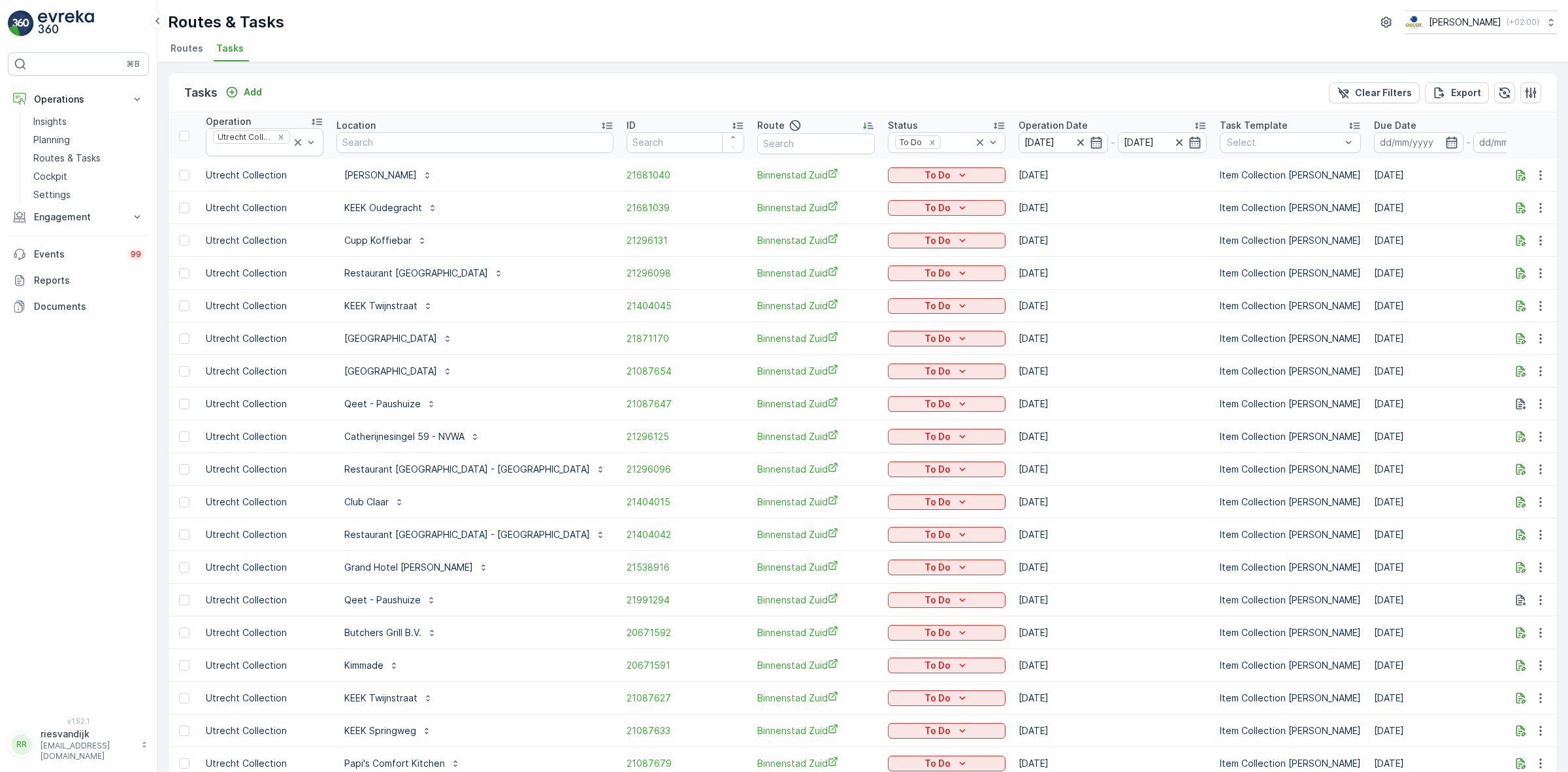
click at [961, 71] on div "Tasks Add Clear Filters Export Operation Utrecht Collection Location ID Route S…" at bounding box center [863, 417] width 1411 height 710
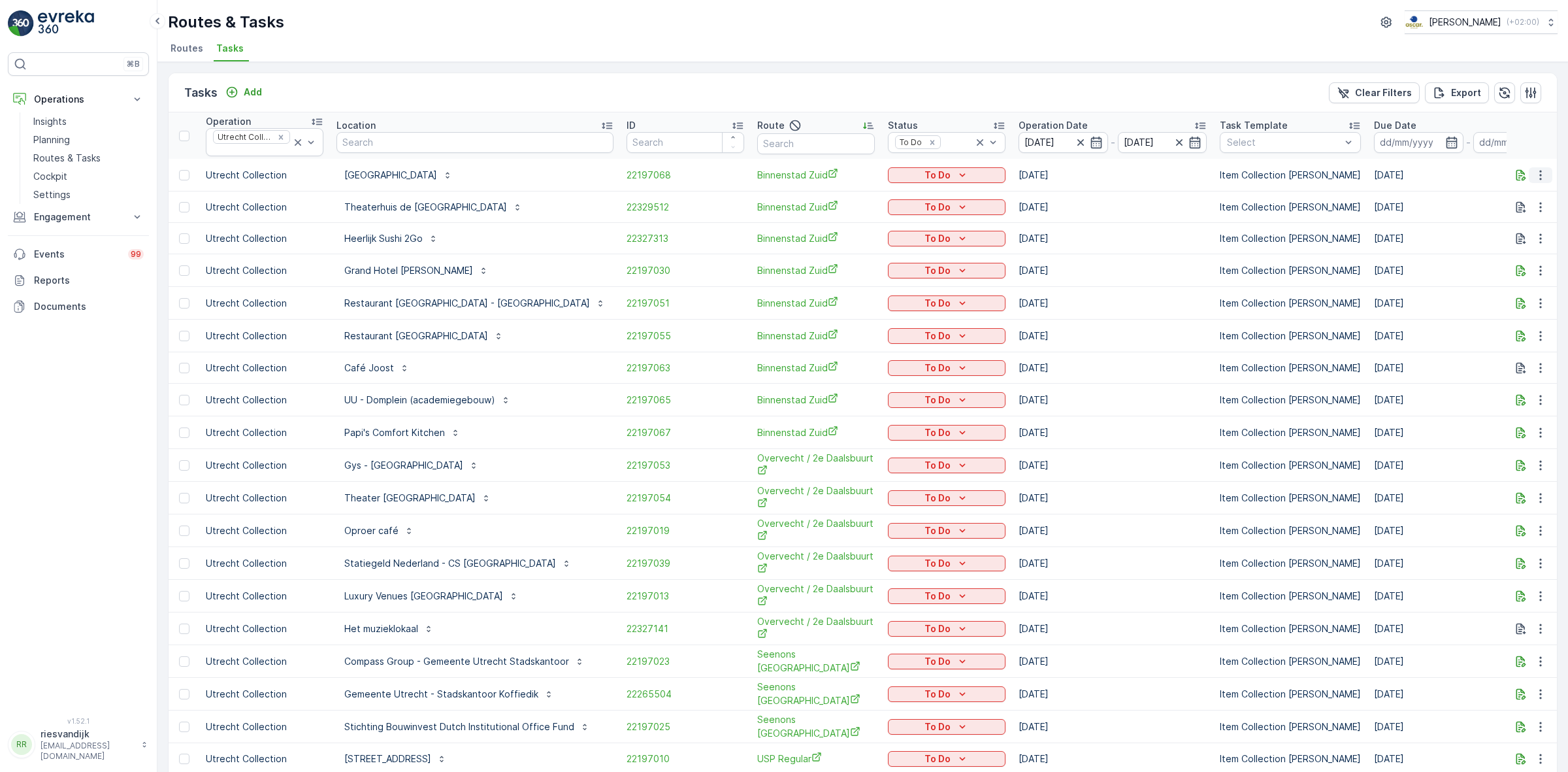
click at [1543, 175] on icon "button" at bounding box center [1540, 175] width 13 height 13
click at [1544, 224] on div "Change Route" at bounding box center [1519, 232] width 98 height 18
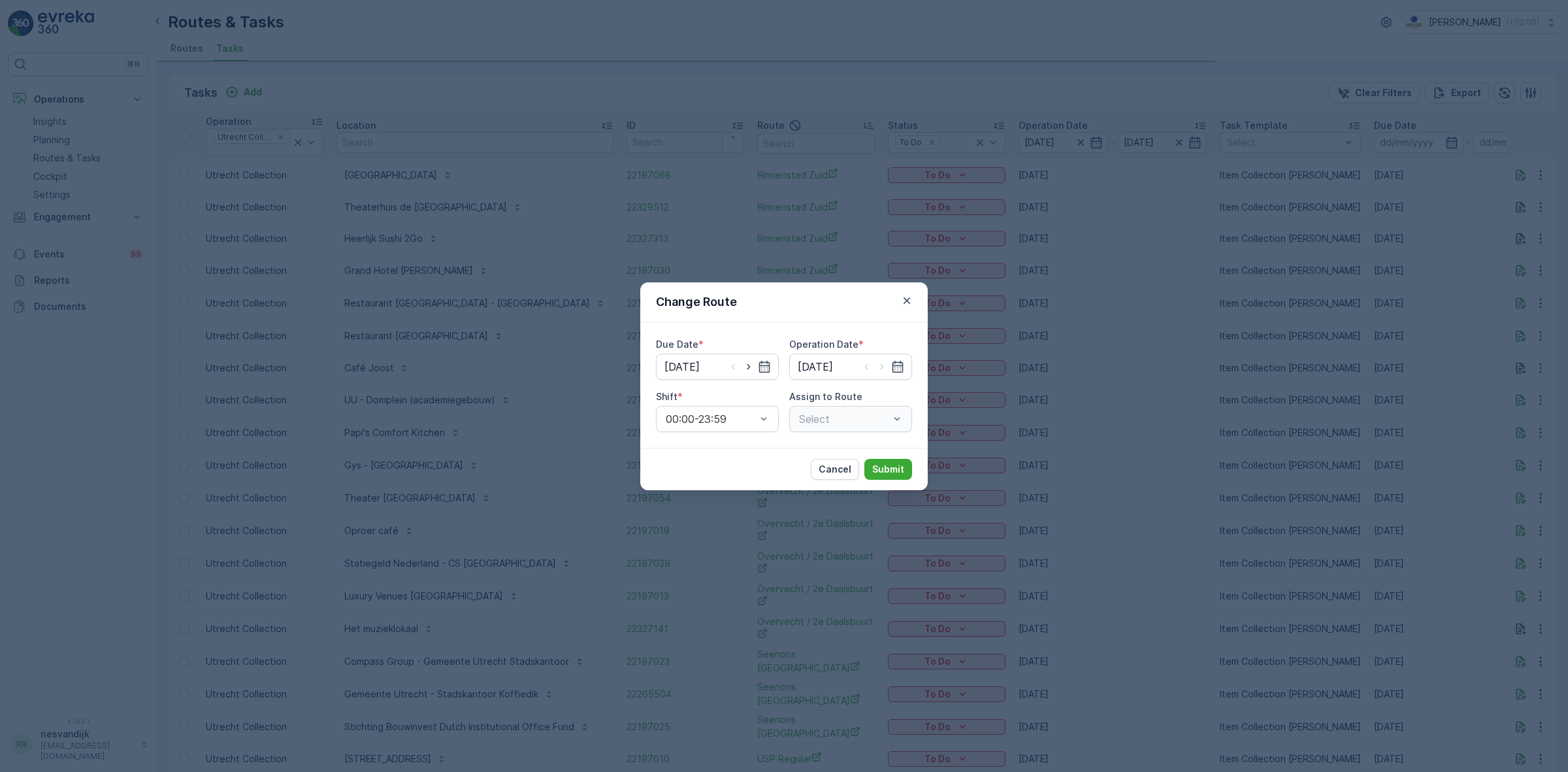
type input "[DATE]"
click at [749, 369] on icon "button" at bounding box center [749, 367] width 13 height 13
type input "11.10.2025"
click at [881, 371] on icon "button" at bounding box center [882, 367] width 13 height 13
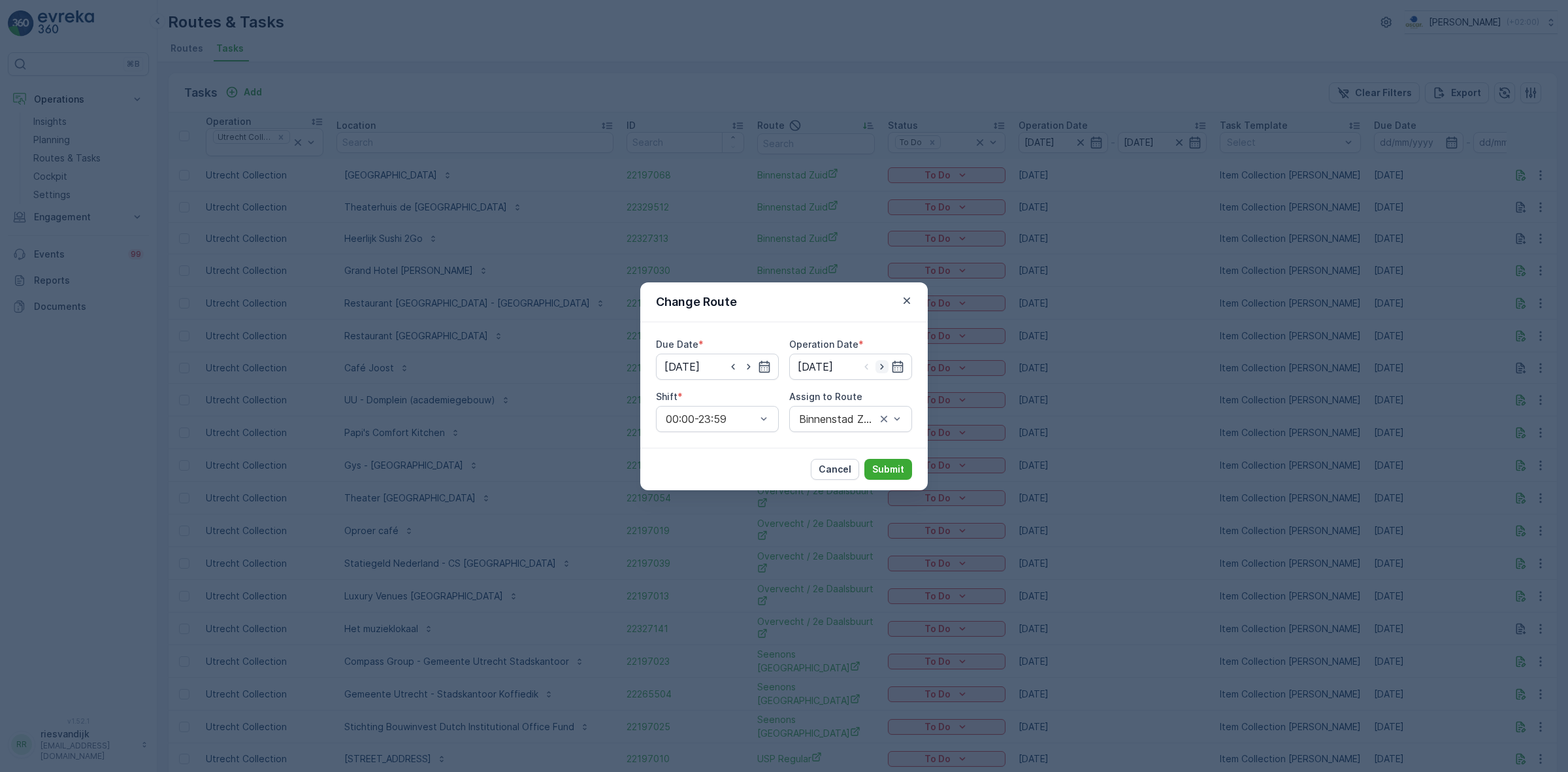
type input "11.10.2025"
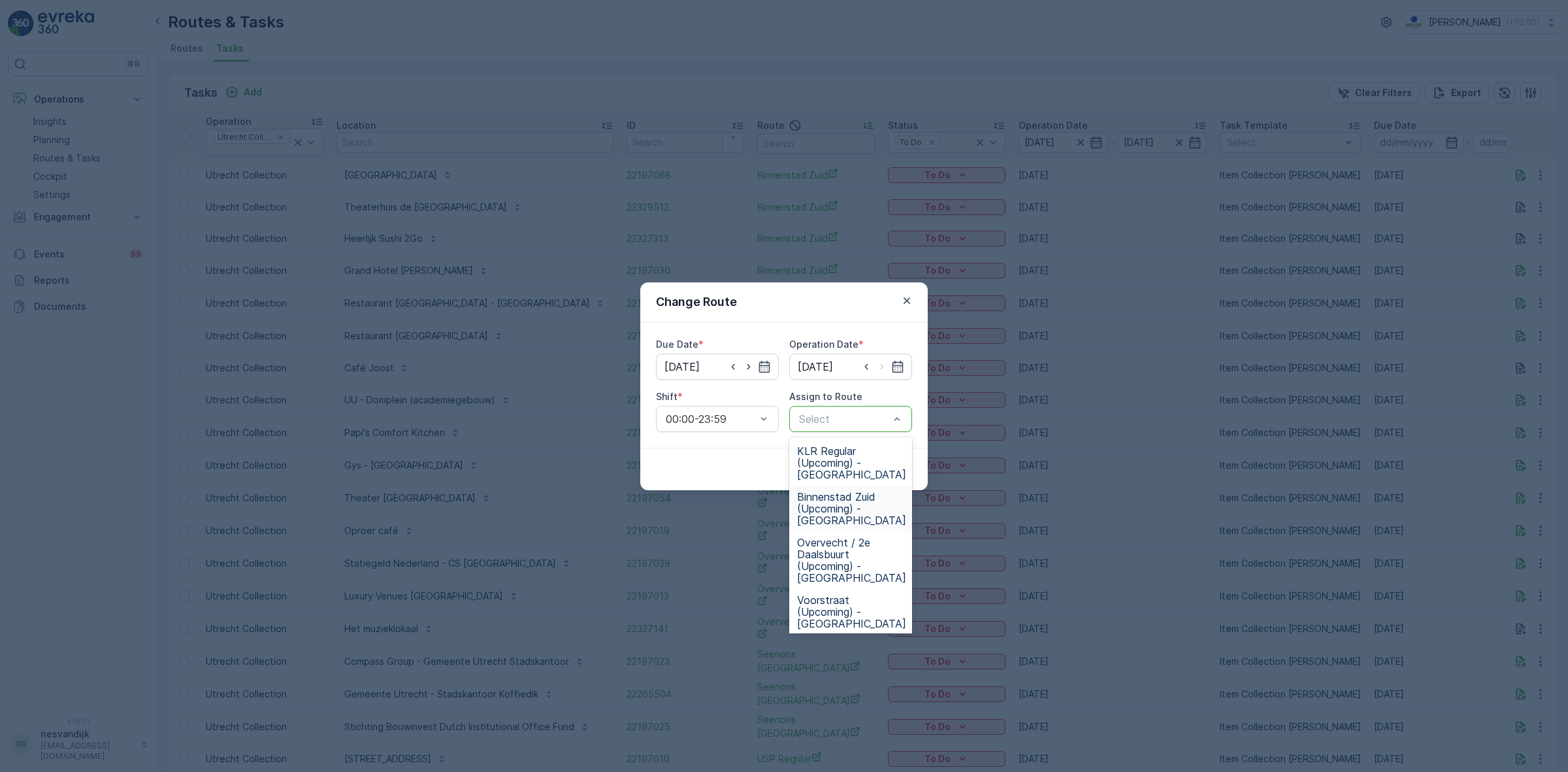
click at [868, 500] on span "Binnenstad Zuid (Upcoming) - Utrecht" at bounding box center [852, 509] width 109 height 35
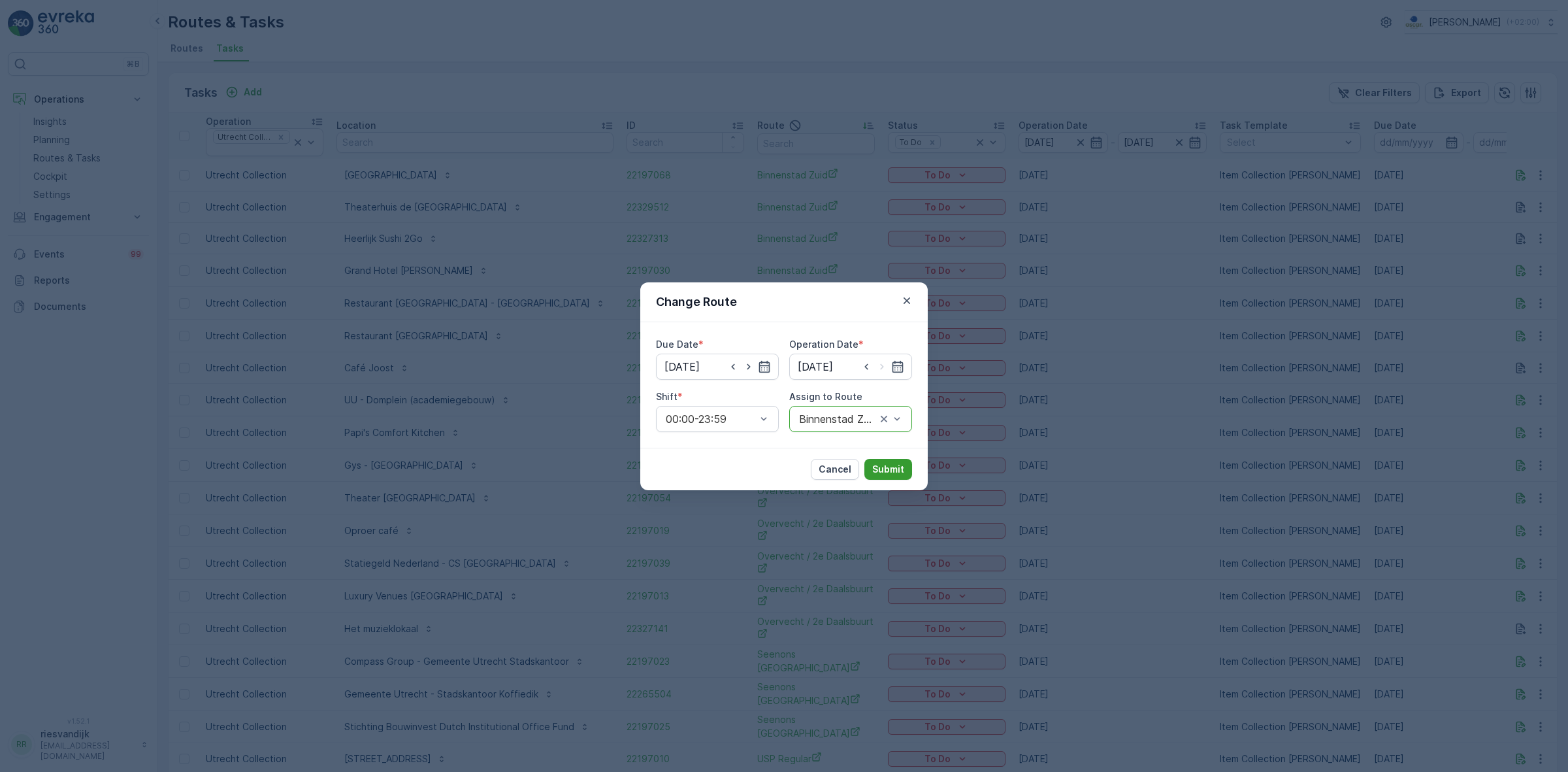
click at [887, 472] on p "Submit" at bounding box center [888, 470] width 32 height 13
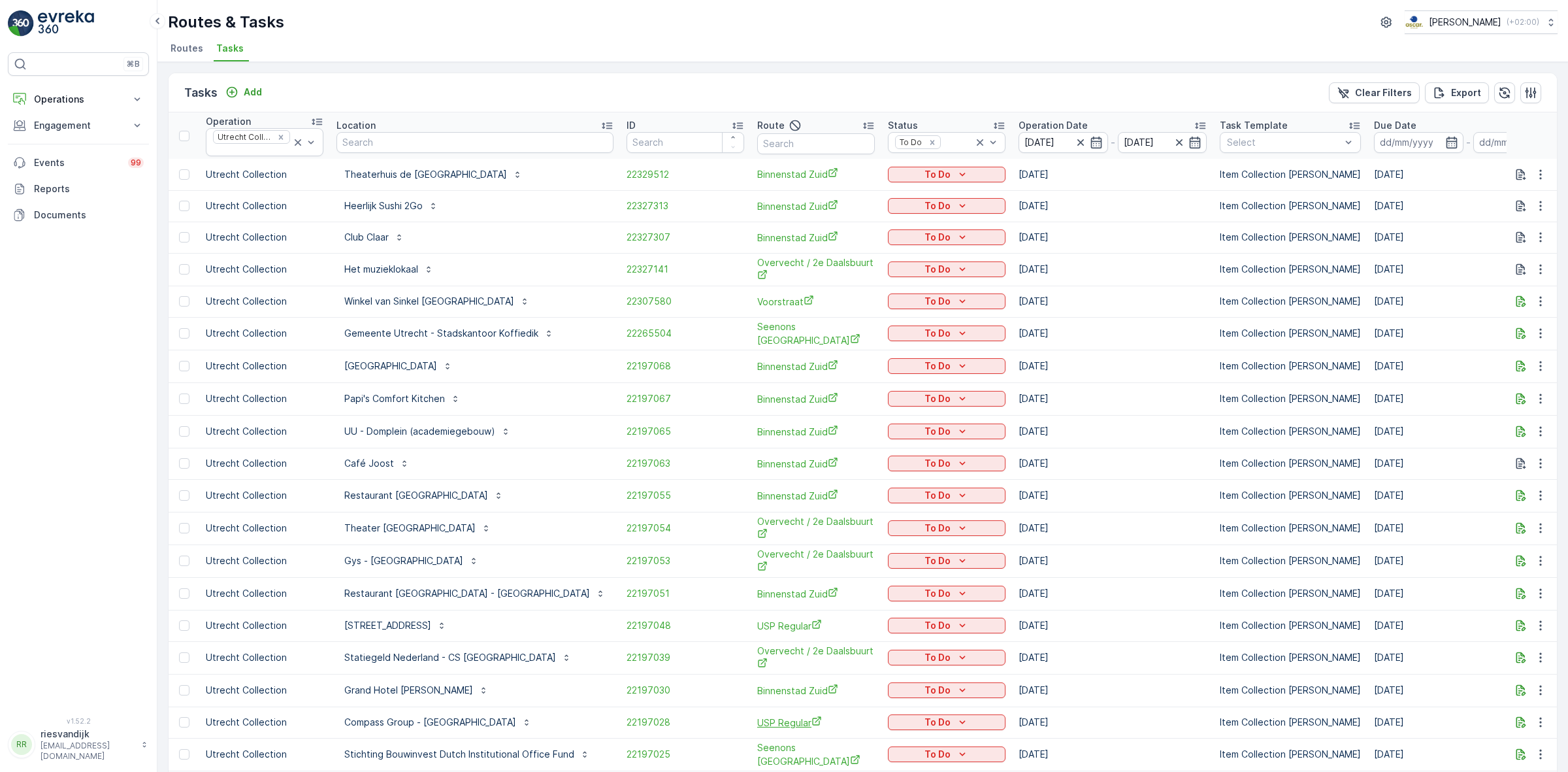
click at [779, 725] on span "USP Regular" at bounding box center [815, 722] width 117 height 14
click at [1089, 146] on icon "button" at bounding box center [1096, 142] width 13 height 13
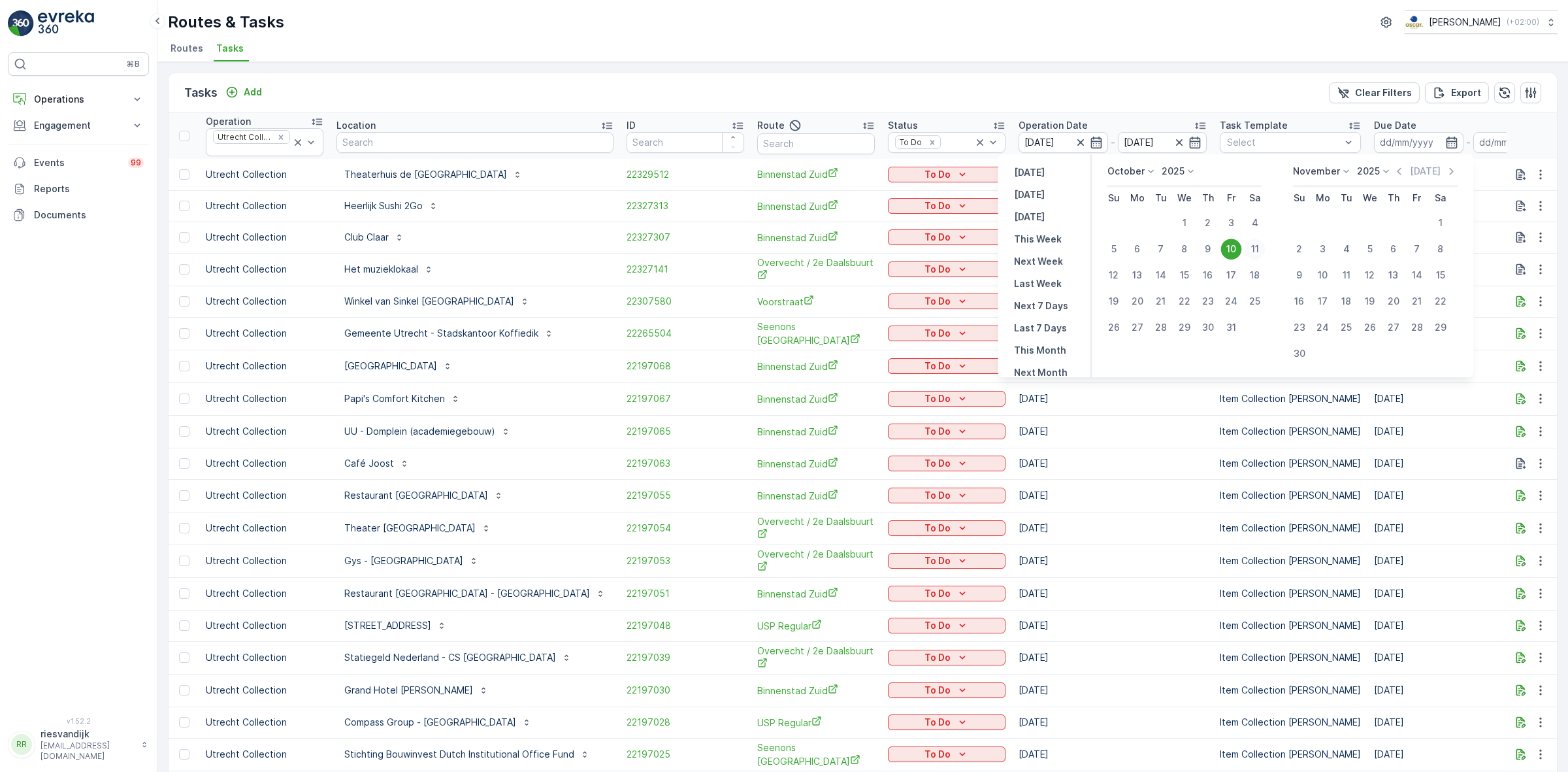
click at [1259, 247] on div "11" at bounding box center [1255, 249] width 21 height 21
type input "[DATE]"
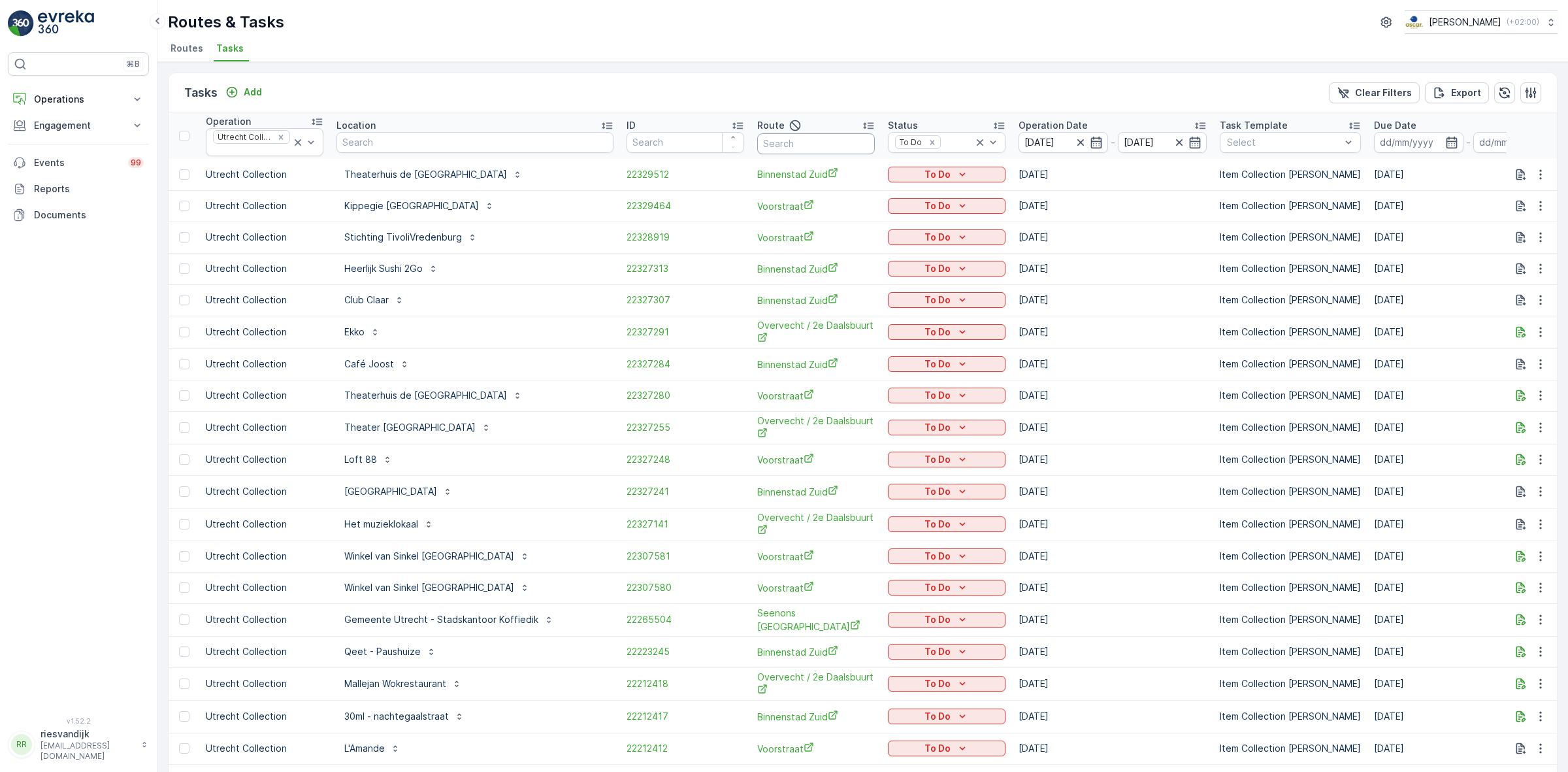
click at [801, 137] on input "text" at bounding box center [815, 144] width 117 height 21
type input "voorstra"
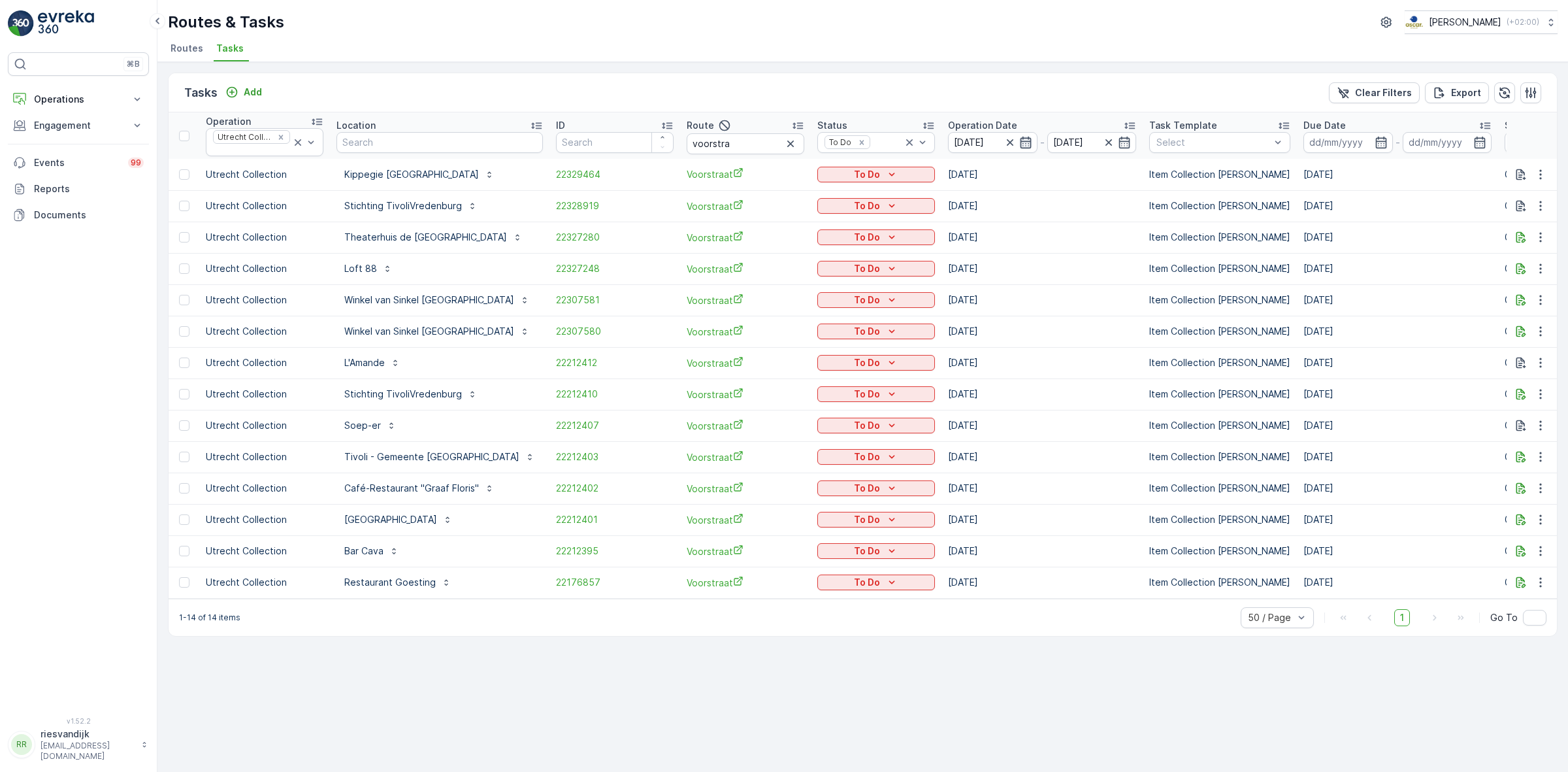
click at [1019, 142] on icon "button" at bounding box center [1026, 142] width 13 height 13
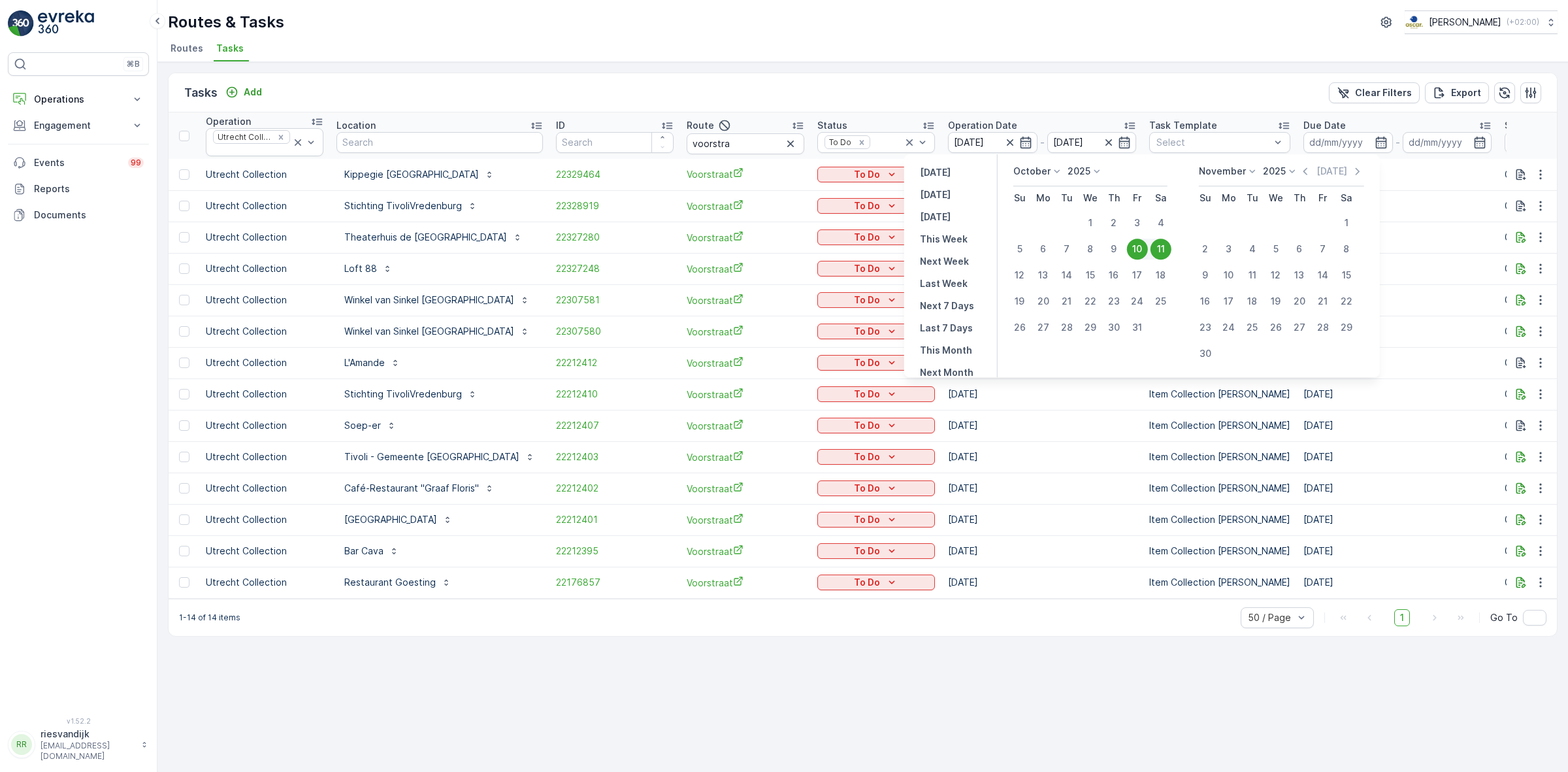
click at [1163, 250] on div "11" at bounding box center [1161, 249] width 21 height 21
click at [1165, 252] on div "11" at bounding box center [1161, 249] width 21 height 21
type input "[DATE]"
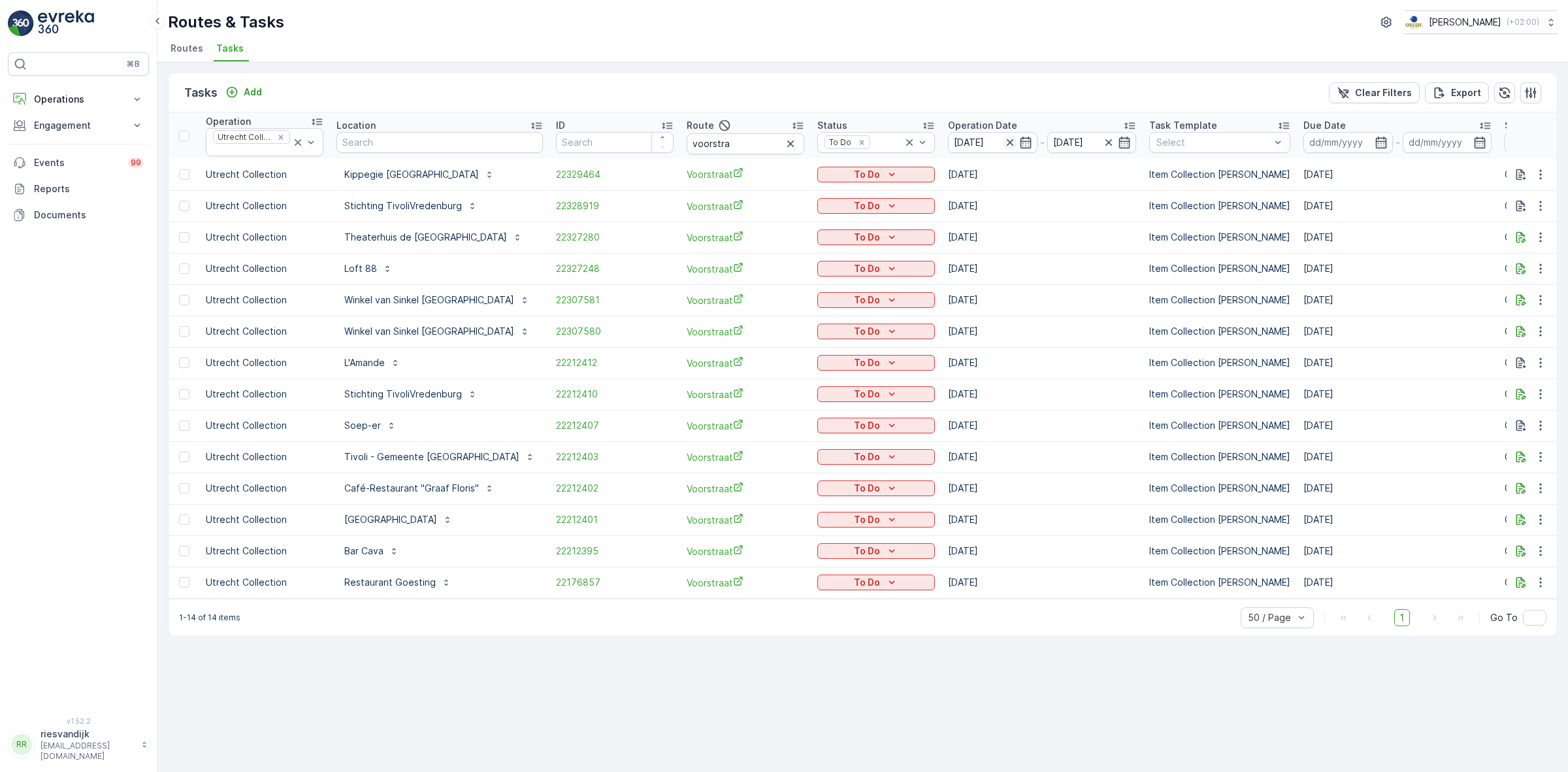
click at [1004, 139] on icon "button" at bounding box center [1010, 142] width 13 height 13
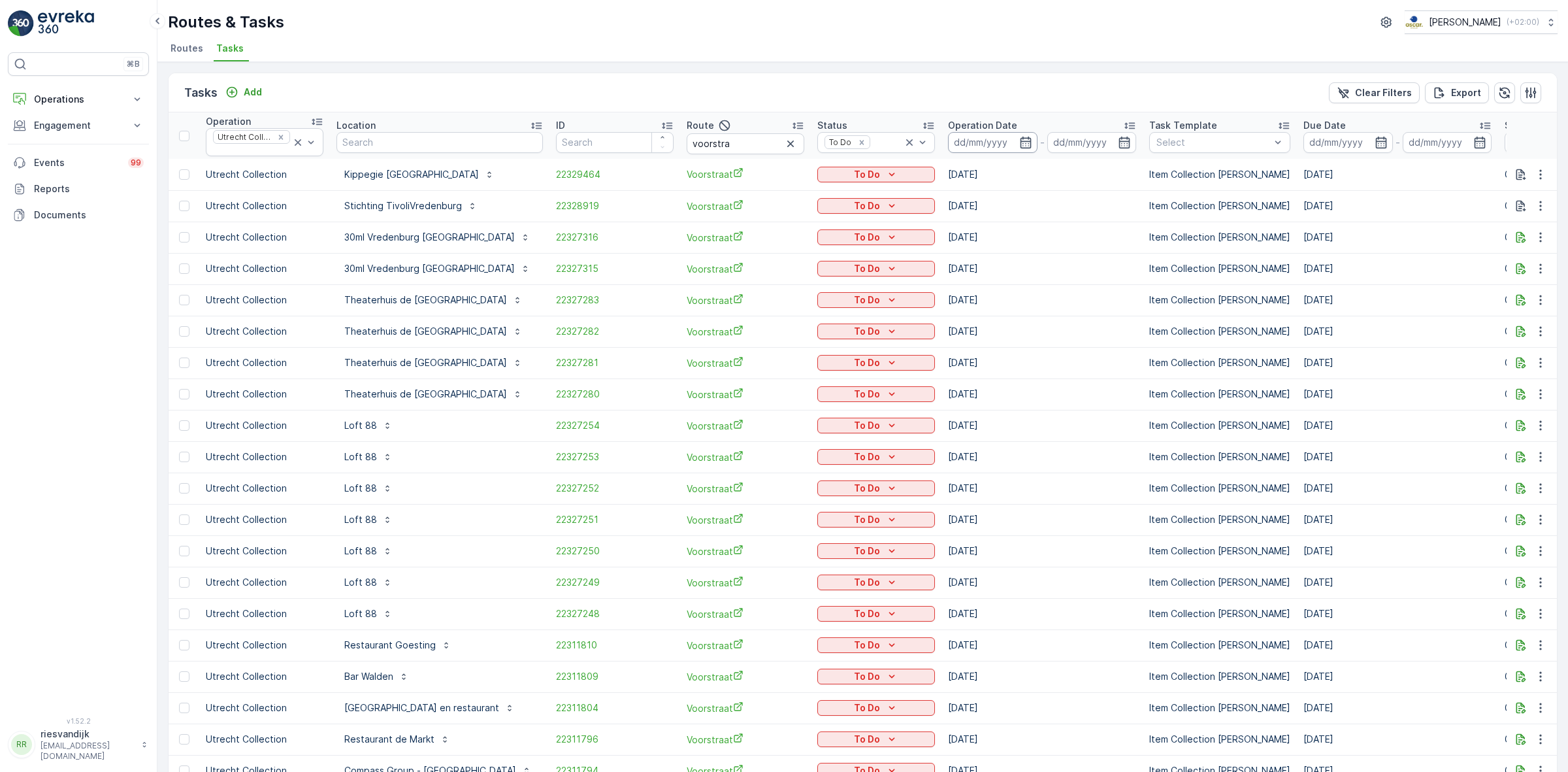
click at [1038, 150] on input at bounding box center [992, 142] width 90 height 21
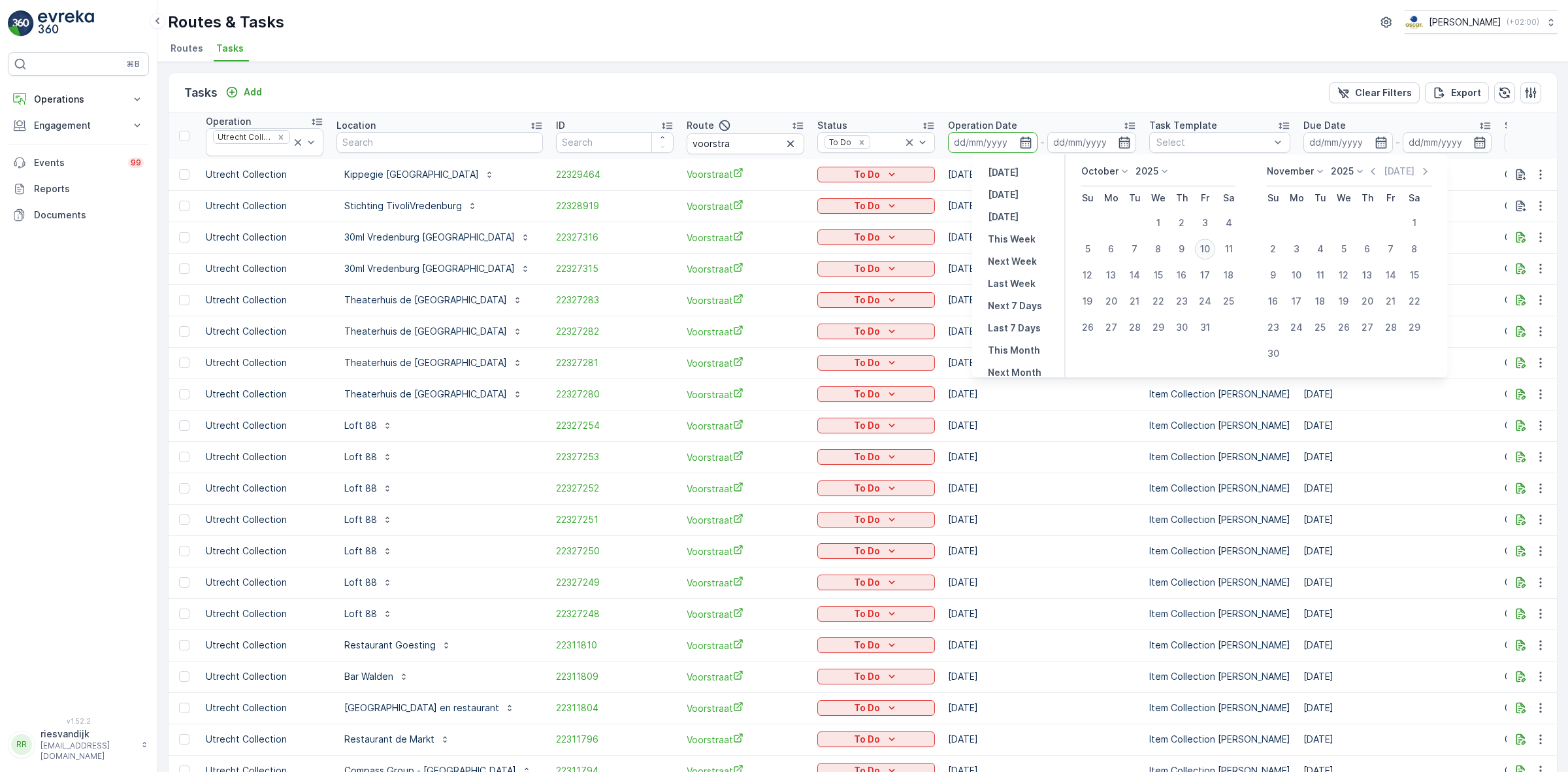
click at [1204, 252] on div "10" at bounding box center [1205, 249] width 21 height 21
type input "[DATE]"
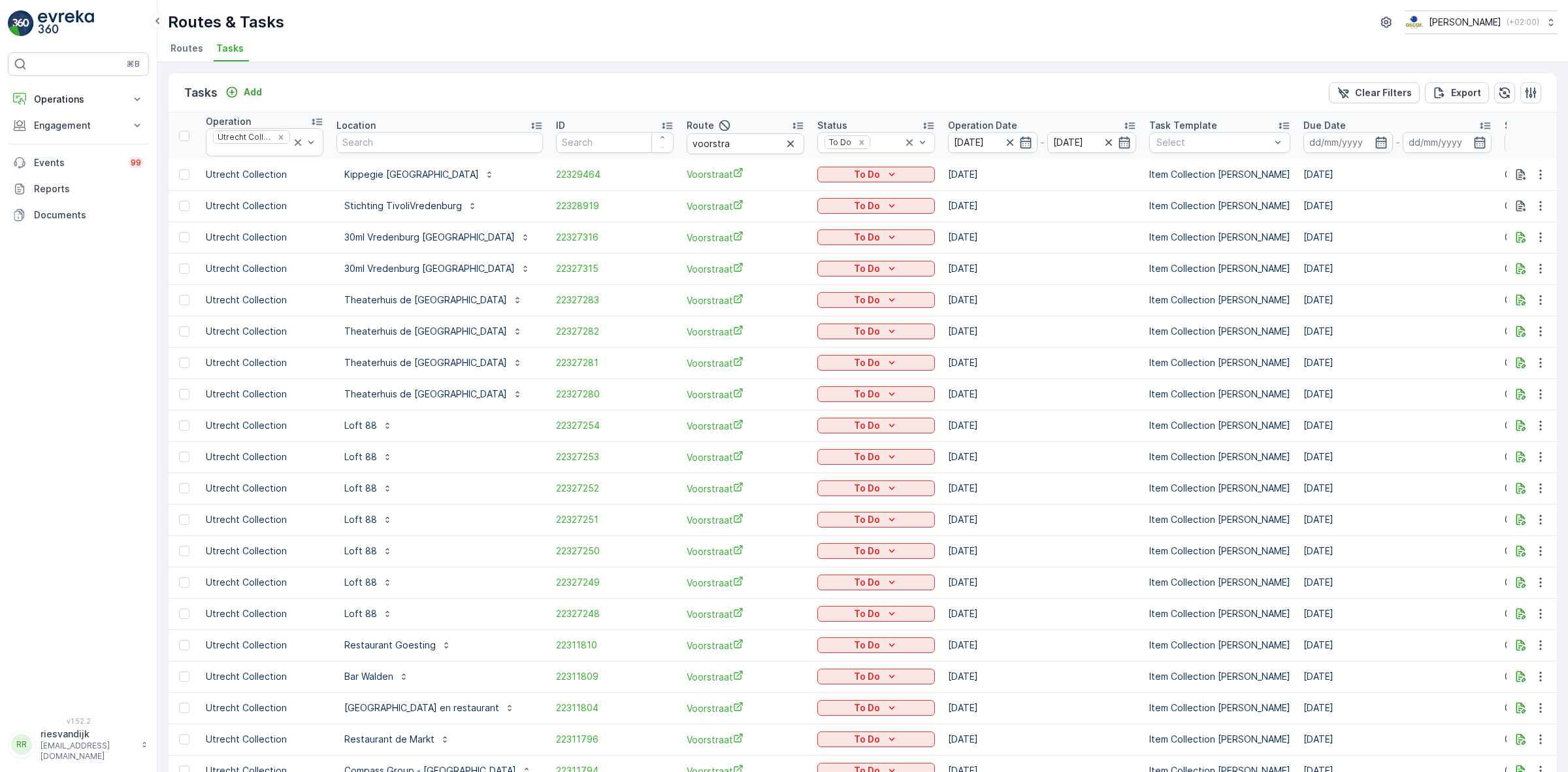
drag, startPoint x: 1063, startPoint y: 105, endPoint x: 1059, endPoint y: 111, distance: 7.2
click at [1059, 111] on div "Tasks Add Clear Filters Export" at bounding box center [863, 93] width 1388 height 39
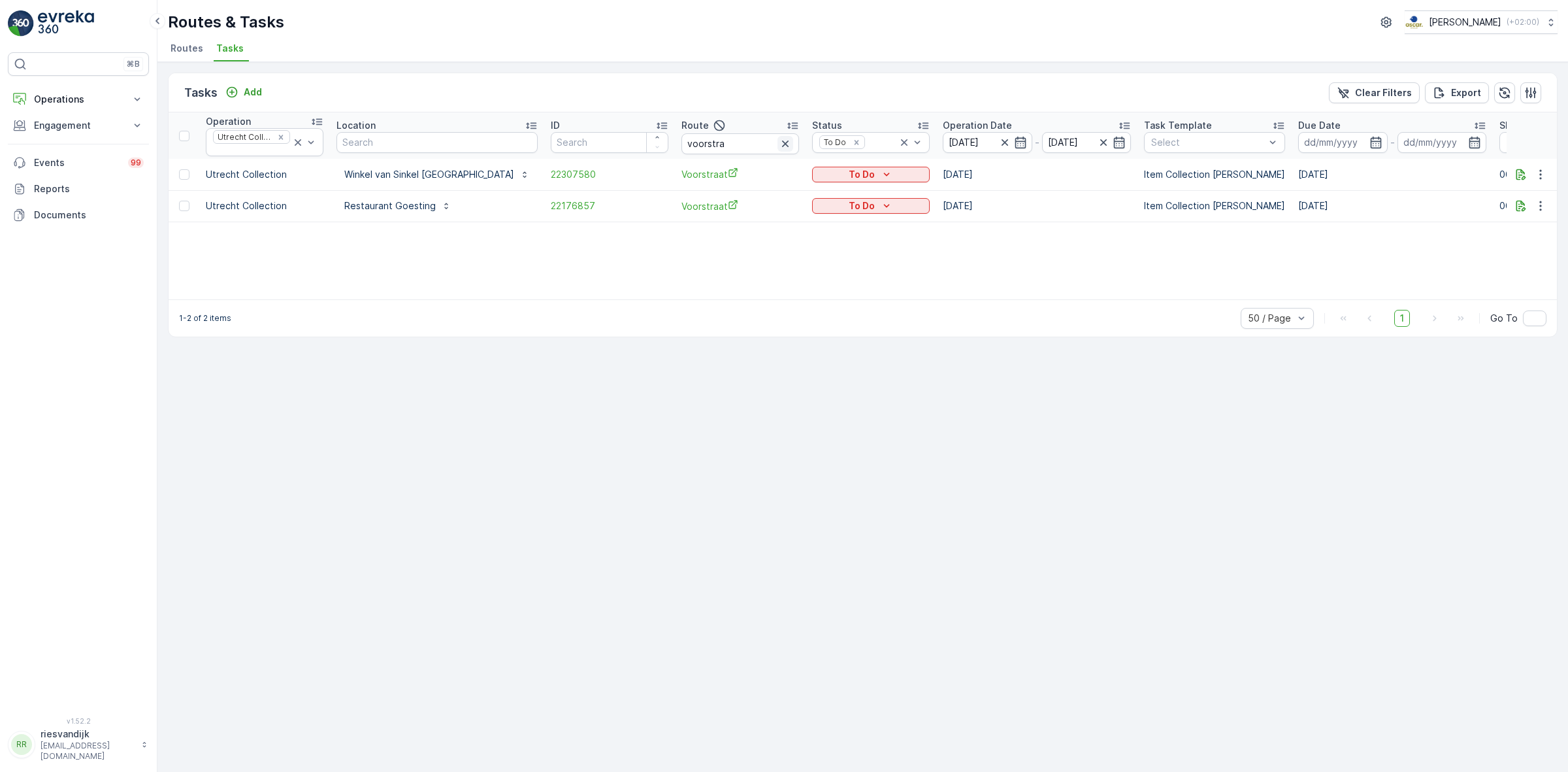
click at [779, 142] on icon "button" at bounding box center [785, 144] width 13 height 13
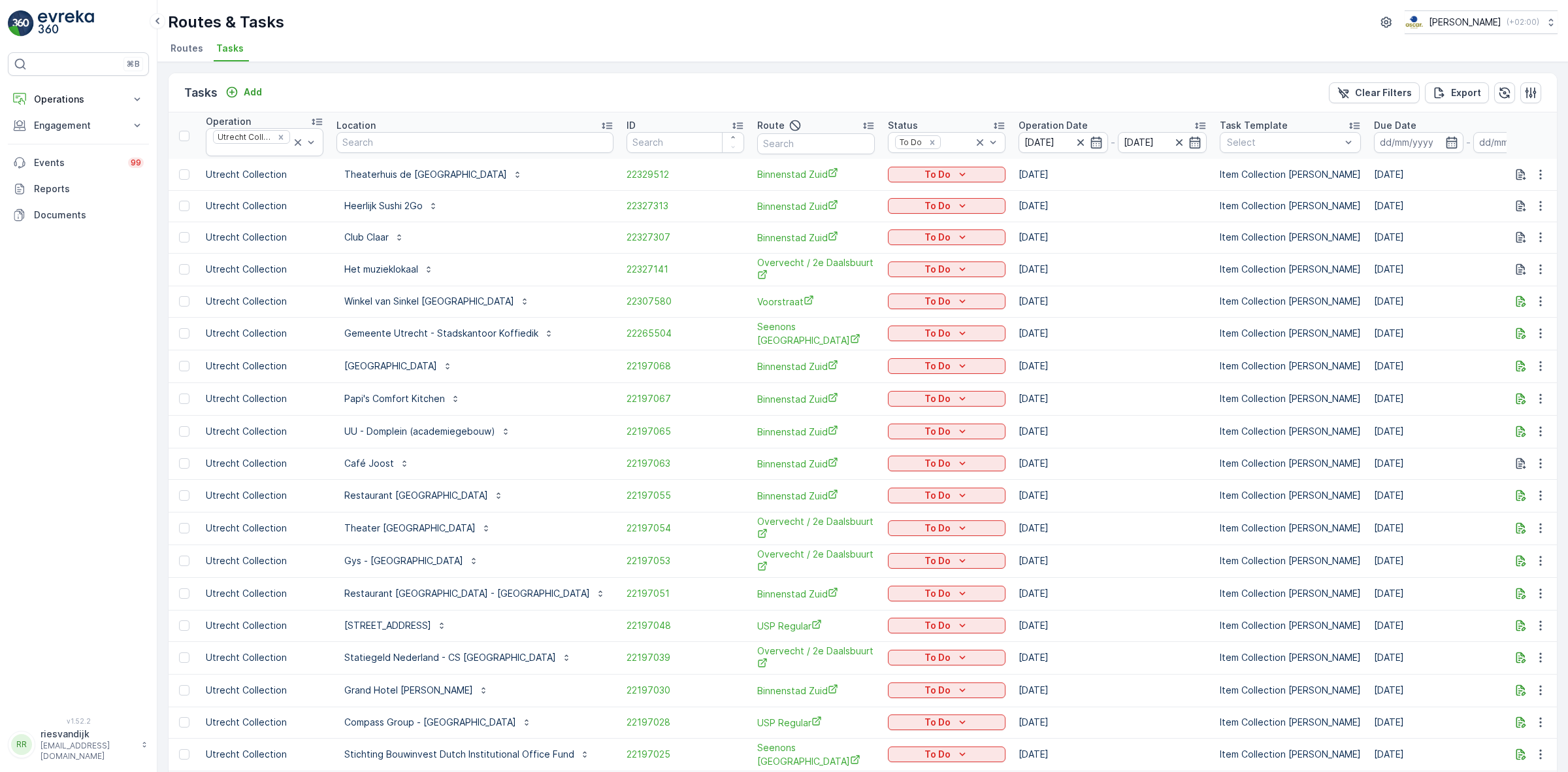
click at [759, 121] on p "Route" at bounding box center [771, 125] width 28 height 13
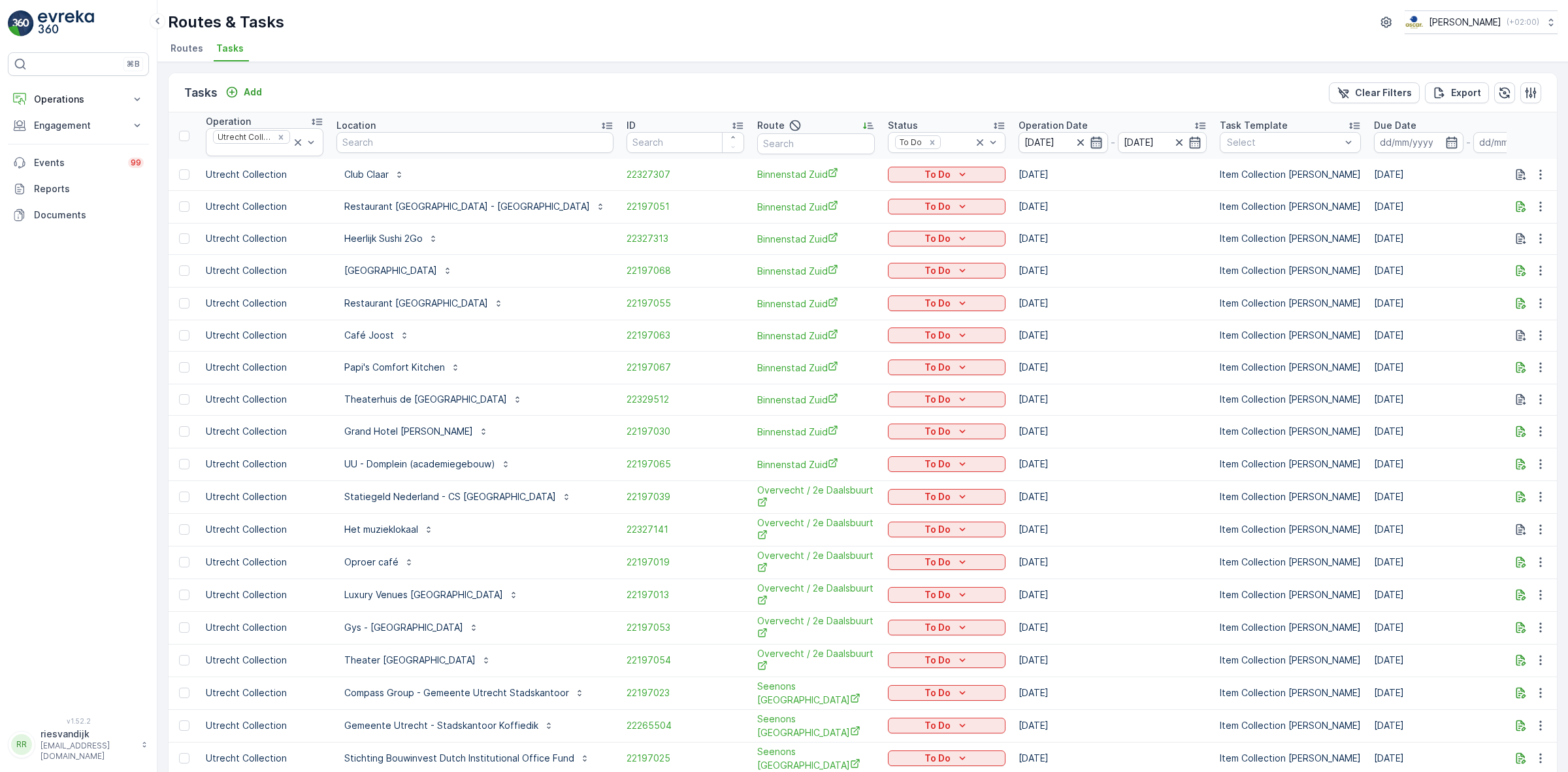
click at [1089, 138] on icon "button" at bounding box center [1096, 142] width 13 height 13
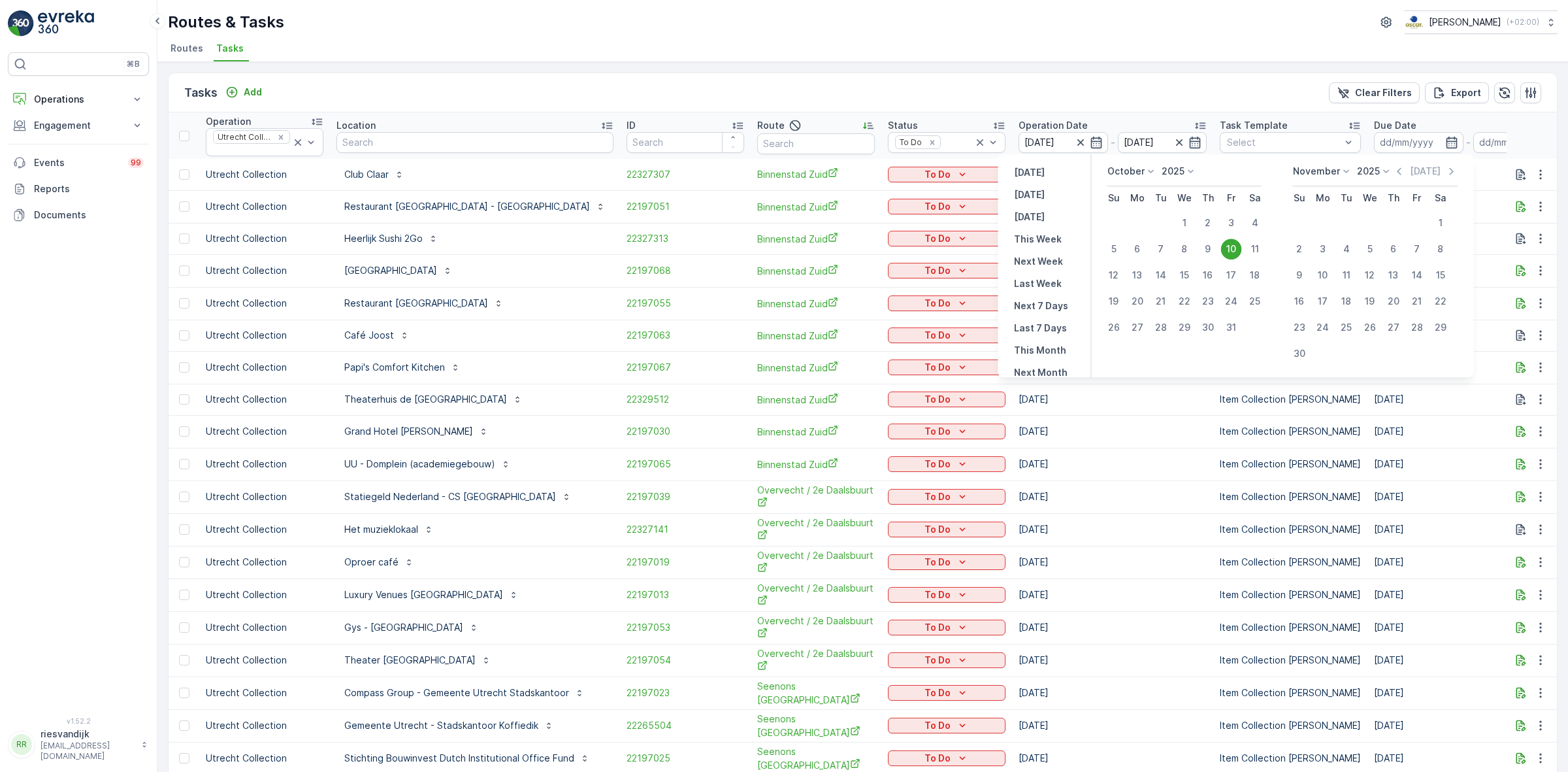
click at [1255, 247] on div "11" at bounding box center [1255, 249] width 21 height 21
type input "[DATE]"
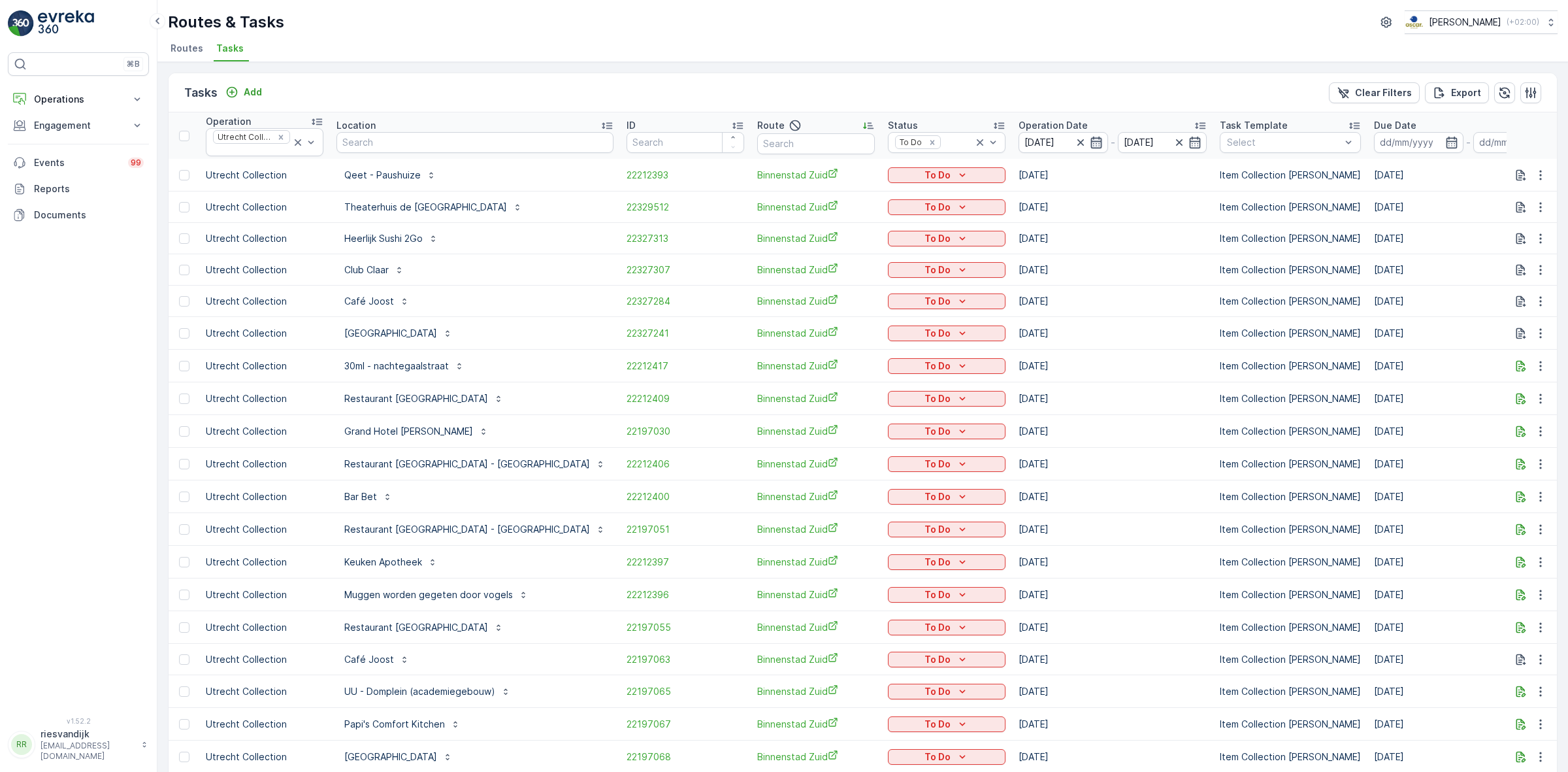
click at [1089, 142] on icon "button" at bounding box center [1096, 142] width 13 height 13
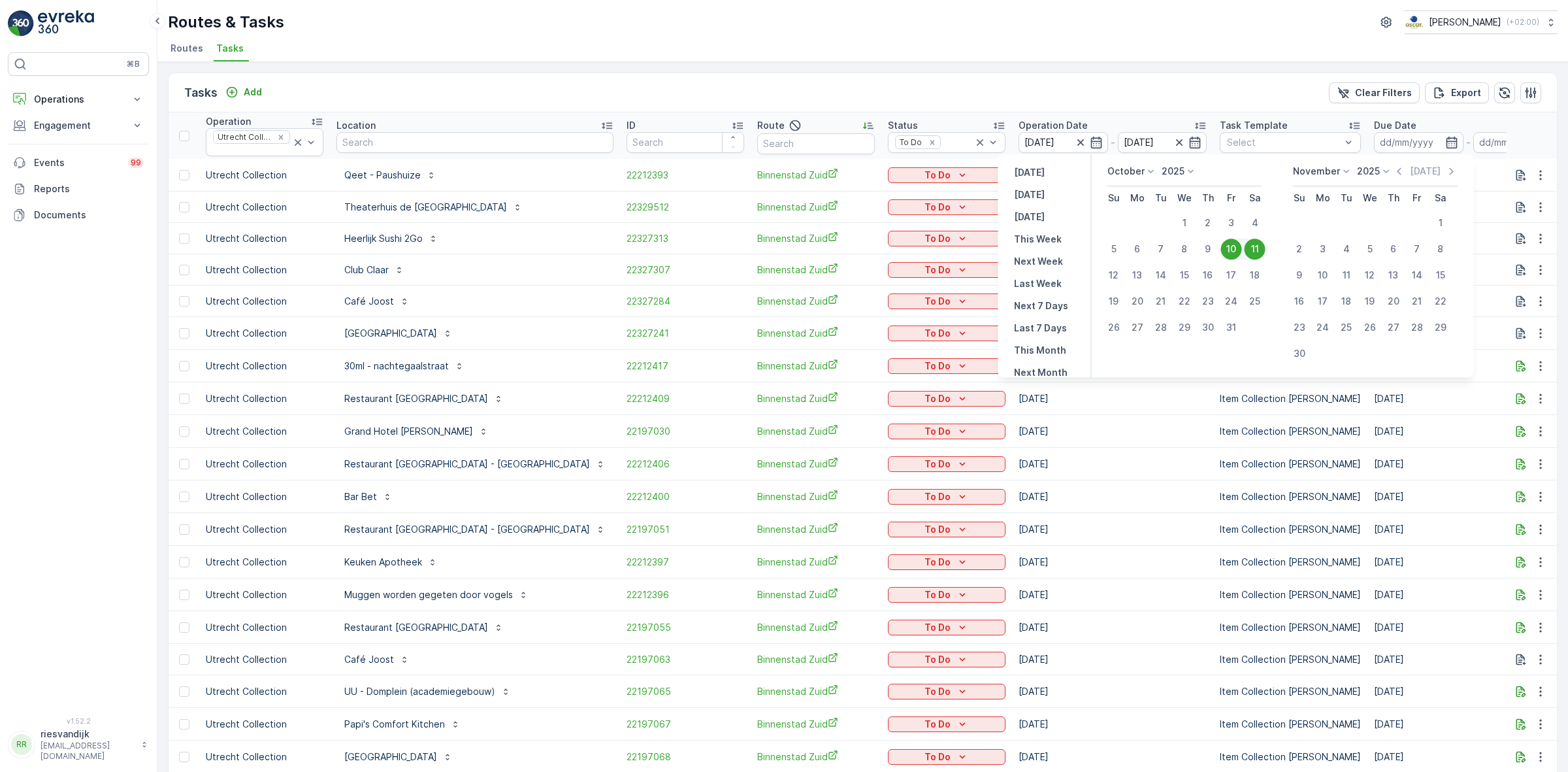
drag, startPoint x: 1239, startPoint y: 249, endPoint x: 1270, endPoint y: 253, distance: 31.3
click at [1270, 253] on div "[DATE] Su Mo Tu We Th Fr Sa 1 2 3 4 5 6 7 8 9 10 11 12 13 14 15 16 17 18 19 20 …" at bounding box center [1282, 266] width 361 height 202
click at [1257, 252] on div "11" at bounding box center [1255, 249] width 21 height 21
type input "[DATE]"
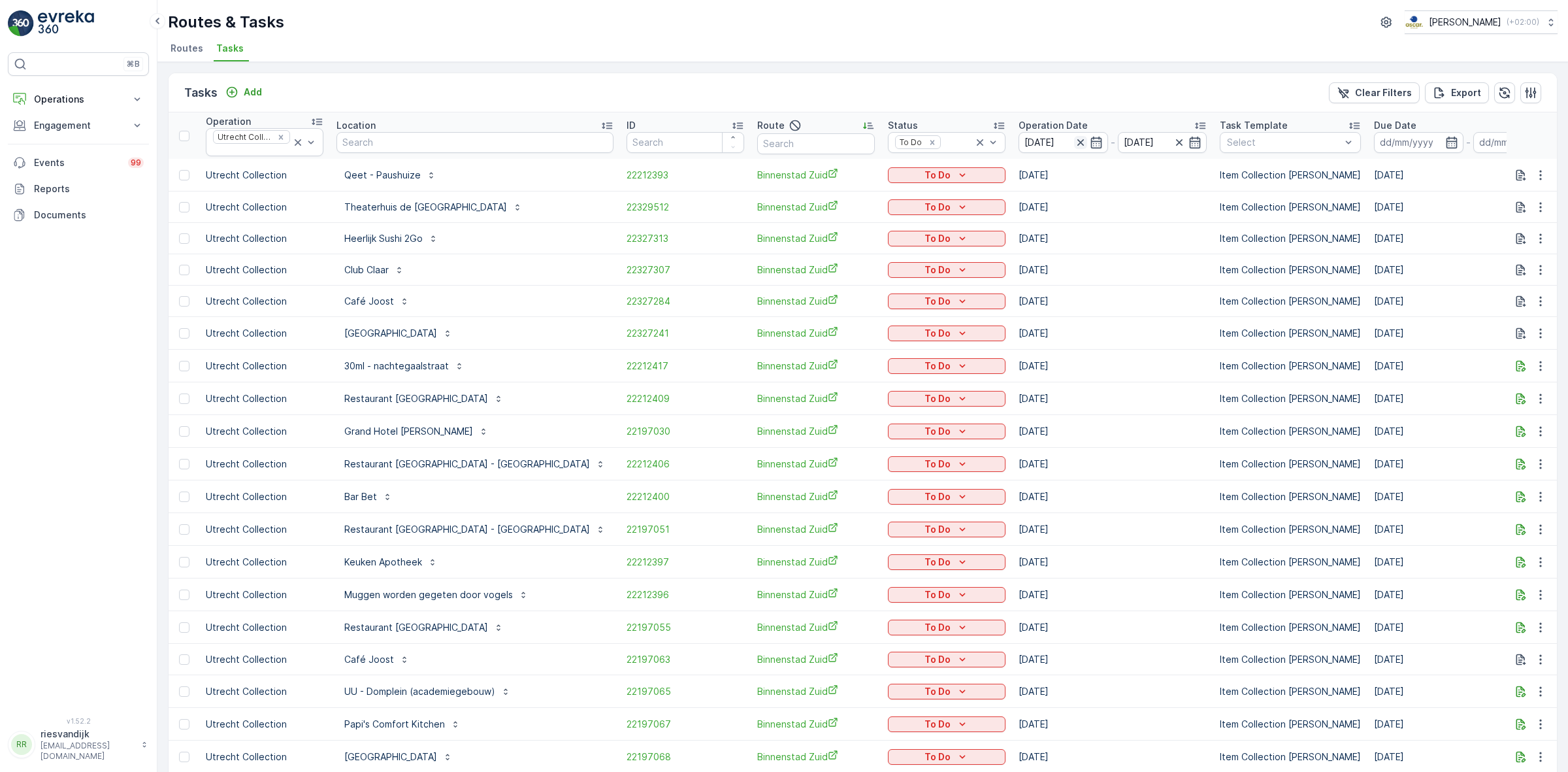
click at [1074, 146] on div at bounding box center [1089, 142] width 29 height 13
click at [1077, 144] on icon "button" at bounding box center [1080, 142] width 7 height 7
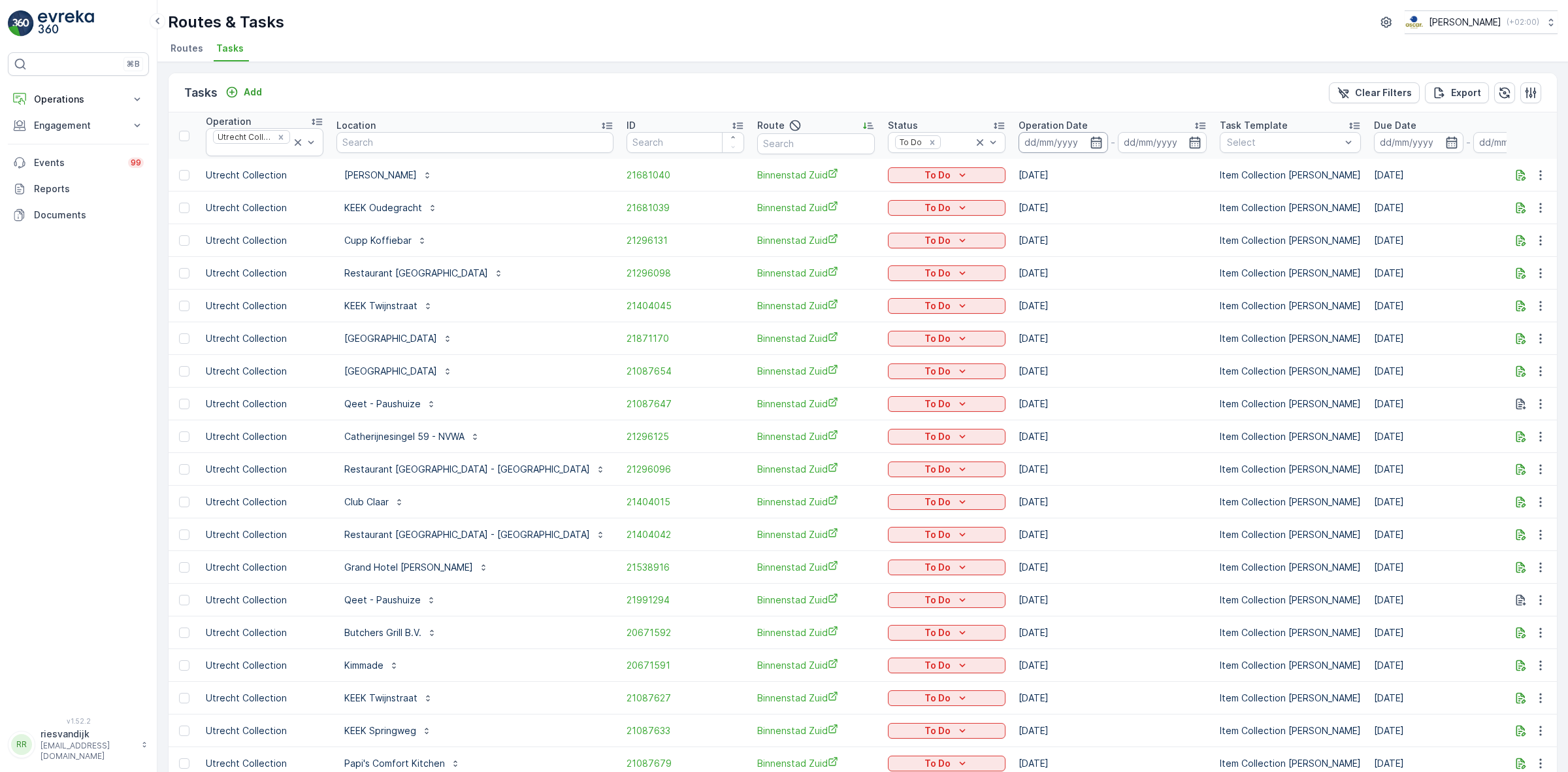
click at [1073, 141] on input at bounding box center [1063, 142] width 90 height 21
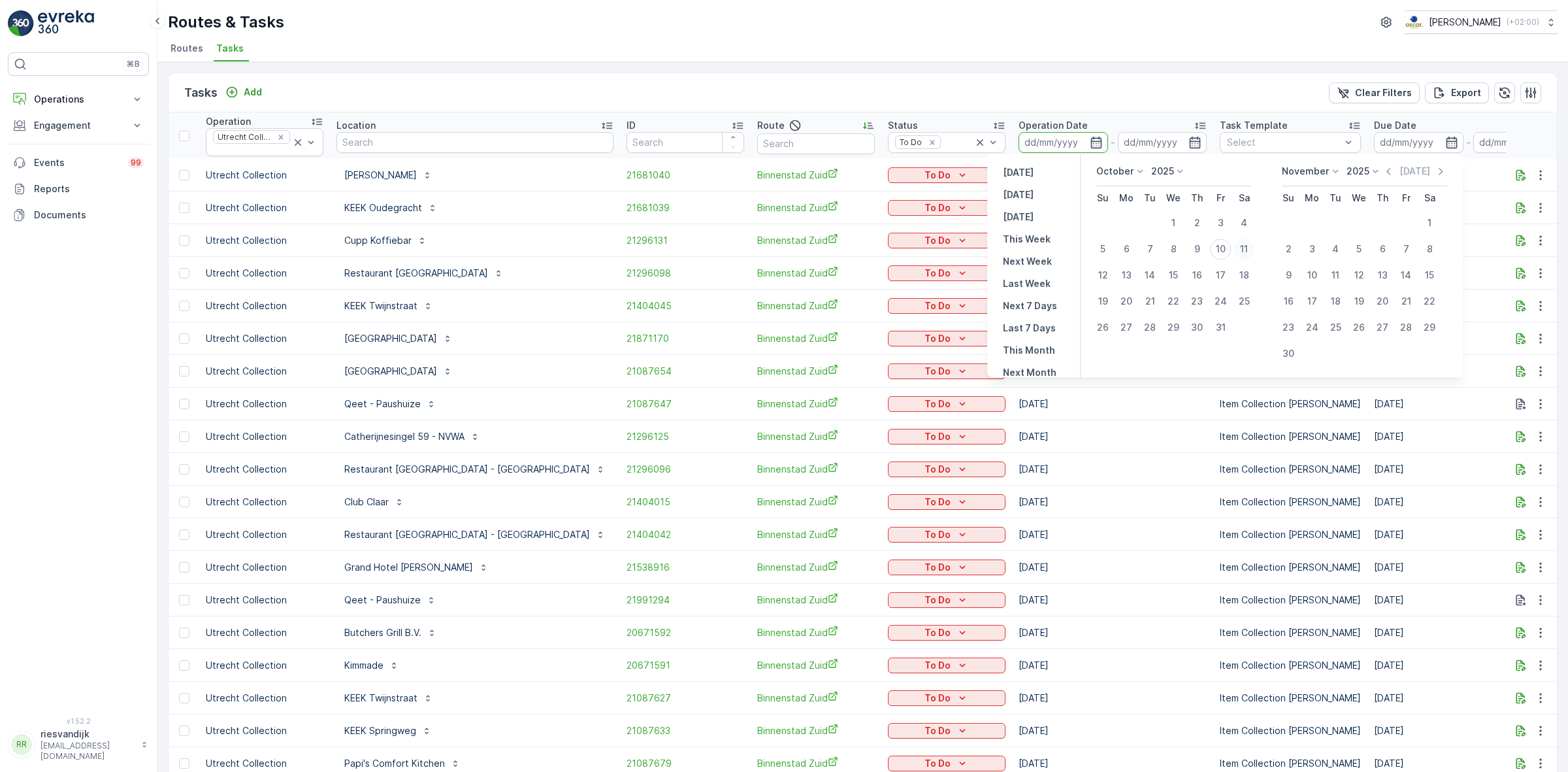
click at [1239, 249] on div "11" at bounding box center [1244, 249] width 21 height 21
type input "[DATE]"
click at [1239, 249] on div "11" at bounding box center [1244, 249] width 21 height 21
type input "[DATE]"
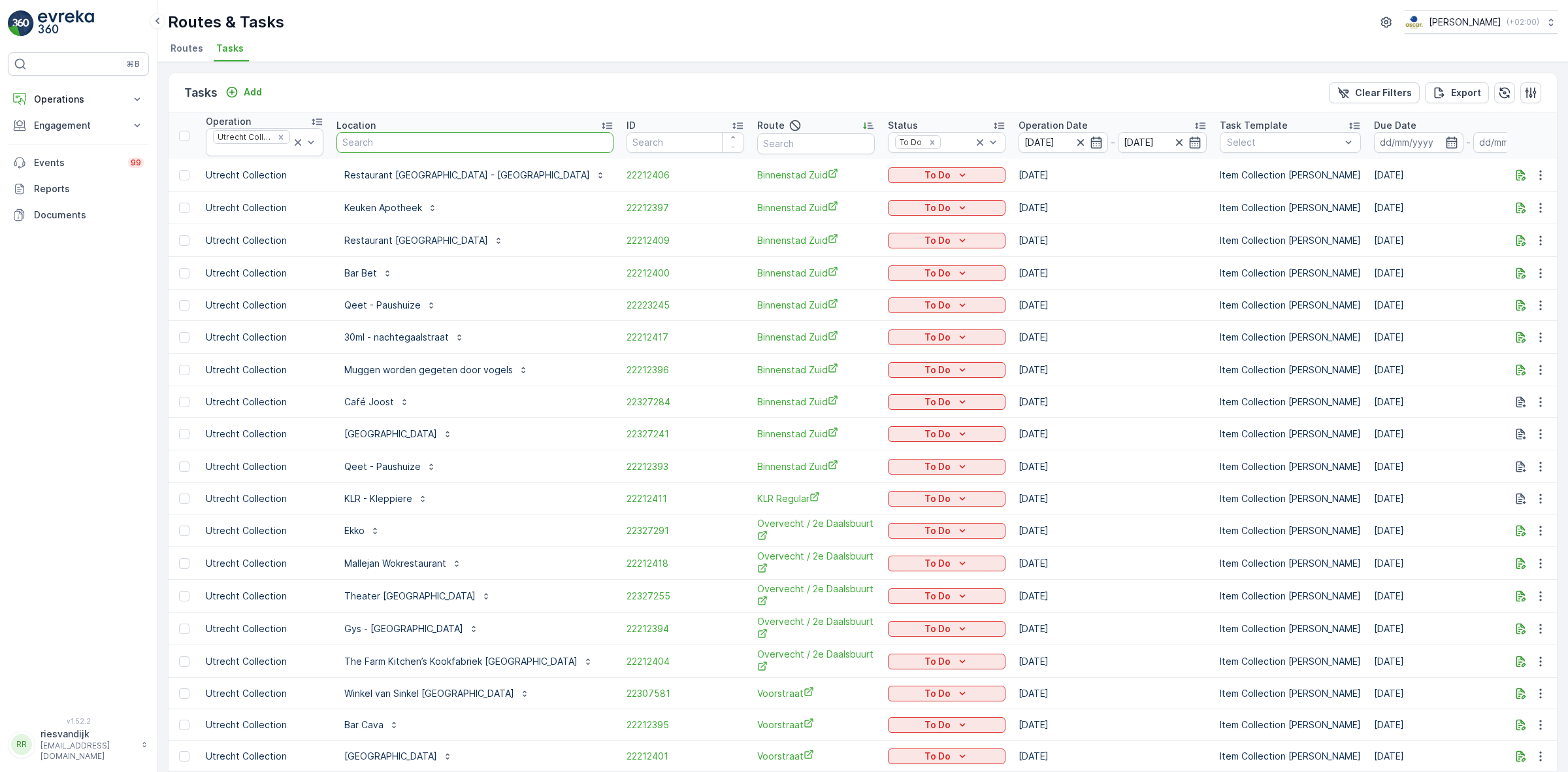
click at [408, 138] on input "text" at bounding box center [475, 142] width 277 height 21
type input "rino"
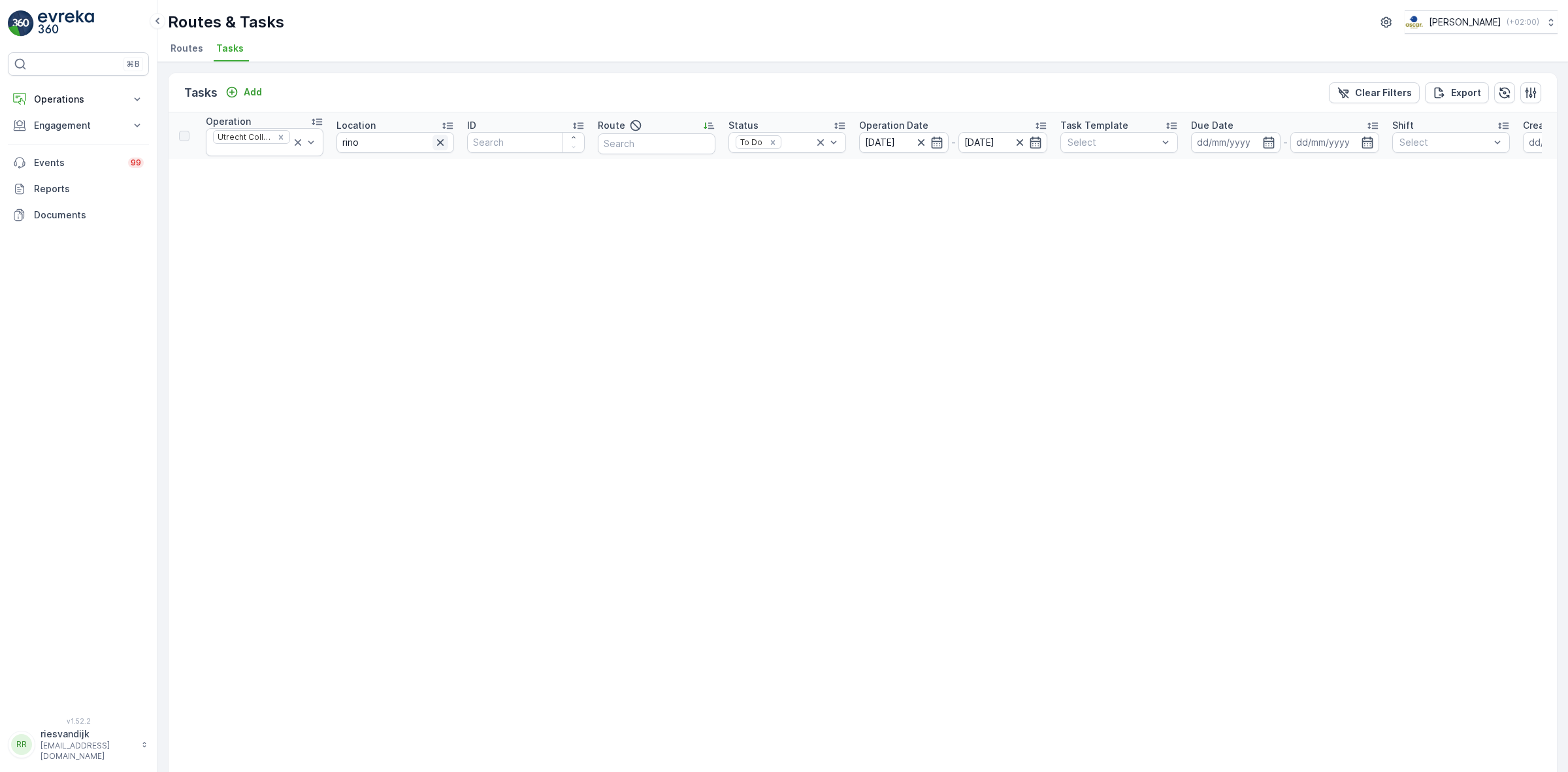
click at [435, 145] on icon "button" at bounding box center [441, 142] width 13 height 13
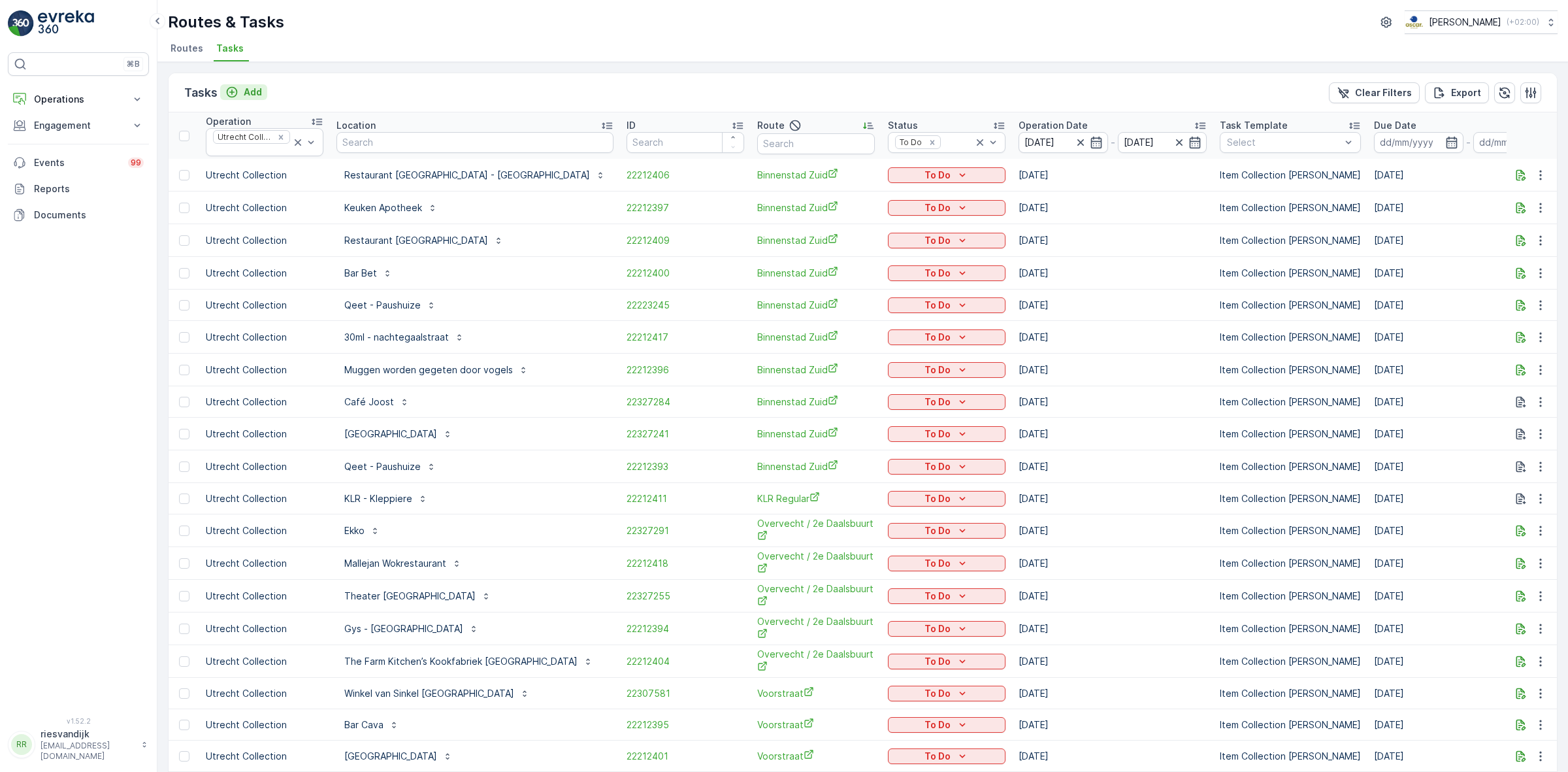
click at [247, 86] on p "Add" at bounding box center [253, 92] width 18 height 13
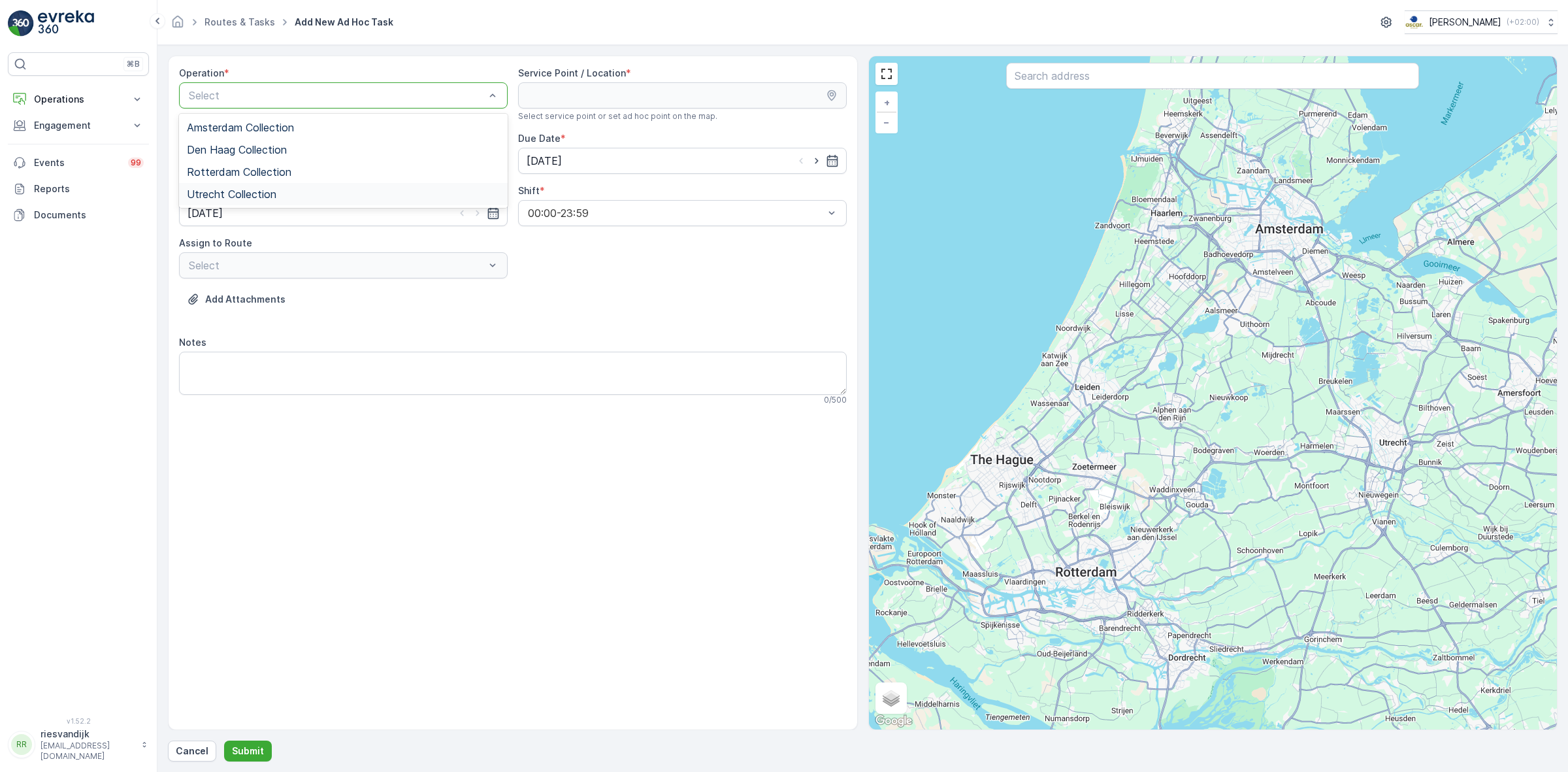
click at [383, 186] on div "Utrecht Collection" at bounding box center [343, 194] width 328 height 22
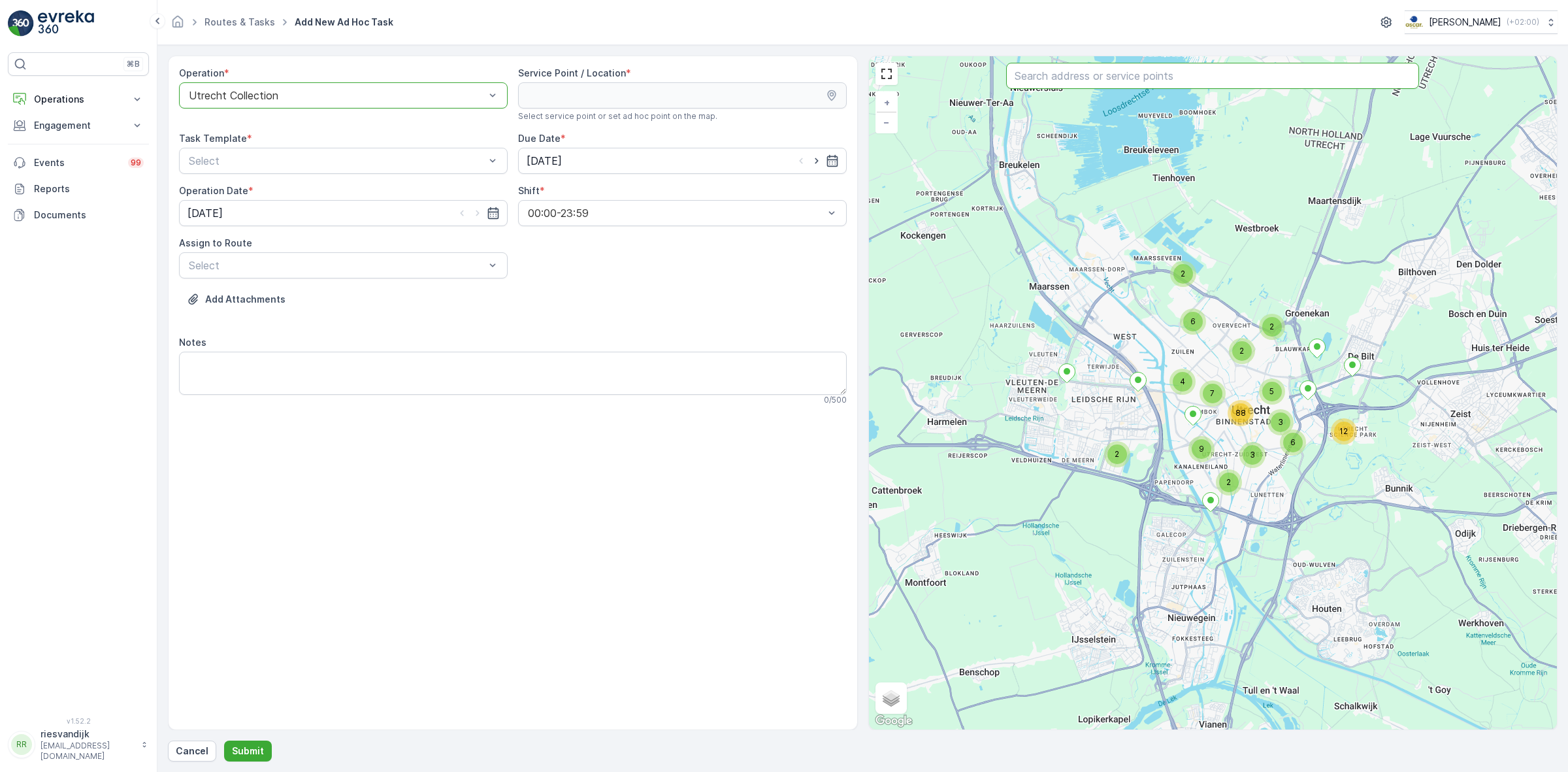
click at [1104, 73] on input "text" at bounding box center [1213, 76] width 413 height 26
type input "vrede"
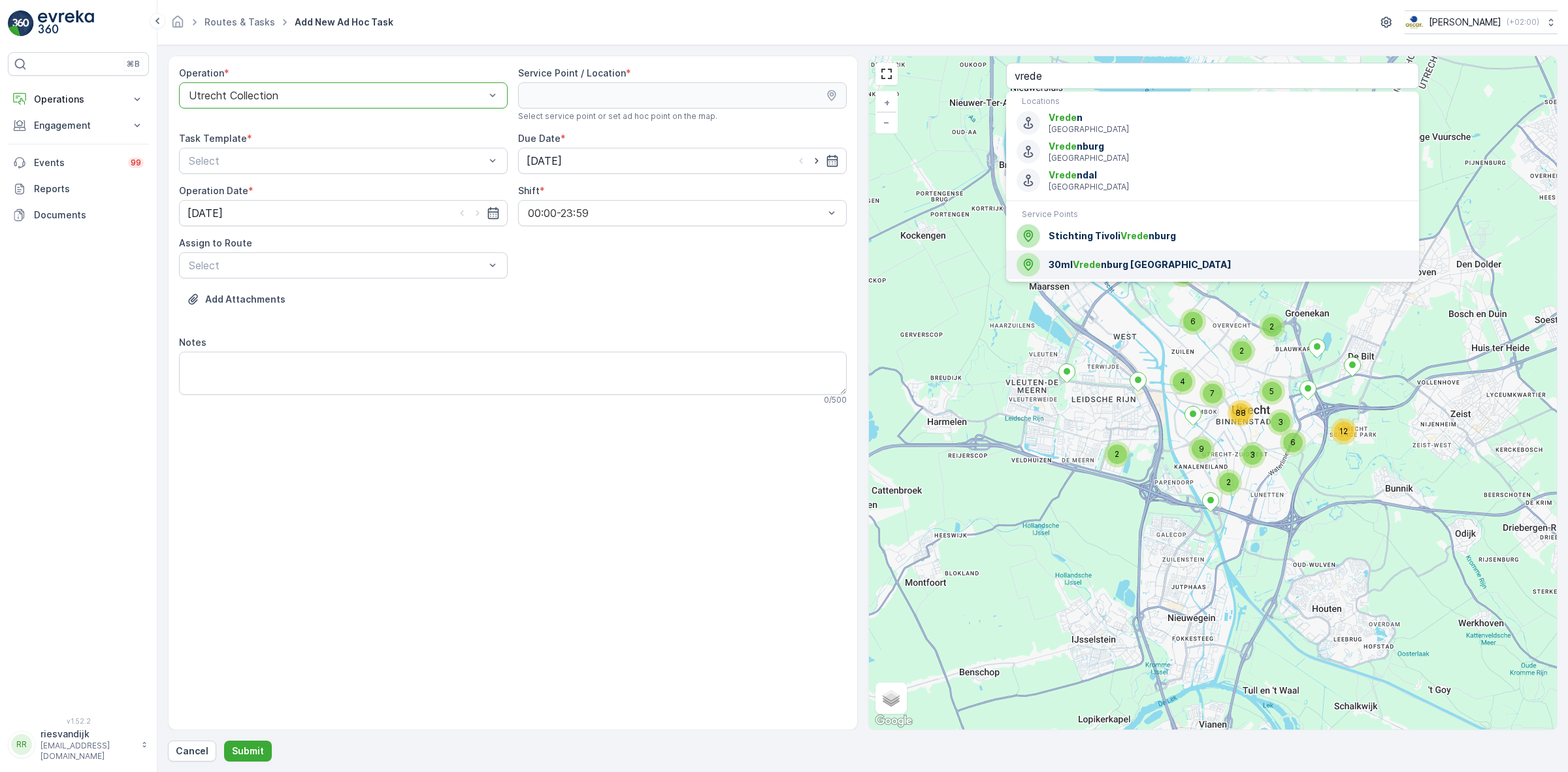
click at [1127, 266] on span "30ml Vrede nburg [GEOGRAPHIC_DATA]" at bounding box center [1228, 265] width 360 height 13
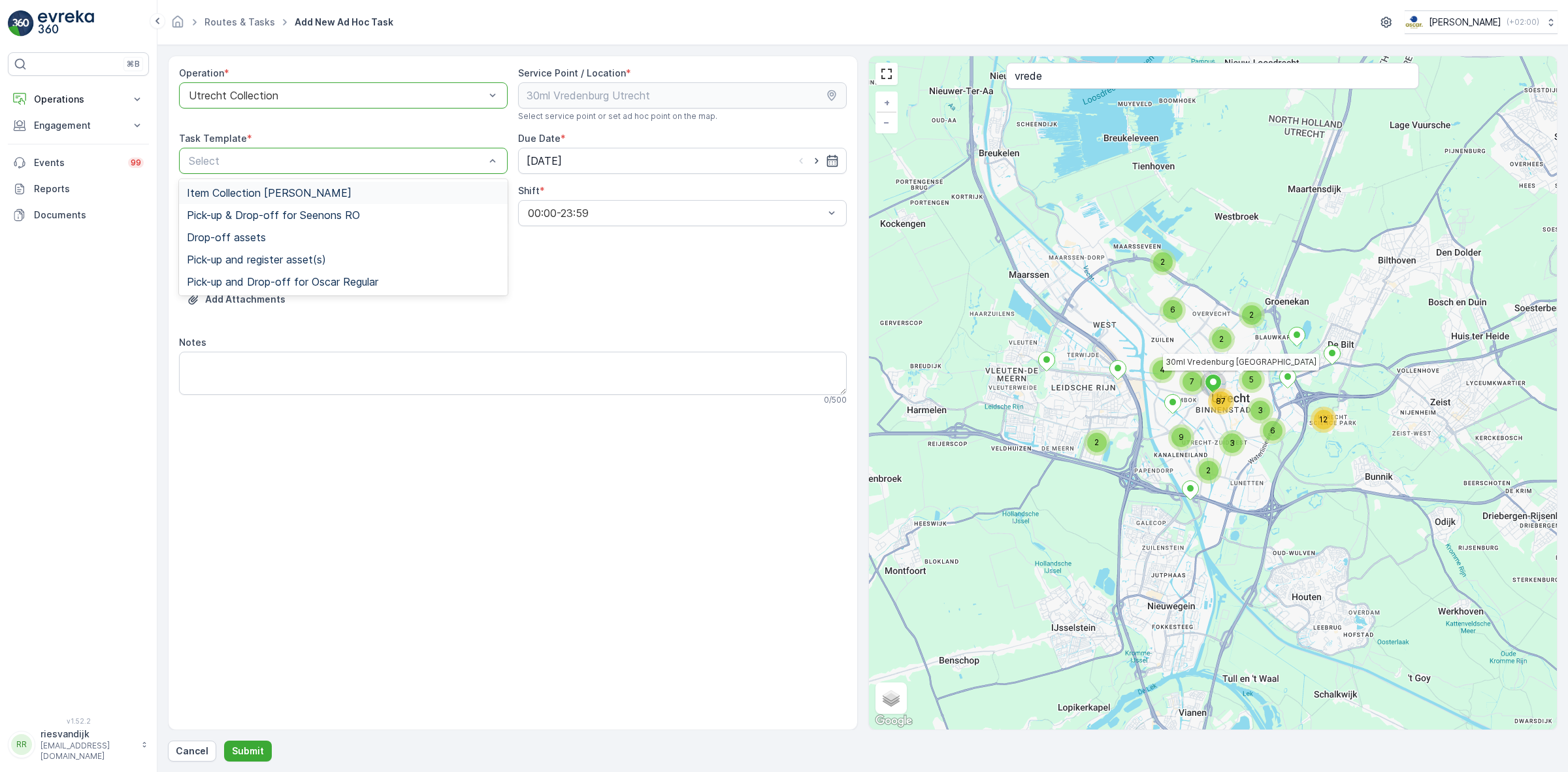
click at [347, 171] on div "Select" at bounding box center [343, 161] width 328 height 26
click at [336, 194] on div "Item Collection [PERSON_NAME]" at bounding box center [343, 193] width 313 height 12
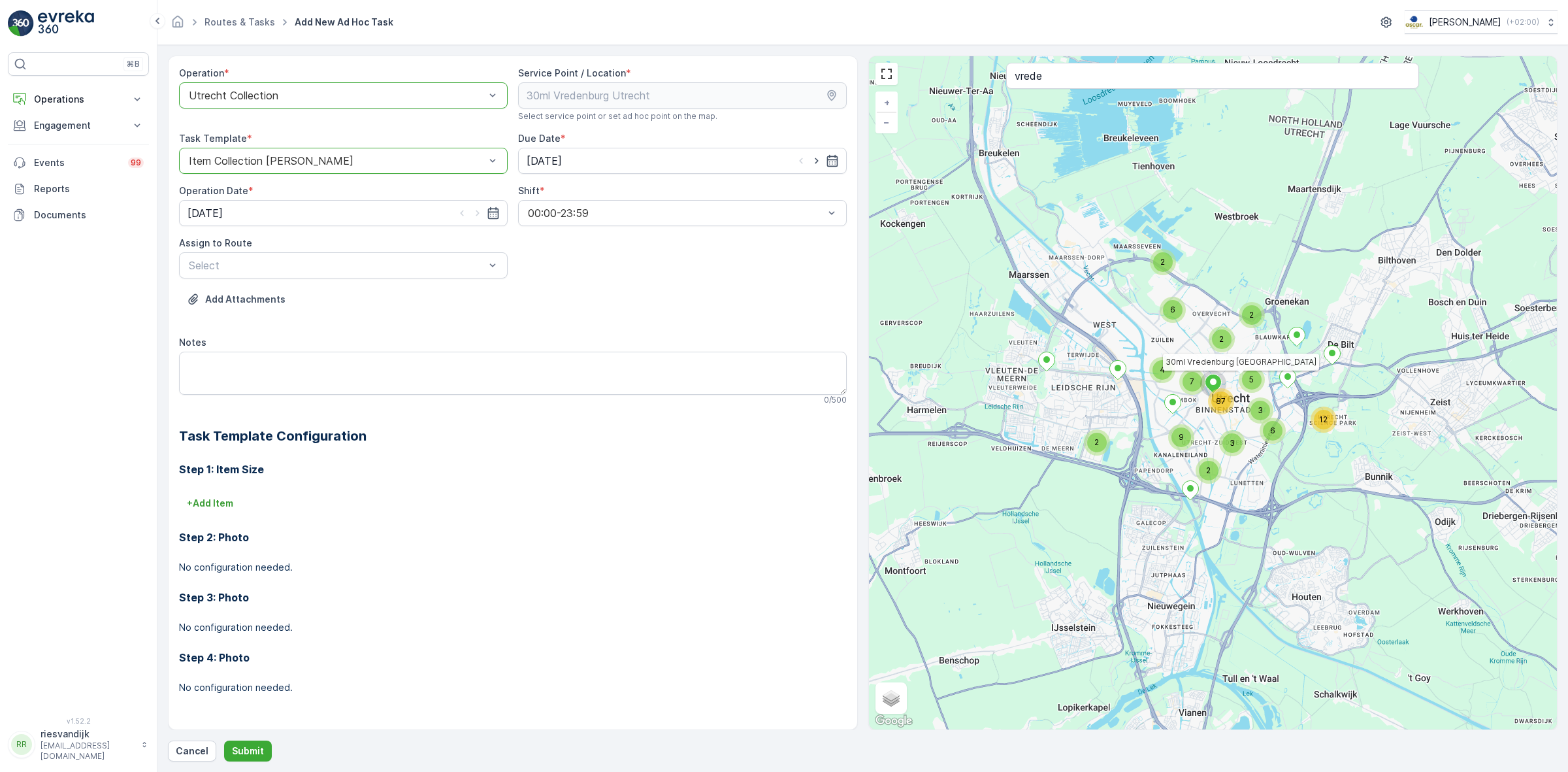
drag, startPoint x: 812, startPoint y: 165, endPoint x: 753, endPoint y: 194, distance: 65.7
click at [812, 165] on icon "button" at bounding box center [817, 161] width 13 height 13
type input "[DATE]"
click at [478, 216] on icon "button" at bounding box center [478, 213] width 13 height 13
type input "[DATE]"
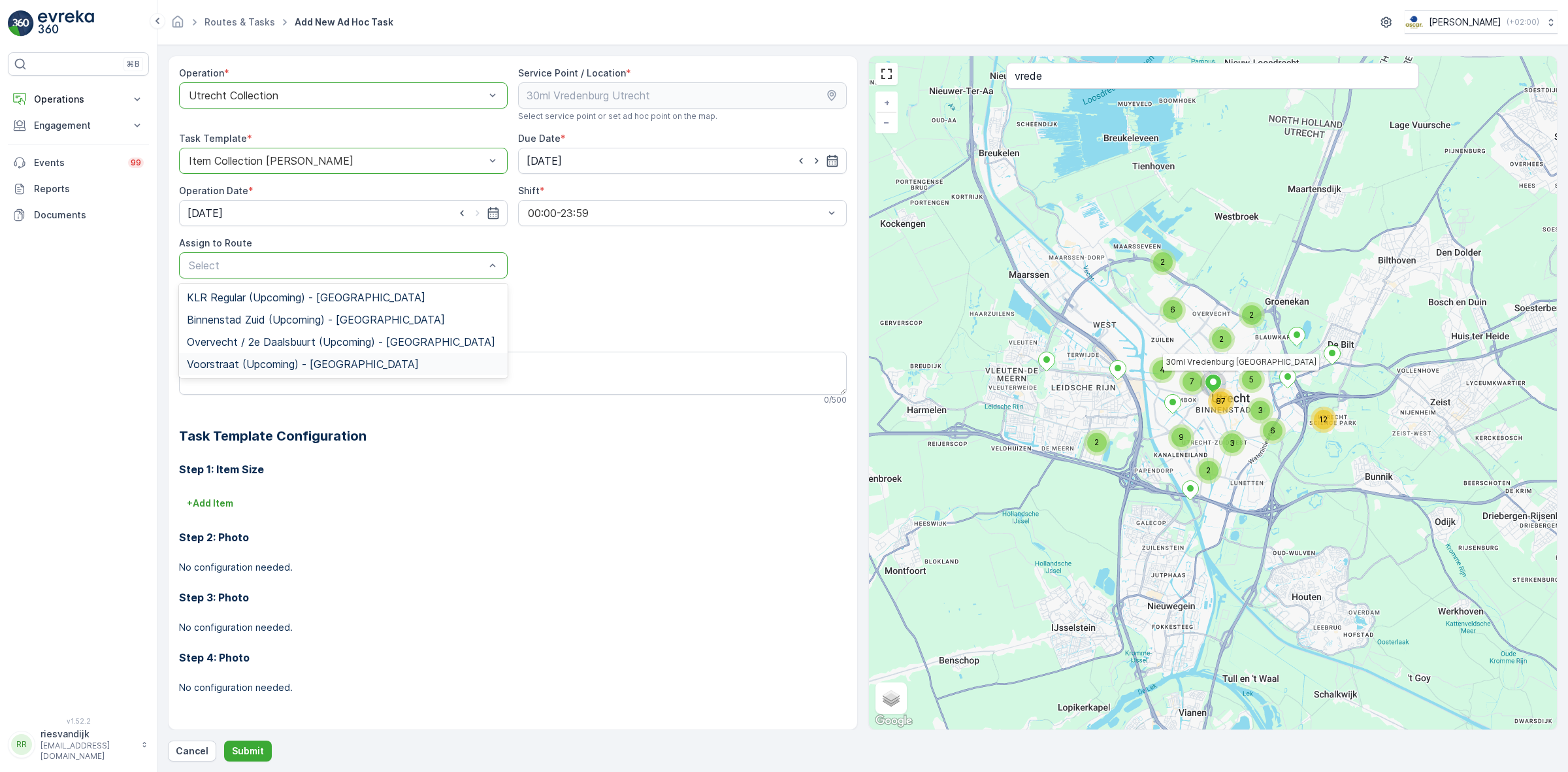
click at [423, 360] on div "Voorstraat (Upcoming) - [GEOGRAPHIC_DATA]" at bounding box center [343, 364] width 313 height 12
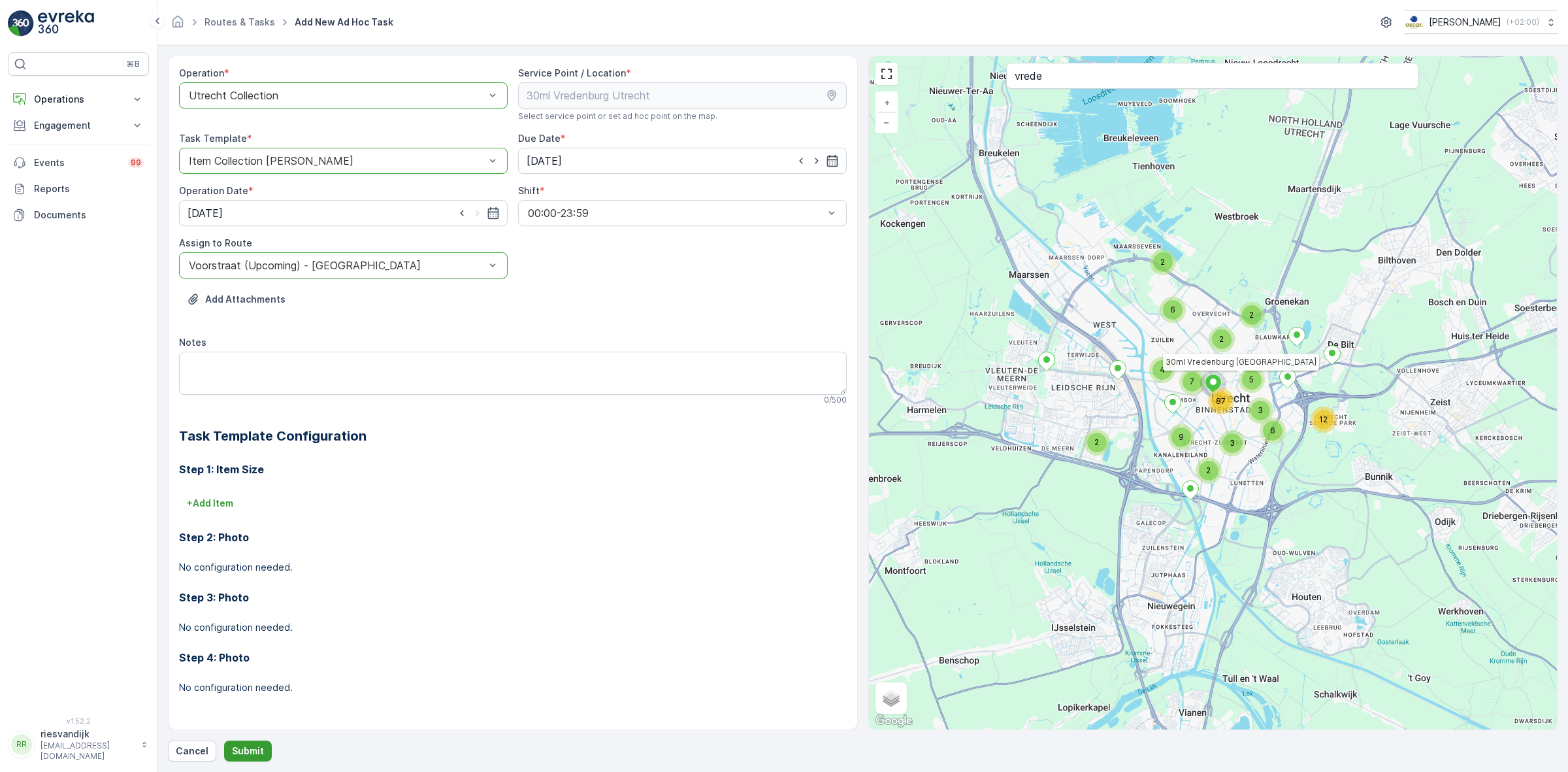
click at [243, 748] on p "Submit" at bounding box center [248, 751] width 32 height 13
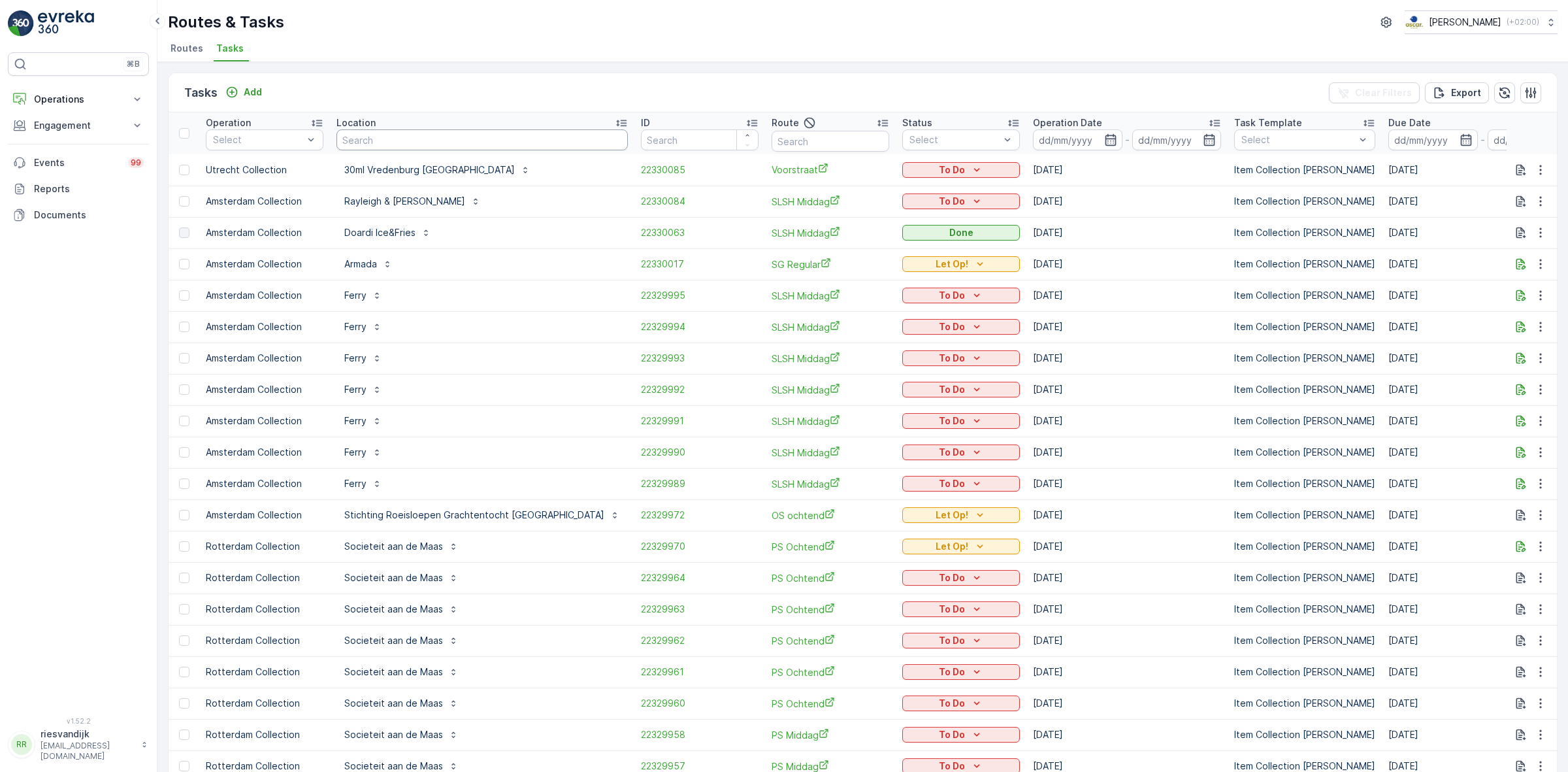
click at [498, 141] on input "text" at bounding box center [482, 140] width 292 height 21
type input "30ml"
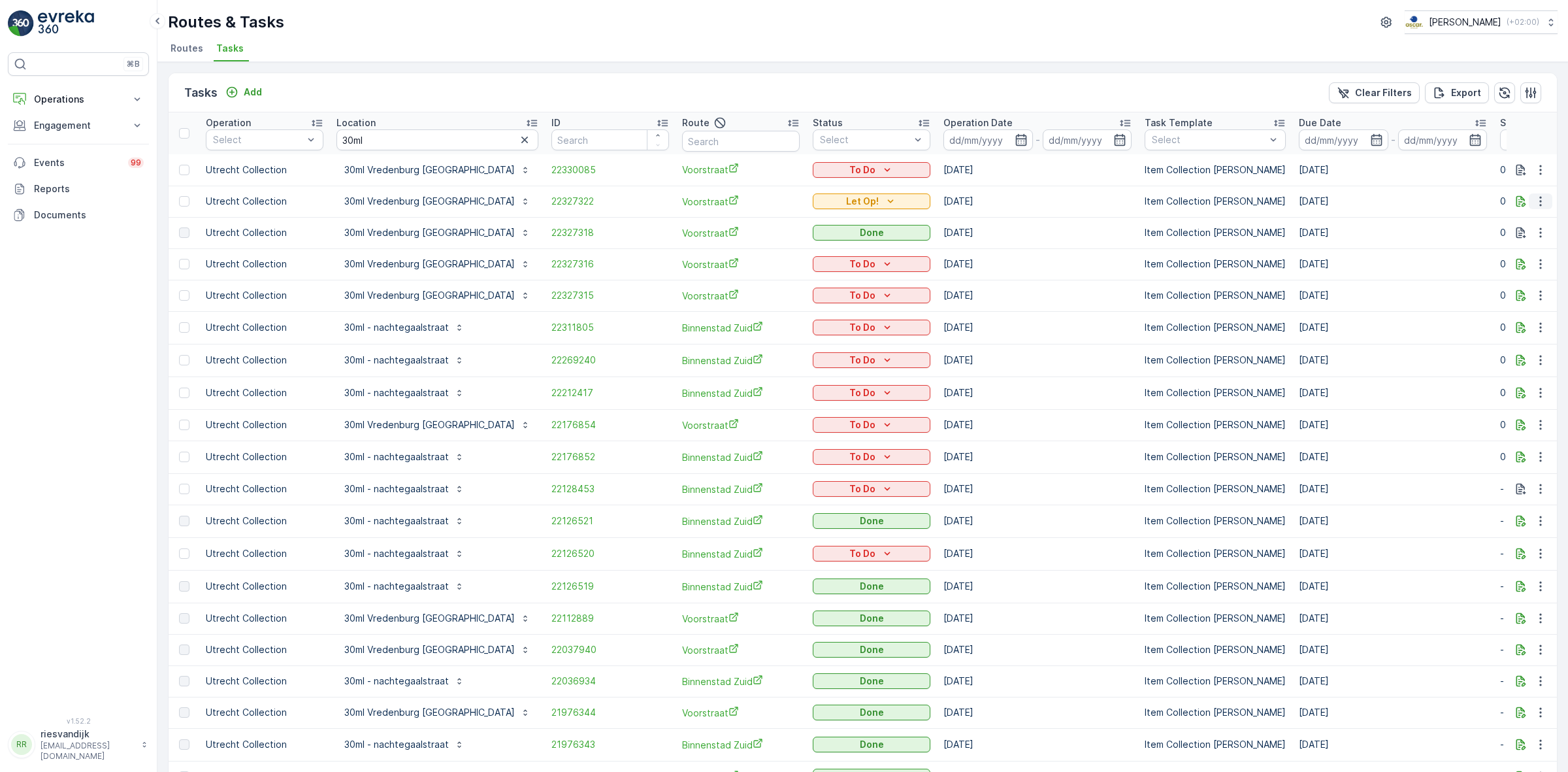
click at [1542, 197] on icon "button" at bounding box center [1540, 201] width 13 height 13
click at [1514, 200] on icon "button" at bounding box center [1521, 201] width 13 height 13
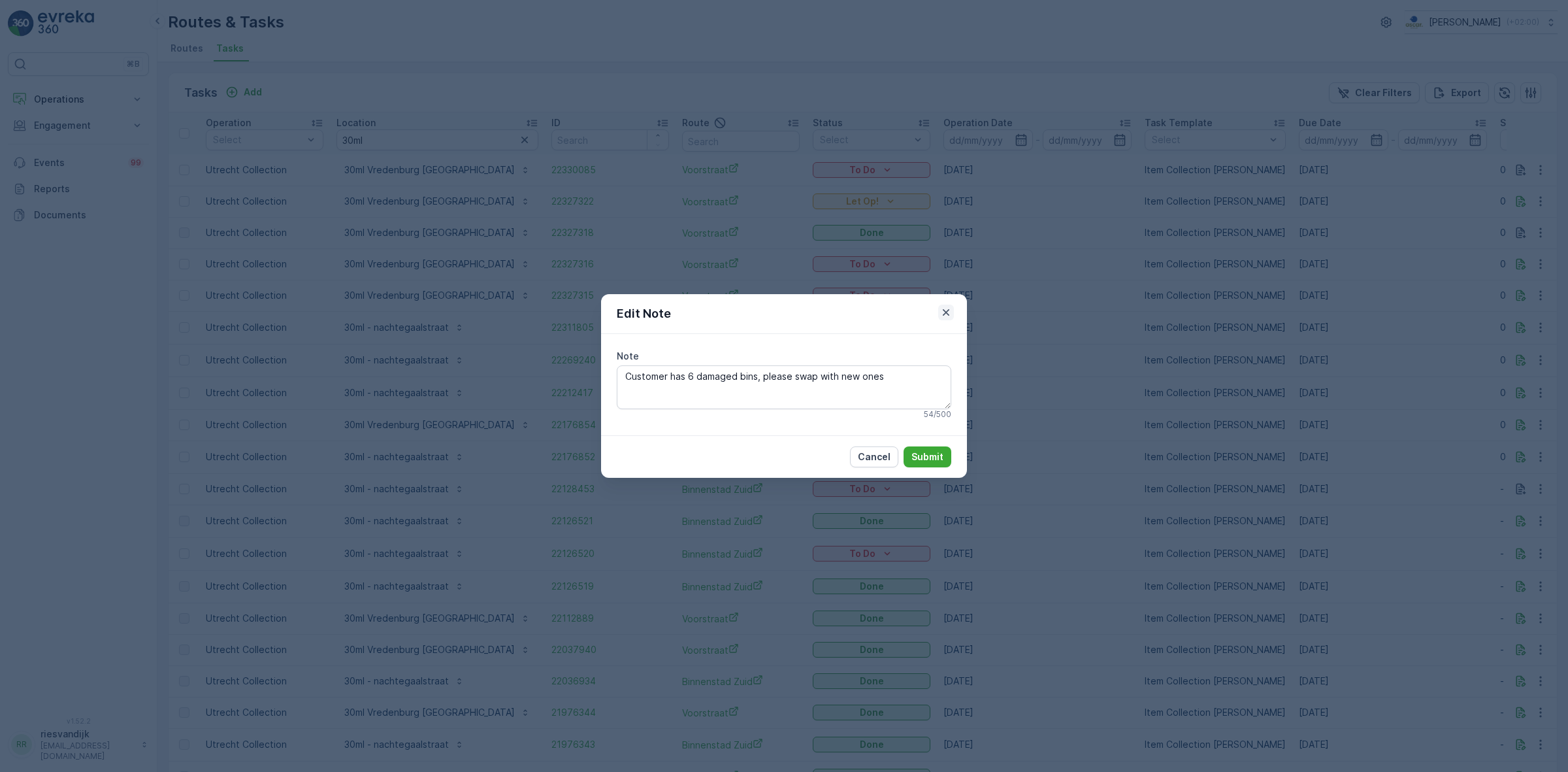
click at [945, 312] on icon "button" at bounding box center [946, 312] width 7 height 7
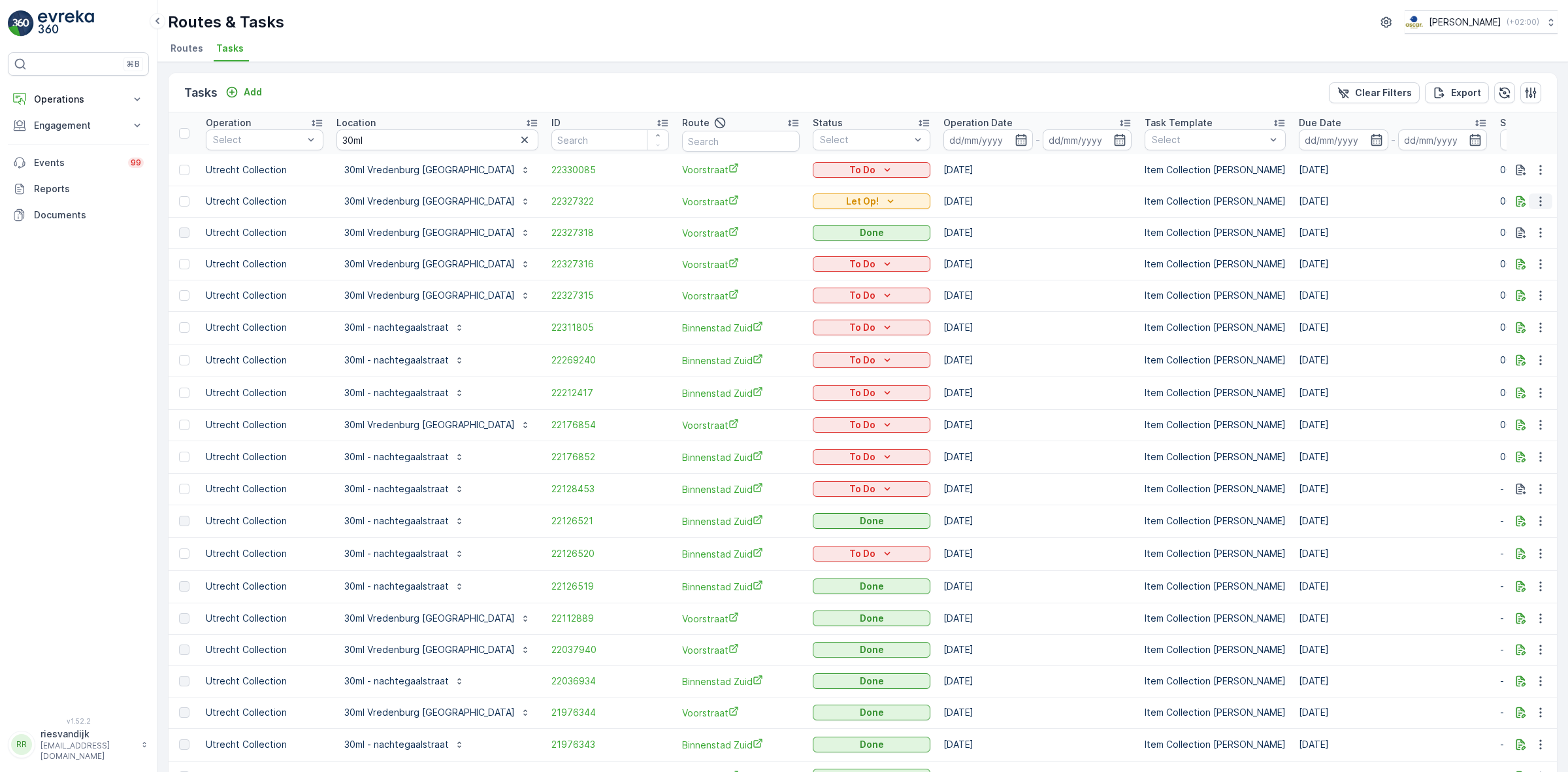
click at [1539, 201] on icon "button" at bounding box center [1540, 201] width 13 height 13
click at [1533, 256] on span "Change Route" at bounding box center [1507, 258] width 64 height 13
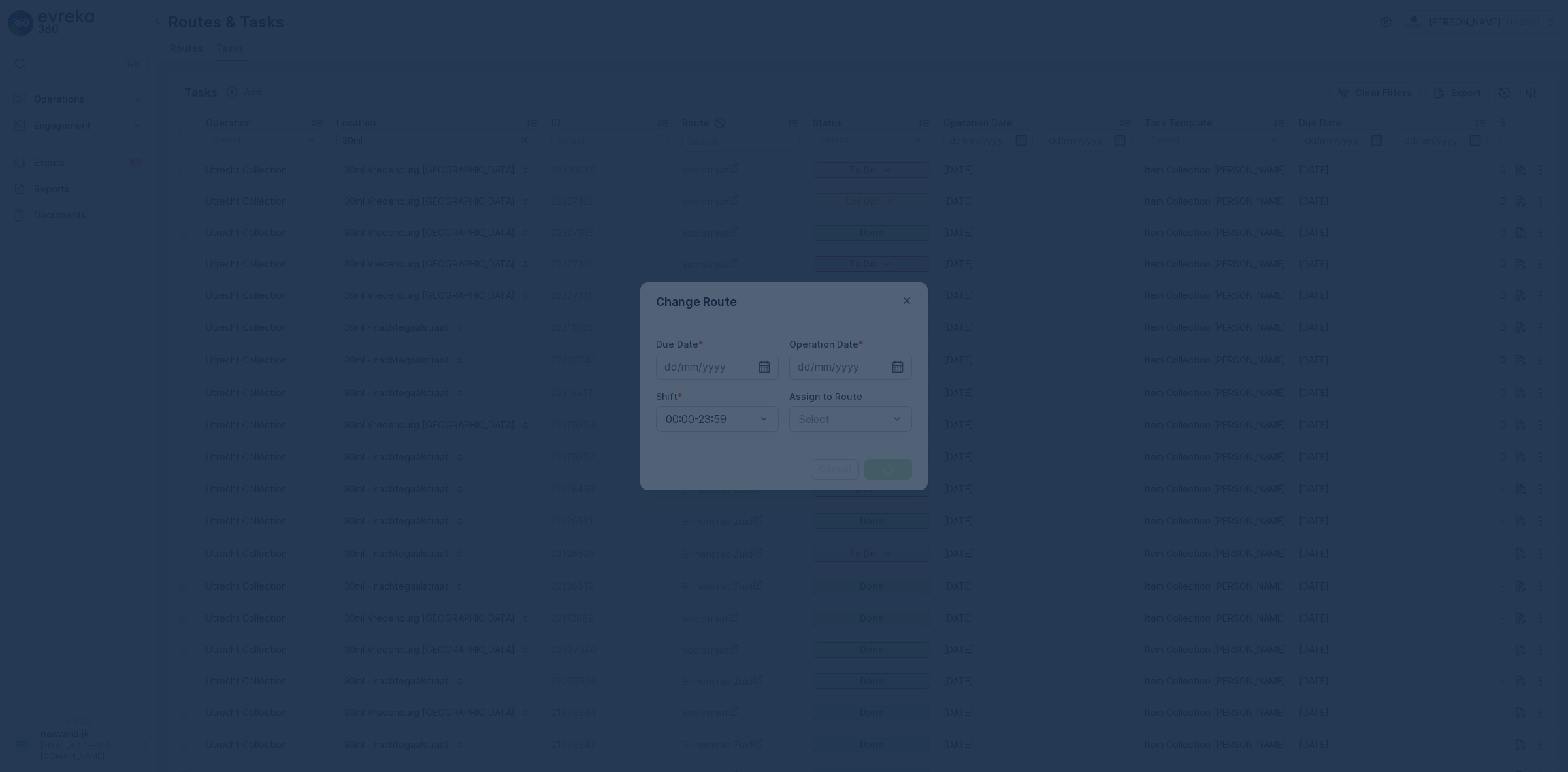
type input "[DATE]"
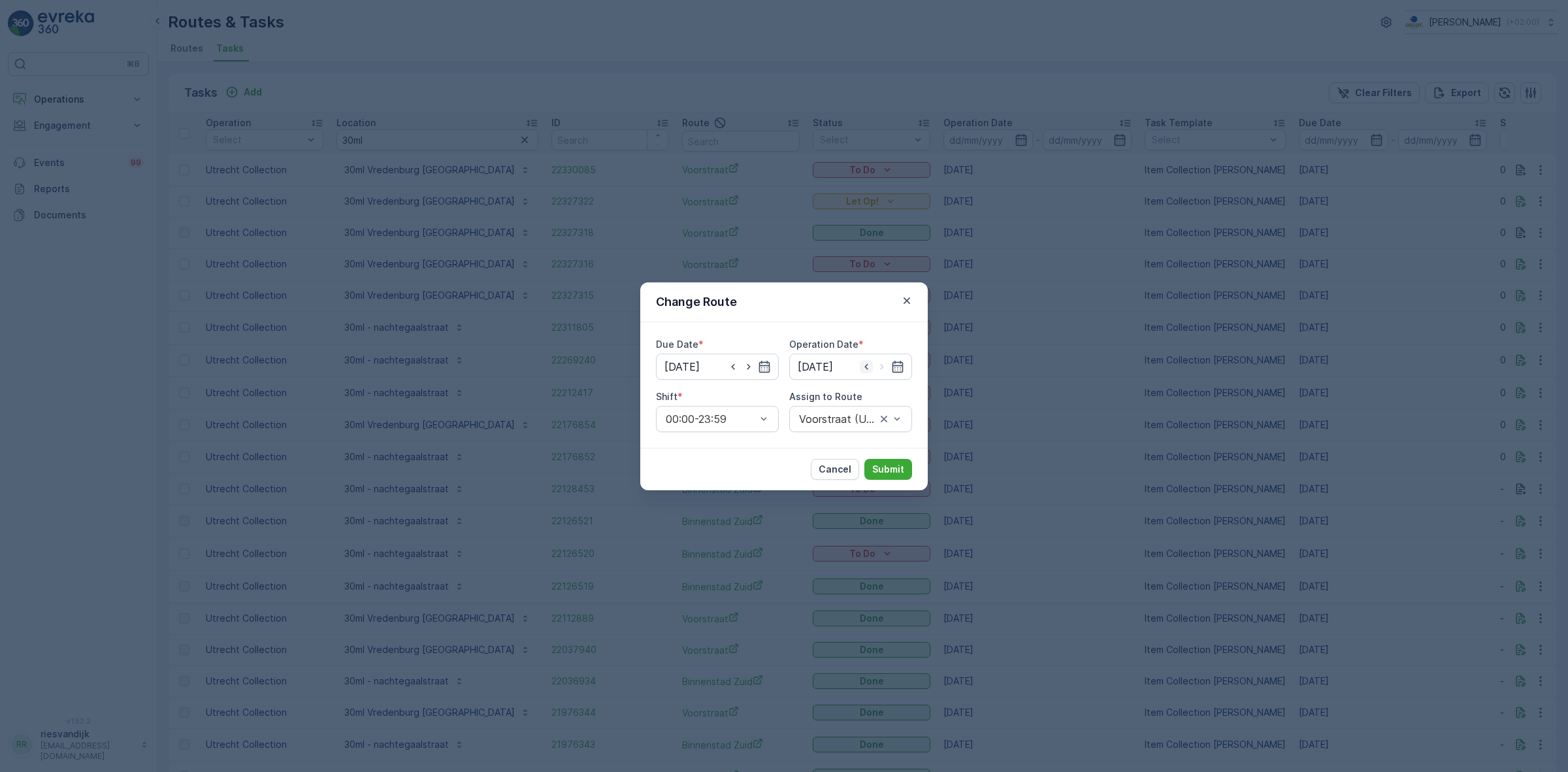
click at [865, 367] on icon "button" at bounding box center [866, 366] width 3 height 6
type input "[DATE]"
click at [736, 361] on icon "button" at bounding box center [733, 367] width 13 height 13
click at [738, 363] on icon "button" at bounding box center [733, 367] width 13 height 13
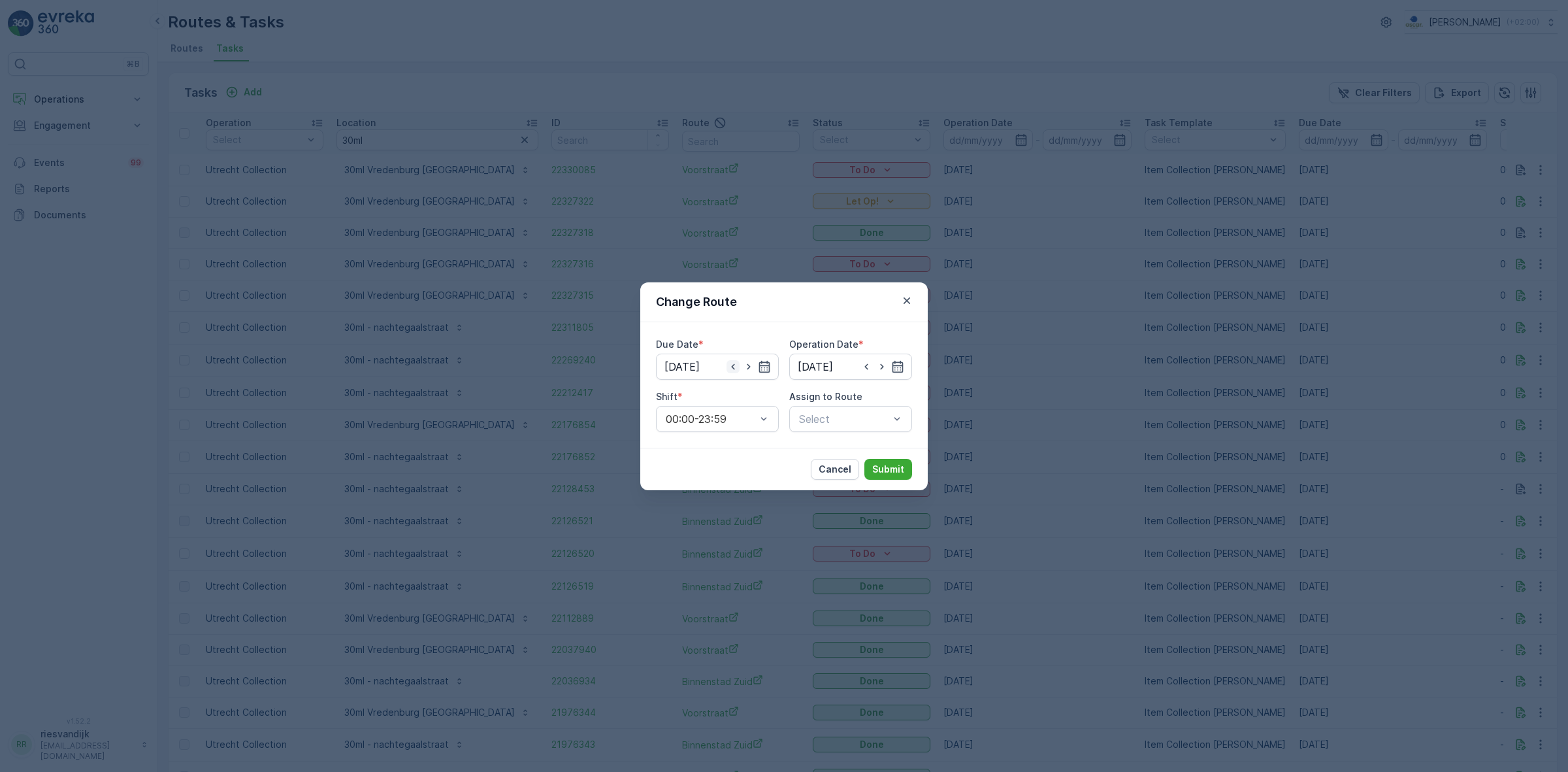
type input "[DATE]"
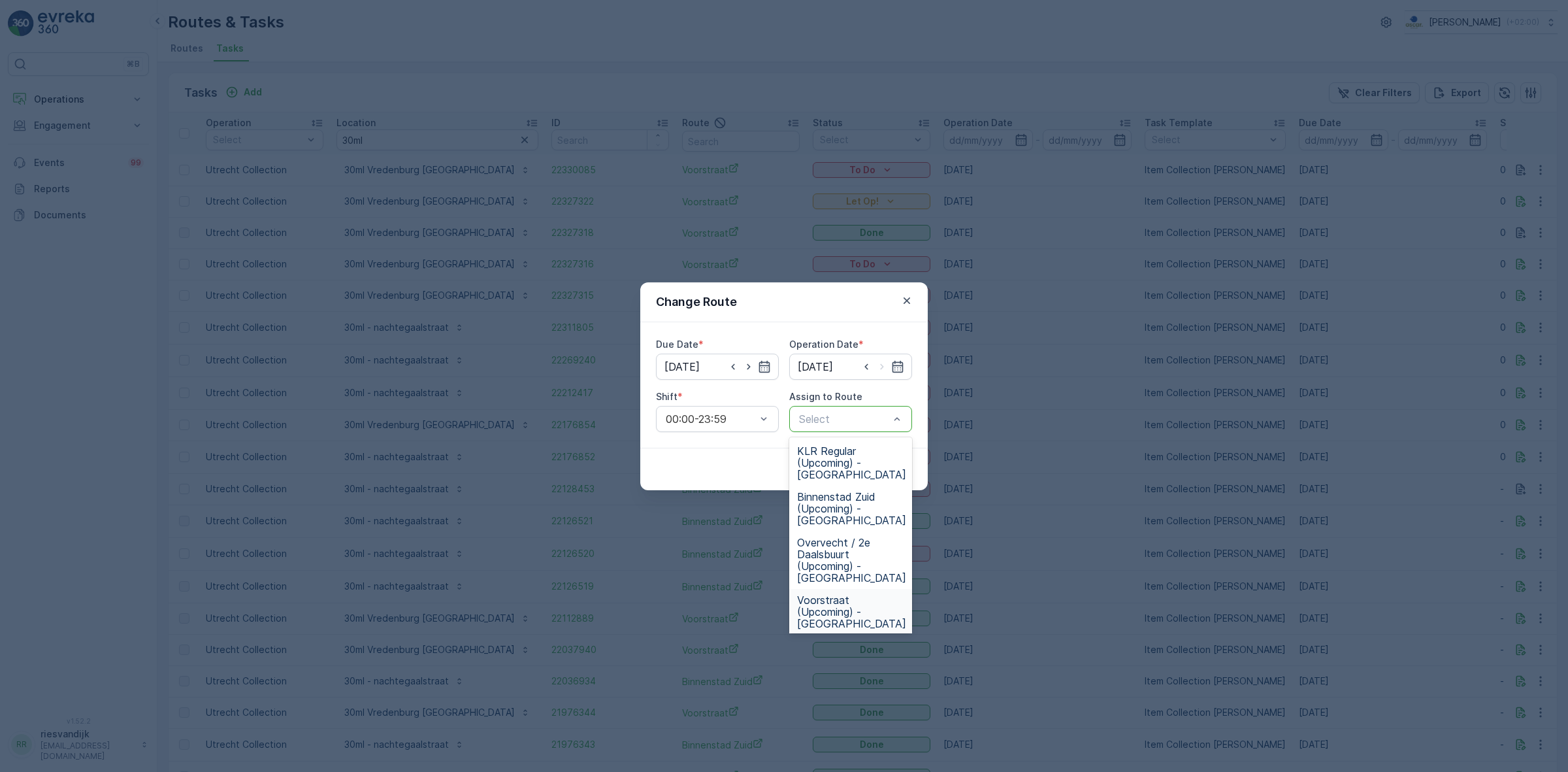
click at [880, 594] on span "Voorstraat (Upcoming) - [GEOGRAPHIC_DATA]" at bounding box center [852, 612] width 109 height 35
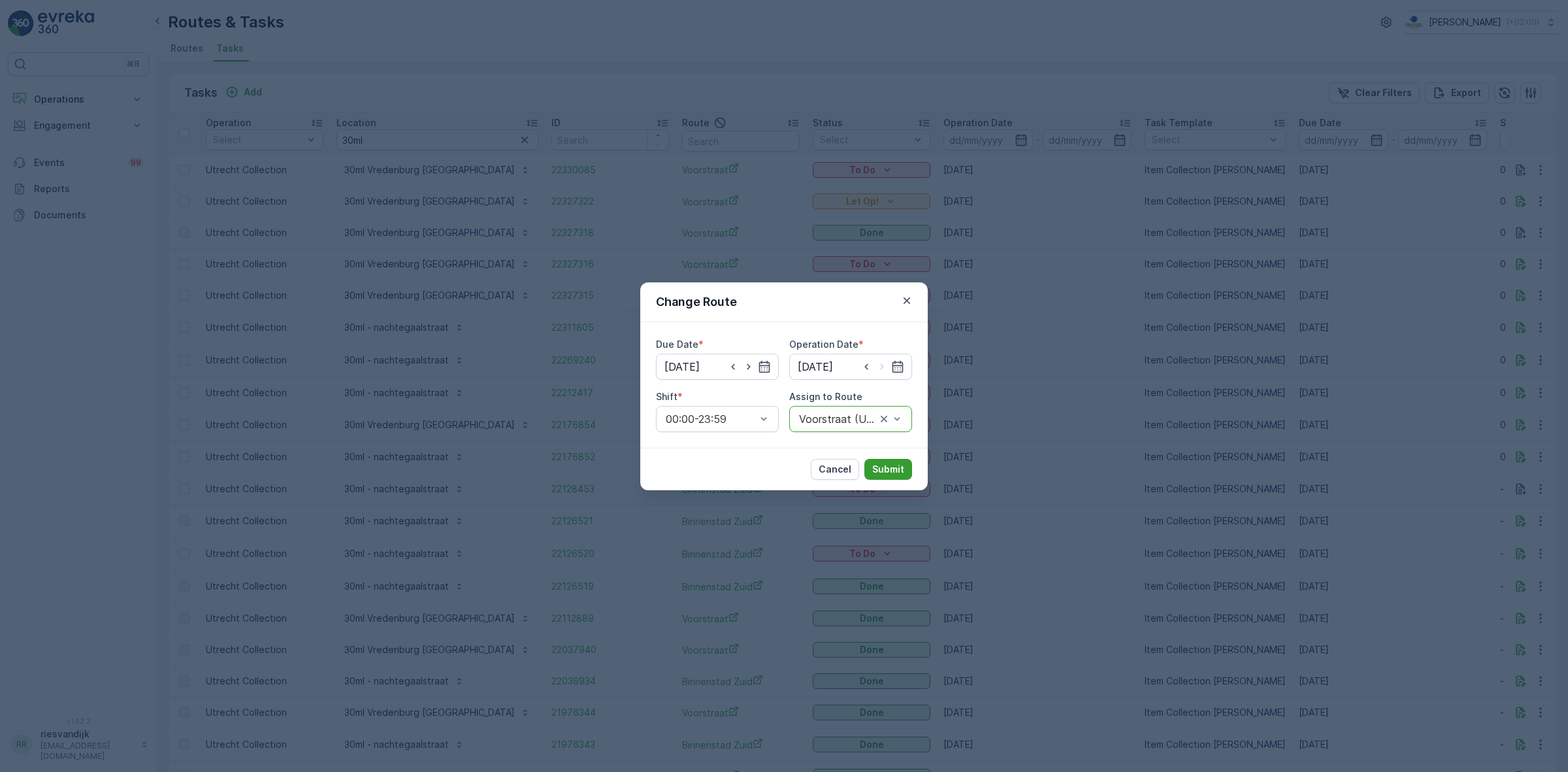
click at [901, 466] on p "Submit" at bounding box center [888, 470] width 32 height 13
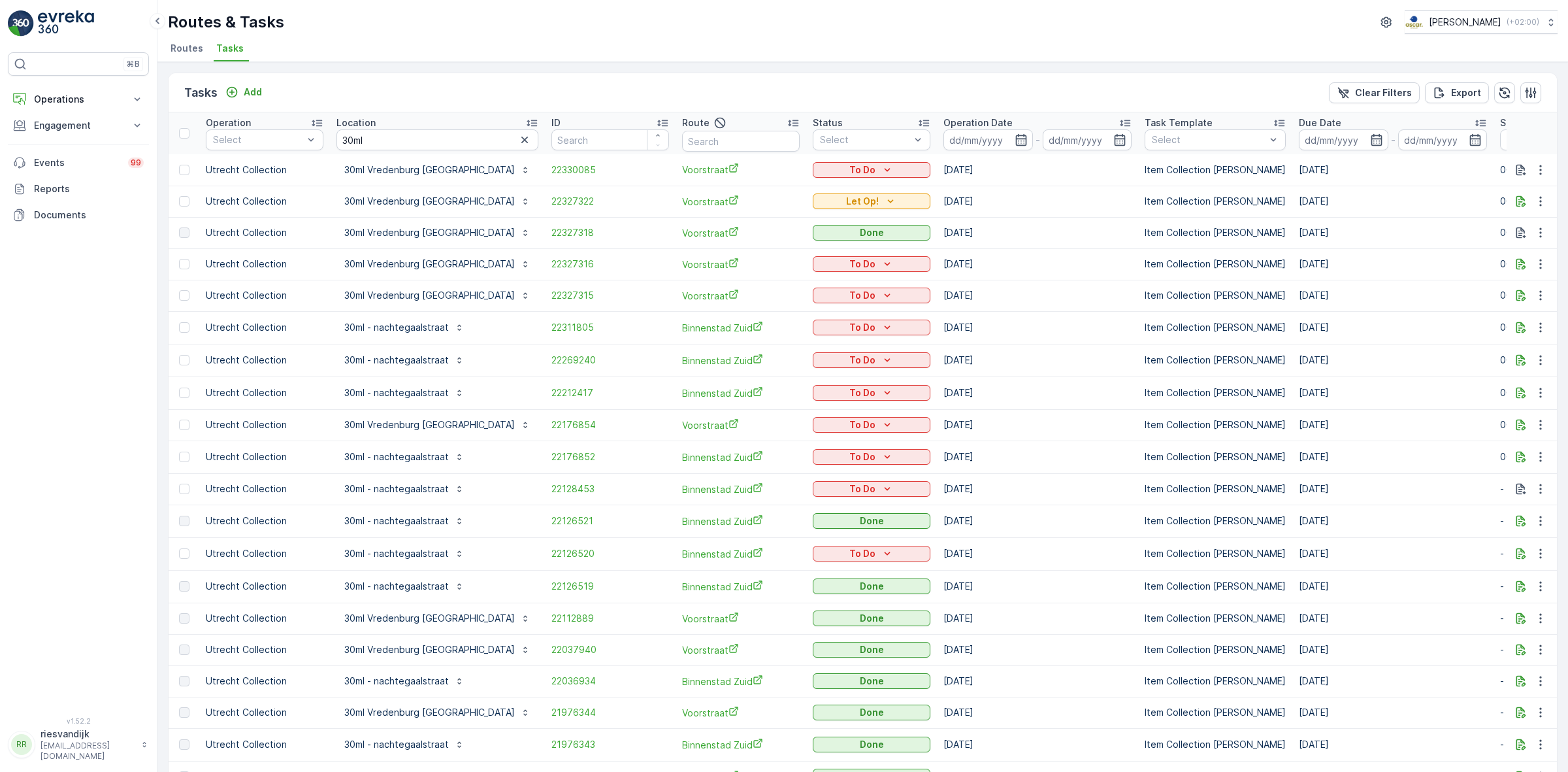
click at [518, 144] on icon "button" at bounding box center [524, 140] width 13 height 13
click at [445, 87] on div "Tasks Add Clear Filters Export" at bounding box center [863, 93] width 1388 height 39
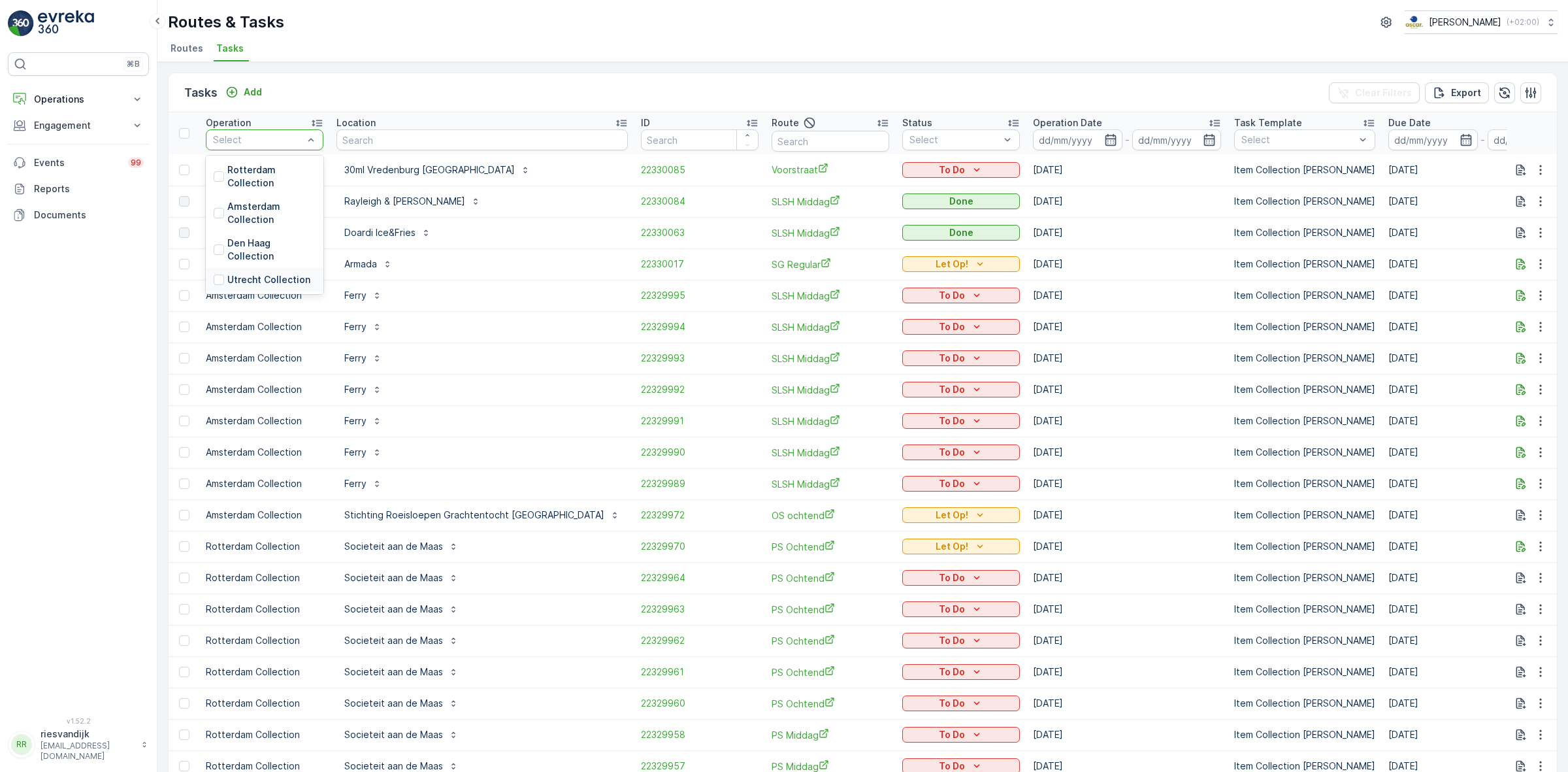
click at [264, 278] on p "Utrecht Collection" at bounding box center [269, 280] width 83 height 13
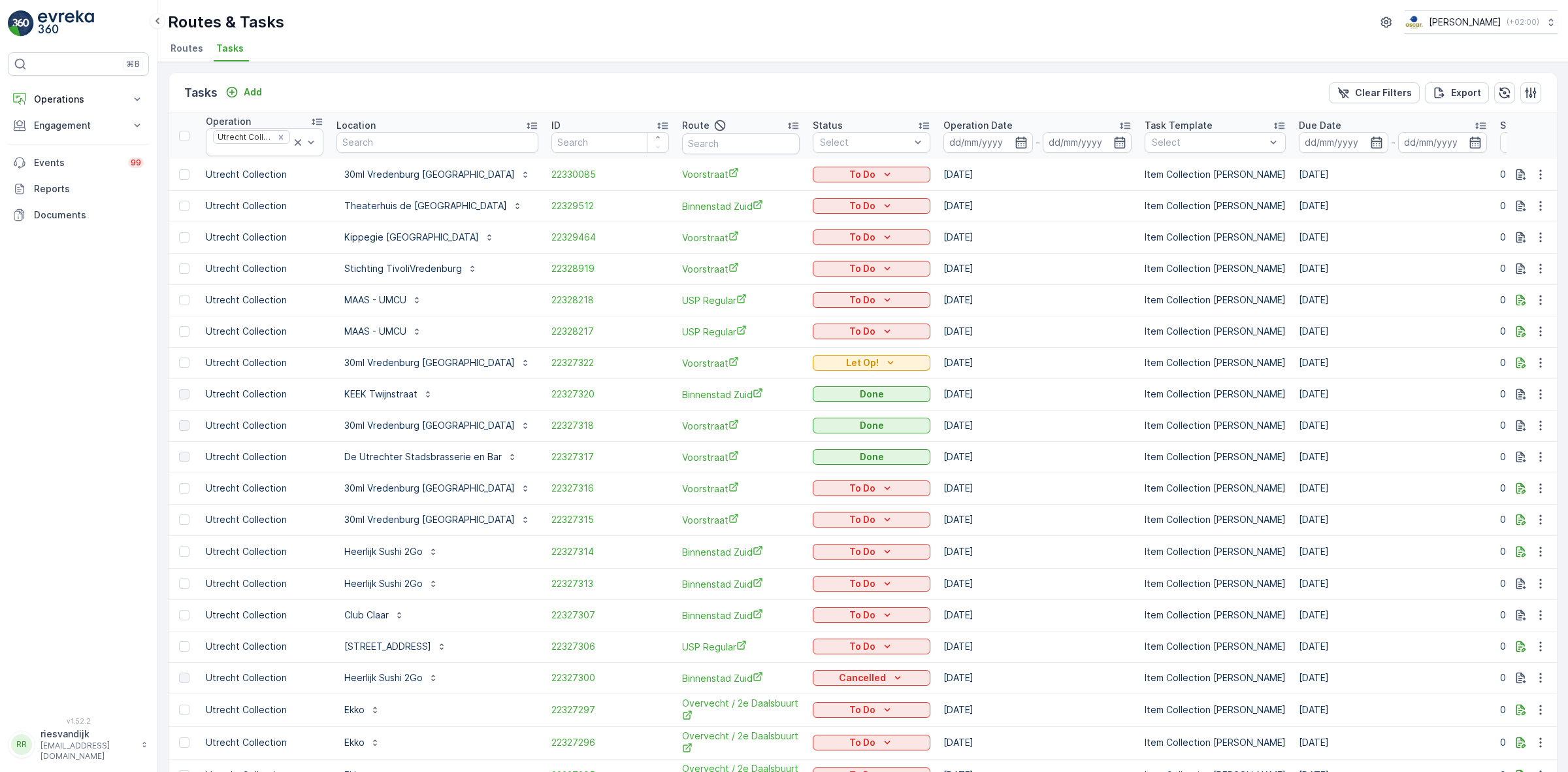
click at [682, 124] on p "Route" at bounding box center [696, 125] width 28 height 13
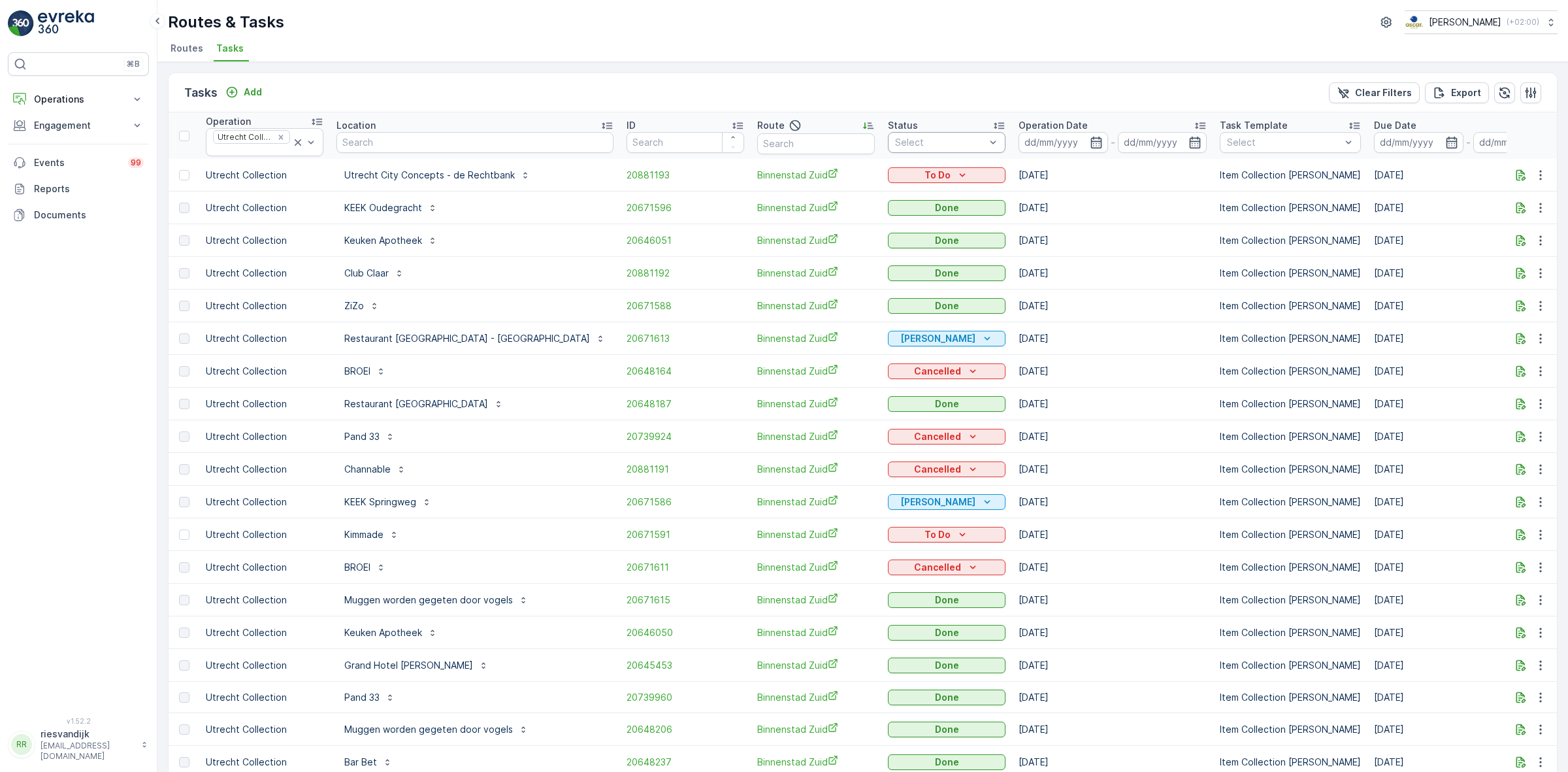
click at [987, 151] on div at bounding box center [993, 142] width 13 height 20
click at [895, 195] on div "To Do" at bounding box center [916, 196] width 41 height 13
click at [794, 54] on ul "Routes Tasks" at bounding box center [857, 51] width 1379 height 22
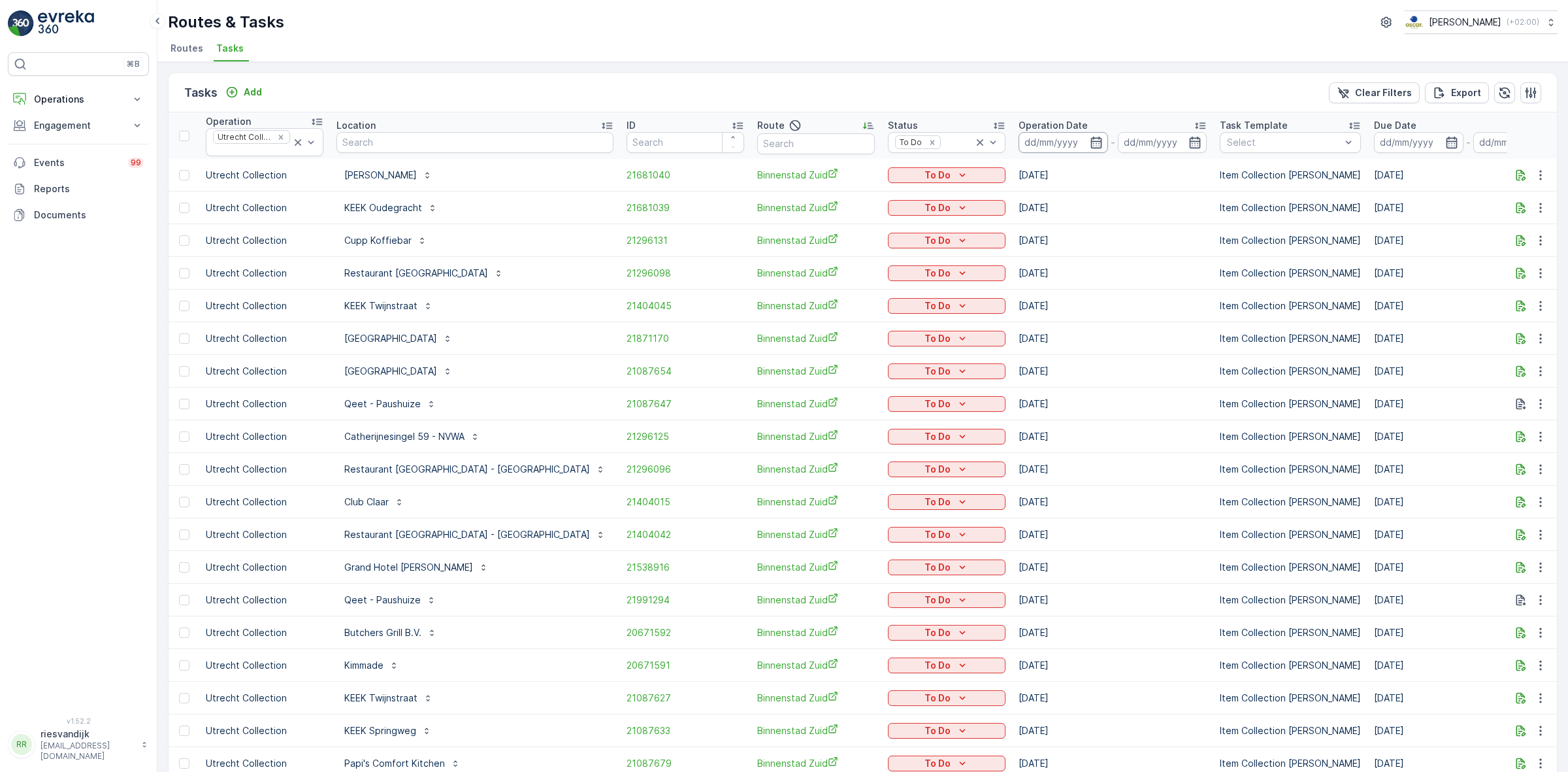
click at [1072, 140] on input at bounding box center [1063, 142] width 90 height 21
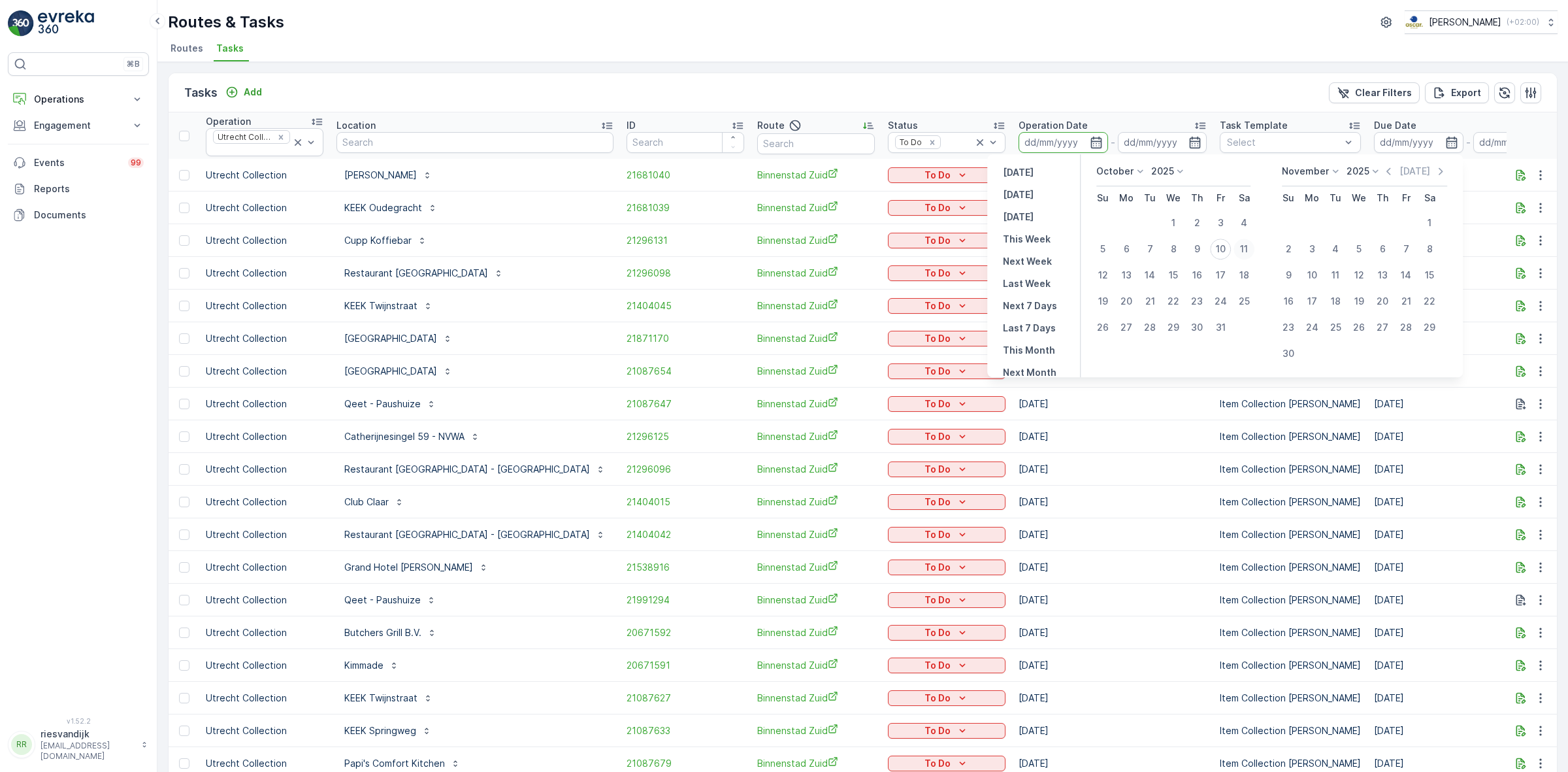
click at [1243, 246] on div "11" at bounding box center [1244, 249] width 21 height 21
type input "[DATE]"
click at [1243, 246] on div "11" at bounding box center [1244, 249] width 21 height 21
type input "[DATE]"
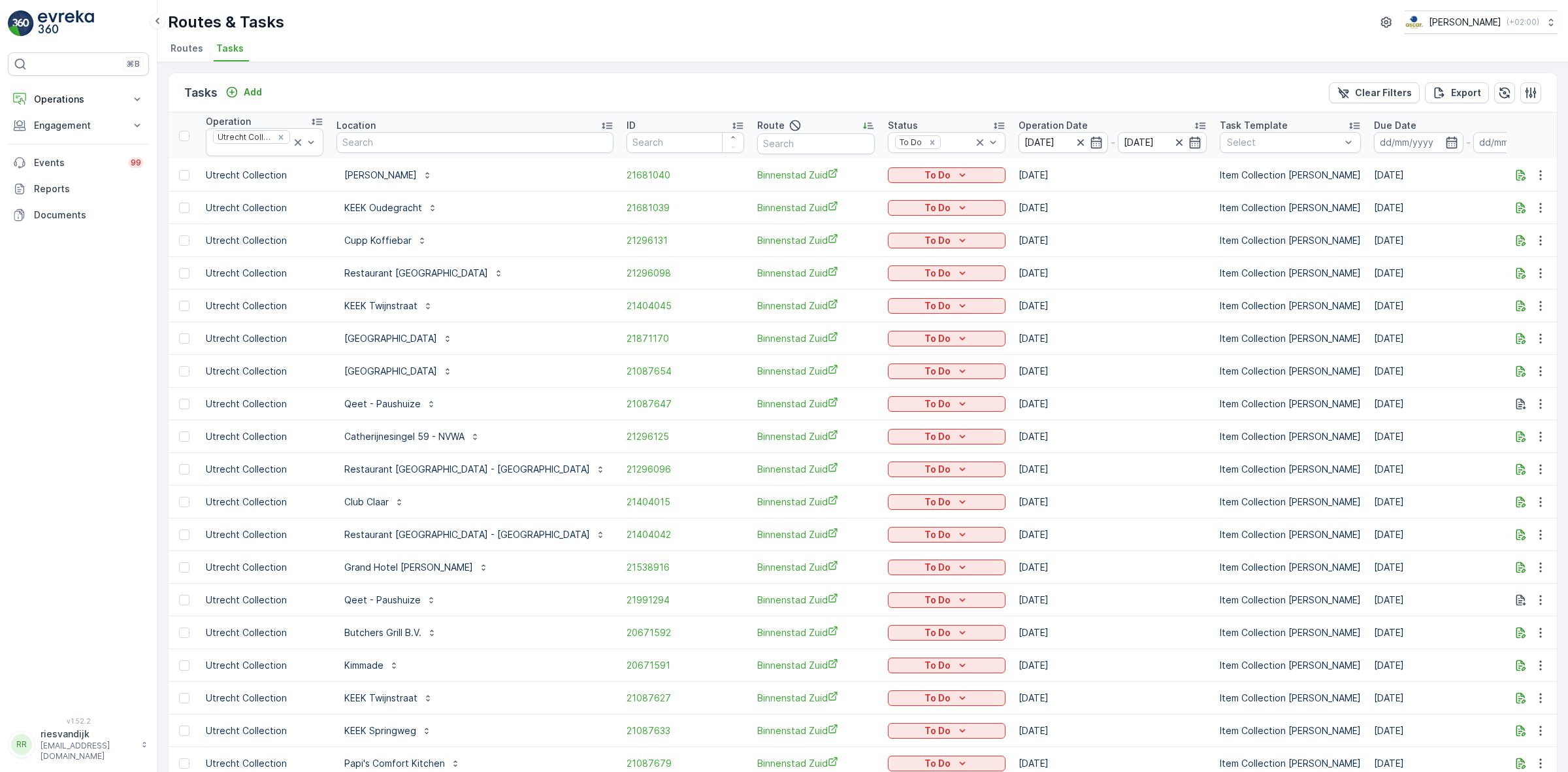
click at [1069, 86] on div "Tasks Add Clear Filters Export" at bounding box center [863, 93] width 1388 height 39
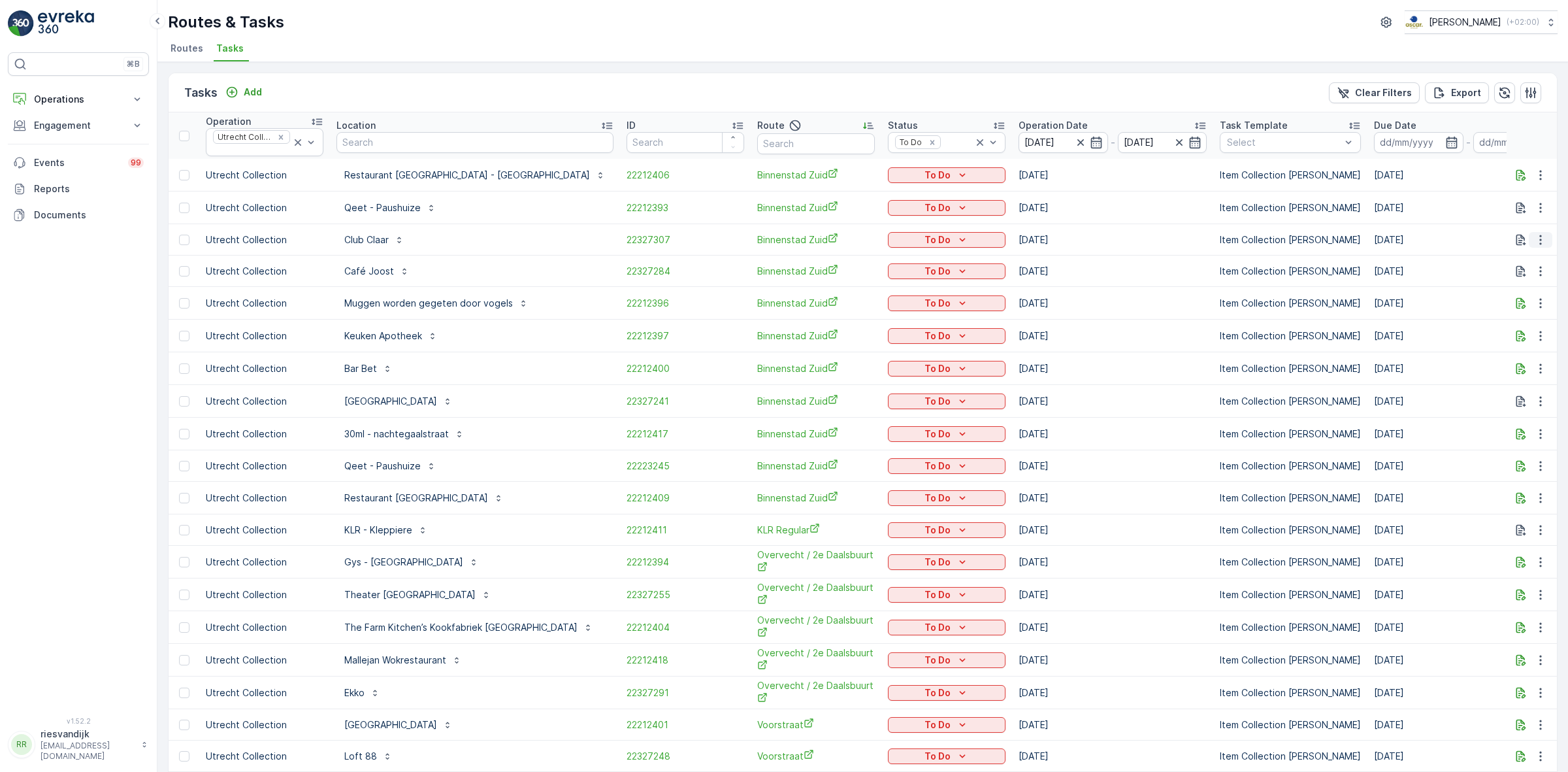
click at [1537, 243] on icon "button" at bounding box center [1540, 240] width 13 height 13
click at [1517, 289] on div "Change Route" at bounding box center [1519, 297] width 98 height 18
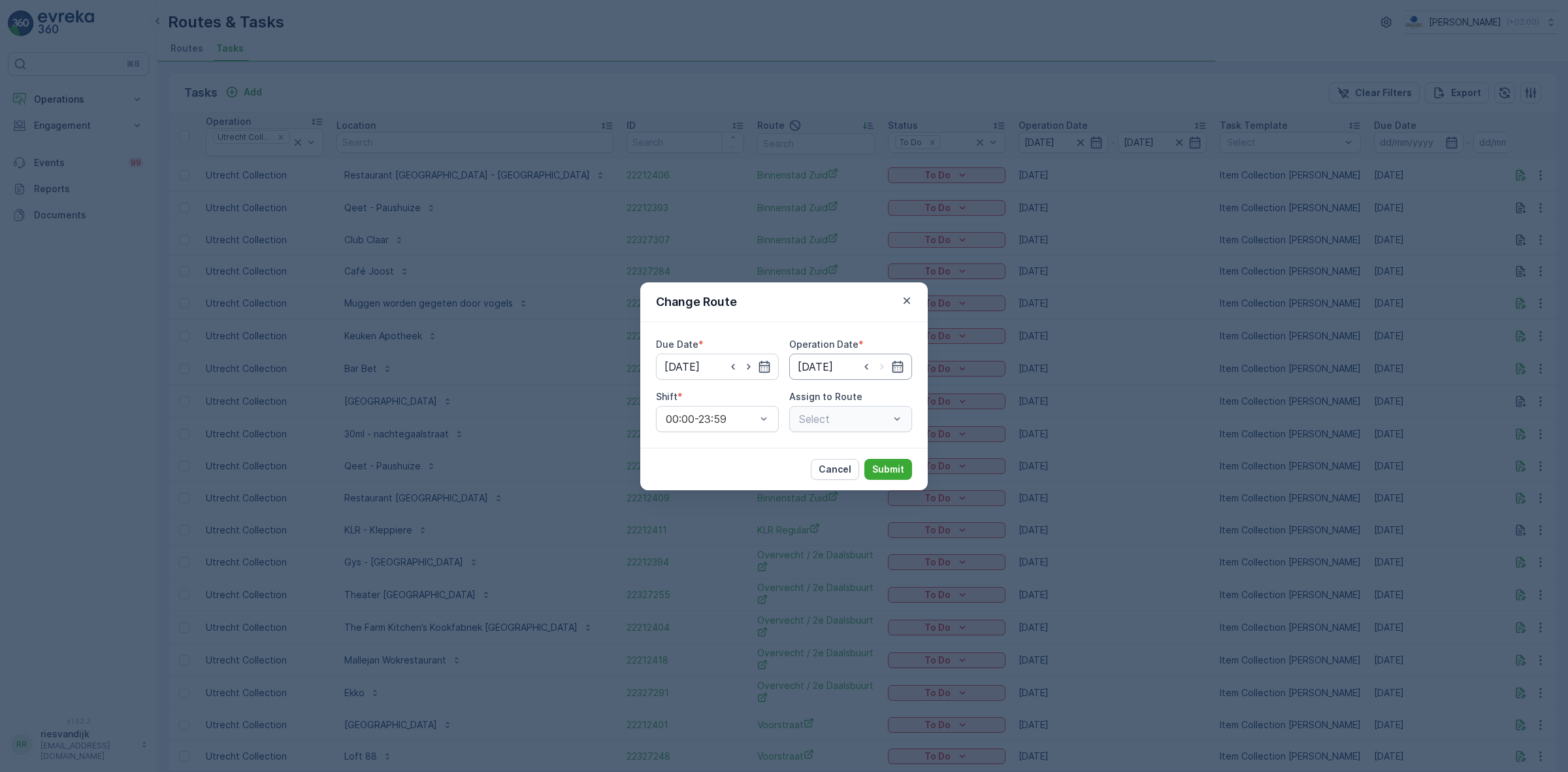
type input "[DATE]"
click at [732, 367] on icon "button" at bounding box center [732, 366] width 3 height 6
type input "[DATE]"
click at [898, 368] on icon "button" at bounding box center [897, 367] width 13 height 13
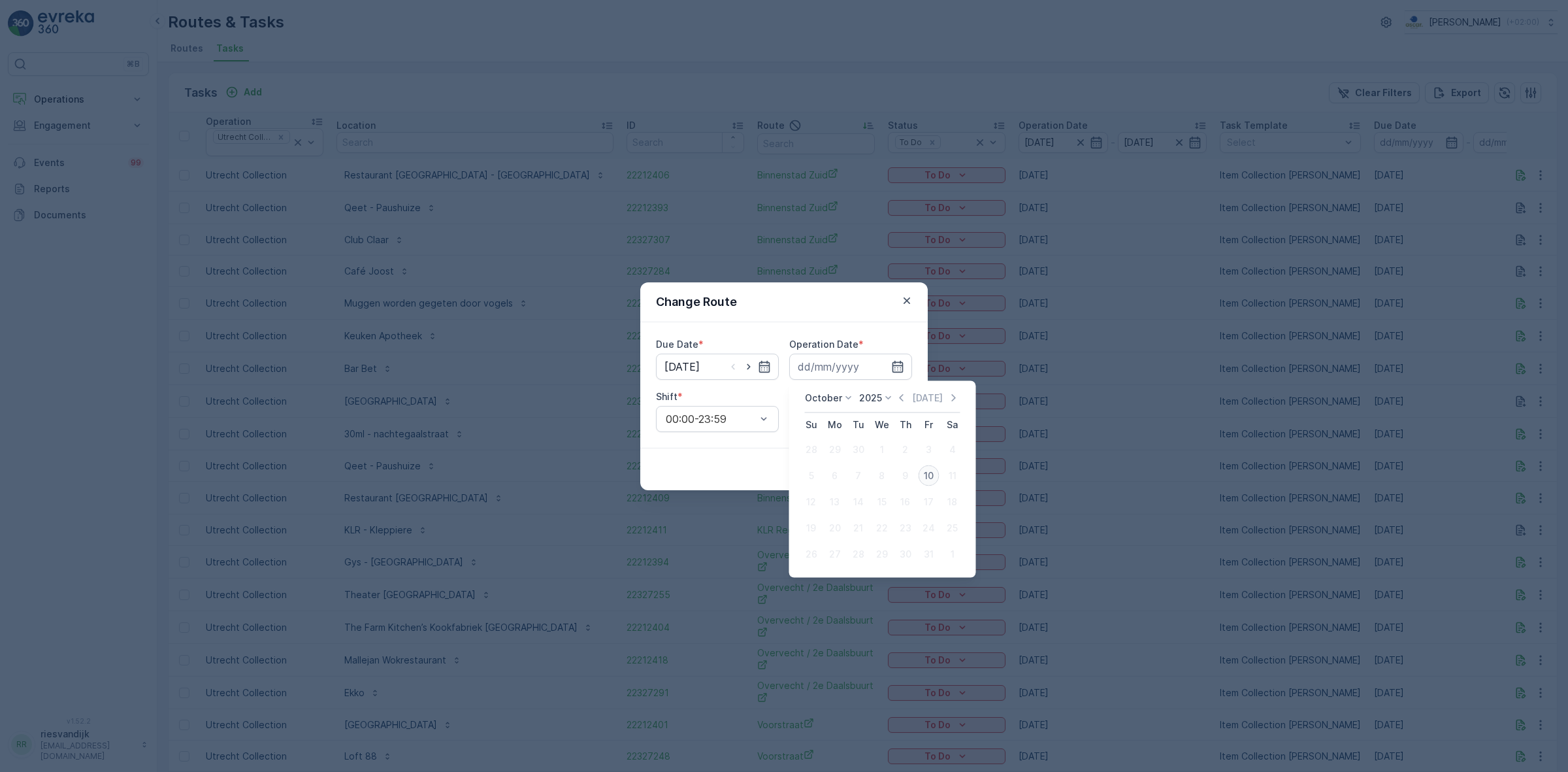
click at [926, 479] on div "10" at bounding box center [929, 476] width 21 height 21
type input "[DATE]"
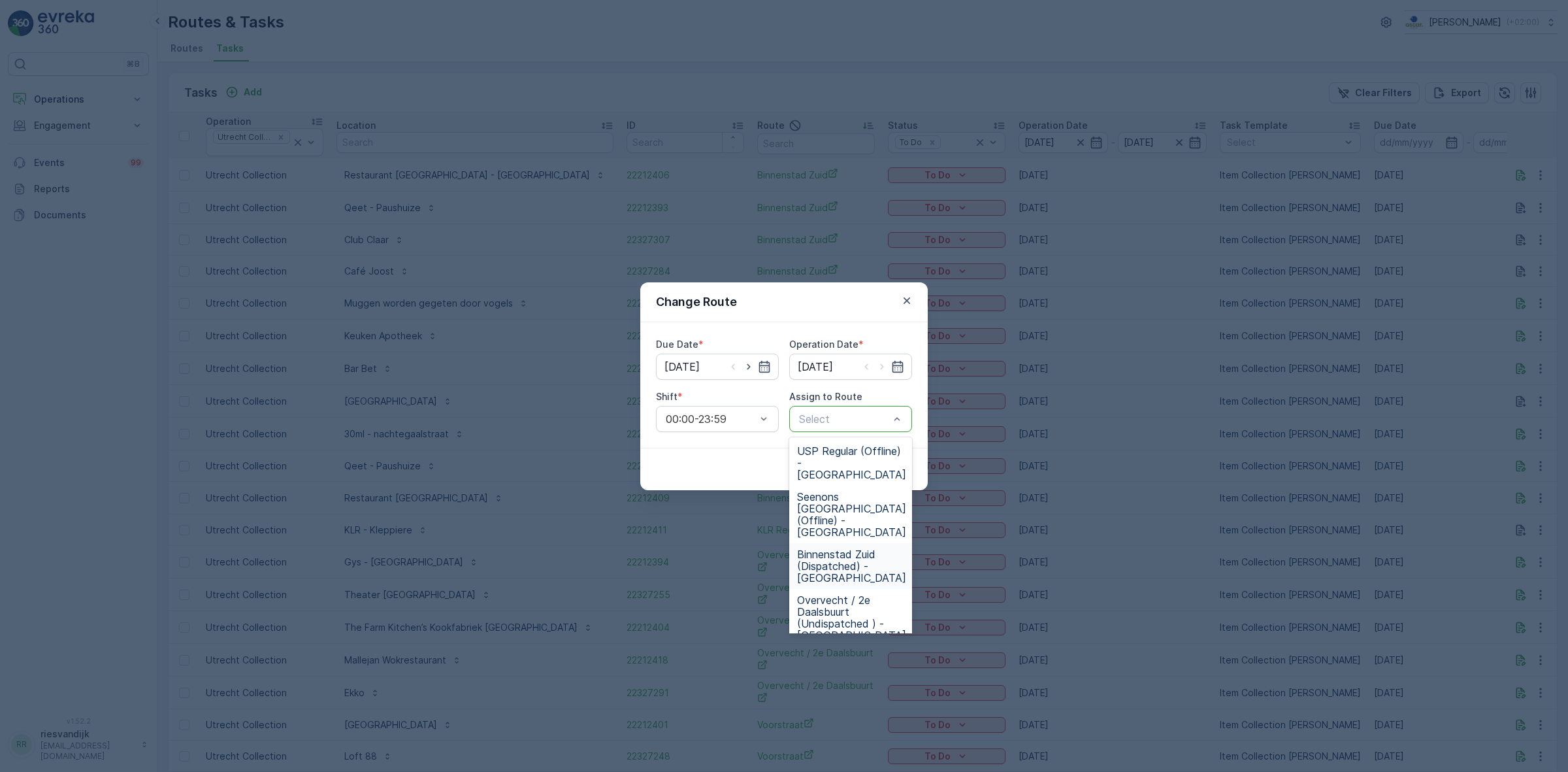
click at [879, 548] on span "Binnenstad Zuid (Dispatched) - [GEOGRAPHIC_DATA]" at bounding box center [852, 566] width 109 height 35
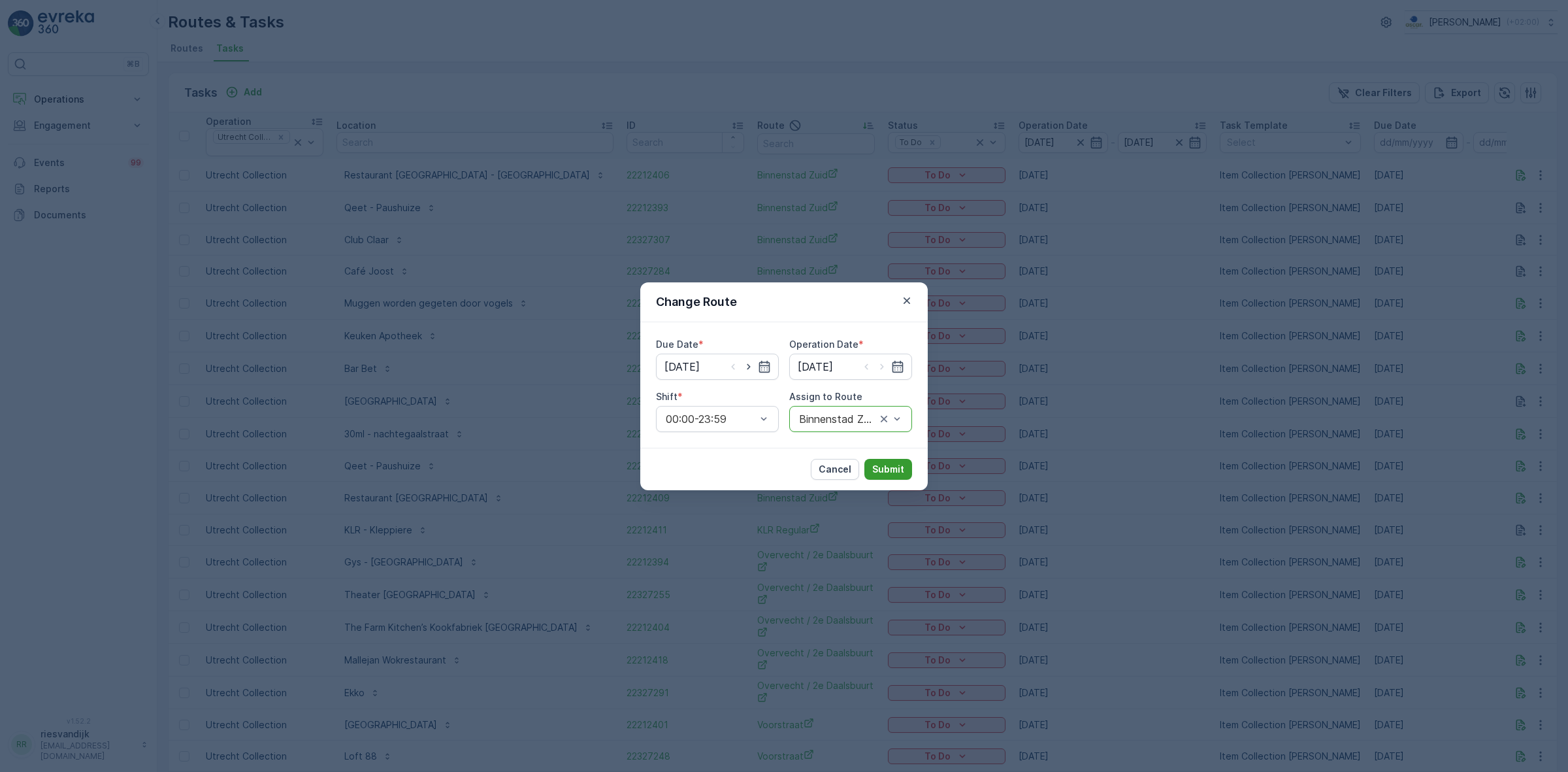
click at [895, 466] on p "Submit" at bounding box center [888, 470] width 32 height 13
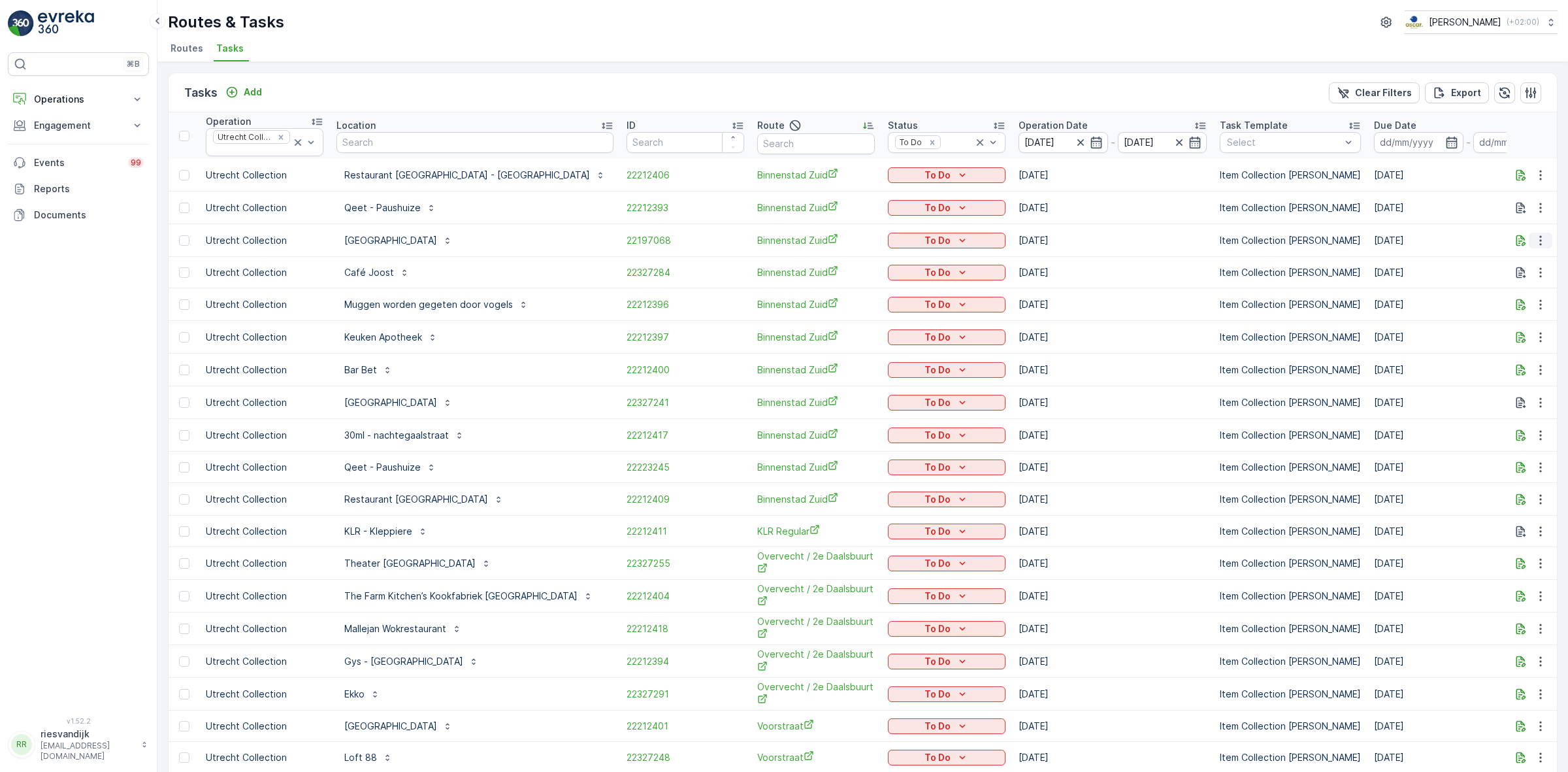
click at [1540, 239] on icon "button" at bounding box center [1540, 241] width 13 height 13
click at [1546, 292] on div "Change Route" at bounding box center [1519, 298] width 98 height 18
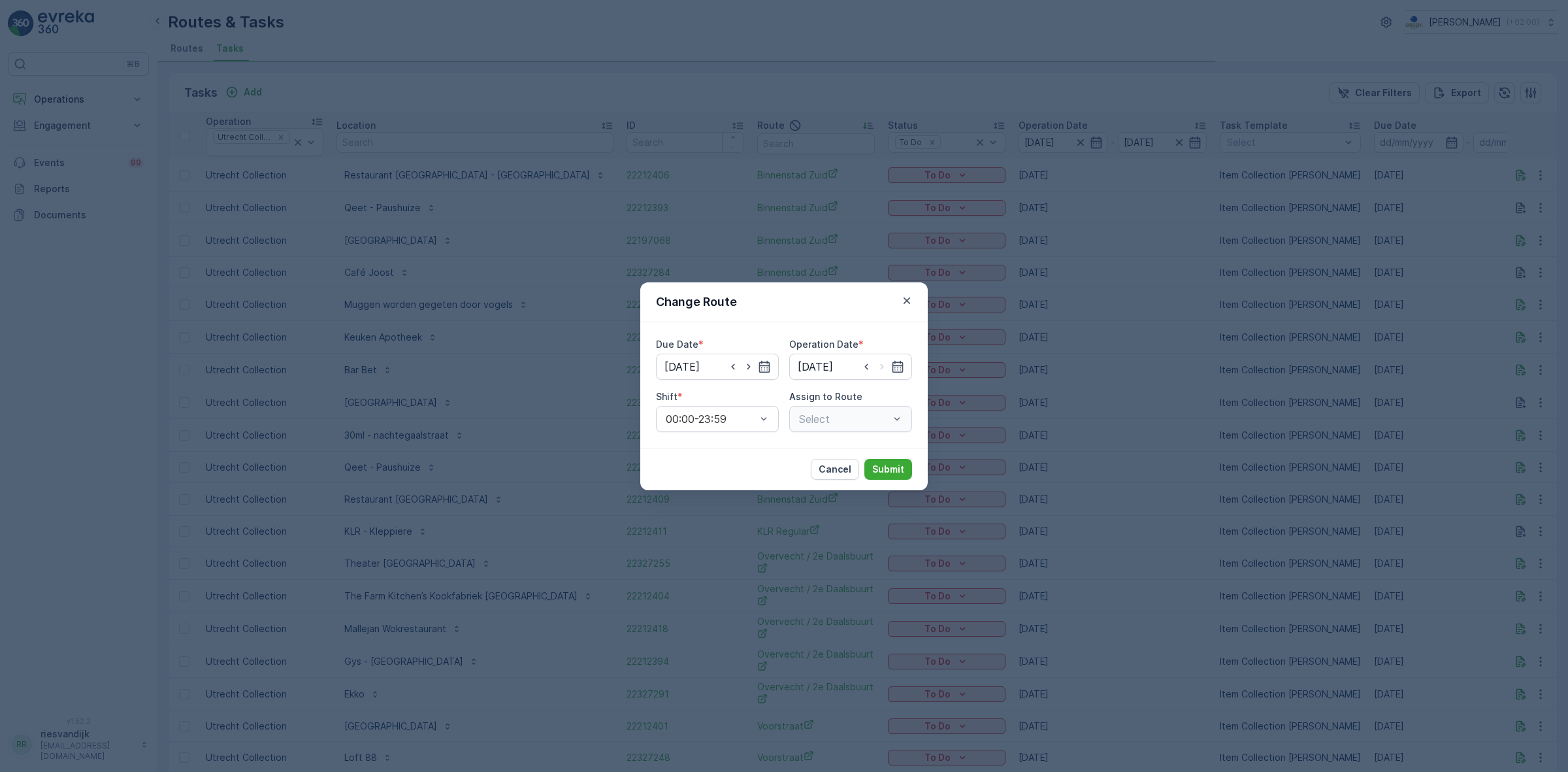
type input "[DATE]"
click at [732, 361] on icon "button" at bounding box center [733, 367] width 13 height 13
type input "[DATE]"
click at [890, 363] on input at bounding box center [850, 367] width 123 height 26
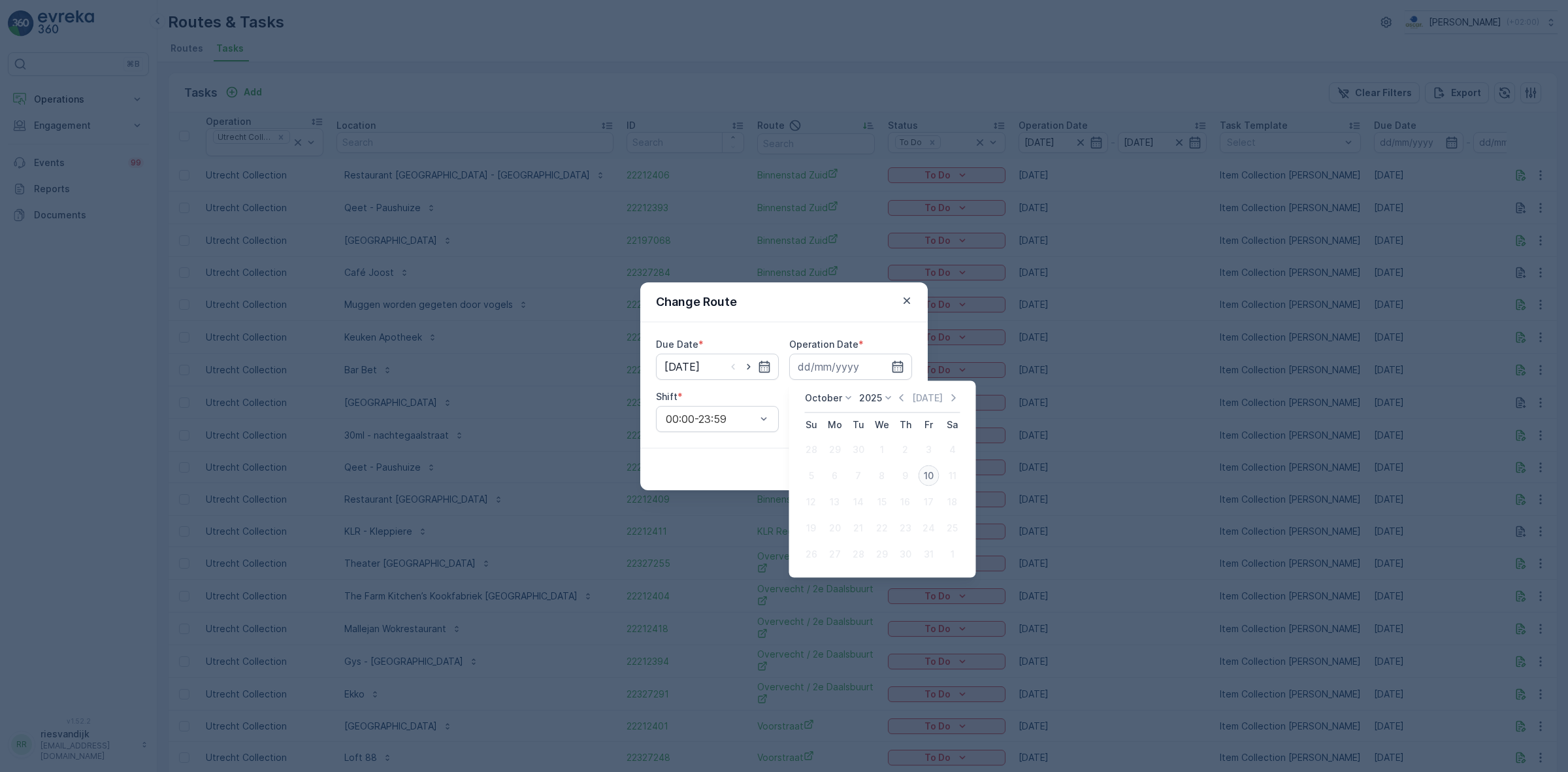
click at [923, 474] on div "10" at bounding box center [929, 476] width 21 height 21
type input "[DATE]"
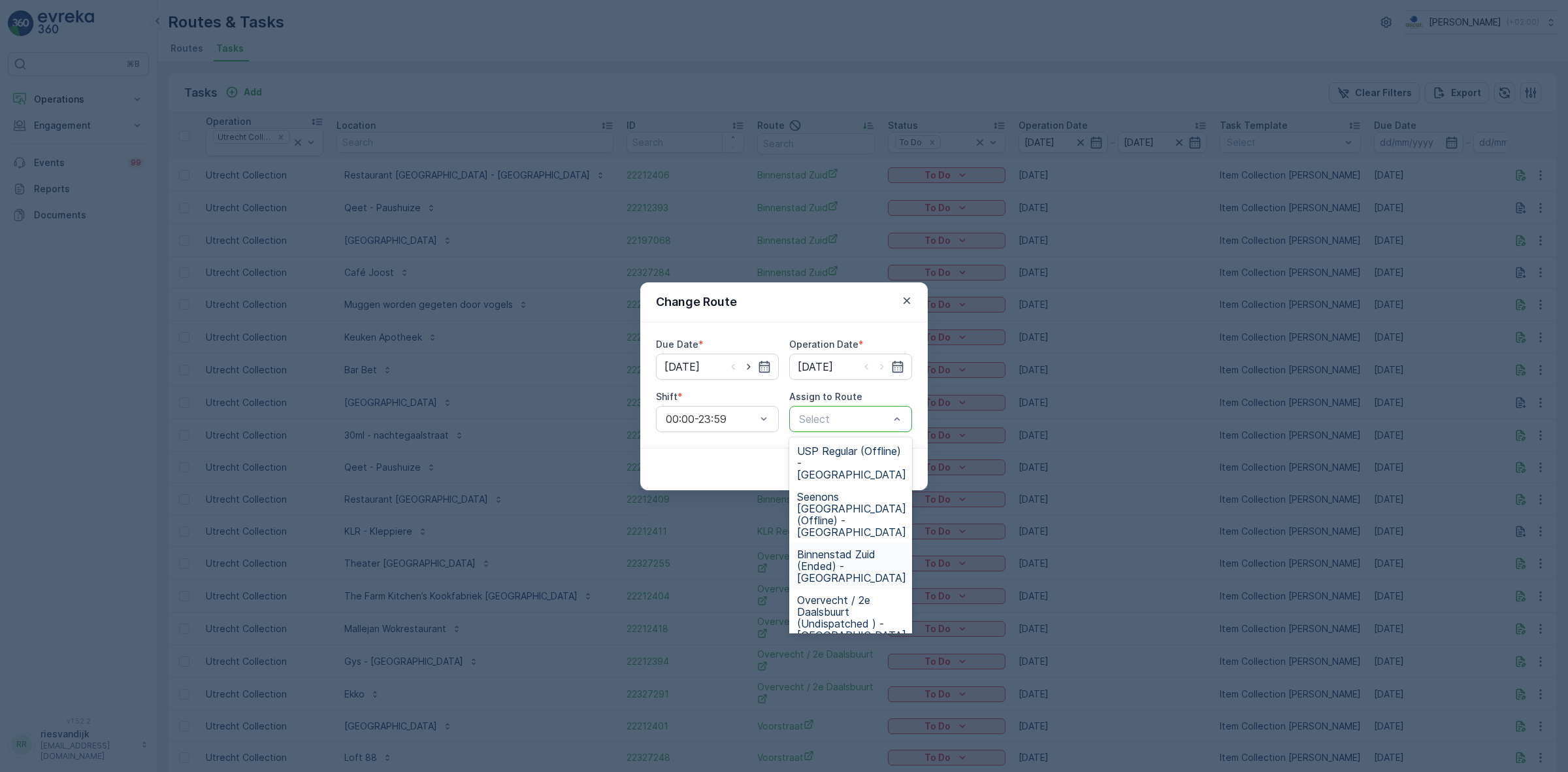
click at [850, 548] on span "Binnenstad Zuid (Ended) - [GEOGRAPHIC_DATA]" at bounding box center [852, 566] width 109 height 35
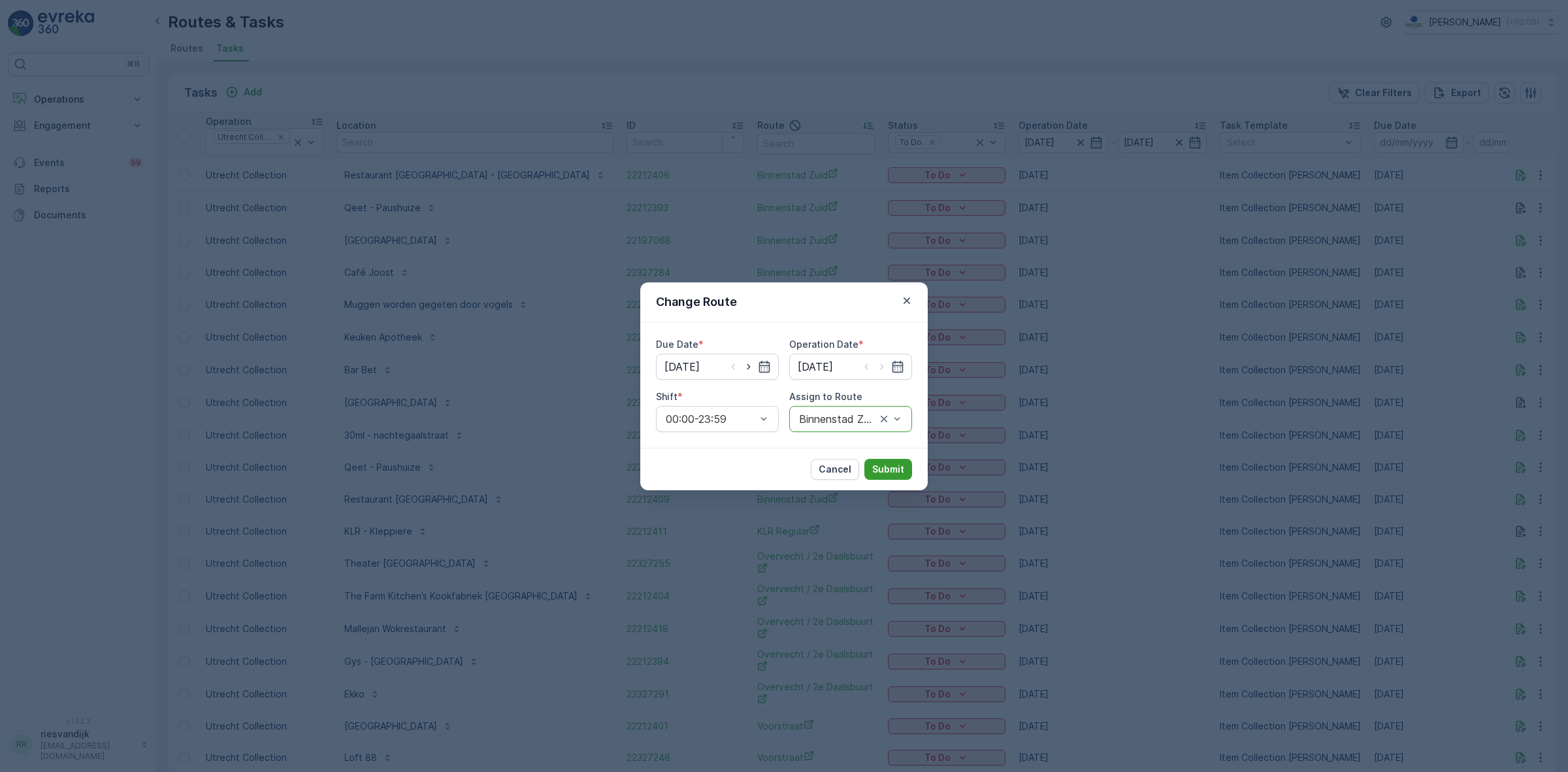
click at [882, 478] on button "Submit" at bounding box center [888, 470] width 48 height 21
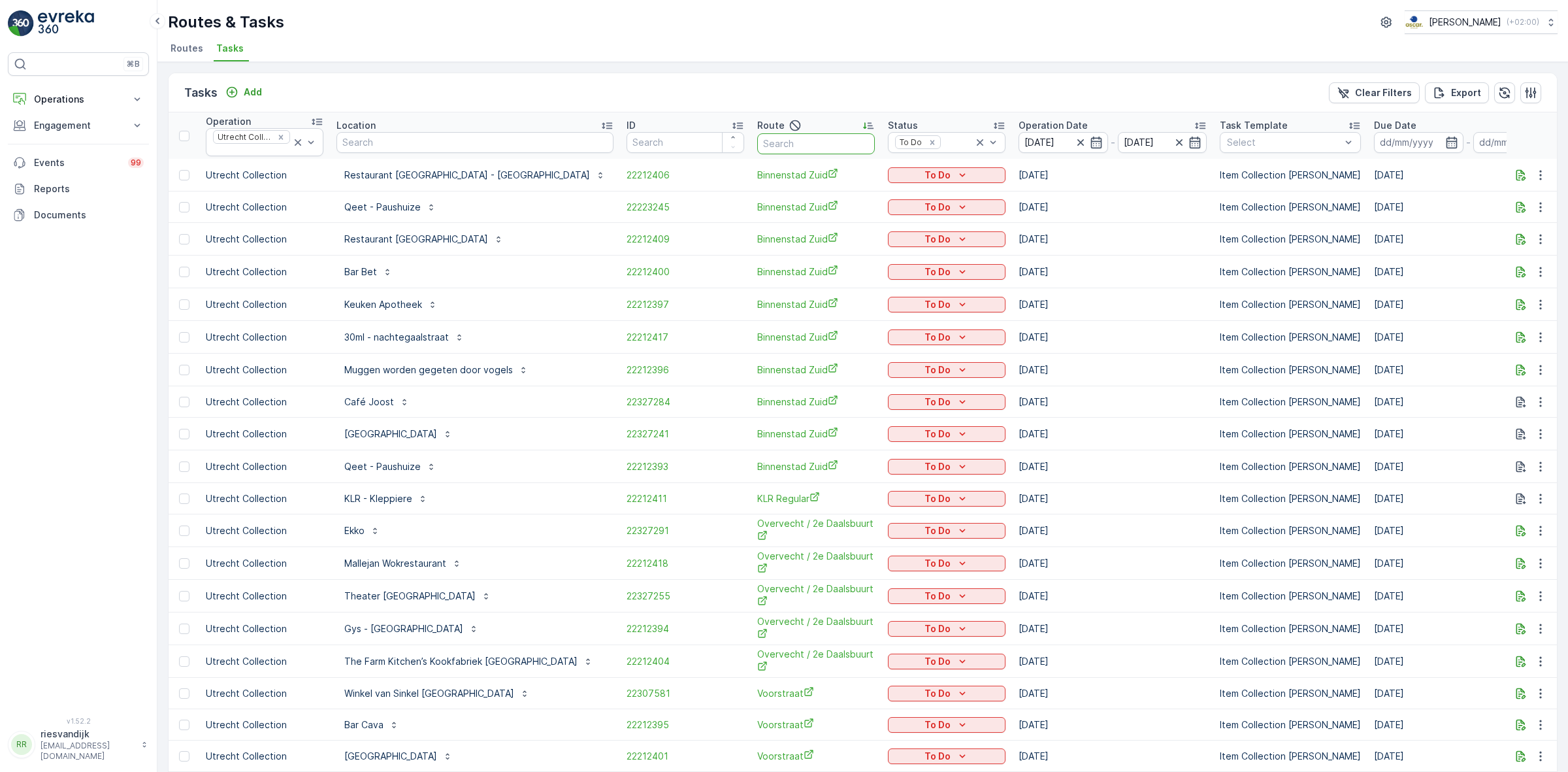
click at [757, 141] on input "text" at bounding box center [815, 144] width 117 height 21
type input "over"
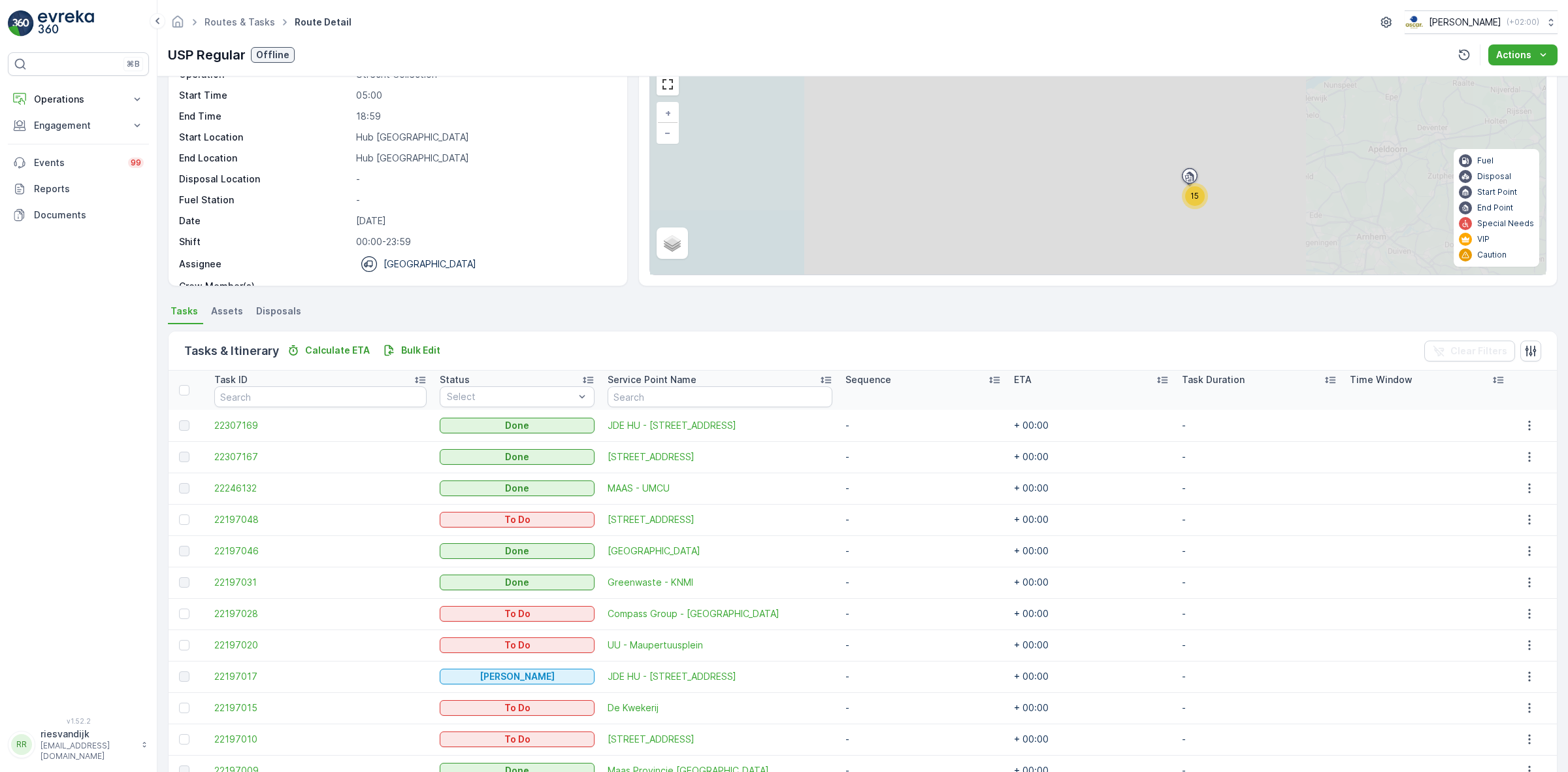
scroll to position [226, 0]
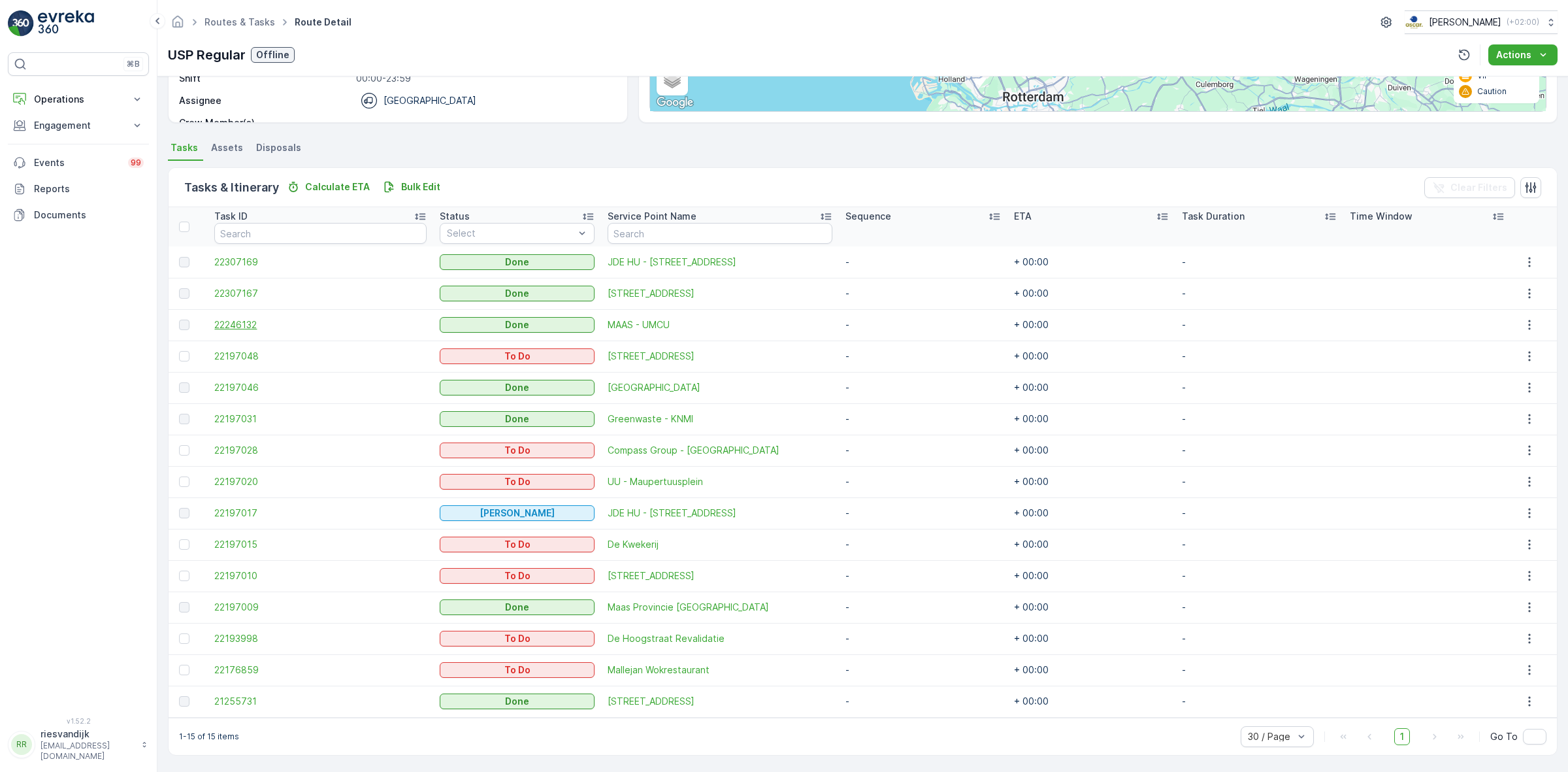
click at [253, 323] on span "22246132" at bounding box center [321, 325] width 212 height 13
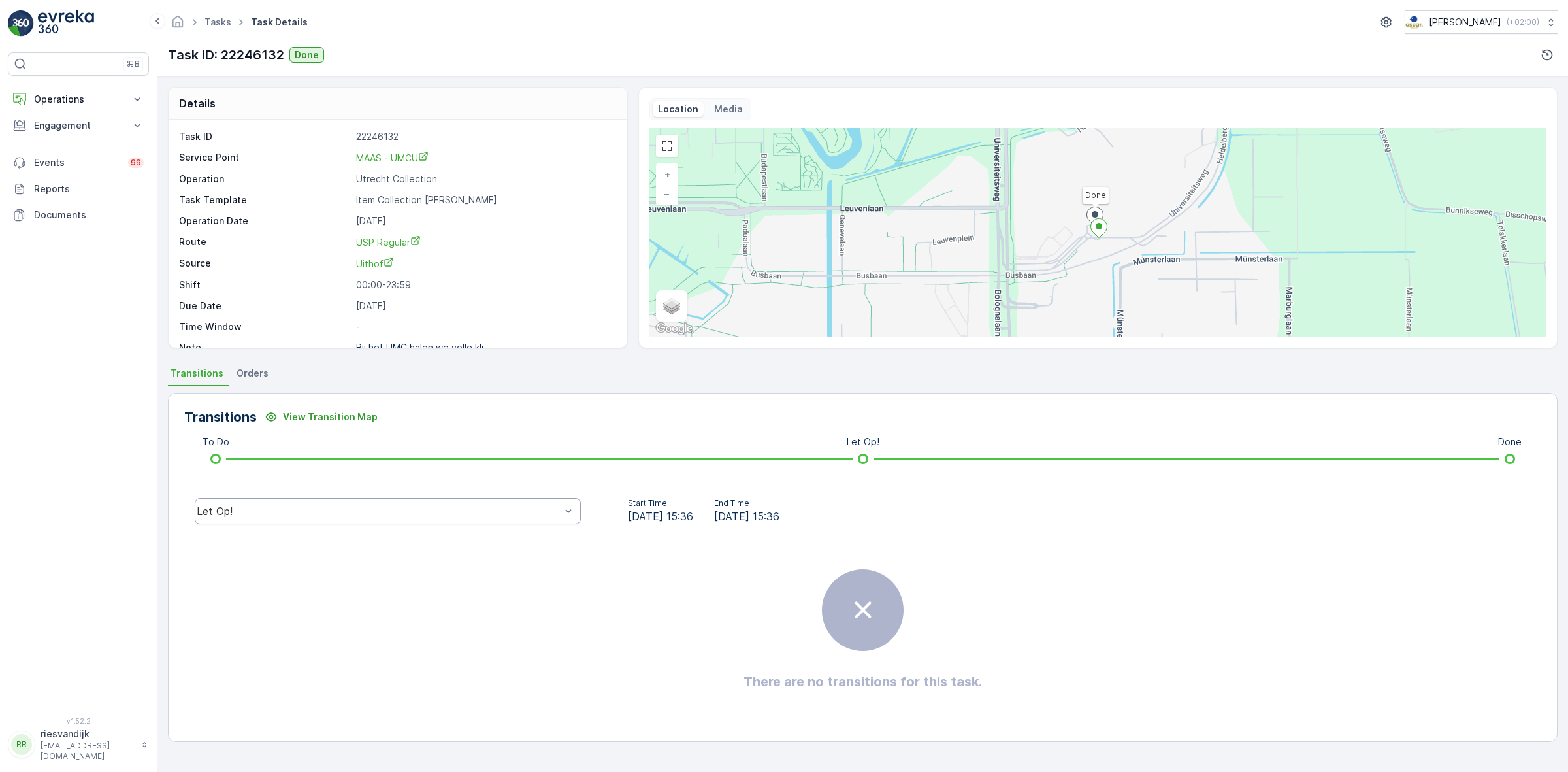
click at [293, 520] on div "Let Op!" at bounding box center [387, 511] width 386 height 26
click at [328, 419] on div "Done" at bounding box center [387, 413] width 386 height 22
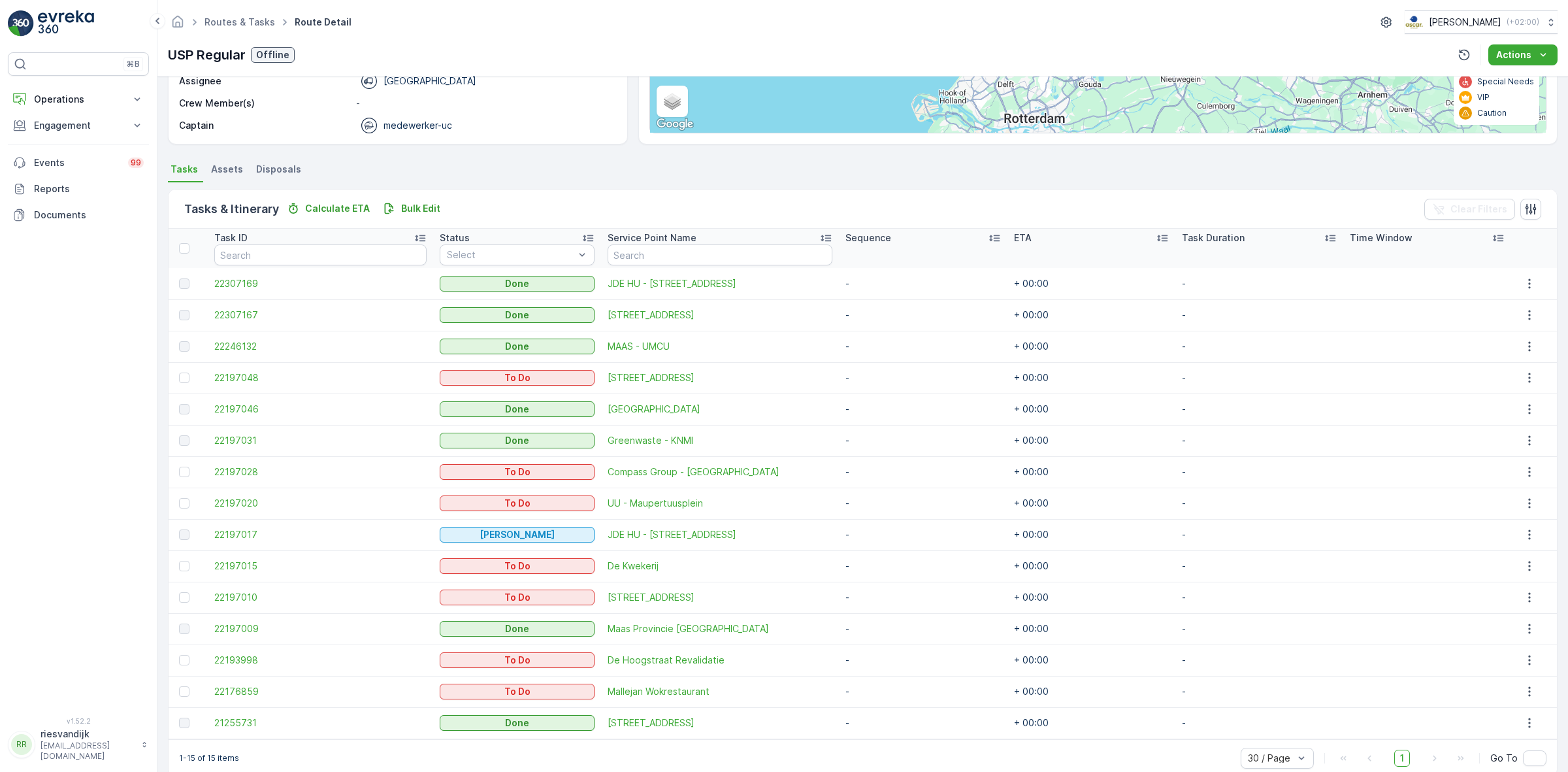
scroll to position [226, 0]
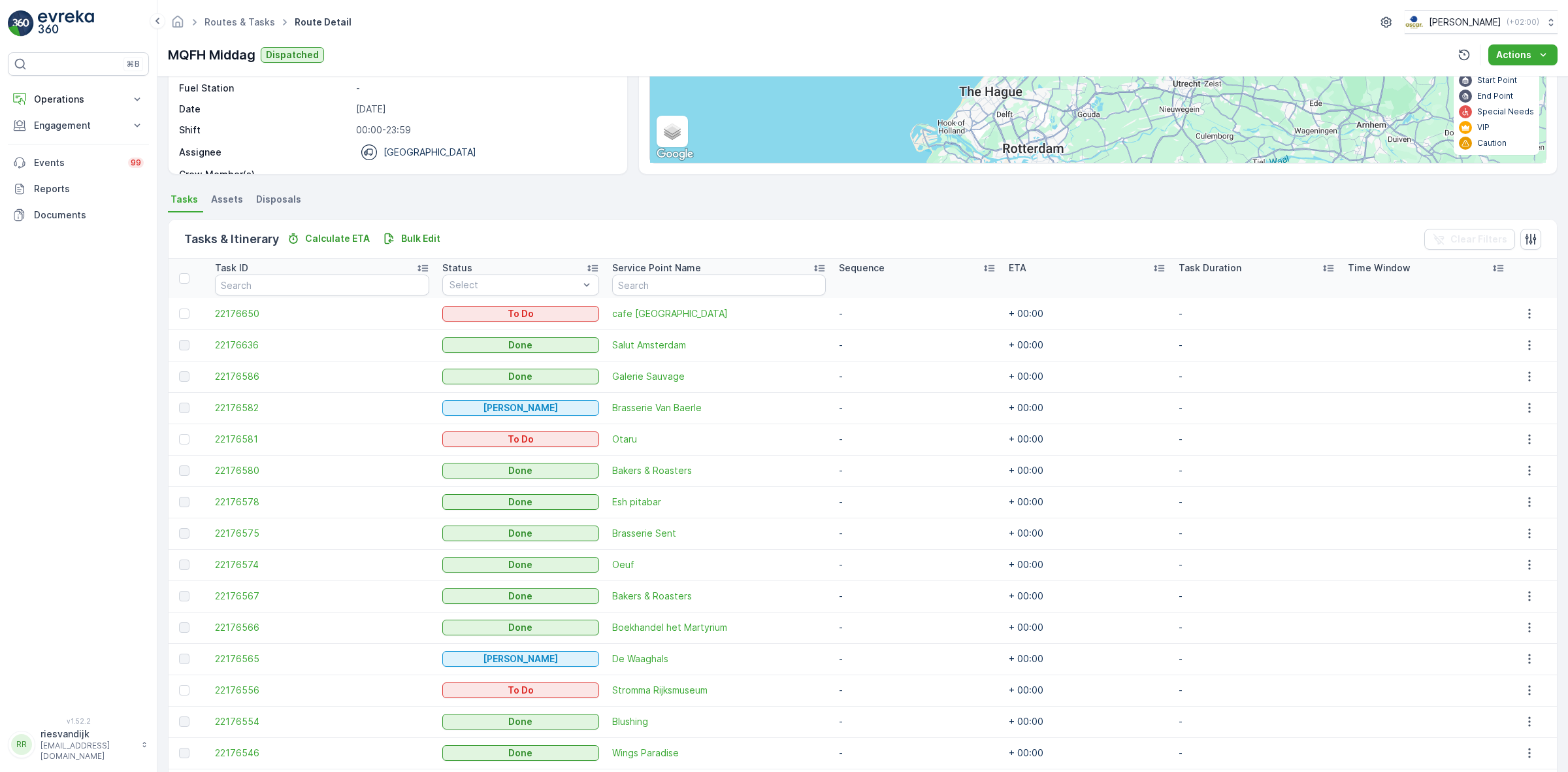
scroll to position [125, 0]
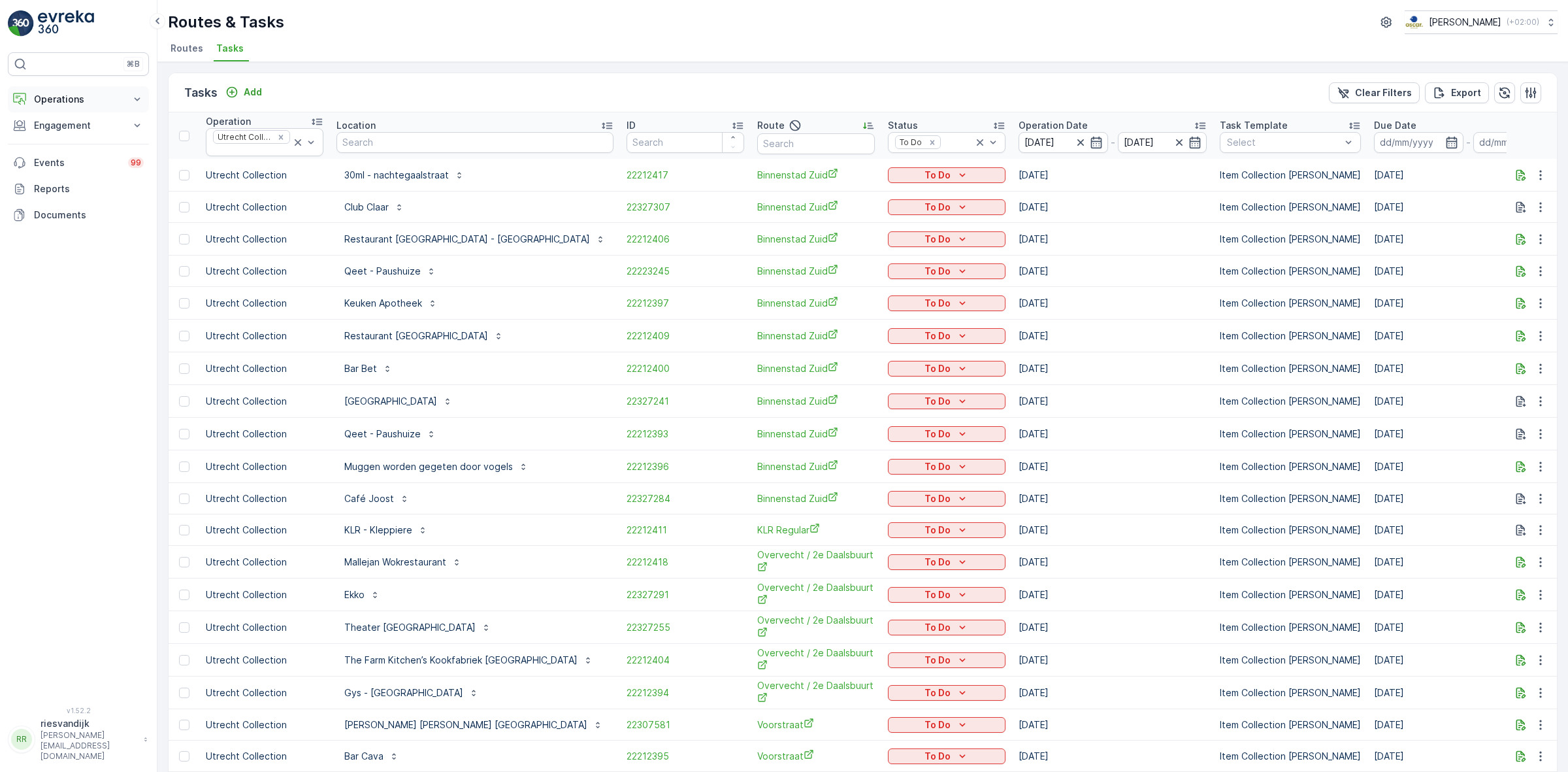
click at [94, 97] on p "Operations" at bounding box center [79, 100] width 89 height 13
click at [61, 144] on p "Planning" at bounding box center [52, 140] width 37 height 13
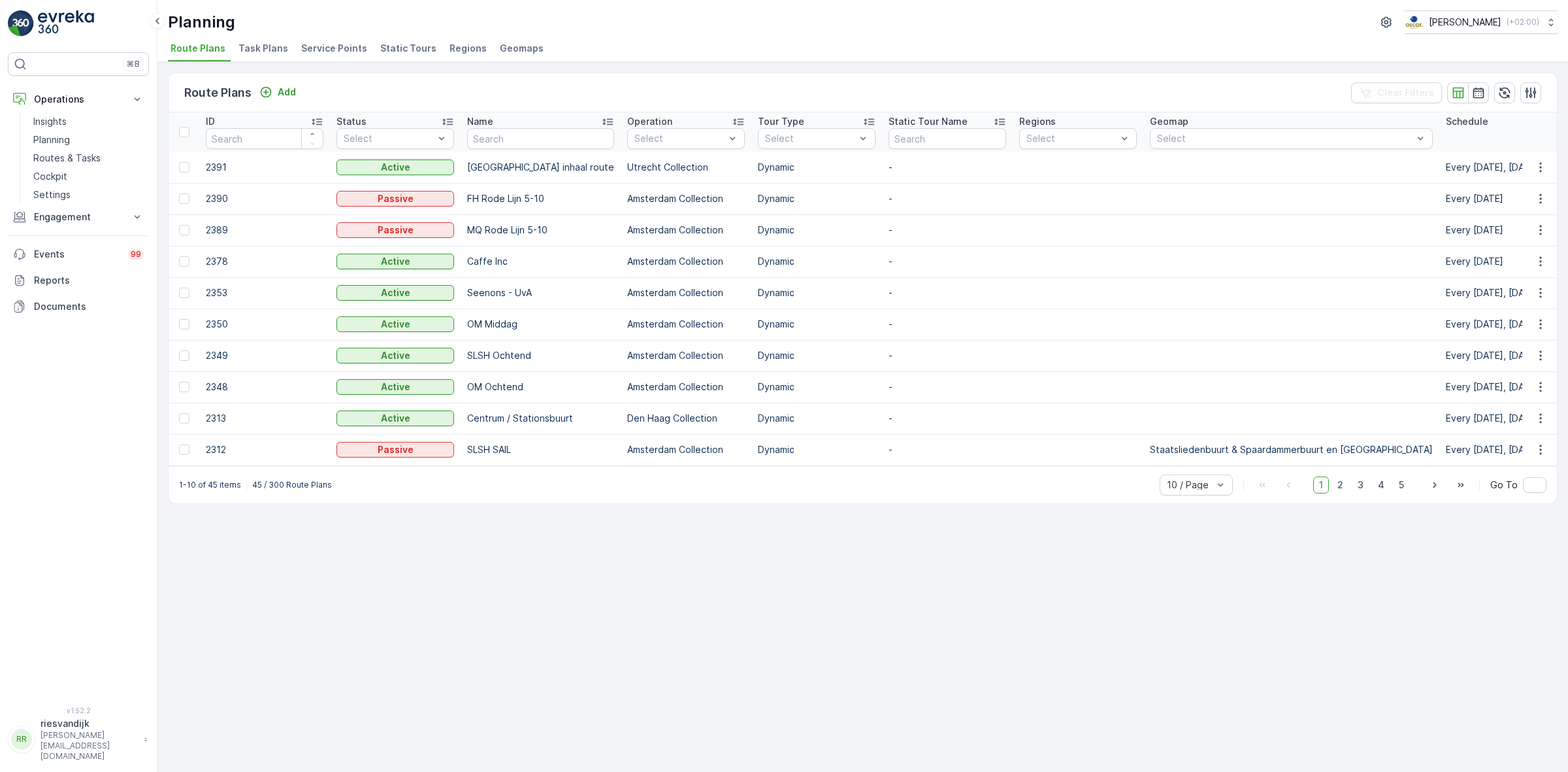
click at [272, 46] on span "Task Plans" at bounding box center [264, 49] width 50 height 13
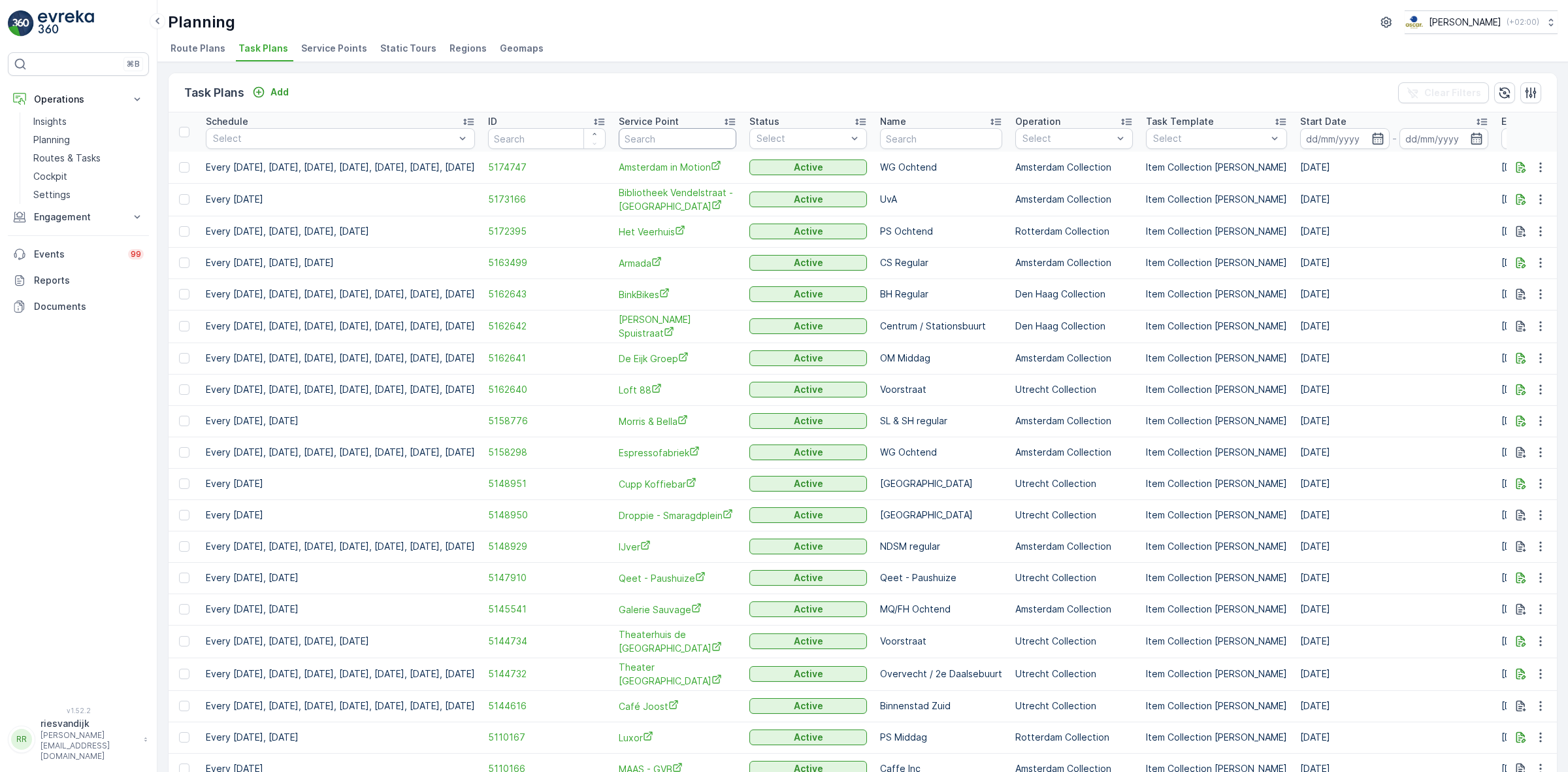
click at [730, 135] on input "text" at bounding box center [677, 138] width 117 height 21
type input "30ml"
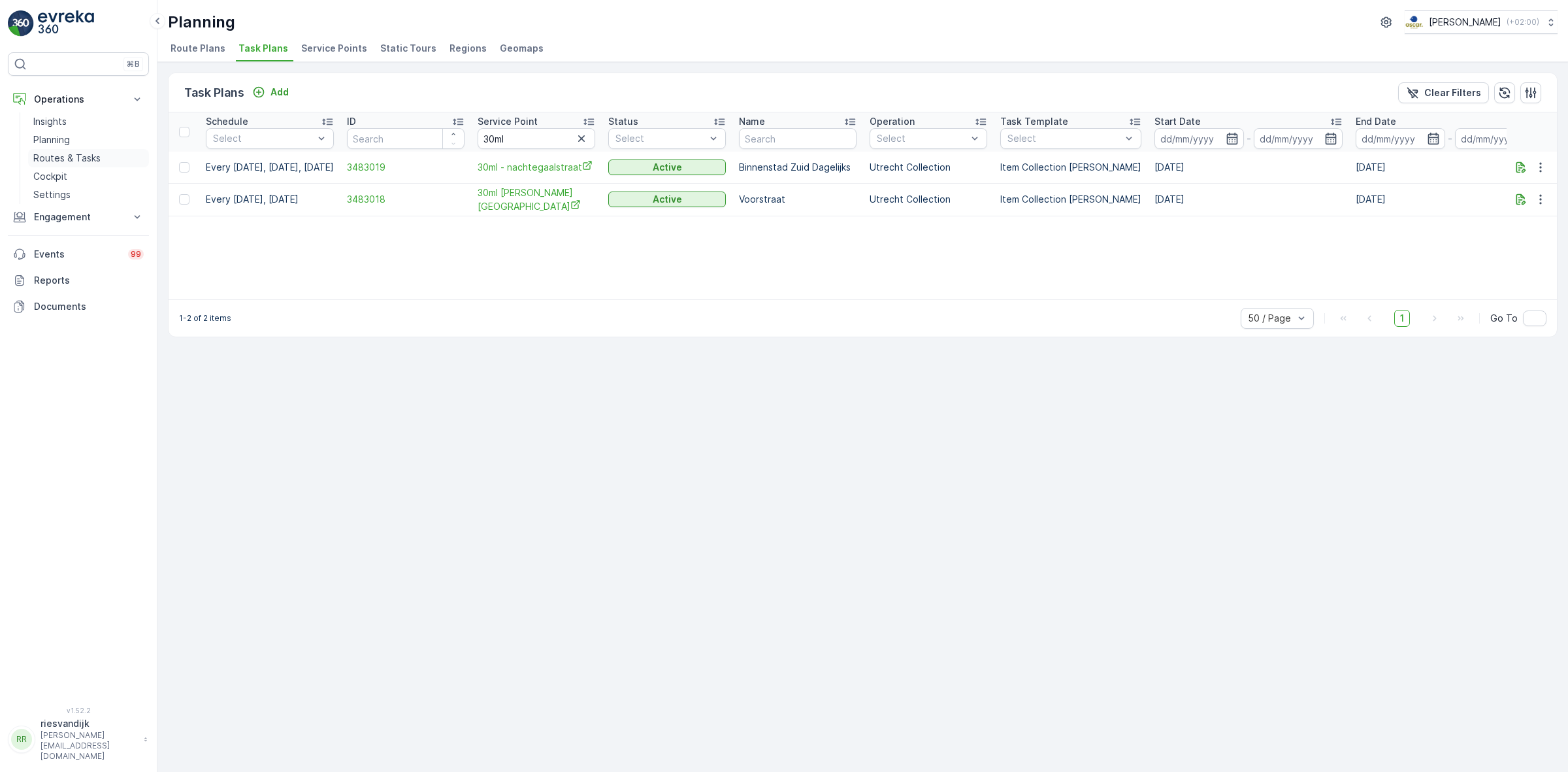
click at [57, 155] on p "Routes & Tasks" at bounding box center [67, 158] width 68 height 13
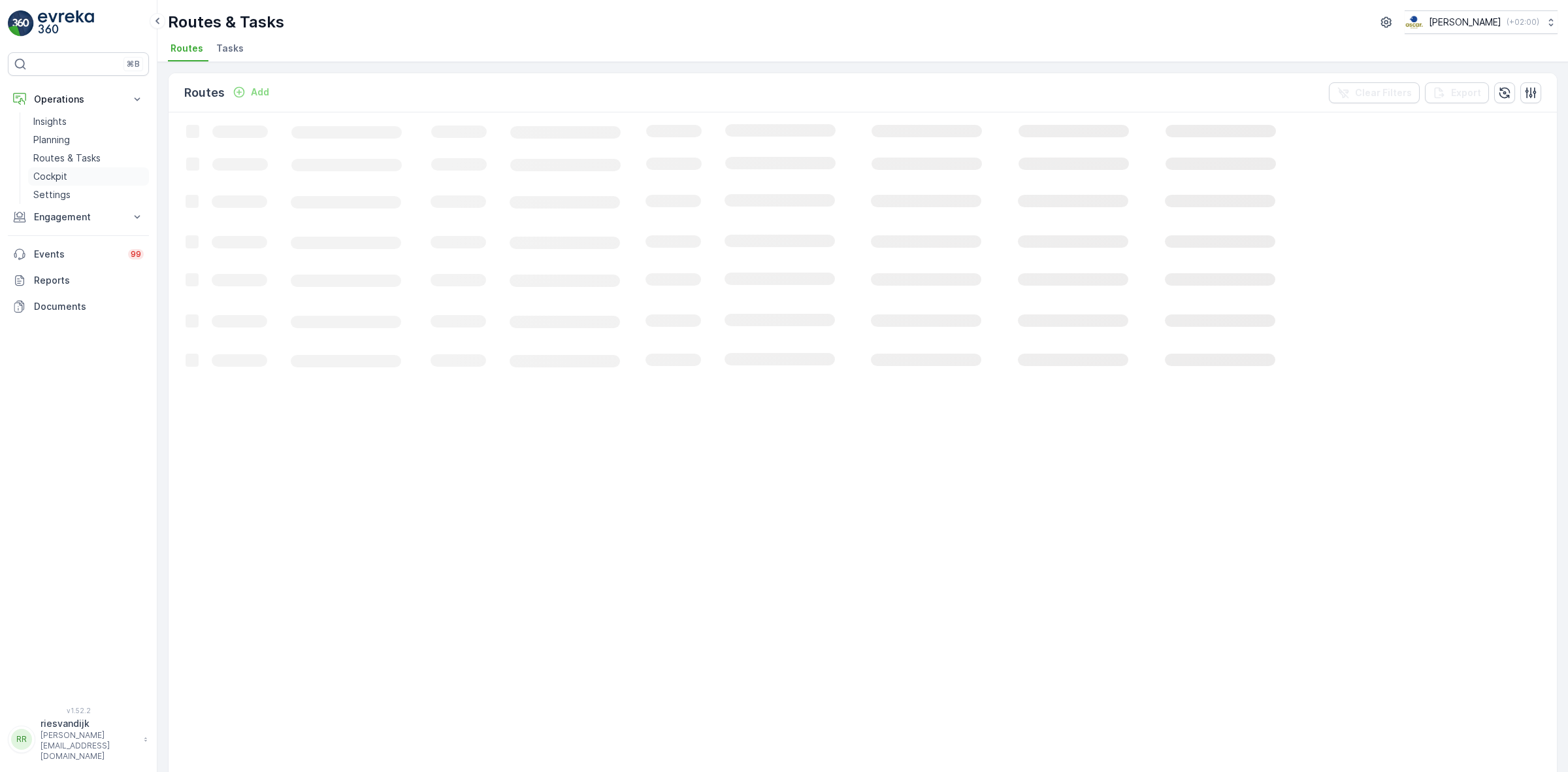
click at [49, 177] on p "Cockpit" at bounding box center [50, 176] width 34 height 13
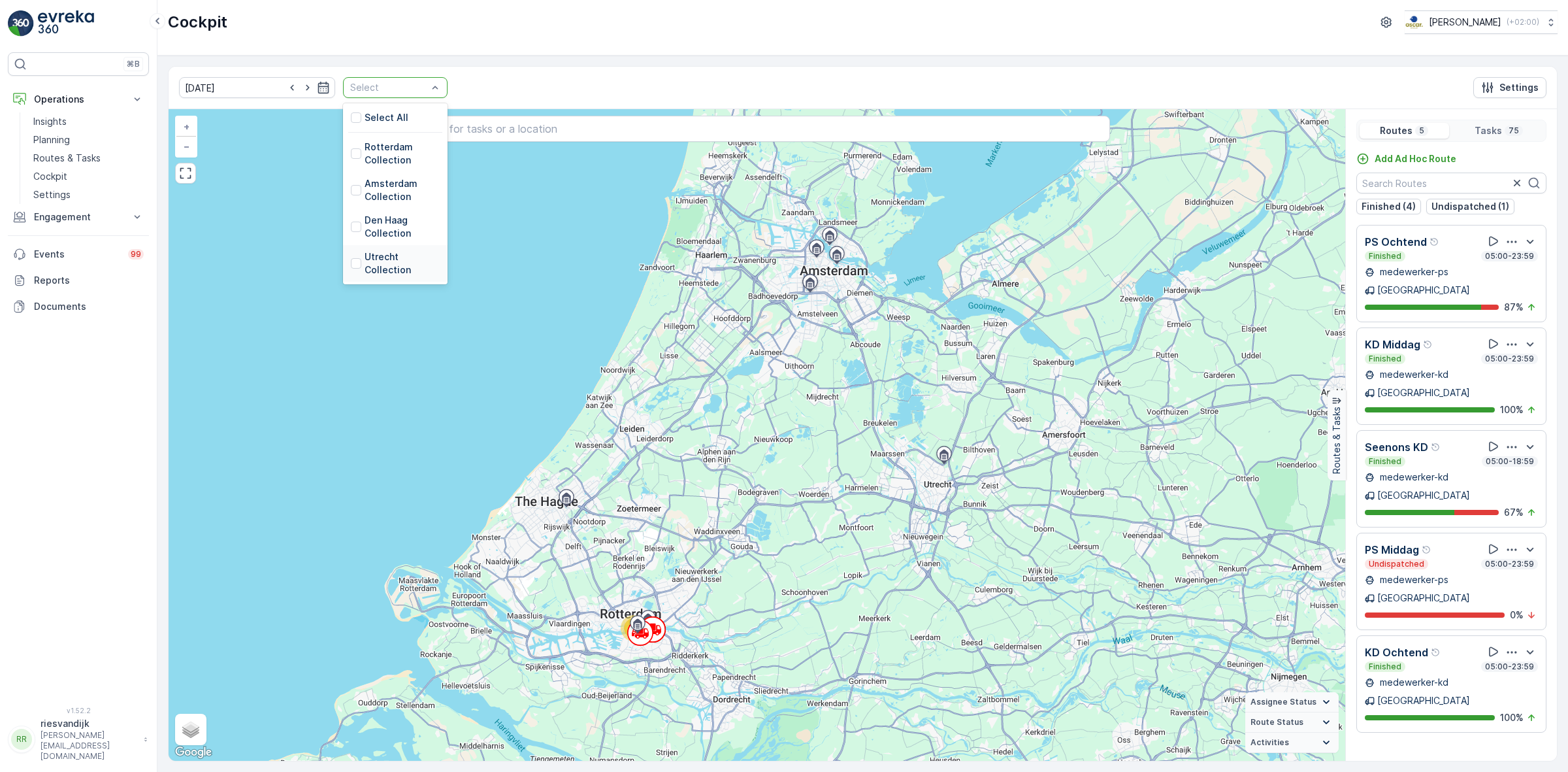
click at [383, 253] on p "Utrecht Collection" at bounding box center [402, 264] width 75 height 26
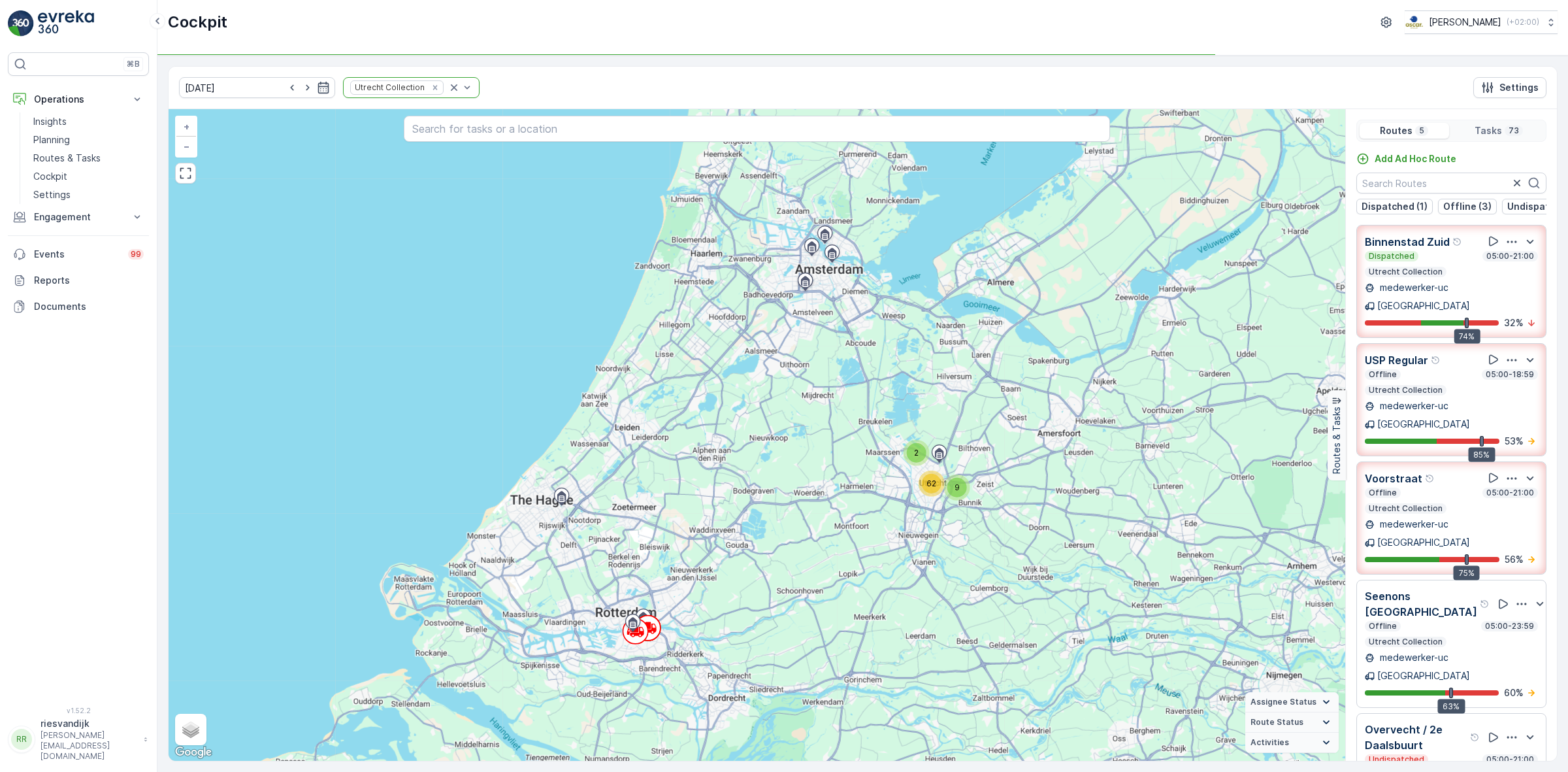
click at [733, 77] on div "[DATE] Utrecht Collection Settings" at bounding box center [863, 88] width 1388 height 43
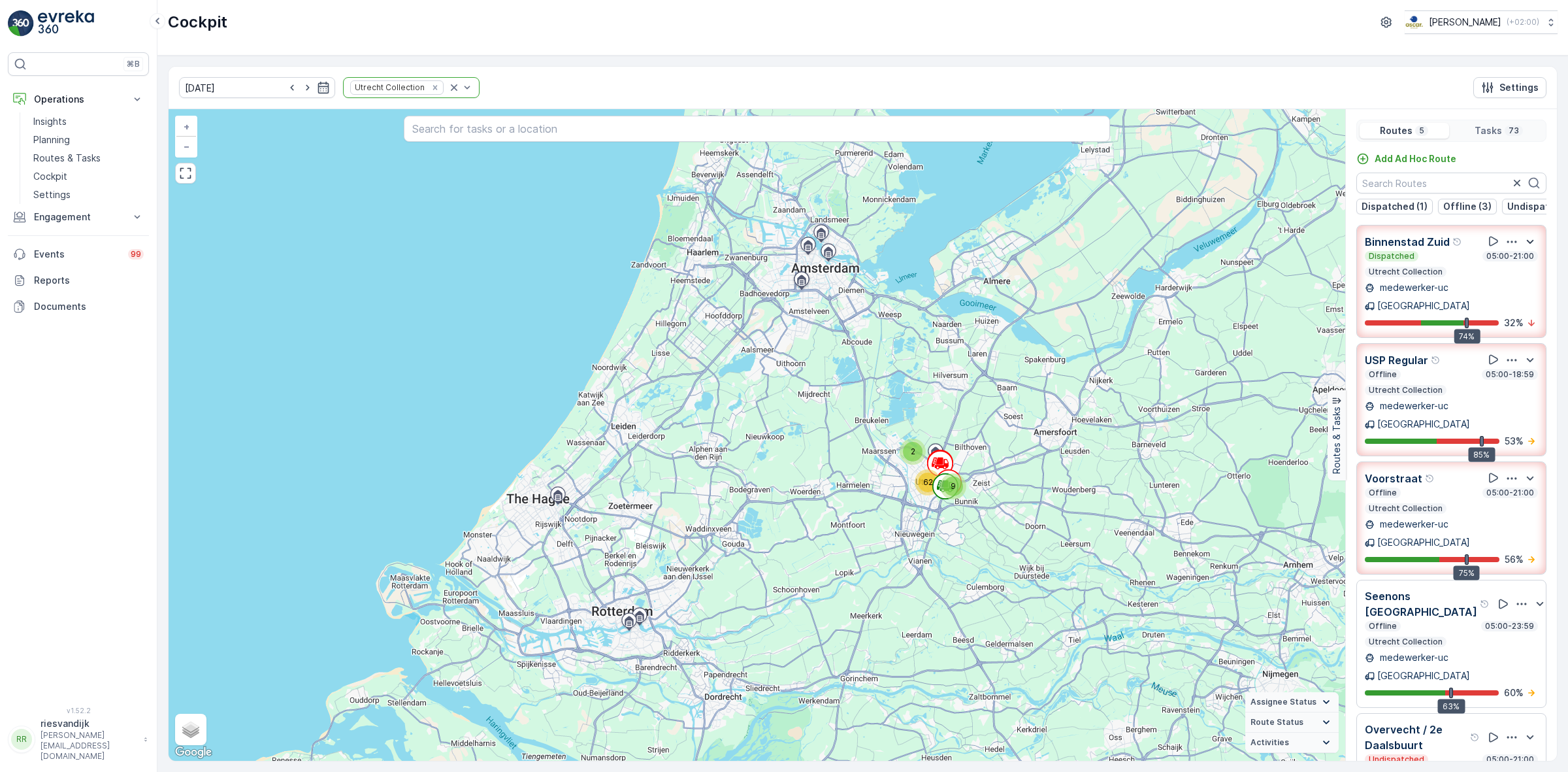
click at [1533, 249] on icon "button" at bounding box center [1530, 242] width 16 height 16
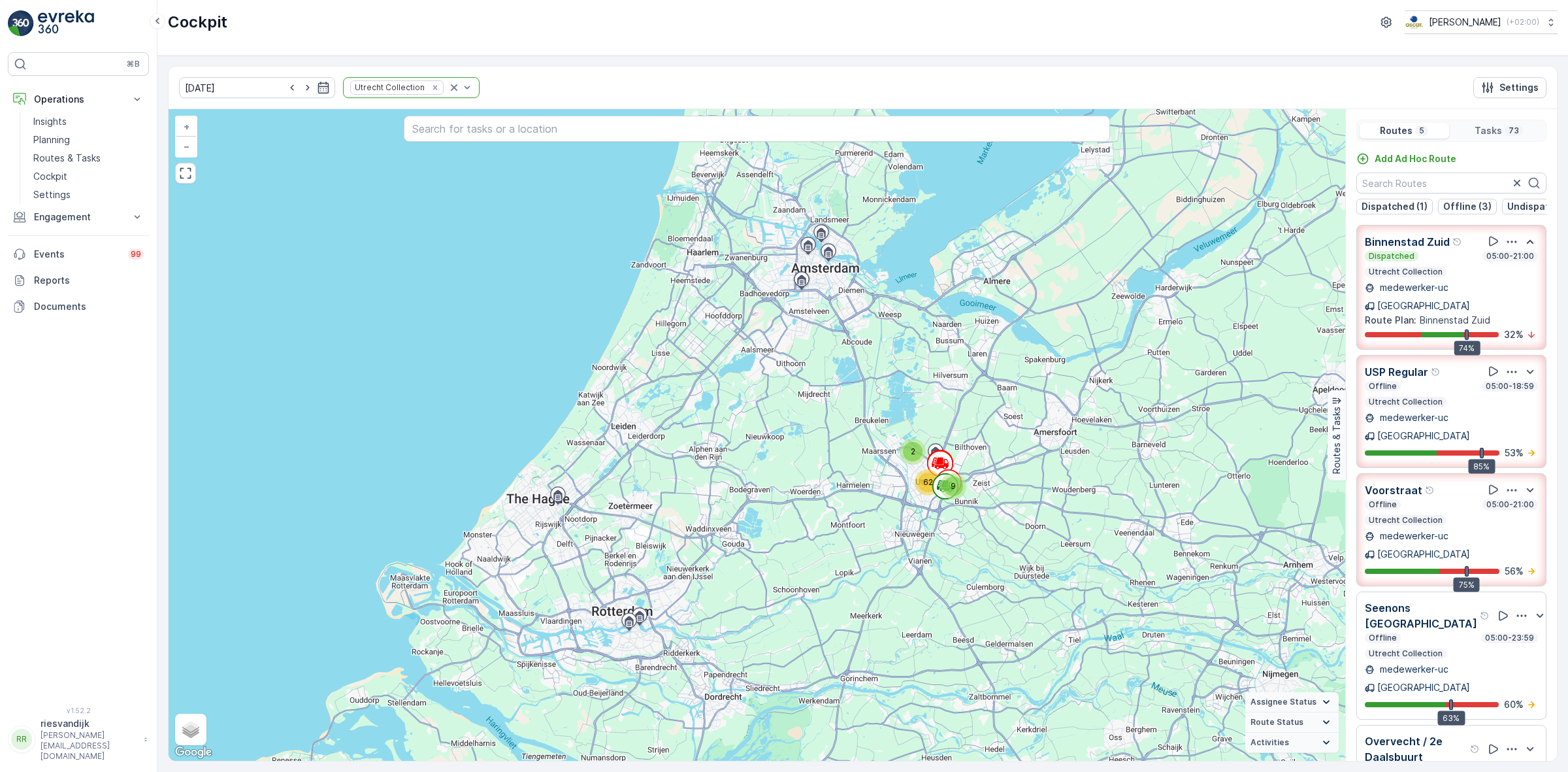
click at [1527, 243] on icon "button" at bounding box center [1530, 241] width 7 height 4
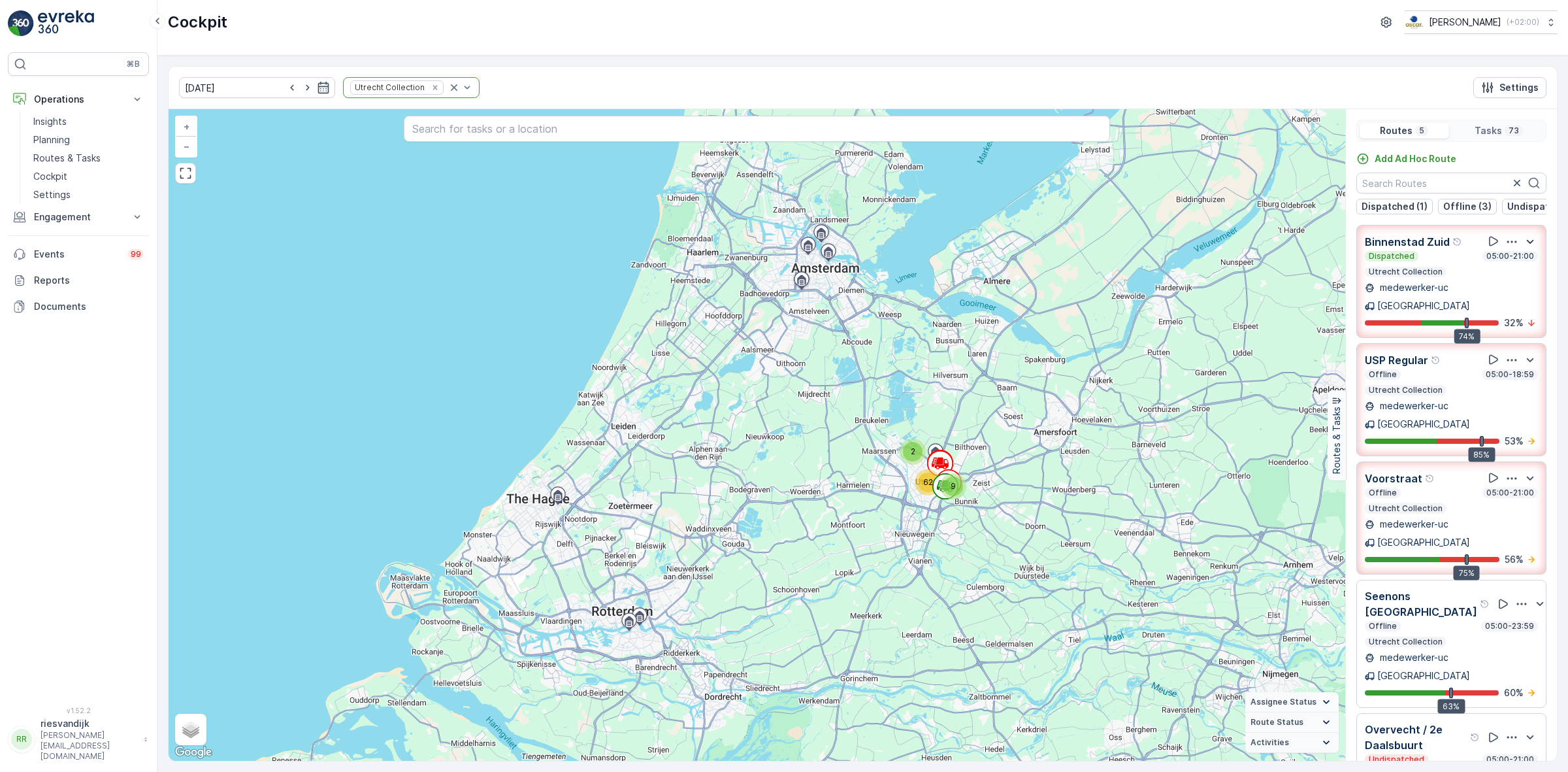
click at [1517, 249] on icon "button" at bounding box center [1512, 242] width 13 height 13
click at [1510, 272] on span "See More Details" at bounding box center [1514, 278] width 76 height 13
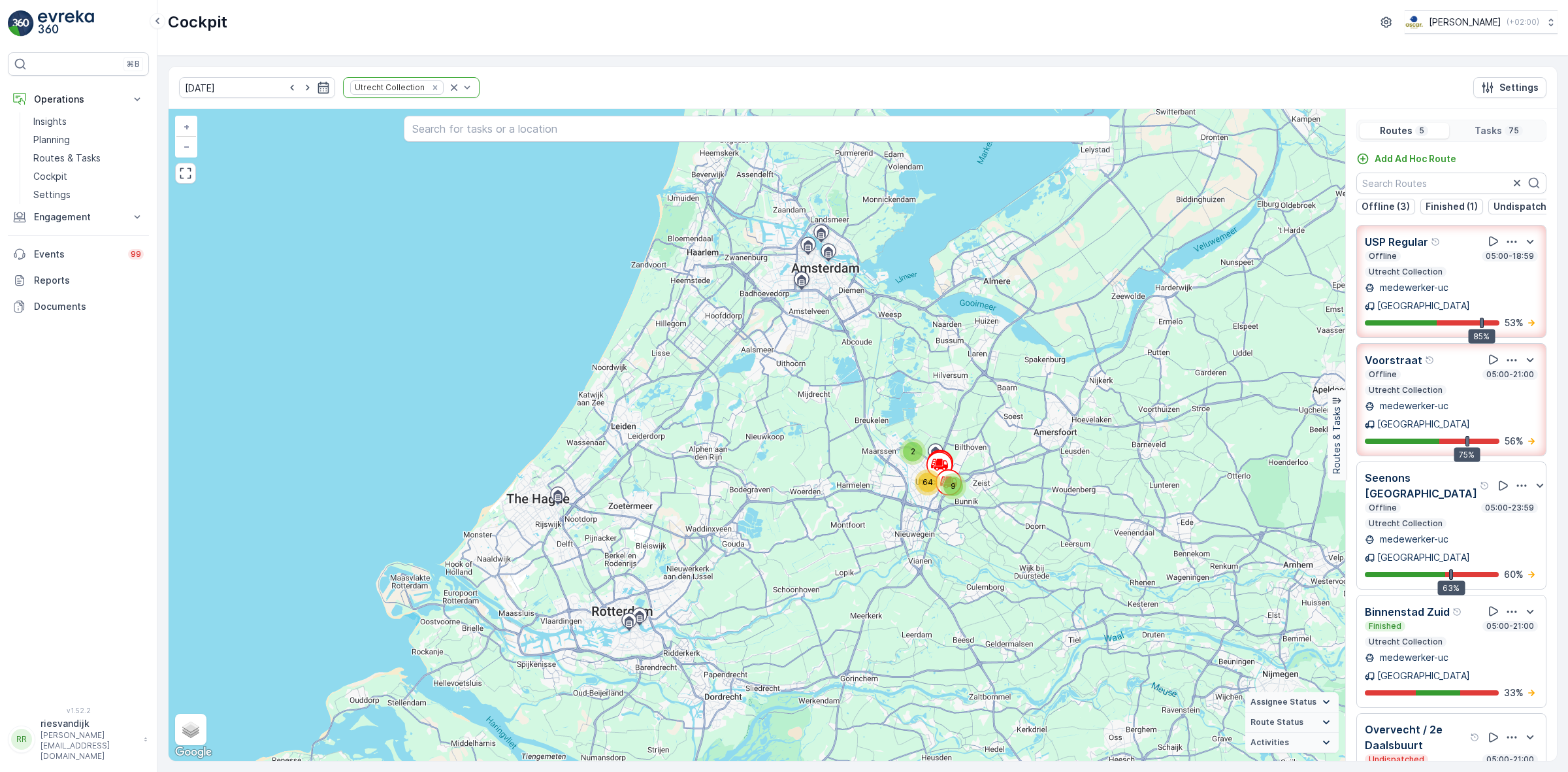
click at [1514, 605] on icon "button" at bounding box center [1512, 612] width 13 height 13
click at [1527, 641] on span "See More Details" at bounding box center [1514, 648] width 76 height 13
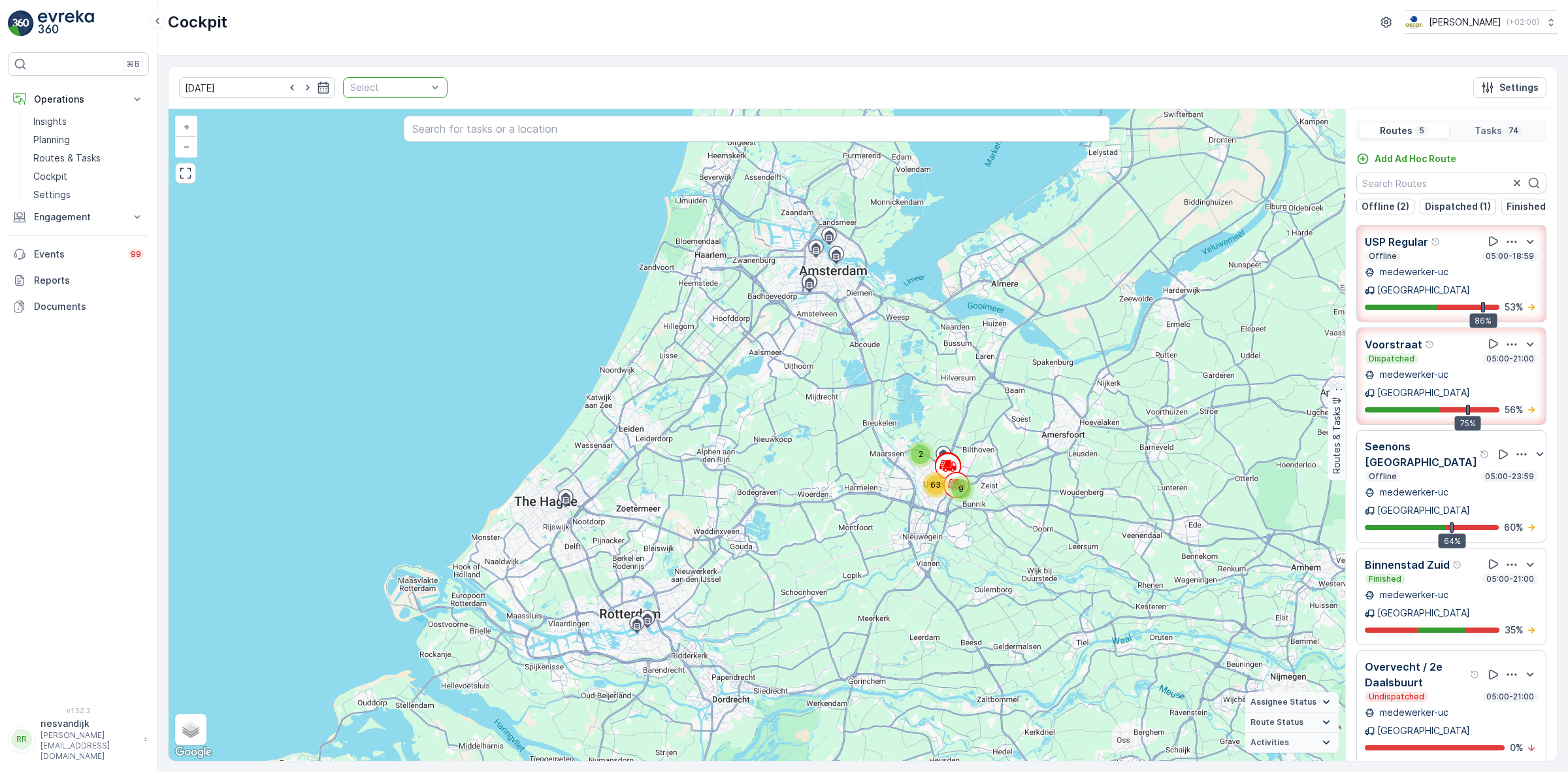
click at [429, 95] on div at bounding box center [435, 88] width 13 height 20
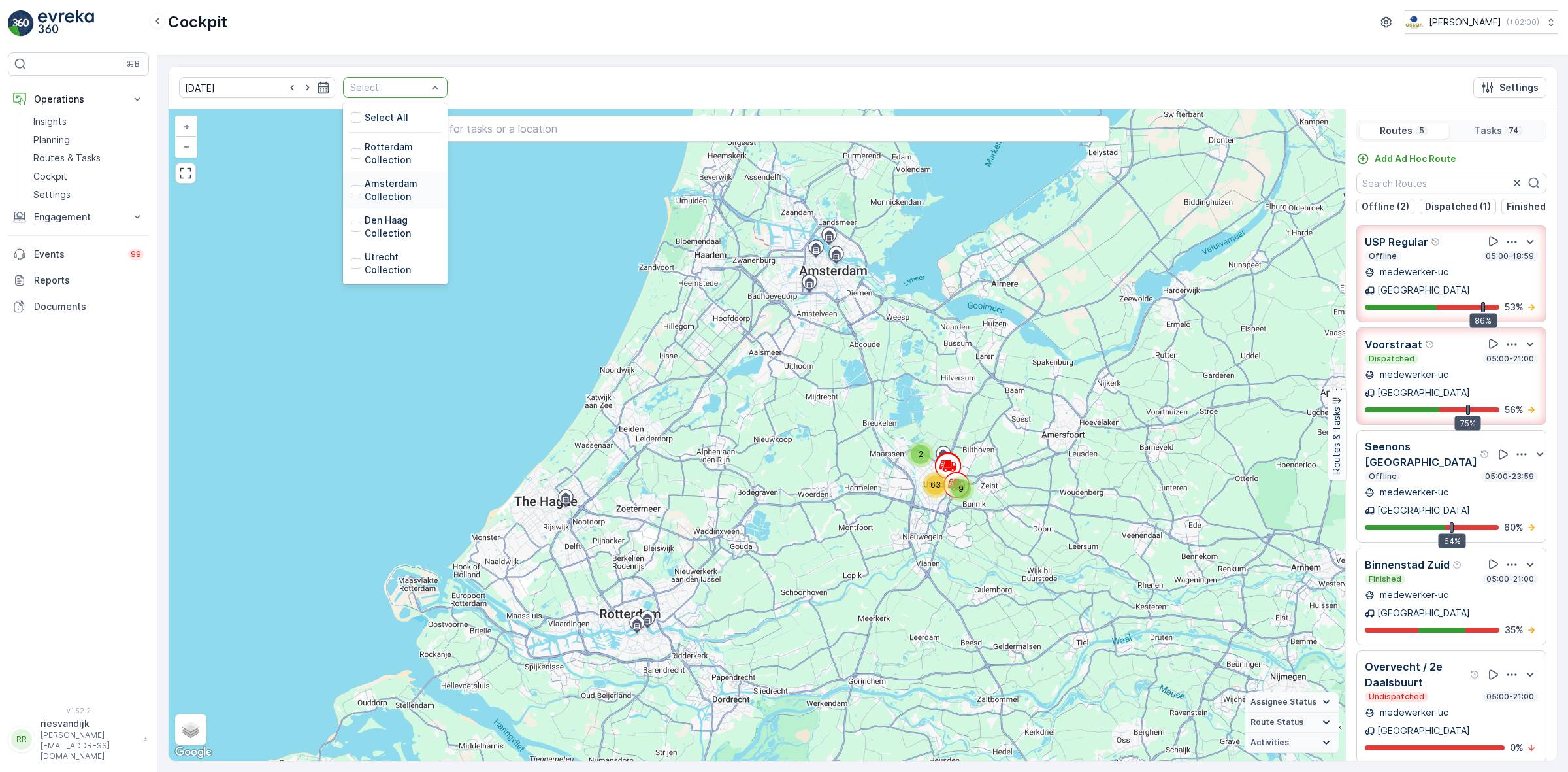
click at [381, 197] on p "Amsterdam Collection" at bounding box center [402, 190] width 75 height 26
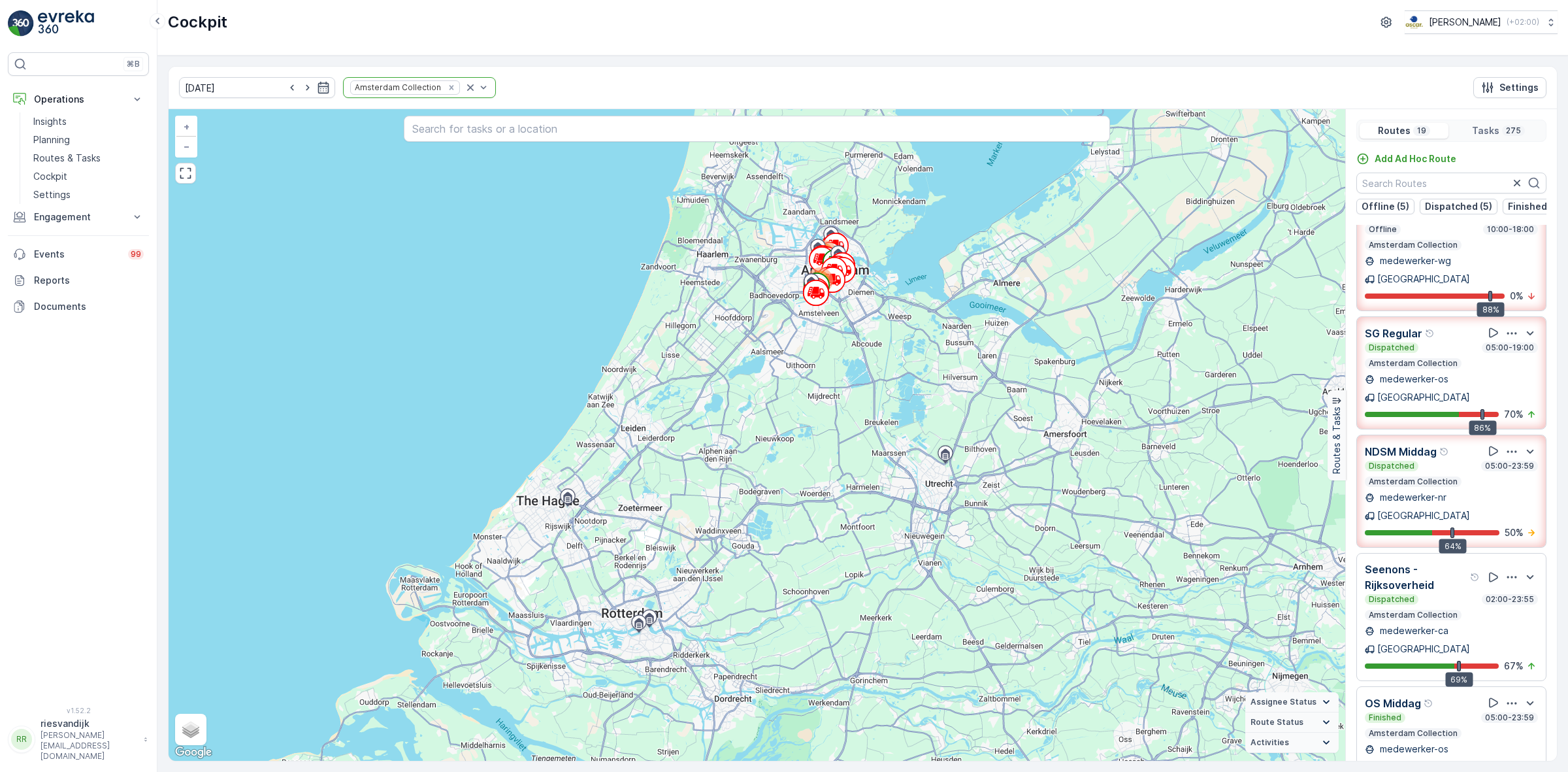
scroll to position [163, 0]
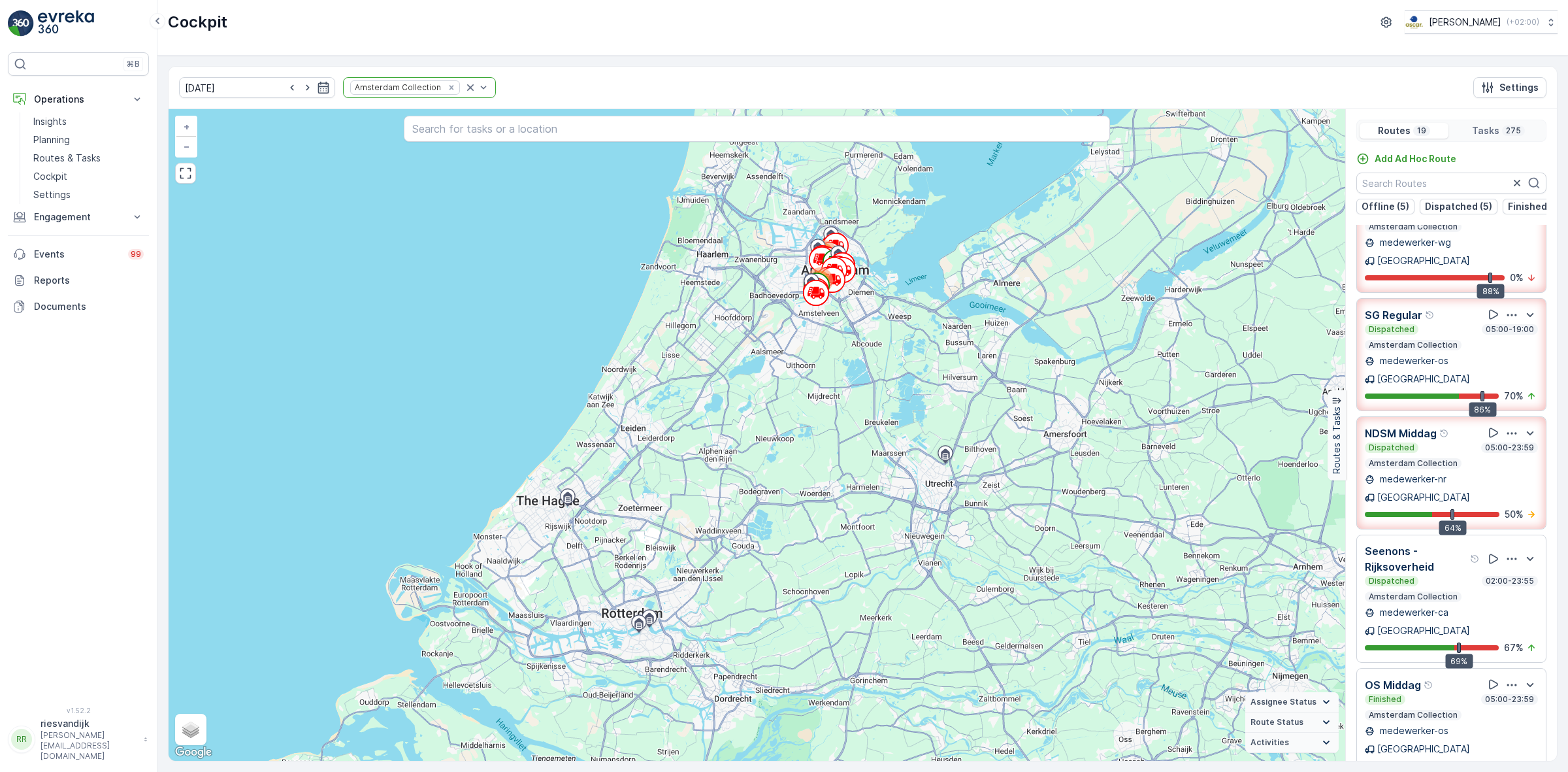
click at [1506, 552] on icon "button" at bounding box center [1512, 559] width 13 height 13
click at [1516, 589] on span "See More Details" at bounding box center [1511, 596] width 76 height 13
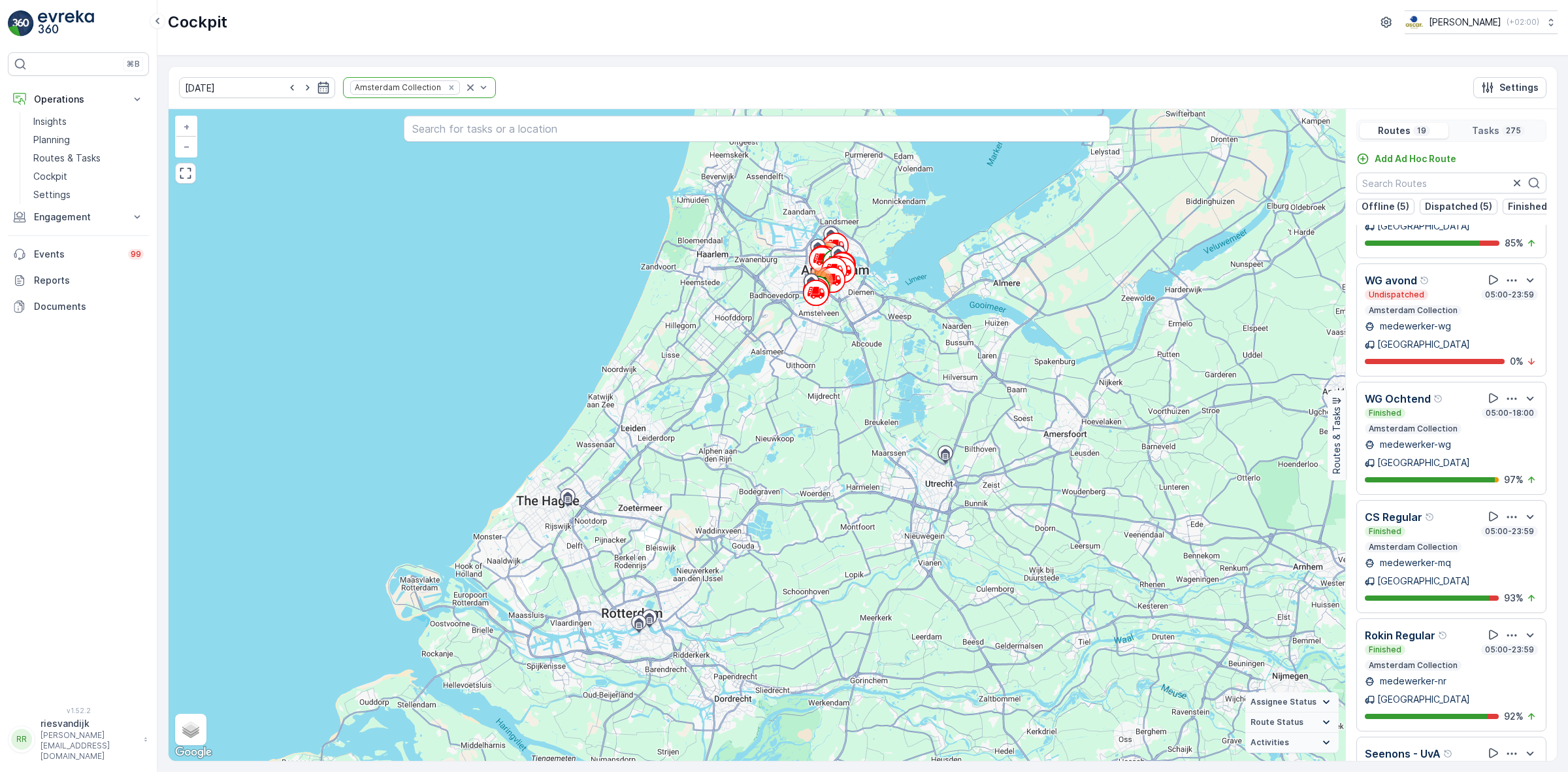
scroll to position [1144, 0]
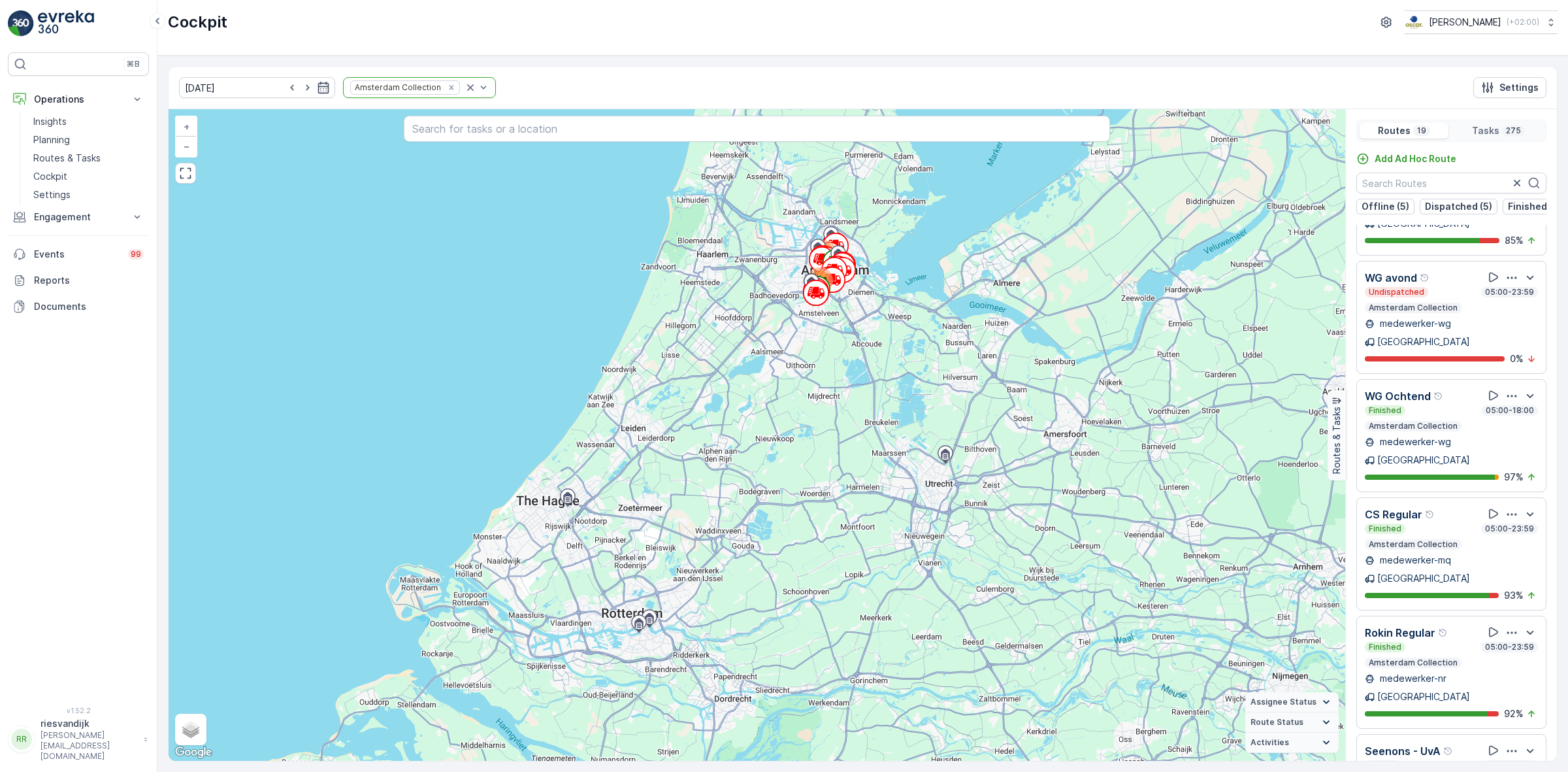
click at [1505, 744] on icon "button" at bounding box center [1512, 751] width 13 height 13
click at [1504, 771] on span "See More Details" at bounding box center [1511, 787] width 76 height 13
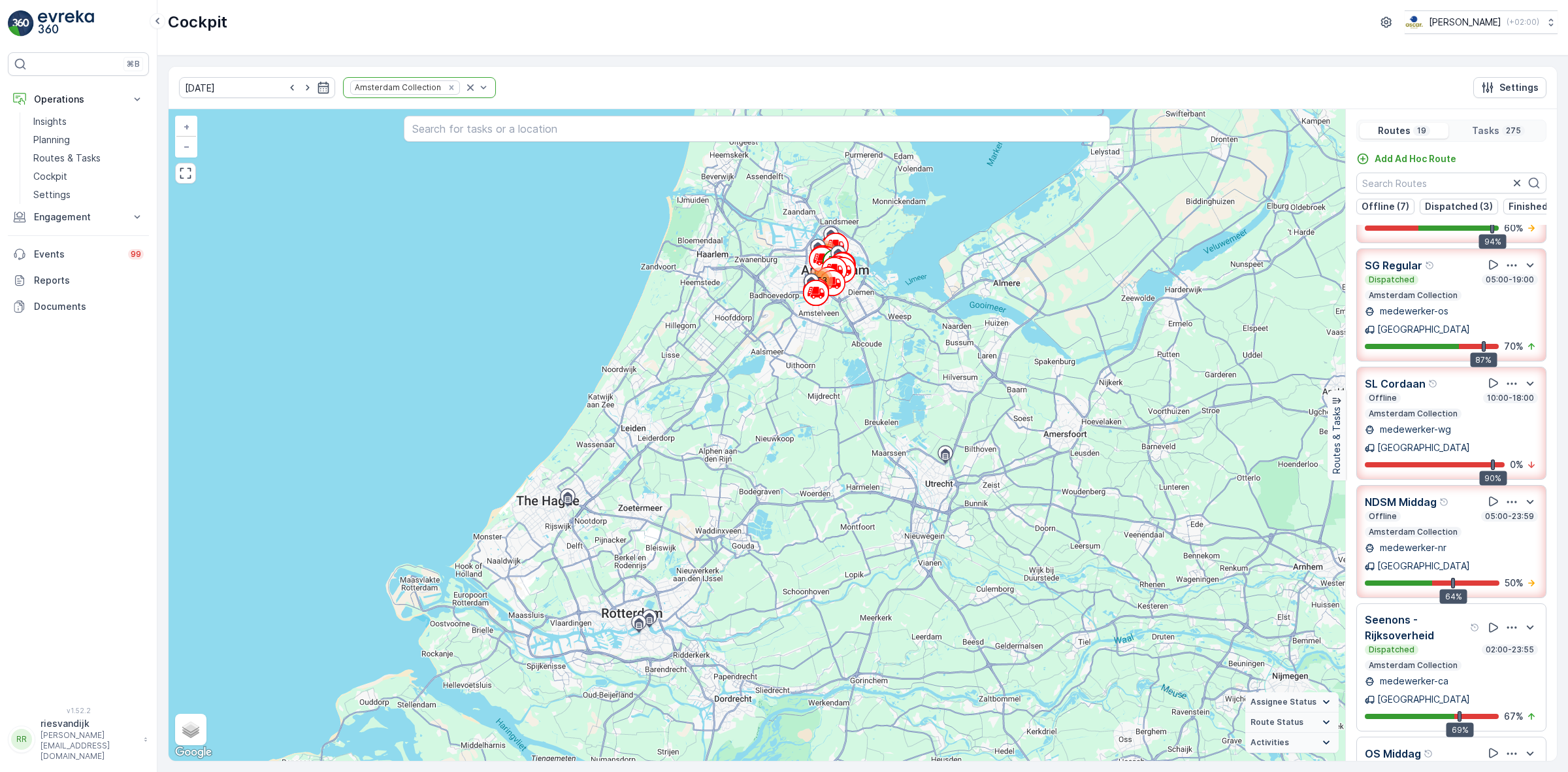
scroll to position [0, 0]
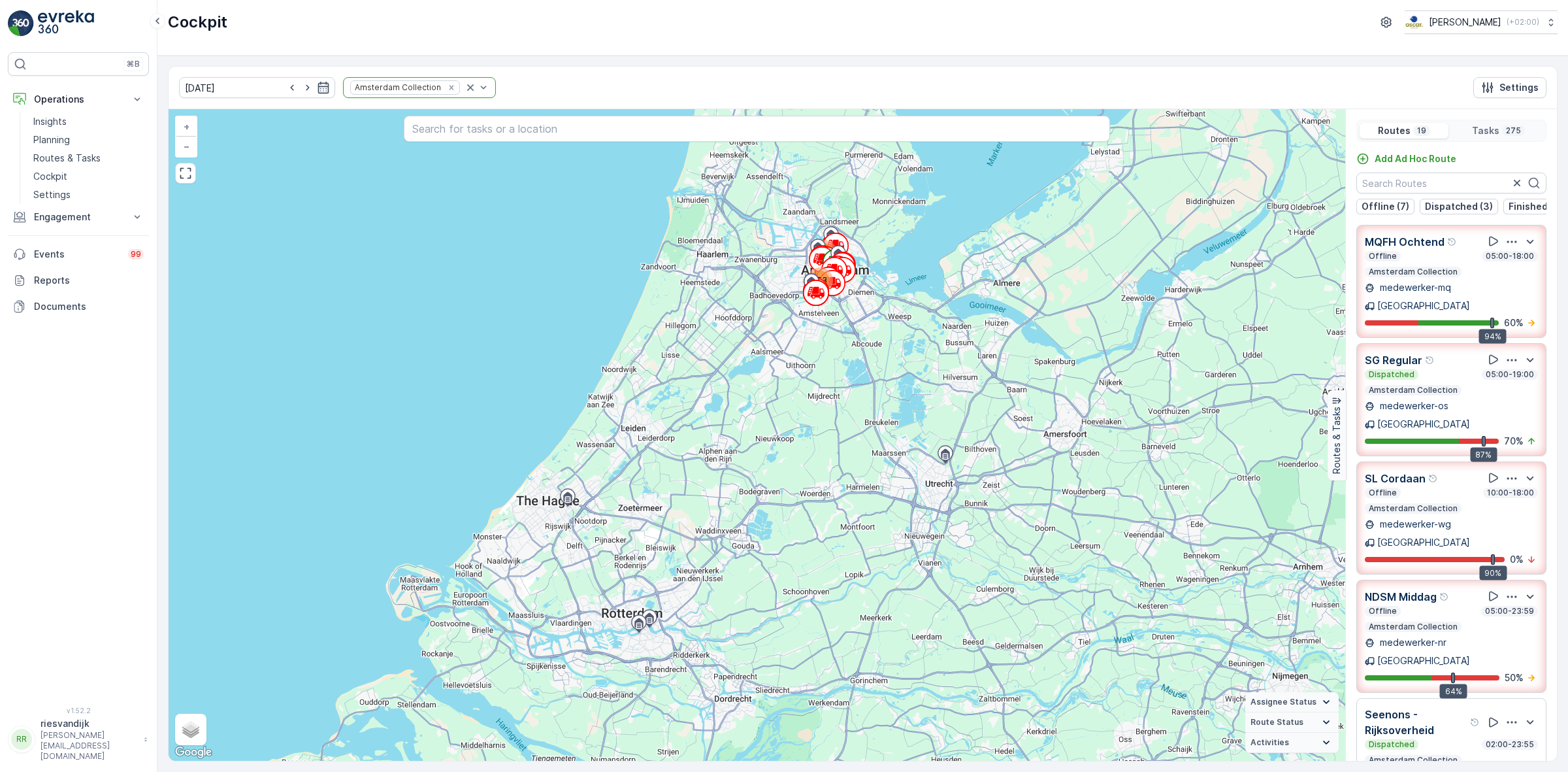
click at [1505, 247] on icon "button" at bounding box center [1512, 242] width 13 height 13
click at [1503, 272] on span "See More Details" at bounding box center [1511, 278] width 76 height 13
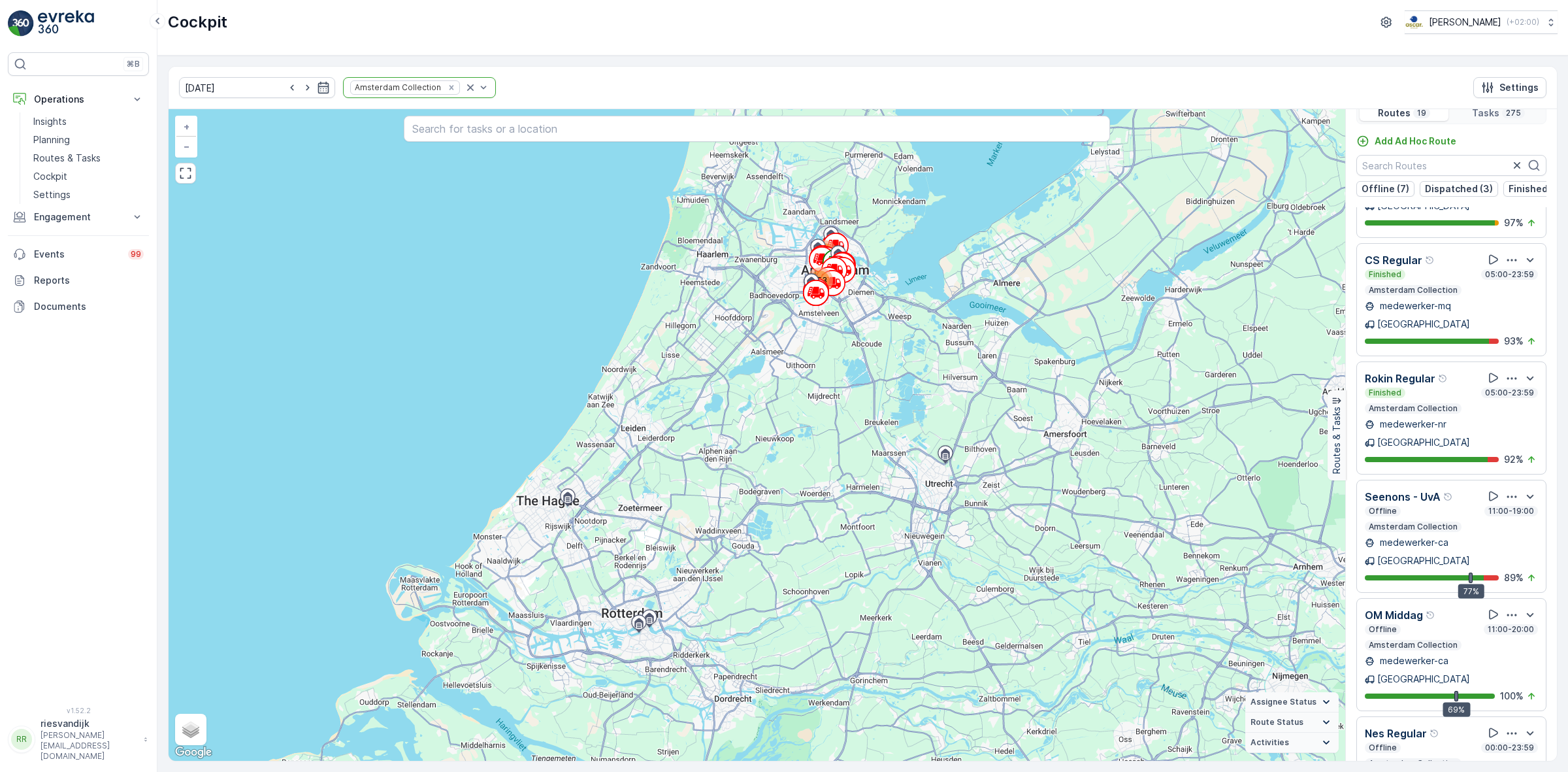
scroll to position [33, 0]
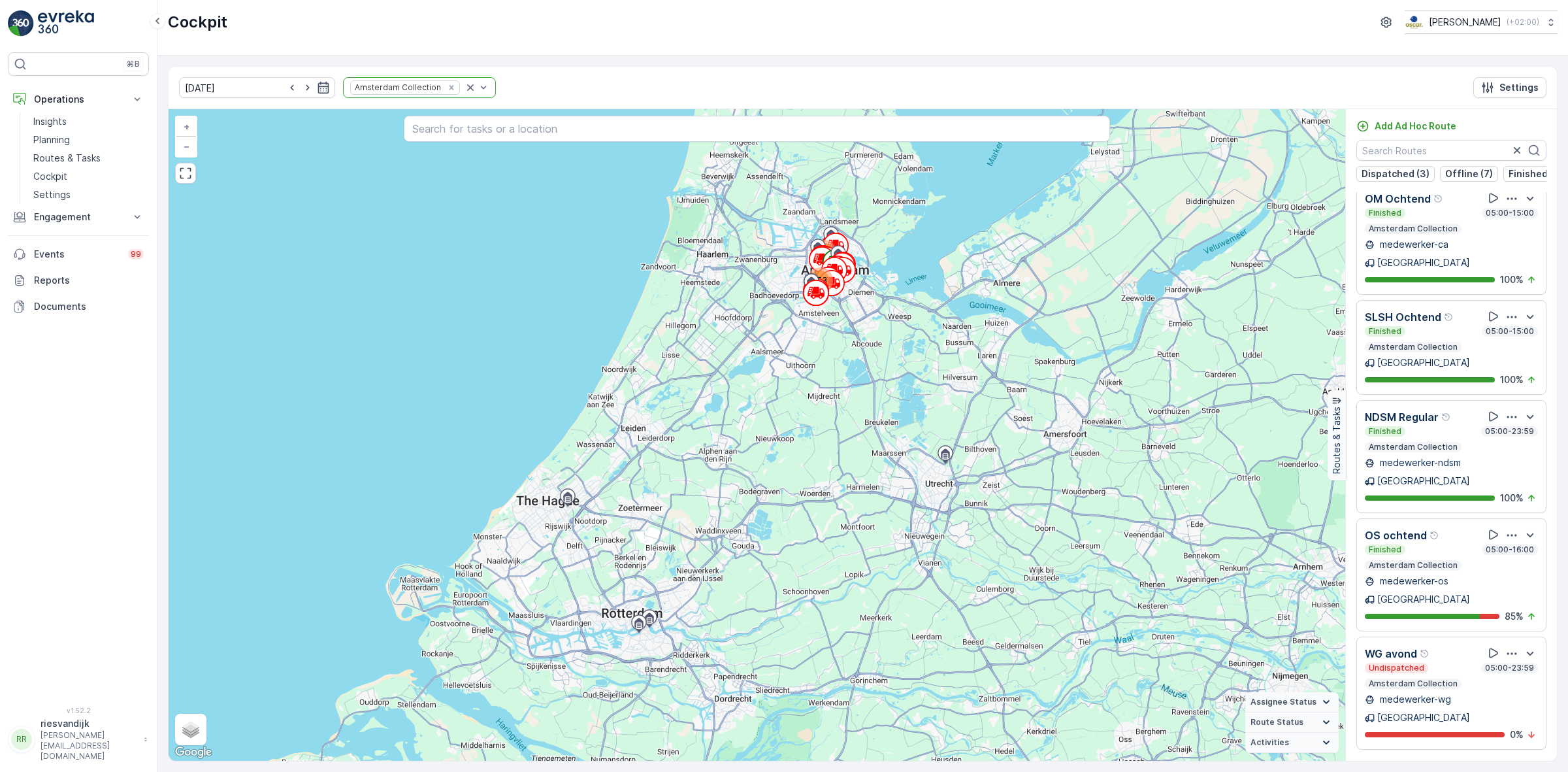
scroll to position [727, 0]
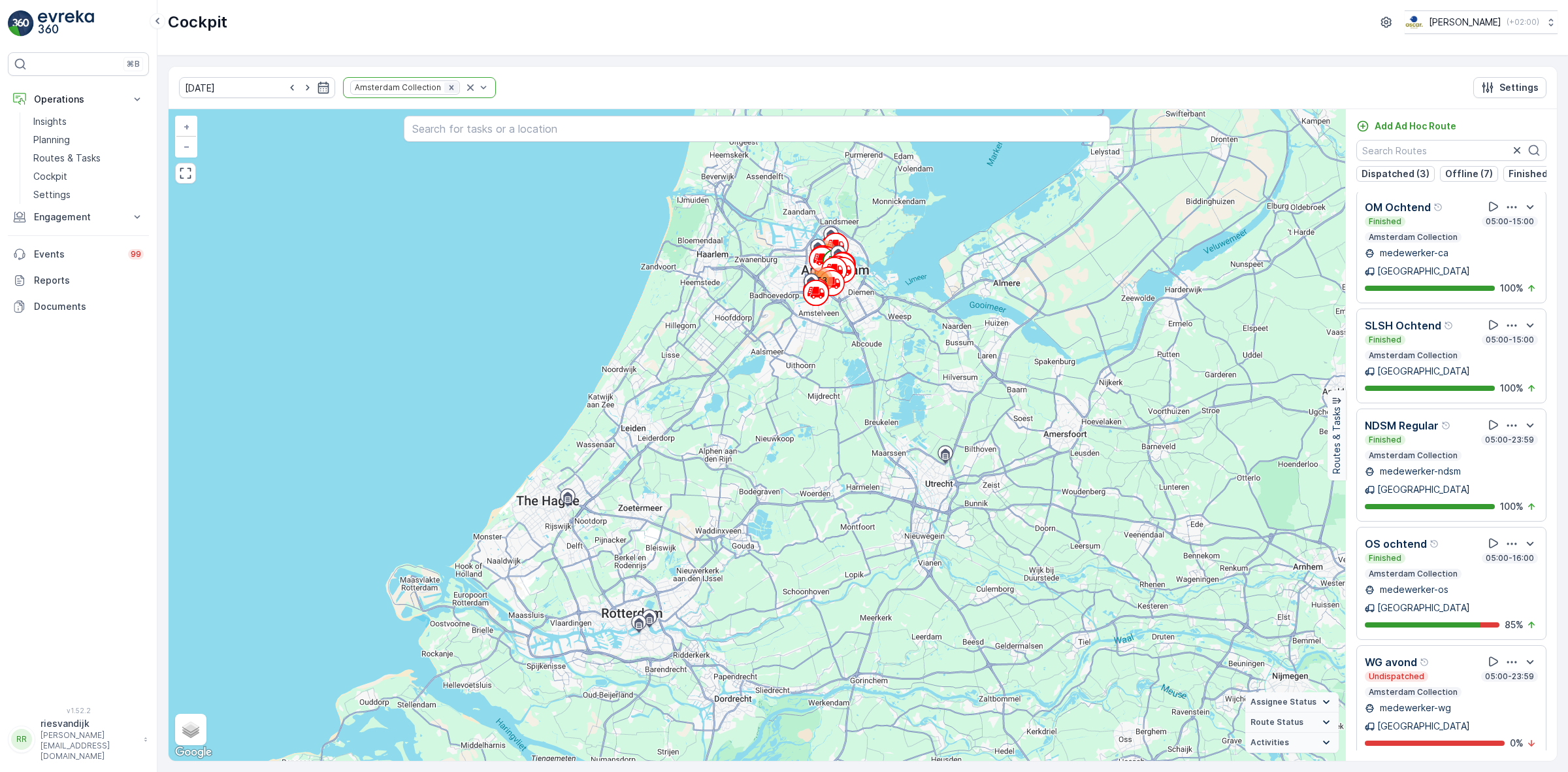
click at [447, 89] on icon "Remove Amsterdam Collection" at bounding box center [452, 88] width 9 height 9
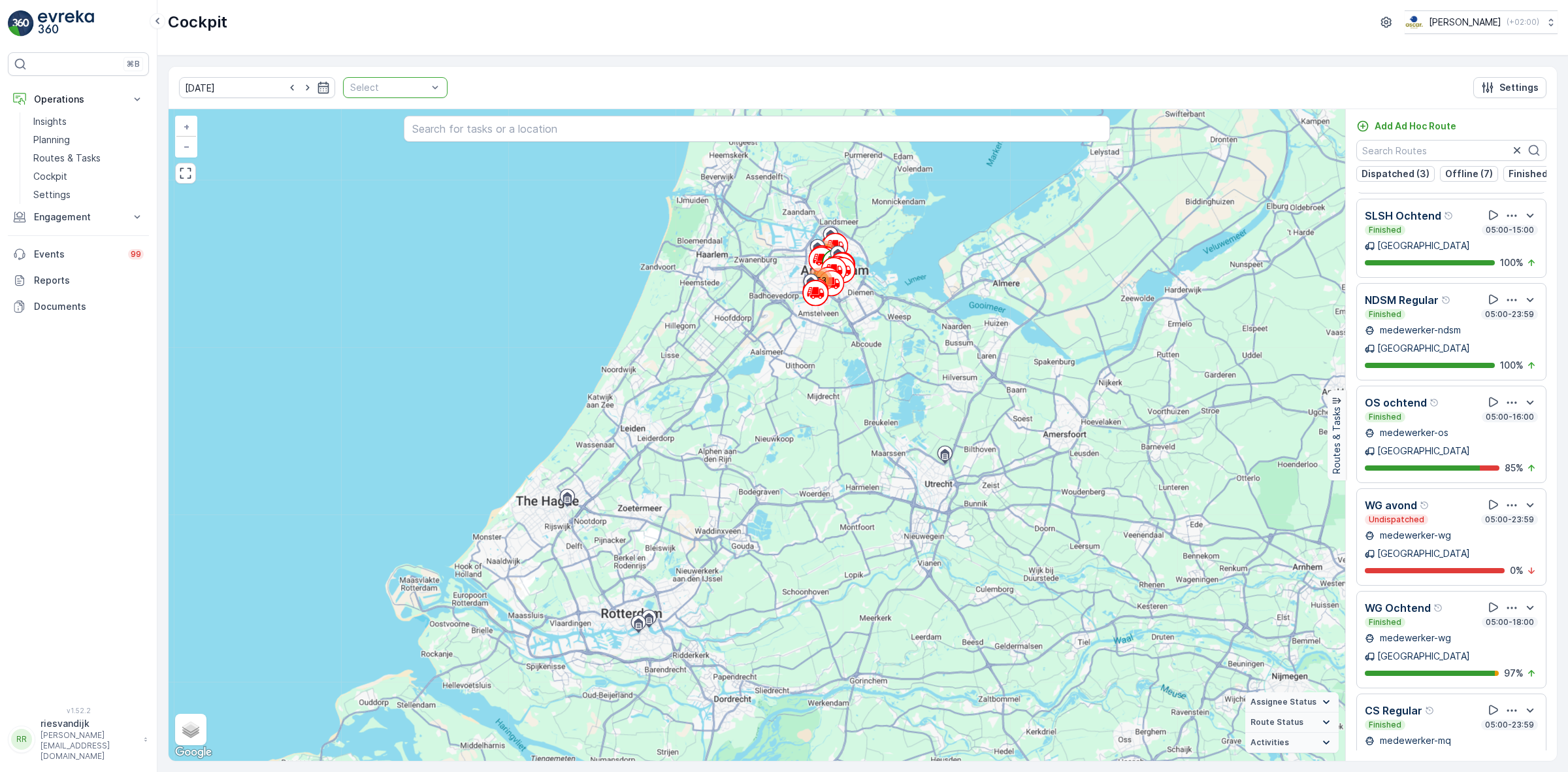
scroll to position [618, 0]
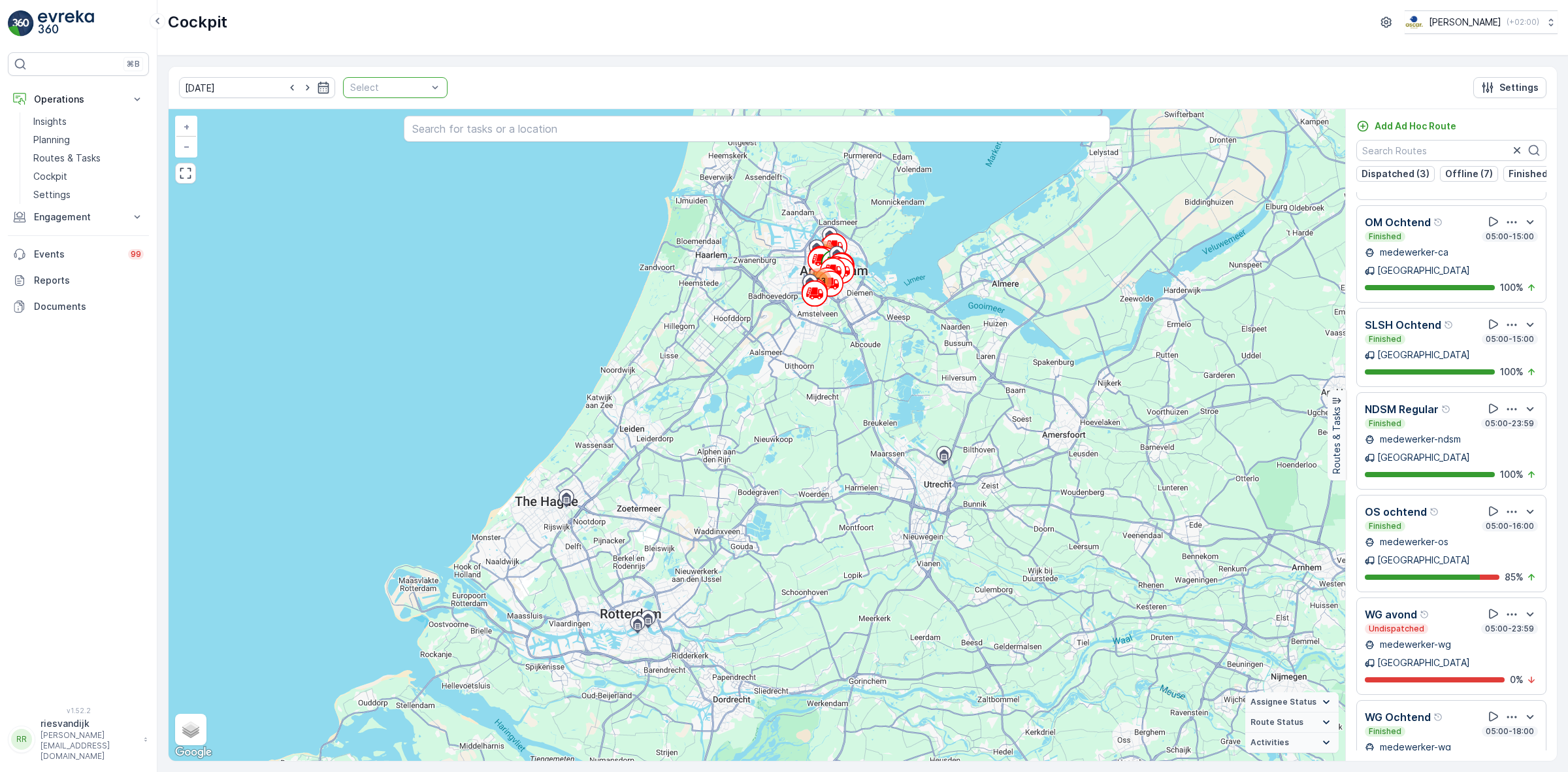
click at [399, 91] on div at bounding box center [389, 88] width 80 height 10
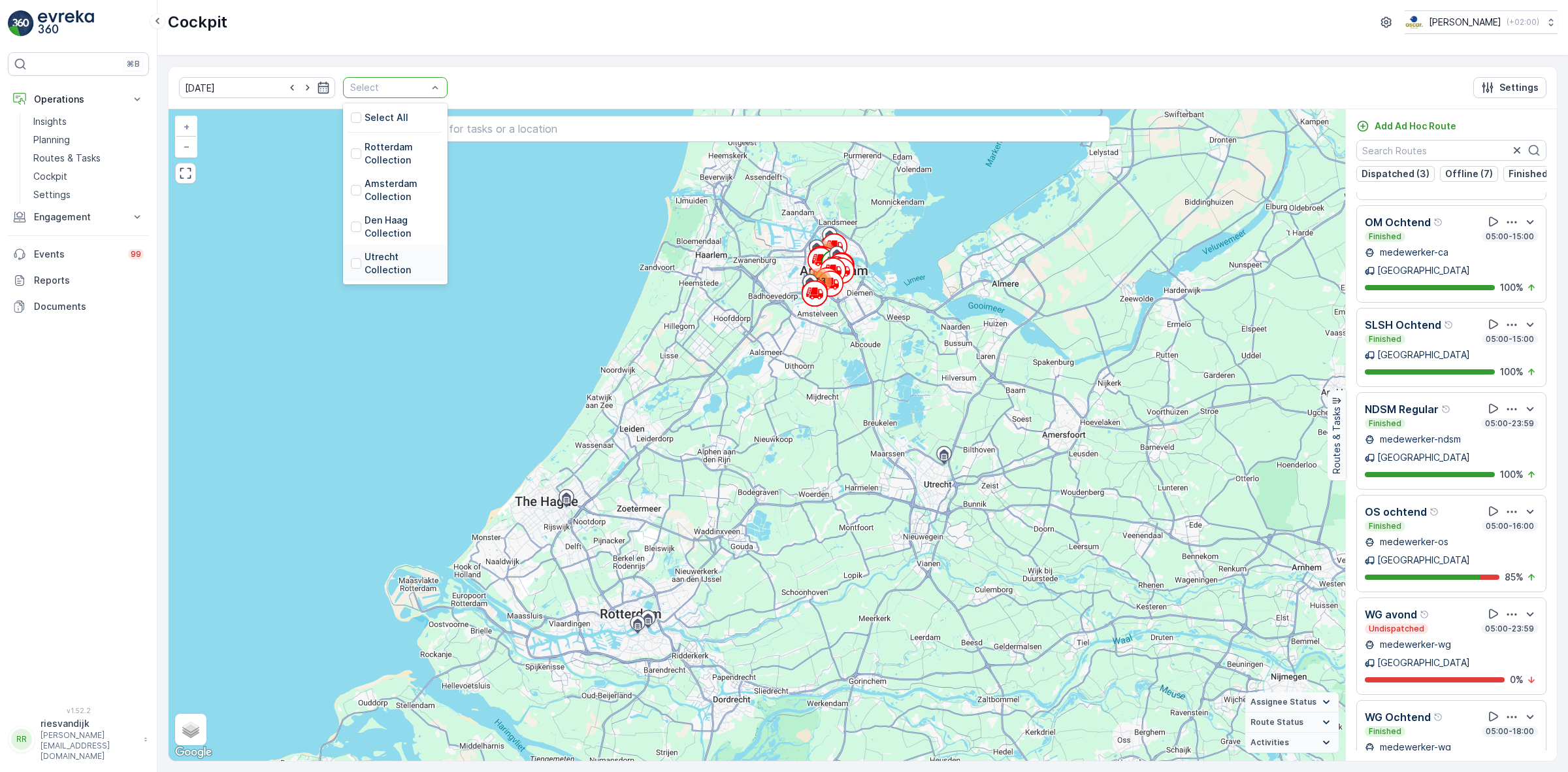
click at [387, 260] on p "Utrecht Collection" at bounding box center [402, 264] width 75 height 26
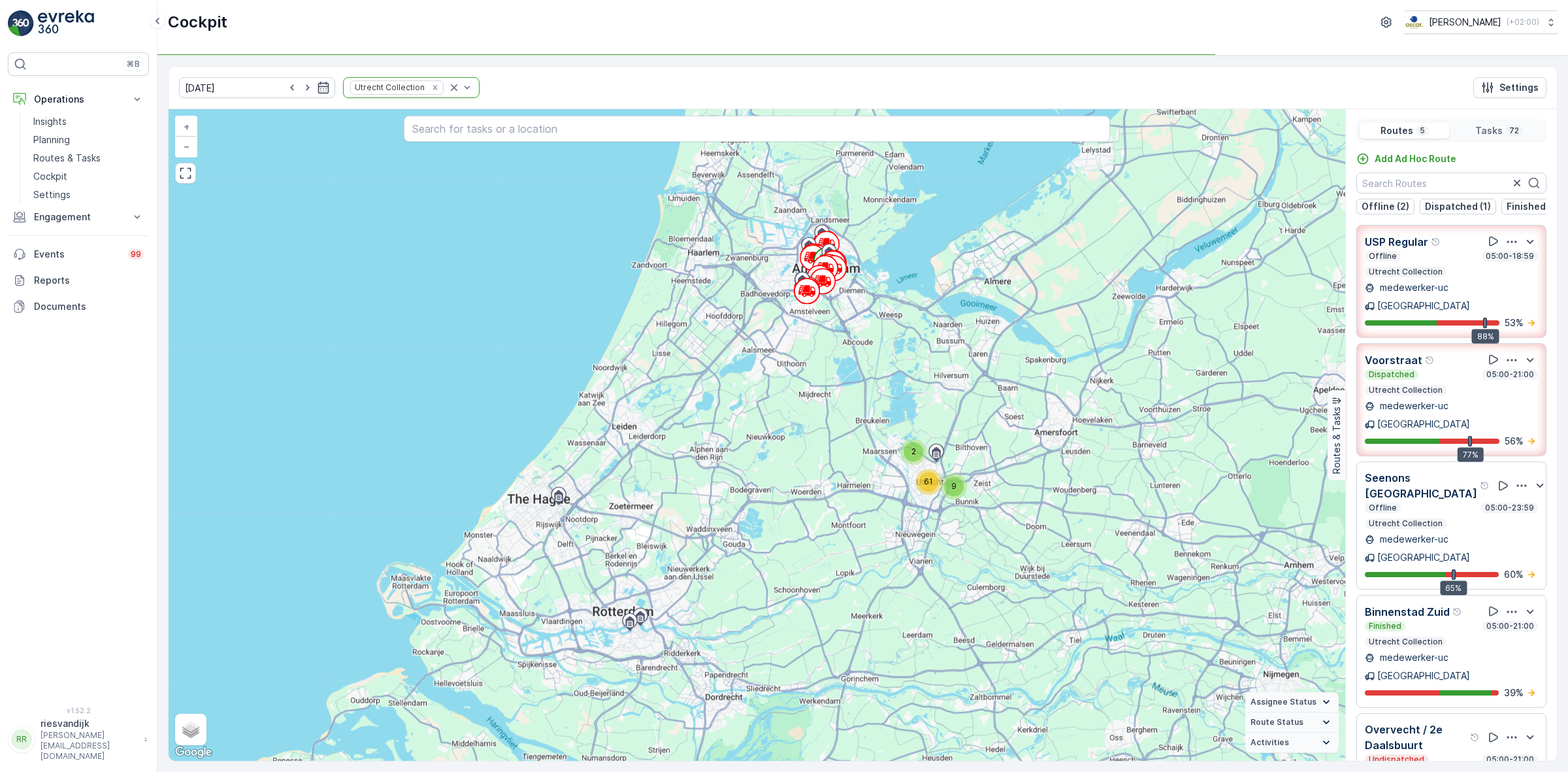
click at [642, 77] on div "[DATE] Utrecht Collection Settings" at bounding box center [863, 88] width 1388 height 43
click at [64, 142] on p "Planning" at bounding box center [52, 140] width 37 height 13
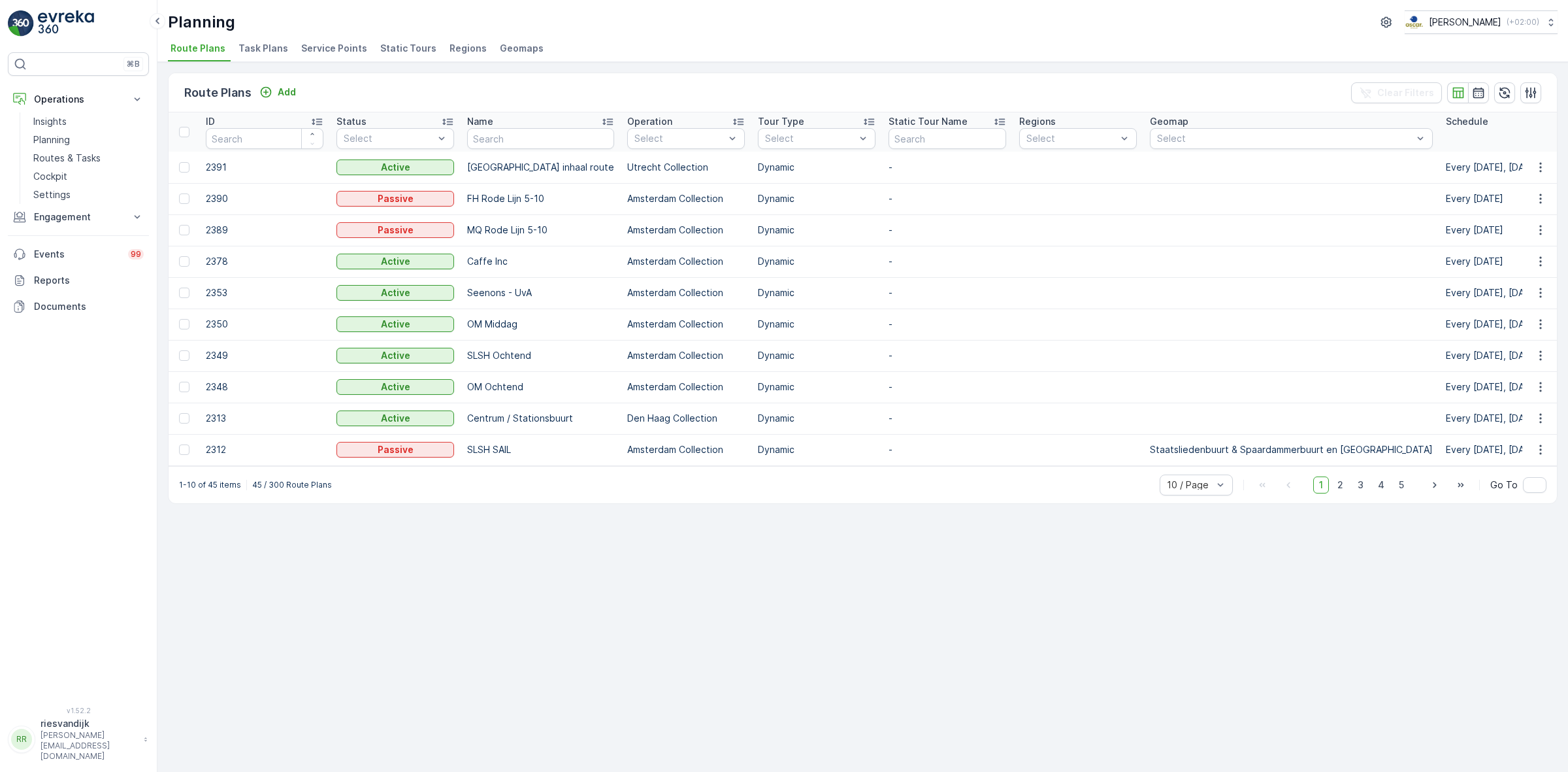
click at [282, 51] on span "Task Plans" at bounding box center [264, 49] width 50 height 13
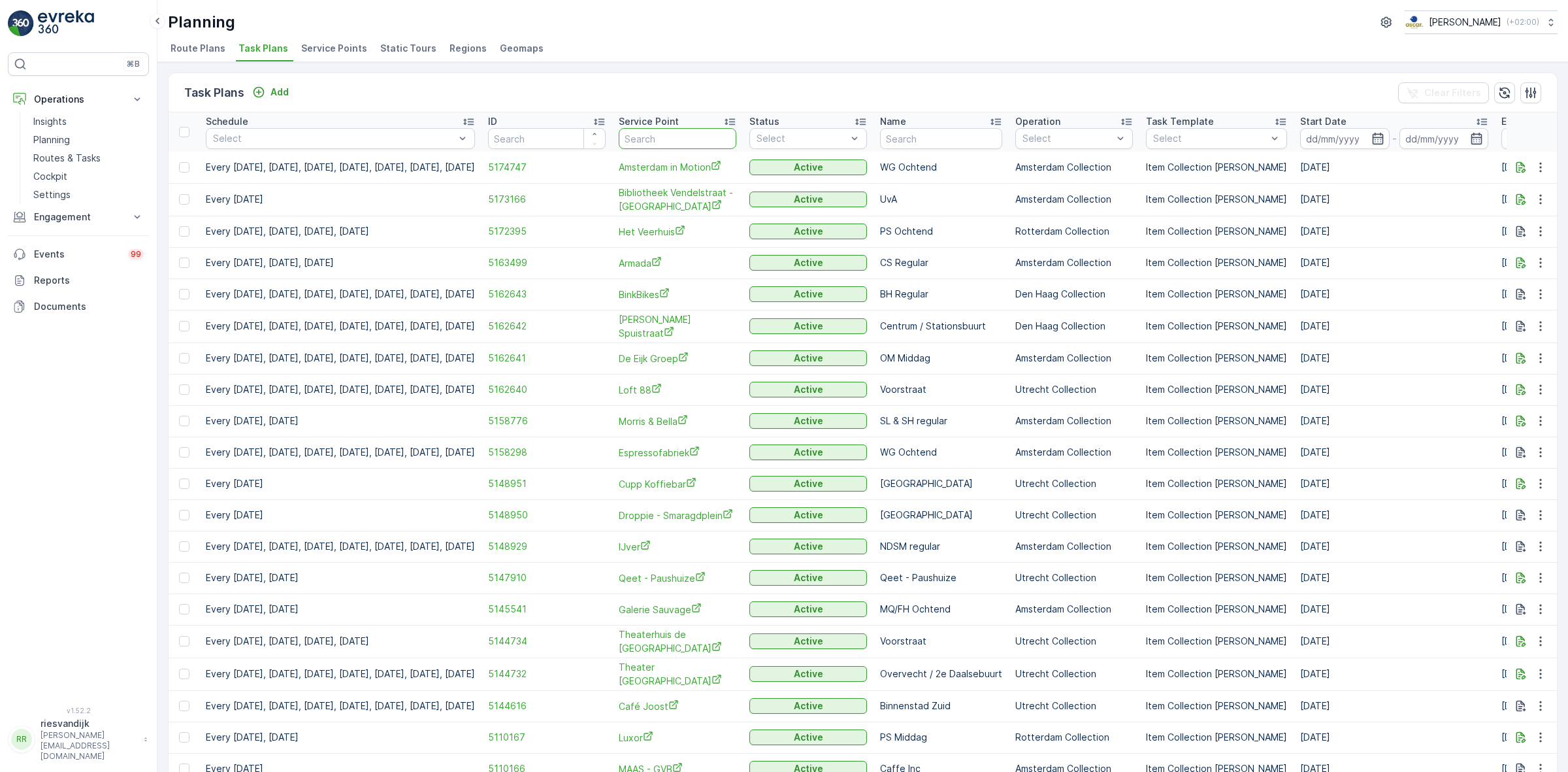
click at [676, 140] on input "text" at bounding box center [677, 138] width 117 height 21
type input "uu"
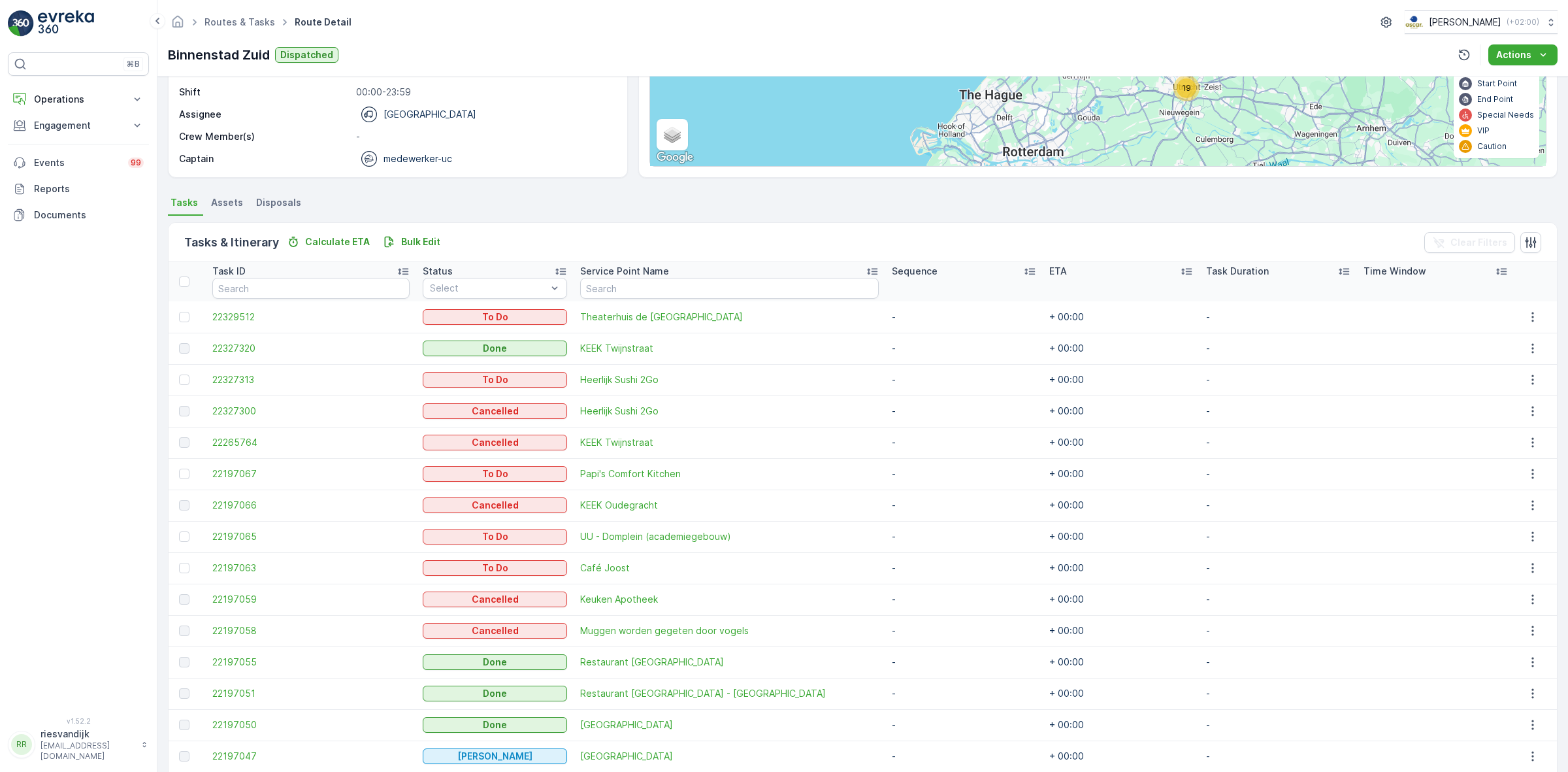
scroll to position [106, 0]
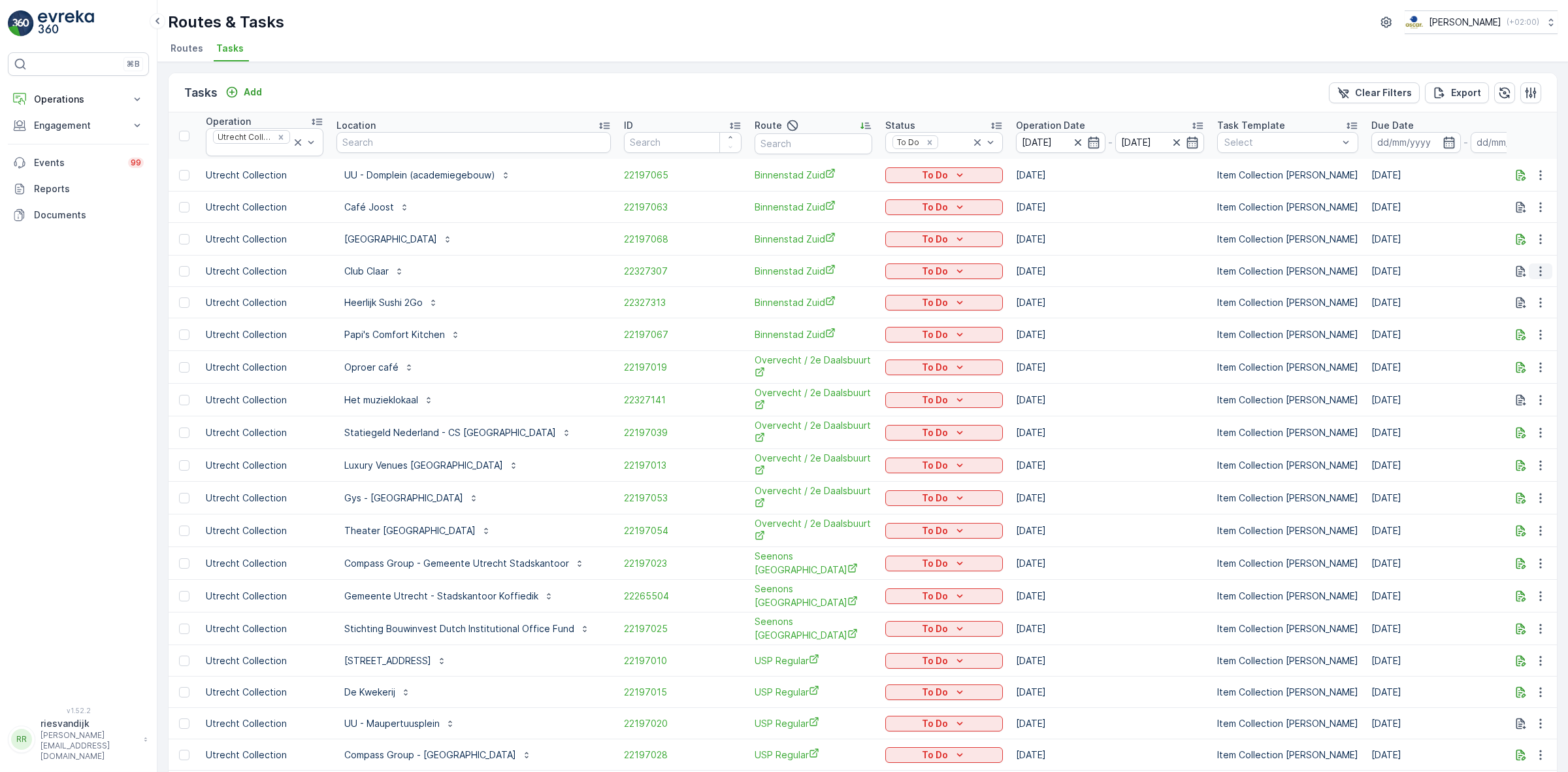
click at [1537, 277] on icon "button" at bounding box center [1540, 272] width 13 height 13
click at [1532, 331] on span "Change Route" at bounding box center [1507, 328] width 64 height 13
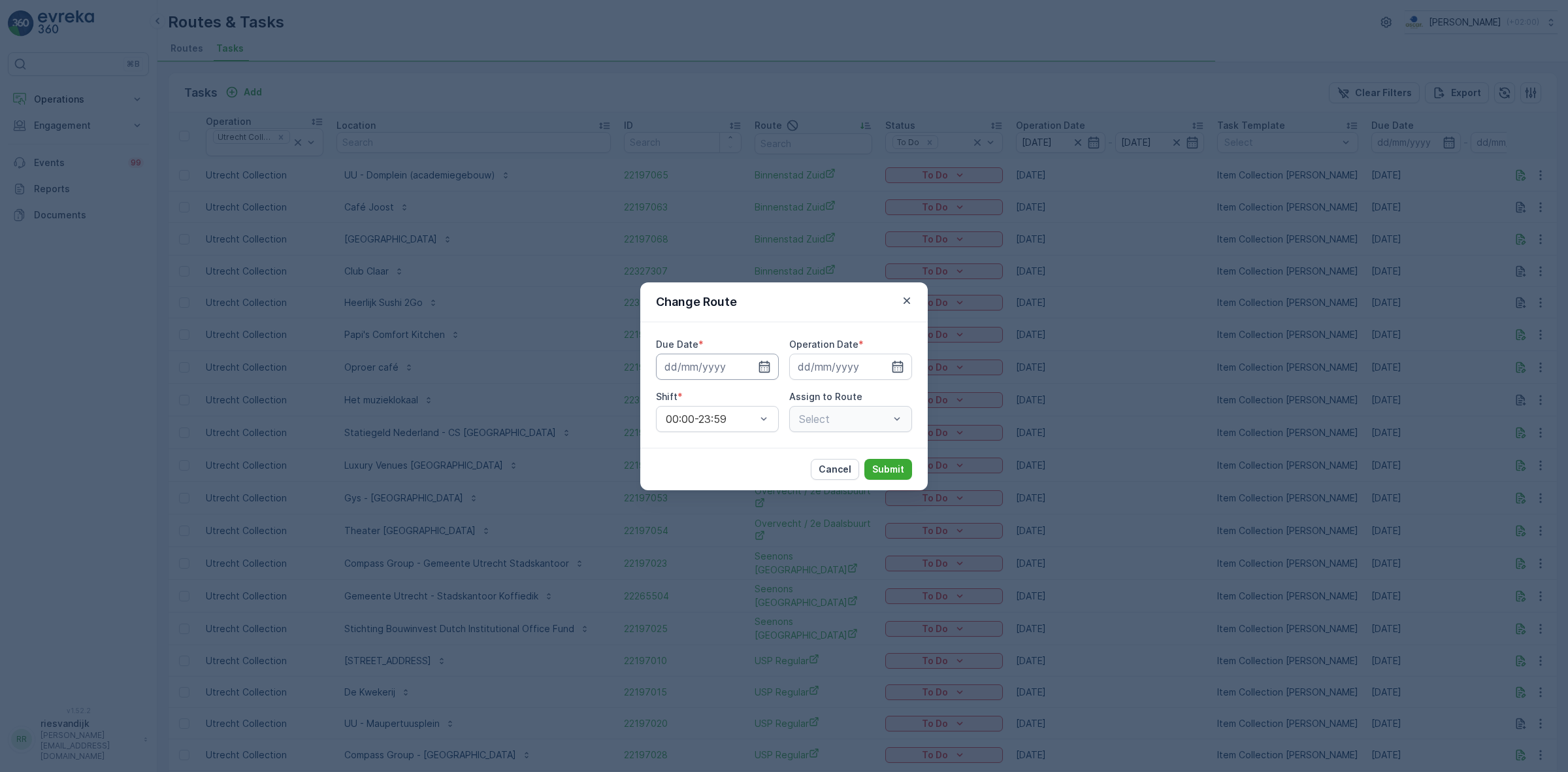
type input "[DATE]"
click at [751, 374] on input "[DATE]" at bounding box center [717, 367] width 123 height 26
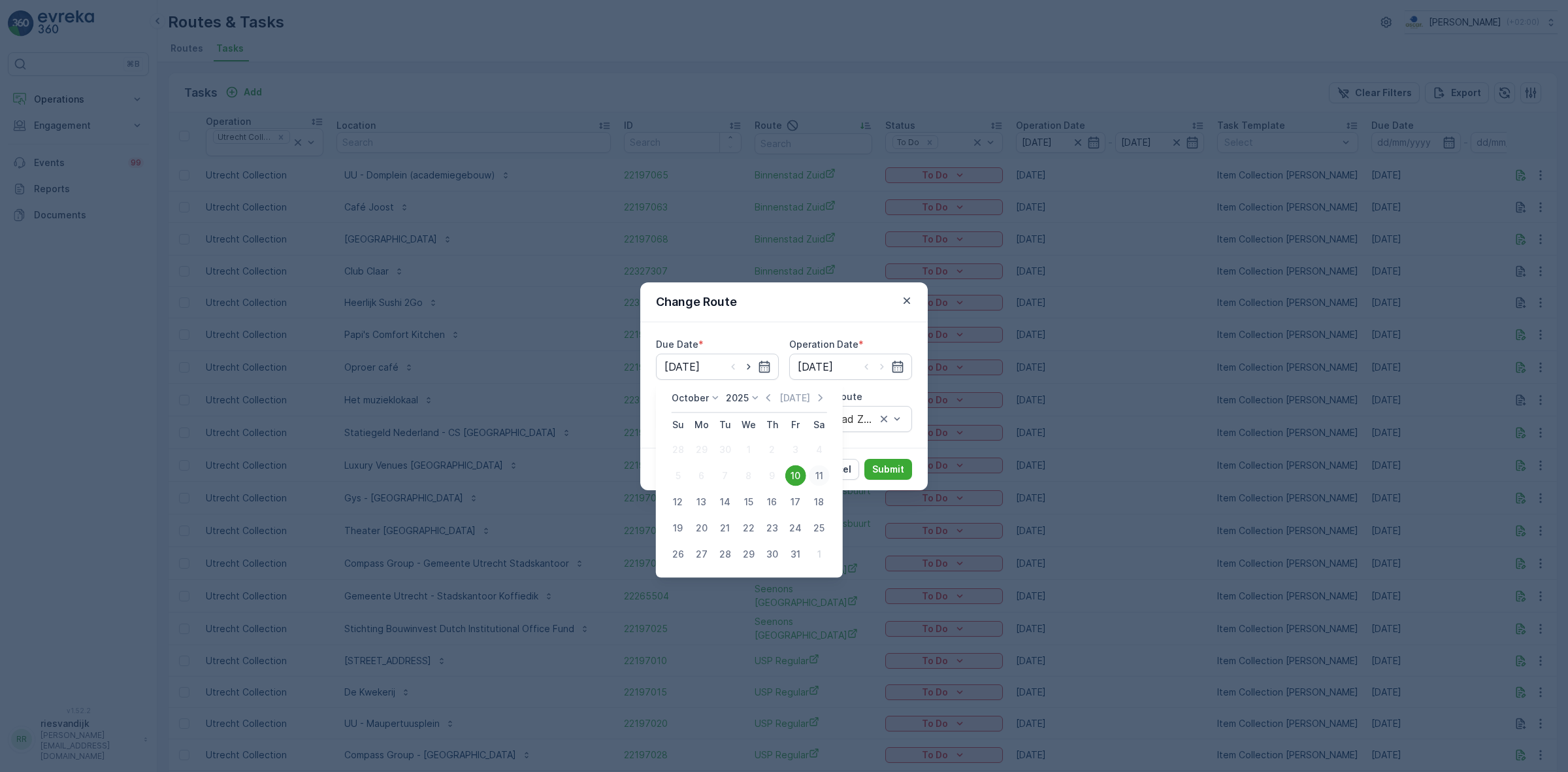
click at [822, 473] on div "11" at bounding box center [819, 476] width 21 height 21
type input "[DATE]"
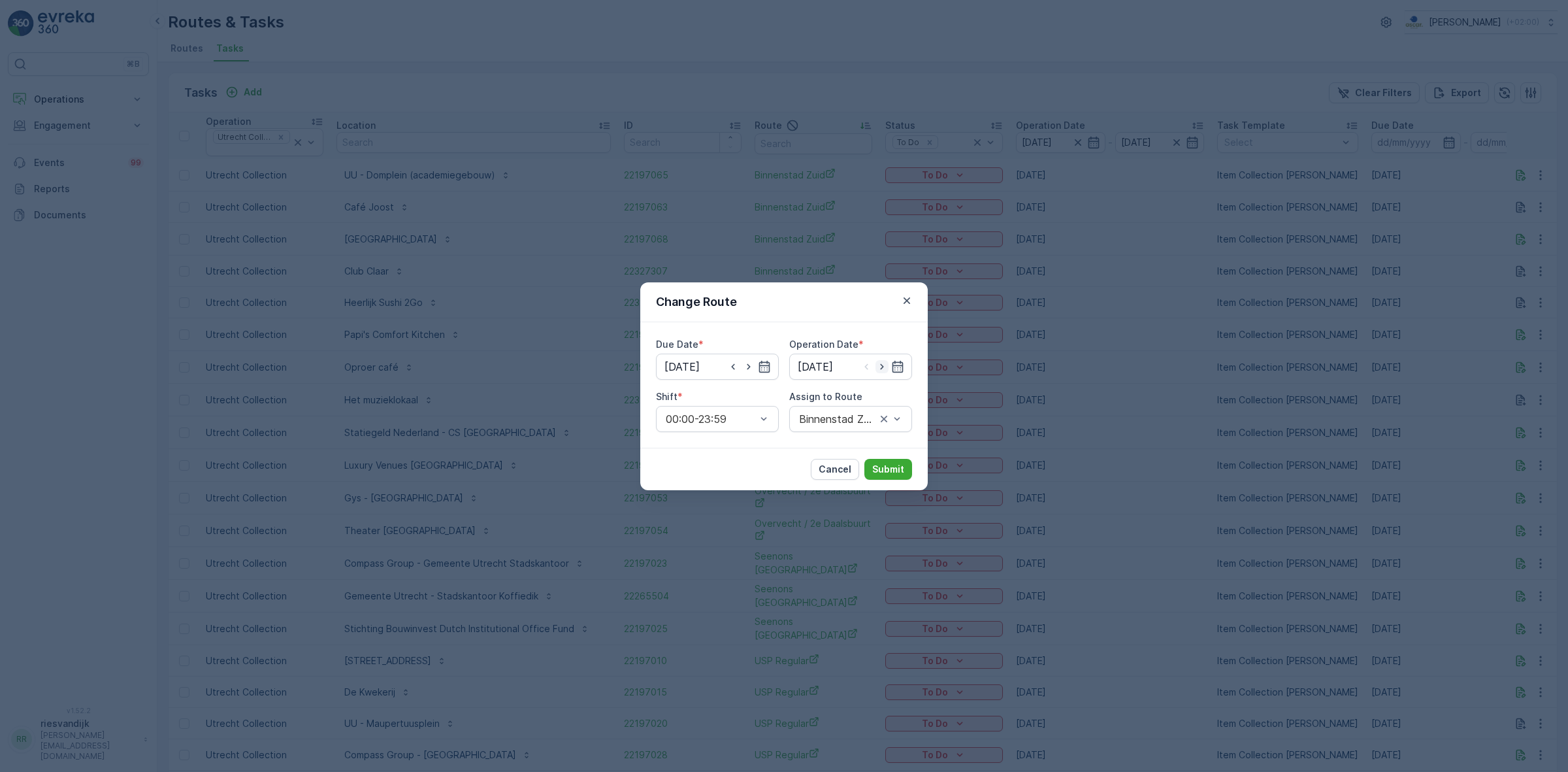
click at [879, 361] on icon "button" at bounding box center [882, 367] width 13 height 13
type input "[DATE]"
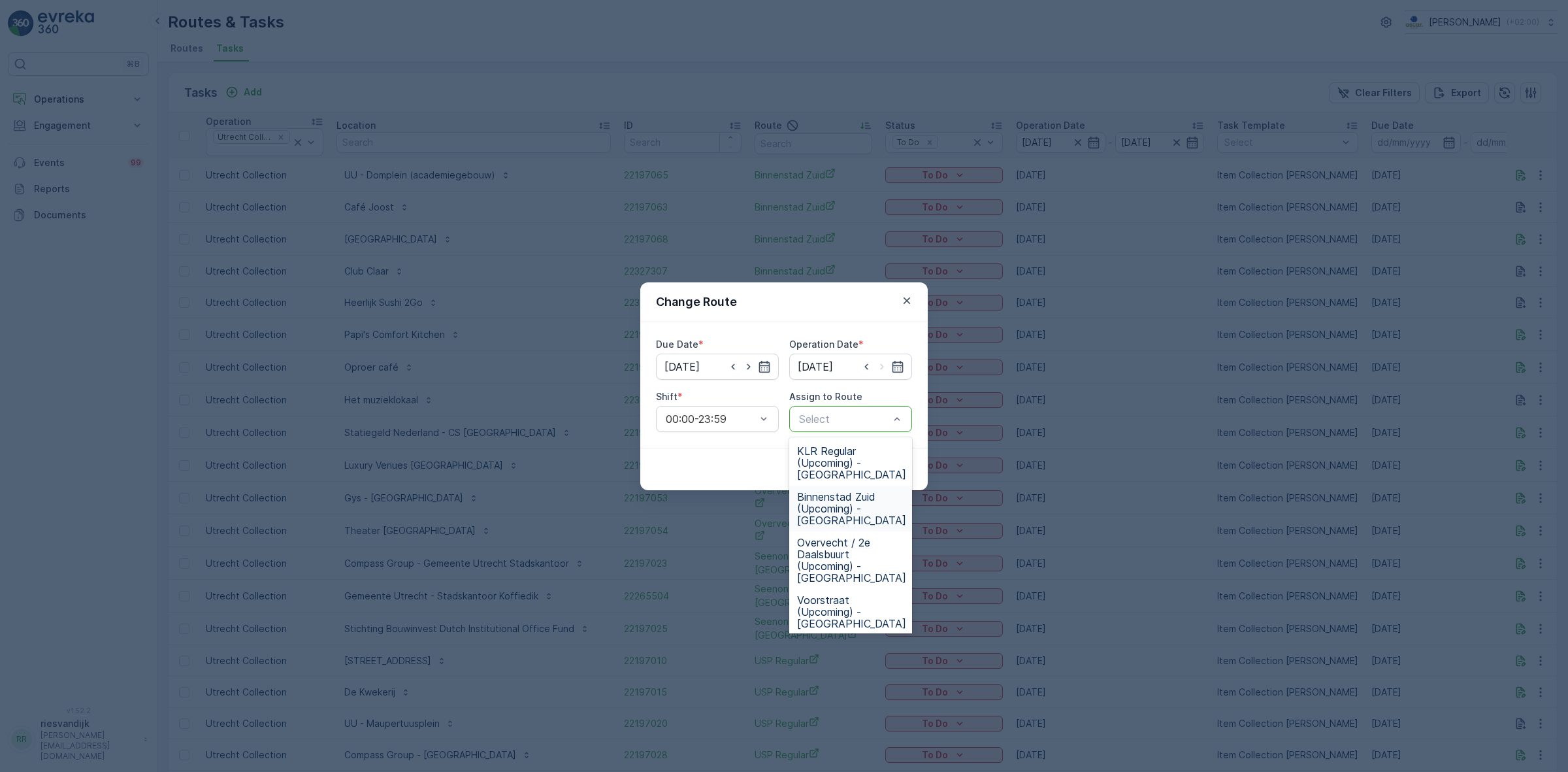
click at [854, 497] on span "Binnenstad Zuid (Upcoming) - [GEOGRAPHIC_DATA]" at bounding box center [852, 509] width 109 height 35
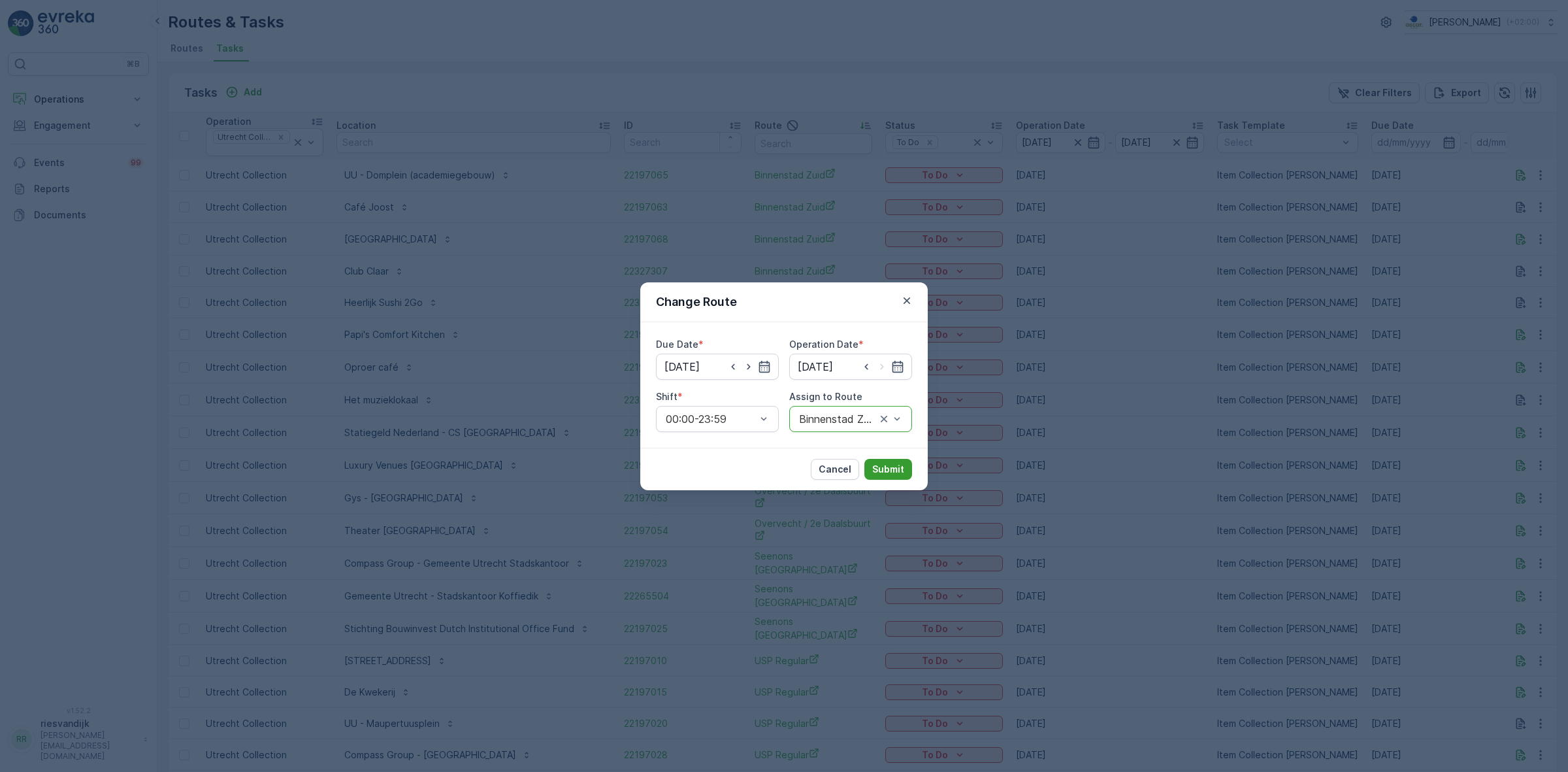
drag, startPoint x: 884, startPoint y: 481, endPoint x: 879, endPoint y: 473, distance: 9.4
click at [884, 481] on div "Cancel Submit" at bounding box center [784, 469] width 288 height 43
click at [879, 473] on p "Submit" at bounding box center [888, 470] width 32 height 13
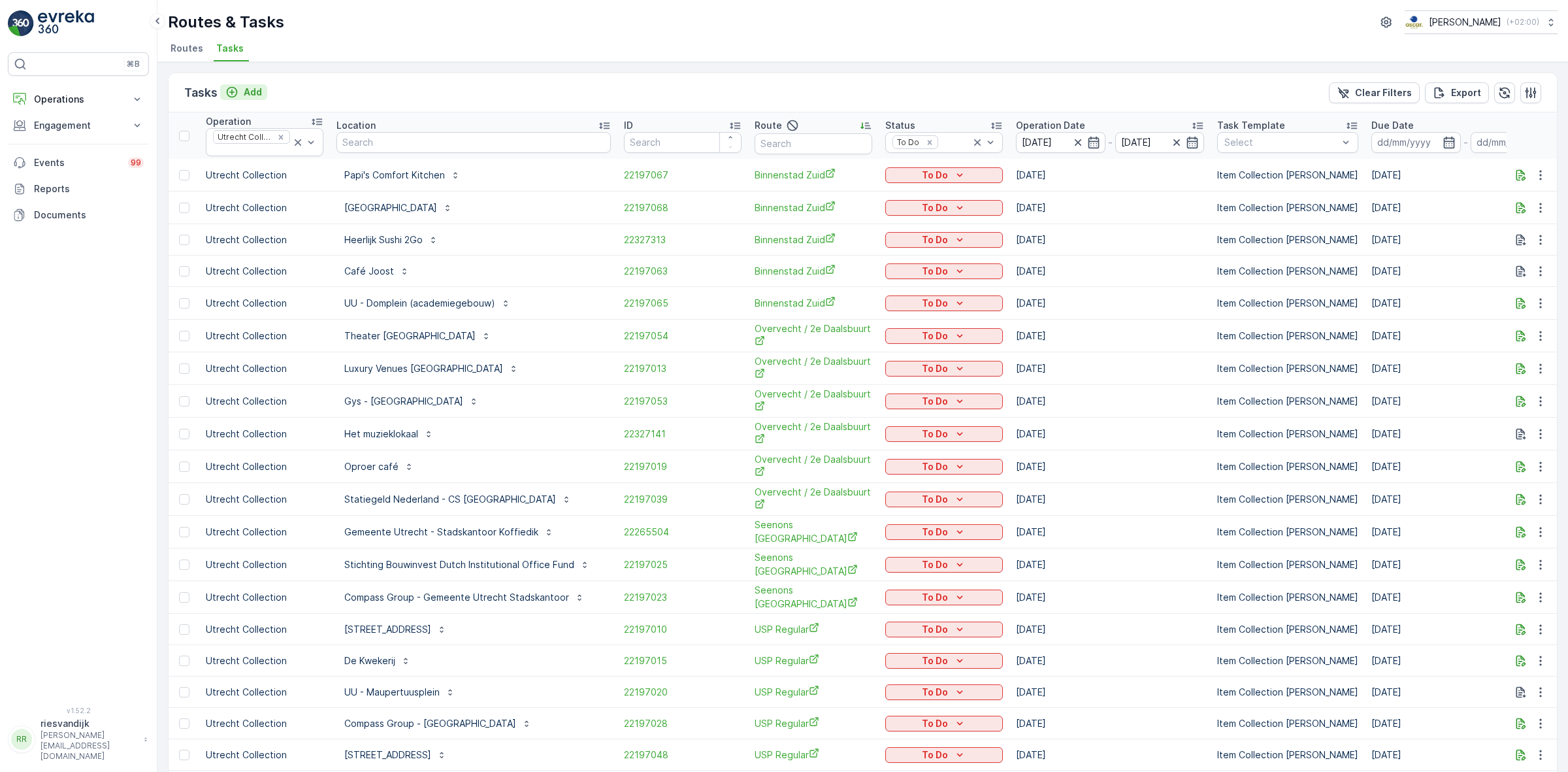
click at [262, 89] on p "Add" at bounding box center [253, 92] width 18 height 13
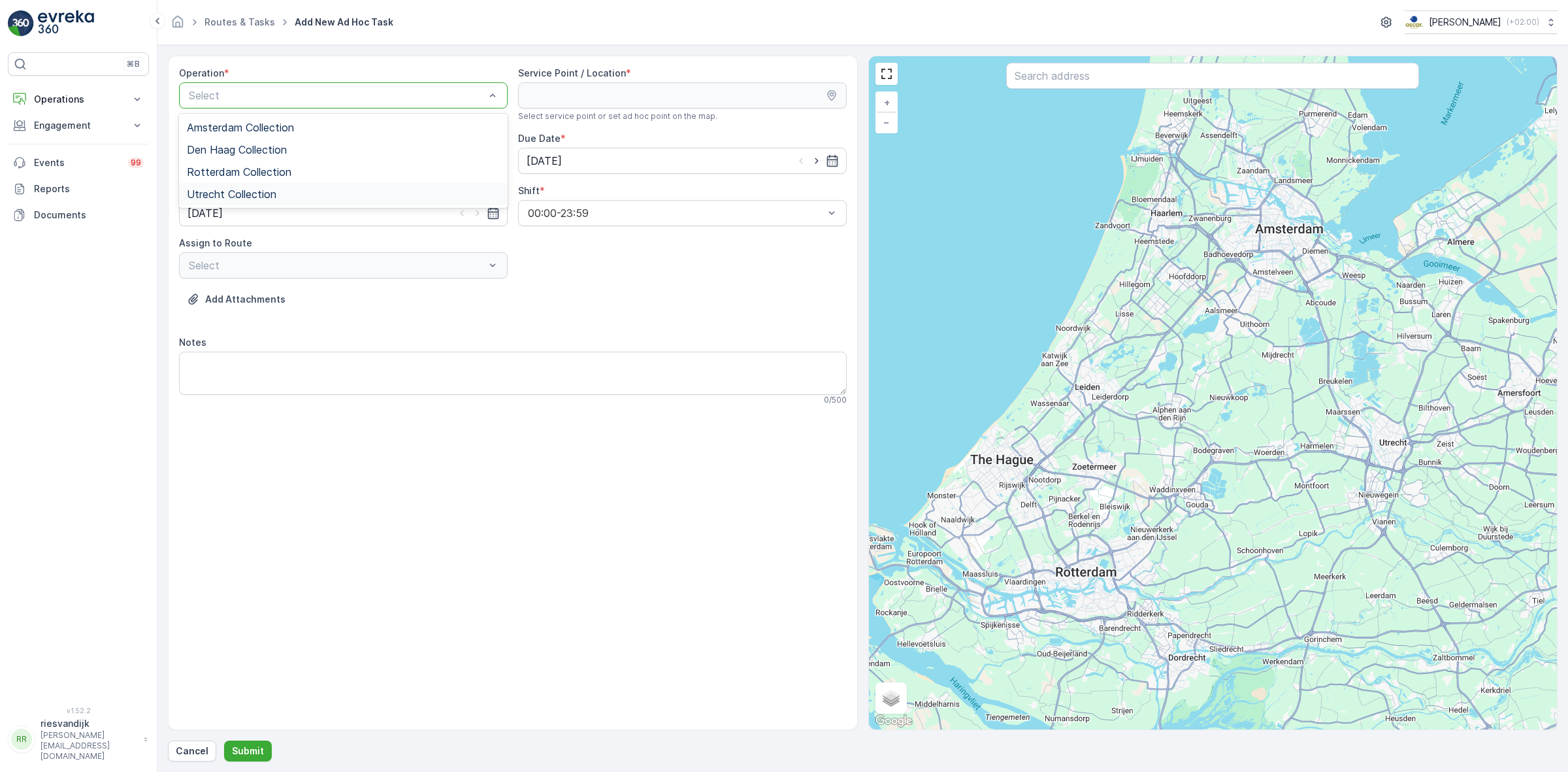
click at [393, 185] on div "Utrecht Collection" at bounding box center [343, 194] width 328 height 22
click at [642, 76] on div "Service Point / Location *" at bounding box center [682, 73] width 328 height 13
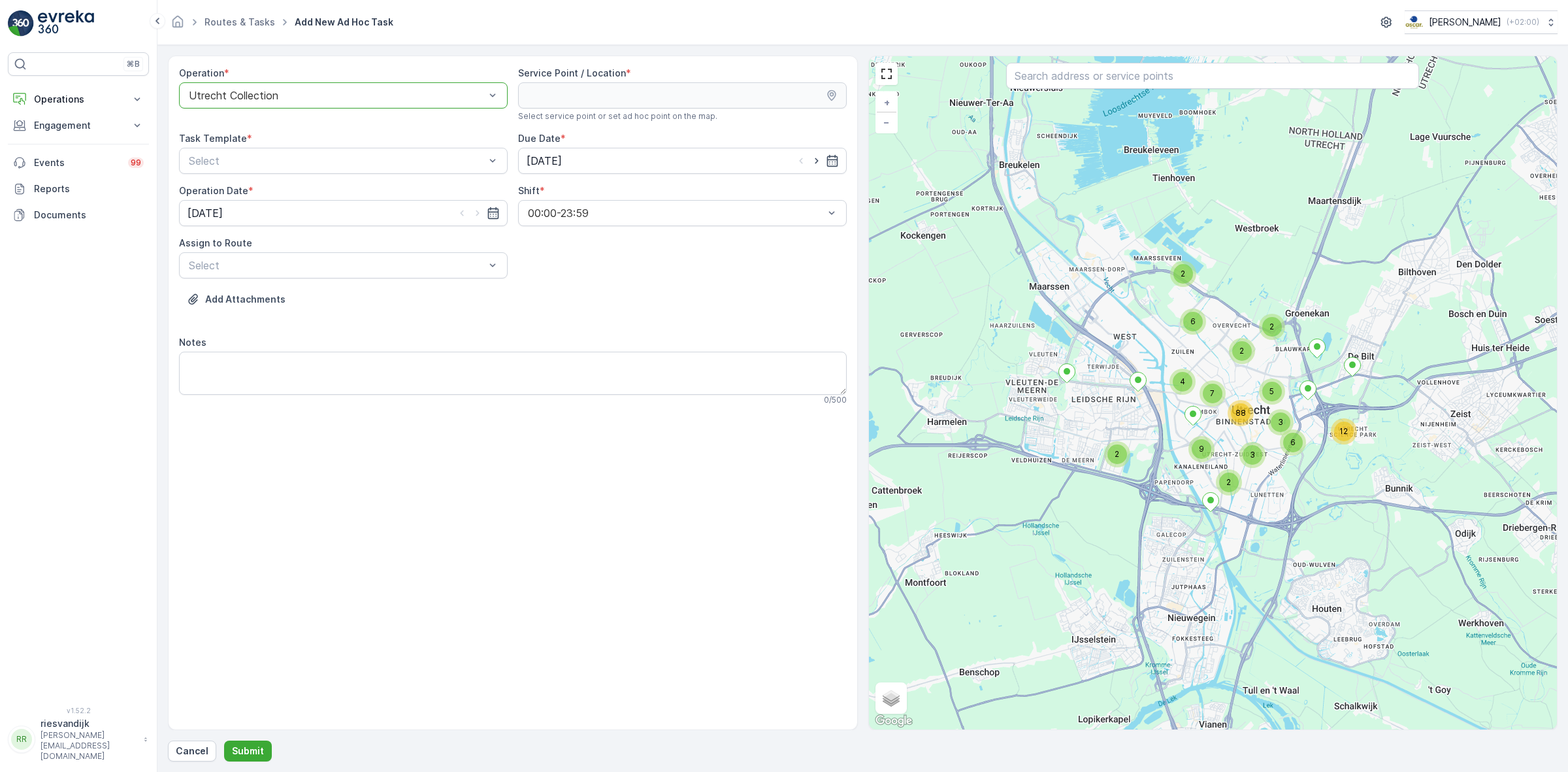
click at [1119, 92] on div "2 2 6 2 4 12 6 2 9 2 3 5 3 7 88 + − Satellite Roadmap Terrain Hybrid Leaflet Ke…" at bounding box center [1213, 393] width 689 height 674
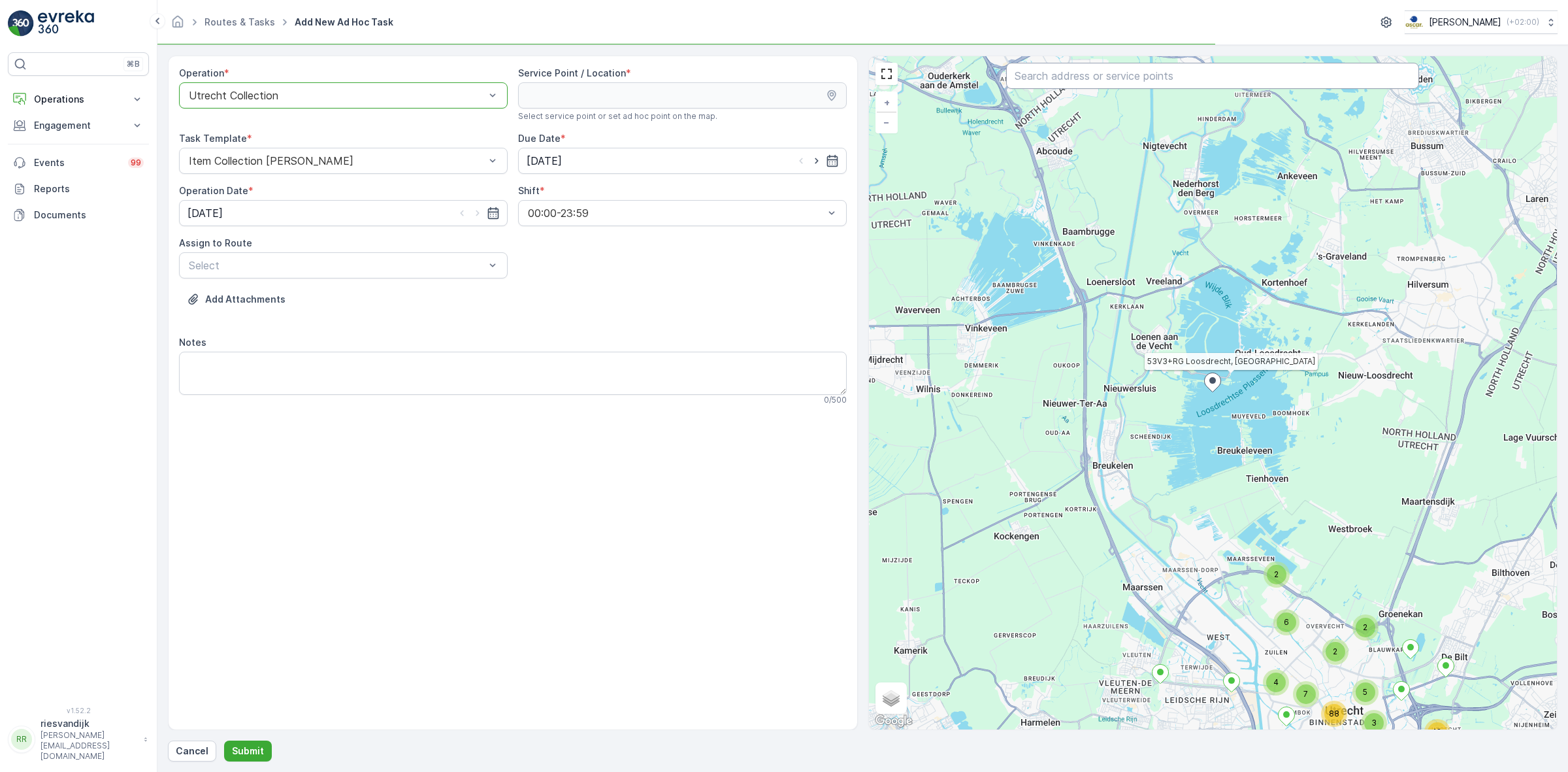
click at [1118, 64] on input "text" at bounding box center [1213, 76] width 413 height 26
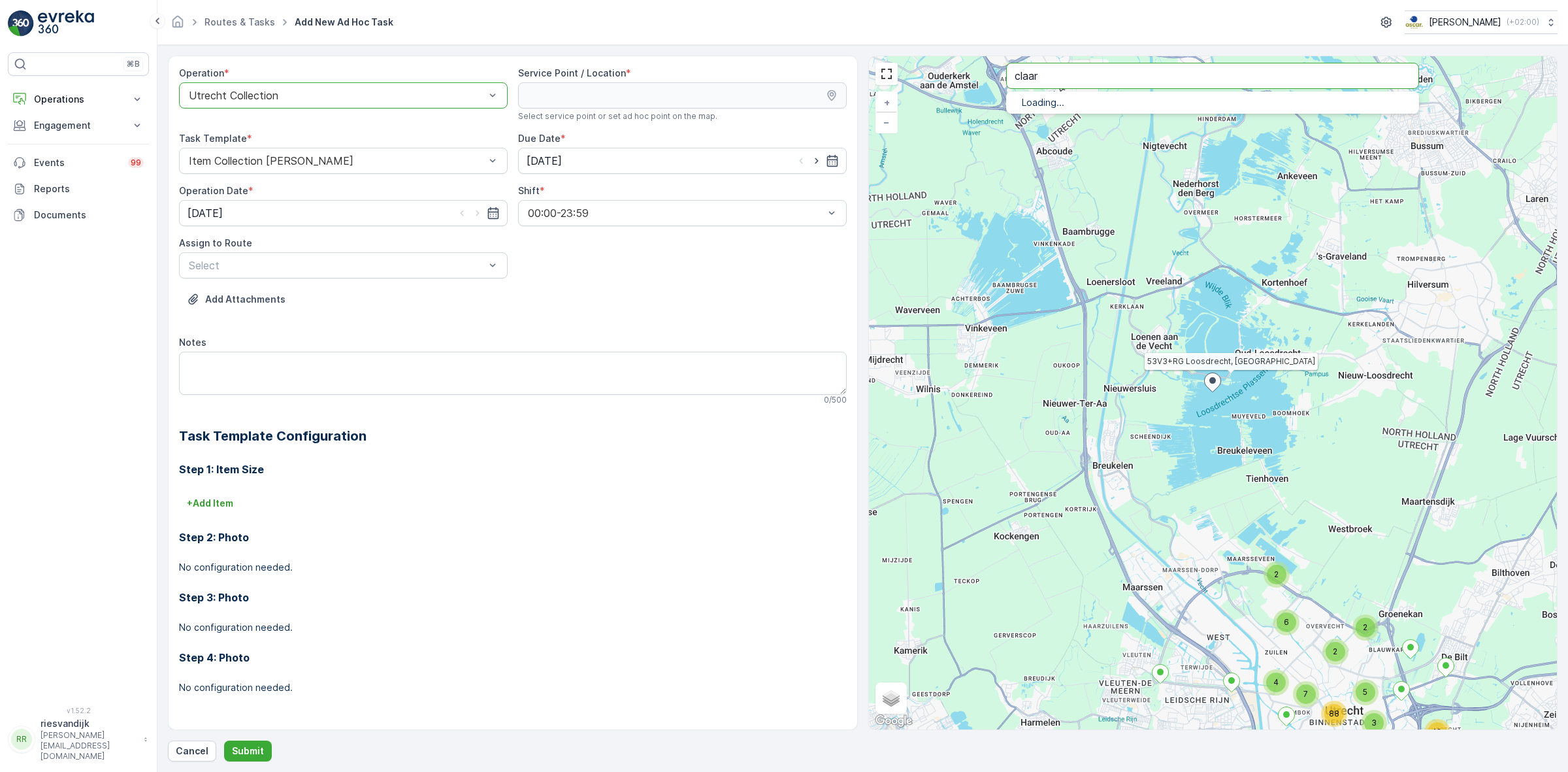
type input "claar"
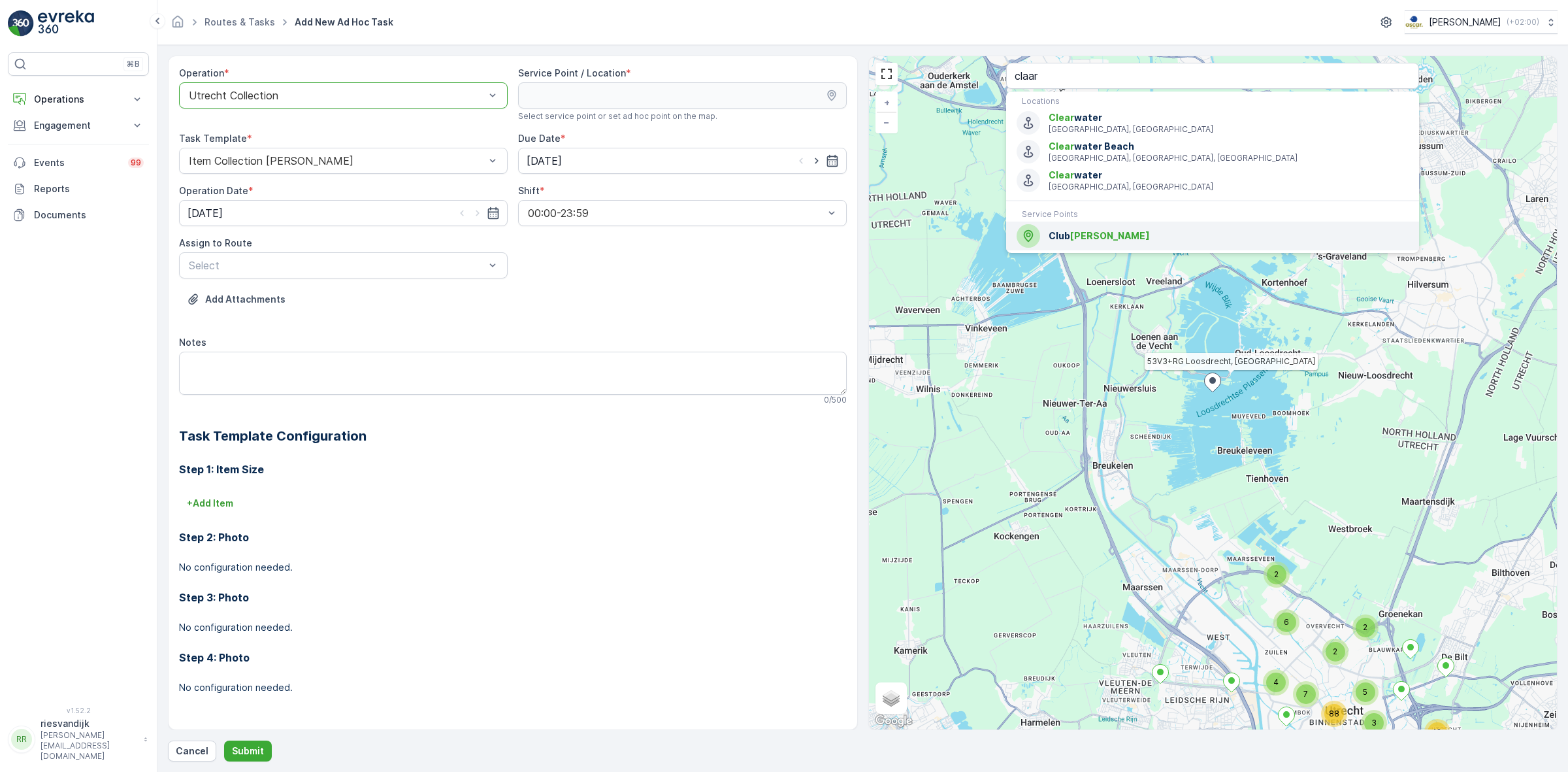
click at [1110, 249] on li "Club [PERSON_NAME]" at bounding box center [1213, 236] width 413 height 29
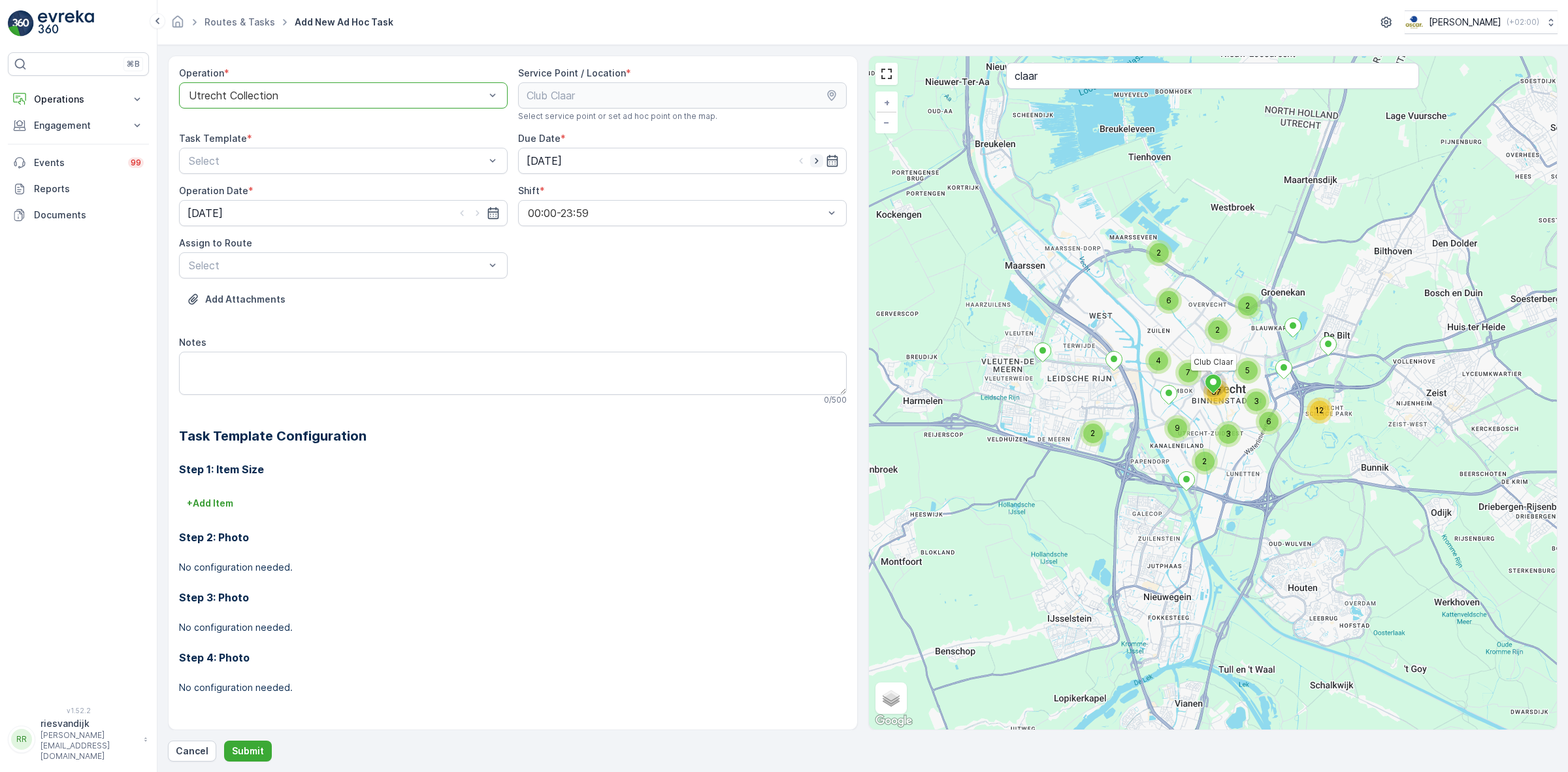
click at [815, 159] on icon "button" at bounding box center [816, 161] width 3 height 6
type input "[DATE]"
click at [437, 190] on div "Item Collection [PERSON_NAME]" at bounding box center [343, 193] width 313 height 12
click at [471, 216] on icon "button" at bounding box center [478, 213] width 13 height 13
type input "[DATE]"
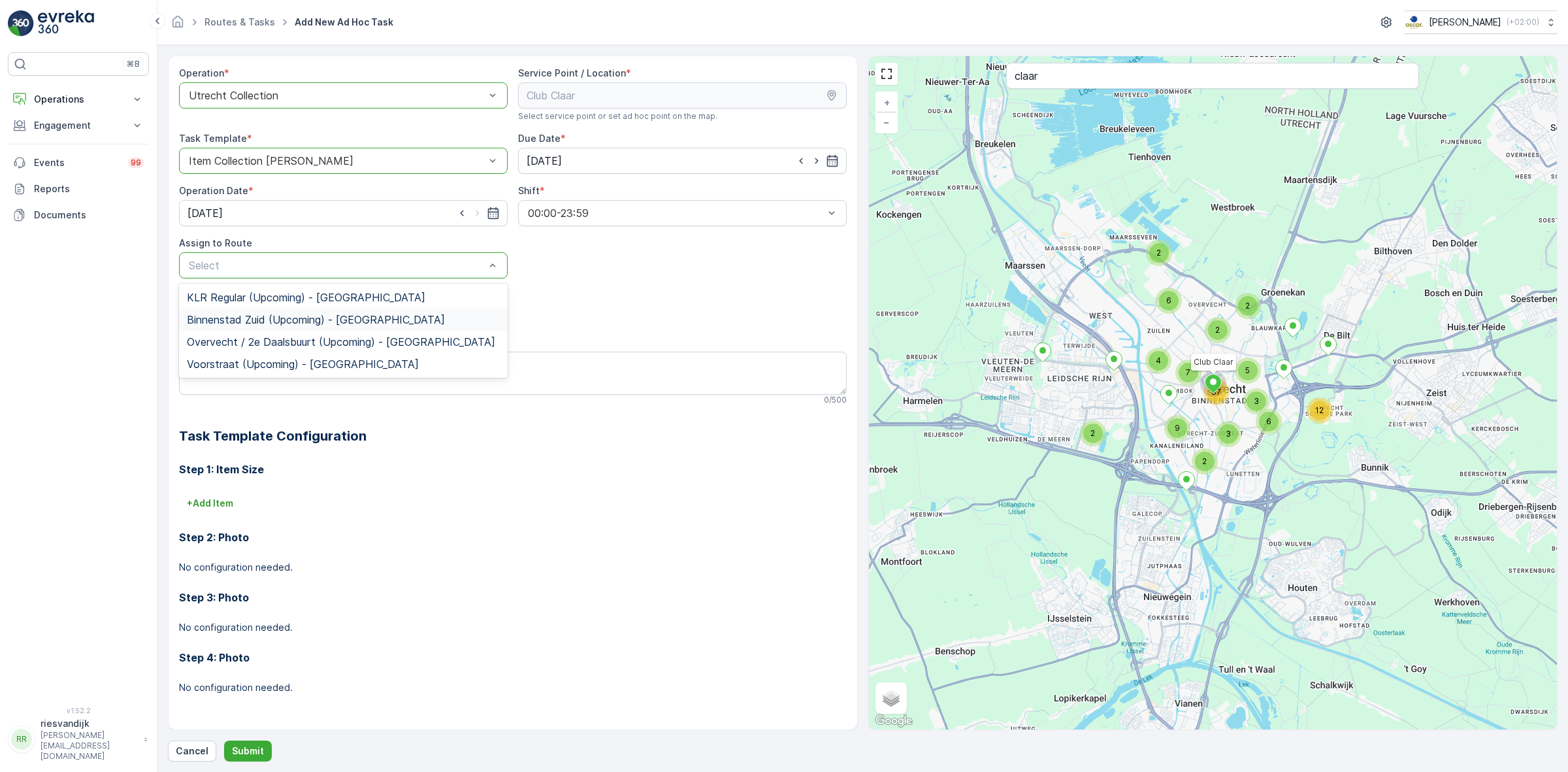
click at [433, 325] on div "Binnenstad Zuid (Upcoming) - [GEOGRAPHIC_DATA]" at bounding box center [343, 319] width 313 height 12
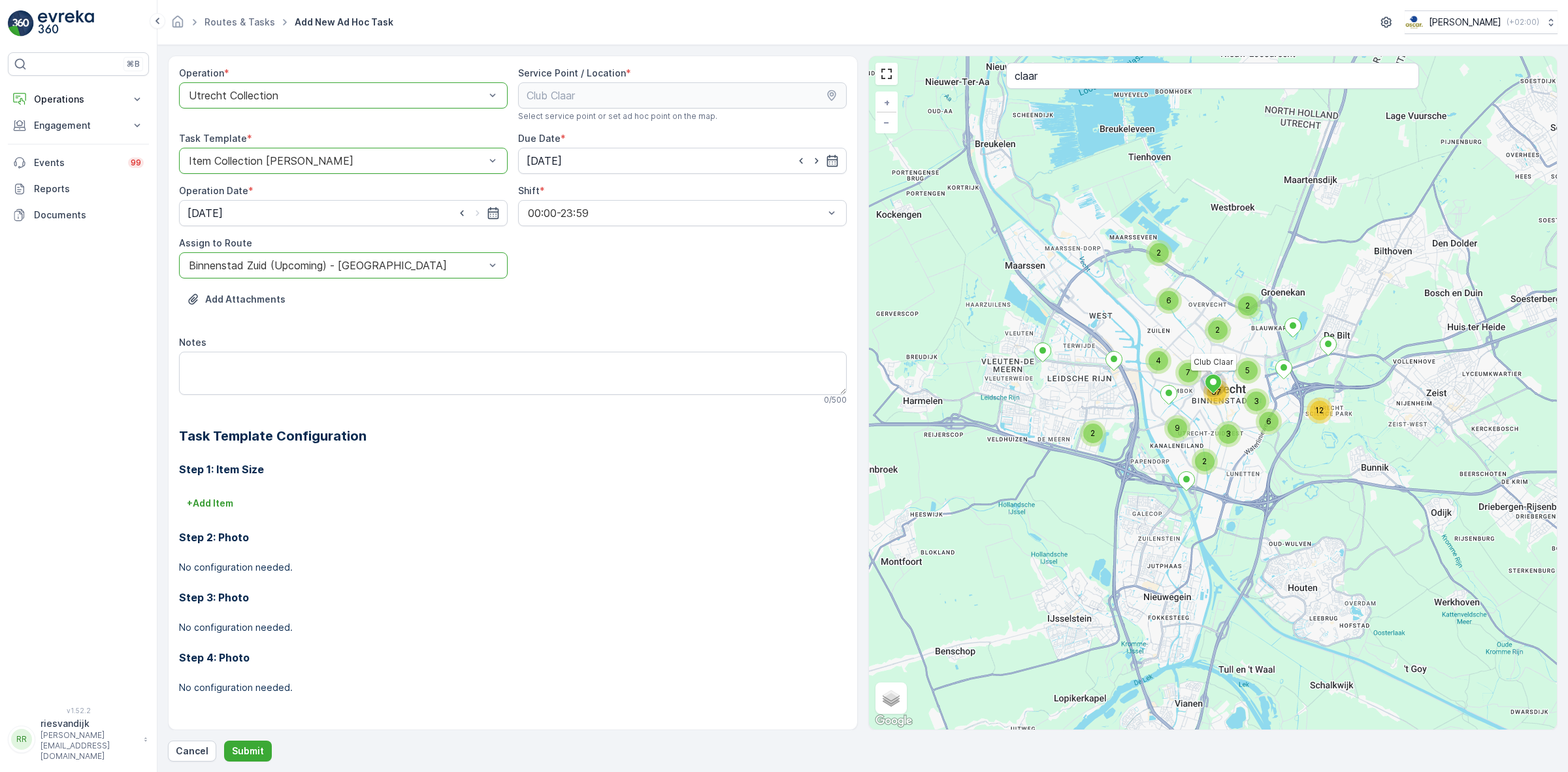
click at [539, 300] on div "Add Attachments" at bounding box center [513, 308] width 668 height 37
click at [426, 371] on textarea "Notes" at bounding box center [513, 373] width 668 height 43
click at [193, 363] on textarea "Gaar prio 1st rijden" at bounding box center [513, 373] width 668 height 43
click at [210, 367] on textarea "Graar prio 1st rijden" at bounding box center [513, 373] width 668 height 43
type textarea "Graag prio 1st rijden"
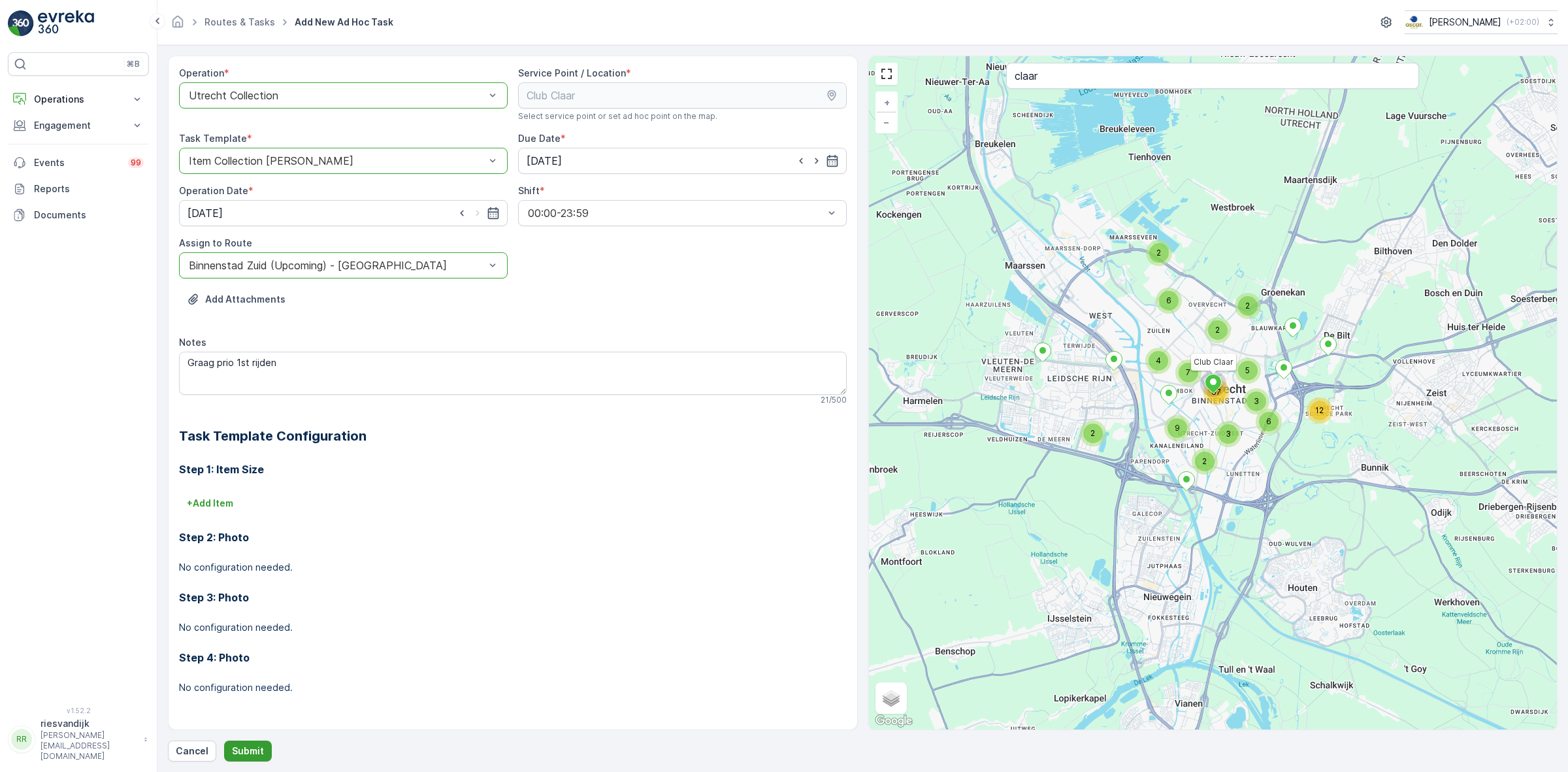
click at [262, 746] on p "Submit" at bounding box center [248, 751] width 32 height 13
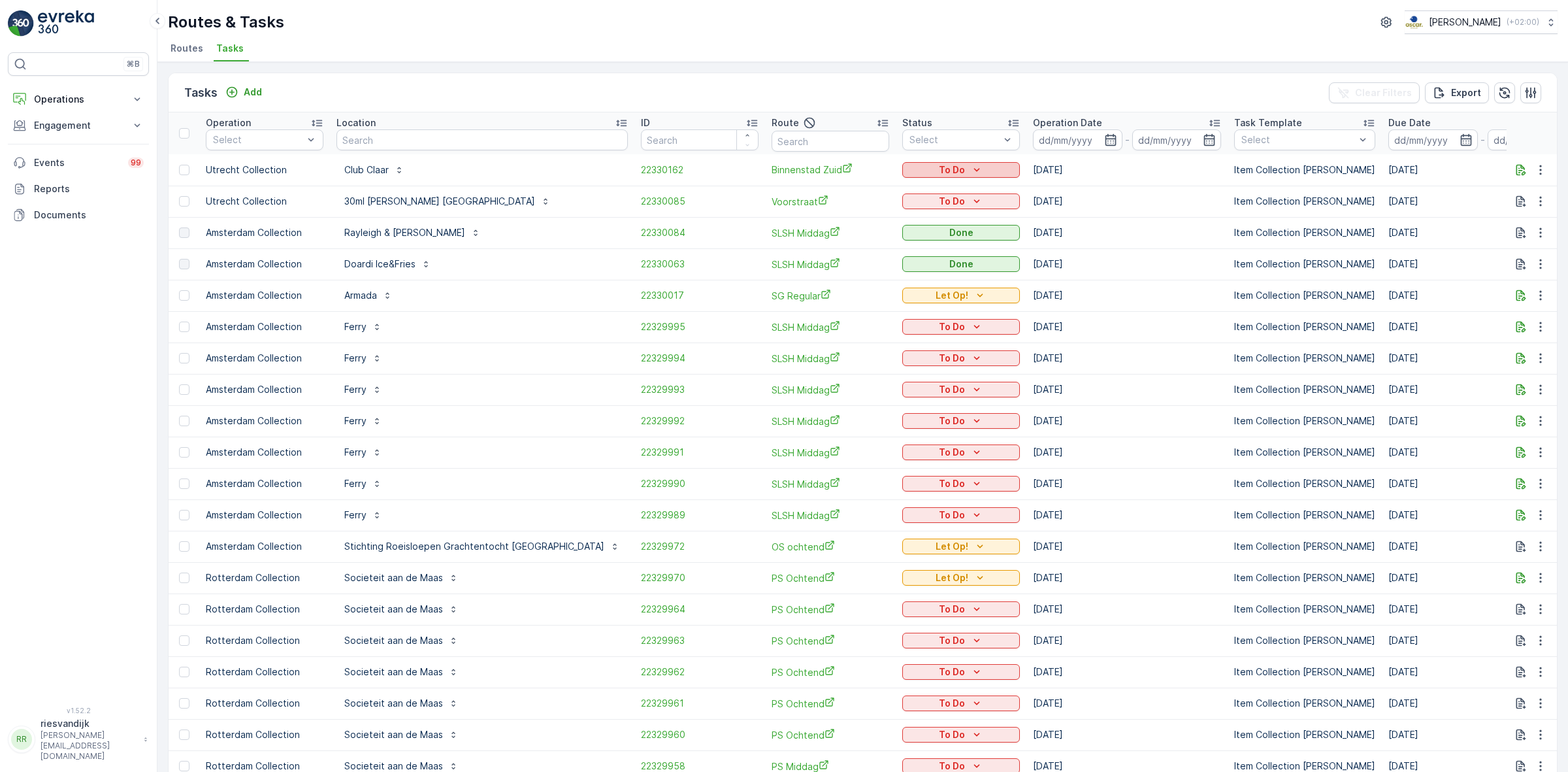
click at [938, 170] on div "To Do" at bounding box center [960, 170] width 107 height 13
click at [892, 221] on div "Let Op!" at bounding box center [897, 226] width 83 height 18
click at [941, 92] on div "Tasks Add Clear Filters Export" at bounding box center [863, 93] width 1388 height 39
click at [484, 132] on input "text" at bounding box center [482, 140] width 292 height 21
type input "claar"
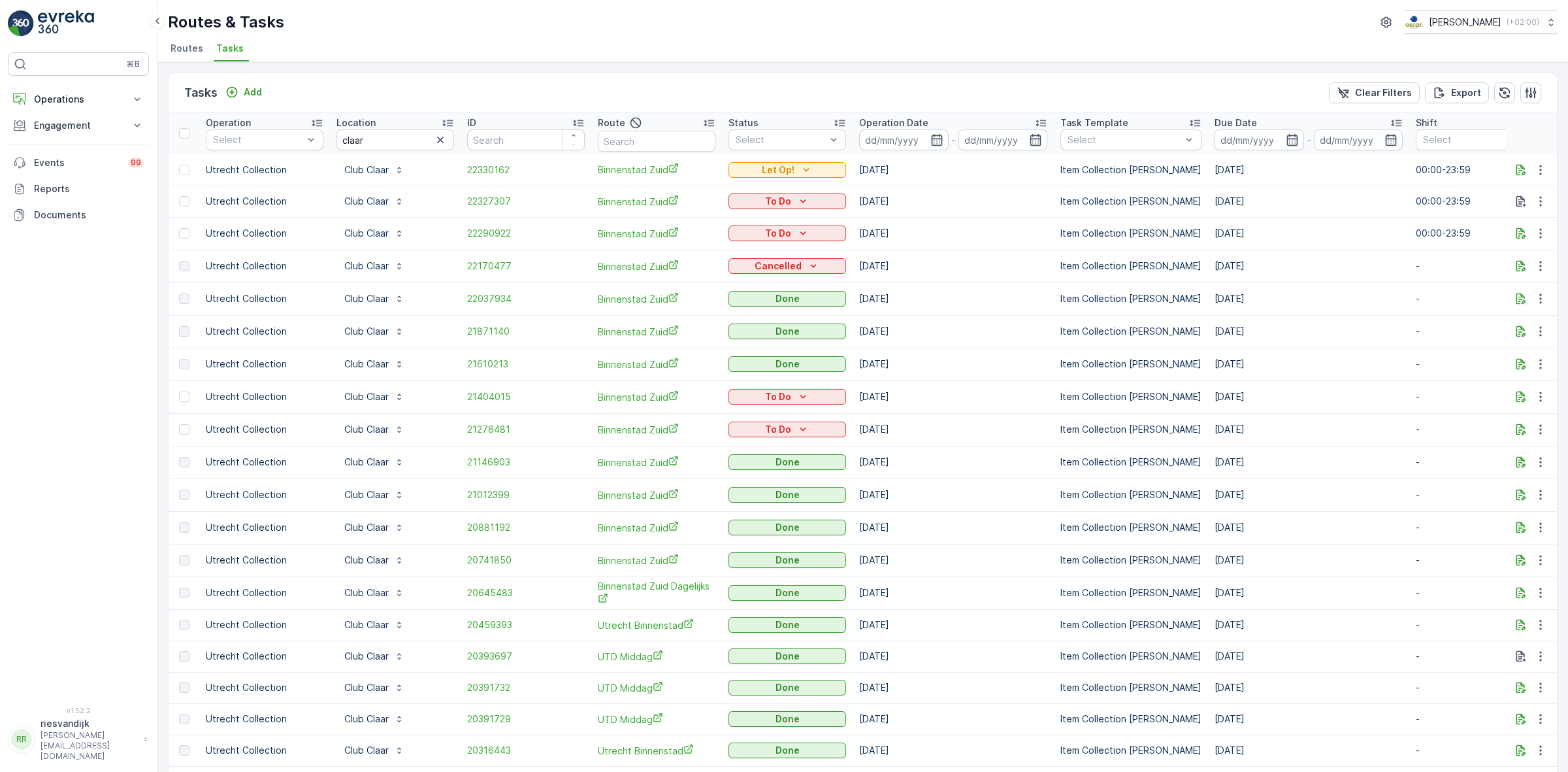
click at [882, 117] on p "Operation Date" at bounding box center [894, 123] width 69 height 13
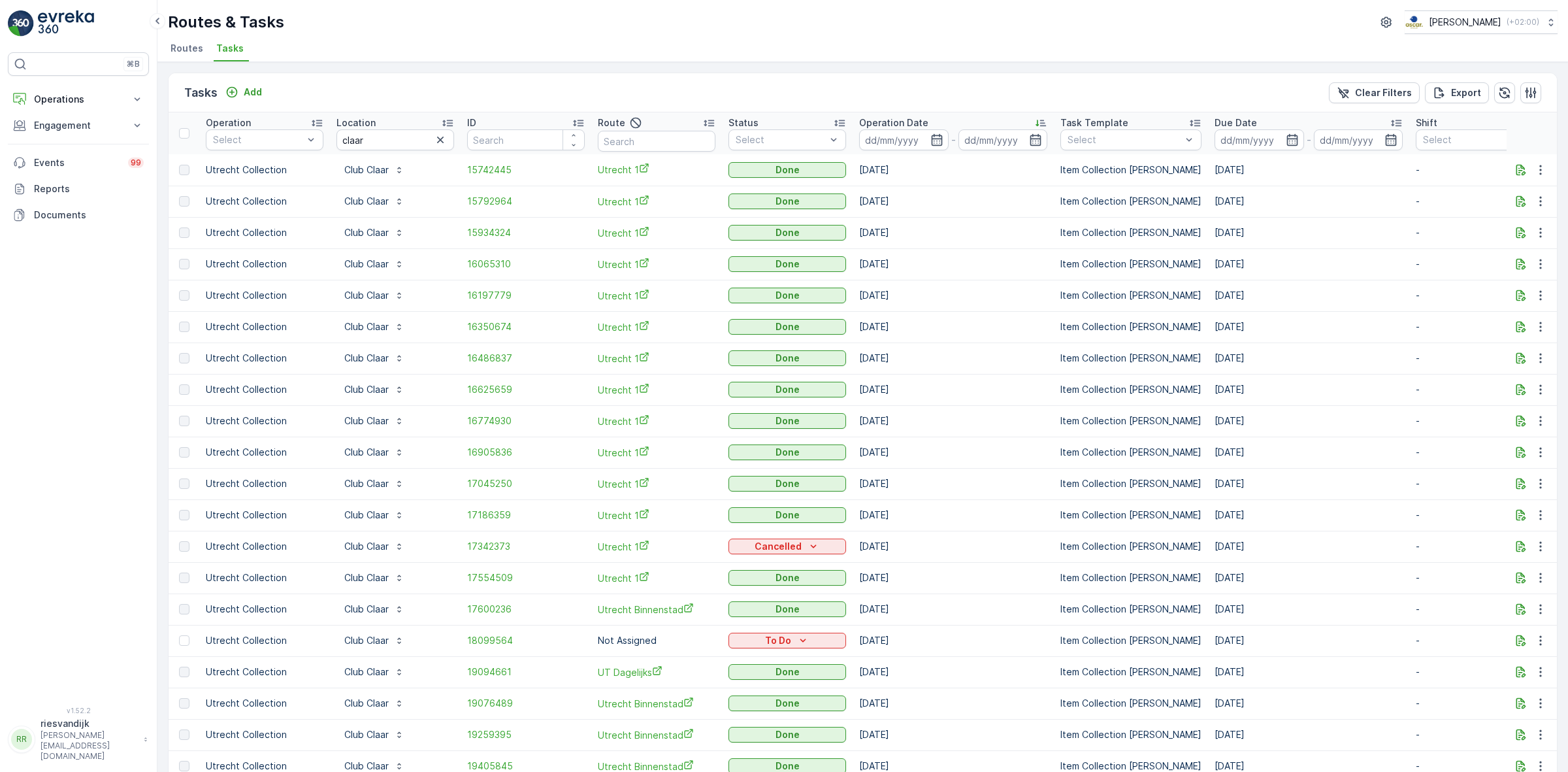
click at [882, 117] on p "Operation Date" at bounding box center [894, 123] width 69 height 13
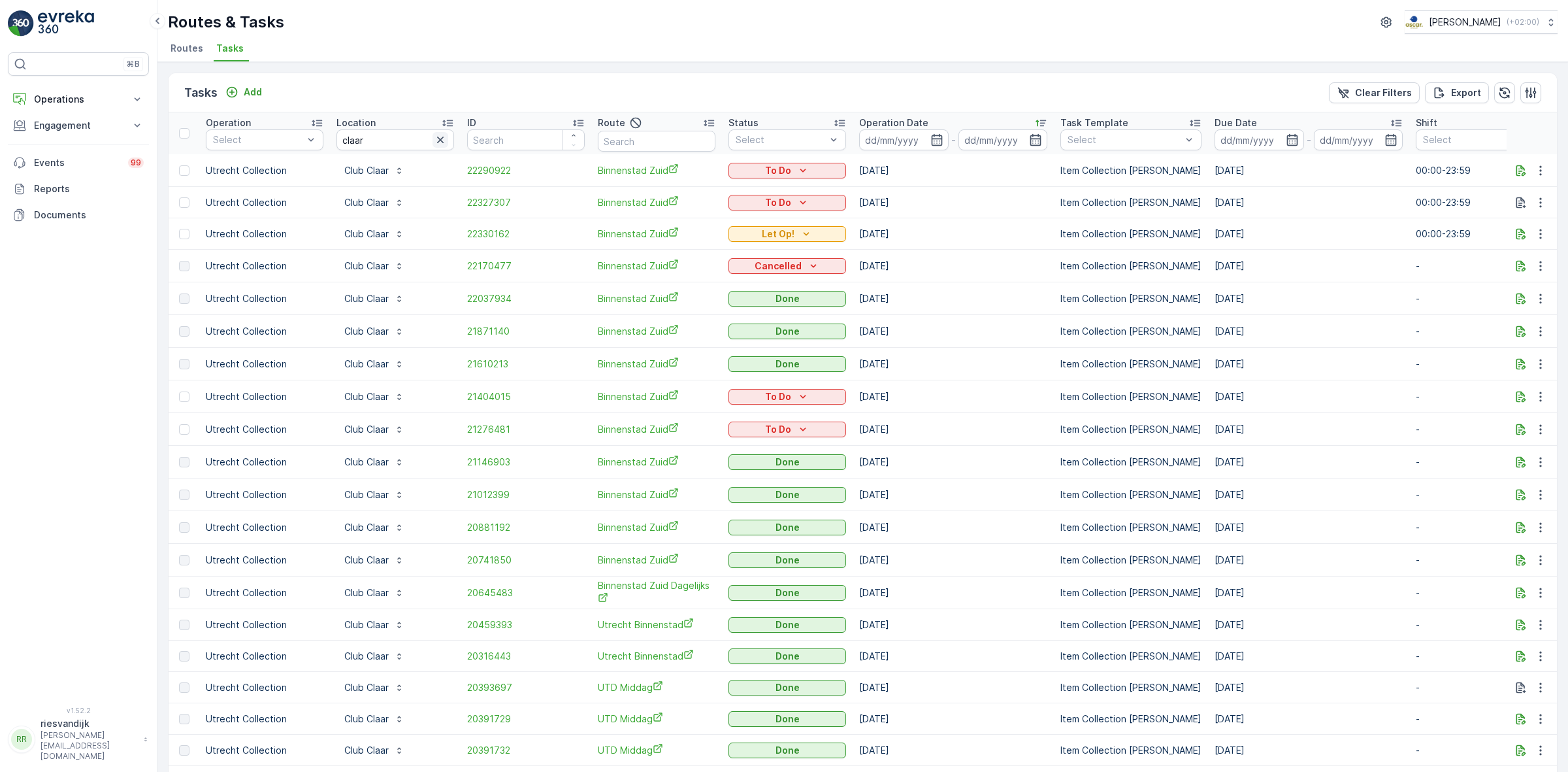
click at [437, 134] on icon "button" at bounding box center [441, 140] width 13 height 13
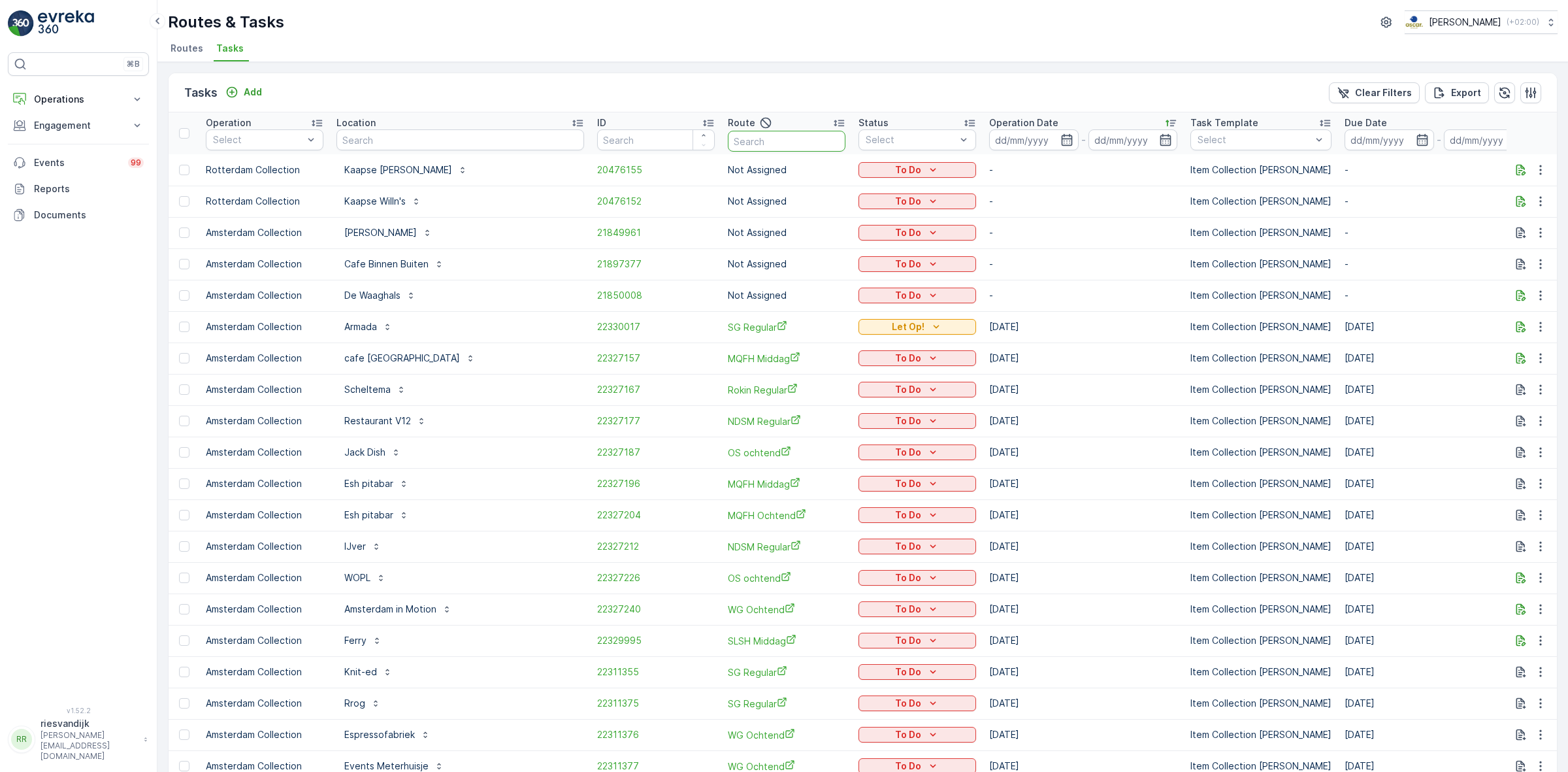
click at [728, 146] on input "text" at bounding box center [786, 141] width 117 height 21
type input "mq"
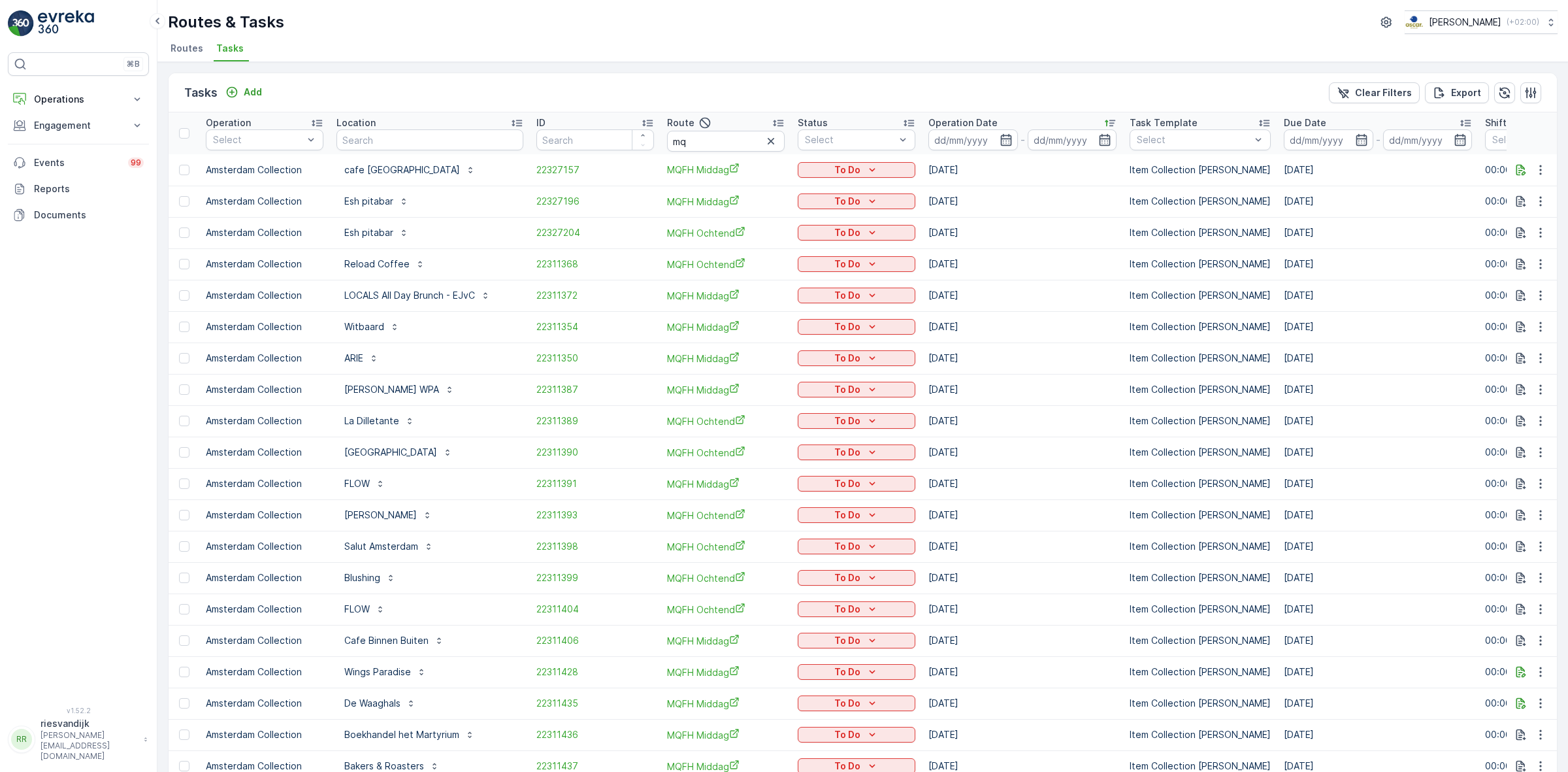
click at [941, 122] on p "Operation Date" at bounding box center [963, 123] width 69 height 13
click at [675, 142] on input "mq" at bounding box center [726, 141] width 117 height 21
click at [688, 144] on input "mq" at bounding box center [726, 141] width 117 height 21
click at [357, 89] on div "Tasks Add Clear Filters Export" at bounding box center [863, 93] width 1388 height 39
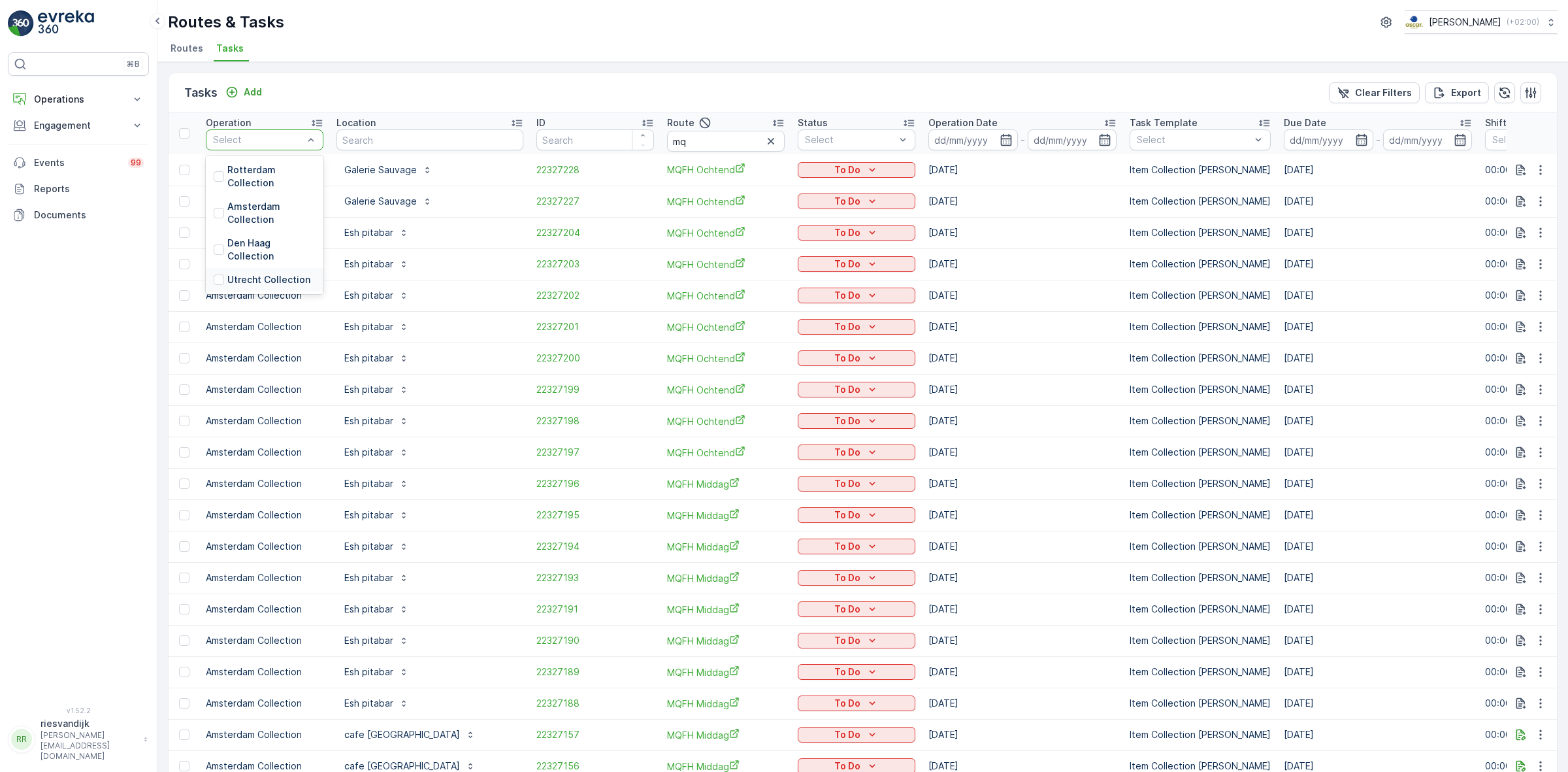
click at [270, 275] on p "Utrecht Collection" at bounding box center [269, 280] width 83 height 13
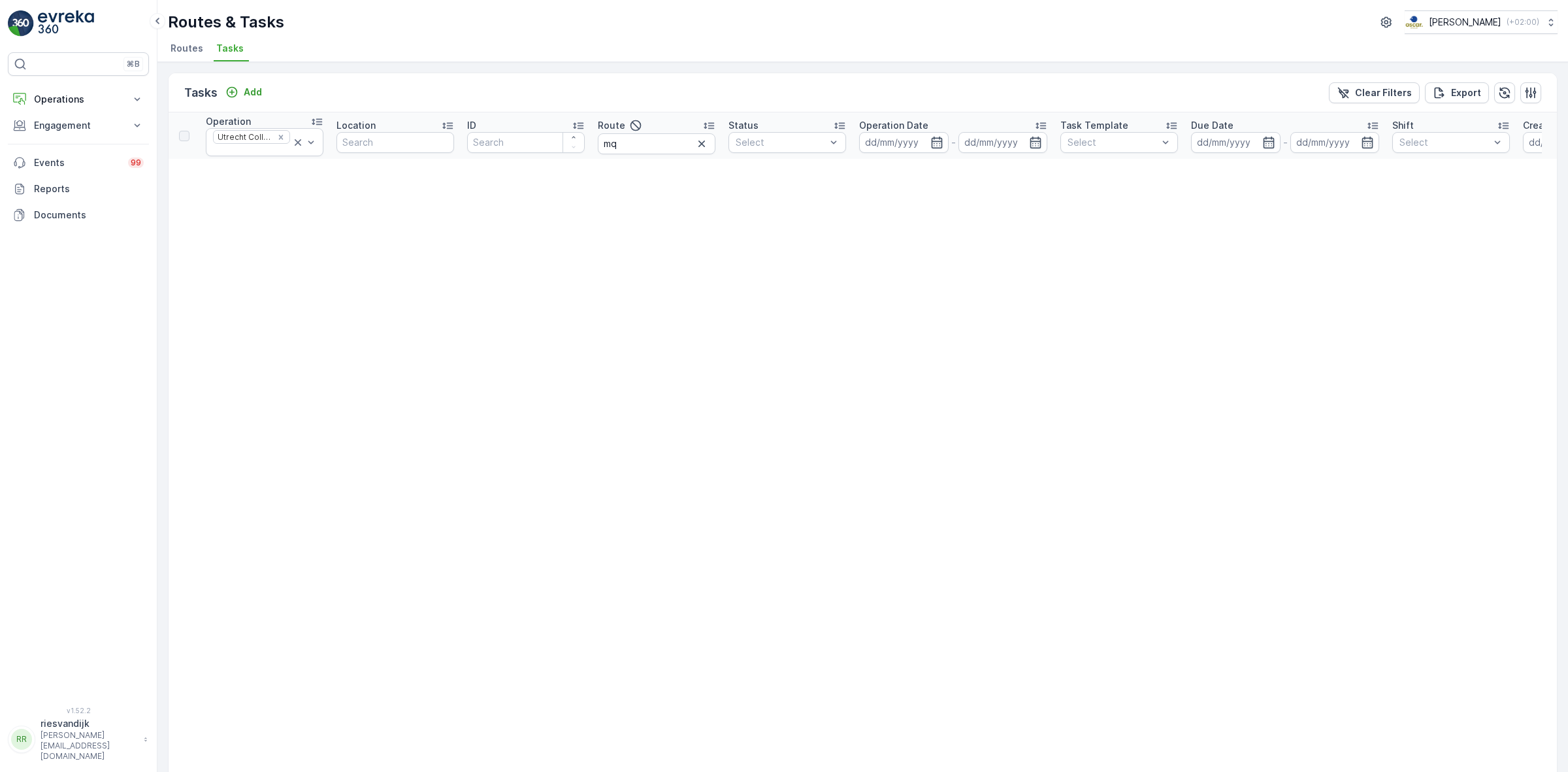
click at [471, 73] on div "Tasks Add Clear Filters Export" at bounding box center [863, 93] width 1388 height 39
click at [701, 148] on icon "button" at bounding box center [701, 144] width 13 height 13
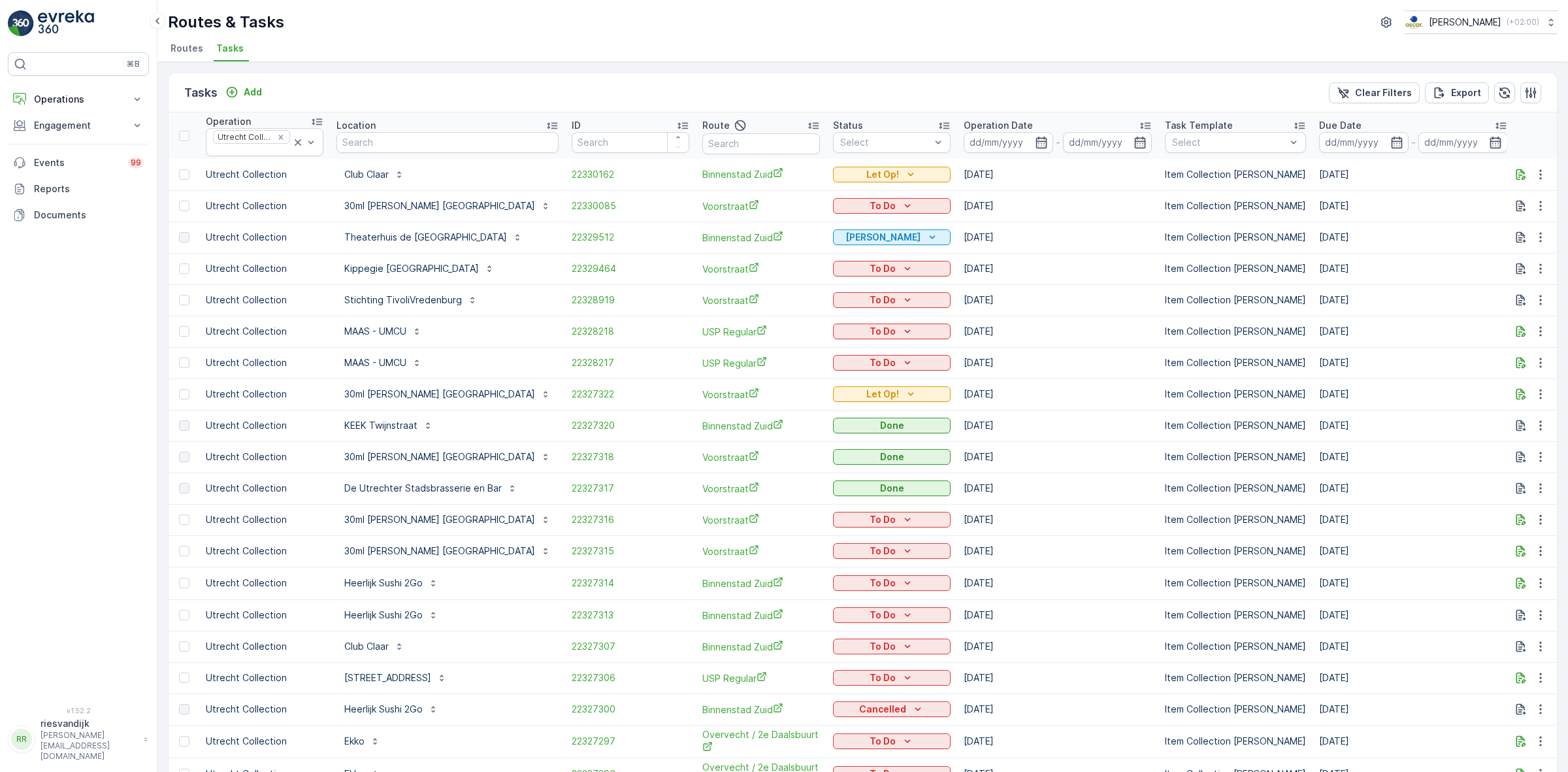
click at [874, 125] on div "Status" at bounding box center [892, 125] width 117 height 13
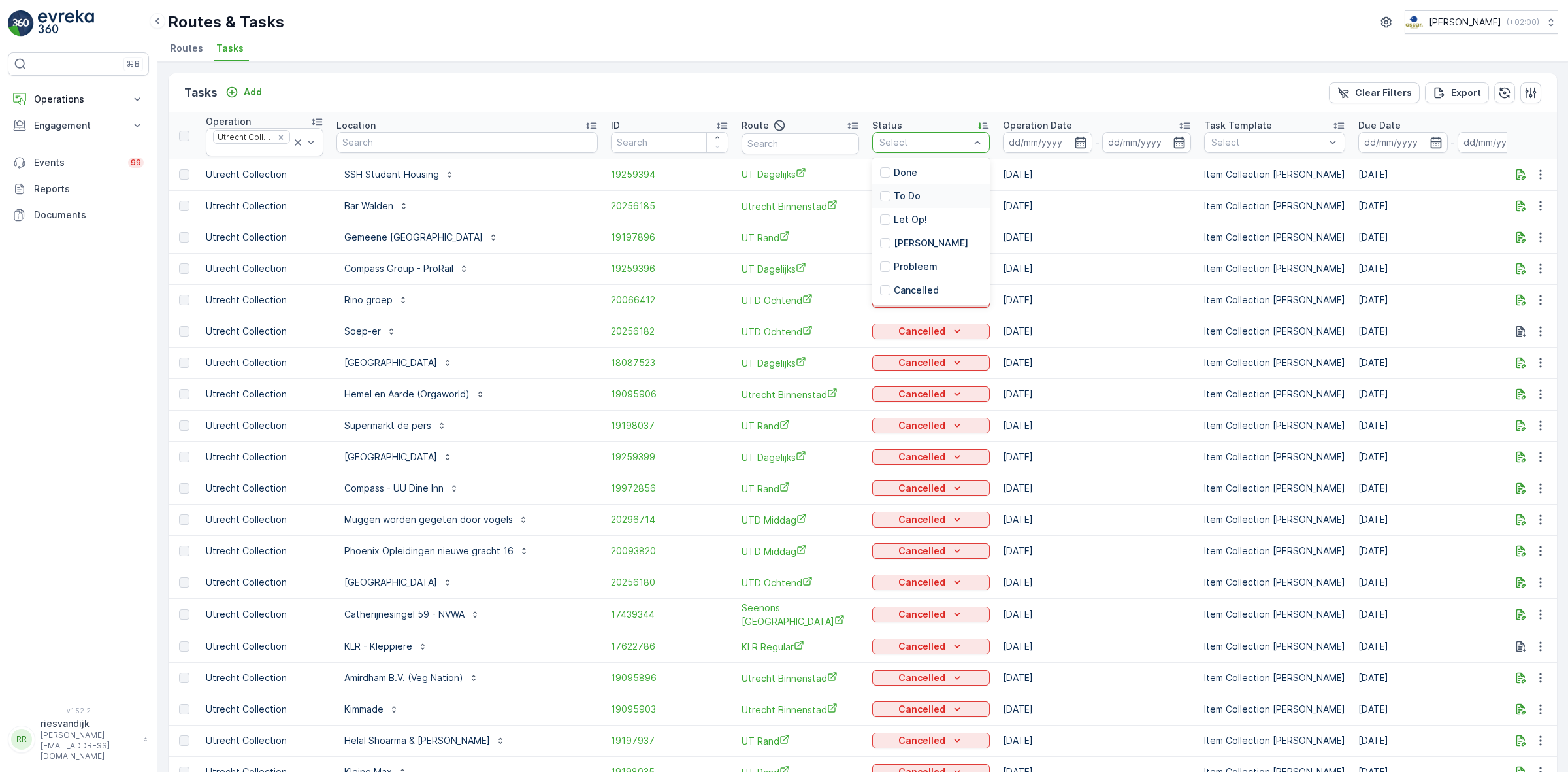
click at [905, 191] on p "To Do" at bounding box center [907, 196] width 27 height 13
click at [880, 52] on ul "Routes Tasks" at bounding box center [857, 51] width 1379 height 22
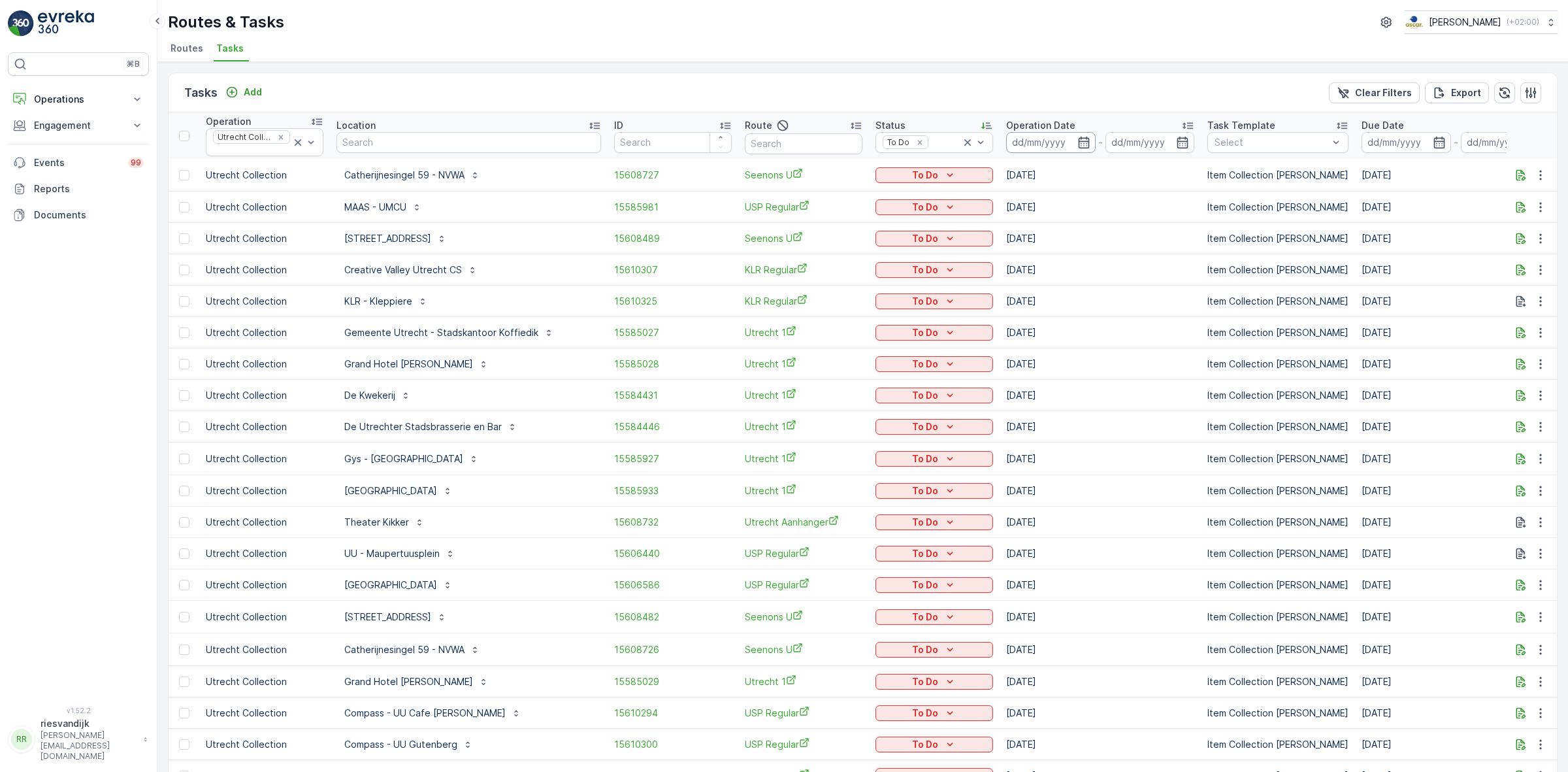
click at [1036, 150] on input at bounding box center [1051, 142] width 90 height 21
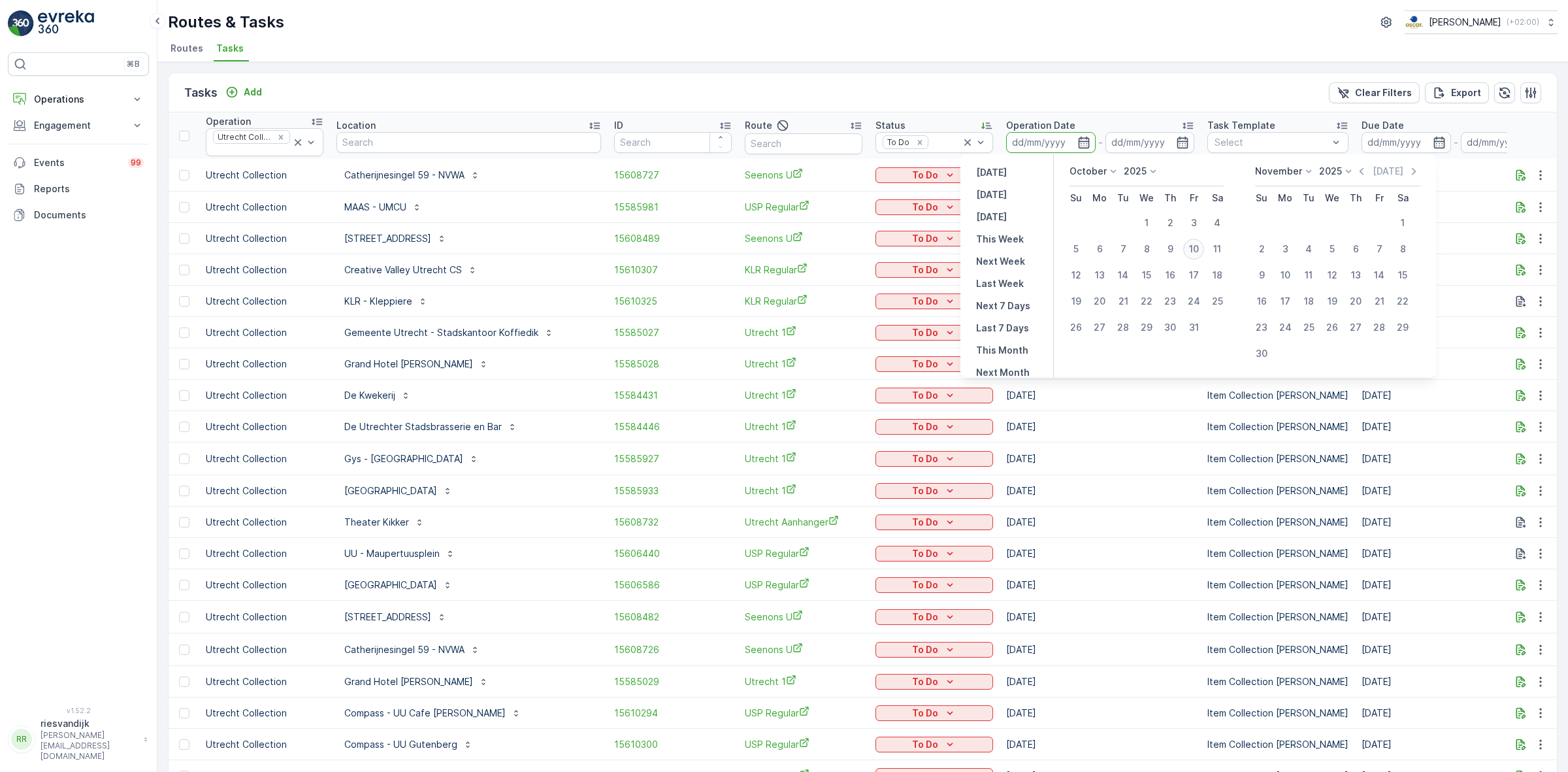
click at [1192, 247] on div "10" at bounding box center [1194, 249] width 21 height 21
type input "[DATE]"
click at [1076, 58] on ul "Routes Tasks" at bounding box center [857, 51] width 1379 height 22
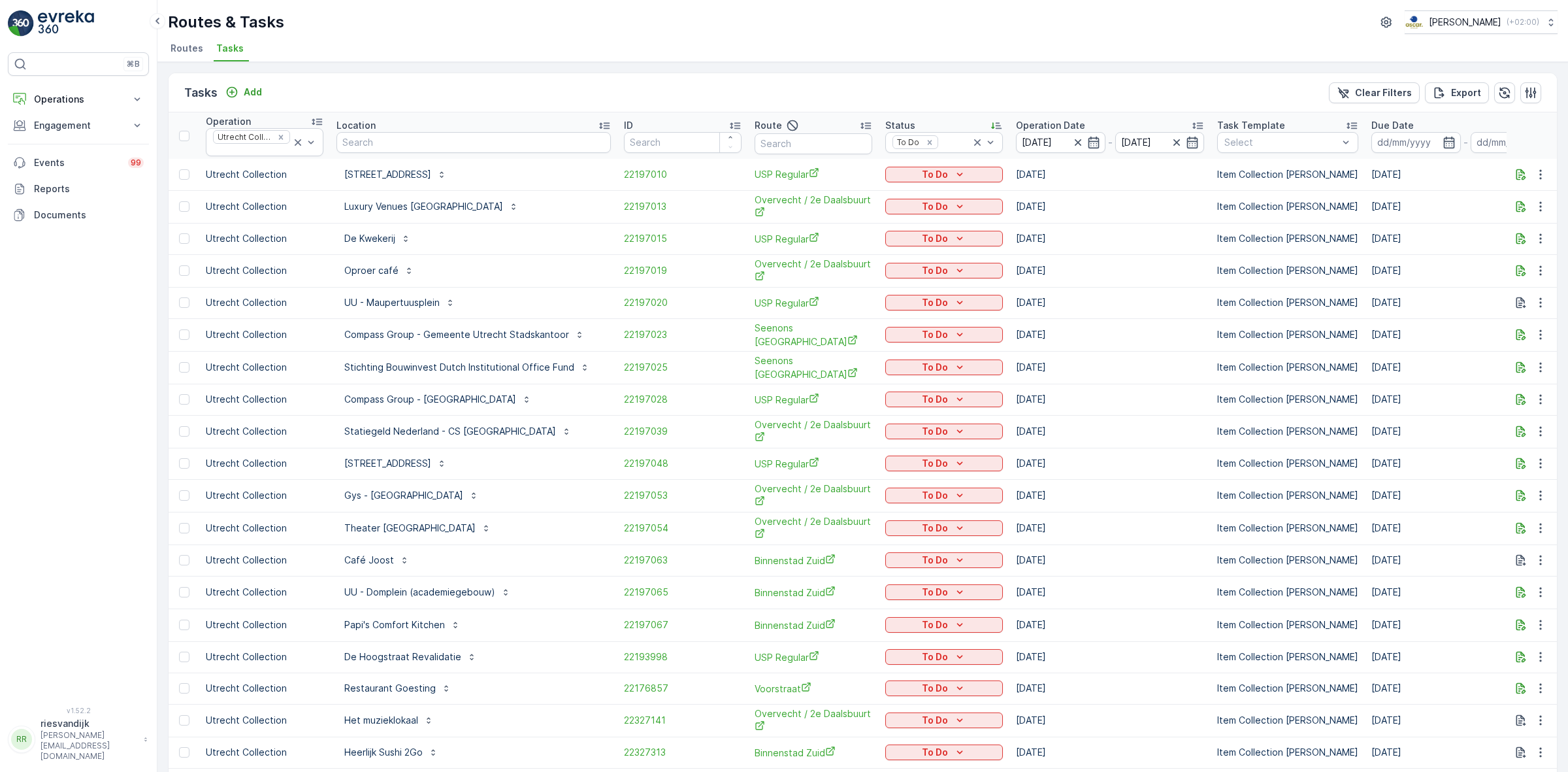
click at [758, 119] on p "Route" at bounding box center [768, 125] width 28 height 13
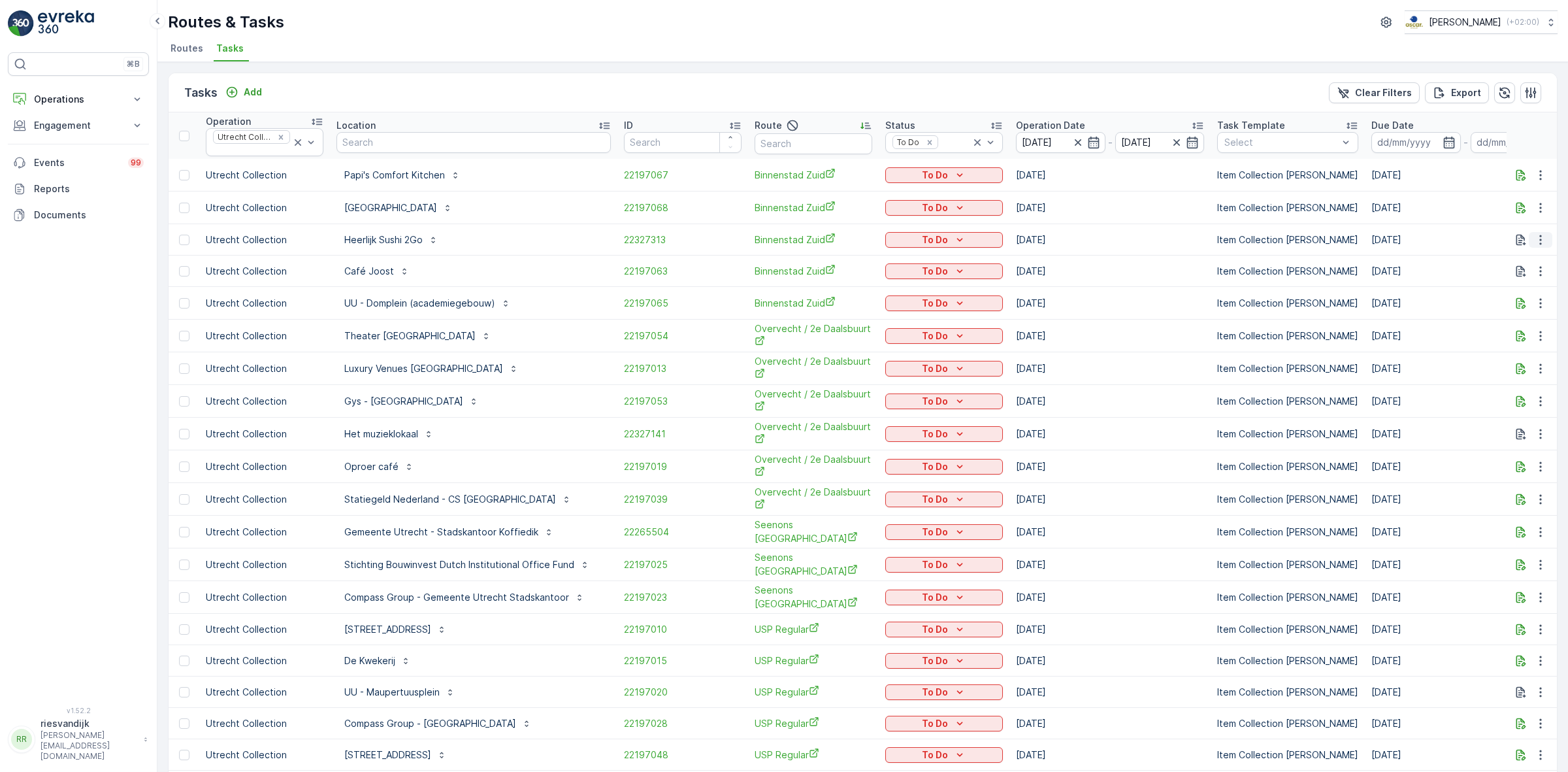
click at [1539, 245] on icon "button" at bounding box center [1540, 240] width 13 height 13
click at [1521, 292] on span "Change Route" at bounding box center [1507, 297] width 64 height 13
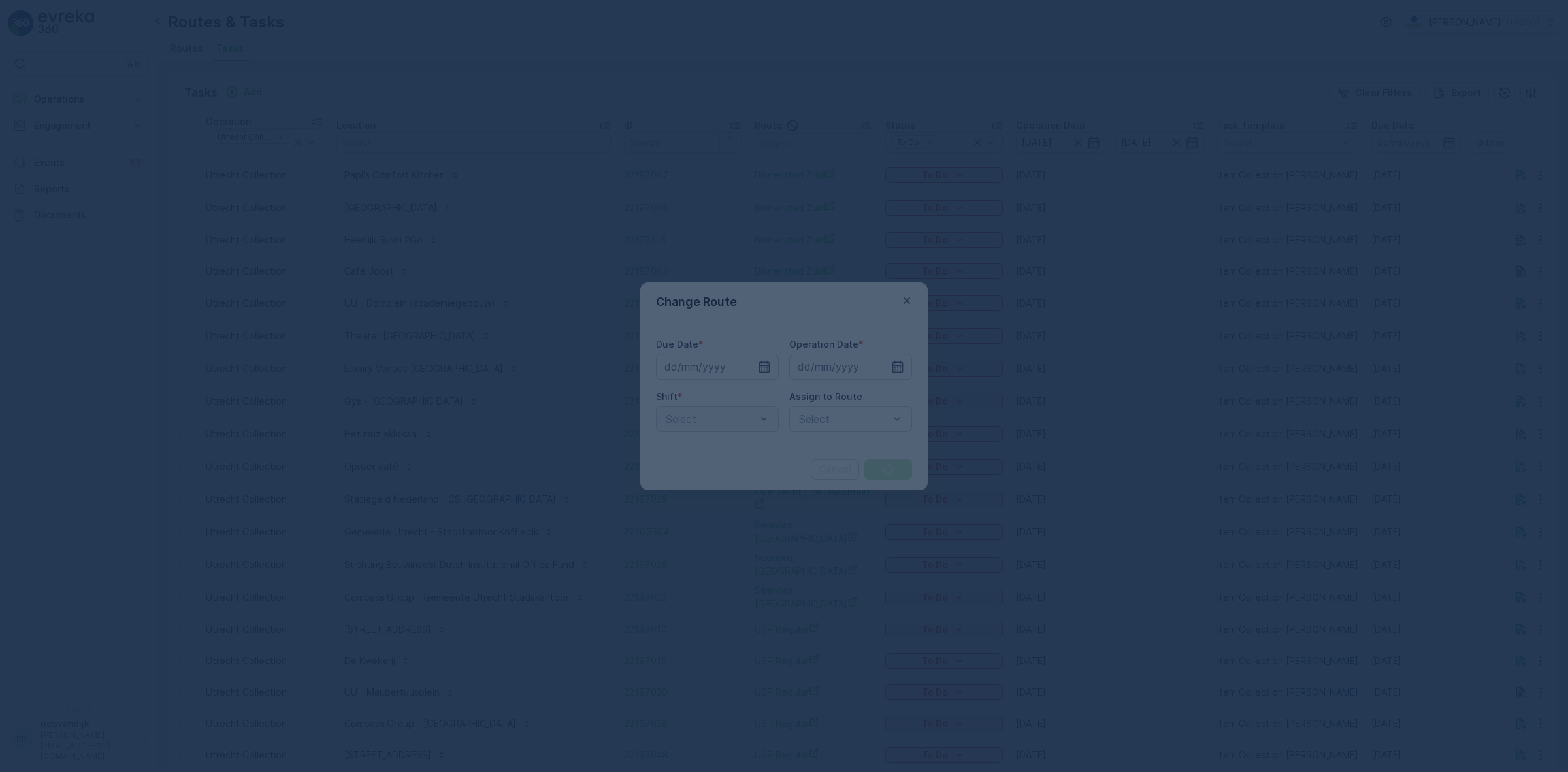
type input "[DATE]"
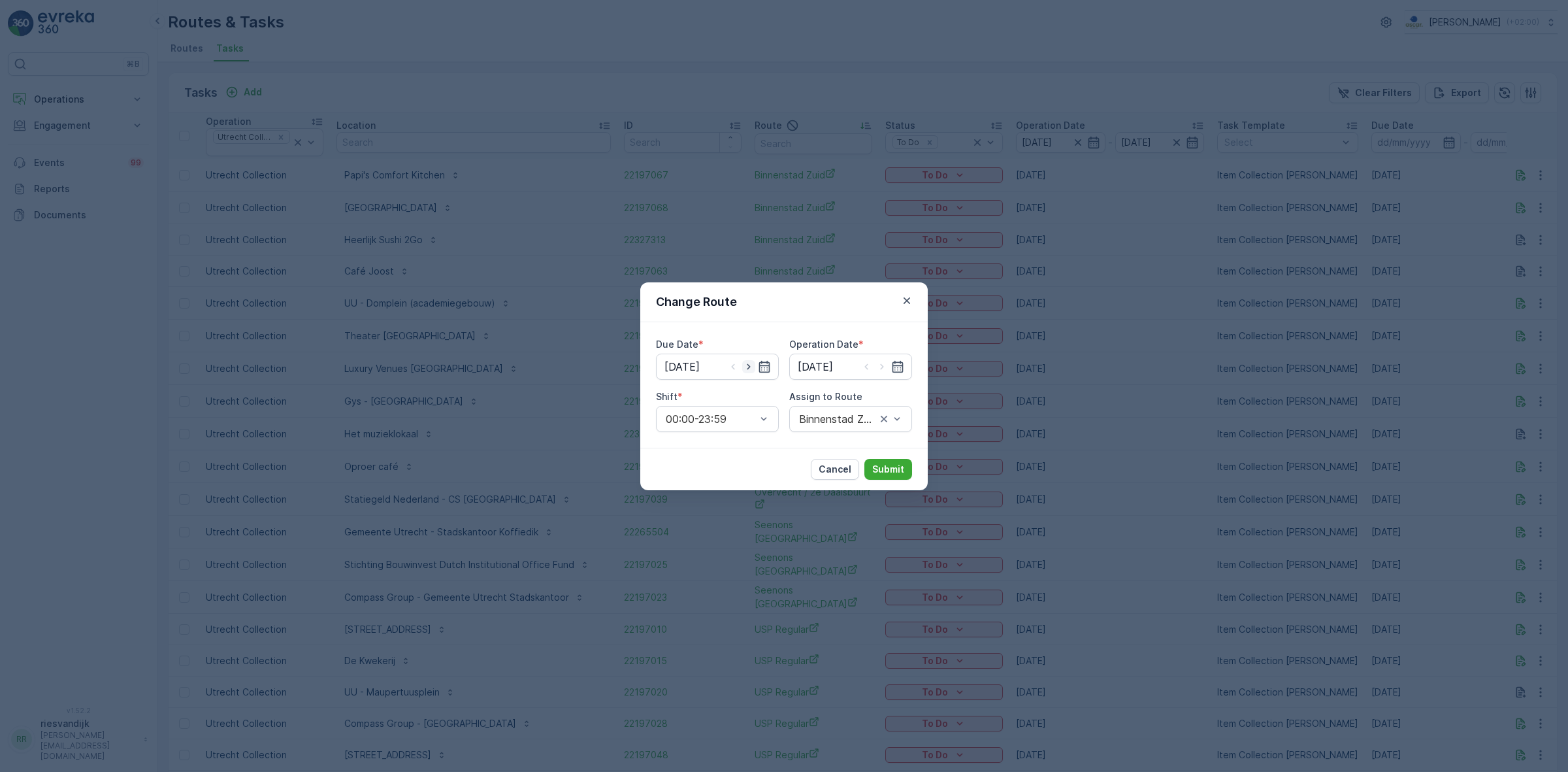
click at [752, 368] on icon "button" at bounding box center [749, 367] width 13 height 13
type input "[DATE]"
click at [880, 373] on icon "button" at bounding box center [882, 367] width 13 height 13
type input "[DATE]"
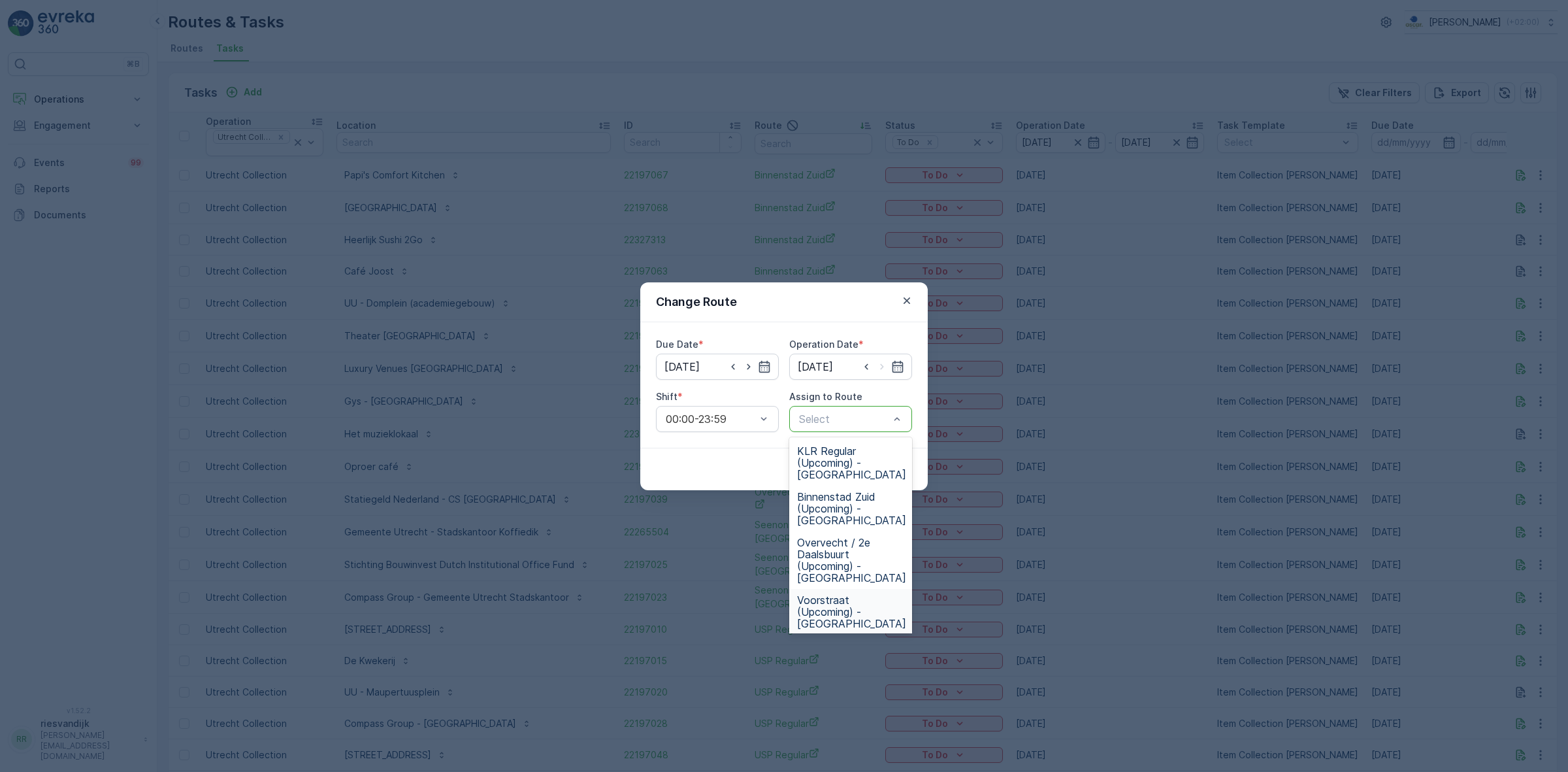
click at [860, 594] on span "Voorstraat (Upcoming) - [GEOGRAPHIC_DATA]" at bounding box center [852, 612] width 109 height 35
click at [858, 424] on div at bounding box center [838, 419] width 80 height 12
click at [861, 491] on span "Binnenstad Zuid (Upcoming) - [GEOGRAPHIC_DATA]" at bounding box center [852, 509] width 109 height 35
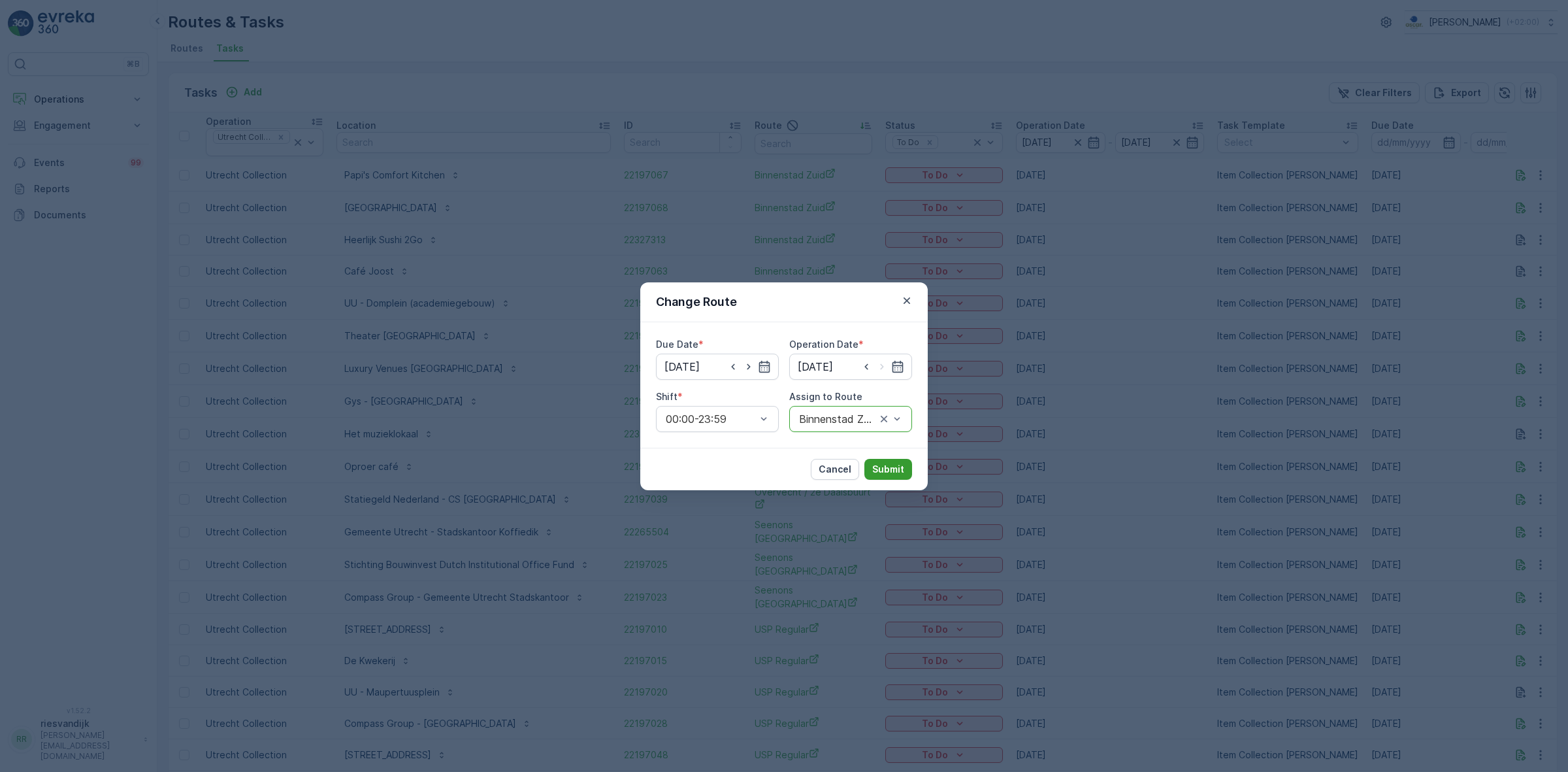
click at [873, 474] on p "Submit" at bounding box center [888, 470] width 32 height 13
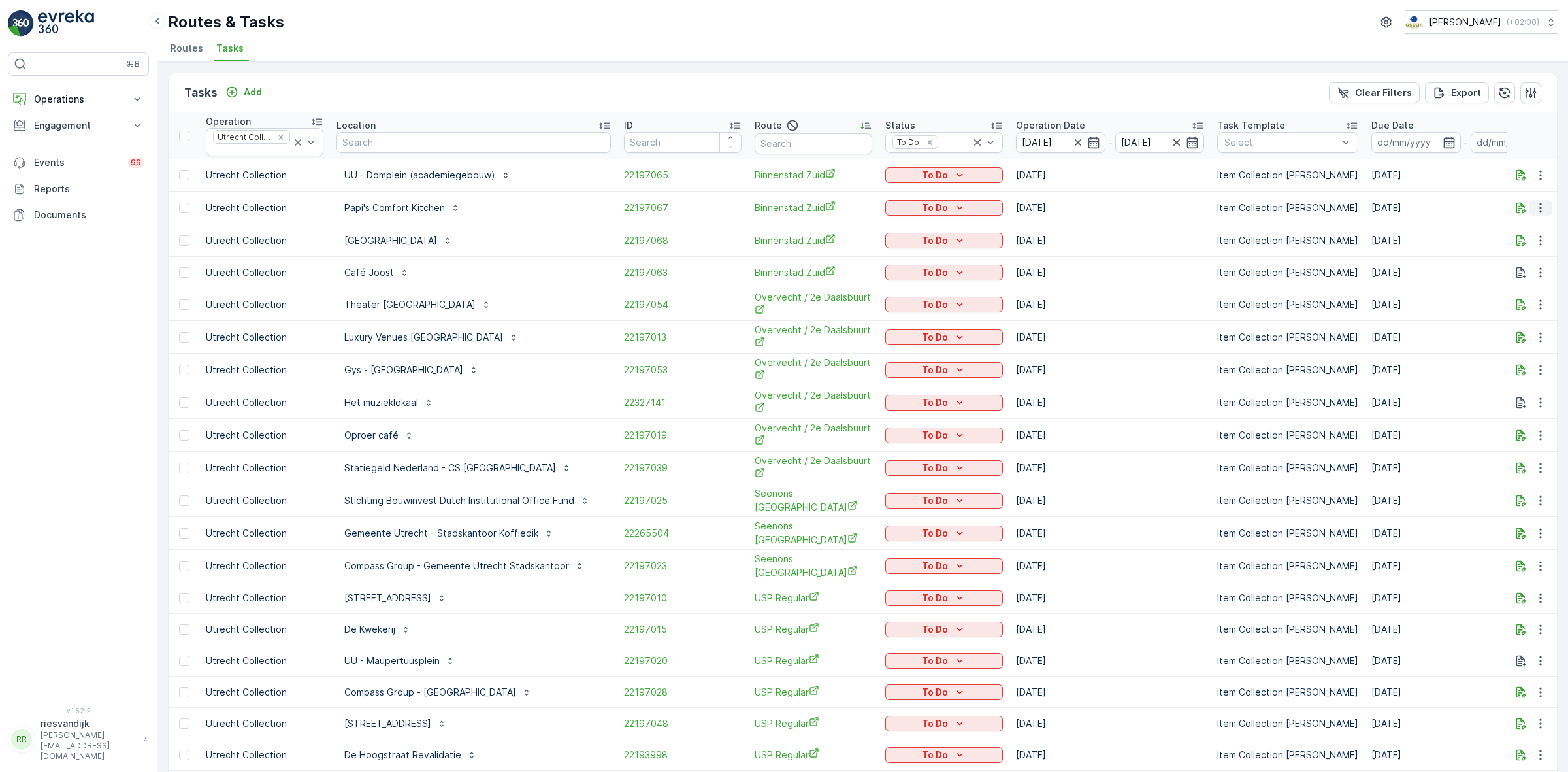
click at [1539, 205] on icon "button" at bounding box center [1540, 207] width 2 height 10
click at [1537, 201] on icon "button" at bounding box center [1540, 208] width 13 height 13
click at [1547, 268] on div "Change Route" at bounding box center [1519, 265] width 98 height 18
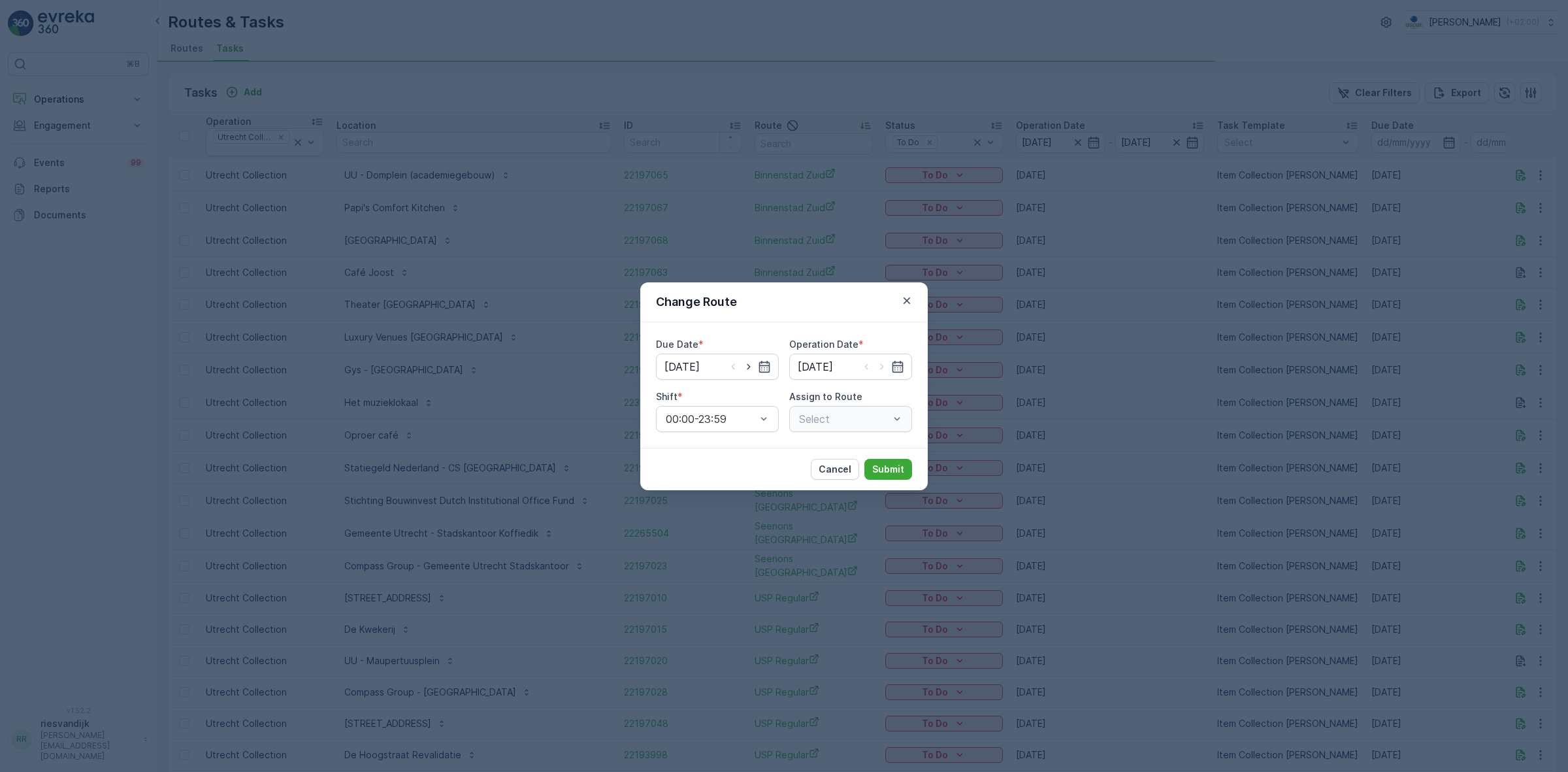
type input "[DATE]"
click at [751, 366] on icon "button" at bounding box center [749, 367] width 13 height 13
type input "[DATE]"
click at [883, 368] on icon "button" at bounding box center [882, 367] width 13 height 13
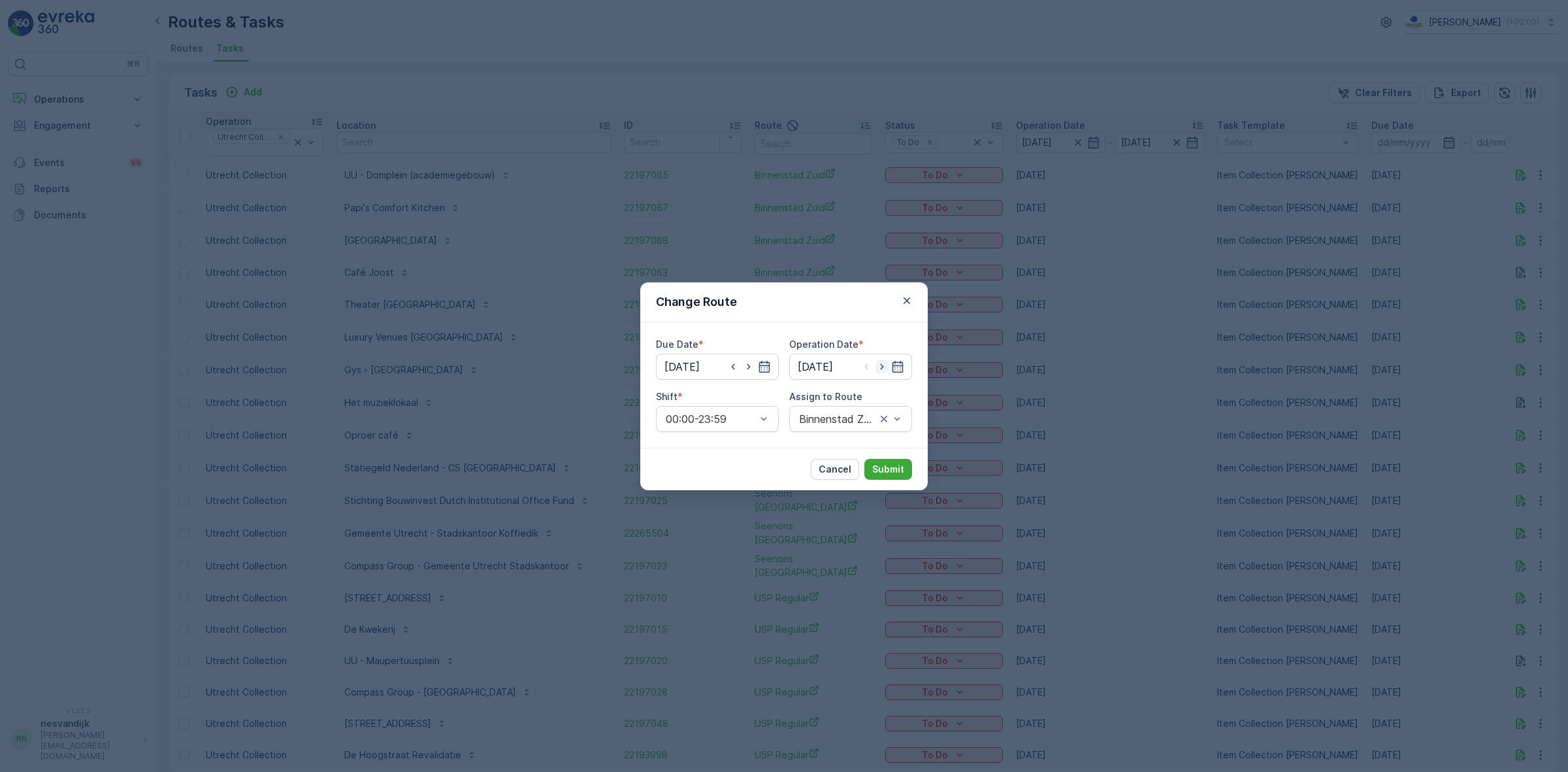
type input "[DATE]"
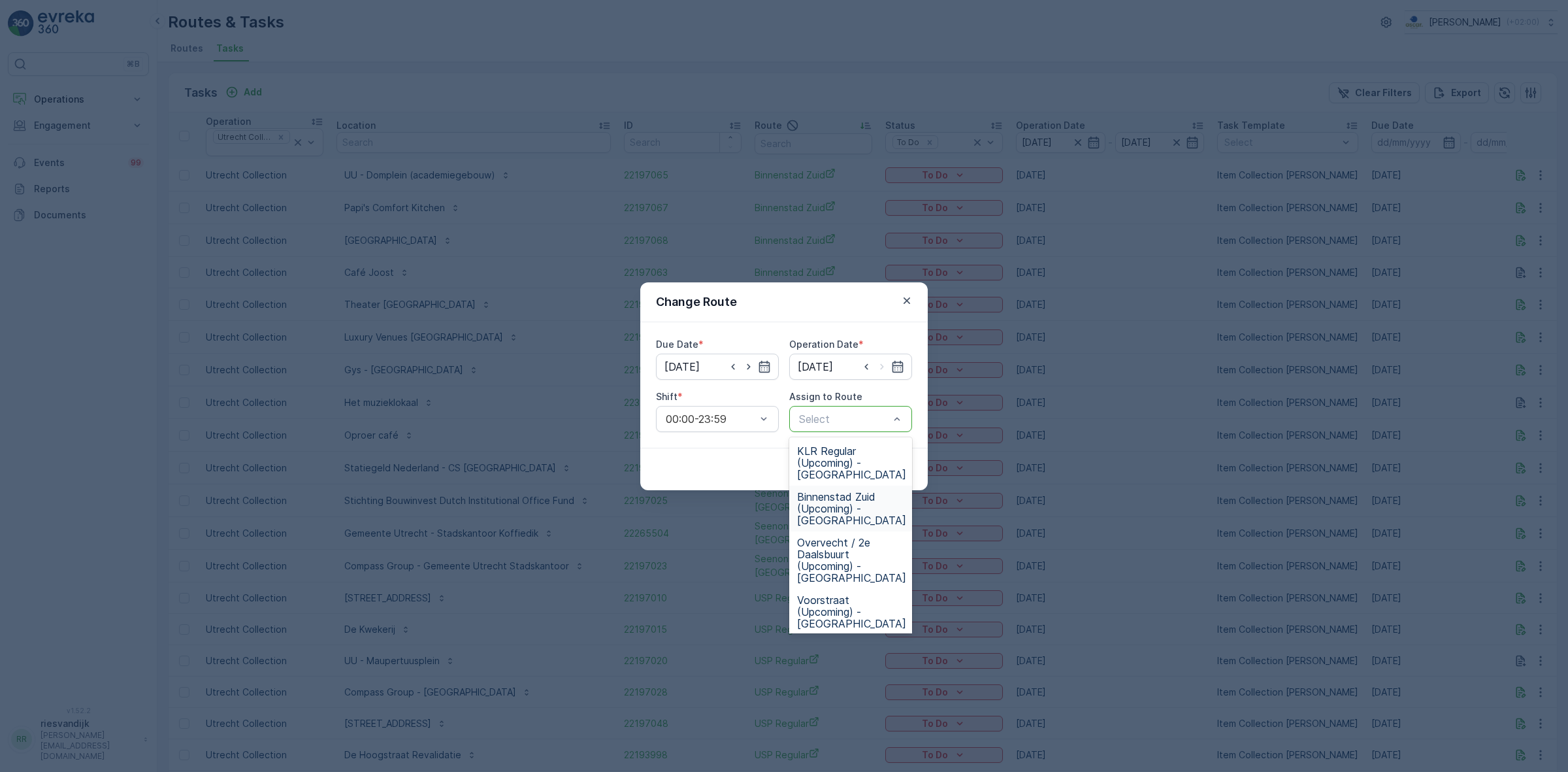
click at [873, 502] on div "Binnenstad Zuid (Upcoming) - [GEOGRAPHIC_DATA]" at bounding box center [850, 509] width 123 height 46
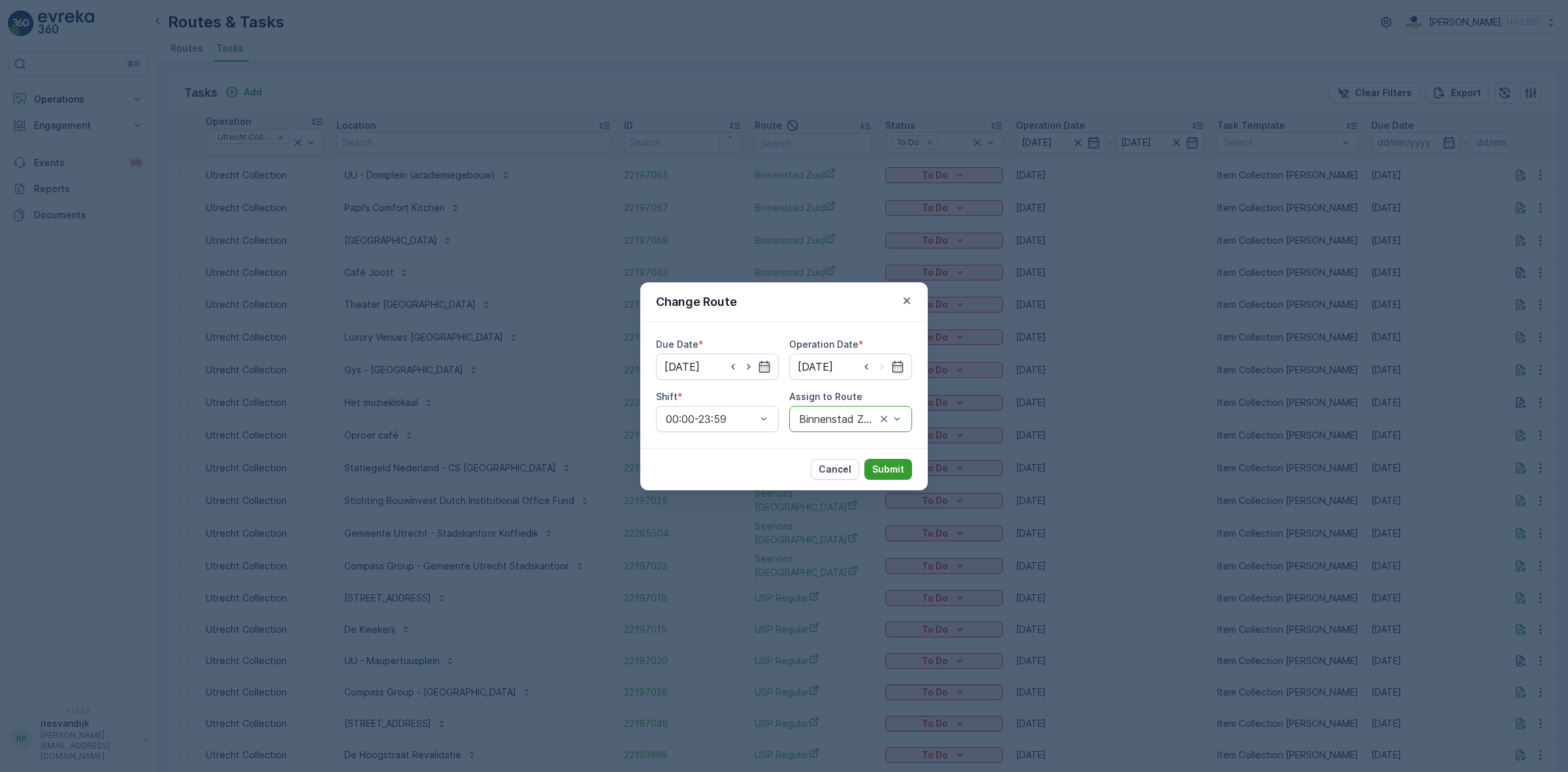
click at [874, 471] on p "Submit" at bounding box center [888, 470] width 32 height 13
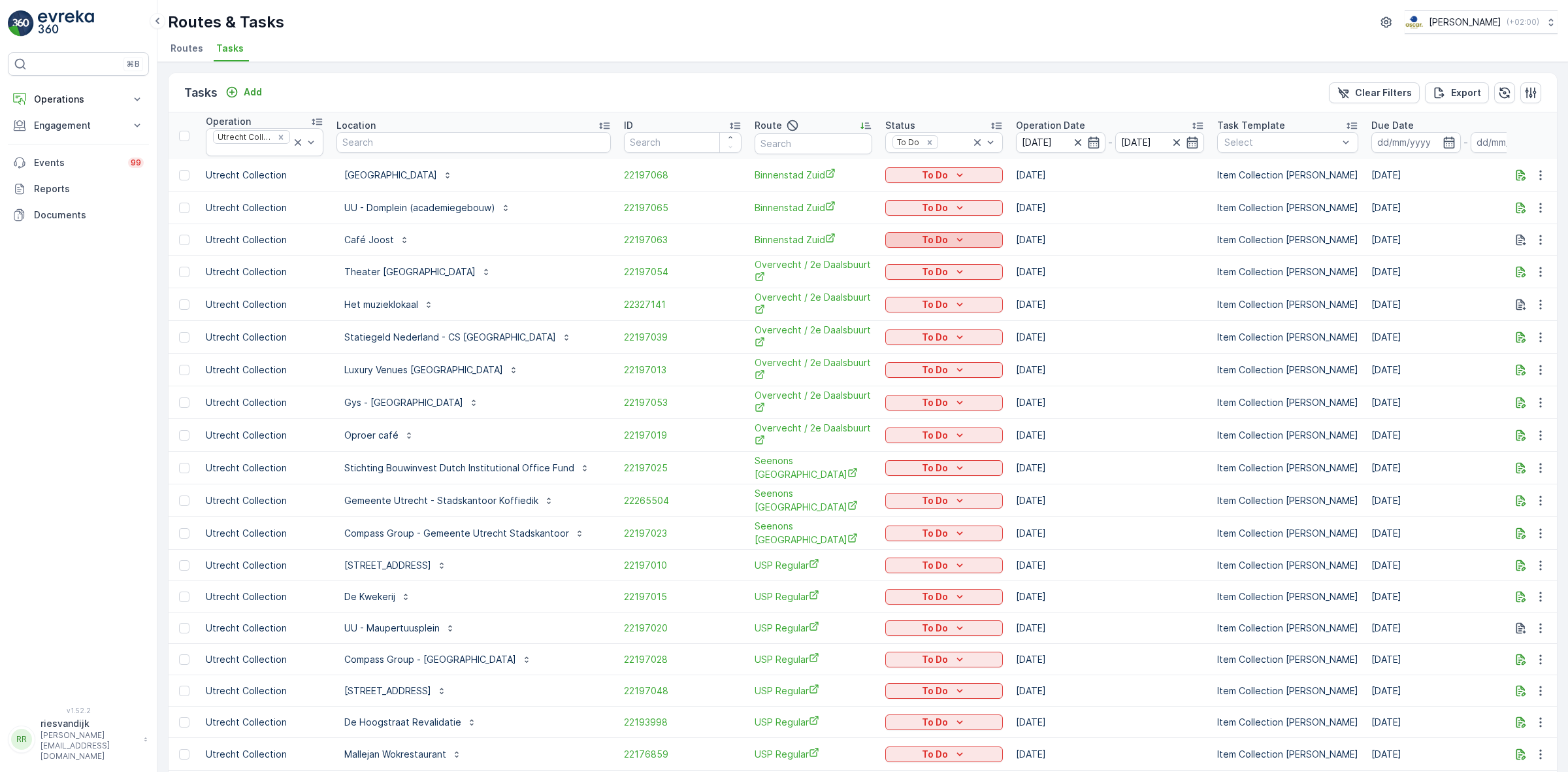
click at [924, 243] on p "To Do" at bounding box center [935, 240] width 26 height 13
click at [911, 312] on span "Cancelled" at bounding box center [897, 314] width 44 height 13
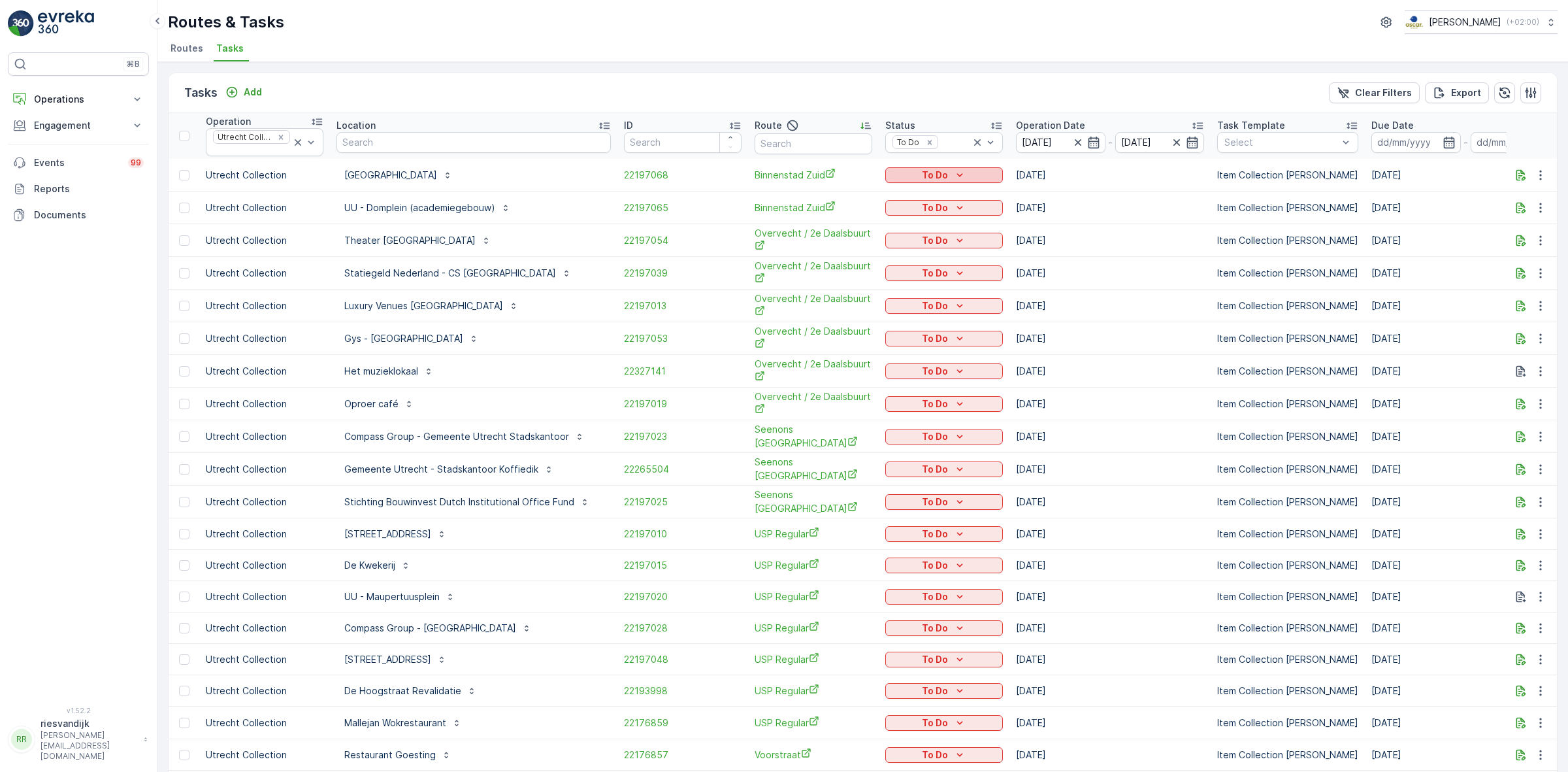
click at [922, 181] on p "To Do" at bounding box center [935, 175] width 26 height 13
click at [916, 255] on span "Cancelled" at bounding box center [897, 250] width 44 height 13
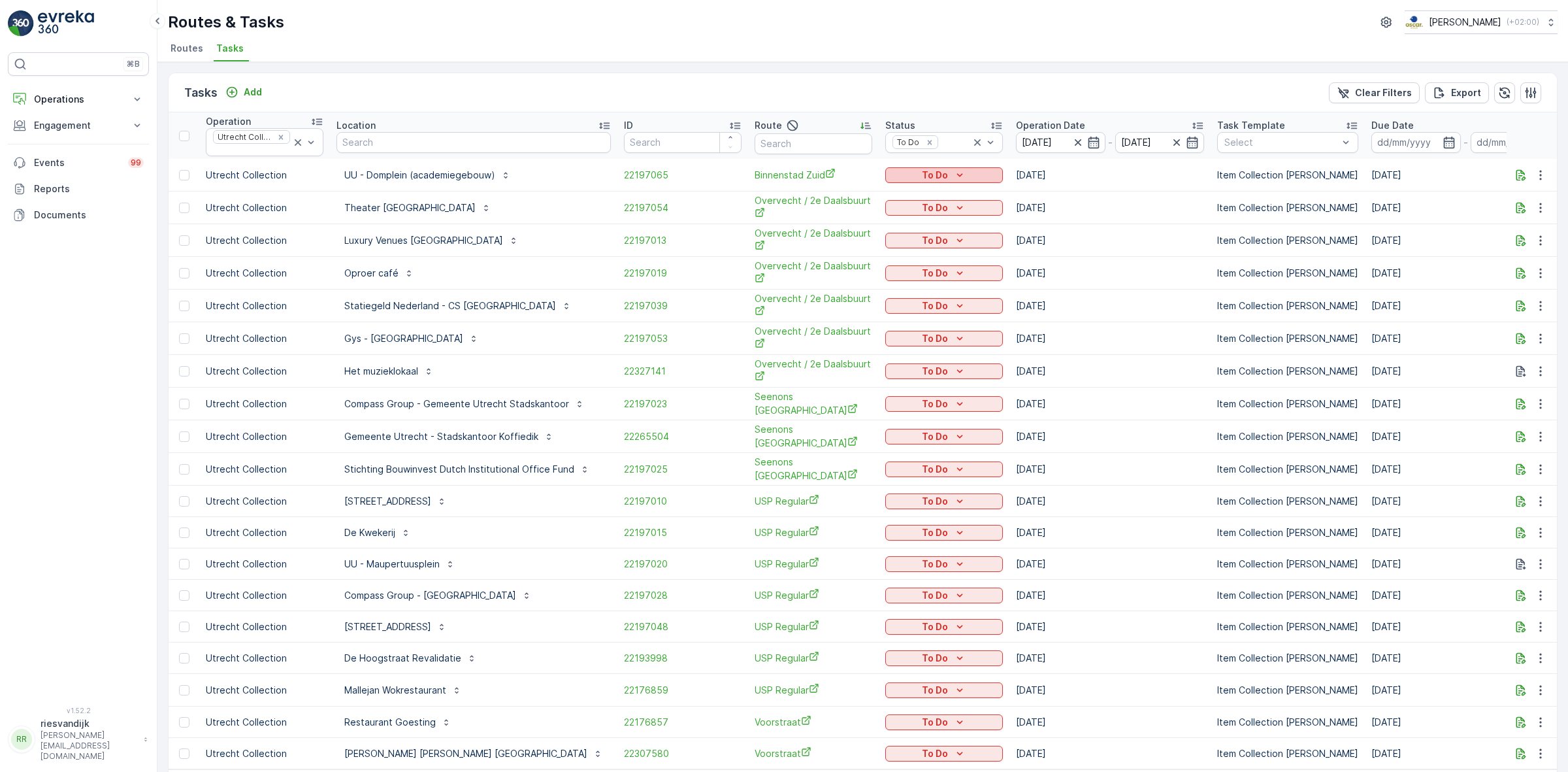
click at [922, 172] on p "To Do" at bounding box center [935, 175] width 26 height 13
click at [910, 243] on span "Cancelled" at bounding box center [897, 250] width 44 height 13
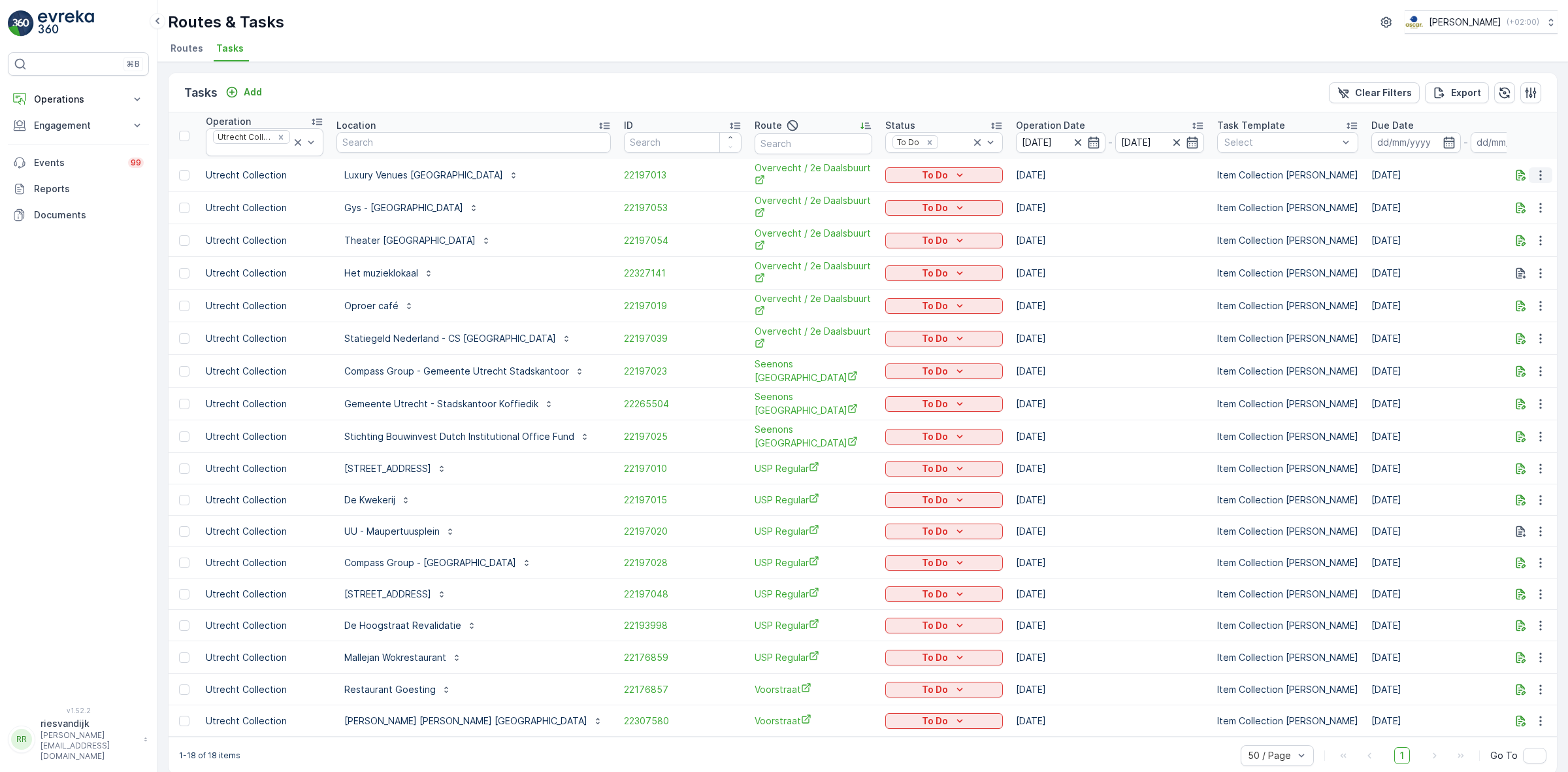
click at [1540, 170] on icon "button" at bounding box center [1540, 175] width 13 height 13
click at [1547, 230] on div "Change Route" at bounding box center [1519, 232] width 98 height 18
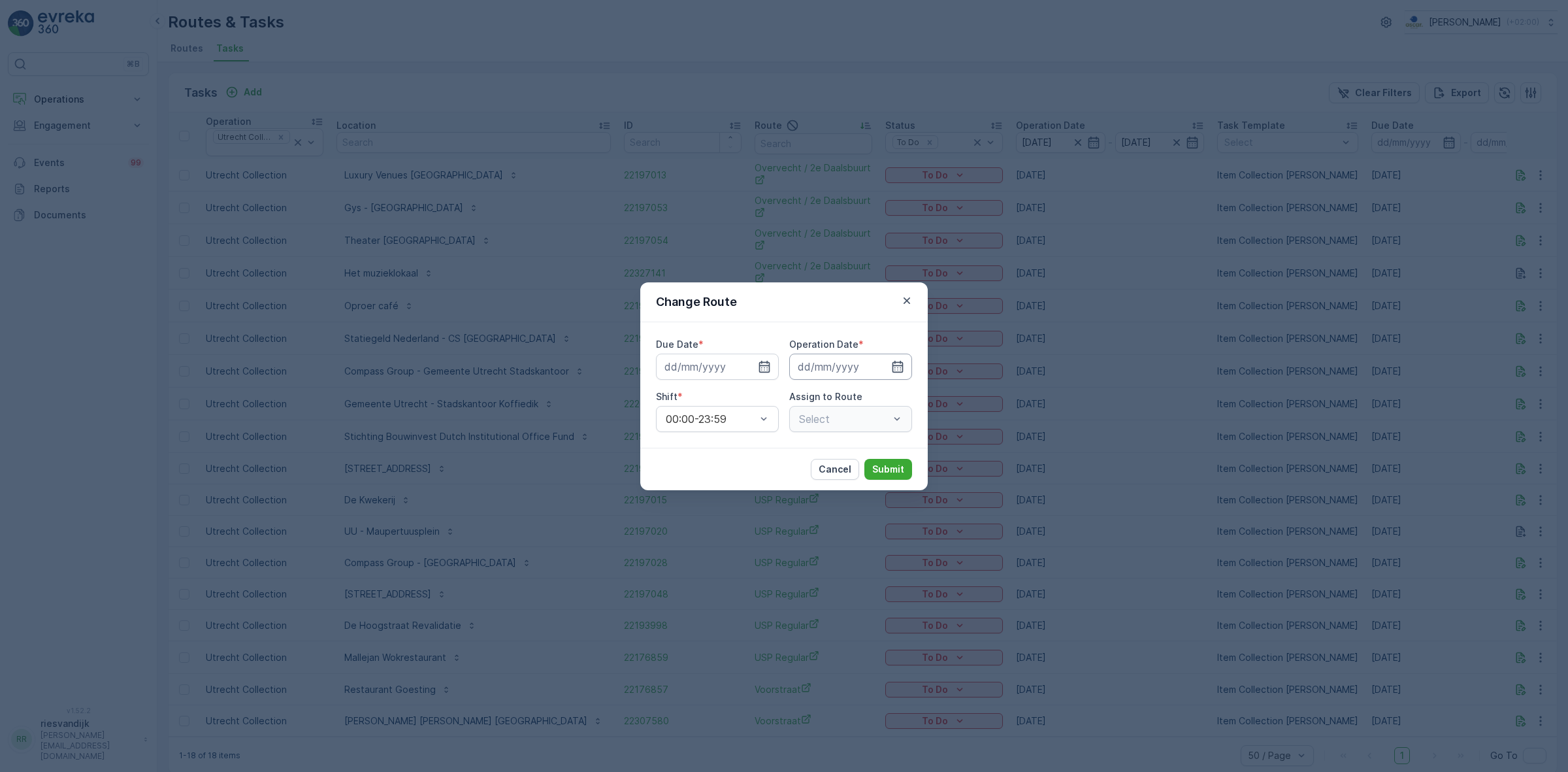
type input "[DATE]"
click at [745, 367] on icon "button" at bounding box center [749, 367] width 13 height 13
type input "[DATE]"
click at [883, 360] on icon "button" at bounding box center [882, 367] width 13 height 13
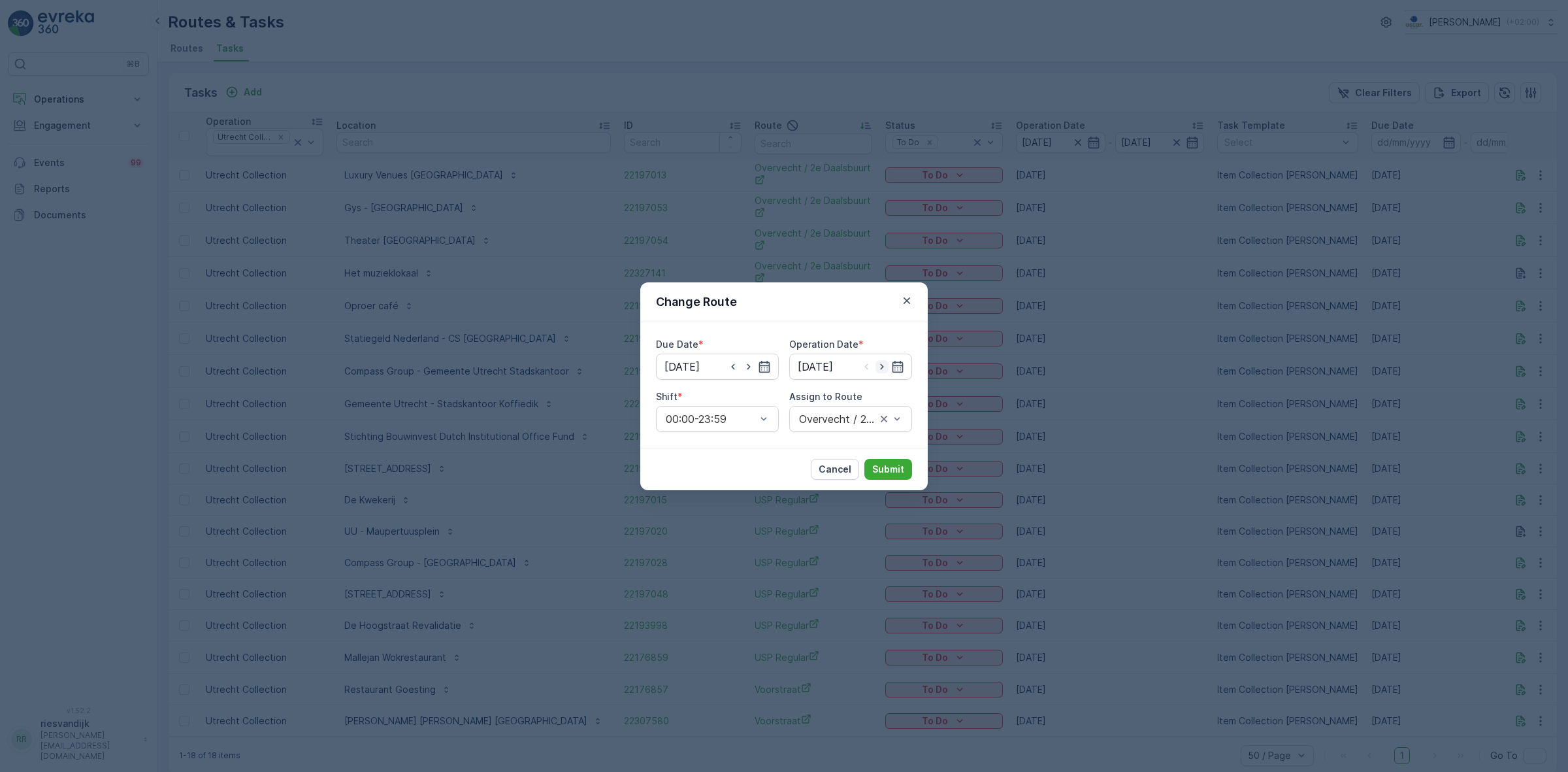
type input "[DATE]"
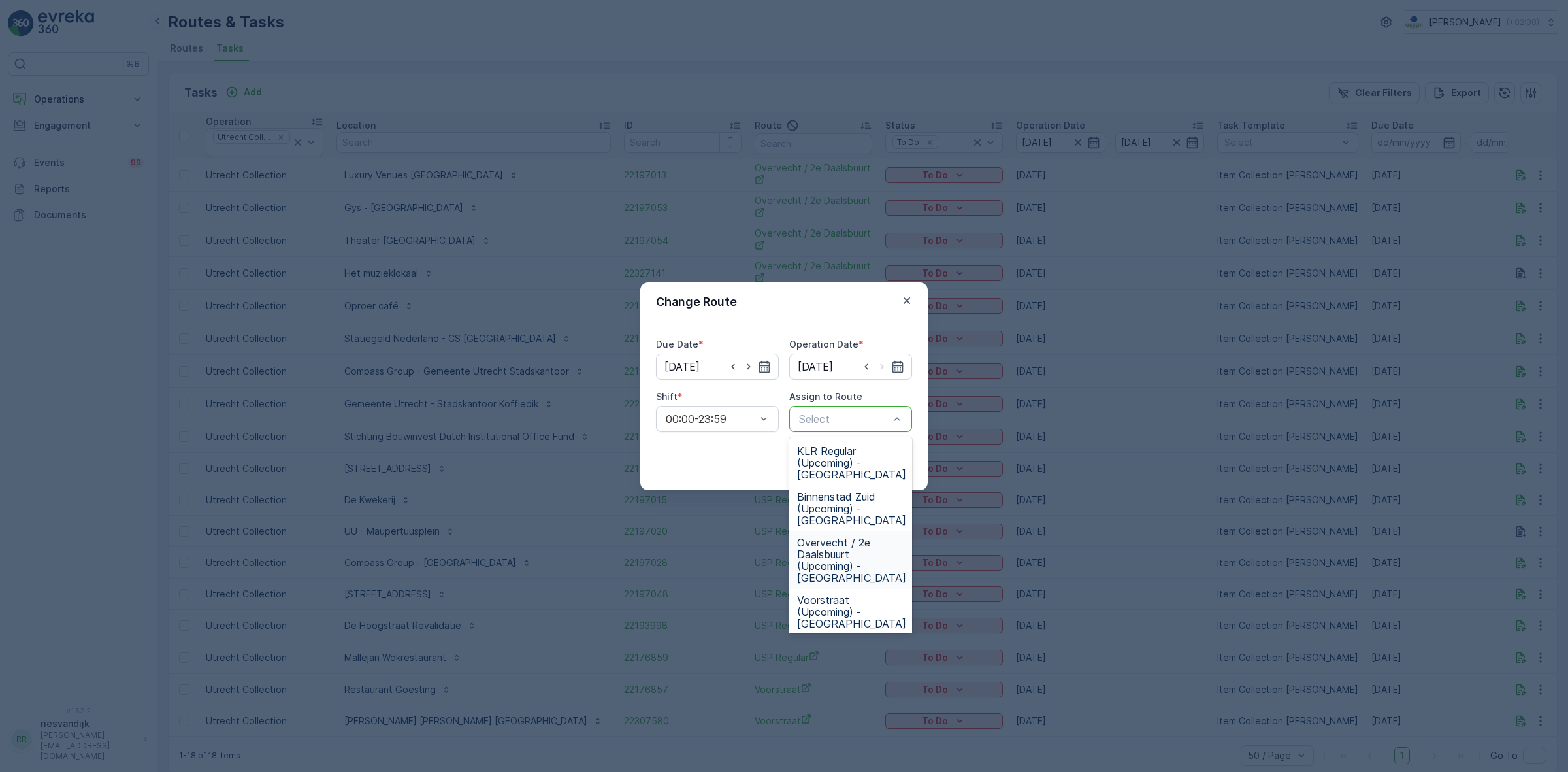
click at [850, 537] on span "Overvecht / 2e Daalsbuurt (Upcoming) - [GEOGRAPHIC_DATA]" at bounding box center [852, 560] width 109 height 47
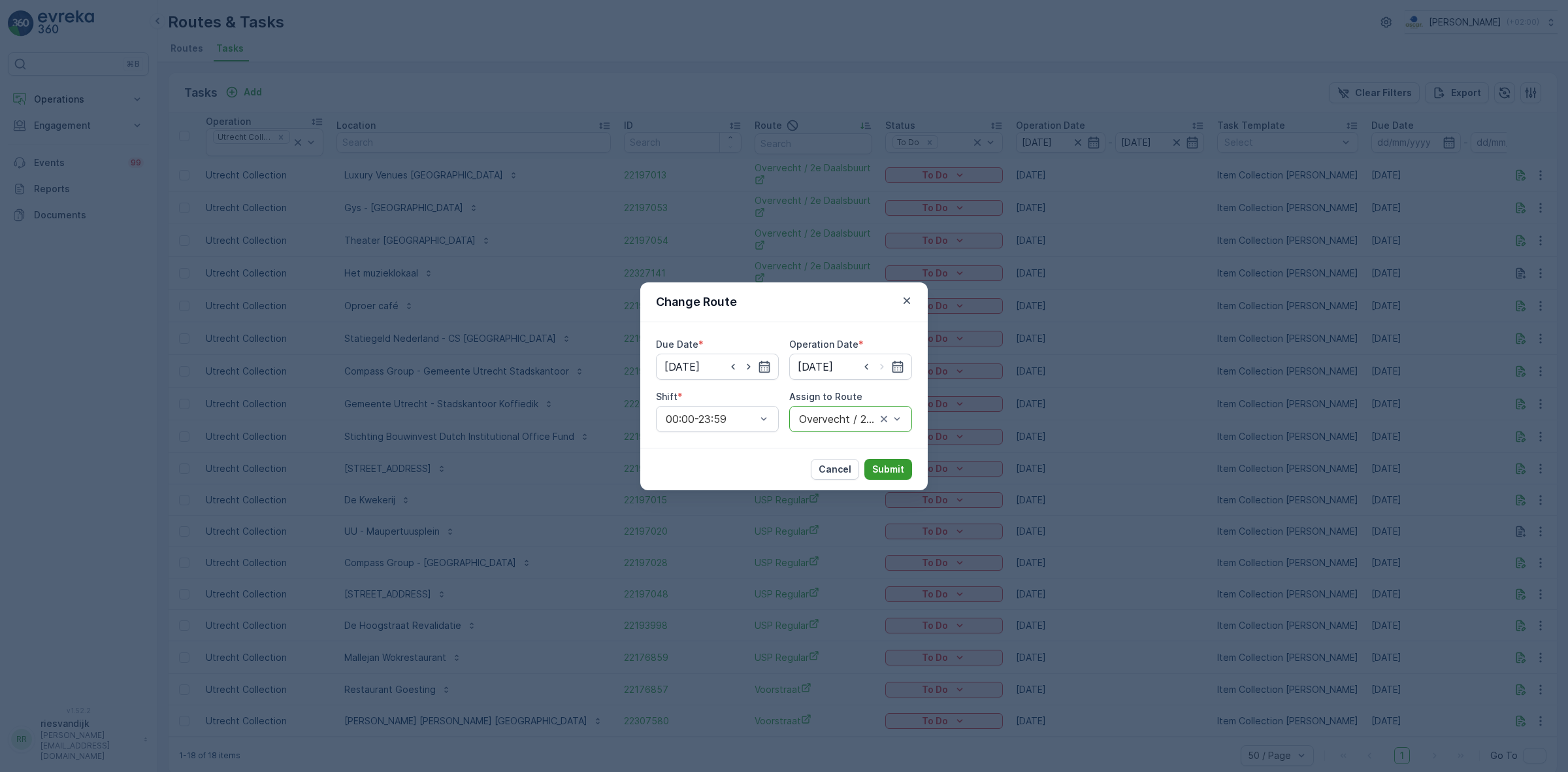
click at [892, 472] on p "Submit" at bounding box center [888, 470] width 32 height 13
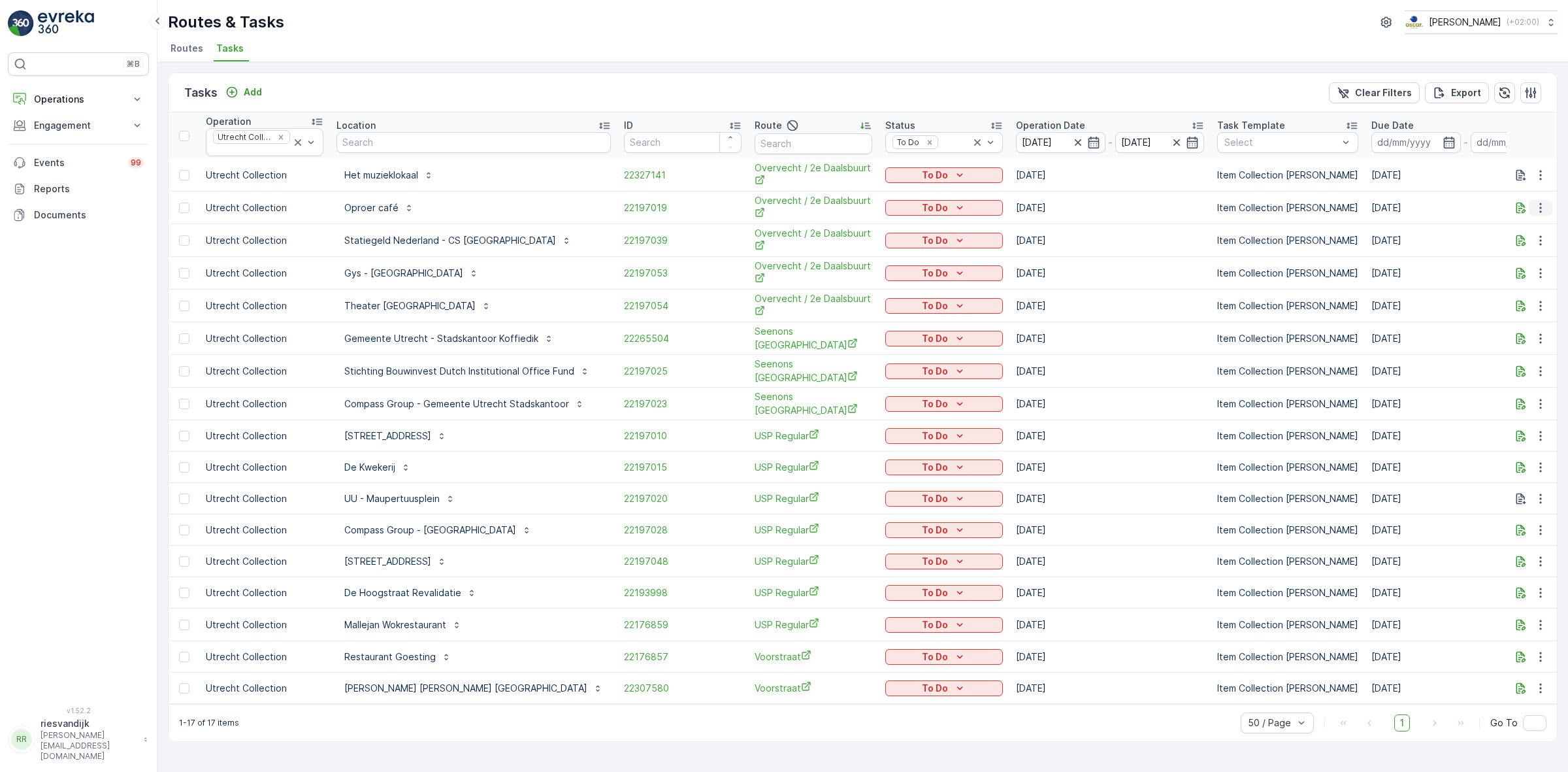
click at [1537, 213] on icon "button" at bounding box center [1540, 208] width 13 height 13
click at [1523, 268] on span "Change Route" at bounding box center [1507, 265] width 64 height 13
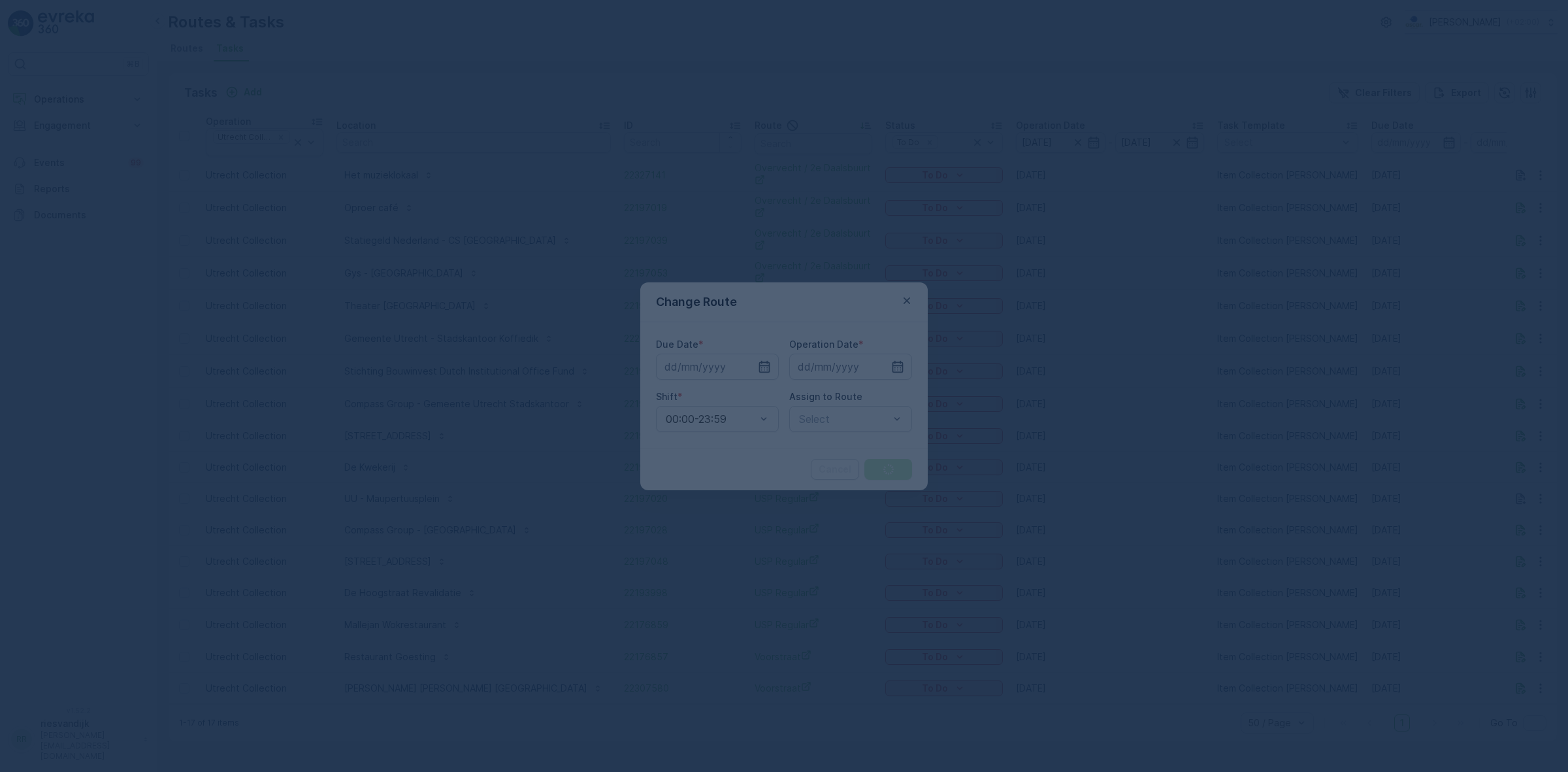
type input "[DATE]"
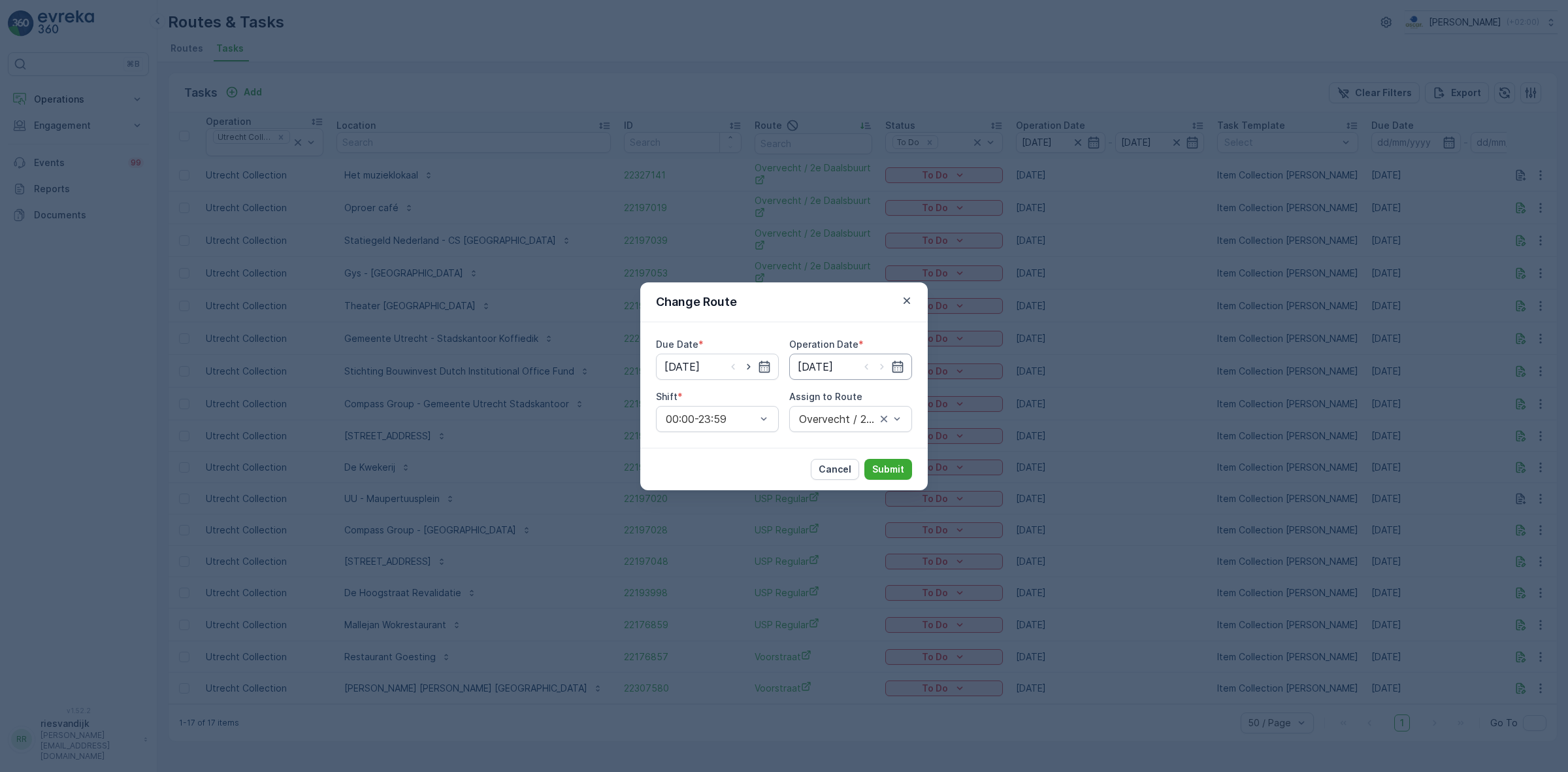
drag, startPoint x: 749, startPoint y: 370, endPoint x: 805, endPoint y: 373, distance: 56.1
click at [750, 370] on icon "button" at bounding box center [749, 367] width 13 height 13
type input "[DATE]"
click at [884, 374] on input "[DATE]" at bounding box center [850, 367] width 123 height 26
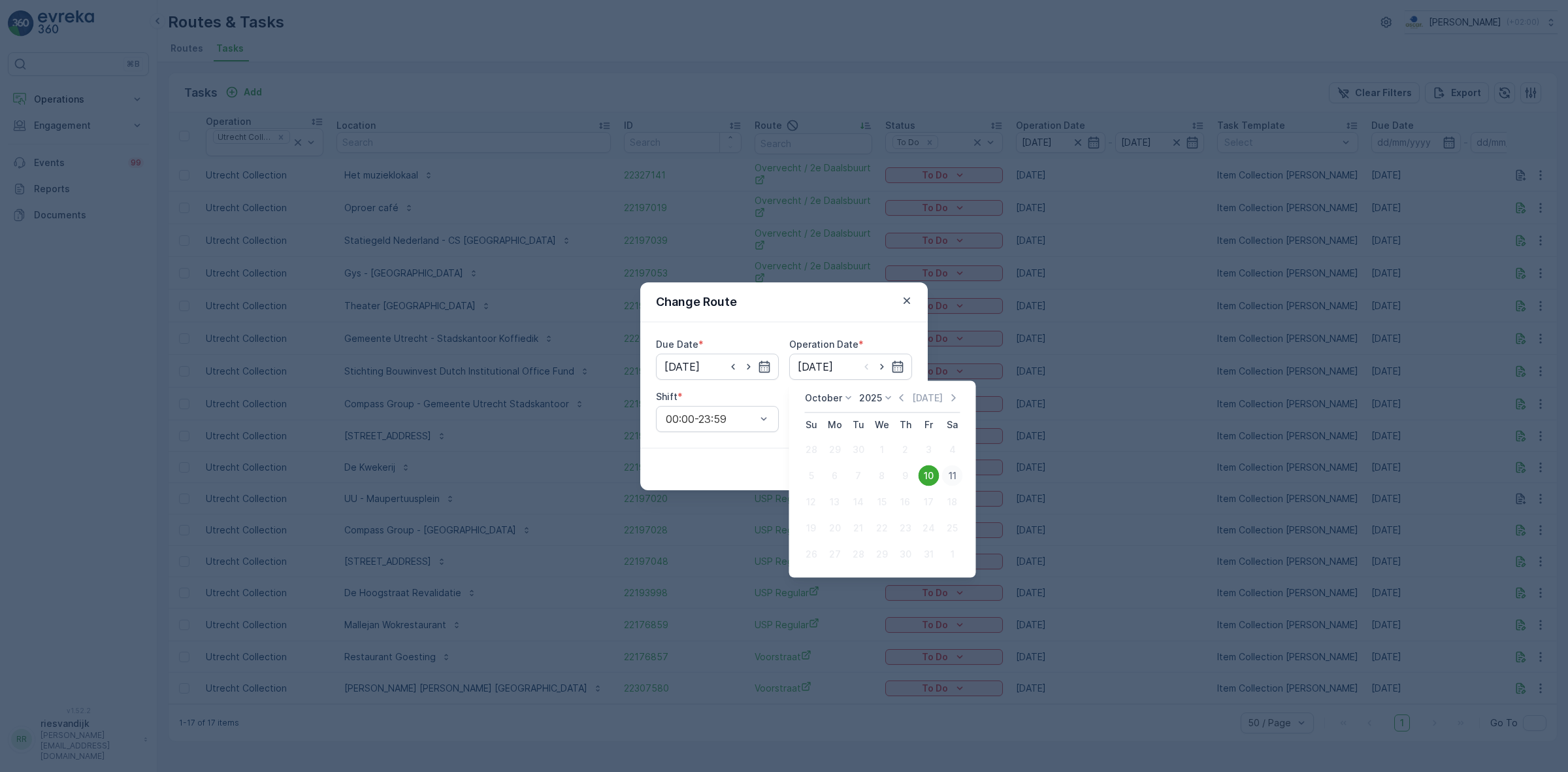
click at [949, 472] on div "11" at bounding box center [952, 476] width 21 height 21
type input "[DATE]"
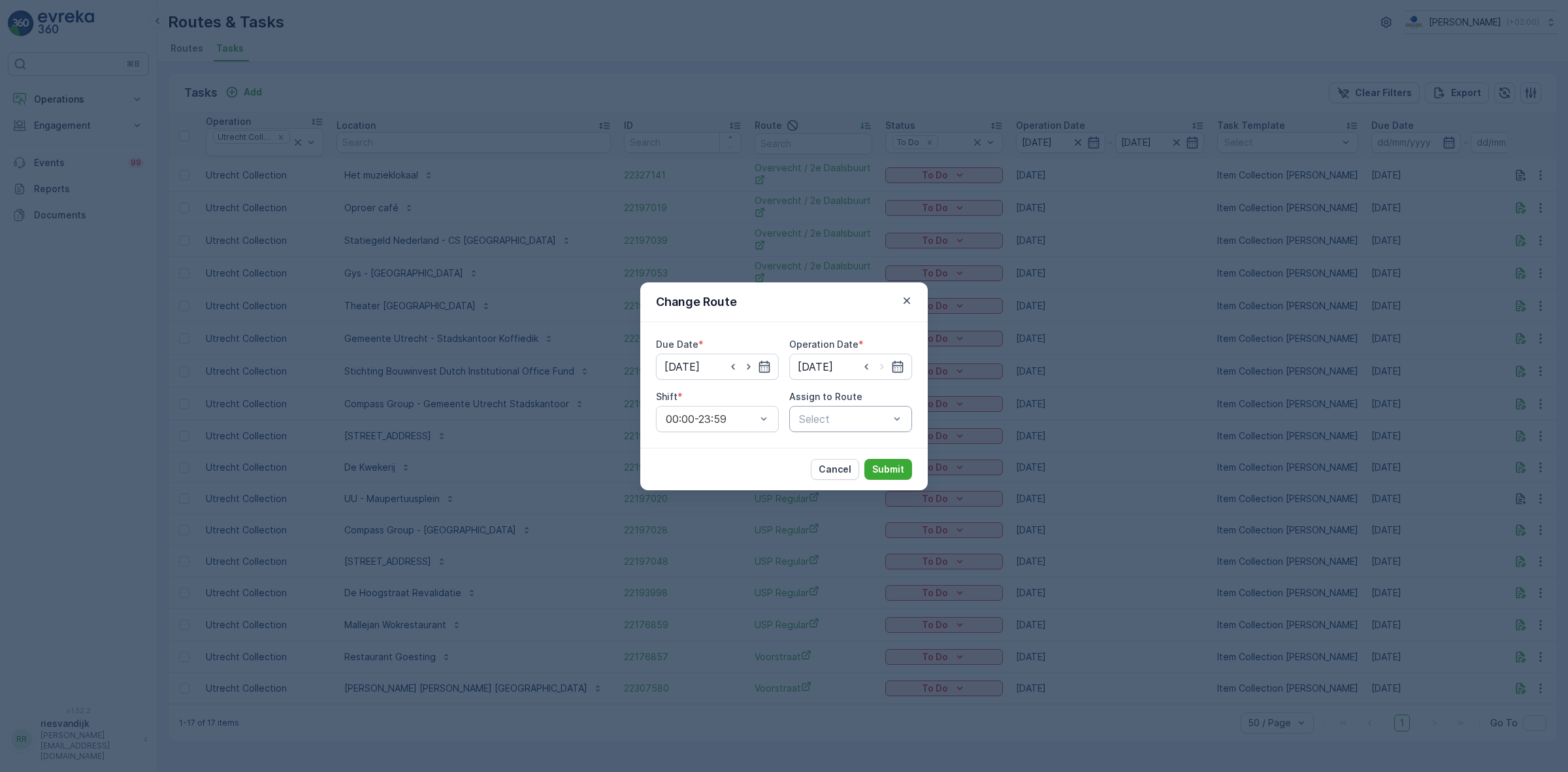
click at [872, 430] on div "Select" at bounding box center [850, 419] width 123 height 26
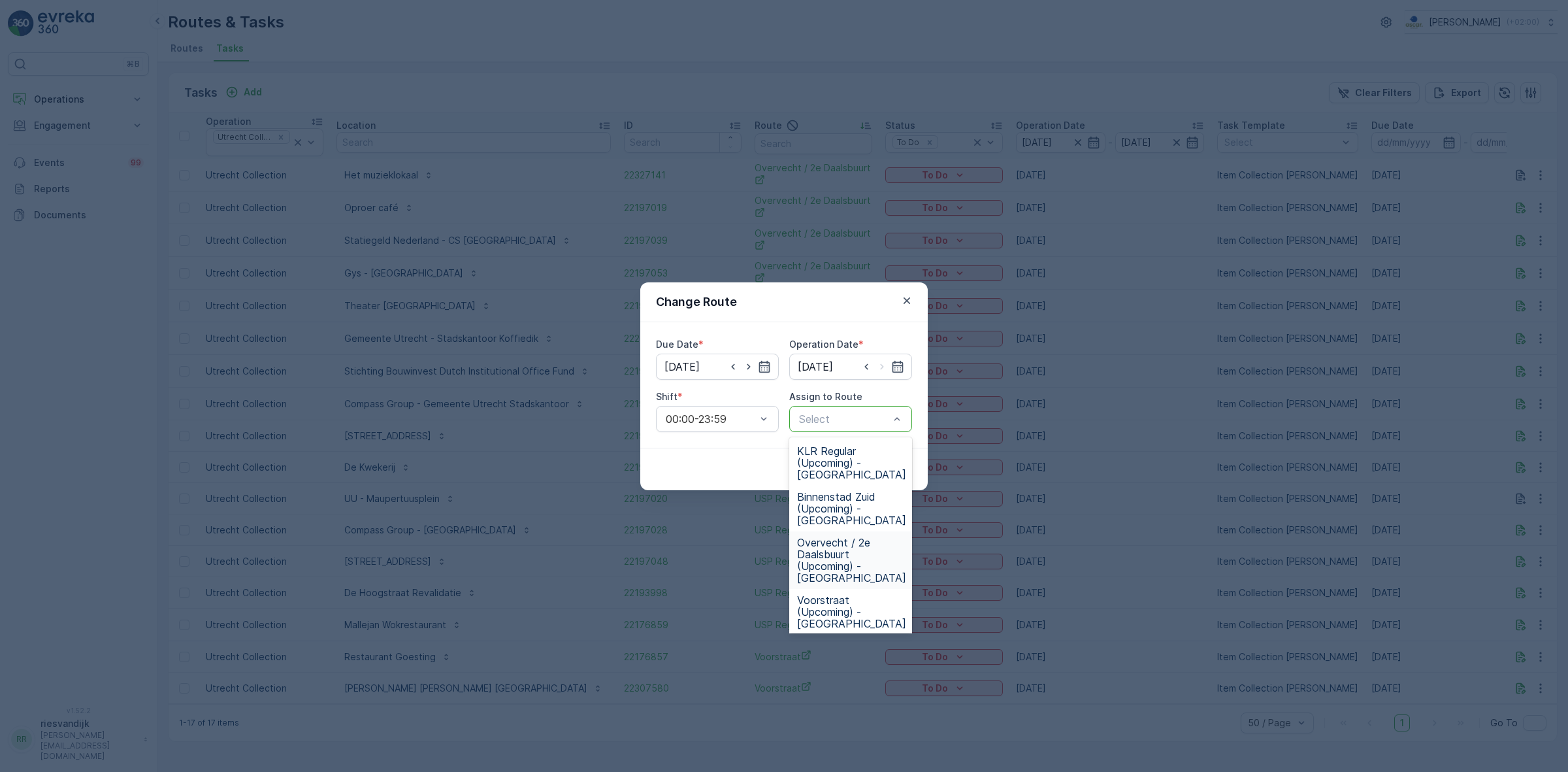
click at [886, 537] on span "Overvecht / 2e Daalsbuurt (Upcoming) - [GEOGRAPHIC_DATA]" at bounding box center [852, 560] width 109 height 47
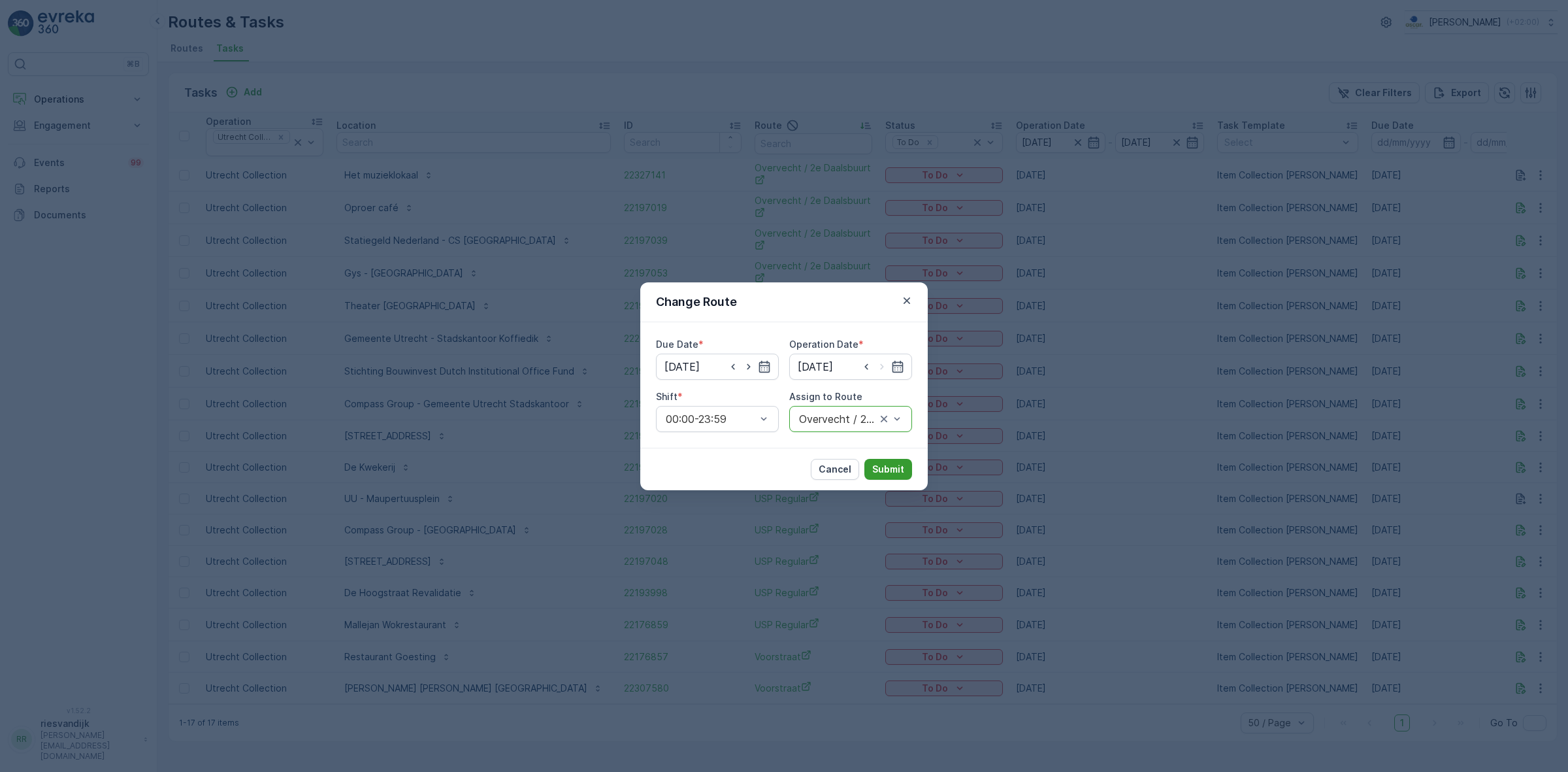
click at [884, 470] on p "Submit" at bounding box center [888, 470] width 32 height 13
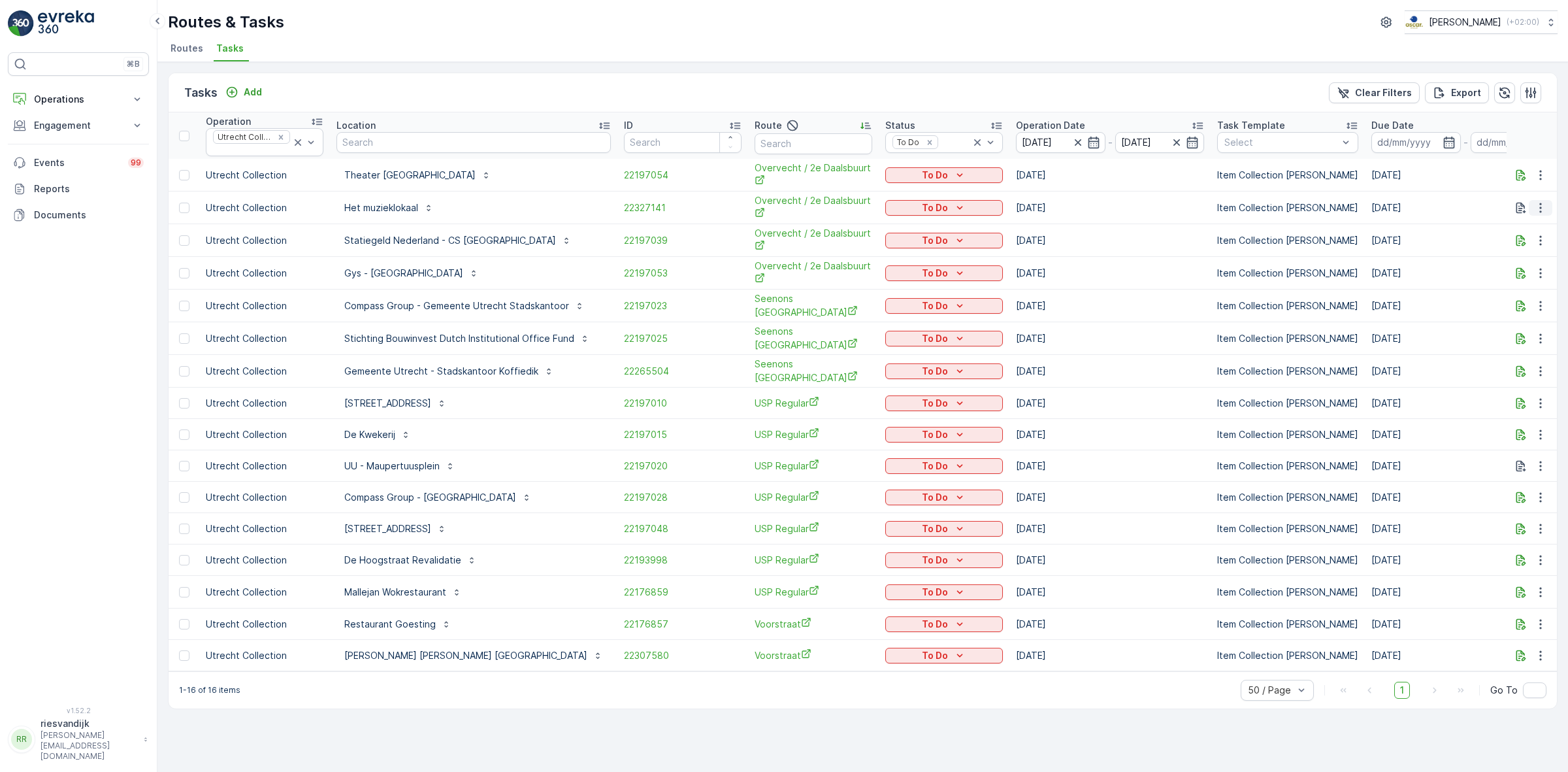
click at [1537, 211] on icon "button" at bounding box center [1540, 208] width 13 height 13
click at [1535, 262] on span "Change Route" at bounding box center [1507, 265] width 64 height 13
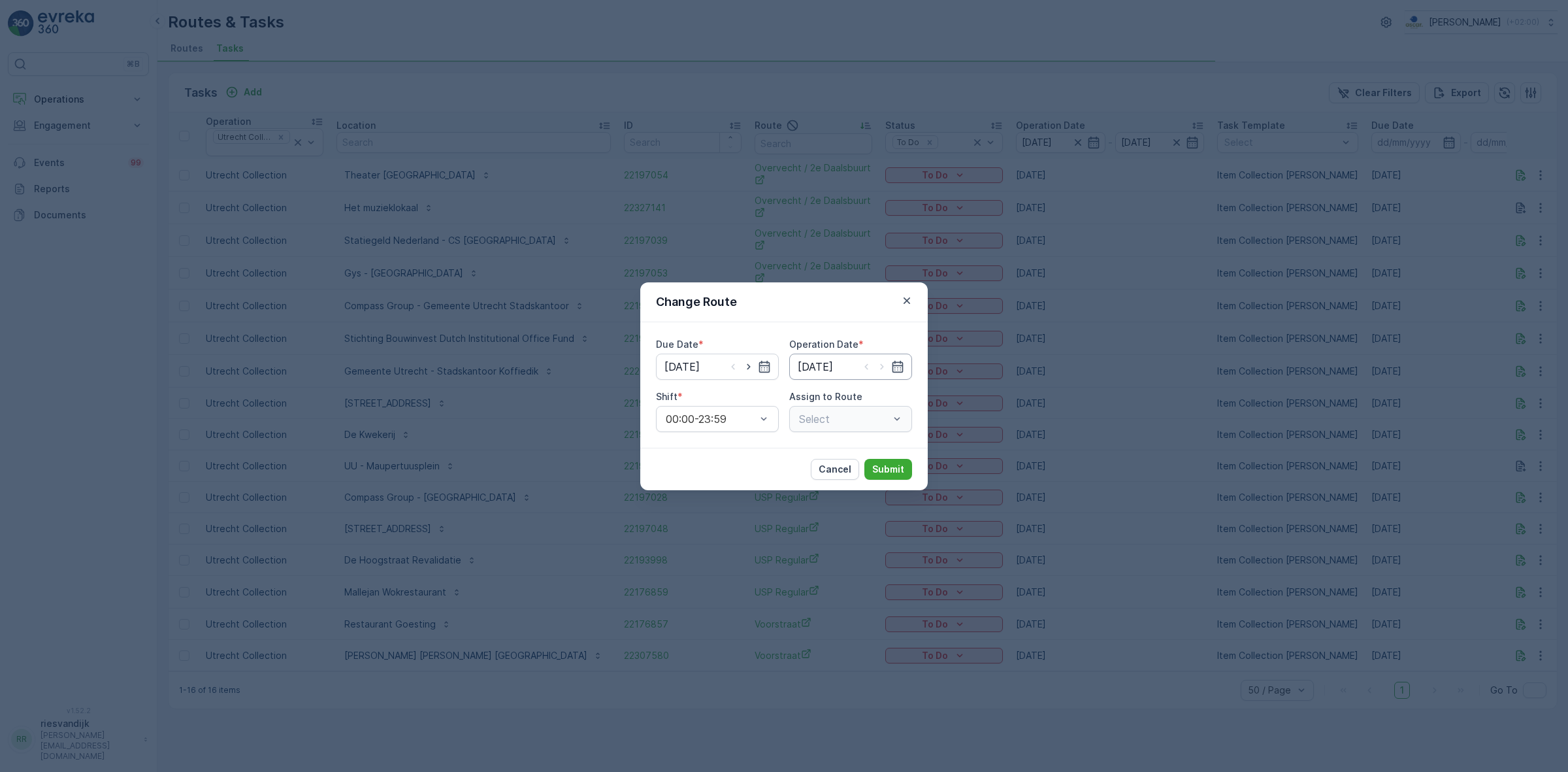
type input "[DATE]"
click at [750, 367] on icon "button" at bounding box center [749, 367] width 13 height 13
type input "[DATE]"
click at [884, 366] on icon "button" at bounding box center [882, 367] width 13 height 13
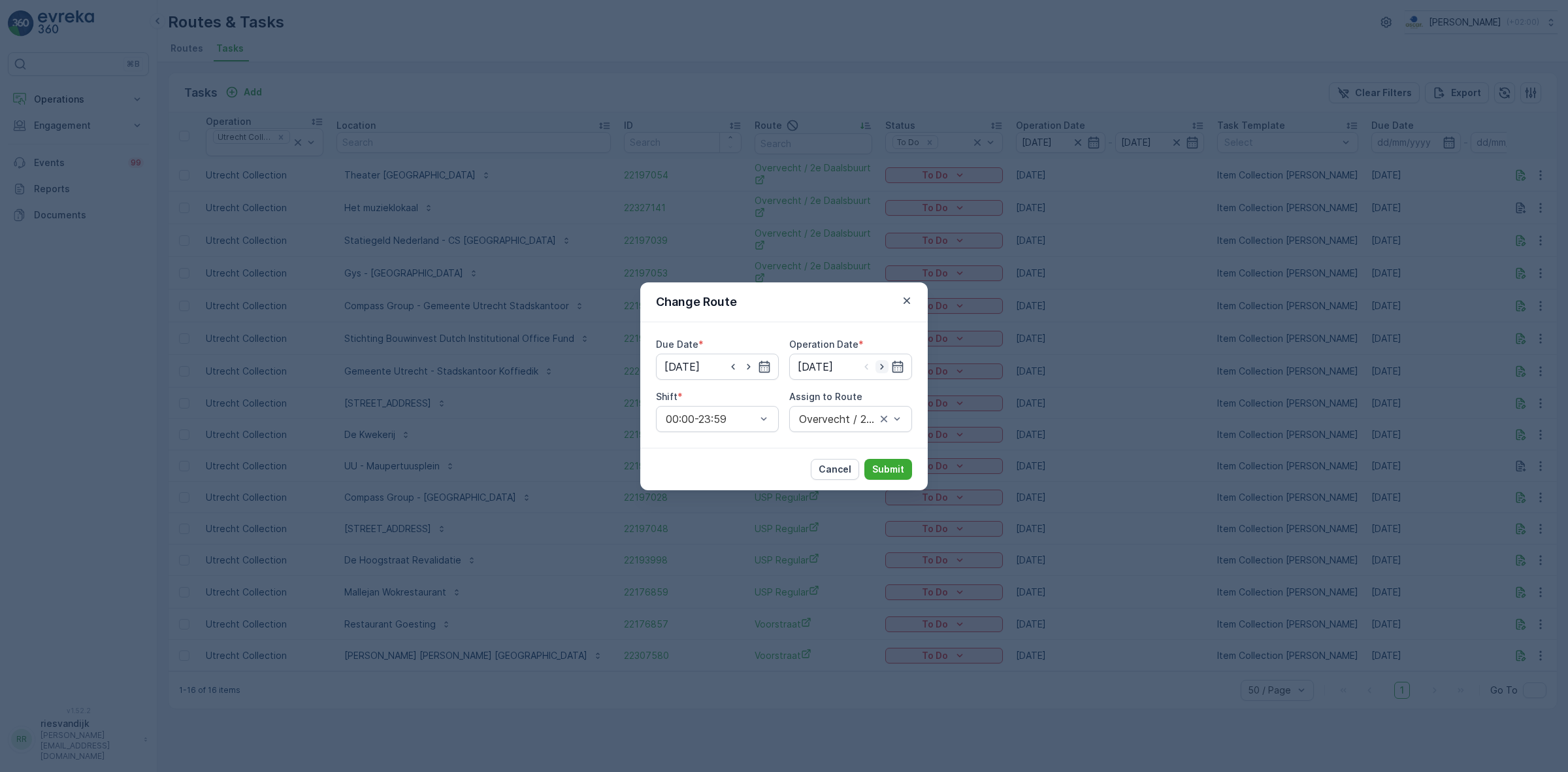
type input "[DATE]"
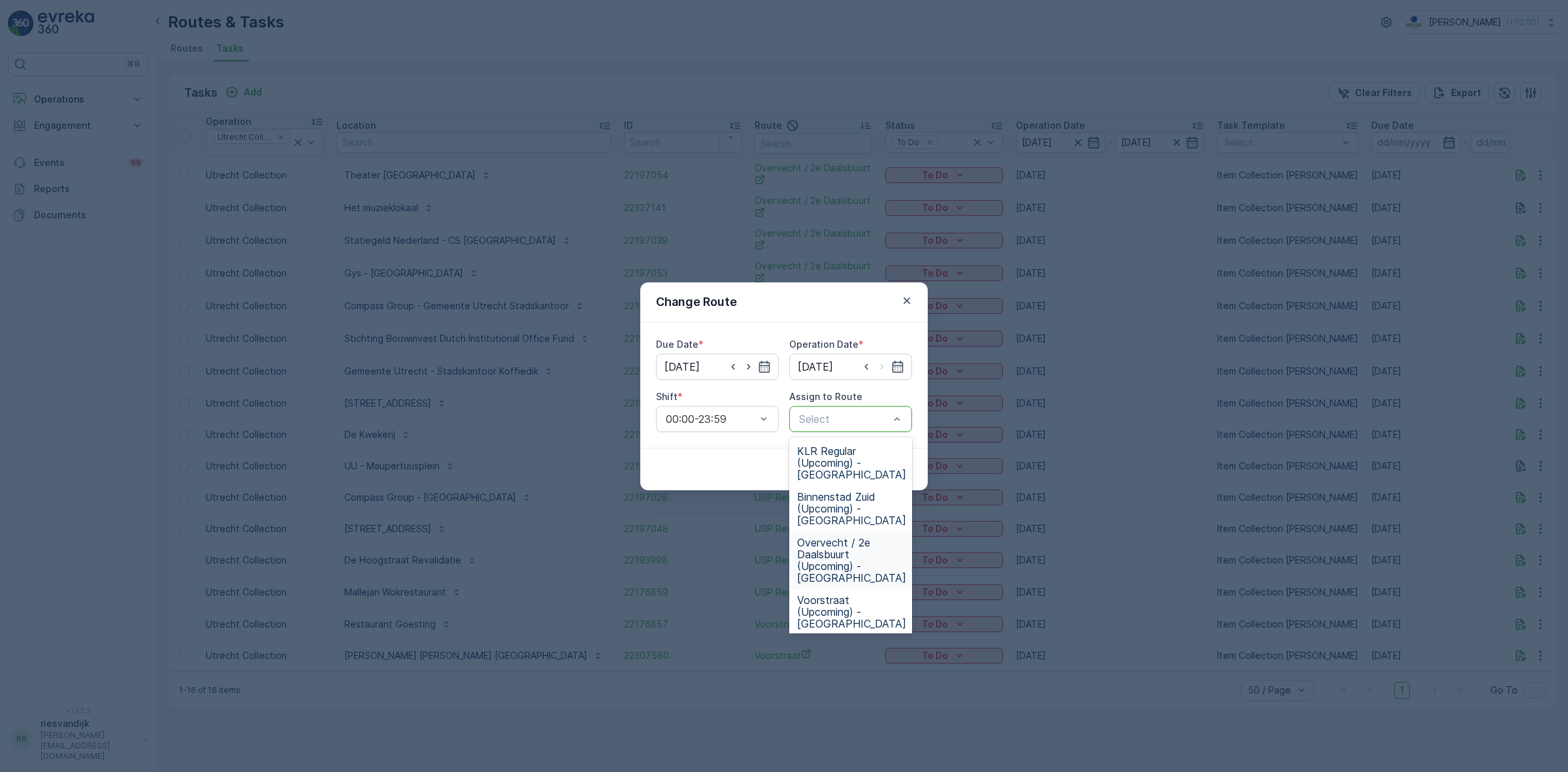
click at [850, 539] on span "Overvecht / 2e Daalsbuurt (Upcoming) - [GEOGRAPHIC_DATA]" at bounding box center [852, 560] width 109 height 47
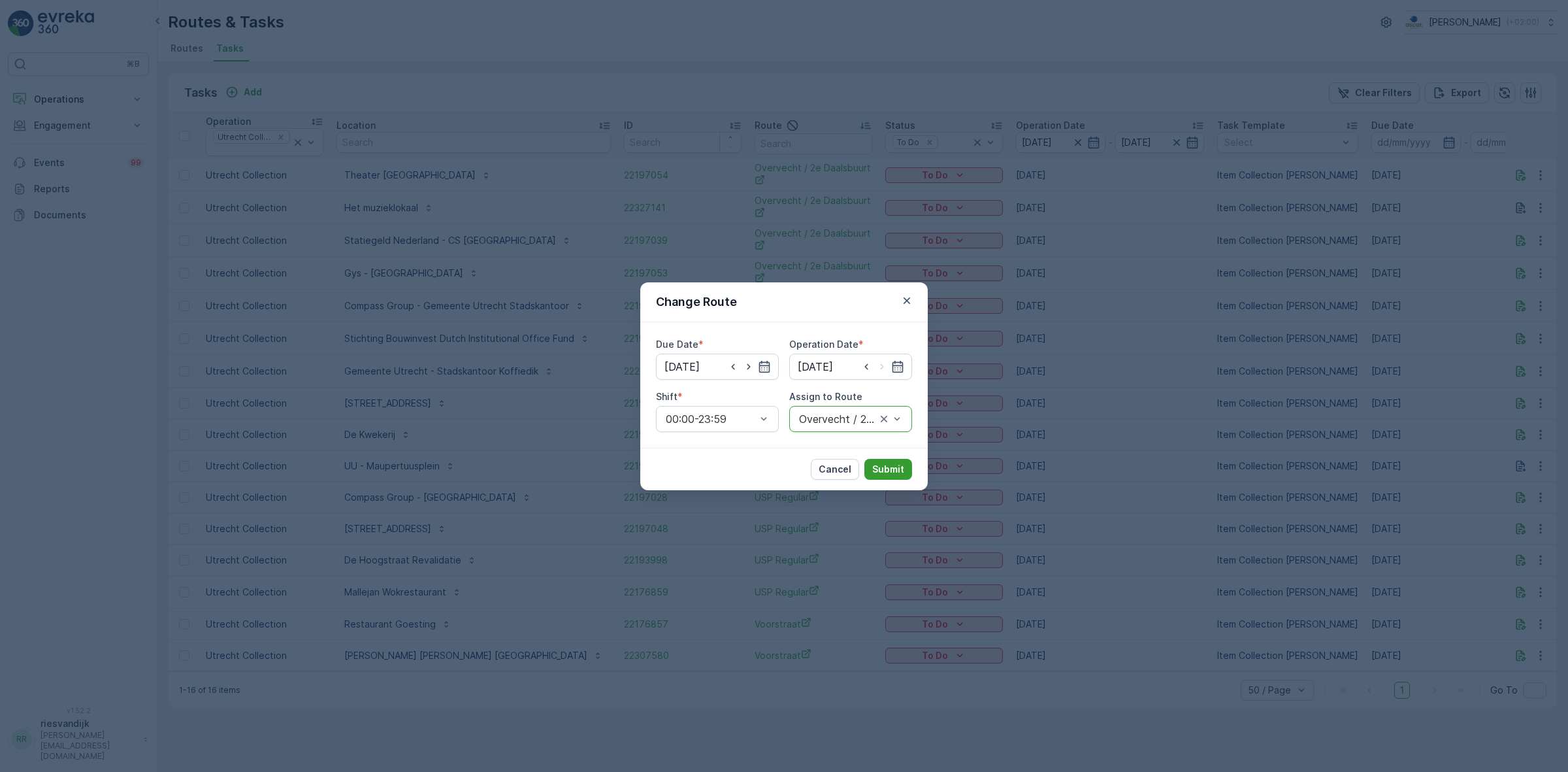
click at [884, 476] on button "Submit" at bounding box center [888, 470] width 48 height 21
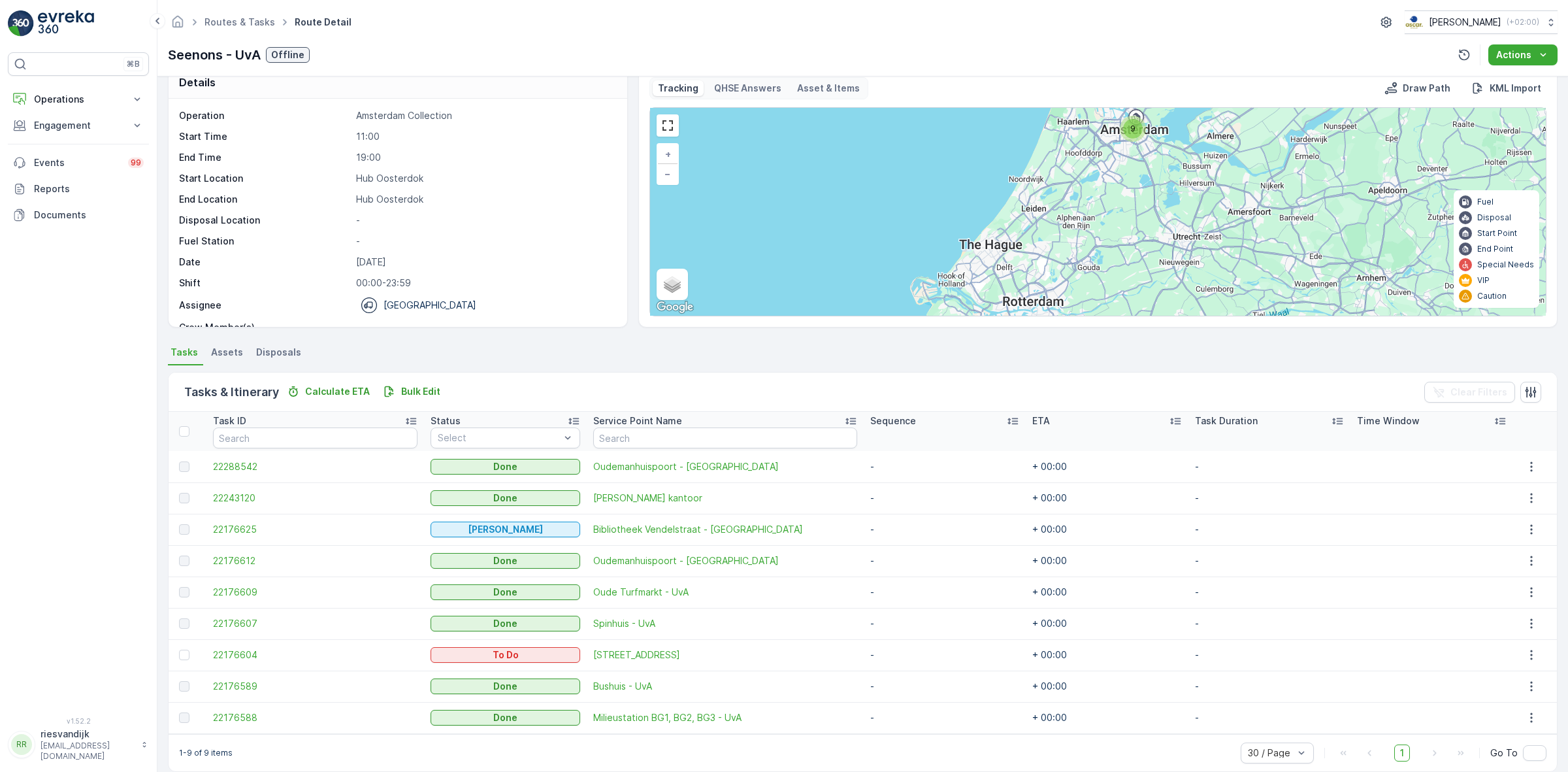
scroll to position [37, 0]
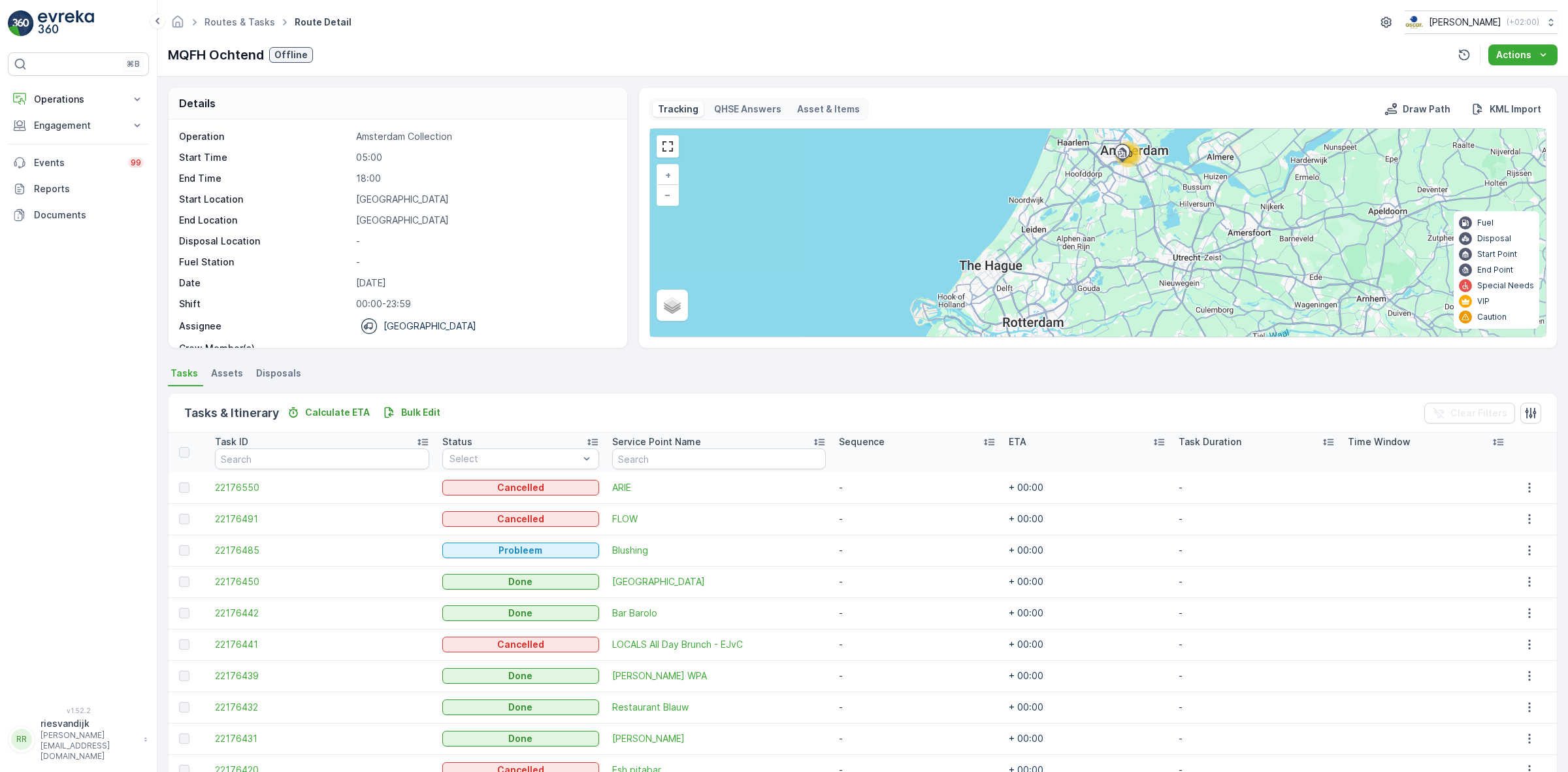
scroll to position [70, 0]
